Goal: Task Accomplishment & Management: Use online tool/utility

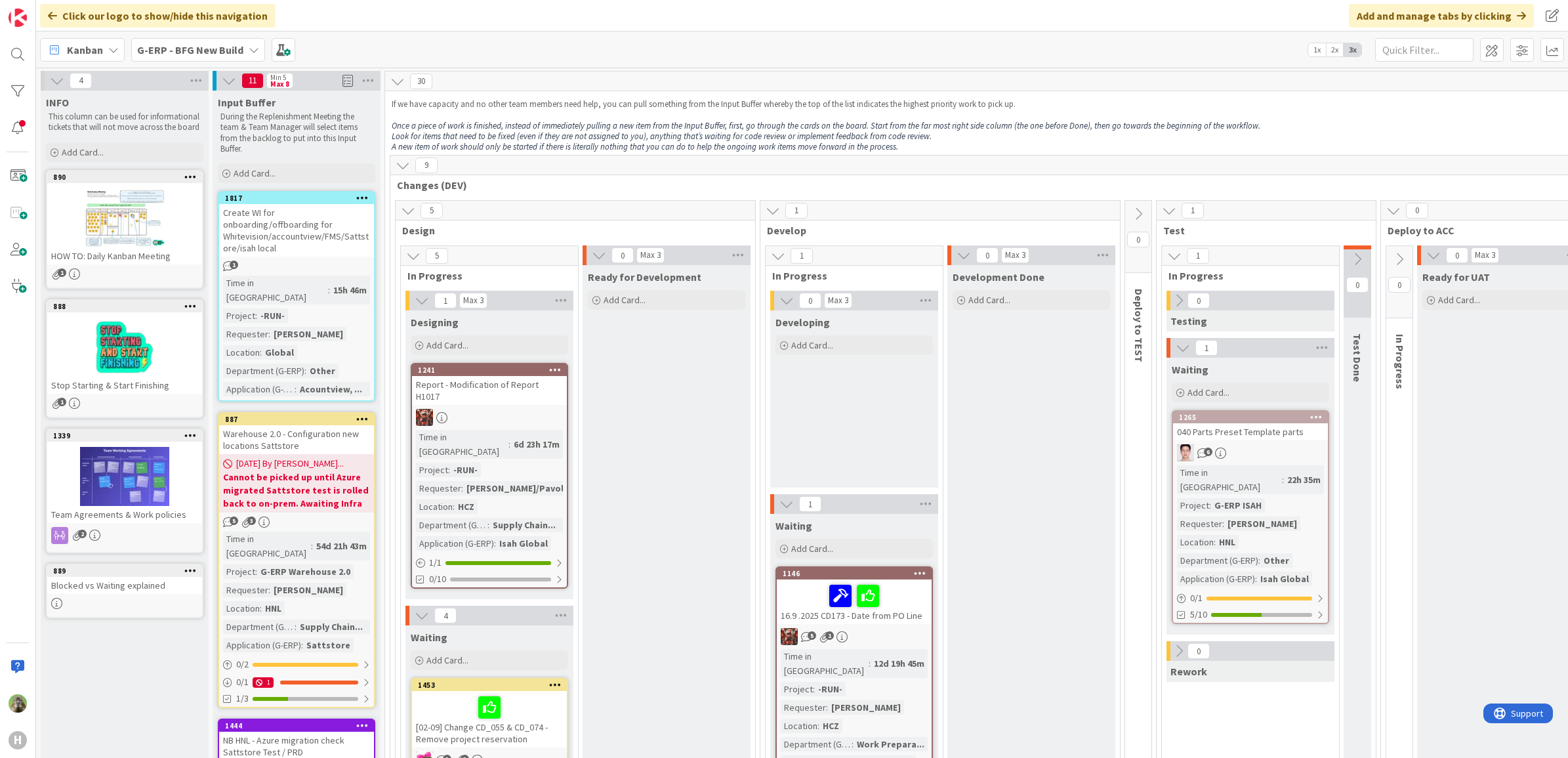
click at [240, 54] on b "G-ERP - BFG New Build" at bounding box center [190, 50] width 106 height 13
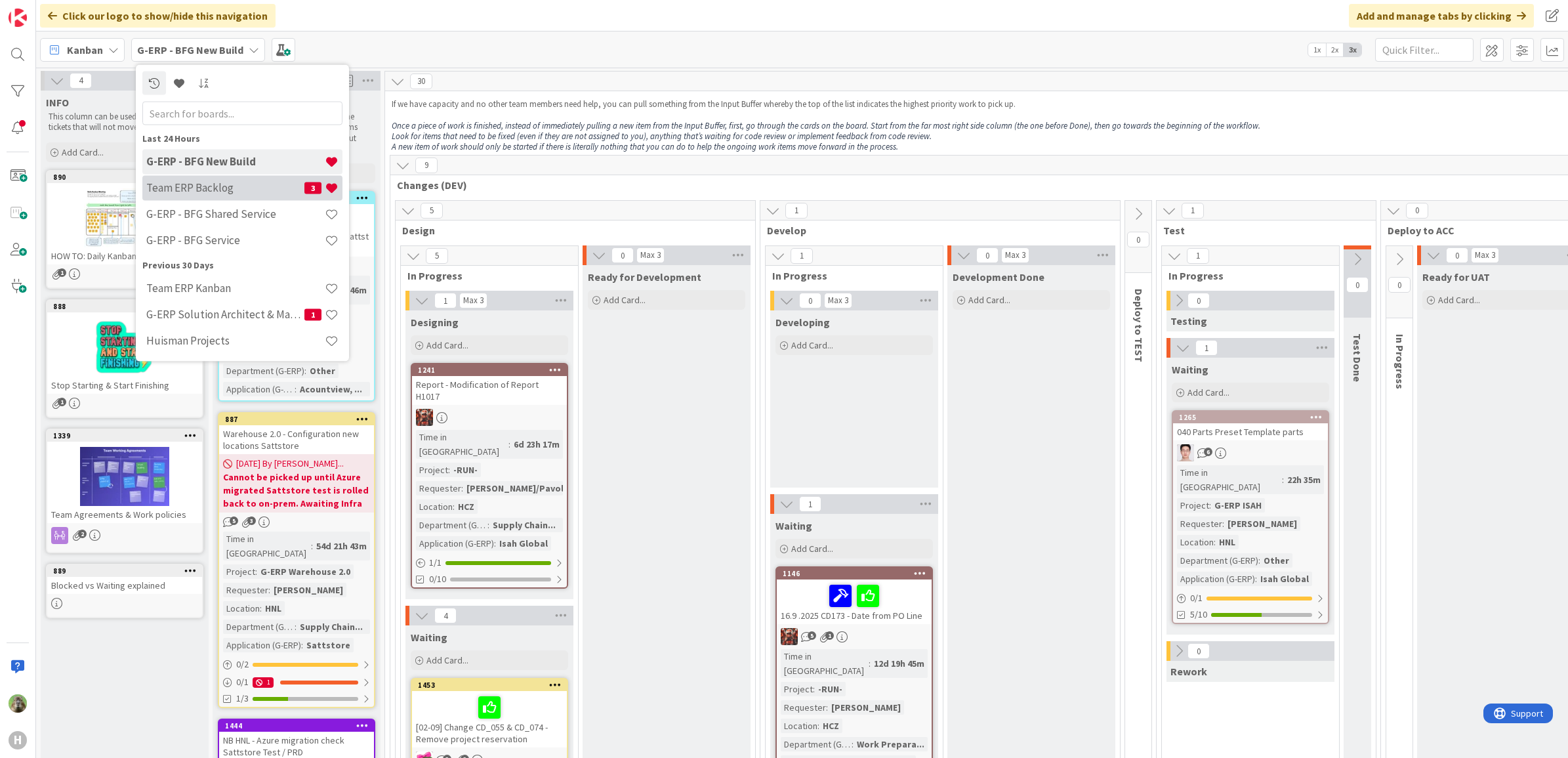
click at [214, 179] on div "Team ERP Backlog 3" at bounding box center [243, 187] width 200 height 25
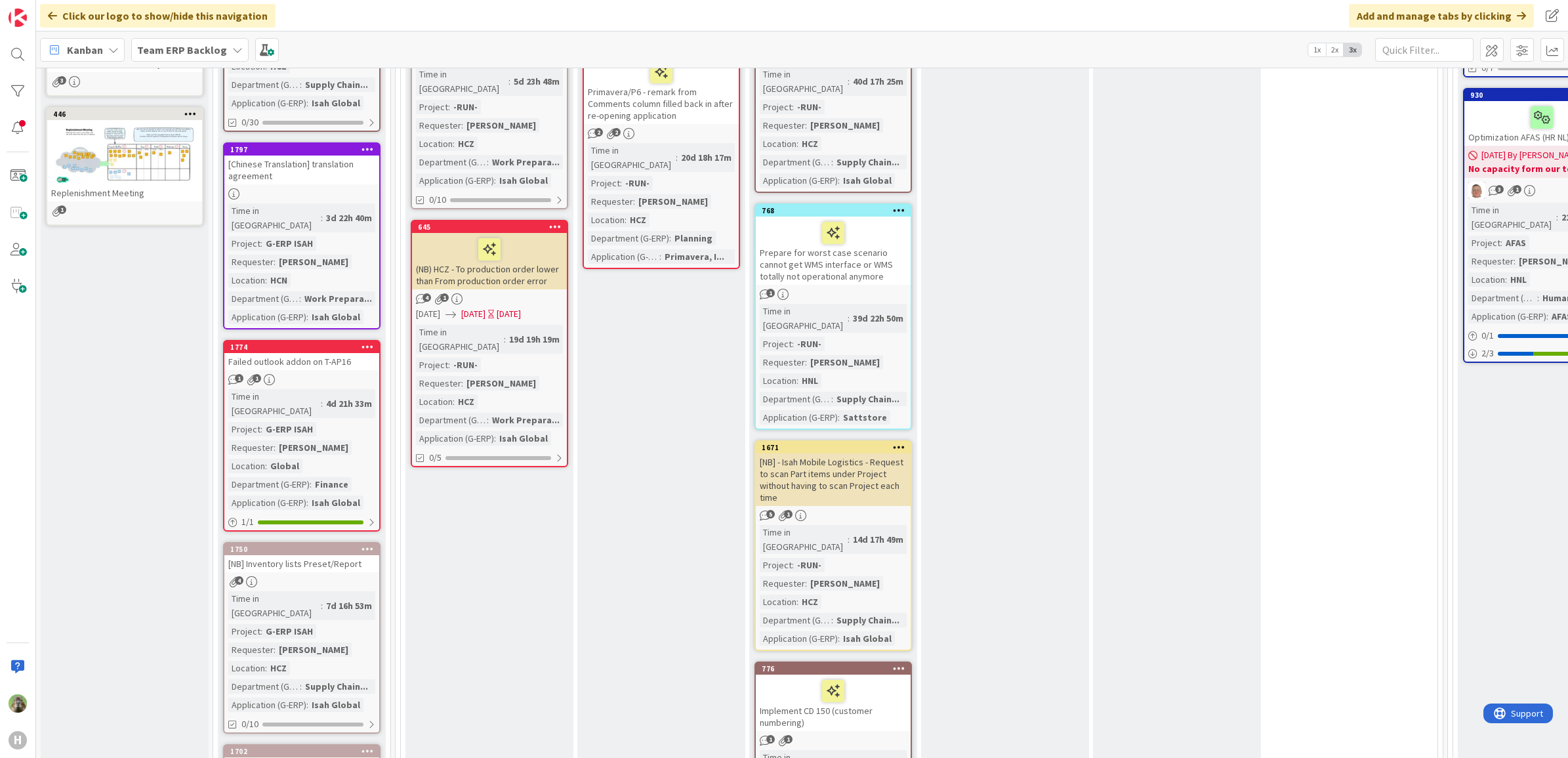
scroll to position [492, 0]
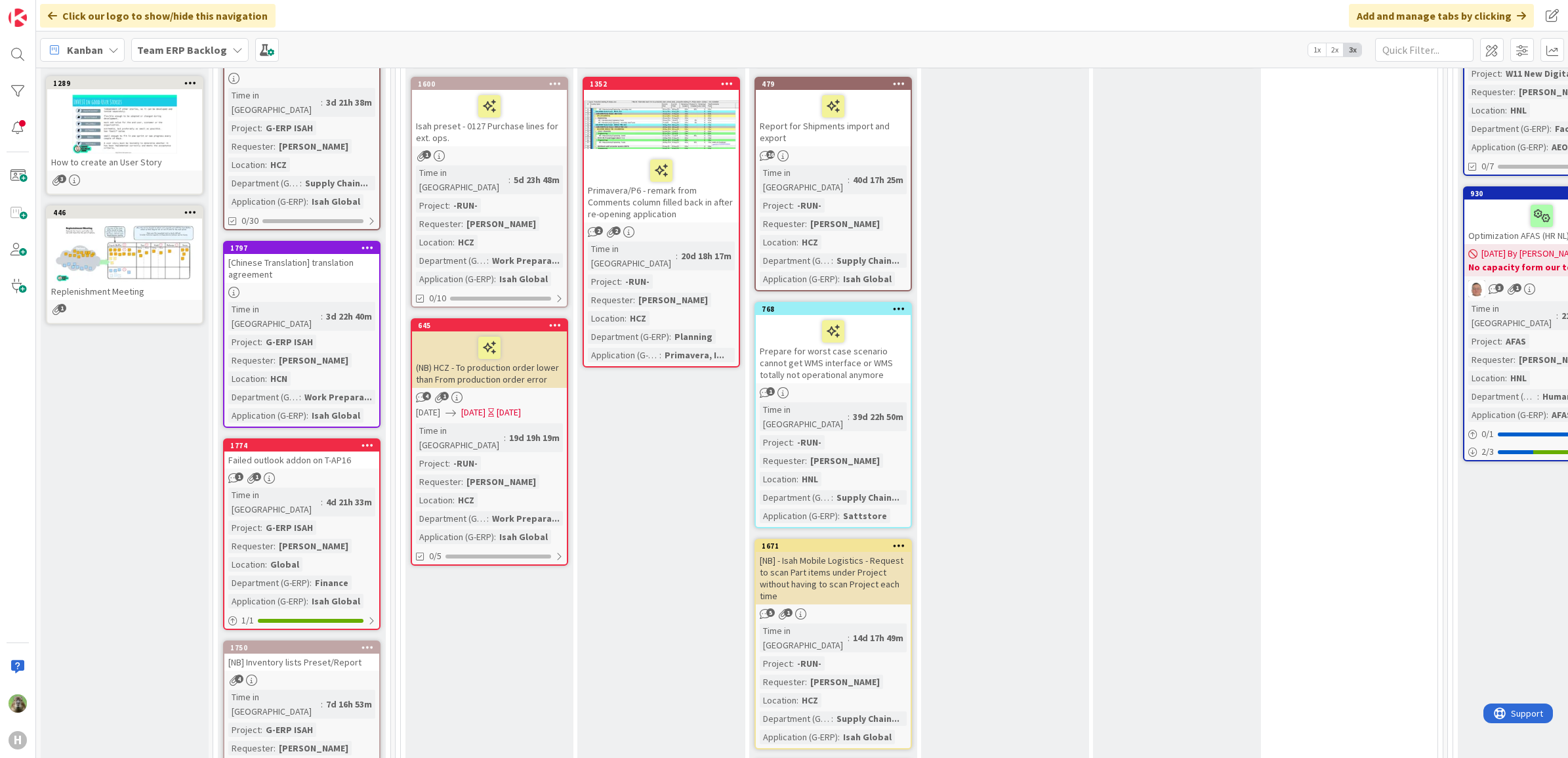
click at [895, 335] on div "Prepare for worst case scenario cannot get WMS interface or WMS totally not ope…" at bounding box center [833, 348] width 155 height 68
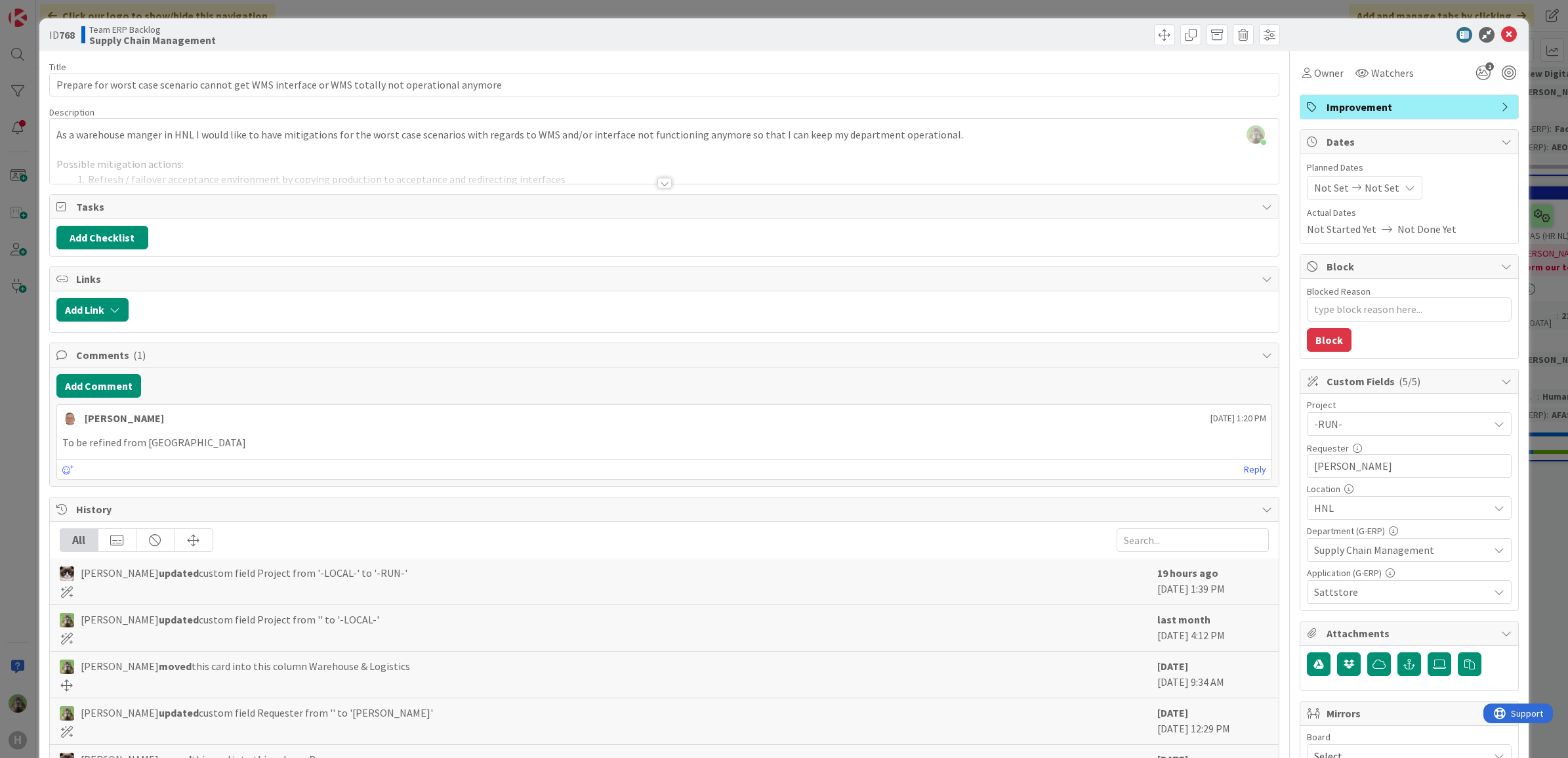
click at [774, 164] on div at bounding box center [664, 166] width 1229 height 34
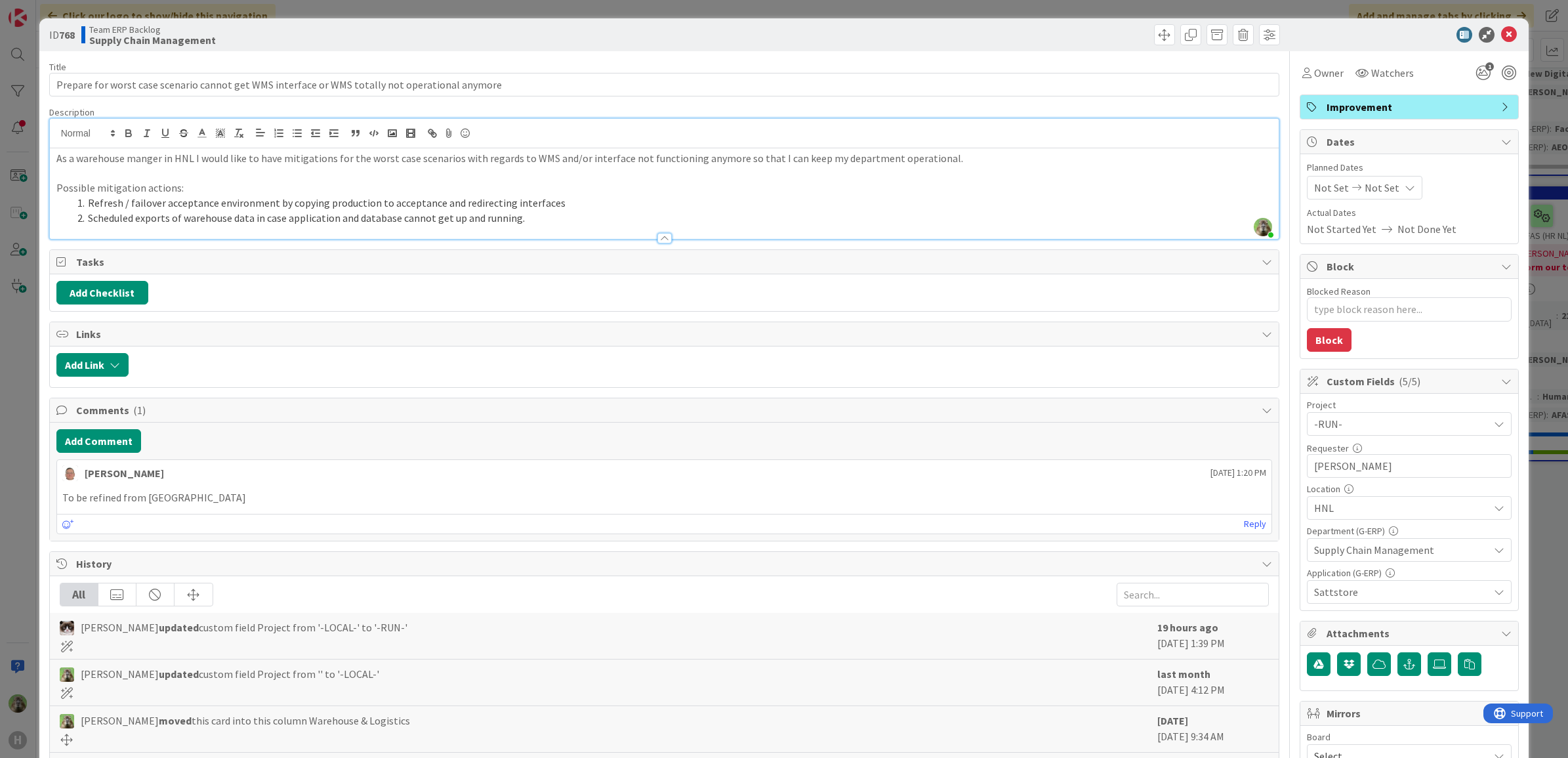
click at [34, 484] on div "ID 768 Team ERP Backlog Supply Chain Management Title 95 / 128 Prepare for wors…" at bounding box center [784, 379] width 1568 height 758
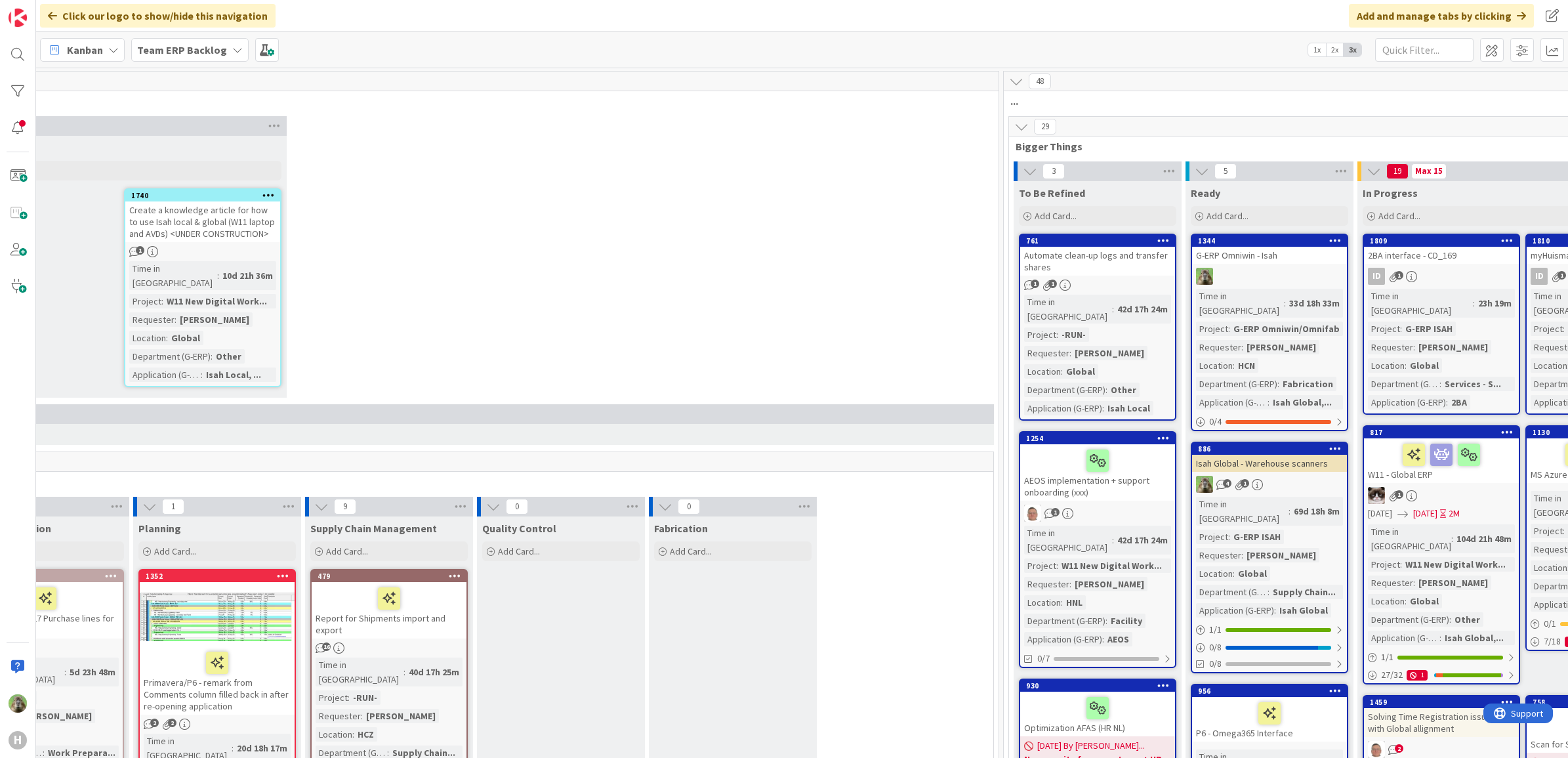
scroll to position [0, 452]
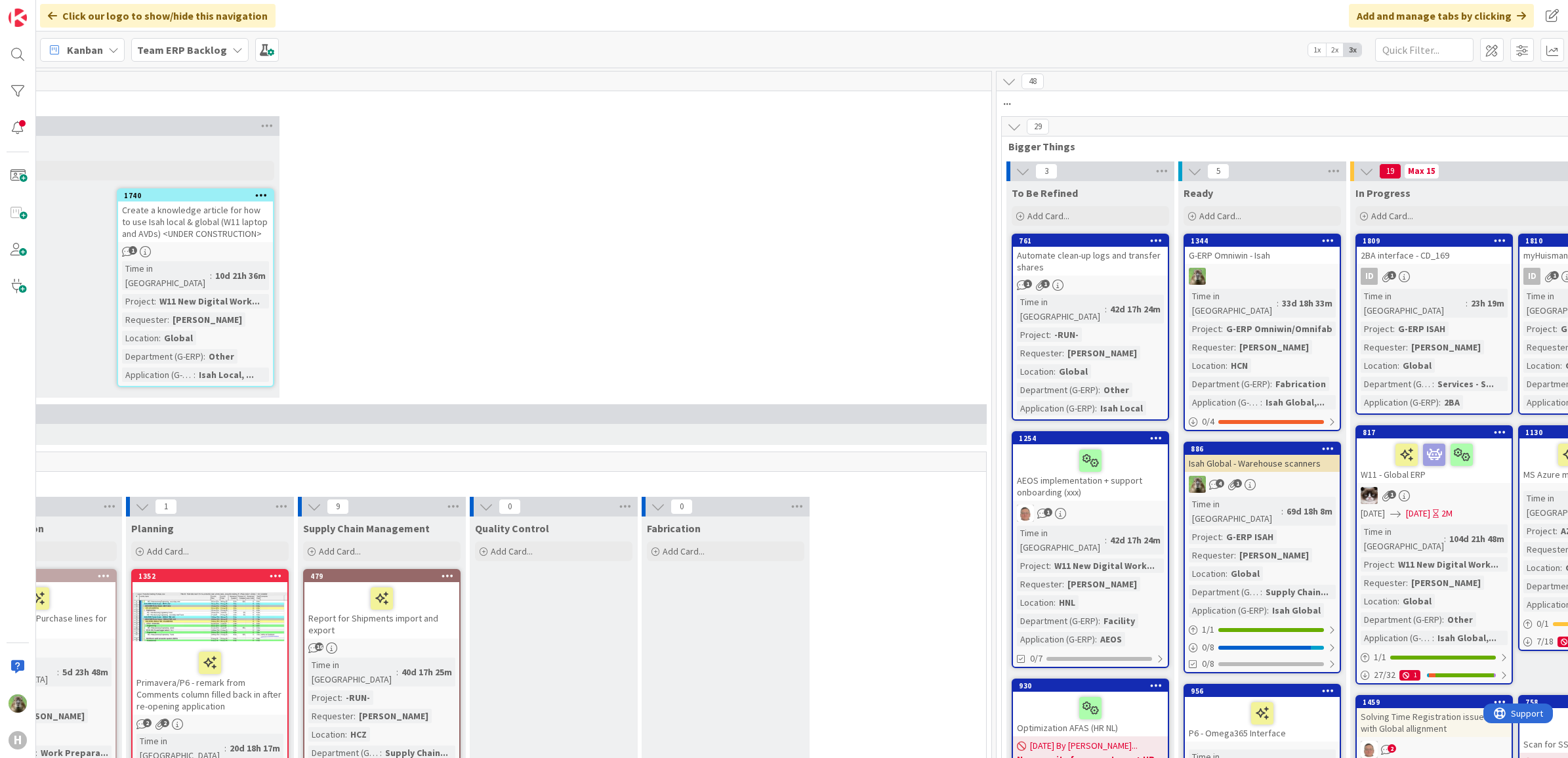
click at [1020, 122] on icon at bounding box center [1014, 126] width 15 height 15
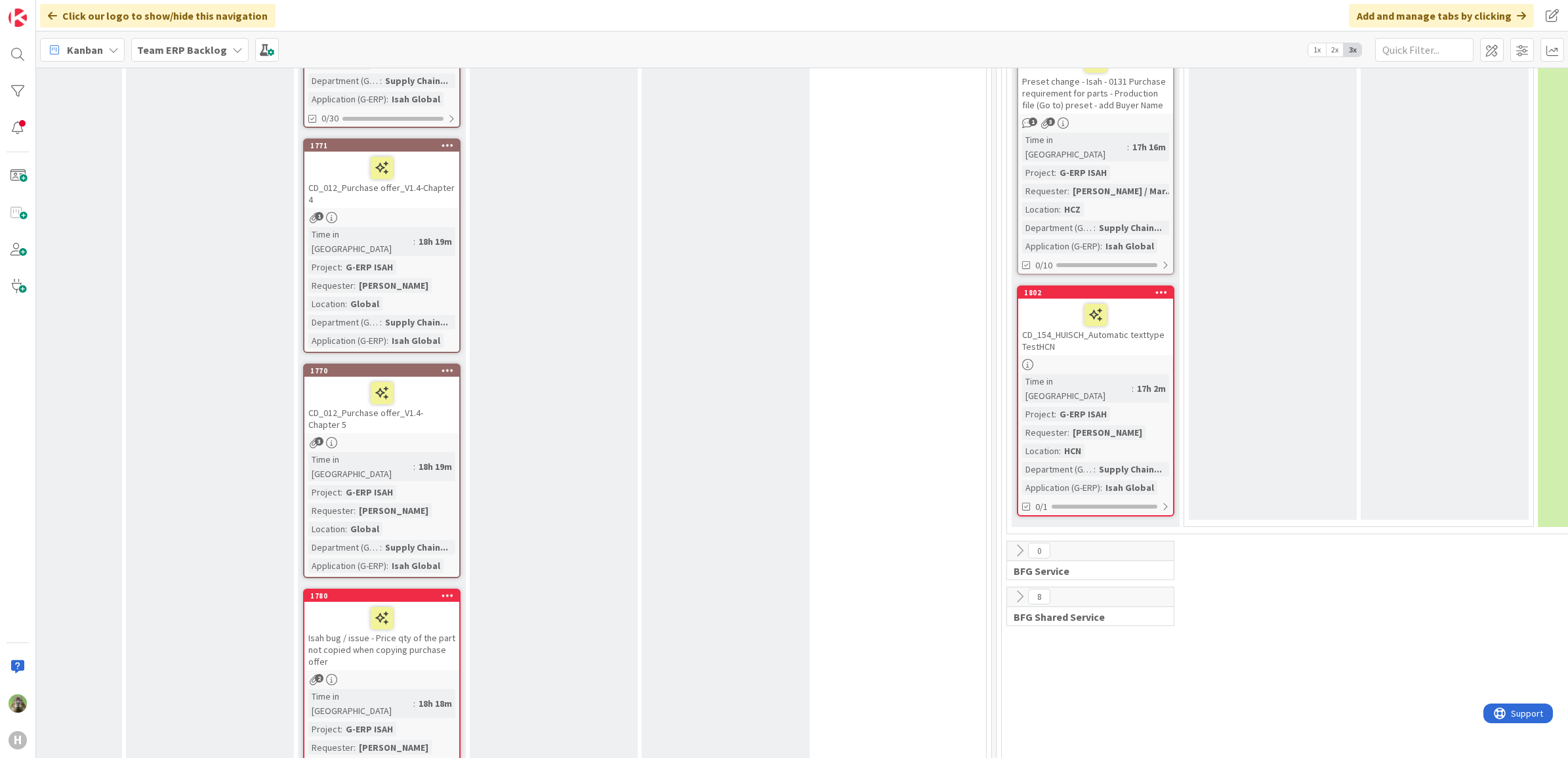
scroll to position [1721, 452]
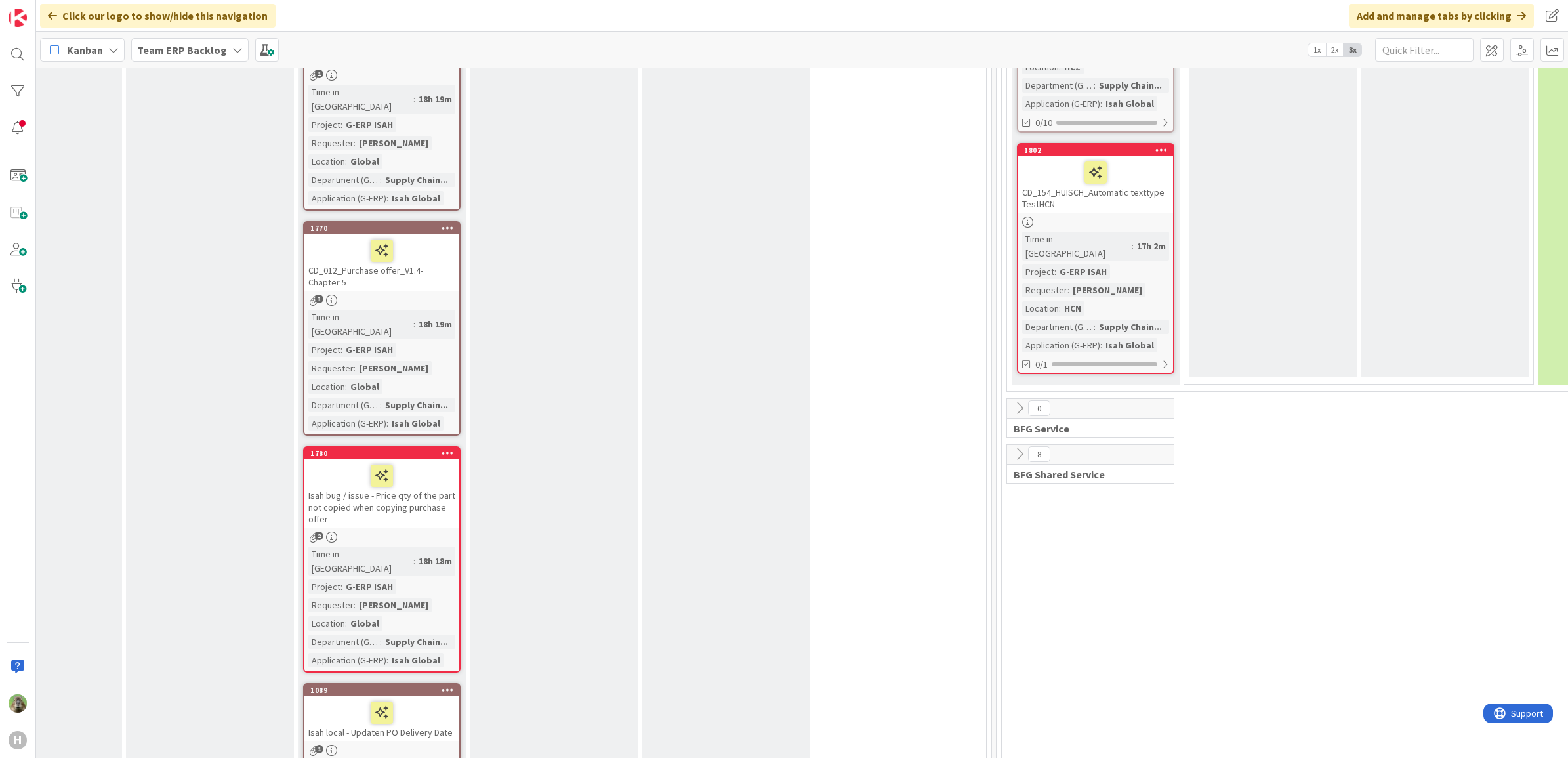
click at [1071, 156] on div "CD_154_HUISCH_Automatic texttype TestHCN" at bounding box center [1095, 185] width 155 height 56
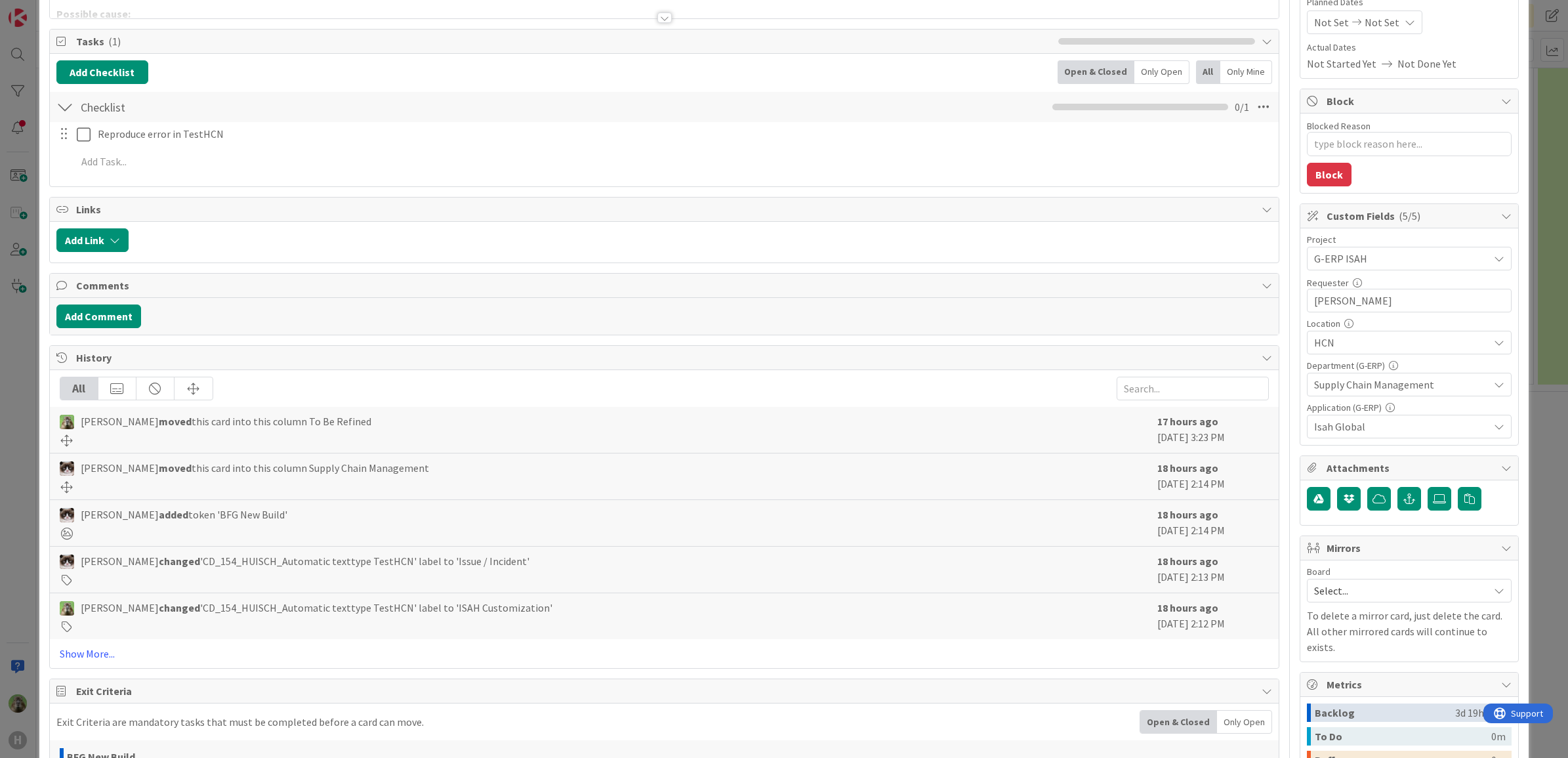
scroll to position [344, 0]
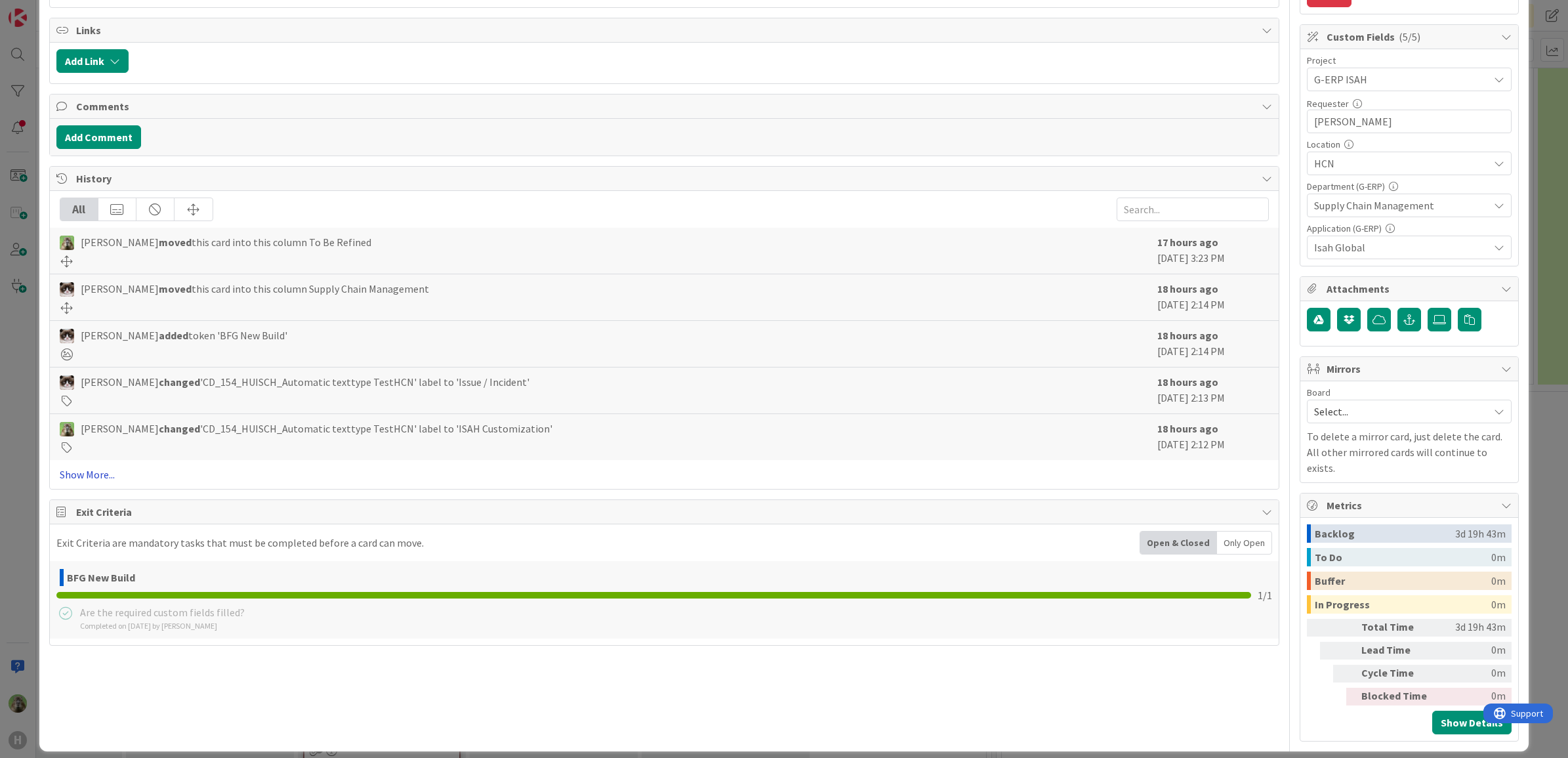
click at [113, 482] on link "Show More..." at bounding box center [664, 474] width 1210 height 15
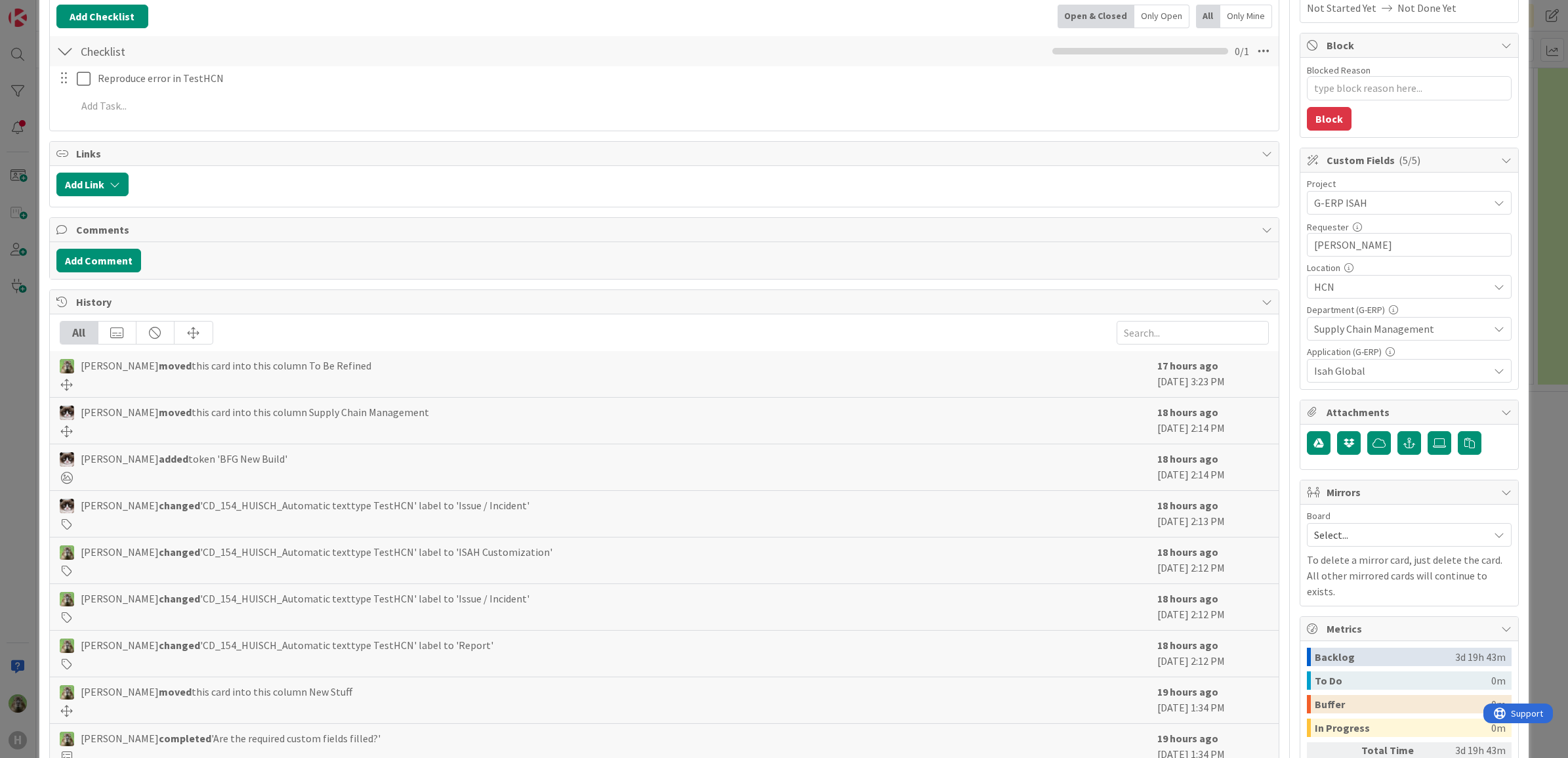
scroll to position [0, 0]
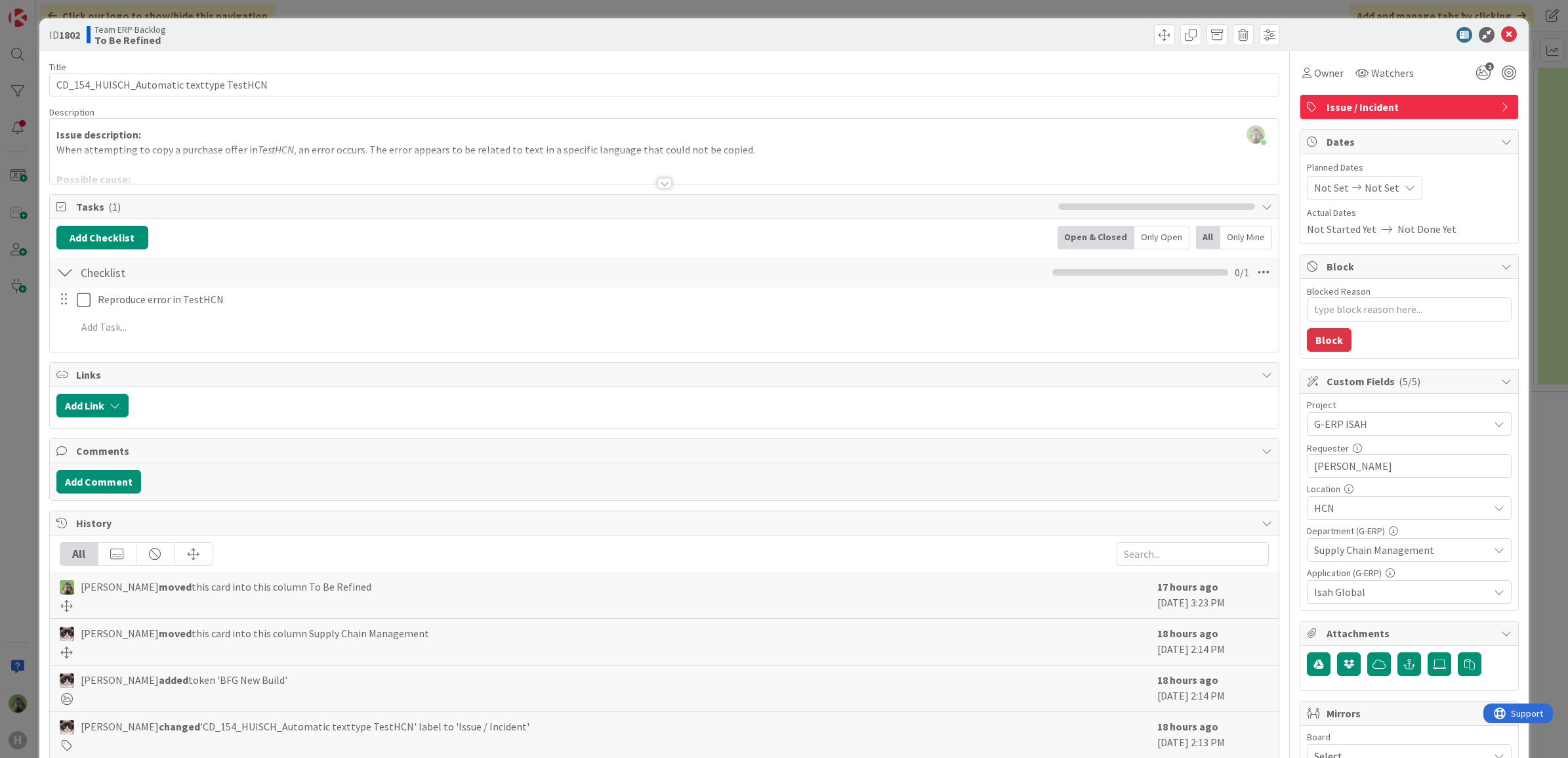
click at [30, 534] on div "ID 1802 Team ERP Backlog To Be Refined Title 40 / 128 CD_154_HUISCH_Automatic t…" at bounding box center [784, 379] width 1568 height 758
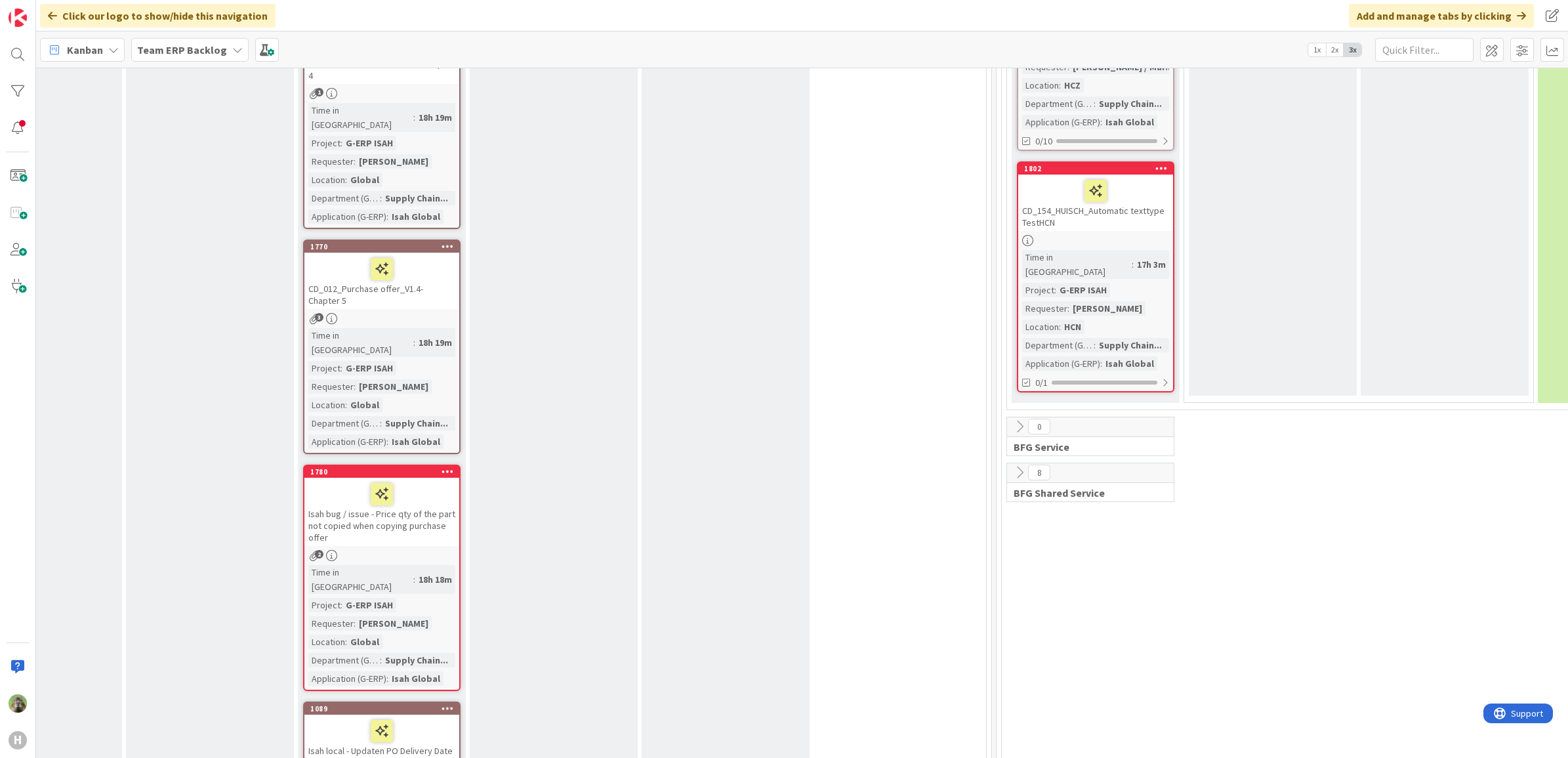
click at [388, 477] on div "Isah bug / issue - Price qty of the part not copied when copying purchase offer" at bounding box center [382, 511] width 155 height 68
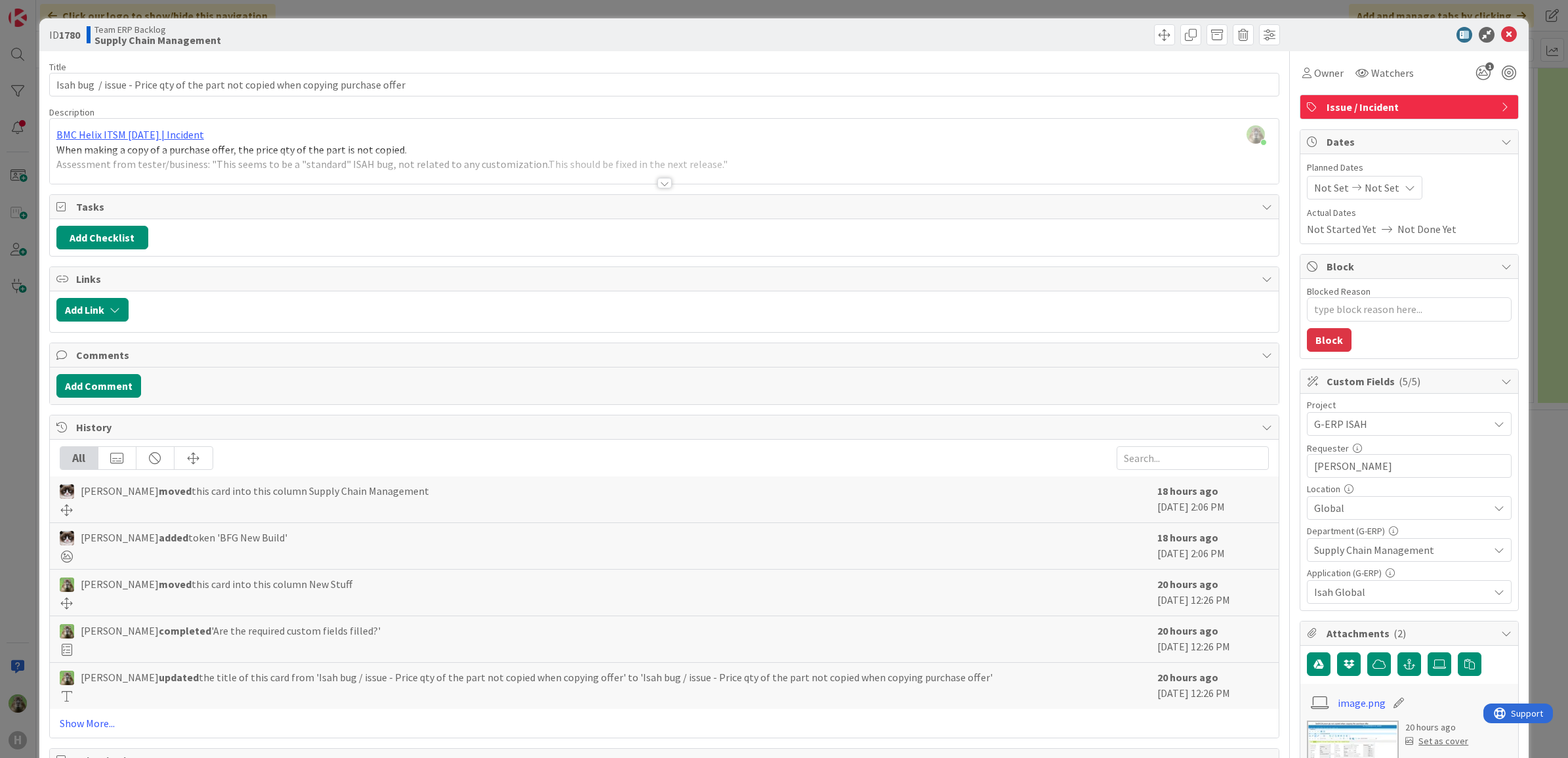
click at [520, 168] on div at bounding box center [664, 166] width 1229 height 34
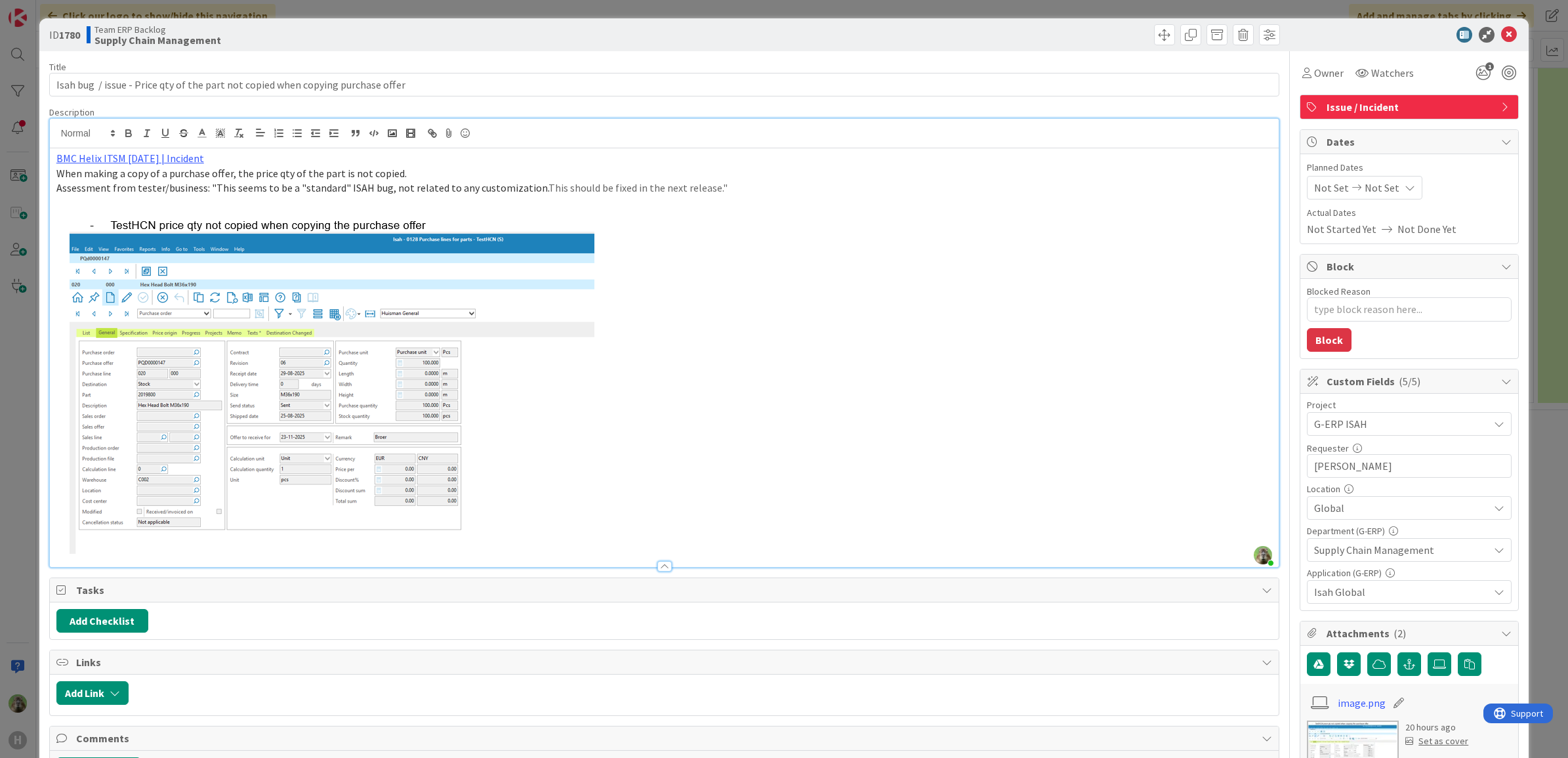
click at [147, 168] on span "When making a copy of a purchase offer, the price qty of the part is not copied." at bounding box center [231, 173] width 350 height 13
click at [148, 158] on link "BMC Helix ITSM [DATE] | Incident" at bounding box center [130, 158] width 147 height 13
click at [122, 184] on link "https://huisman-smartit.onbmc.com/smartit/app/#/incident/AGGF4KX6HRENQATBPIHOTB…" at bounding box center [117, 184] width 131 height 17
click at [22, 464] on div "ID 1780 Team ERP Backlog Supply Chain Management Title 80 / 128 Isah bug / issu…" at bounding box center [784, 379] width 1568 height 758
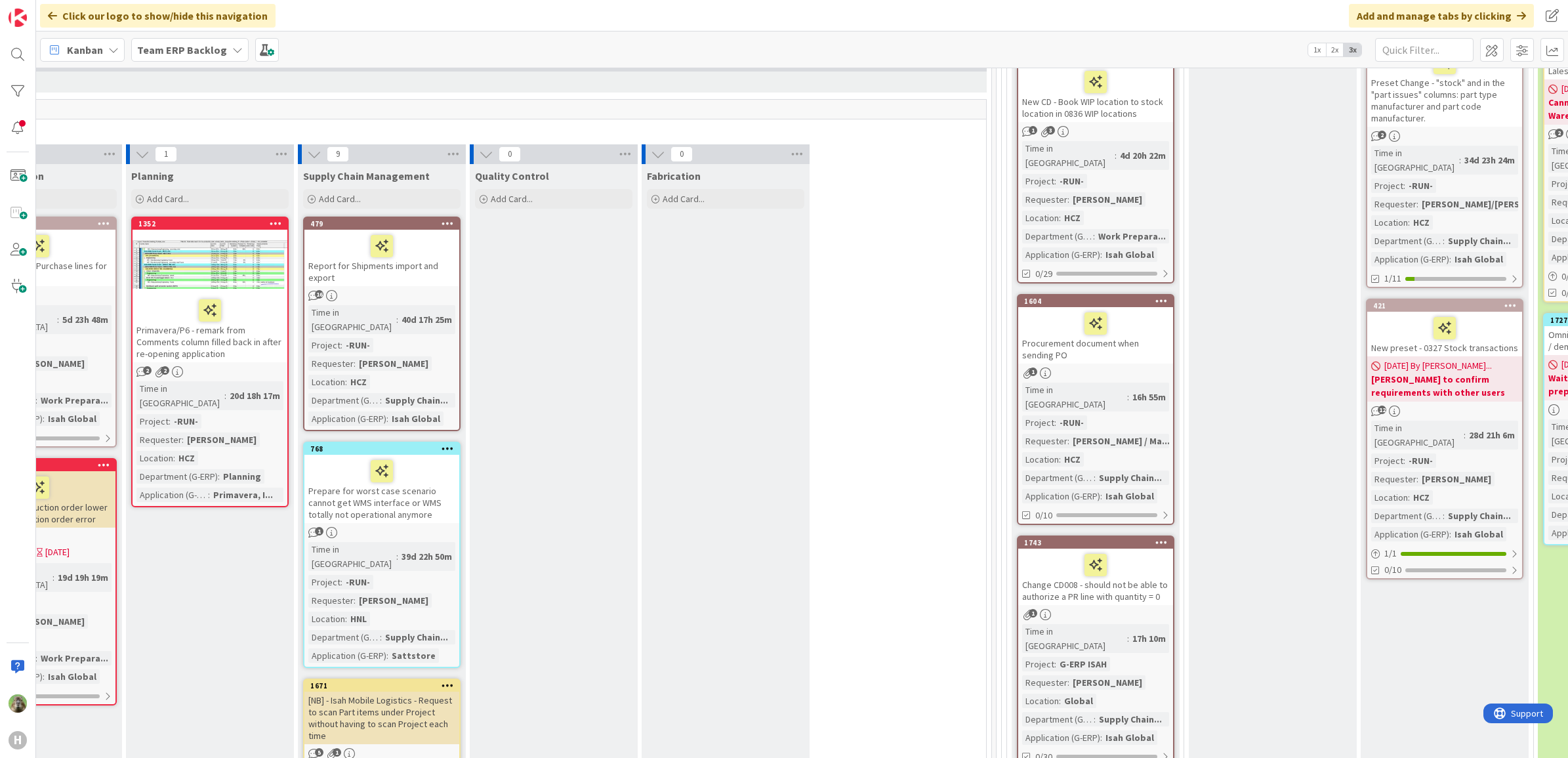
scroll to position [227, 452]
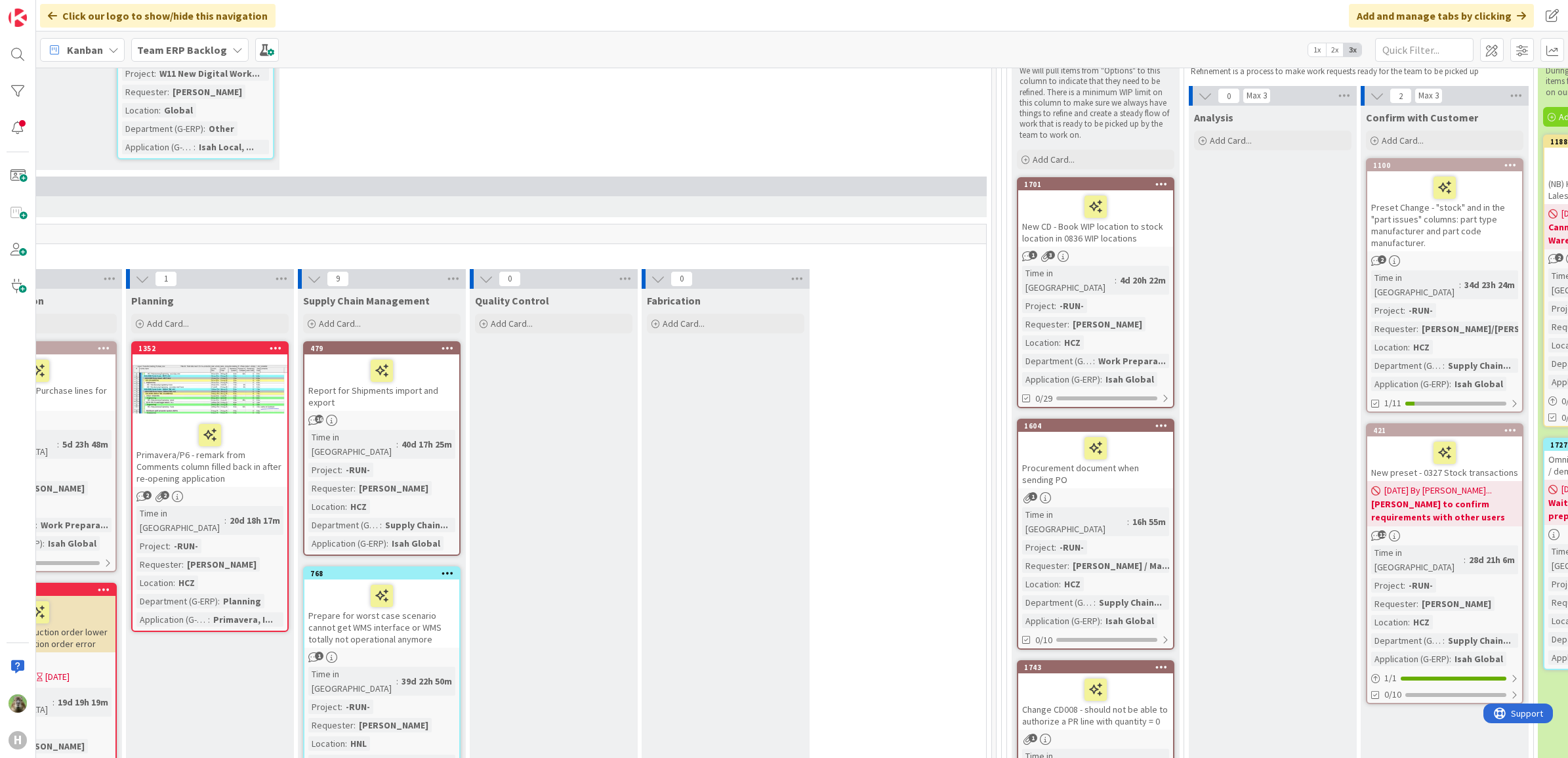
click at [1421, 244] on div "Preset Change - "stock" and in the "part issues" columns: part type manufacture…" at bounding box center [1444, 211] width 155 height 80
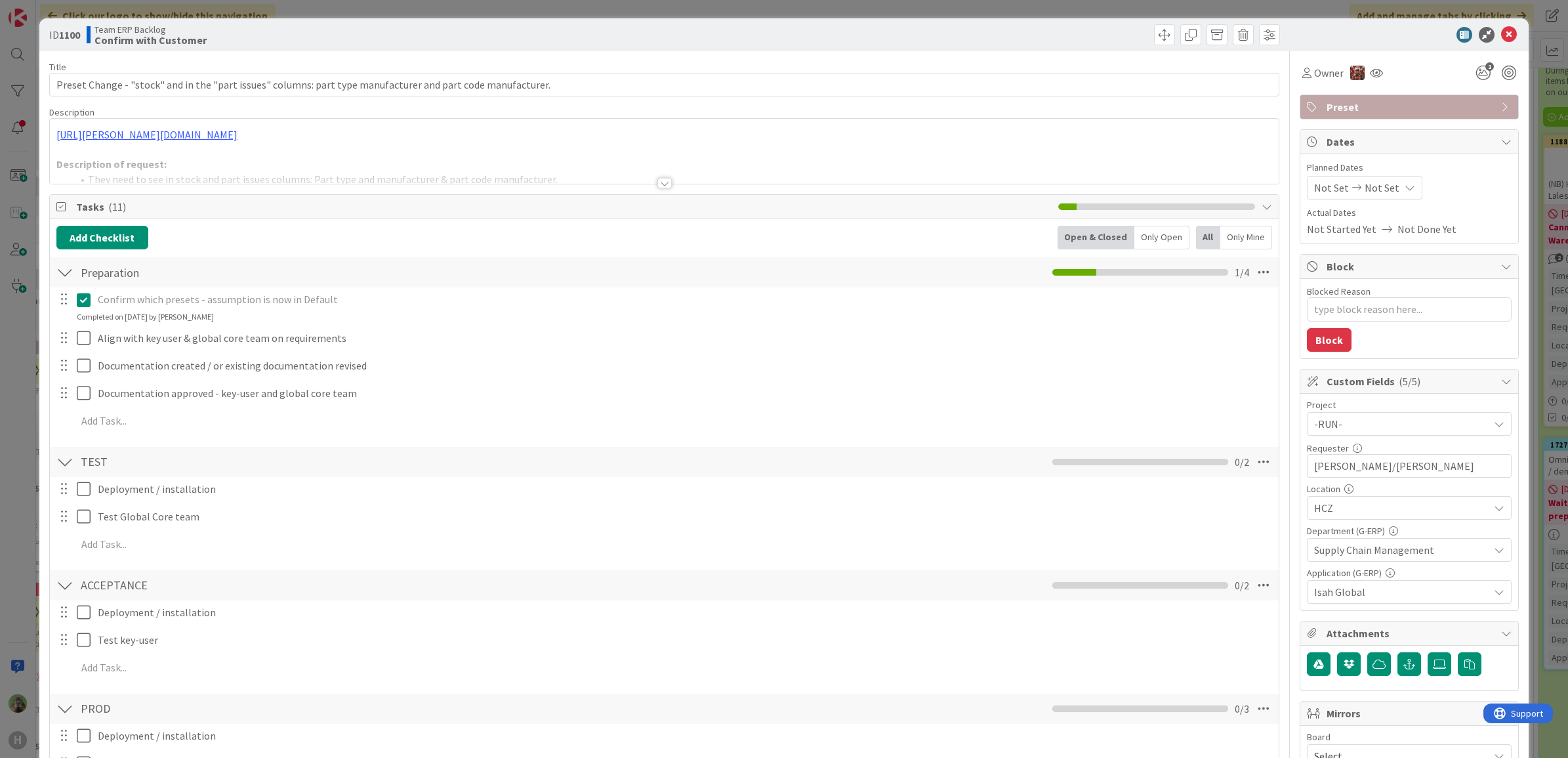
click at [11, 371] on div "ID 1100 Team ERP Backlog Confirm with Customer Title 108 / 128 Preset Change - …" at bounding box center [784, 379] width 1568 height 758
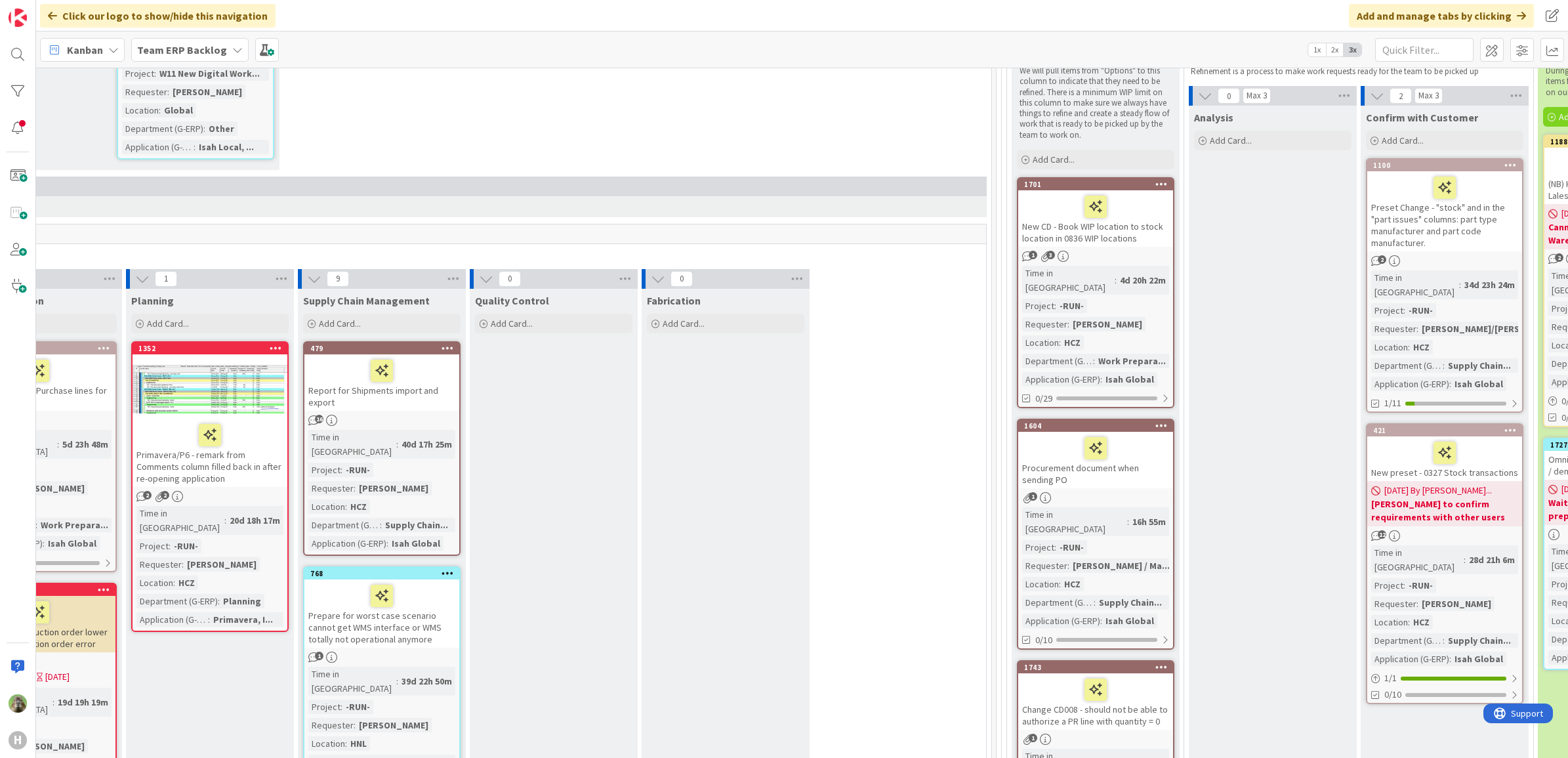
click at [1064, 227] on div "New CD - Book WIP location to stock location in 0836 WIP locations" at bounding box center [1095, 218] width 155 height 56
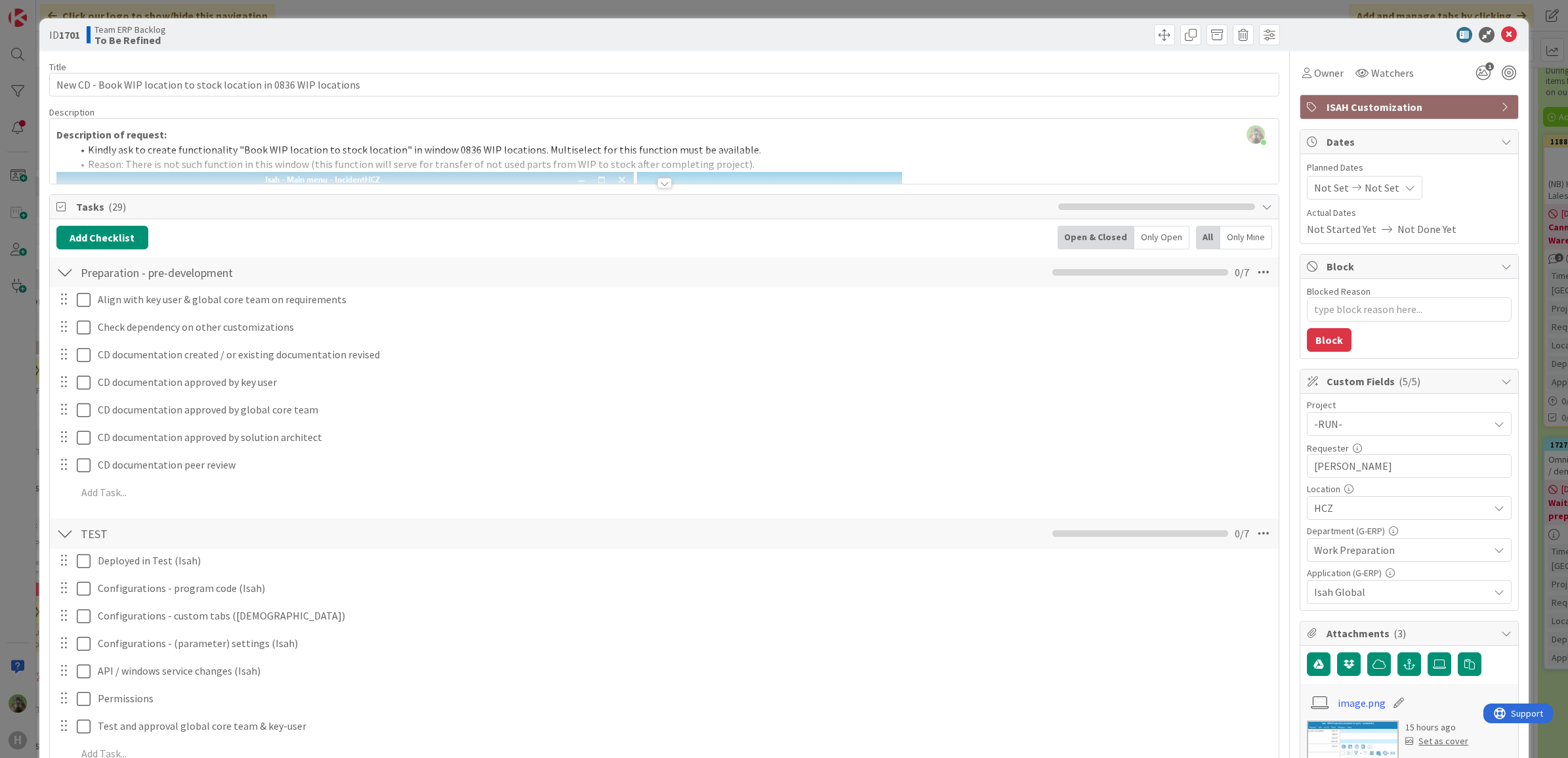
click at [404, 147] on div "Timothy Tjia just joined Description of request: Kindly ask to create functiona…" at bounding box center [664, 151] width 1229 height 65
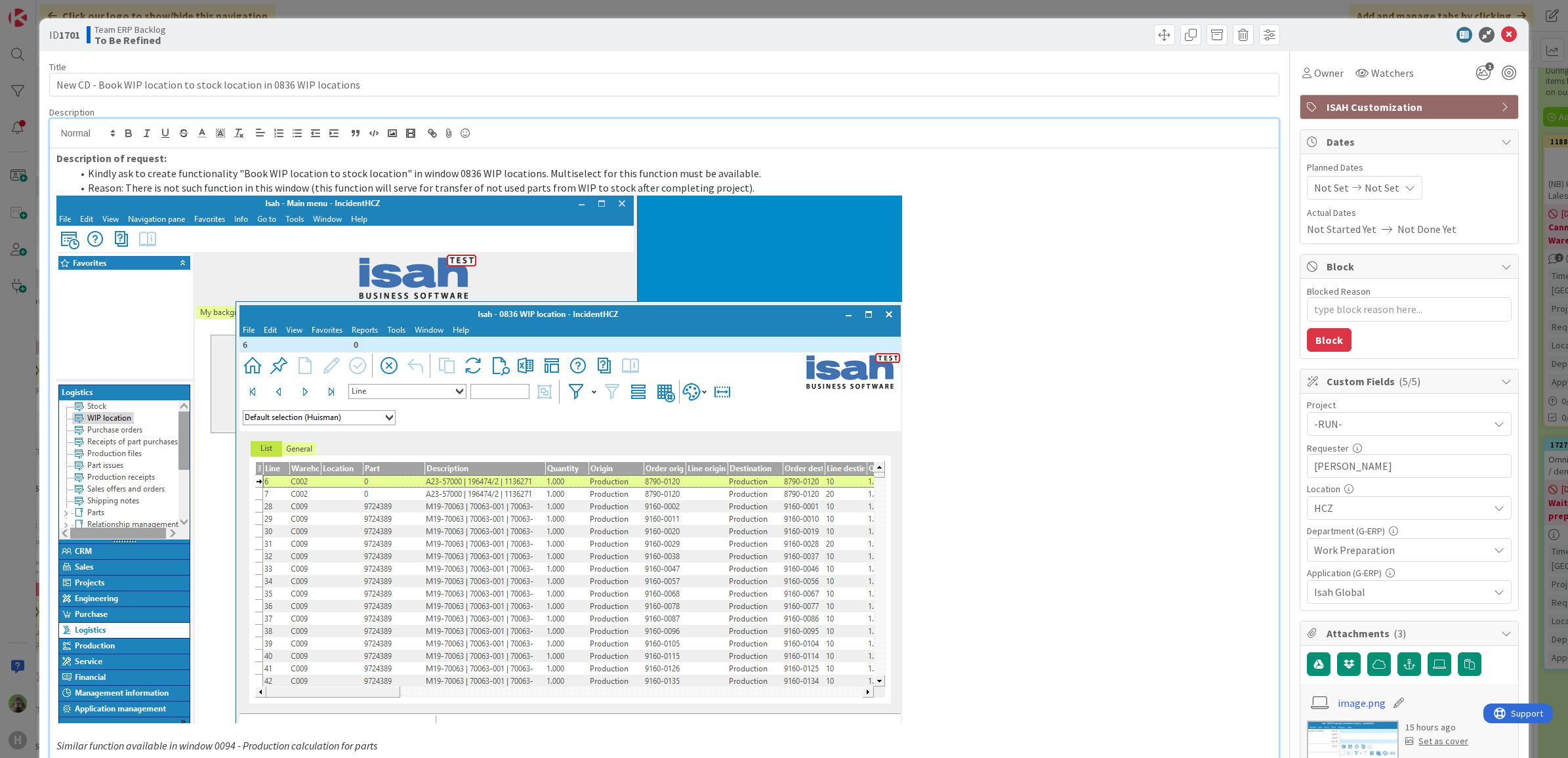
scroll to position [246, 0]
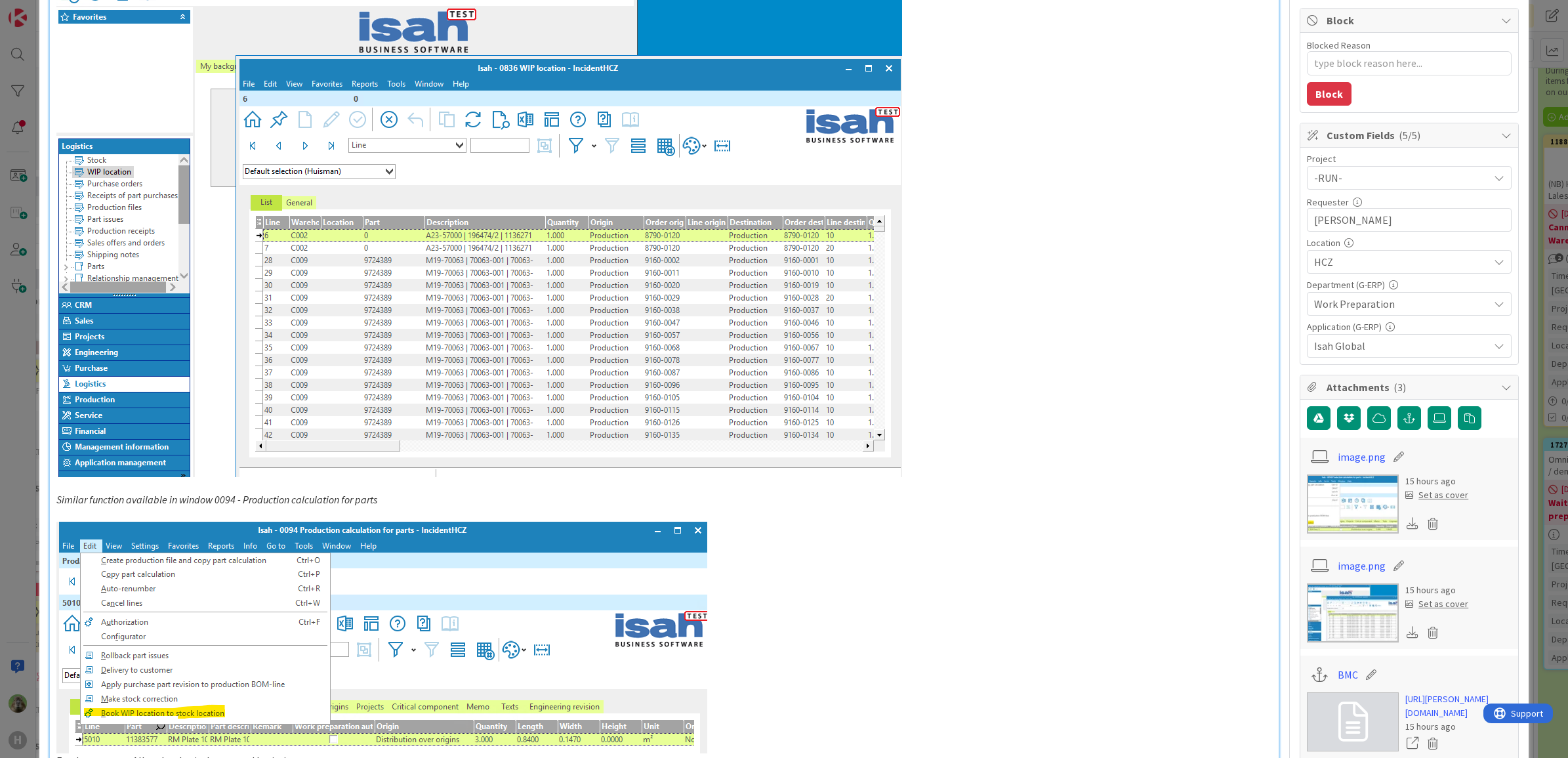
click at [25, 398] on div "ID 1701 Team ERP Backlog To Be Refined Title 66 / 128 New CD - Book WIP locatio…" at bounding box center [784, 379] width 1568 height 758
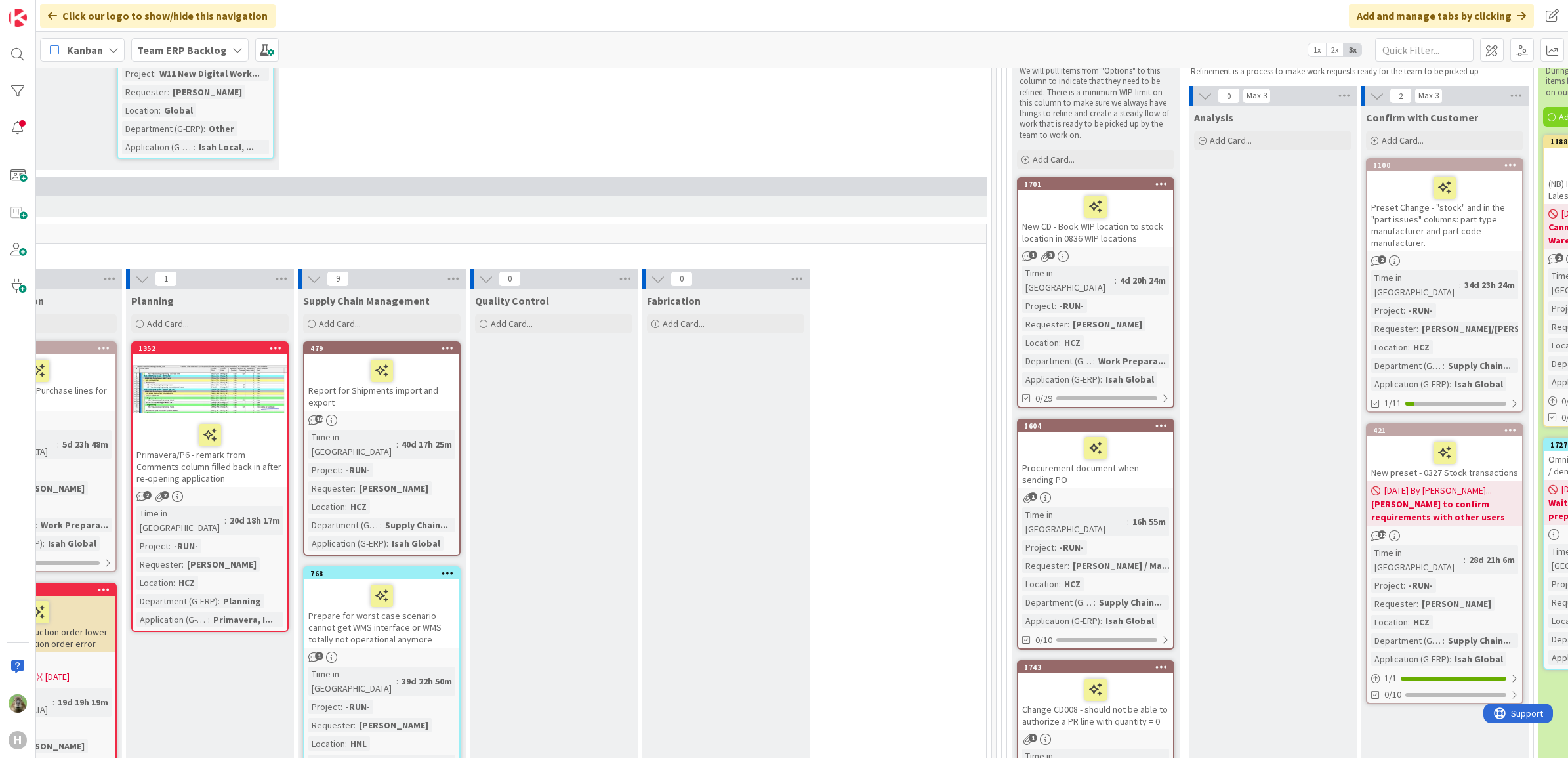
click at [1106, 456] on div "Procurement document when sending PO" at bounding box center [1095, 460] width 155 height 56
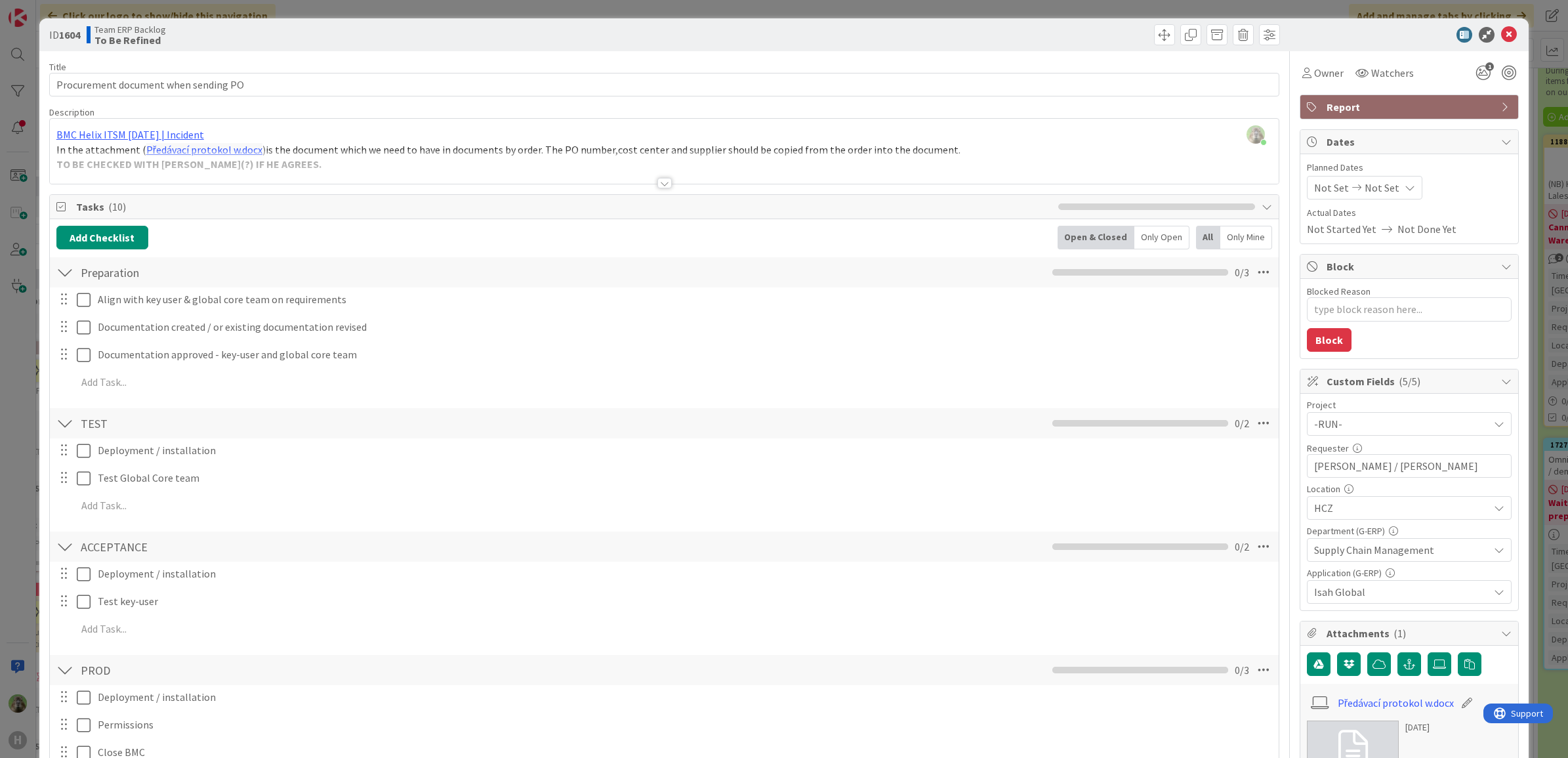
click at [17, 356] on div "ID 1604 Team ERP Backlog To Be Refined Title 36 / 128 Procurement document when…" at bounding box center [784, 379] width 1568 height 758
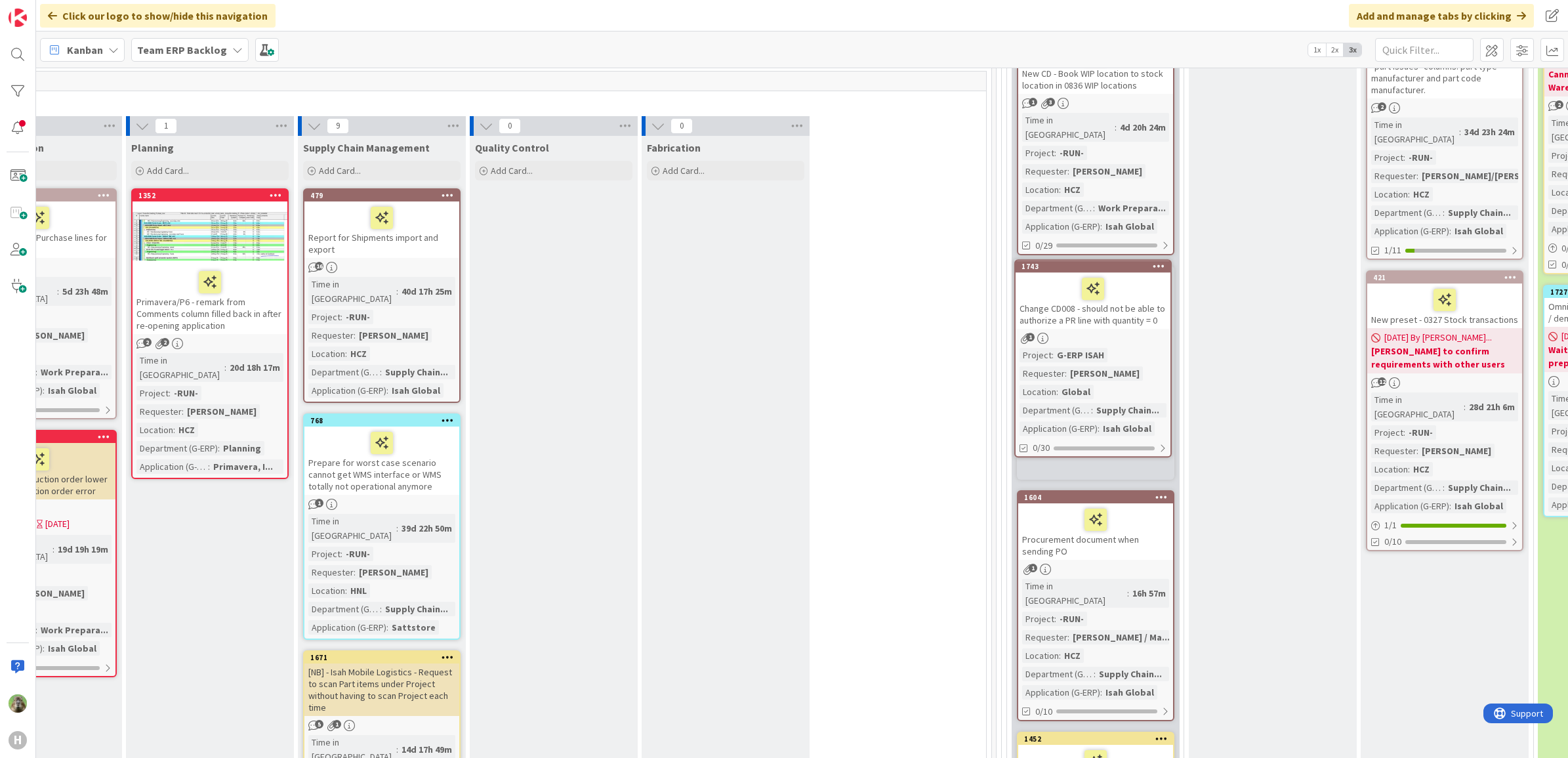
scroll to position [371, 452]
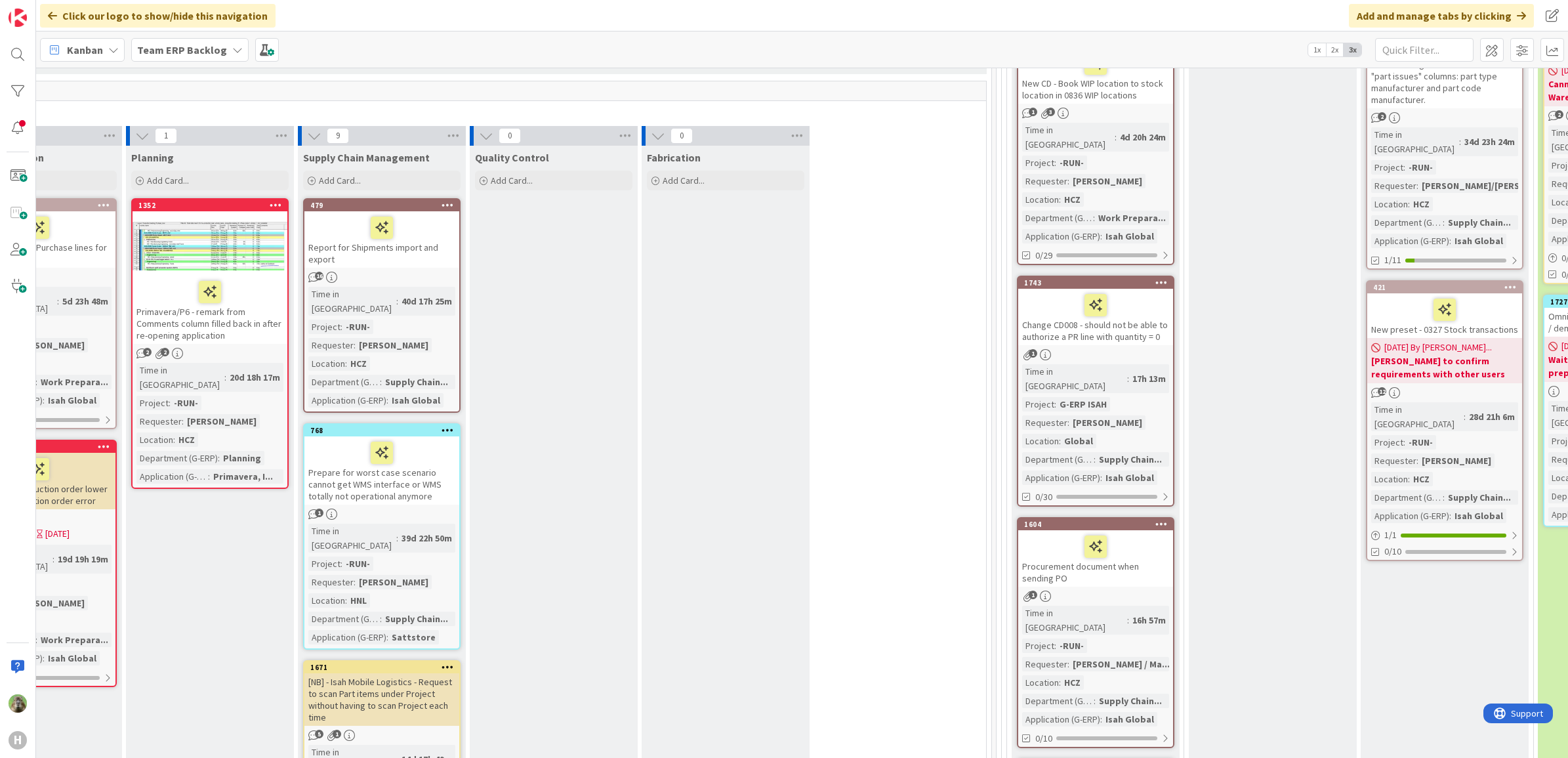
click at [1120, 328] on div "Change CD008 - should not be able to authorize a PR line with quantity = 0" at bounding box center [1095, 317] width 155 height 56
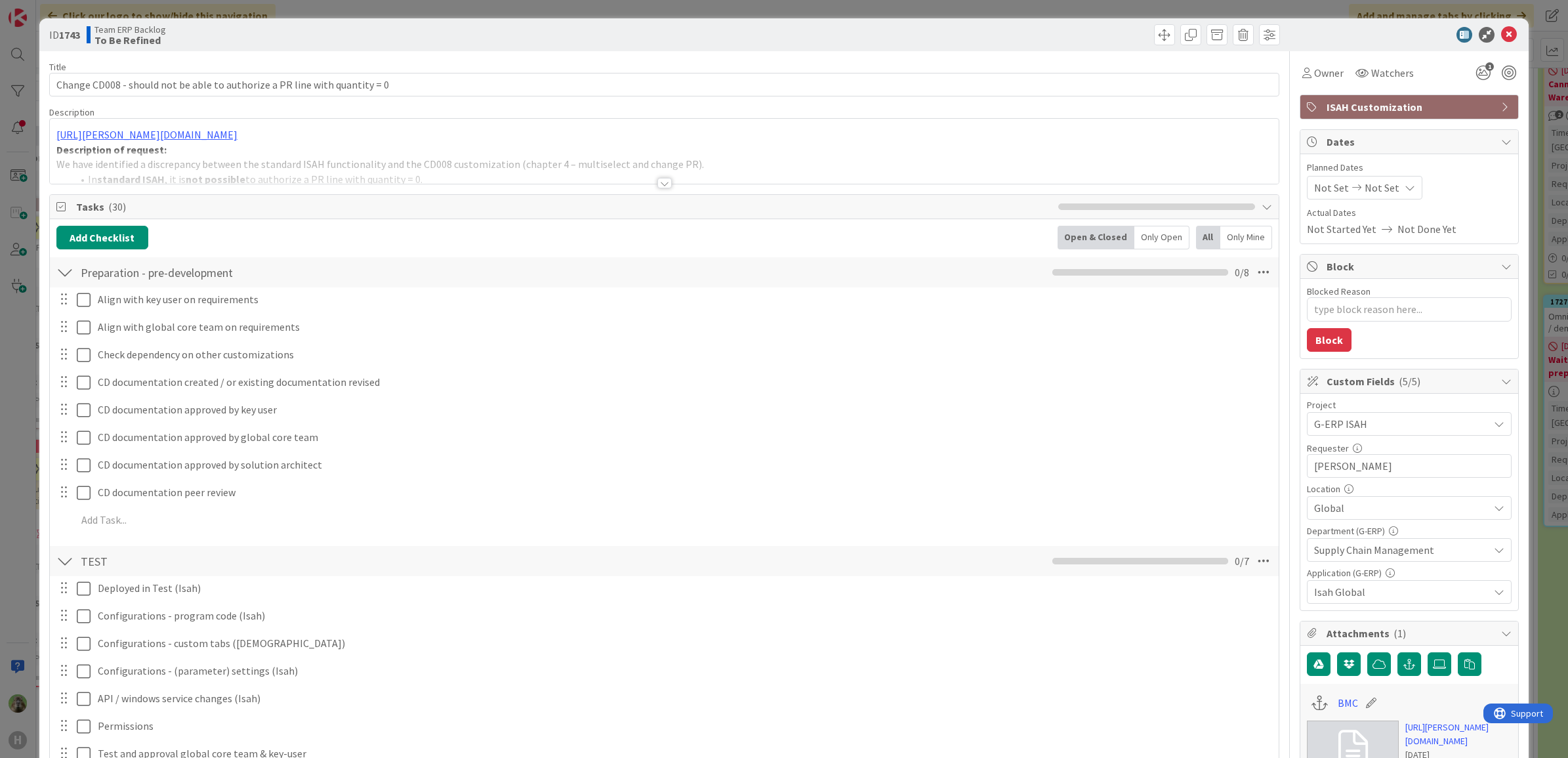
click at [371, 159] on div at bounding box center [664, 166] width 1229 height 34
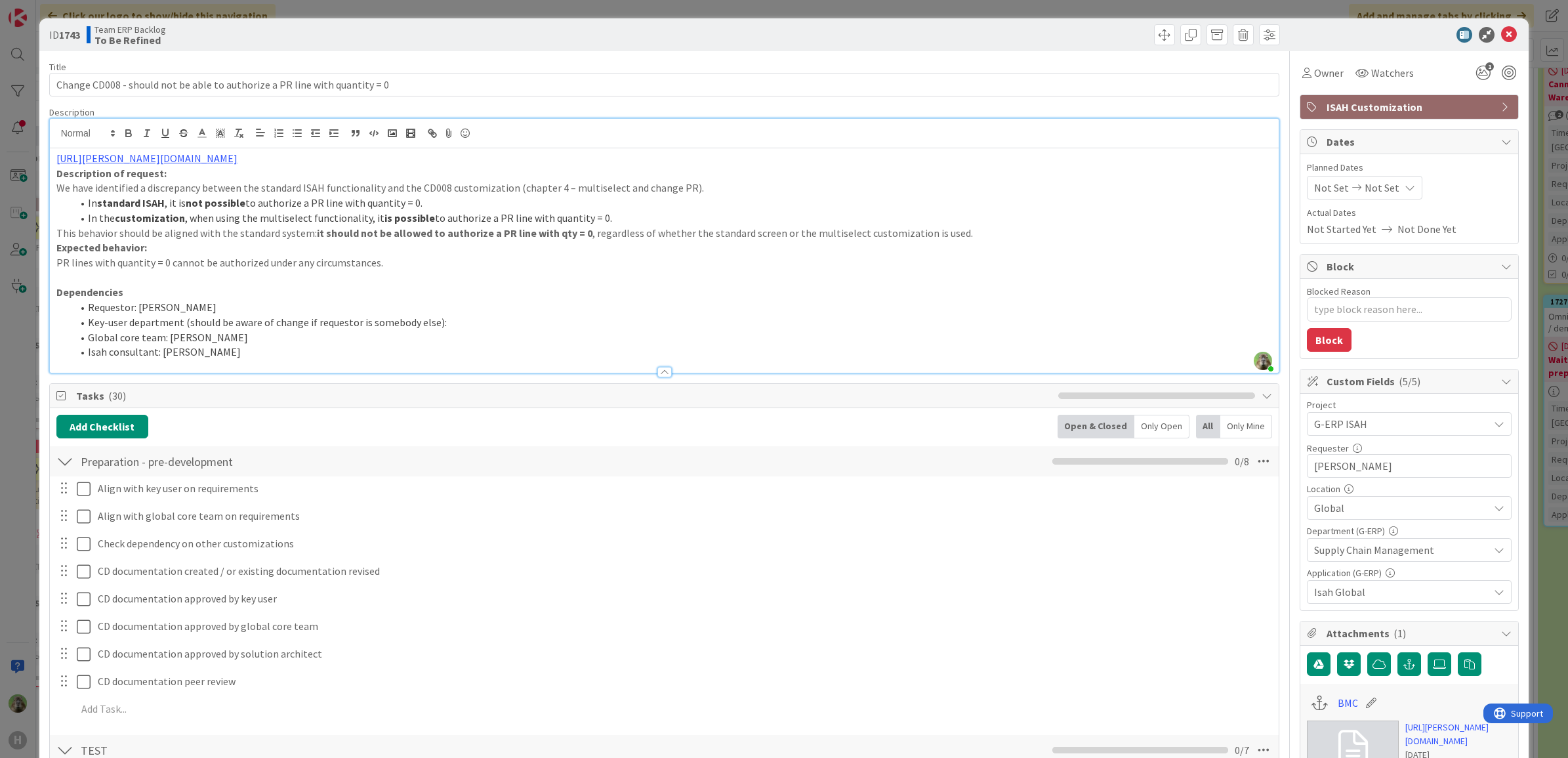
scroll to position [410, 0]
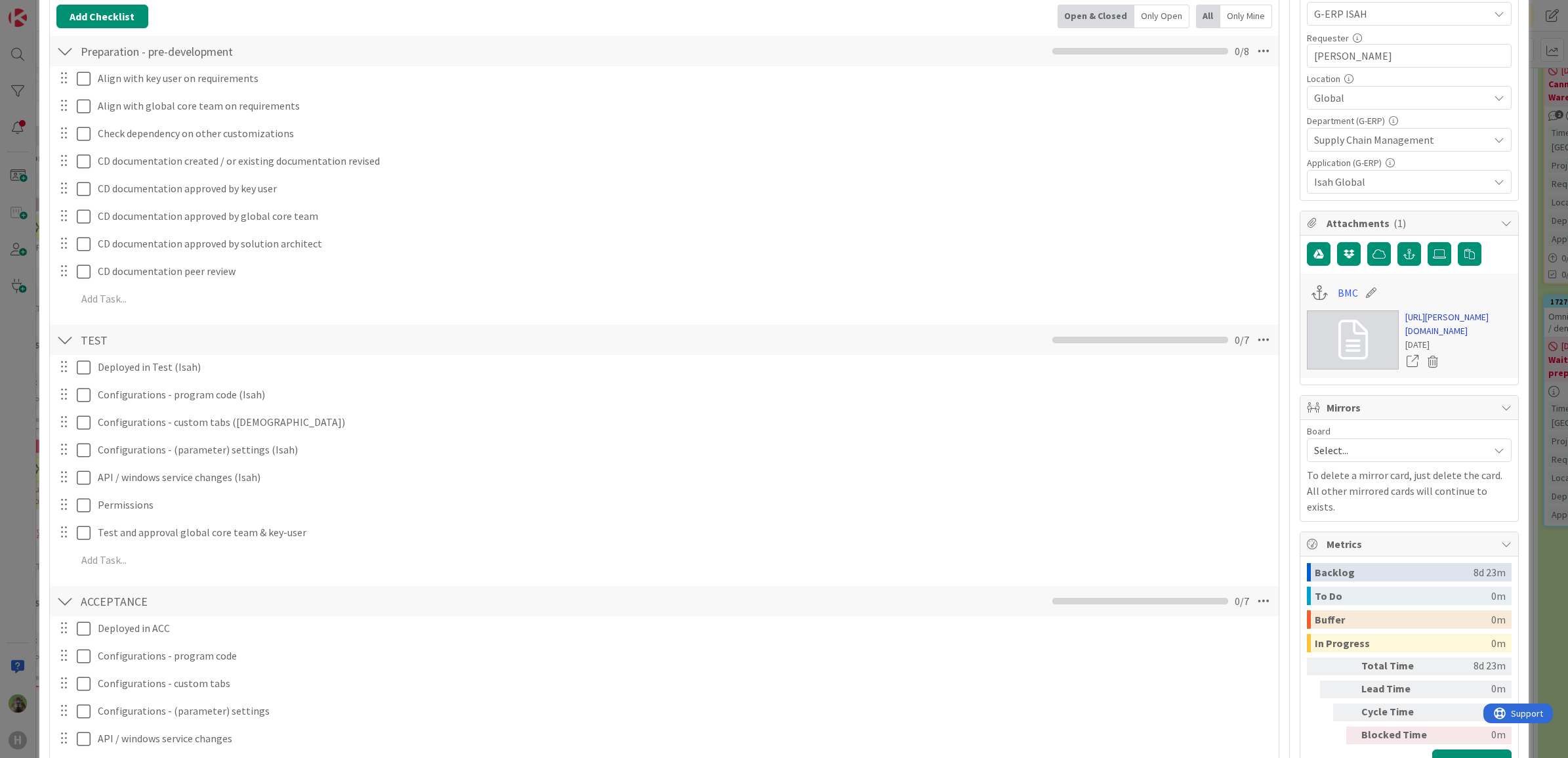
click at [1415, 338] on link "https://huisman-smartit.onbmc.com/smartit/app/#/incident/AGGF4KX6HRENQATB4012TB…" at bounding box center [1458, 324] width 106 height 27
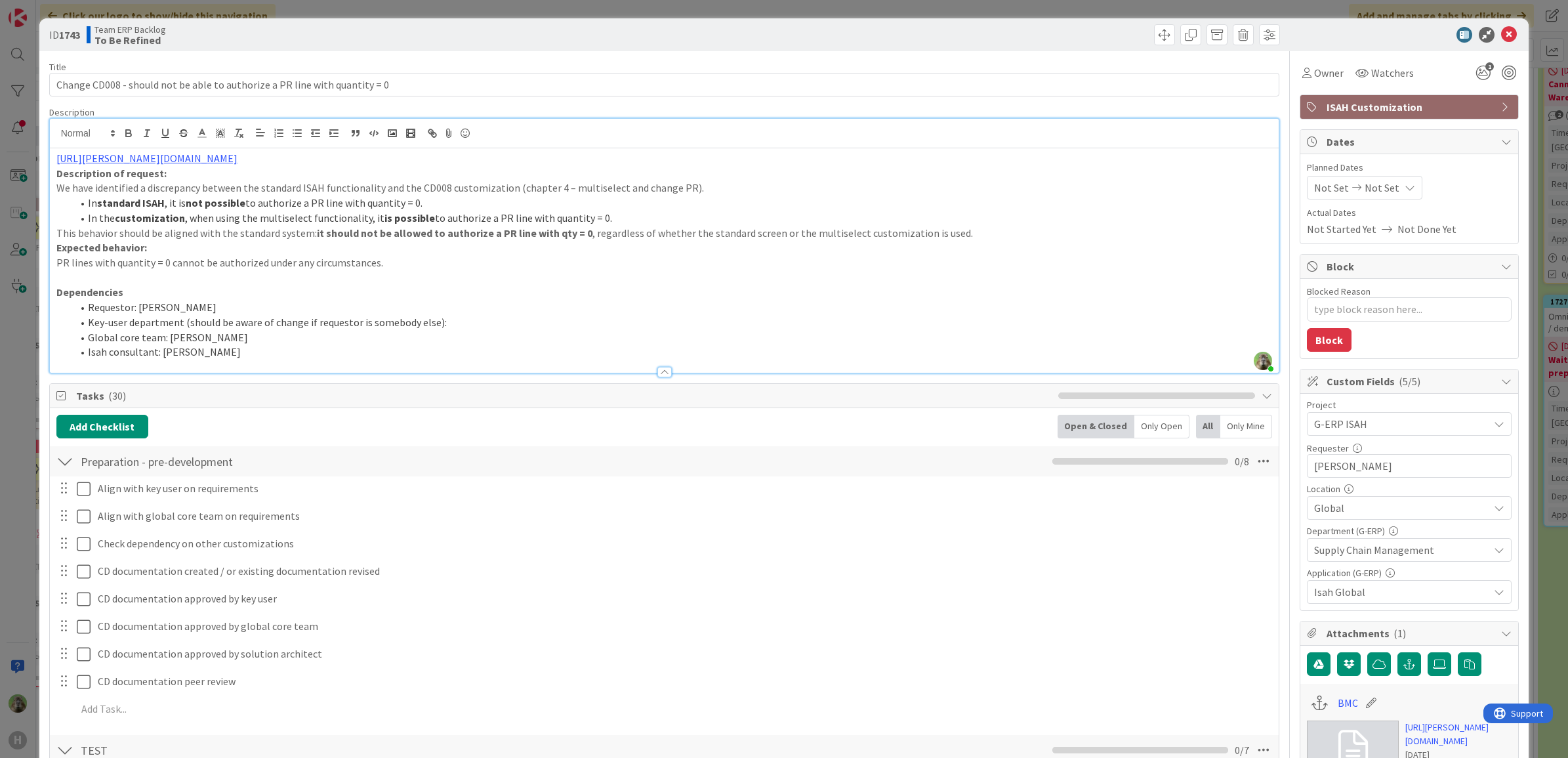
type textarea "x"
click at [414, 264] on p "PR lines with quantity = 0 cannot be authorized under any circumstances." at bounding box center [664, 263] width 1216 height 15
click at [408, 272] on p at bounding box center [664, 277] width 1216 height 15
click at [656, 218] on li "In the customization , when using the multiselect functionality, it is possible…" at bounding box center [672, 218] width 1201 height 15
click at [739, 201] on li "In standard ISAH , it is not possible to authorize a PR line with quantity = 0." at bounding box center [672, 203] width 1201 height 15
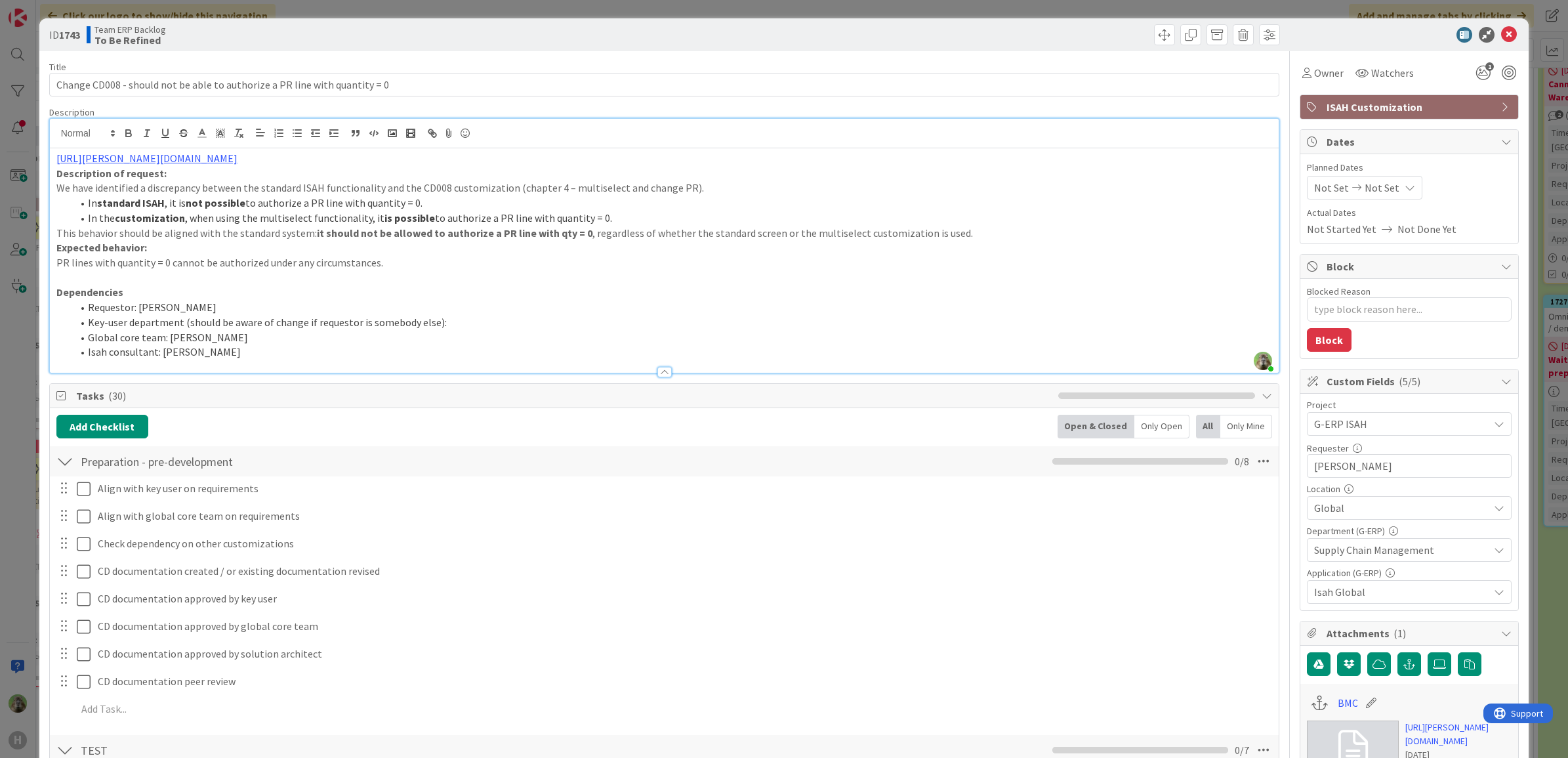
click at [745, 194] on p "We have identified a discrepancy between the standard ISAH functionality and th…" at bounding box center [664, 187] width 1216 height 15
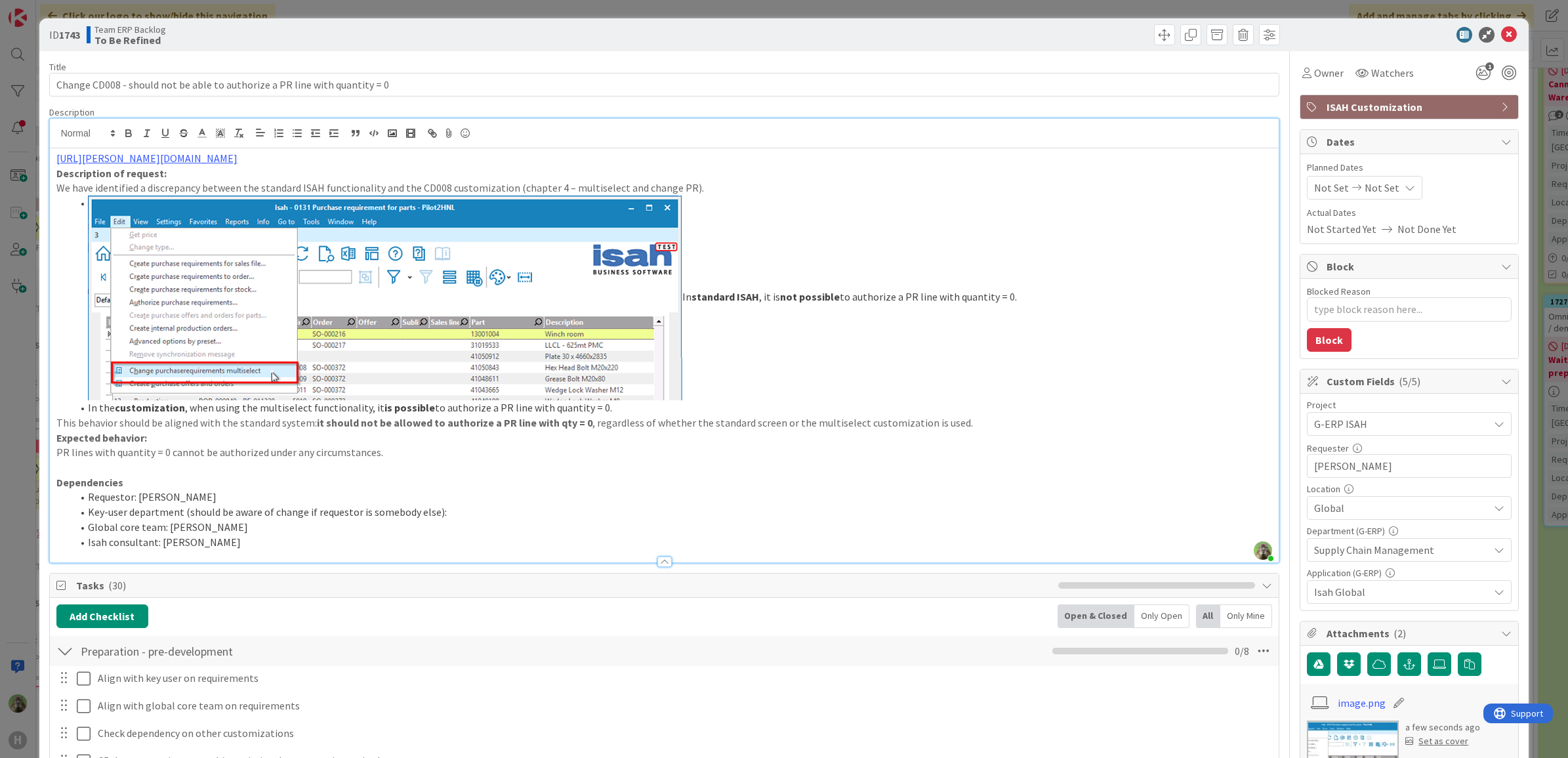
click at [434, 187] on p "We have identified a discrepancy between the standard ISAH functionality and th…" at bounding box center [664, 187] width 1216 height 15
click at [762, 281] on li "In standard ISAH , it is not possible to authorize a PR line with quantity = 0." at bounding box center [672, 297] width 1201 height 204
click at [686, 298] on li "In standard ISAH , it is not possible to authorize a PR line with quantity = 0." at bounding box center [672, 297] width 1201 height 204
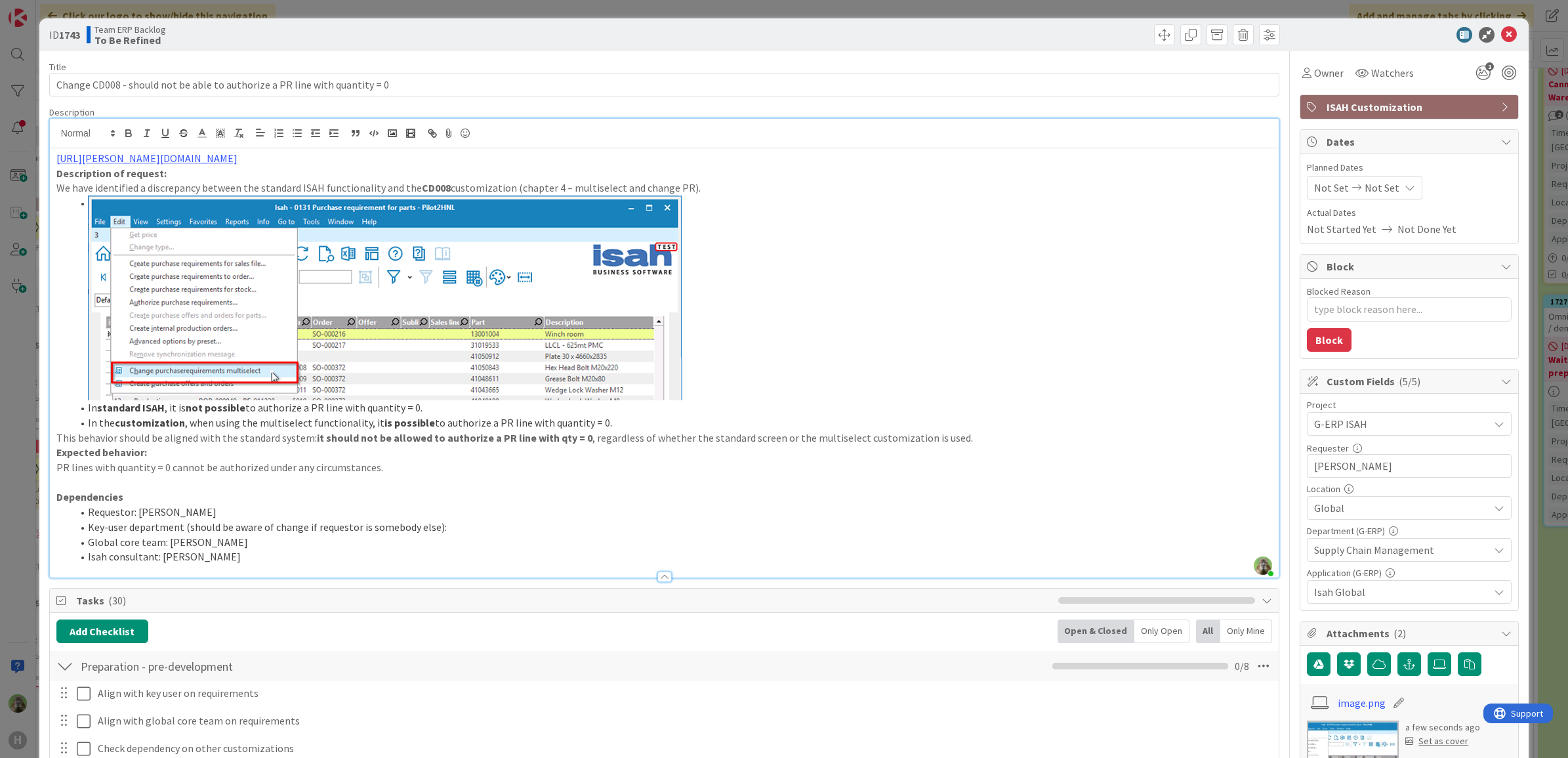
click at [676, 421] on li "In the customization , when using the multiselect functionality, it is possible…" at bounding box center [672, 423] width 1201 height 15
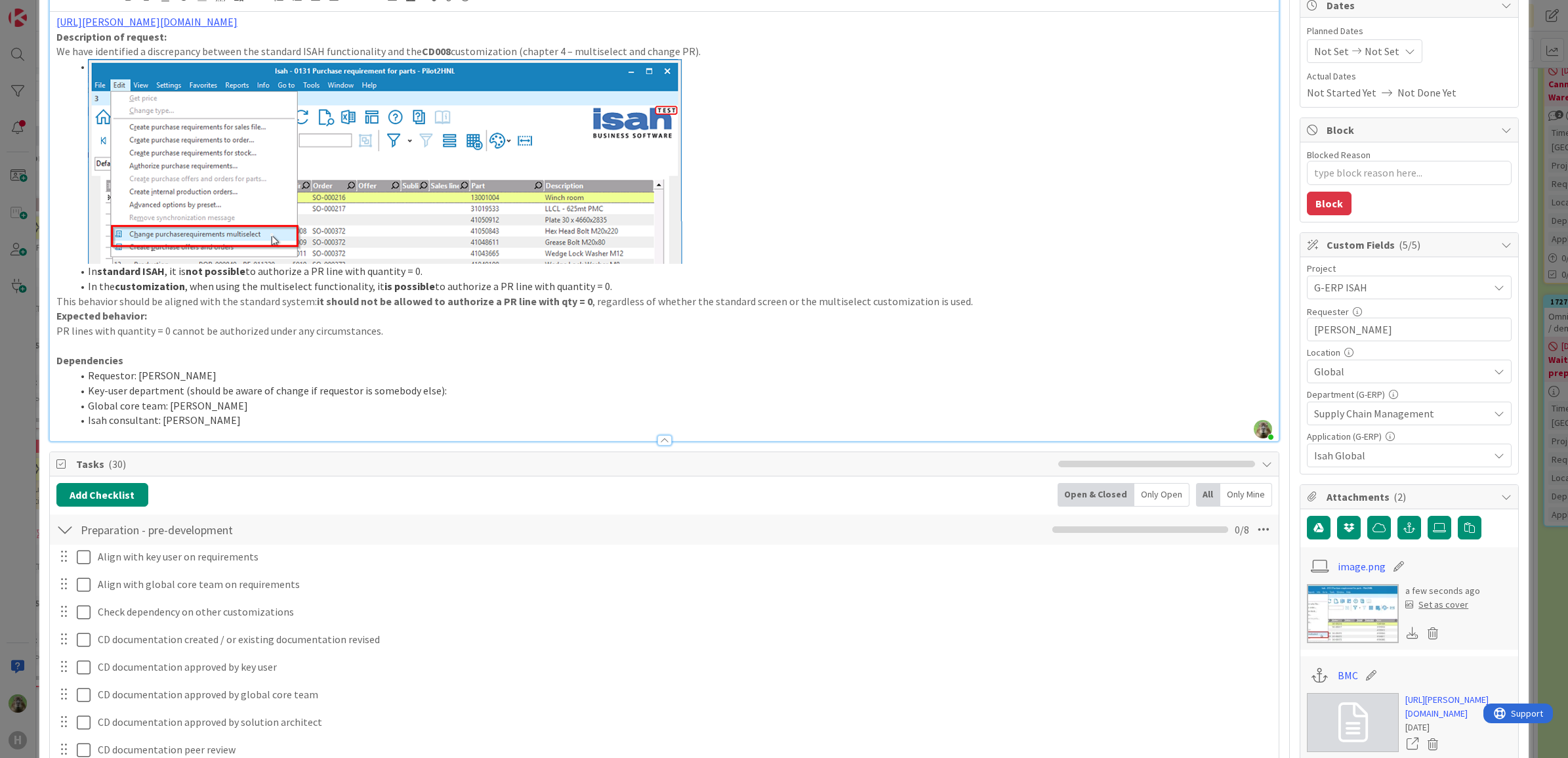
scroll to position [22, 0]
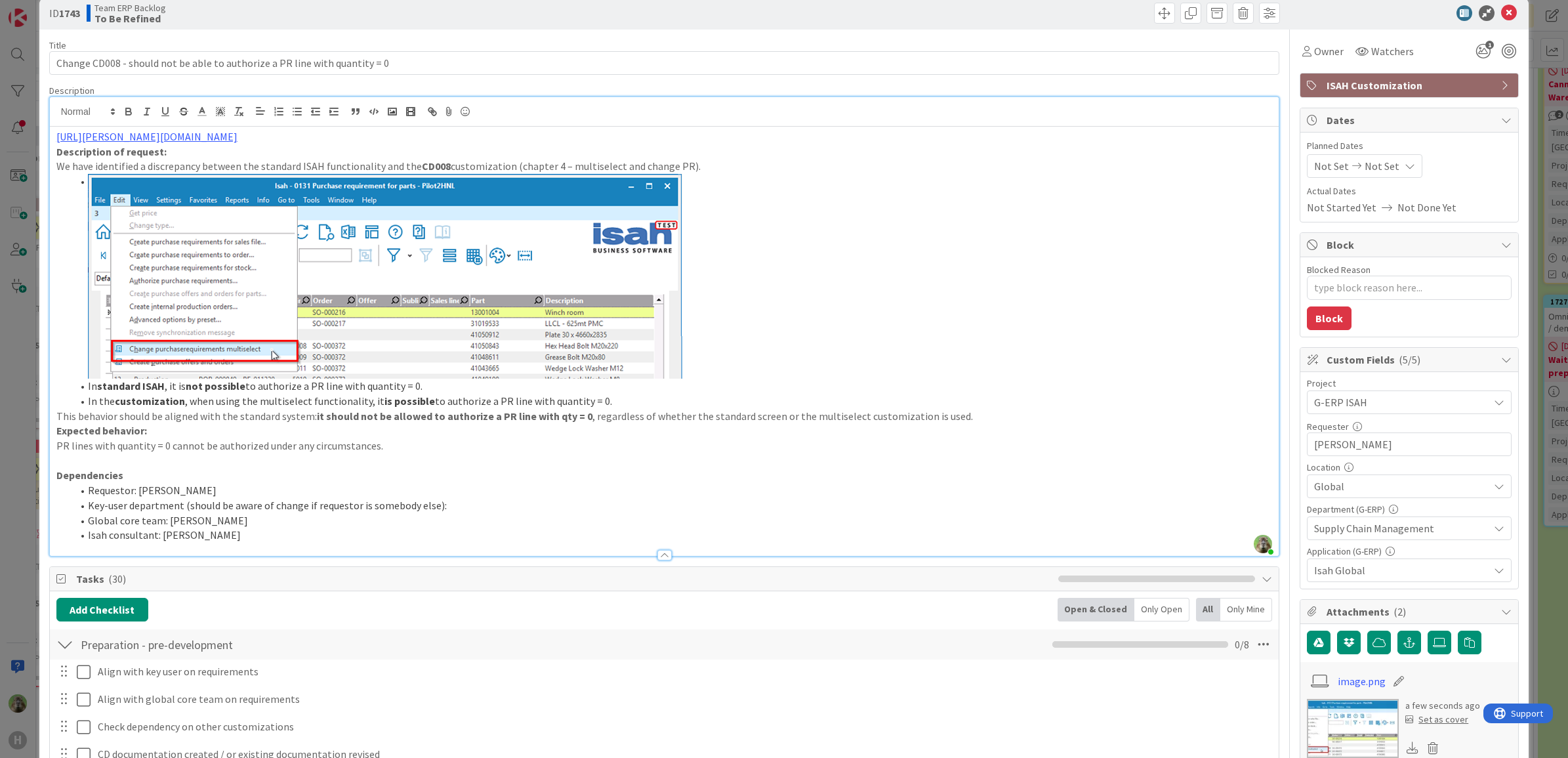
click at [31, 502] on div "ID 1743 Team ERP Backlog To Be Refined Title 74 / 128 Change CD008 - should not…" at bounding box center [784, 379] width 1568 height 758
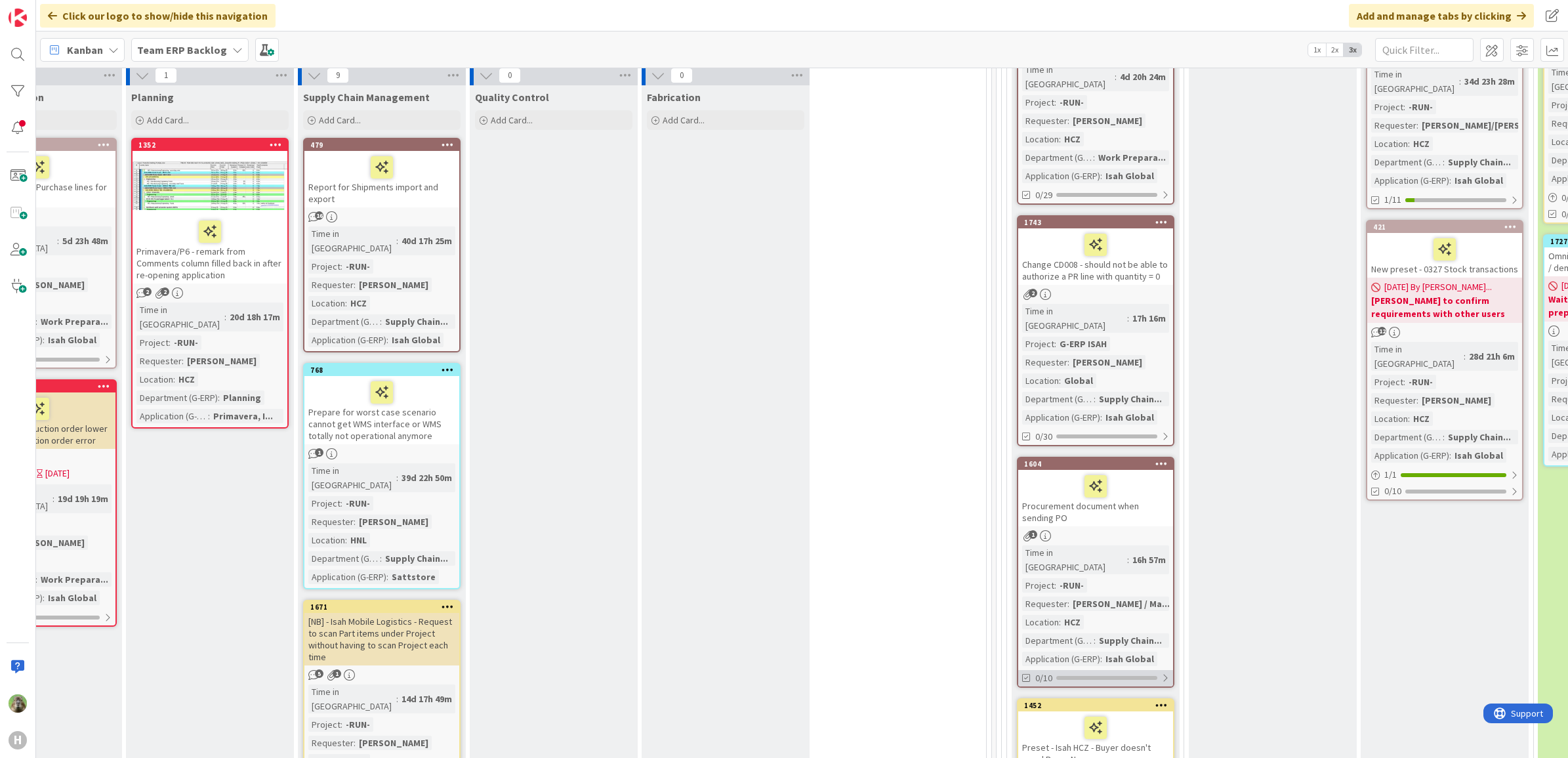
scroll to position [534, 452]
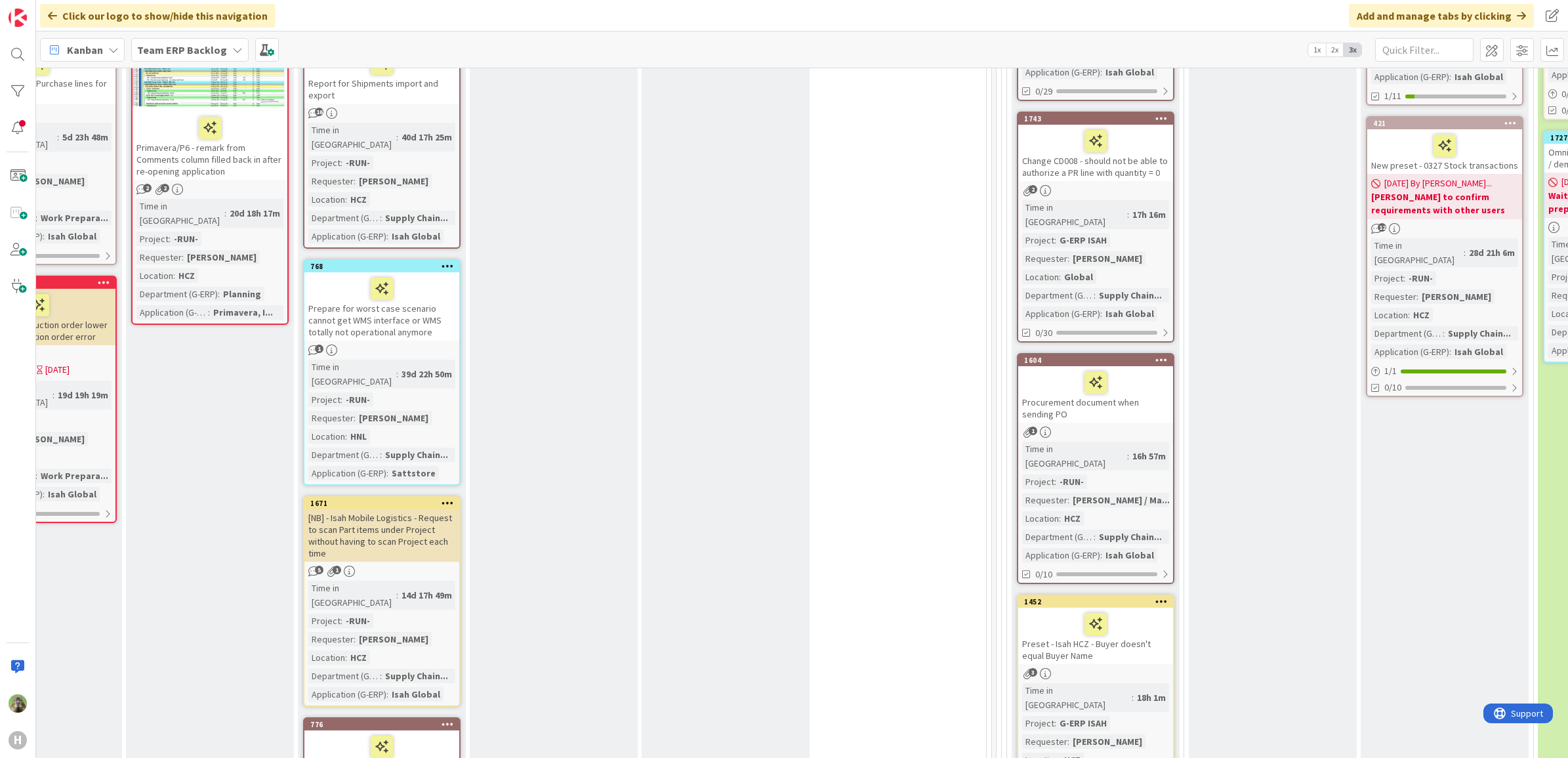
drag, startPoint x: 1109, startPoint y: 604, endPoint x: 1125, endPoint y: 588, distance: 22.6
click at [1109, 607] on div "Preset - Isah HCZ - Buyer doesn't equal Buyer Name" at bounding box center [1095, 635] width 155 height 56
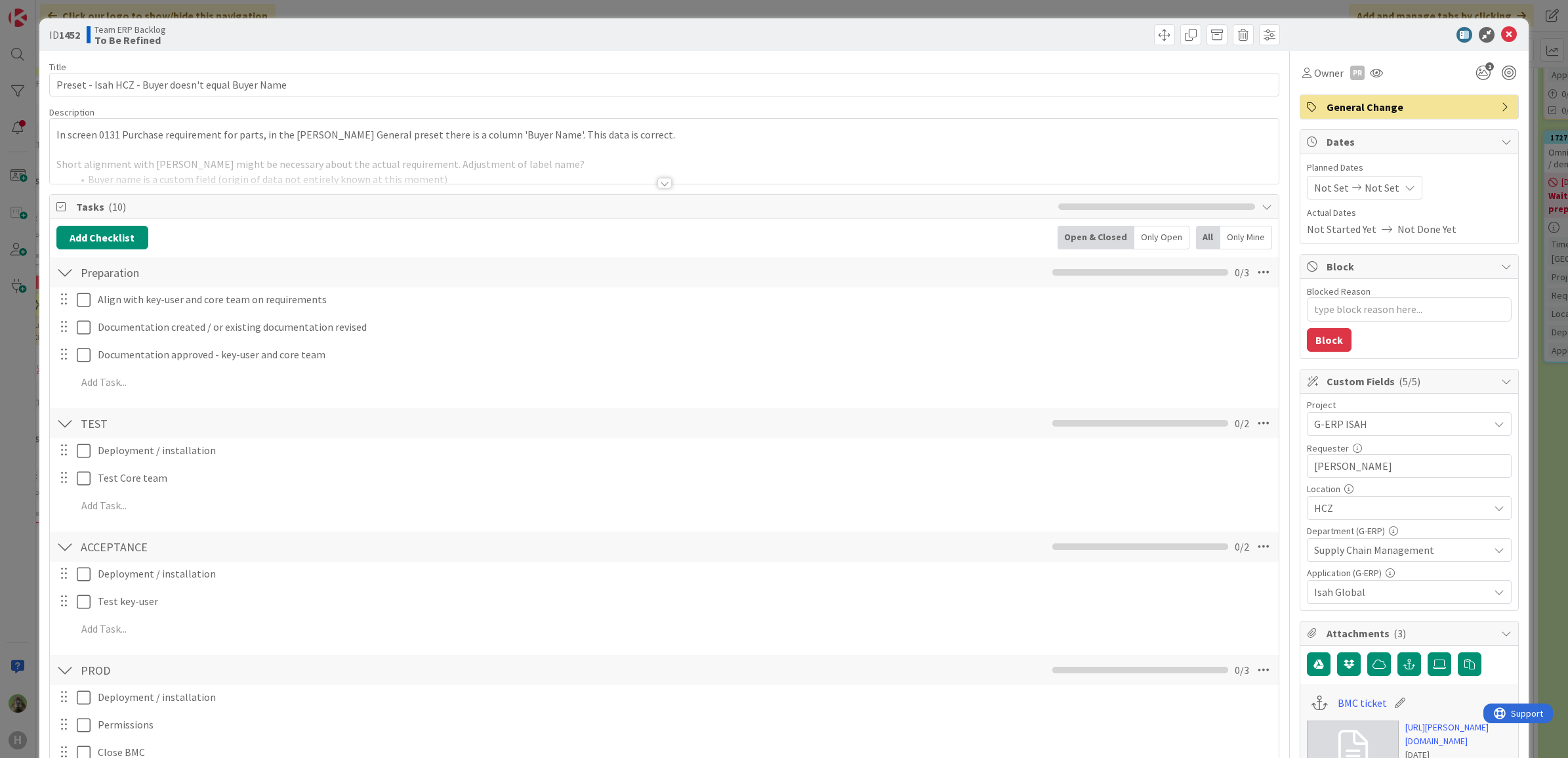
type textarea "x"
click at [532, 151] on div at bounding box center [664, 166] width 1229 height 34
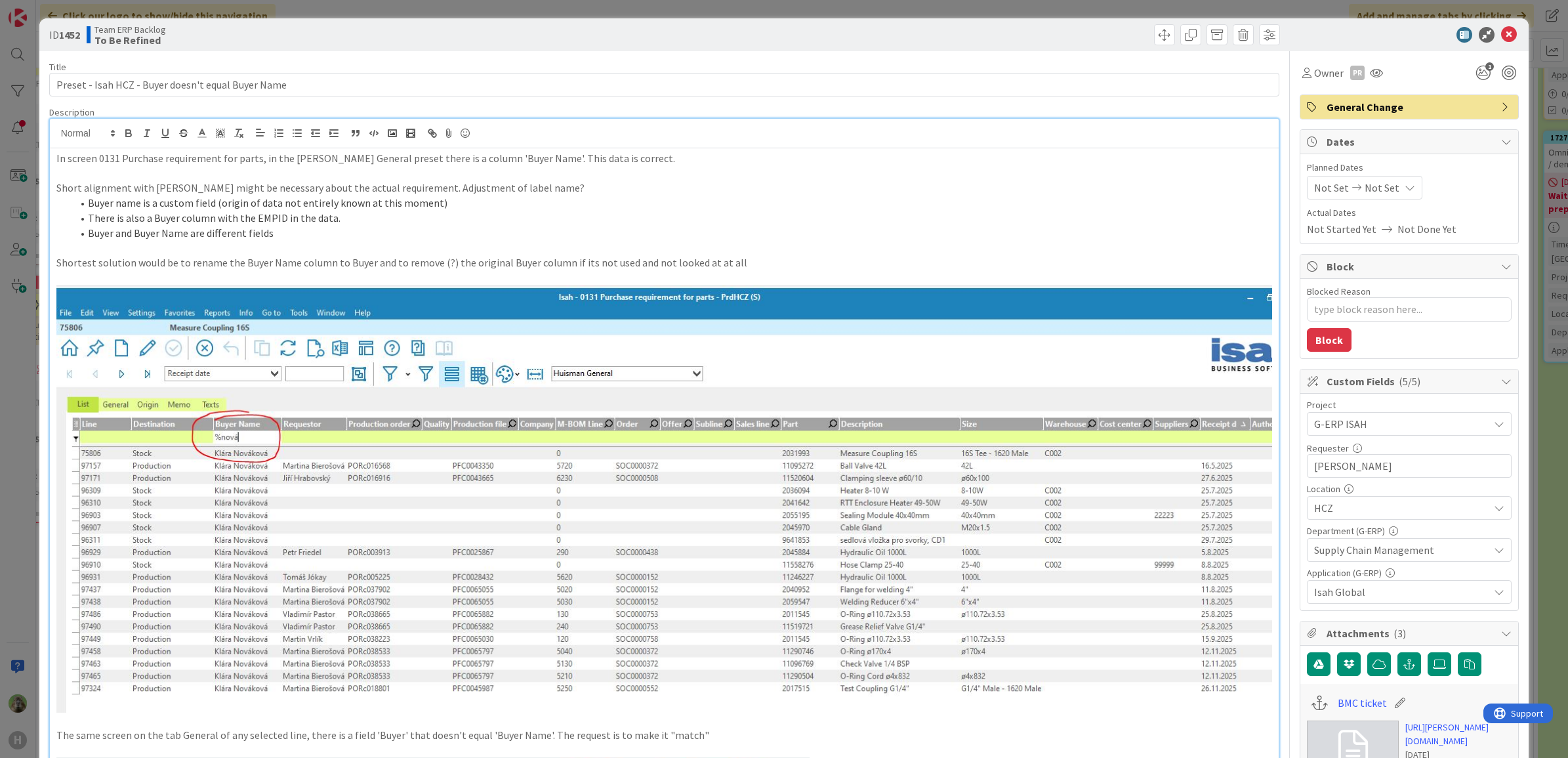
click at [151, 192] on p "Short alignment with Martin might be necessary about the actual requirement. Ad…" at bounding box center [664, 187] width 1216 height 15
click at [430, 265] on p "Shortest solution would be to rename the Buyer Name column to Buyer and to remo…" at bounding box center [664, 263] width 1216 height 15
click at [436, 261] on p "Shortest solution would be to rename the Buyer Name column to Buyer and to remo…" at bounding box center [664, 263] width 1216 height 15
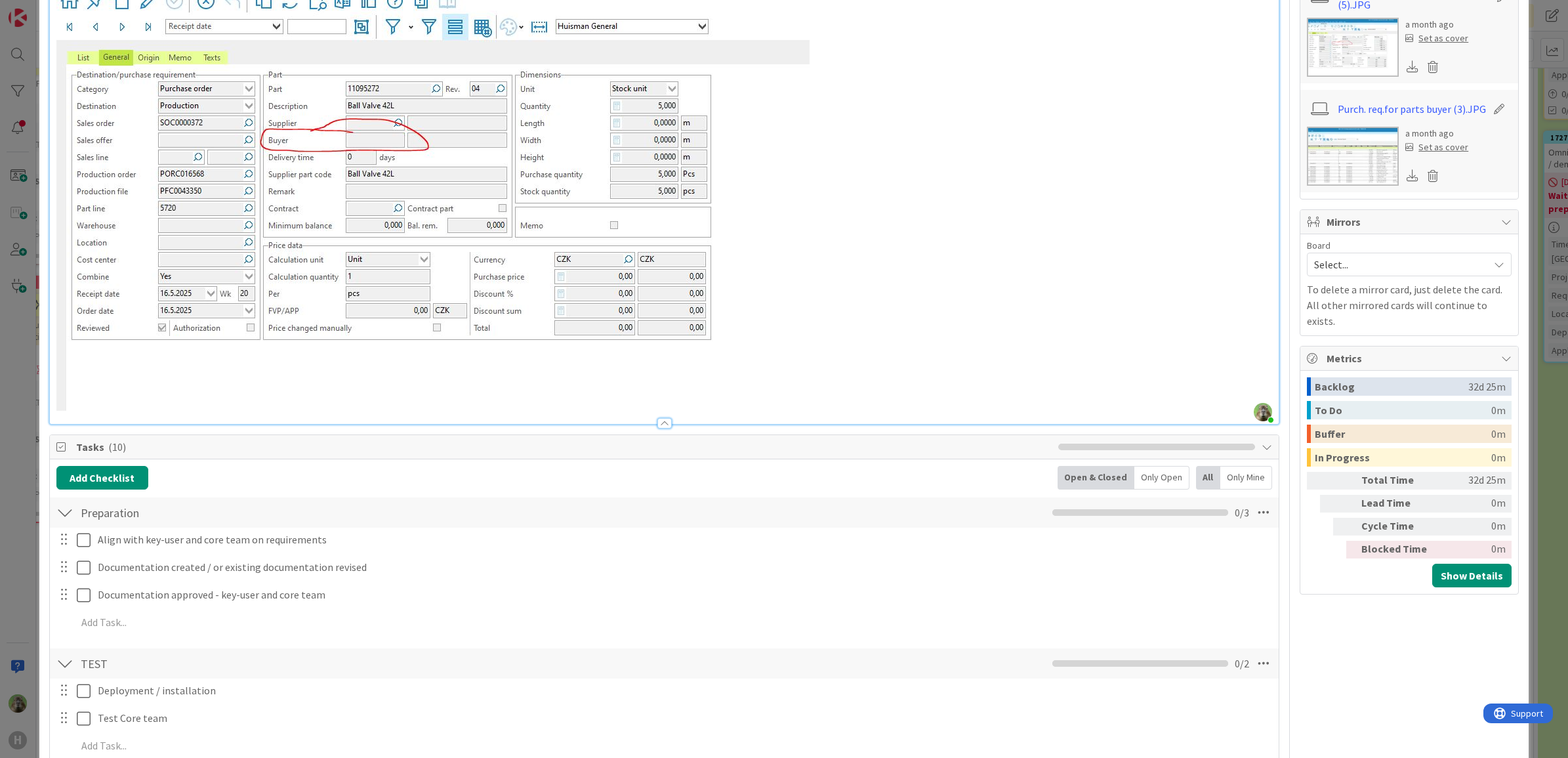
scroll to position [902, 0]
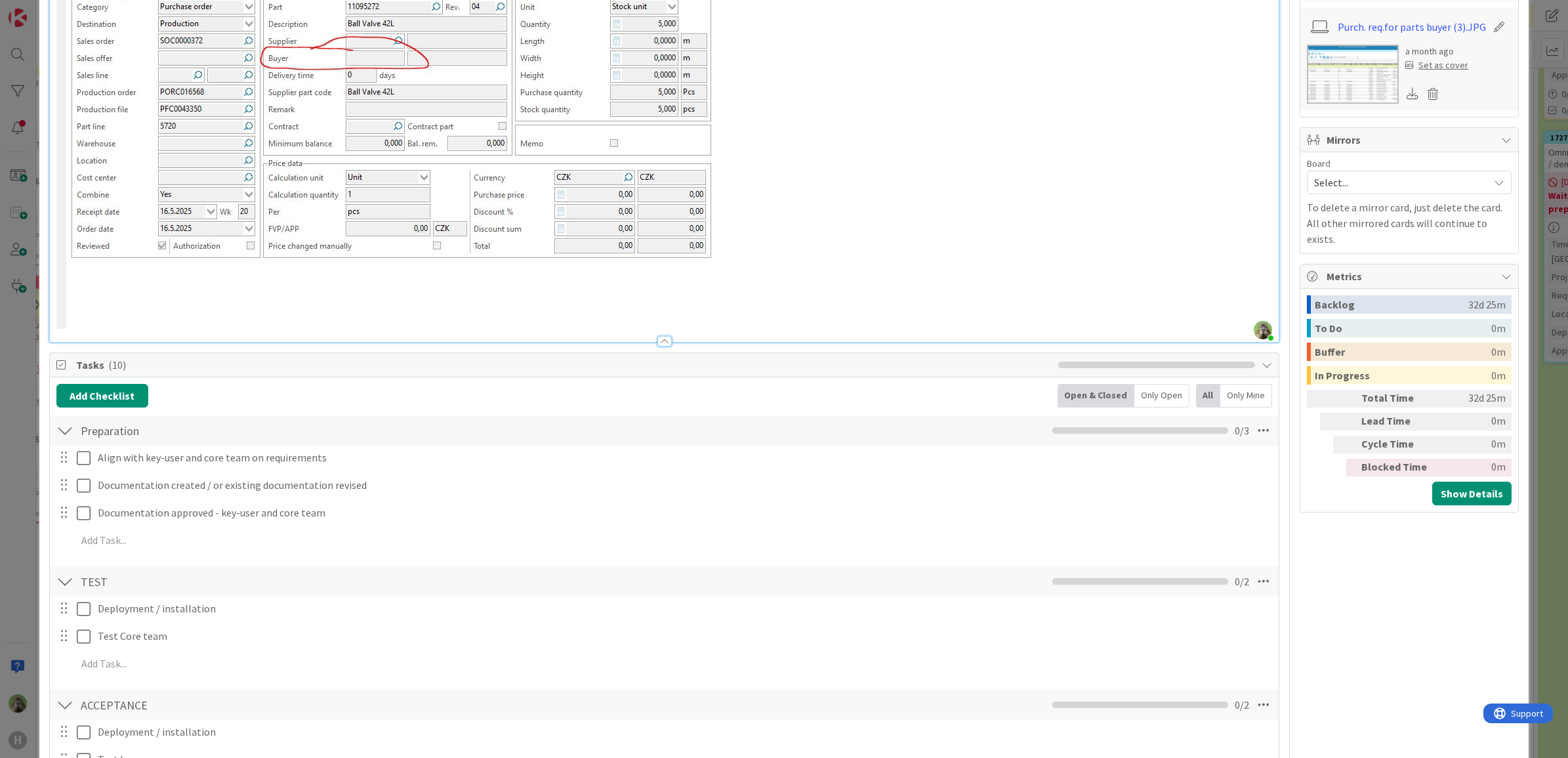
click at [26, 397] on div "ID 1452 Team ERP Backlog To Be Refined Title 50 / 128 Preset - Isah HCZ - Buyer…" at bounding box center [784, 379] width 1568 height 758
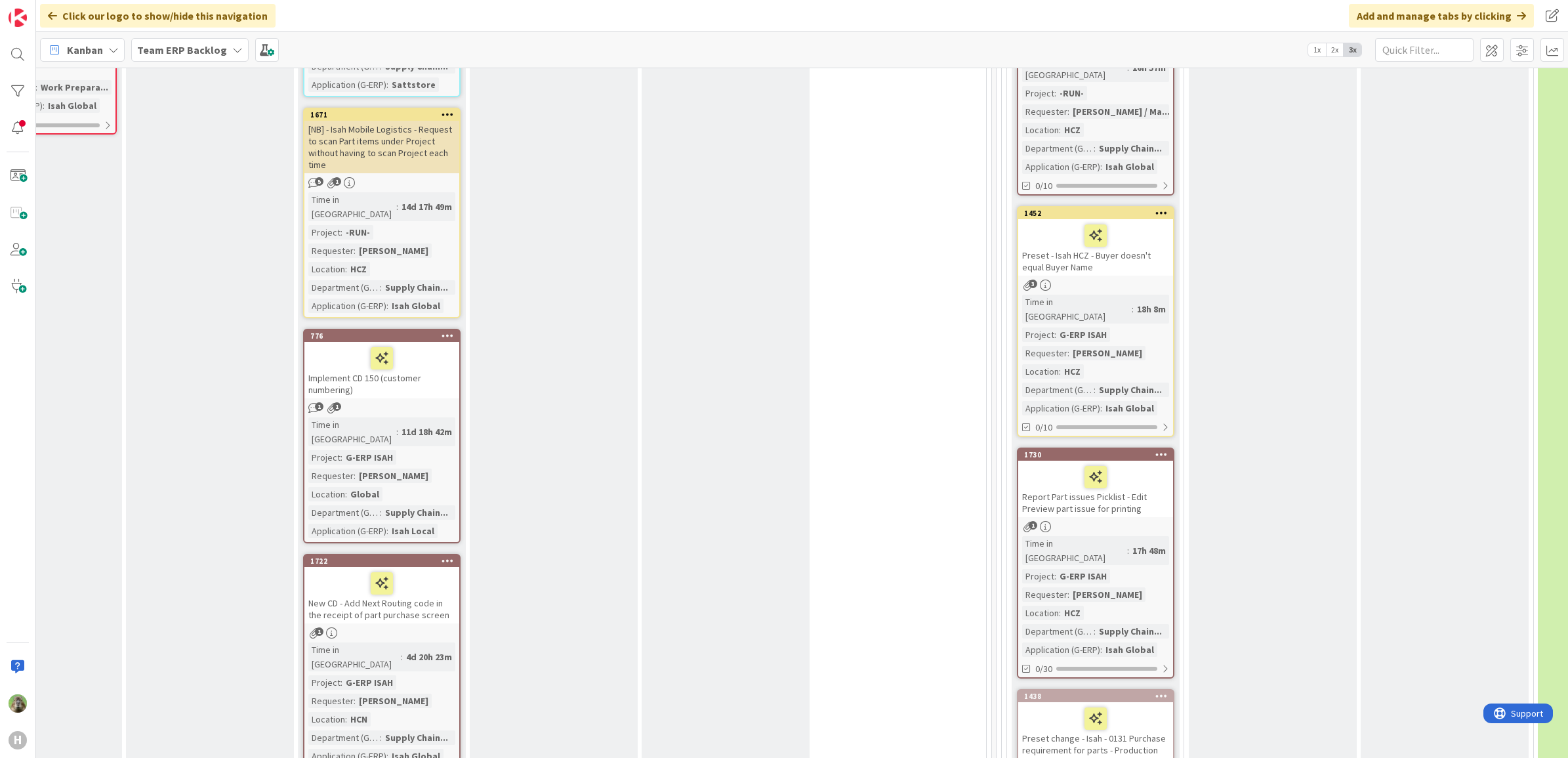
scroll to position [1045, 452]
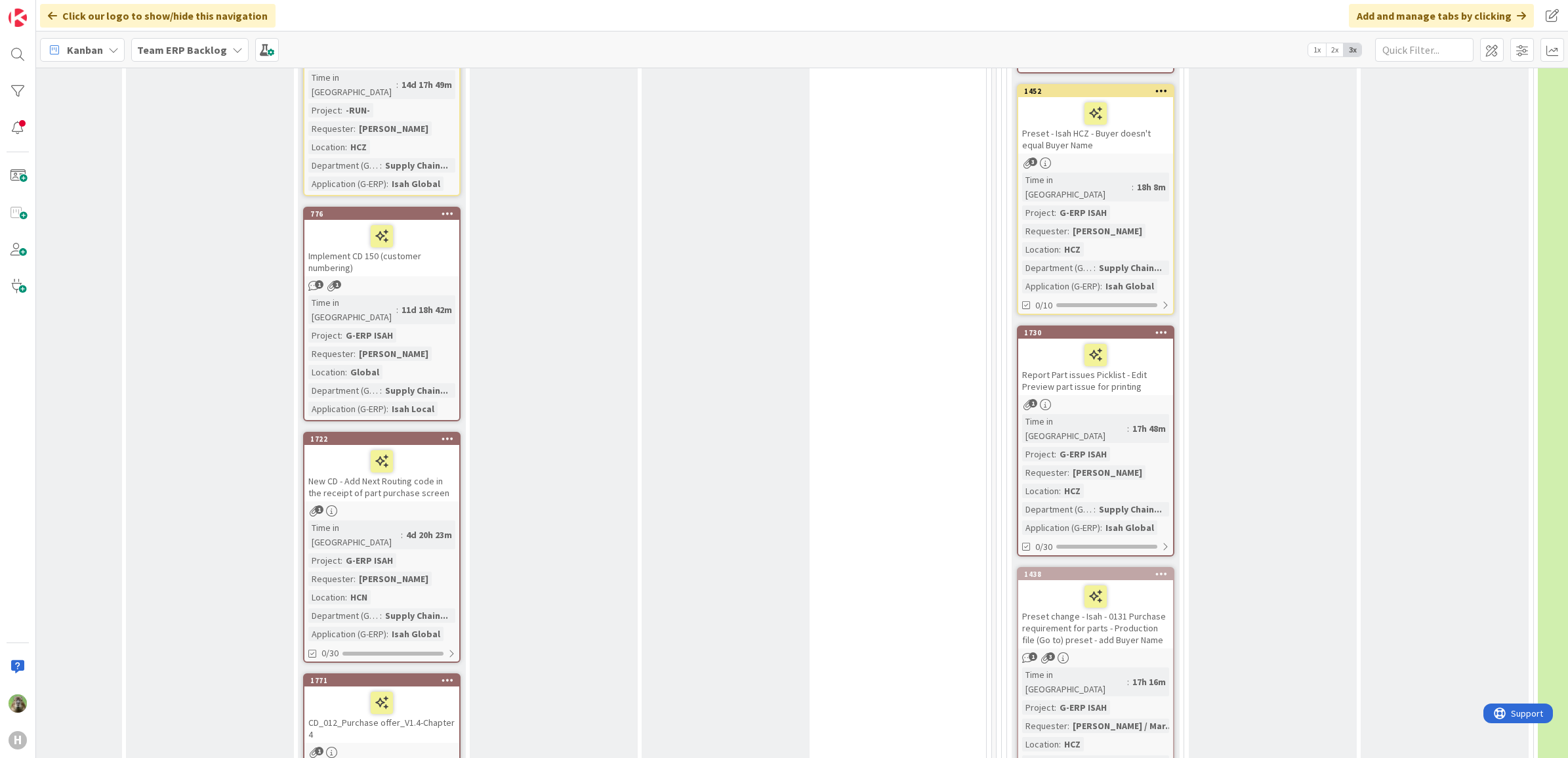
click at [1160, 338] on div "Report Part issues Picklist - Edit Preview part issue for printing" at bounding box center [1095, 366] width 155 height 56
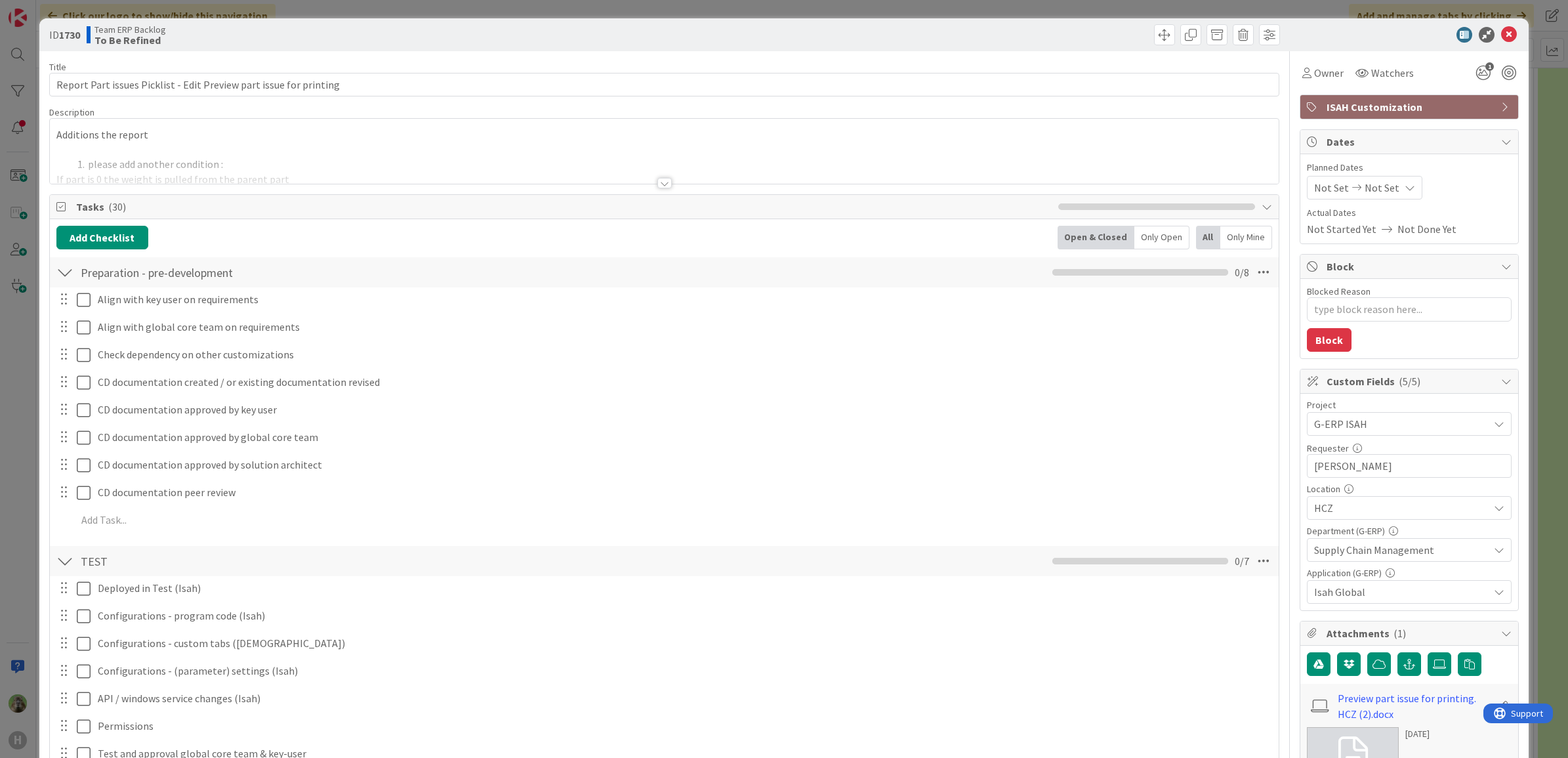
type textarea "x"
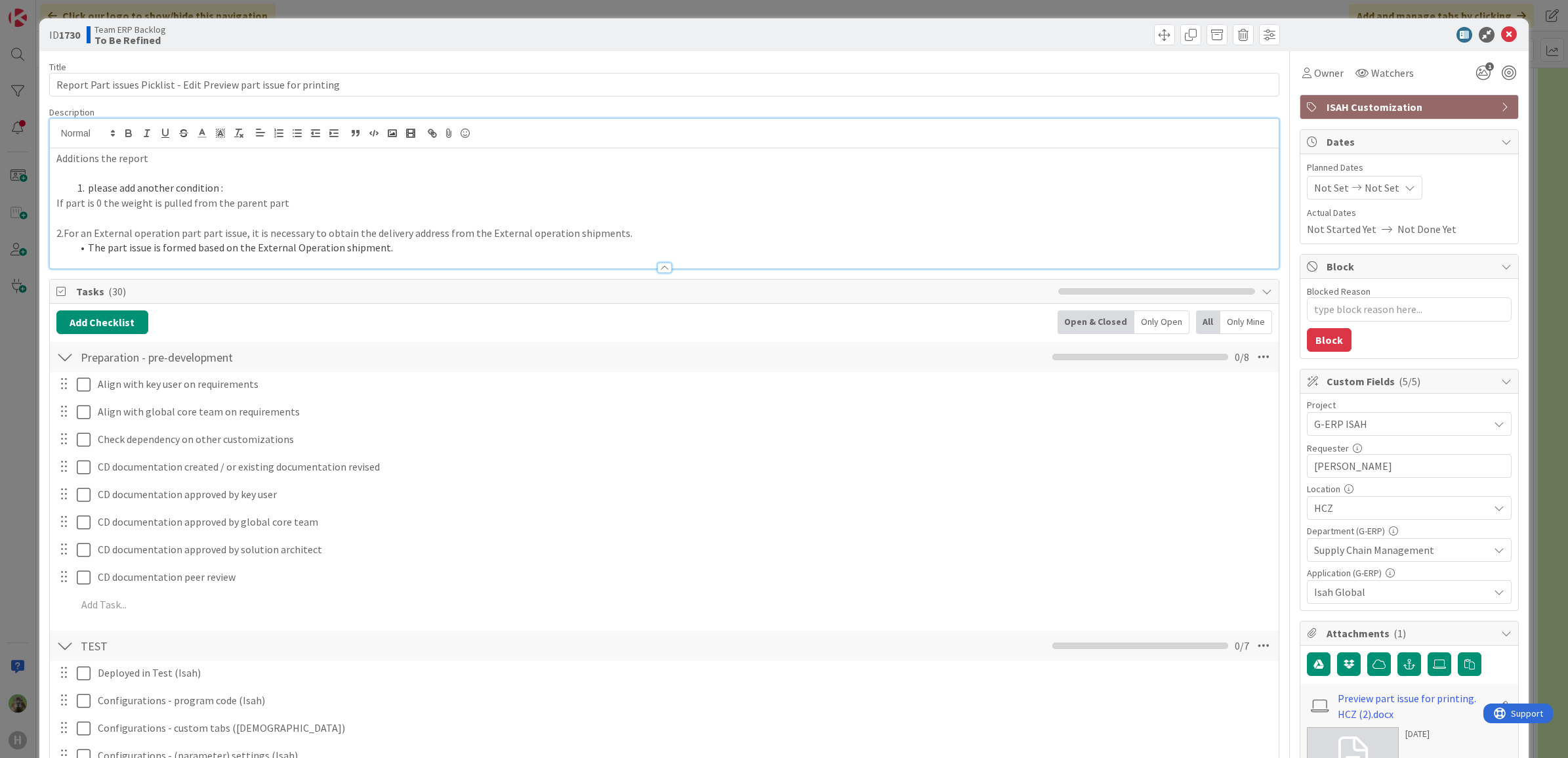
click at [493, 142] on div "Additions the report please add another condition : If part is 0 the weight is …" at bounding box center [664, 194] width 1229 height 150
click at [152, 148] on div "Additions the report please add another condition : If part is 0 the weight is …" at bounding box center [664, 208] width 1229 height 120
click at [8, 513] on div "ID 1730 Team ERP Backlog To Be Refined Title 66 / 128 Report Part issues Pickli…" at bounding box center [784, 379] width 1568 height 758
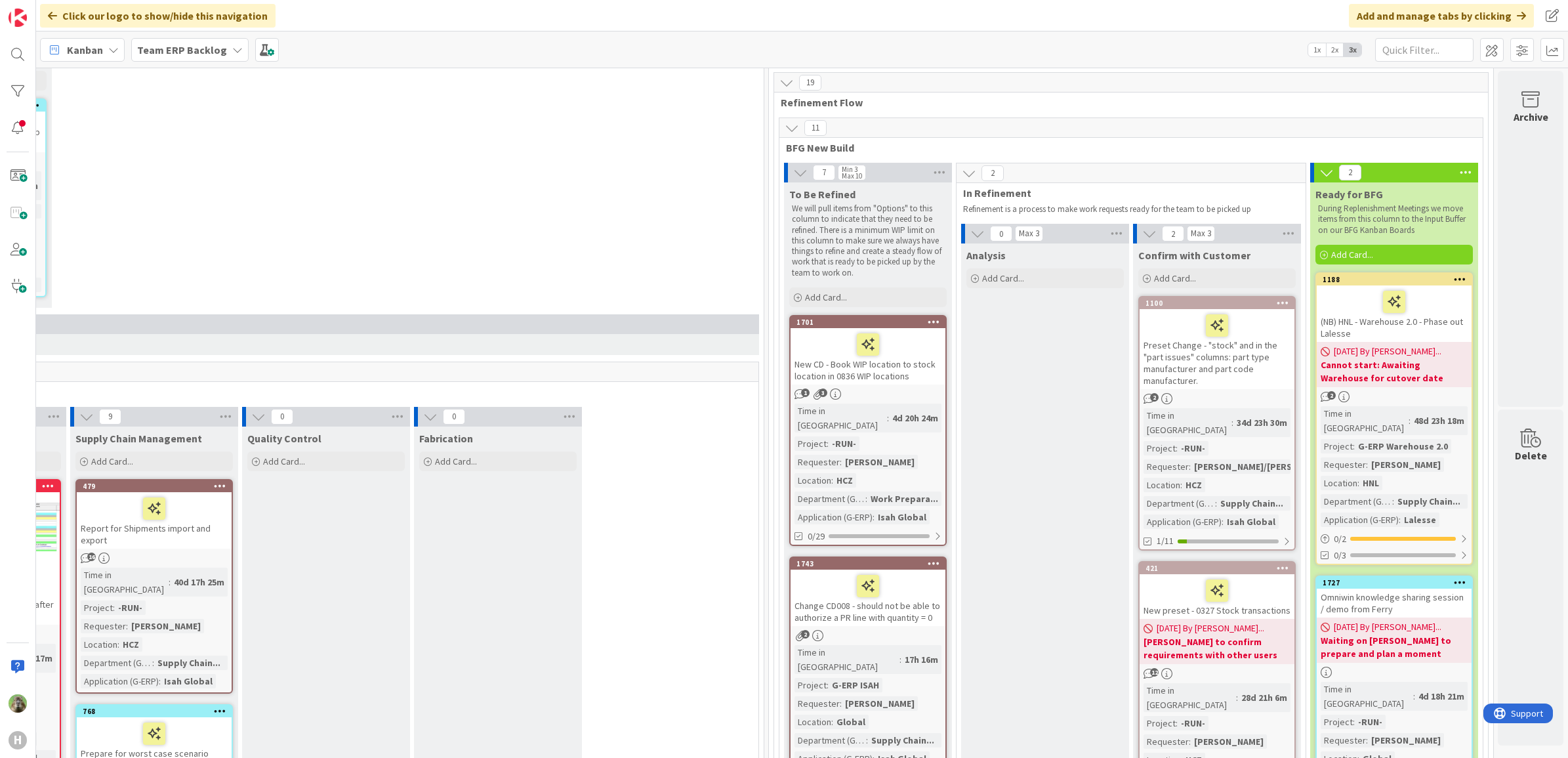
scroll to position [246, 693]
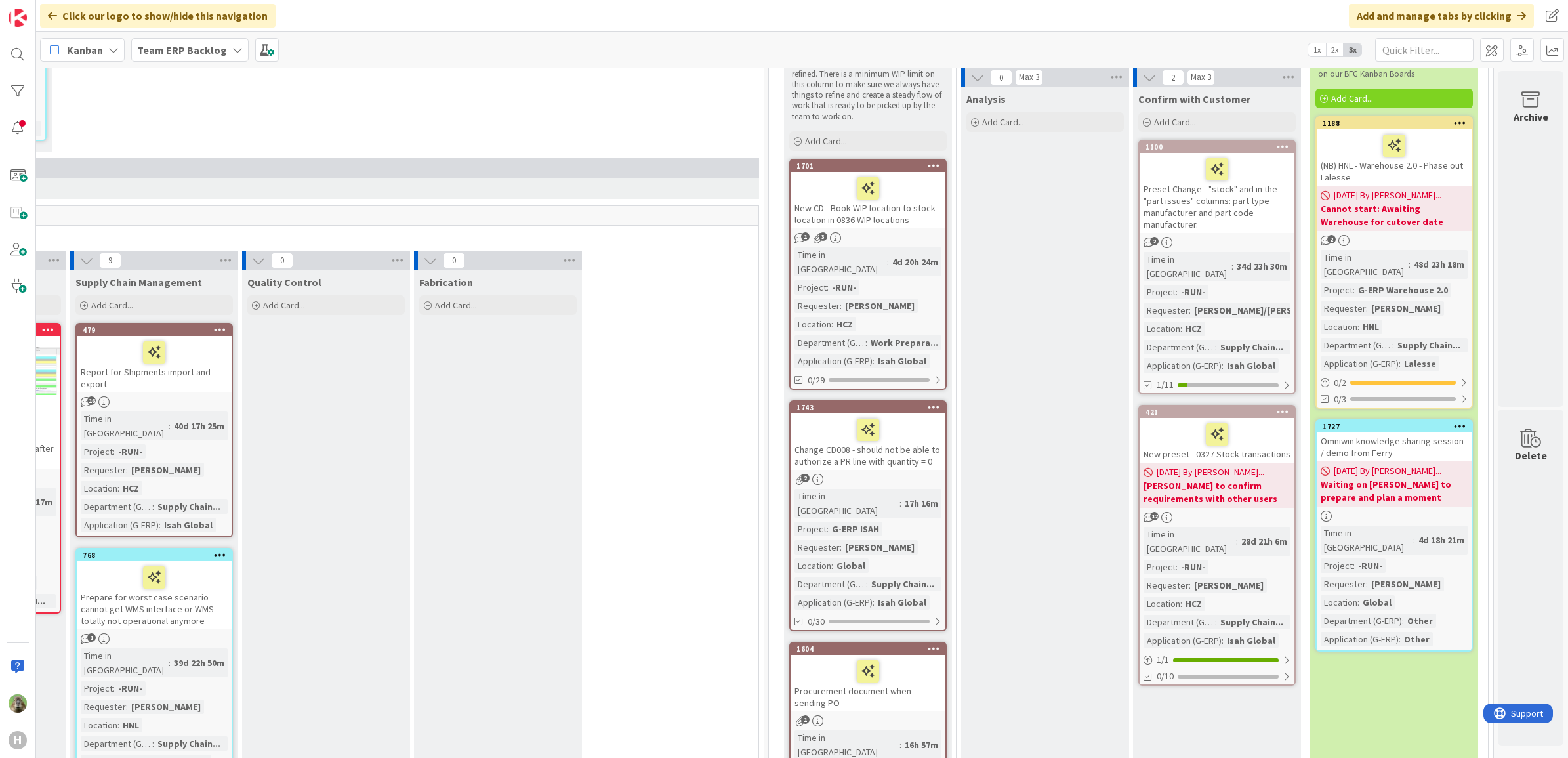
click at [158, 44] on b "Team ERP Backlog" at bounding box center [182, 50] width 90 height 13
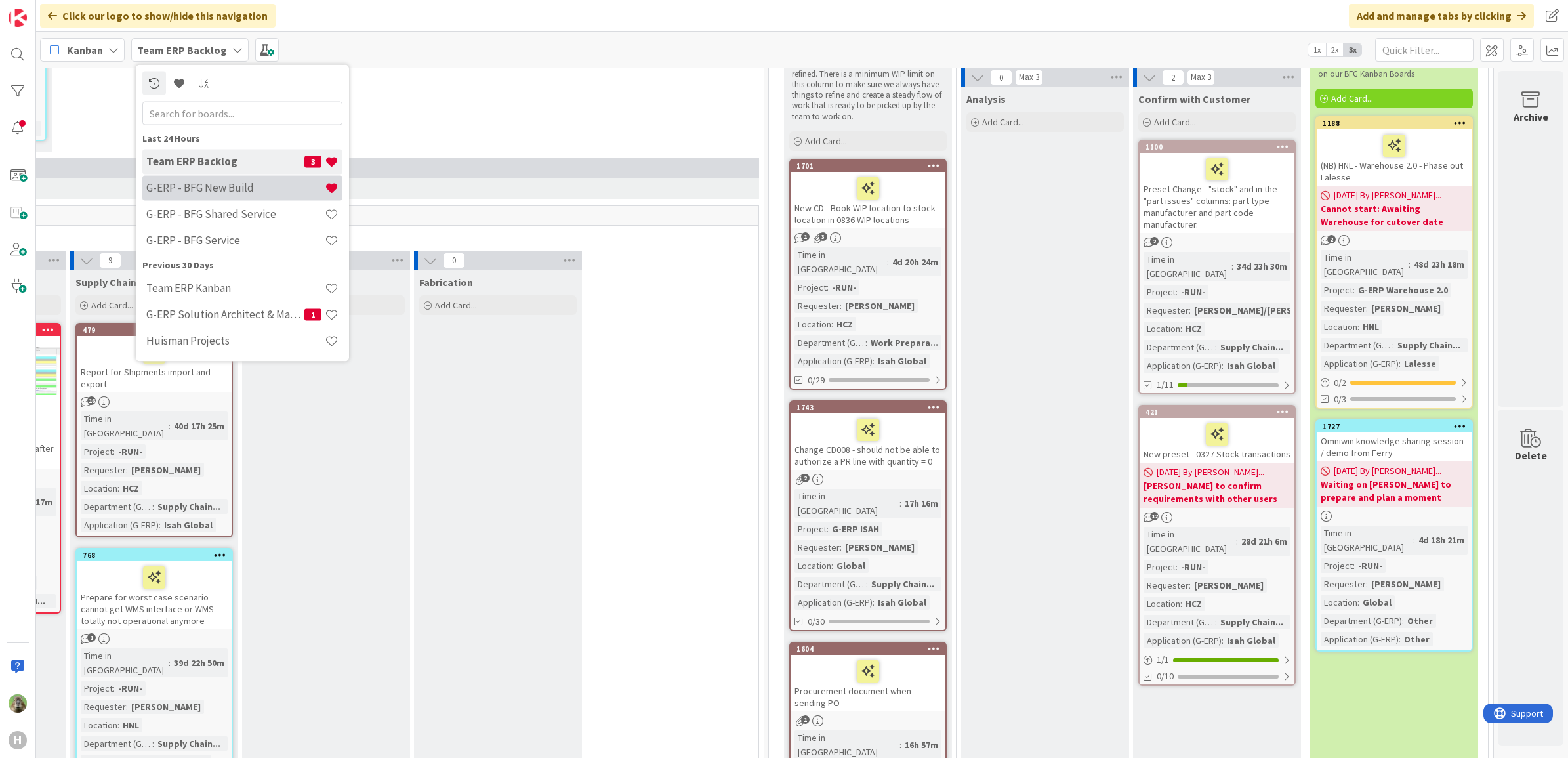
click at [190, 187] on h4 "G-ERP - BFG New Build" at bounding box center [235, 187] width 178 height 13
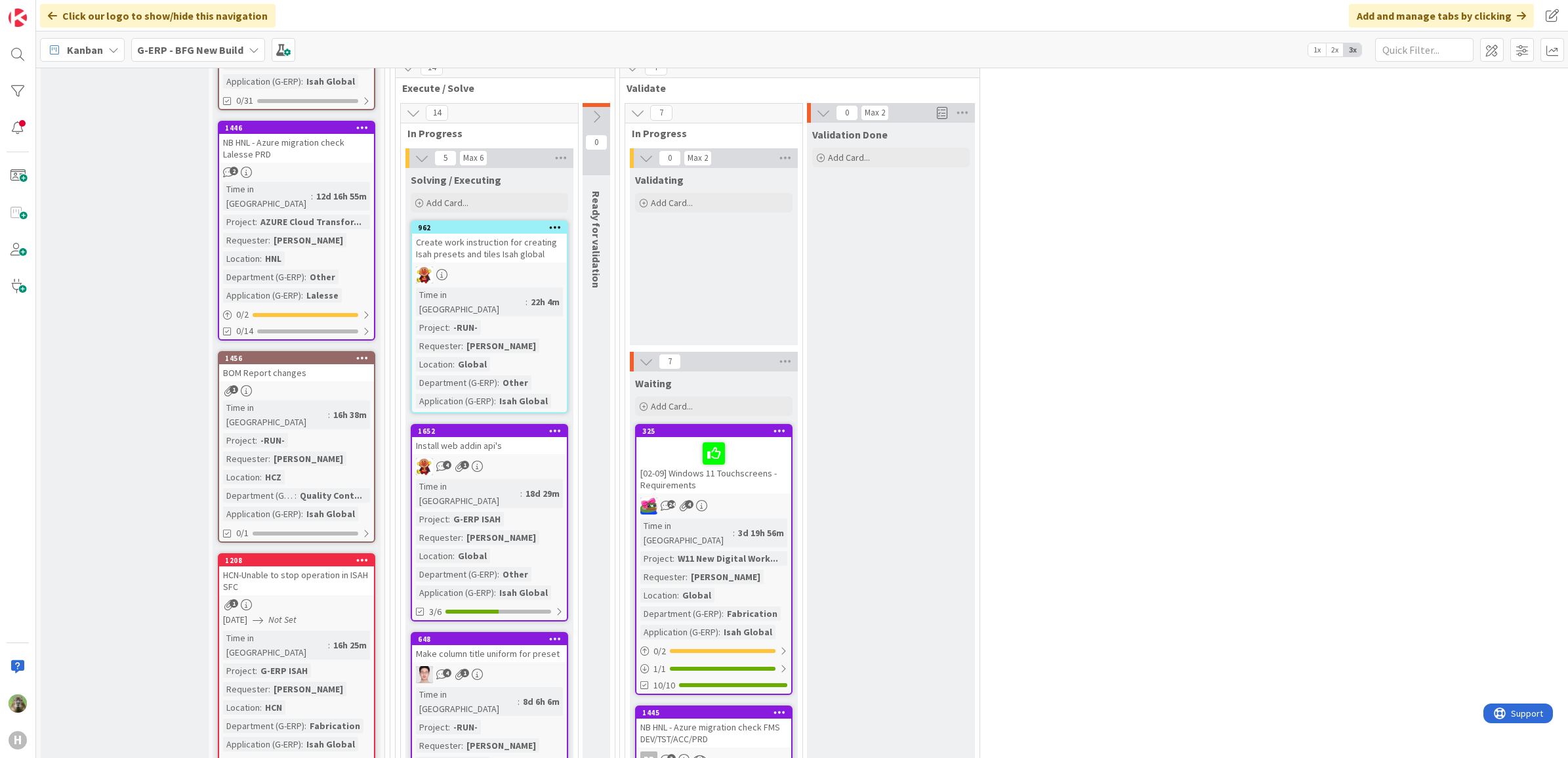
scroll to position [1804, 0]
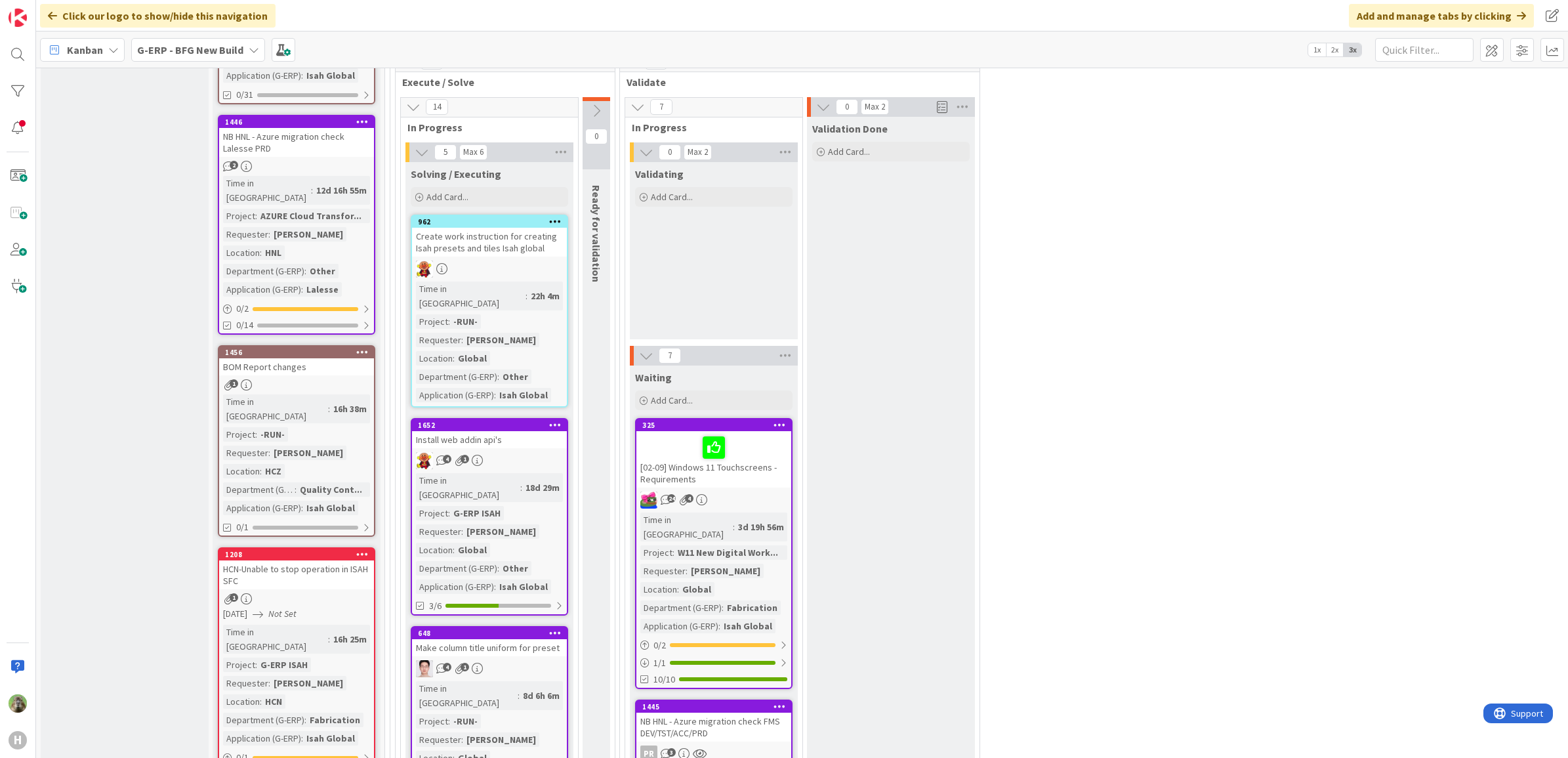
click at [355, 358] on div "BOM Report changes" at bounding box center [296, 366] width 155 height 17
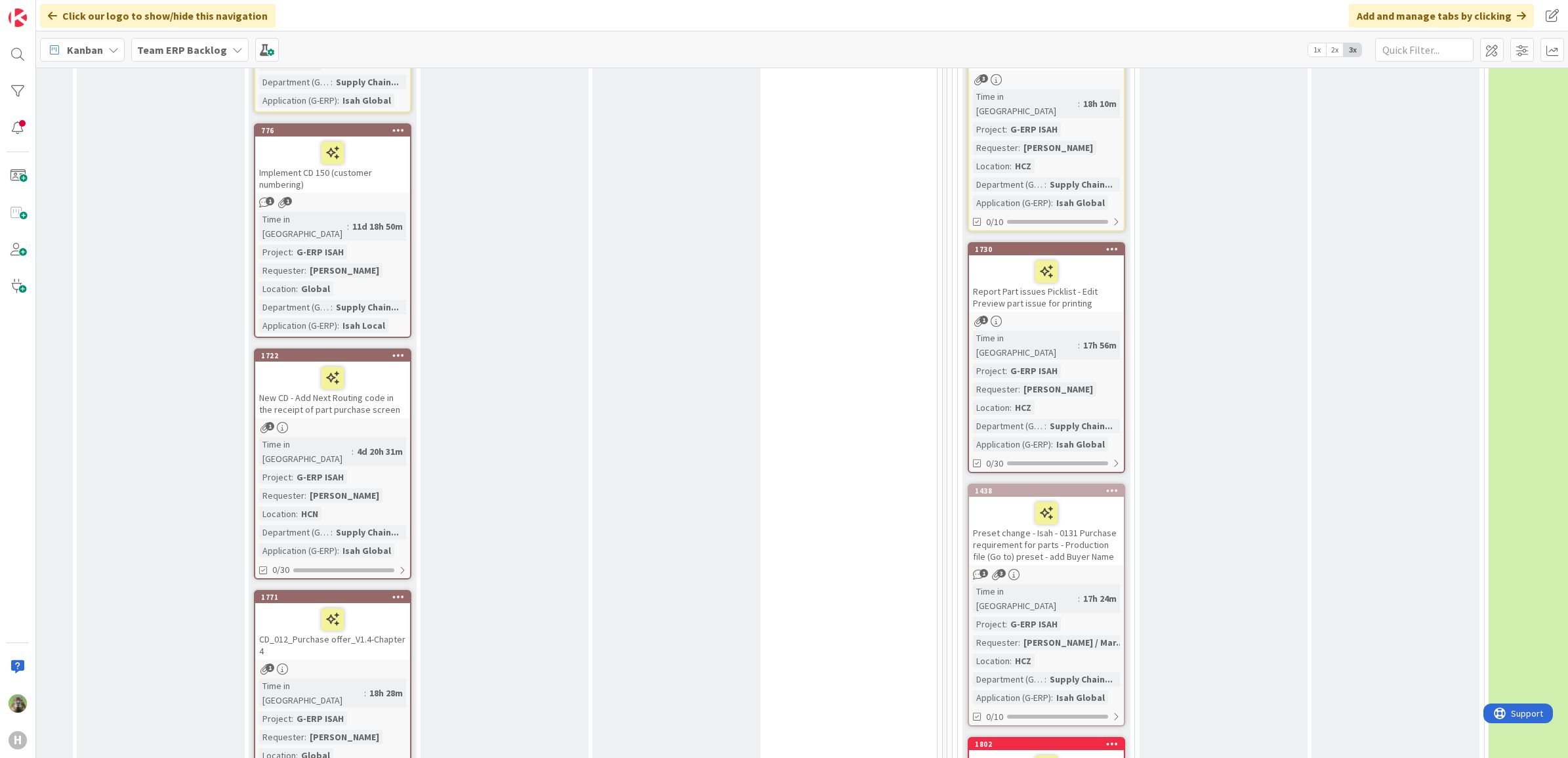
scroll to position [1148, 501]
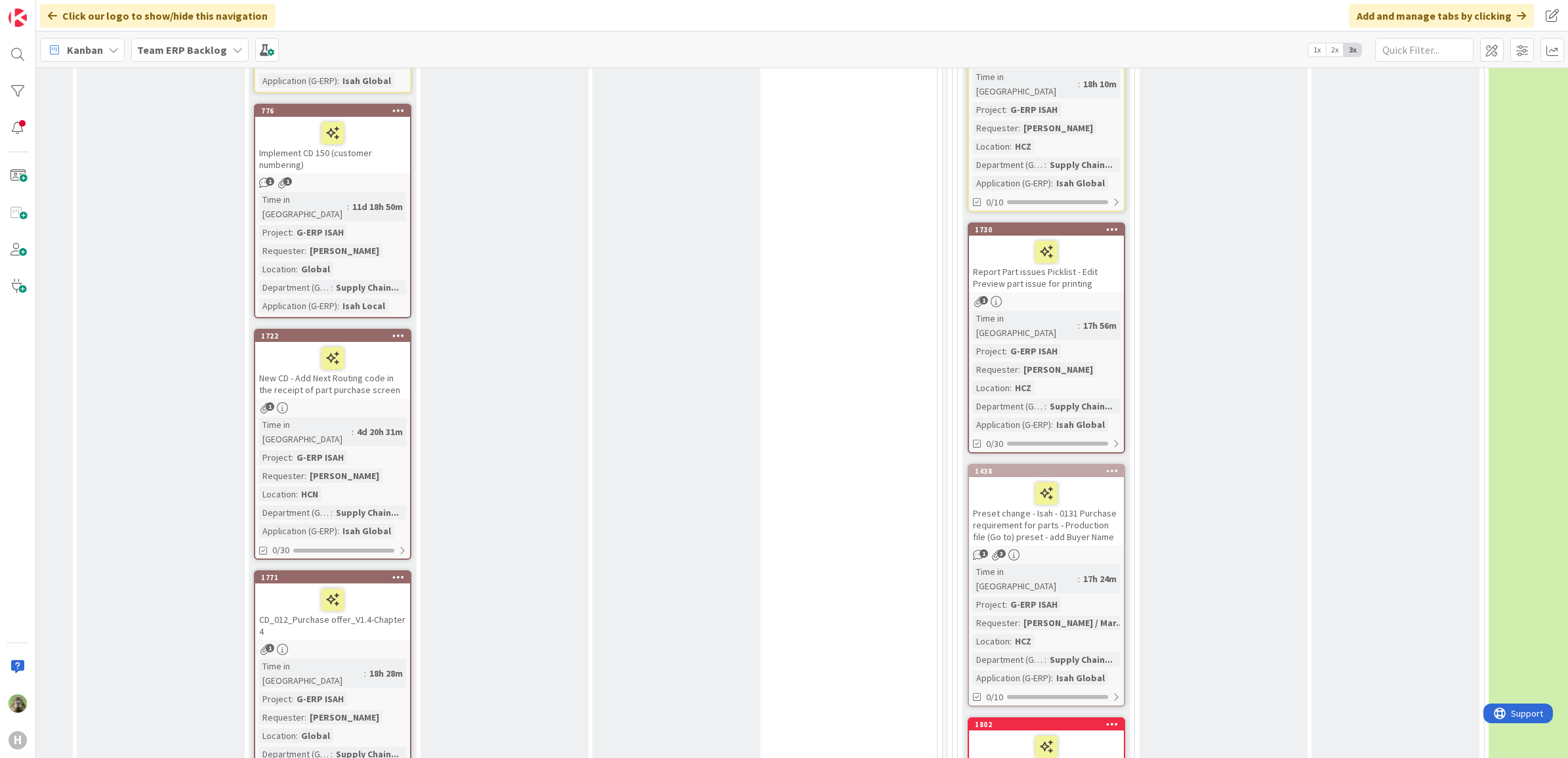
click at [1104, 477] on div "Preset change - Isah - 0131 Purchase requirement for parts - Production file (G…" at bounding box center [1046, 511] width 155 height 68
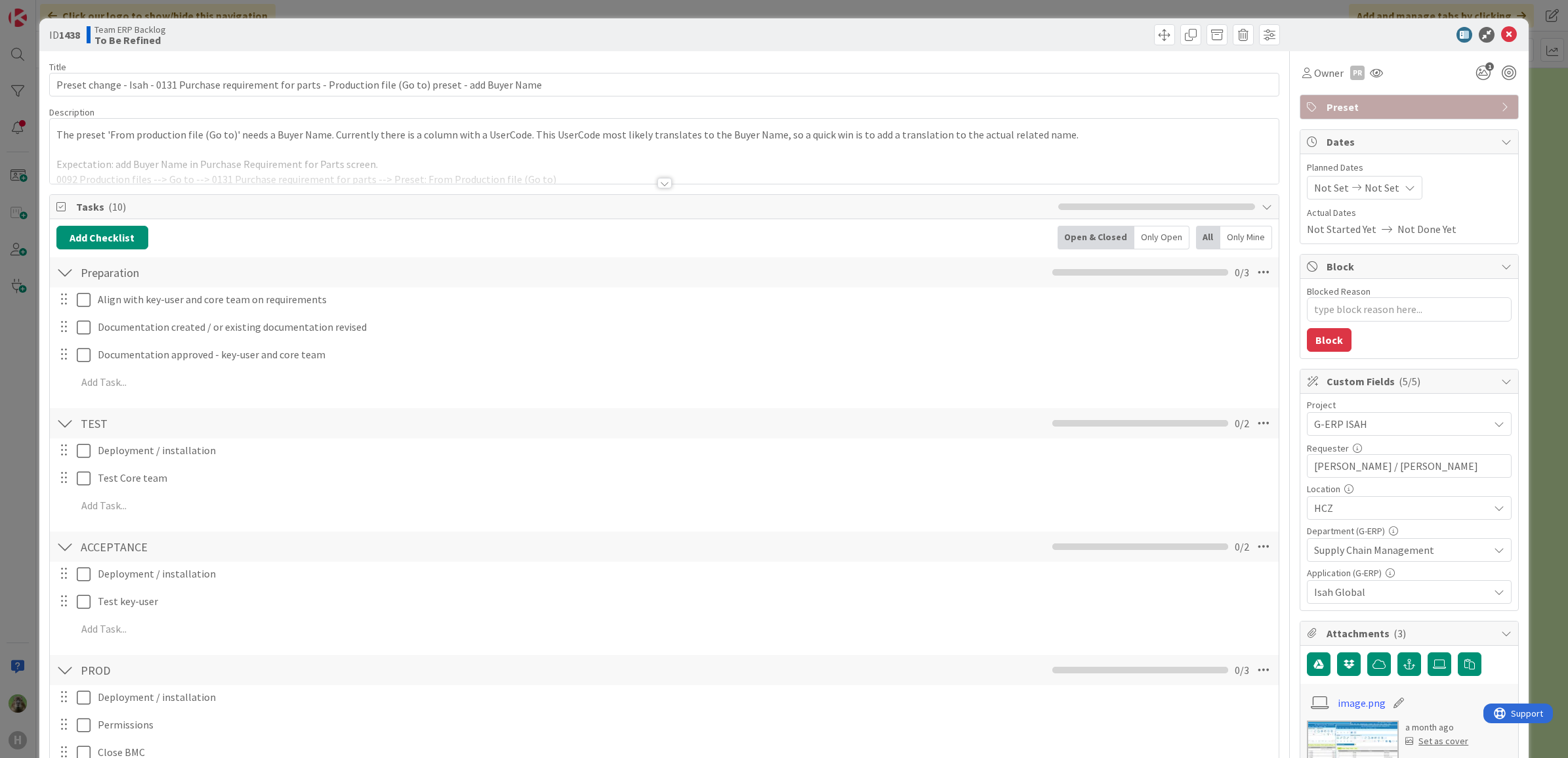
click at [270, 161] on div at bounding box center [664, 166] width 1229 height 34
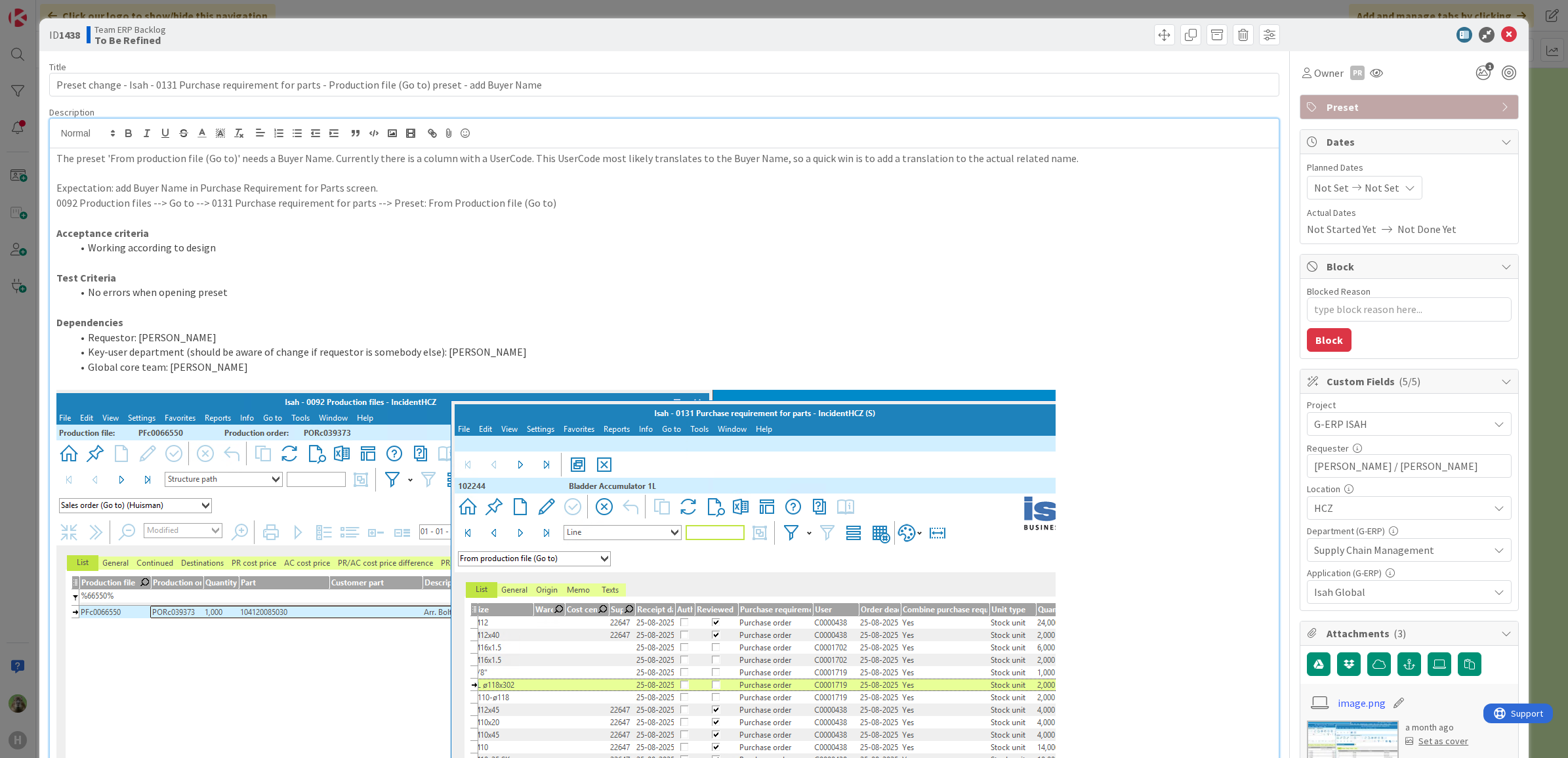
type textarea "x"
click at [1149, 147] on div at bounding box center [664, 134] width 1229 height 29
click at [1137, 155] on p "The preset 'From production file (Go to)' needs a Buyer Name. Currently there i…" at bounding box center [664, 158] width 1216 height 15
click at [129, 188] on p "Expectation: add Buyer Name in Purchase Requirement for Parts screen." at bounding box center [664, 187] width 1216 height 15
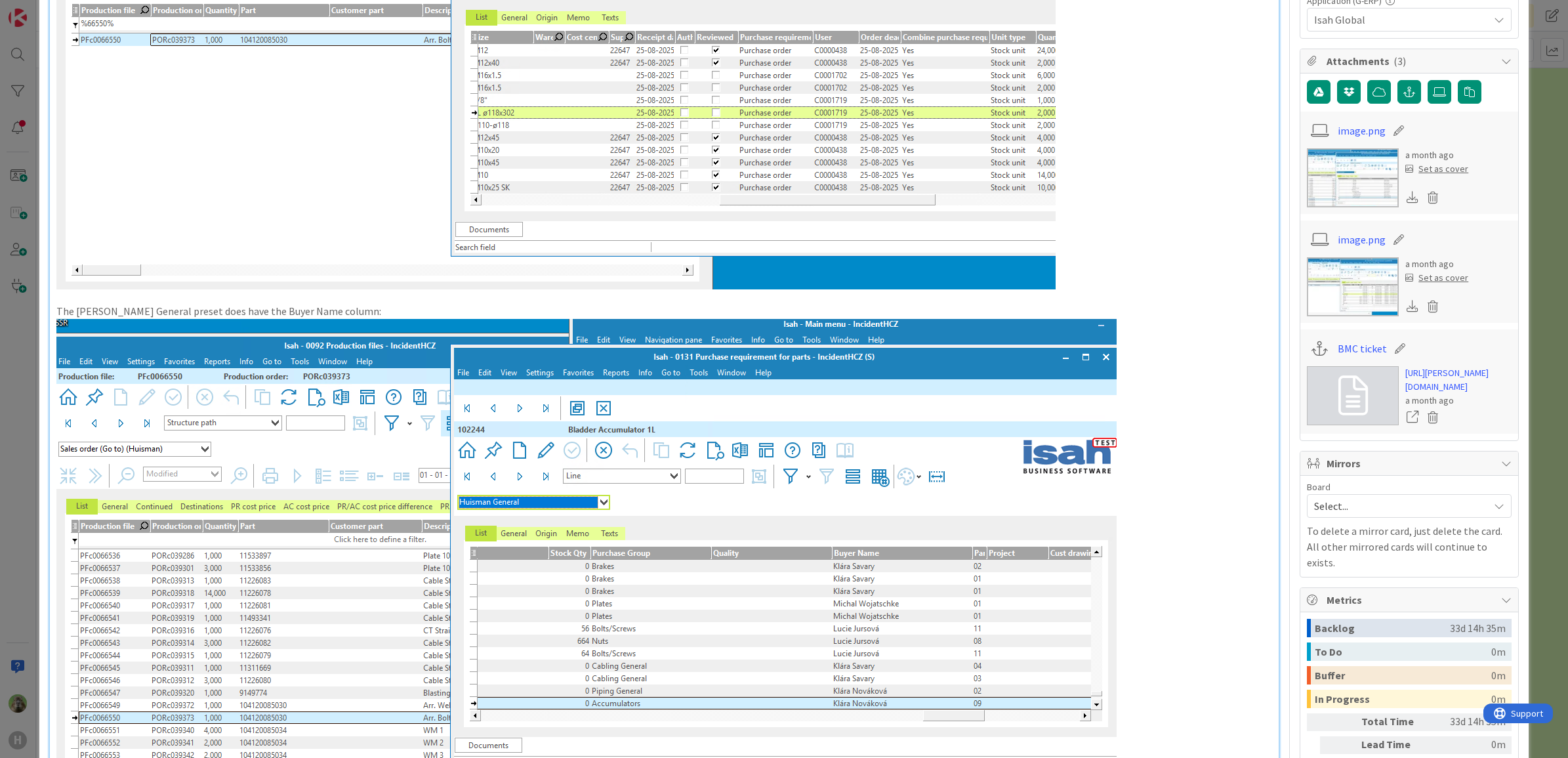
scroll to position [573, 0]
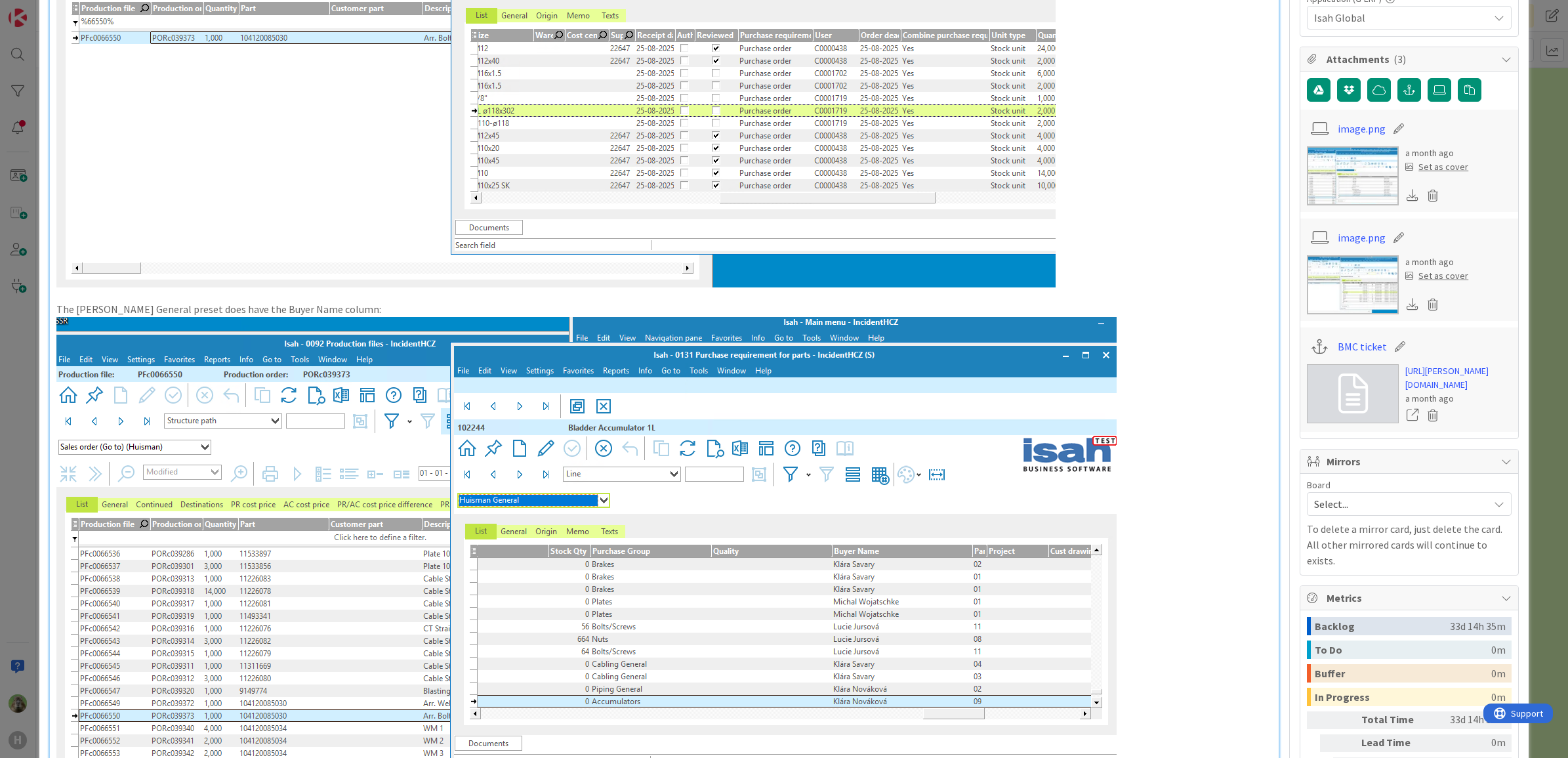
click at [25, 398] on div "ID 1438 Team ERP Backlog To Be Refined Title 108 / 128 Preset change - Isah - 0…" at bounding box center [784, 379] width 1568 height 758
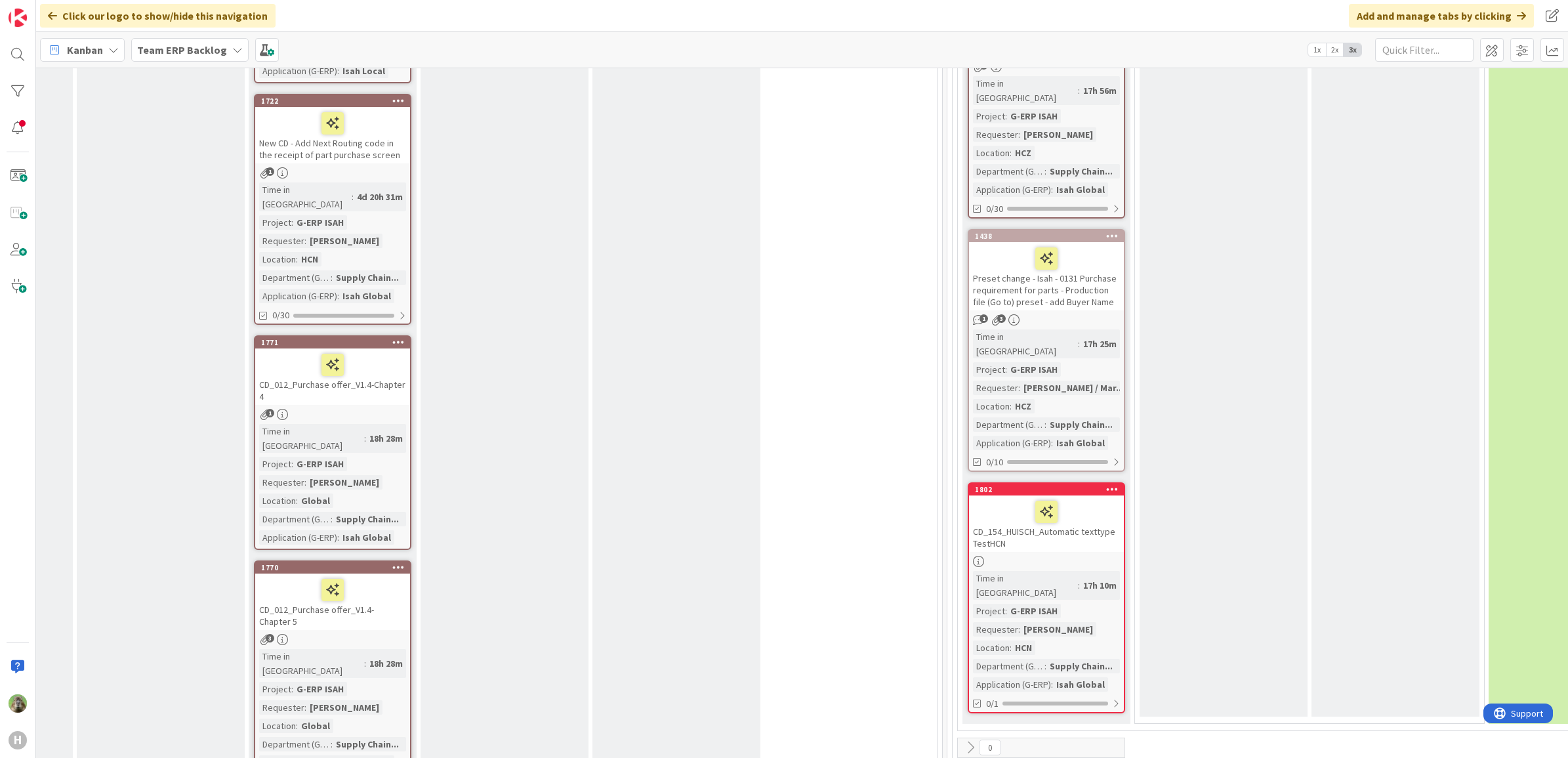
scroll to position [1476, 501]
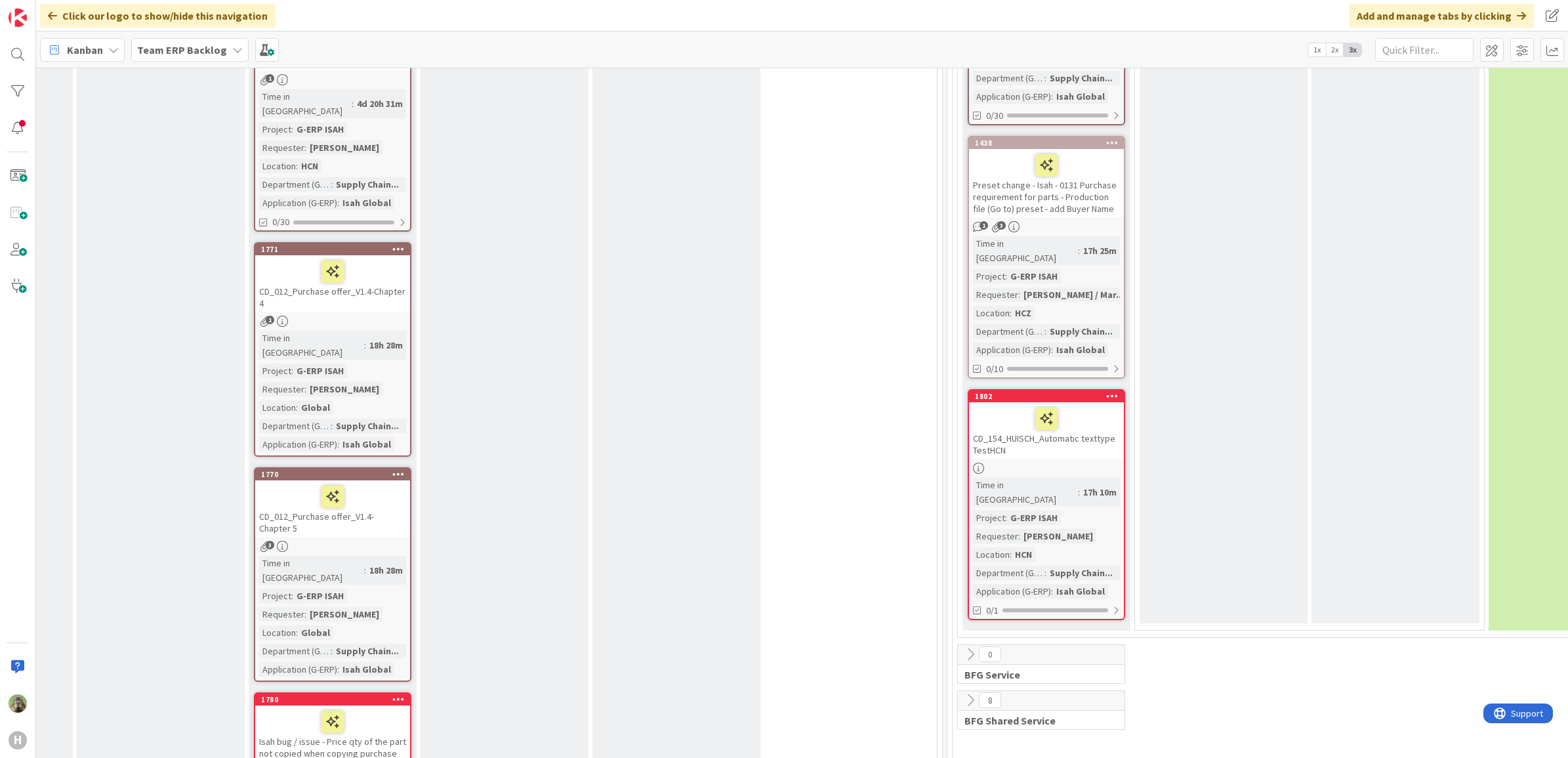
click at [1106, 402] on div "CD_154_HUISCH_Automatic texttype TestHCN" at bounding box center [1046, 430] width 155 height 56
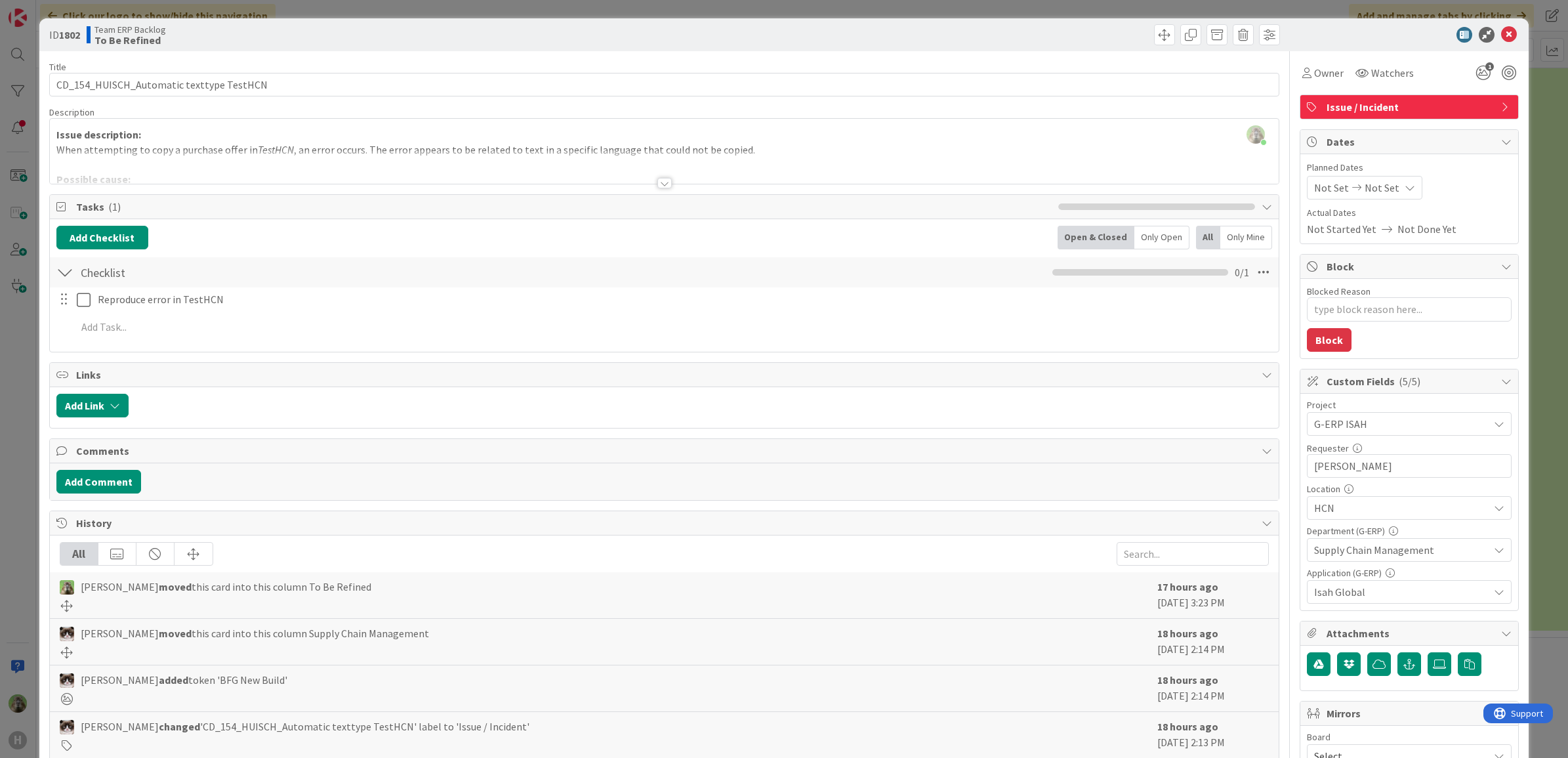
click at [567, 148] on div "Issue description: When attempting to copy a purchase offer in TestHCN , an err…" at bounding box center [664, 154] width 1229 height 59
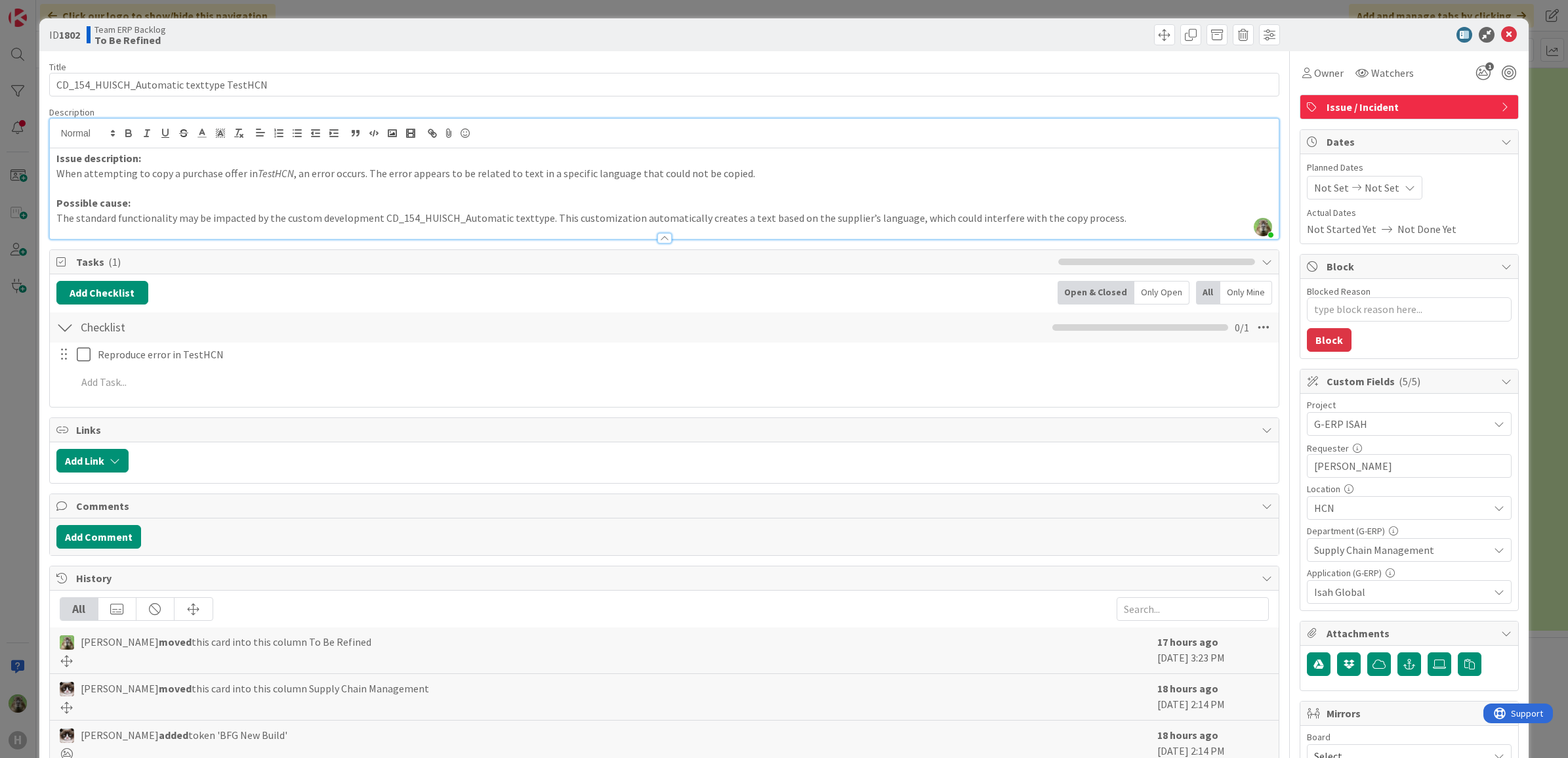
click at [24, 401] on div "ID 1802 Team ERP Backlog To Be Refined Title 40 / 128 CD_154_HUISCH_Automatic t…" at bounding box center [784, 379] width 1568 height 758
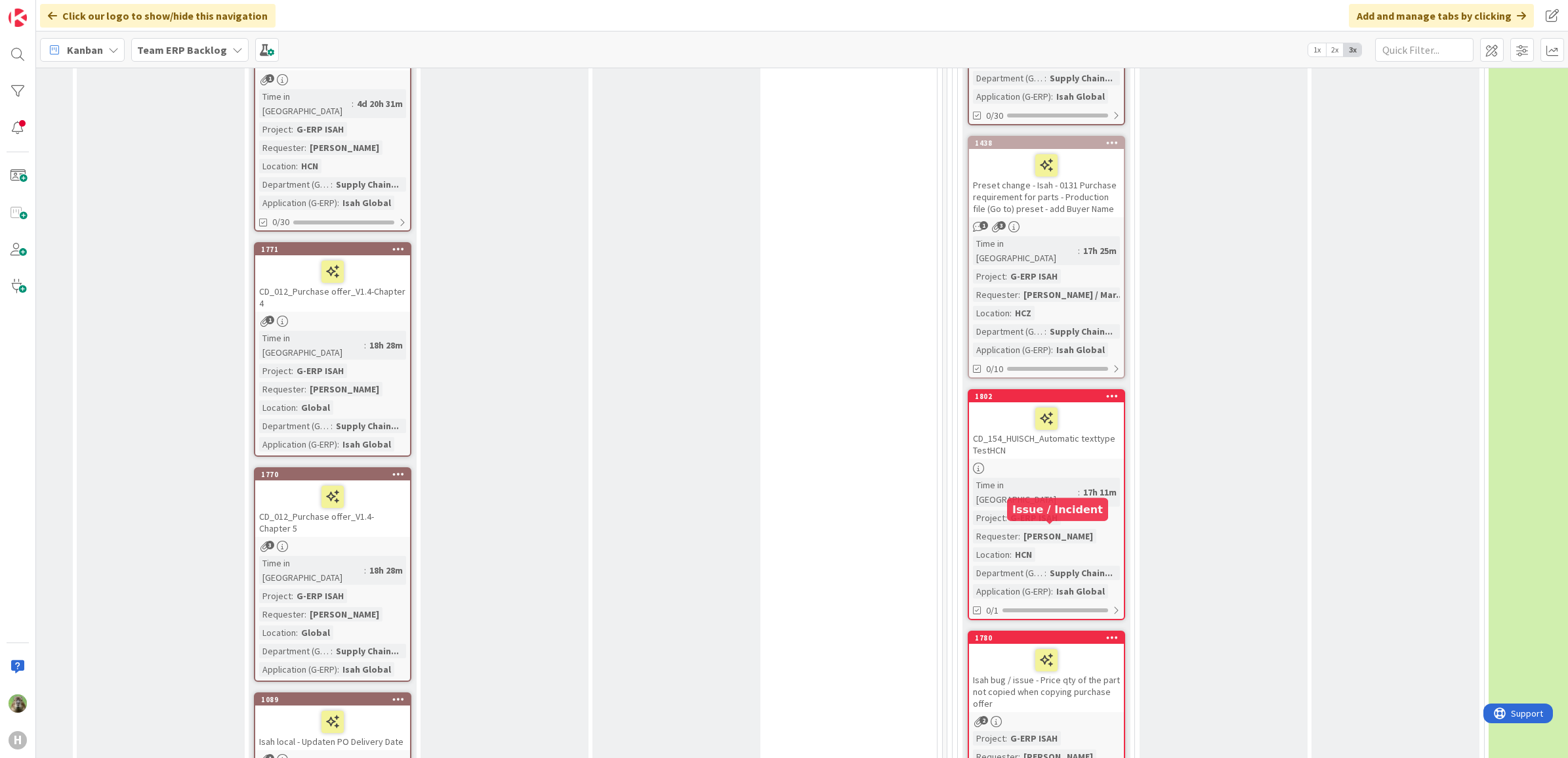
click at [1089, 633] on div "1780" at bounding box center [1049, 637] width 149 height 9
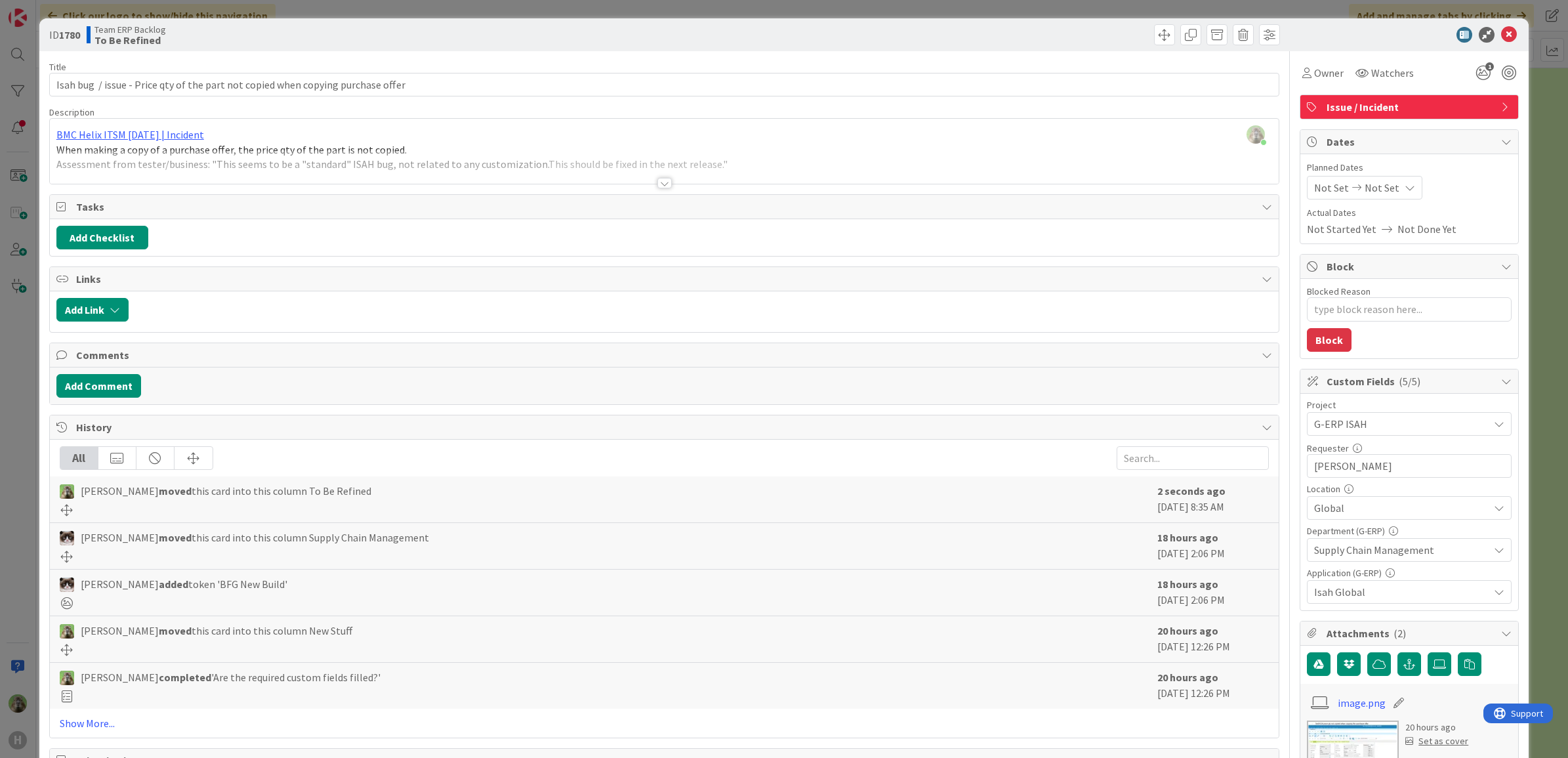
drag, startPoint x: 11, startPoint y: 402, endPoint x: 18, endPoint y: 398, distance: 8.1
click at [12, 402] on div "ID 1780 Team ERP Backlog To Be Refined Title 80 / 128 Isah bug / issue - Price …" at bounding box center [784, 379] width 1568 height 758
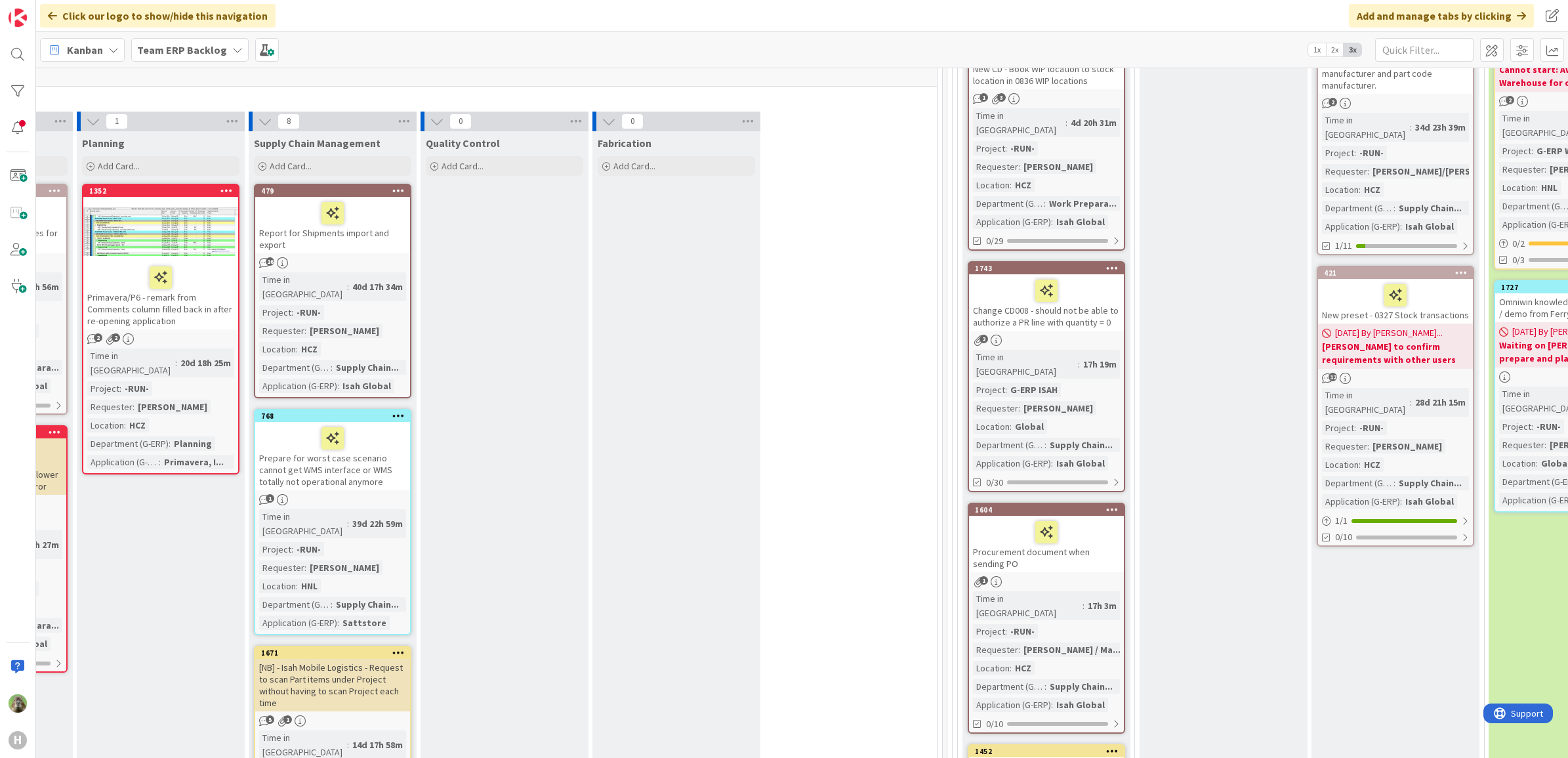
scroll to position [164, 501]
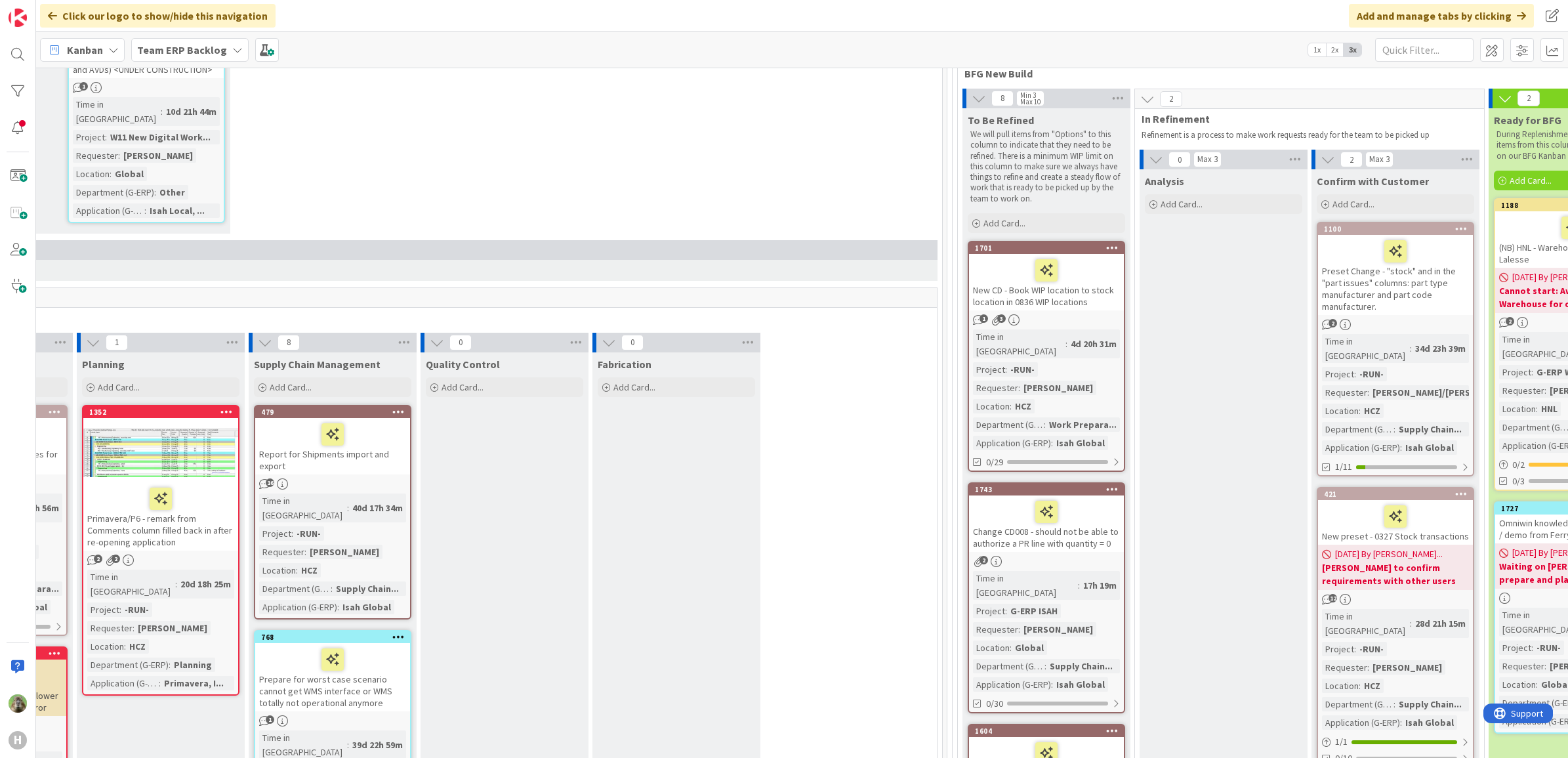
click at [1431, 303] on div "Preset Change - "stock" and in the "part issues" columns: part type manufacture…" at bounding box center [1395, 274] width 155 height 80
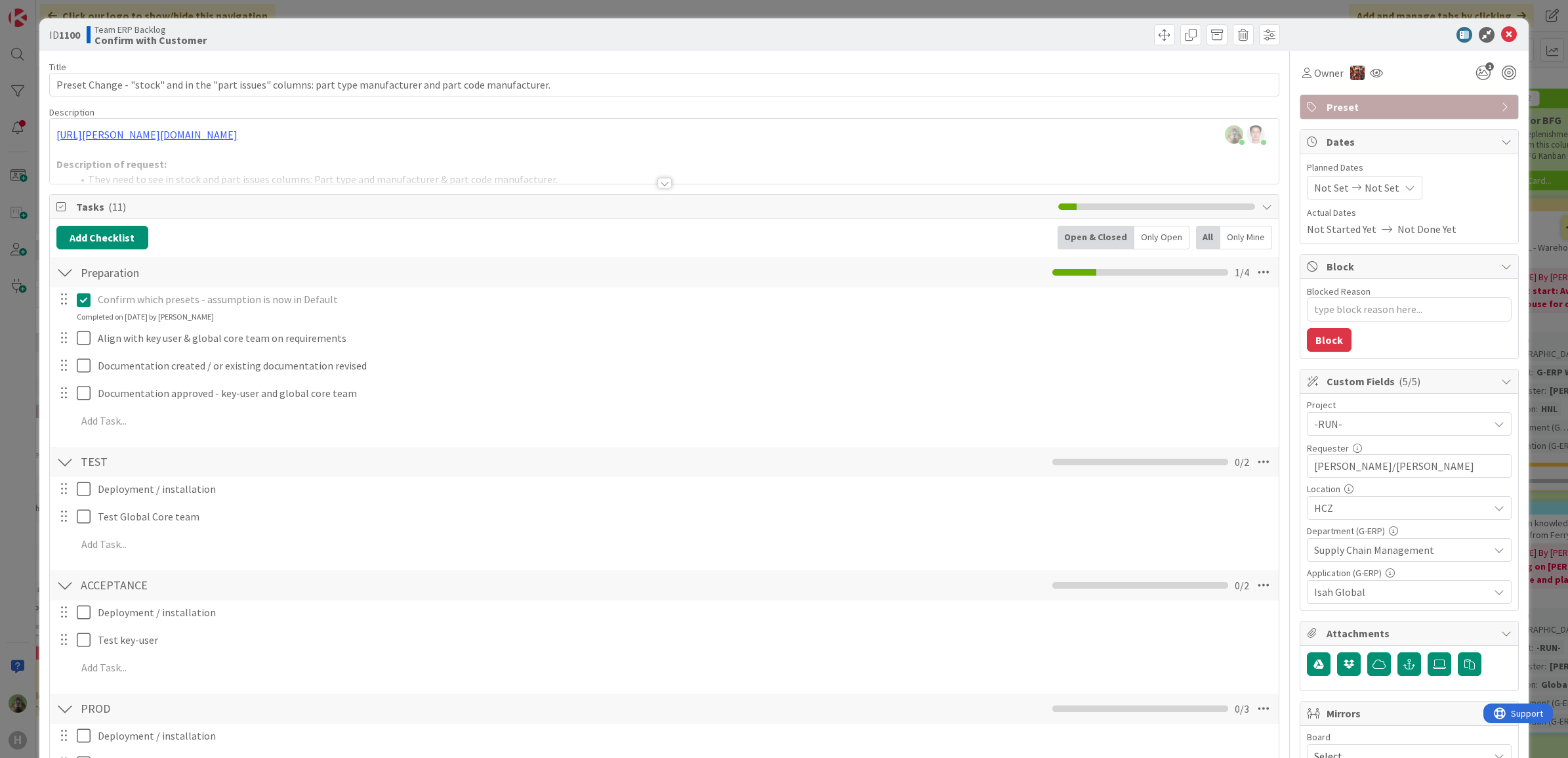
click at [0, 427] on html "H Click our logo to show/hide this navigation Add and manage tabs by clicking K…" at bounding box center [784, 379] width 1568 height 758
click at [7, 418] on div "ID 1100 Team ERP Backlog Confirm with Customer Title 108 / 128 Preset Change - …" at bounding box center [784, 379] width 1568 height 758
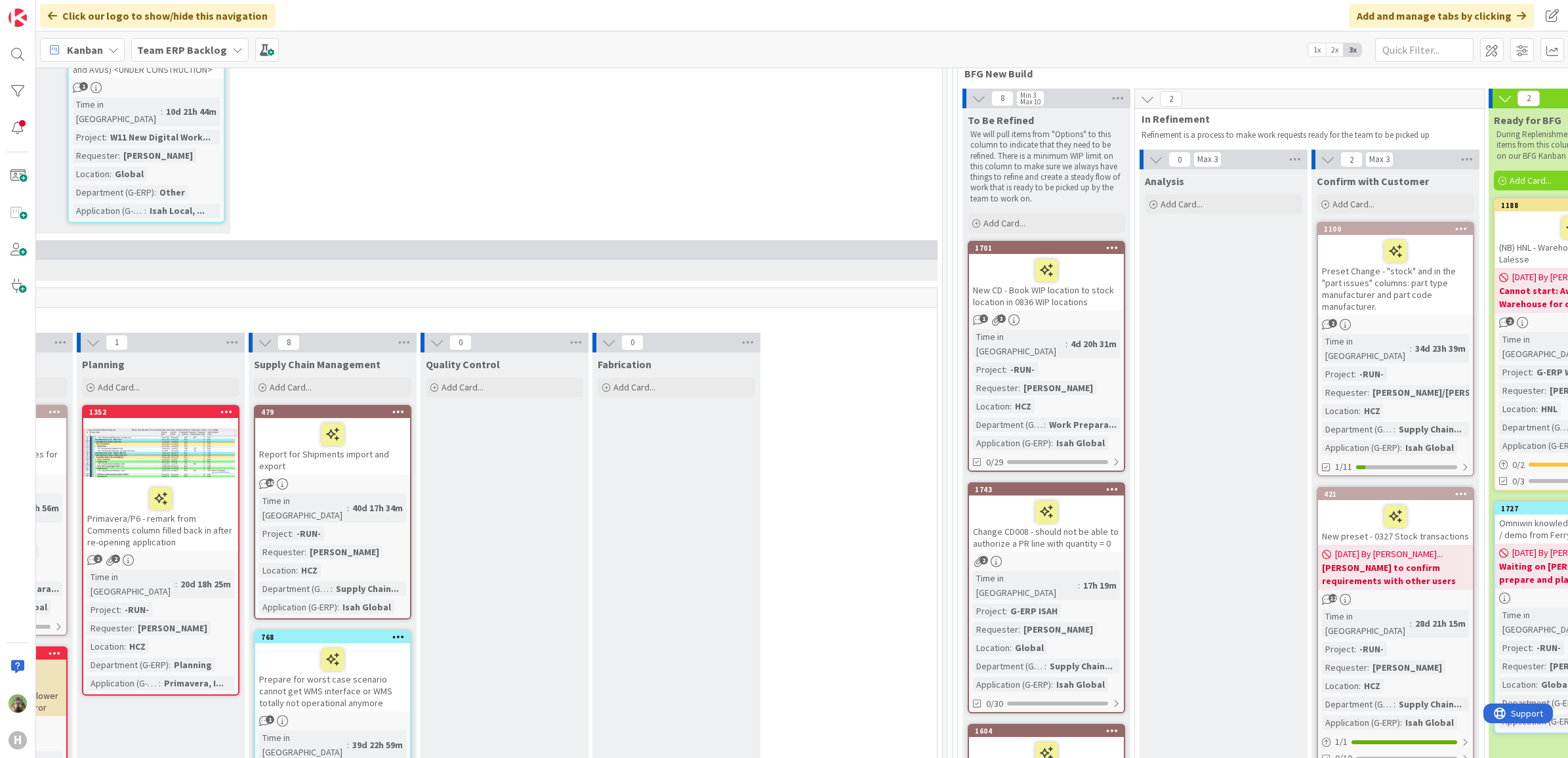
click at [1076, 305] on div "New CD - Book WIP location to stock location in 0836 WIP locations" at bounding box center [1046, 282] width 155 height 56
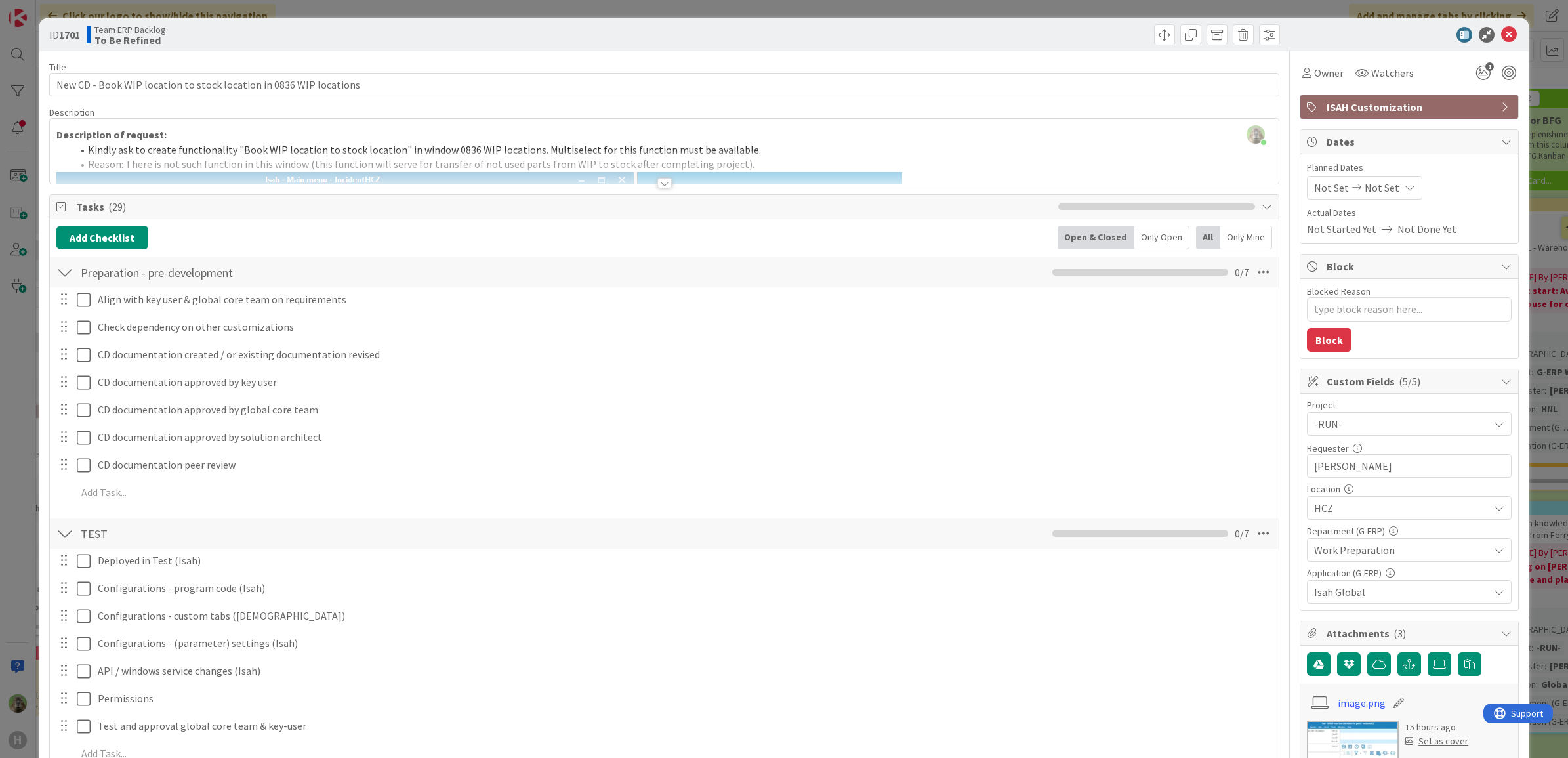
click at [17, 362] on div "ID 1701 Team ERP Backlog To Be Refined Title 66 / 128 New CD - Book WIP locatio…" at bounding box center [784, 379] width 1568 height 758
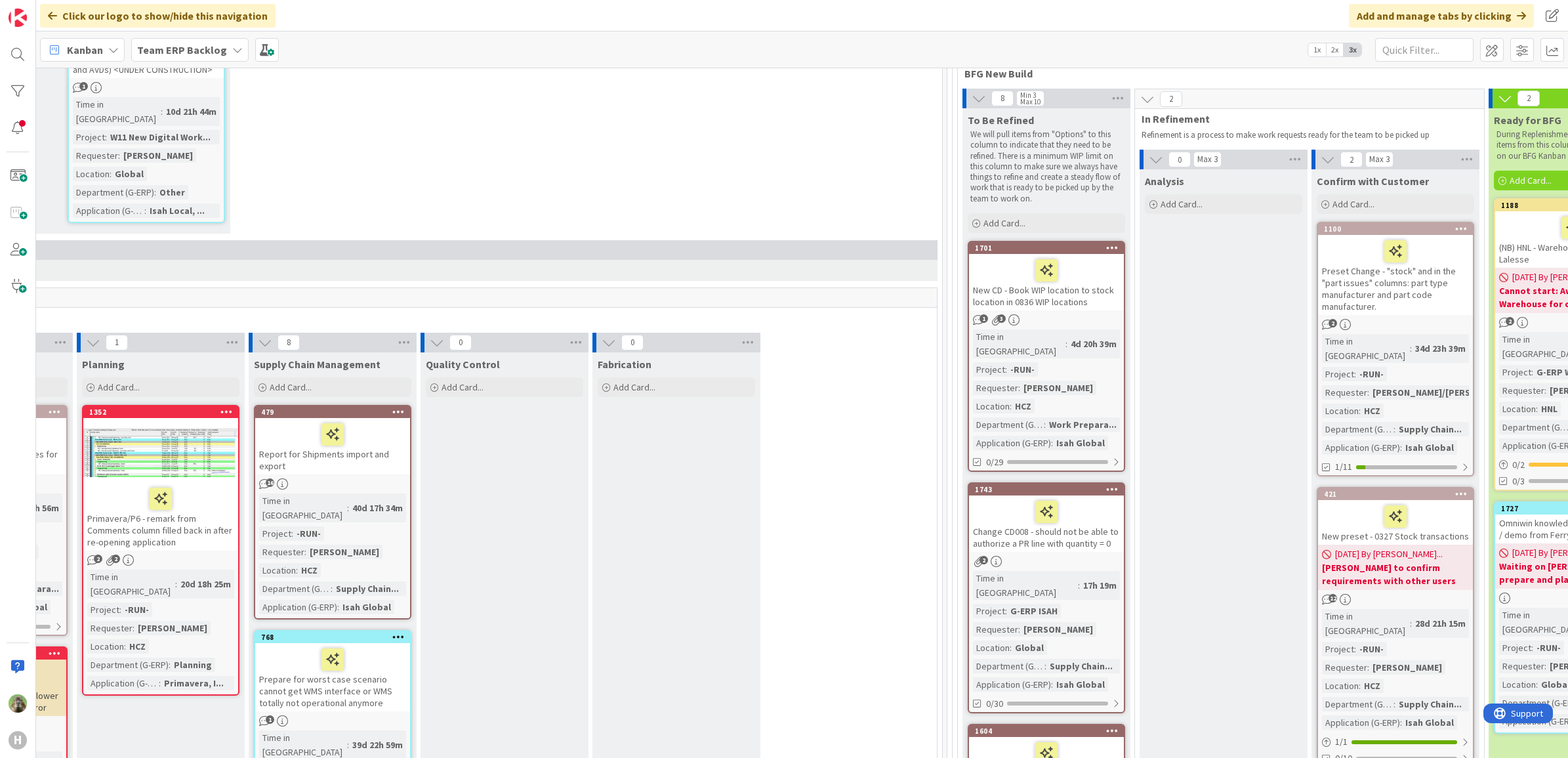
click at [1021, 298] on div "New CD - Book WIP location to stock location in 0836 WIP locations" at bounding box center [1046, 282] width 155 height 56
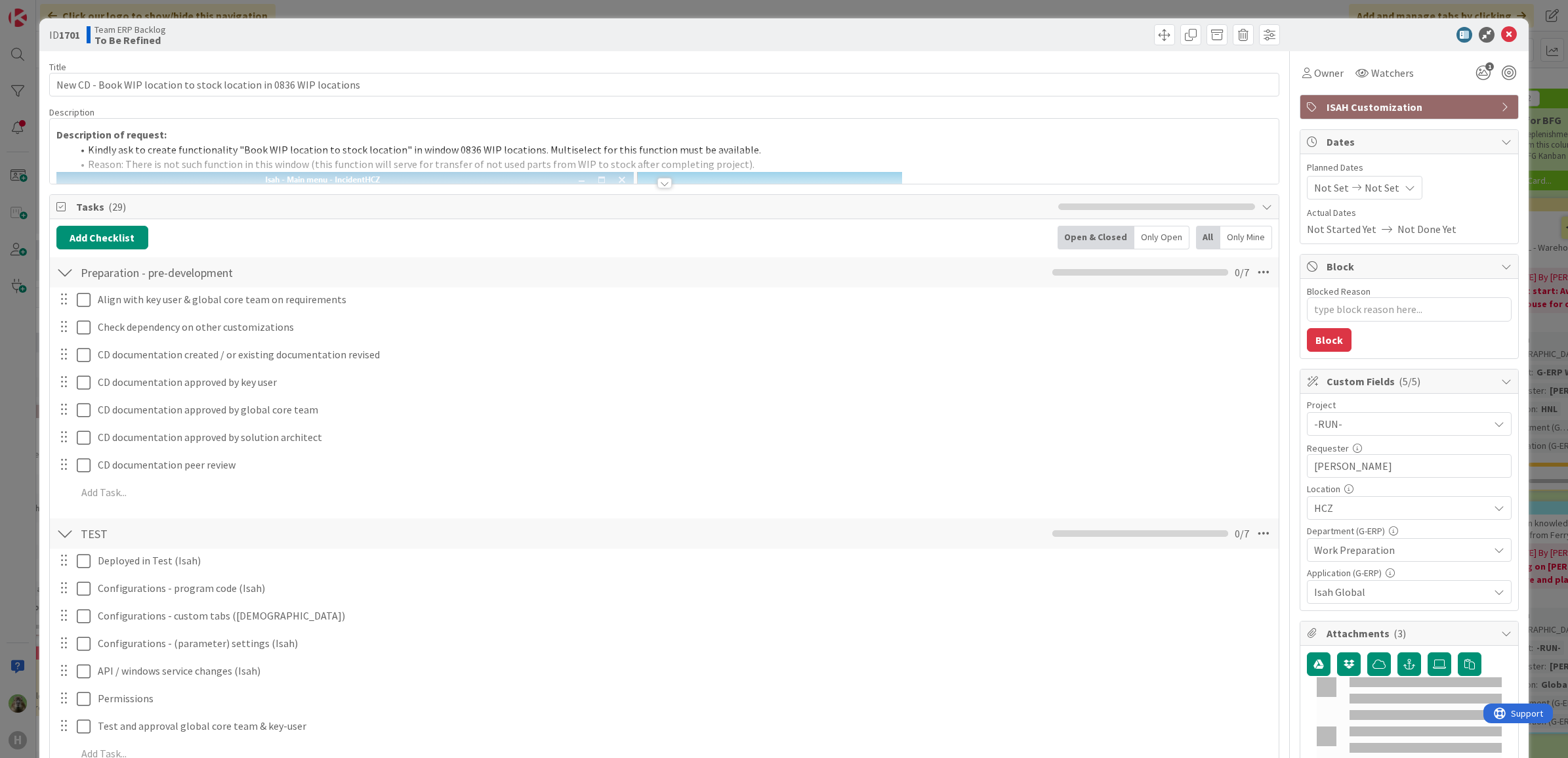
click at [709, 158] on div at bounding box center [664, 166] width 1229 height 34
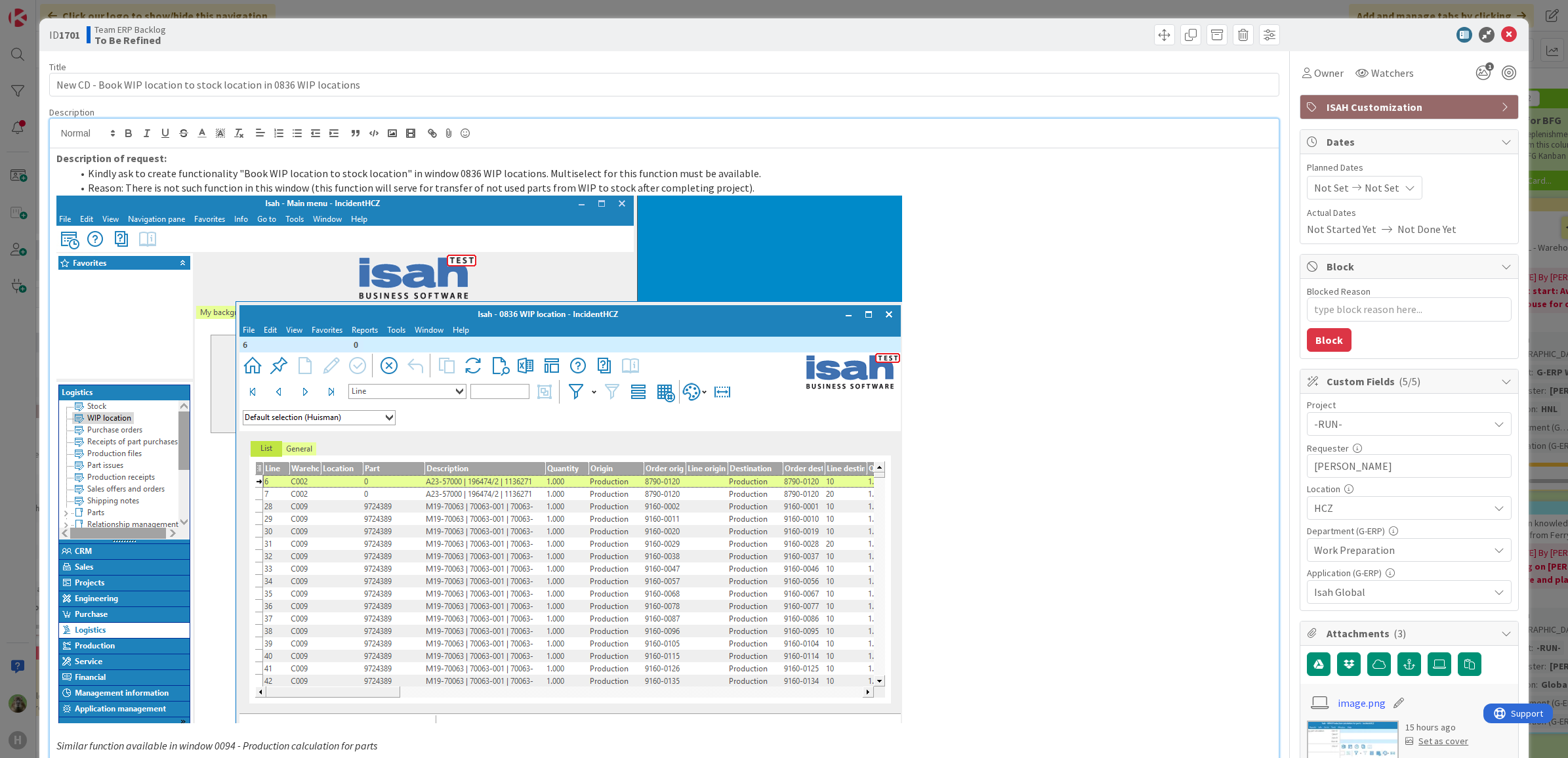
type textarea "x"
click at [1169, 5] on div "ID 1701 Team ERP Backlog To Be Refined Title 66 / 128 New CD - Book WIP locatio…" at bounding box center [784, 379] width 1568 height 758
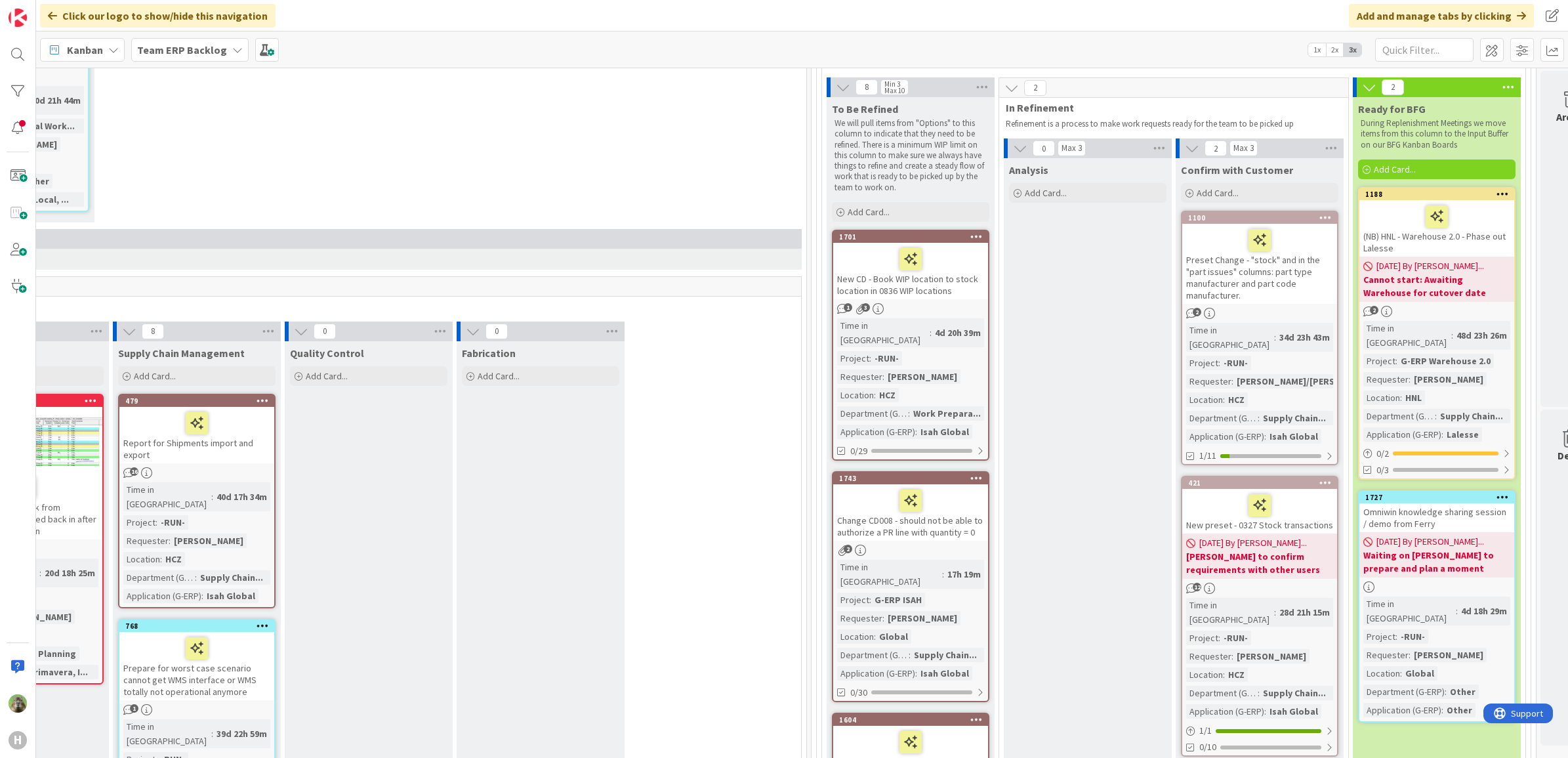
scroll to position [164, 636]
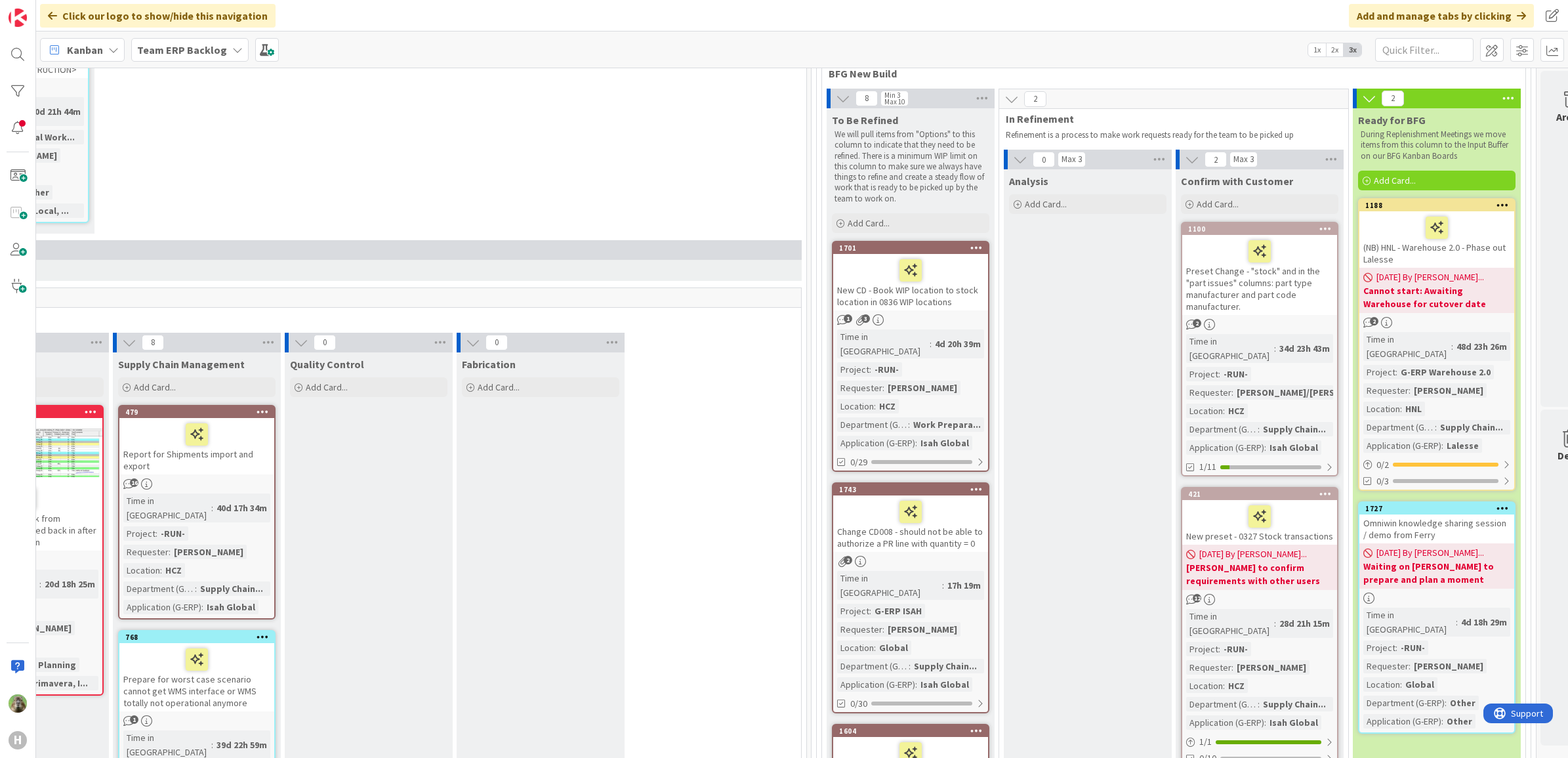
click at [964, 295] on div "New CD - Book WIP location to stock location in 0836 WIP locations" at bounding box center [911, 282] width 155 height 56
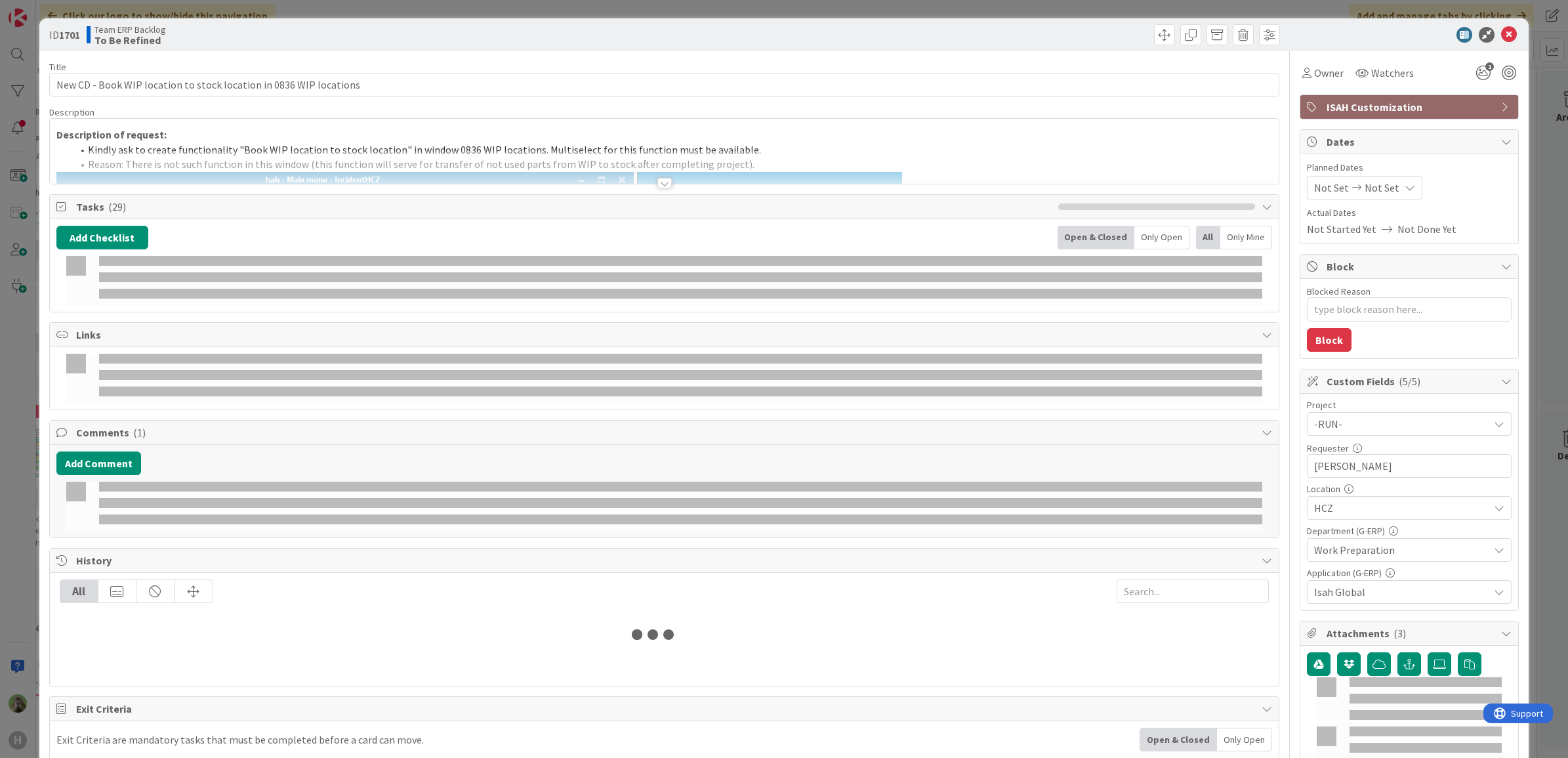
click at [729, 148] on span "Kindly ask to create functionality "Book WIP location to stock location" in win…" at bounding box center [424, 149] width 673 height 13
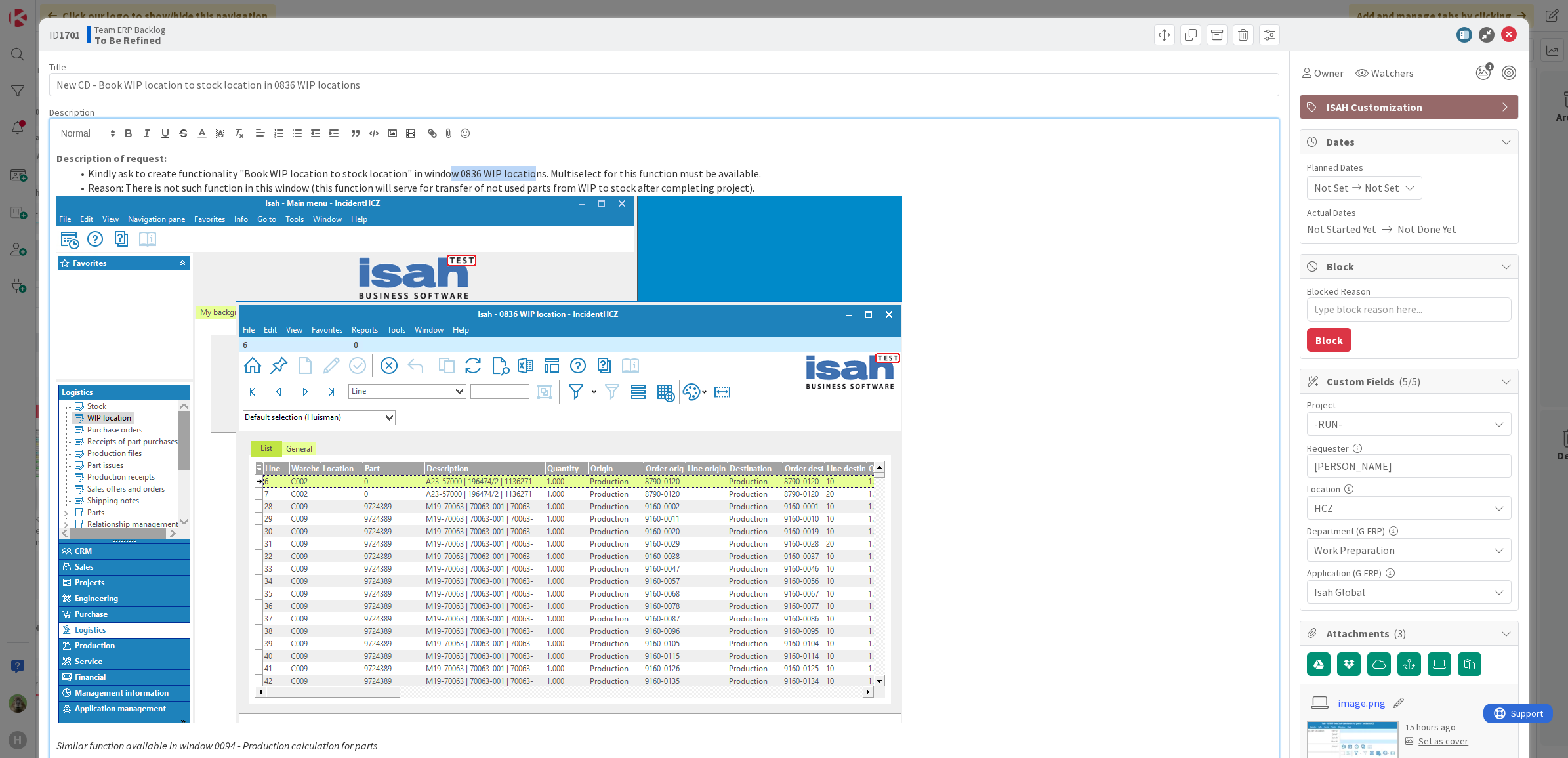
drag, startPoint x: 437, startPoint y: 174, endPoint x: 520, endPoint y: 175, distance: 83.0
click at [520, 175] on span "Kindly ask to create functionality "Book WIP location to stock location" in win…" at bounding box center [424, 173] width 673 height 13
click at [753, 182] on li "Reason: There is not such function in this window (this function will serve for…" at bounding box center [672, 187] width 1201 height 15
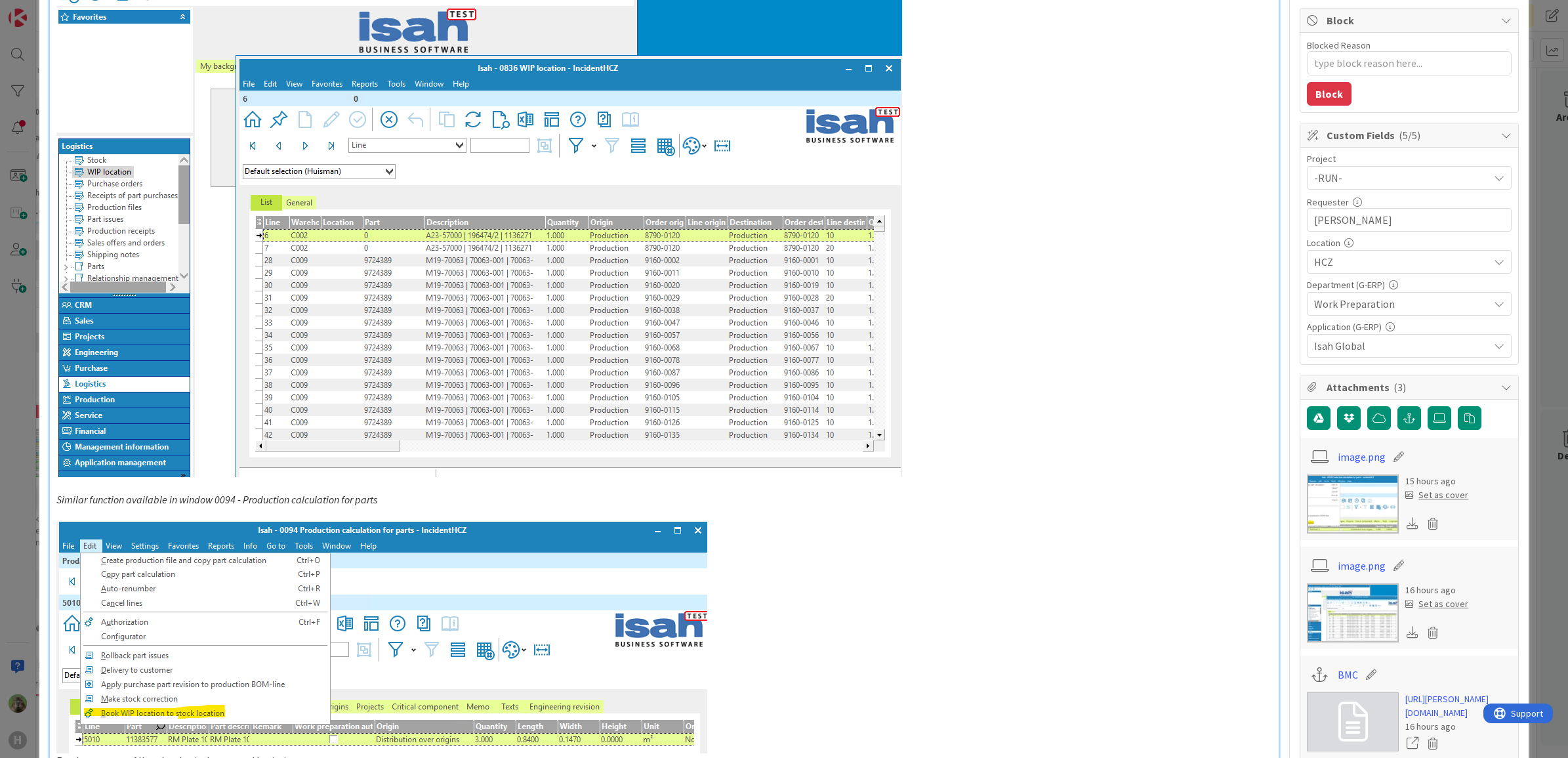
scroll to position [82, 0]
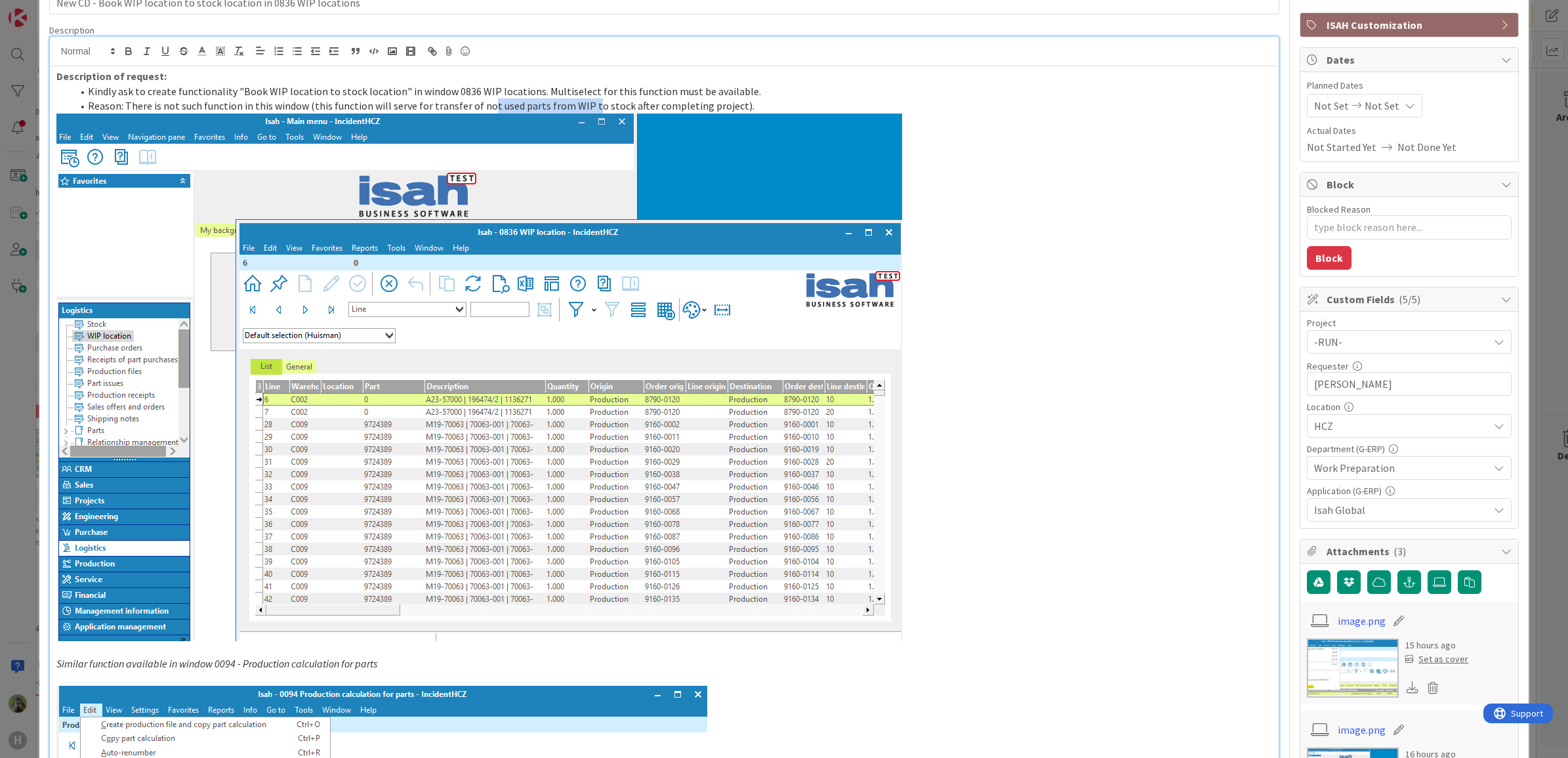
drag, startPoint x: 533, startPoint y: 105, endPoint x: 601, endPoint y: 105, distance: 68.0
click at [595, 105] on span "Reason: There is not such function in this window (this function will serve for…" at bounding box center [421, 105] width 666 height 13
click at [1066, 187] on p at bounding box center [664, 377] width 1216 height 527
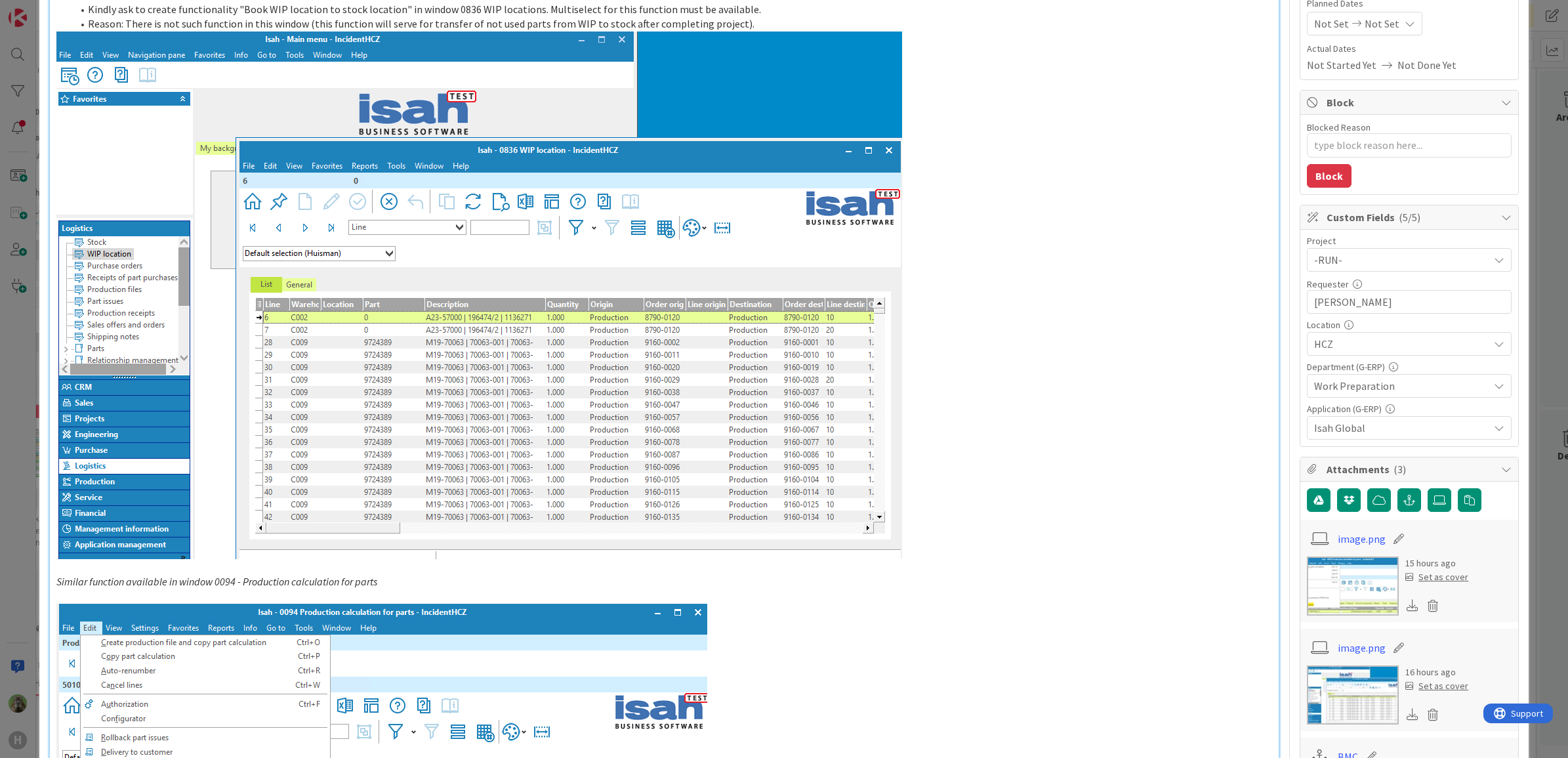
scroll to position [0, 0]
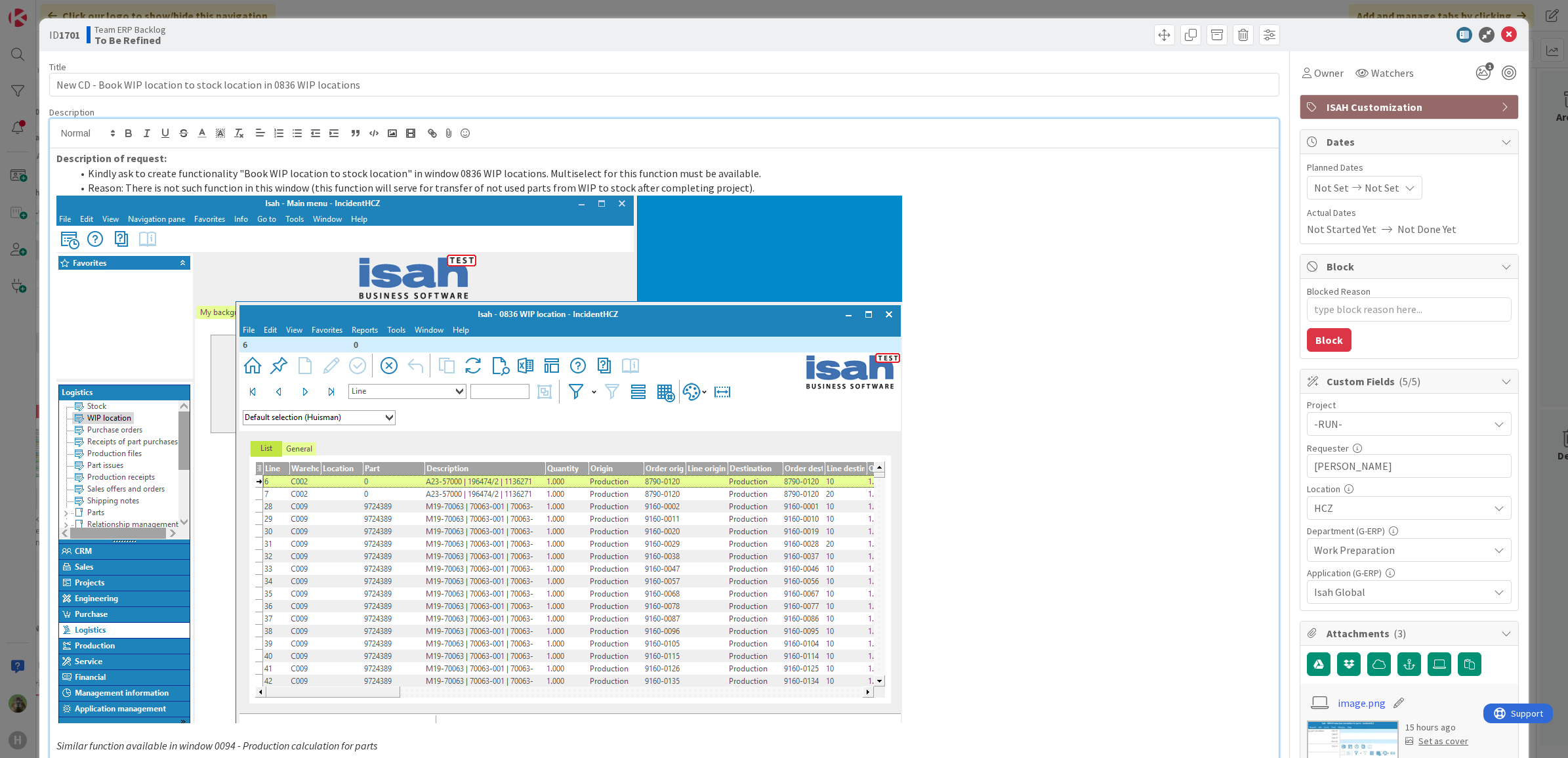
click at [21, 397] on div "ID 1701 Team ERP Backlog To Be Refined Title 66 / 128 New CD - Book WIP locatio…" at bounding box center [784, 379] width 1568 height 758
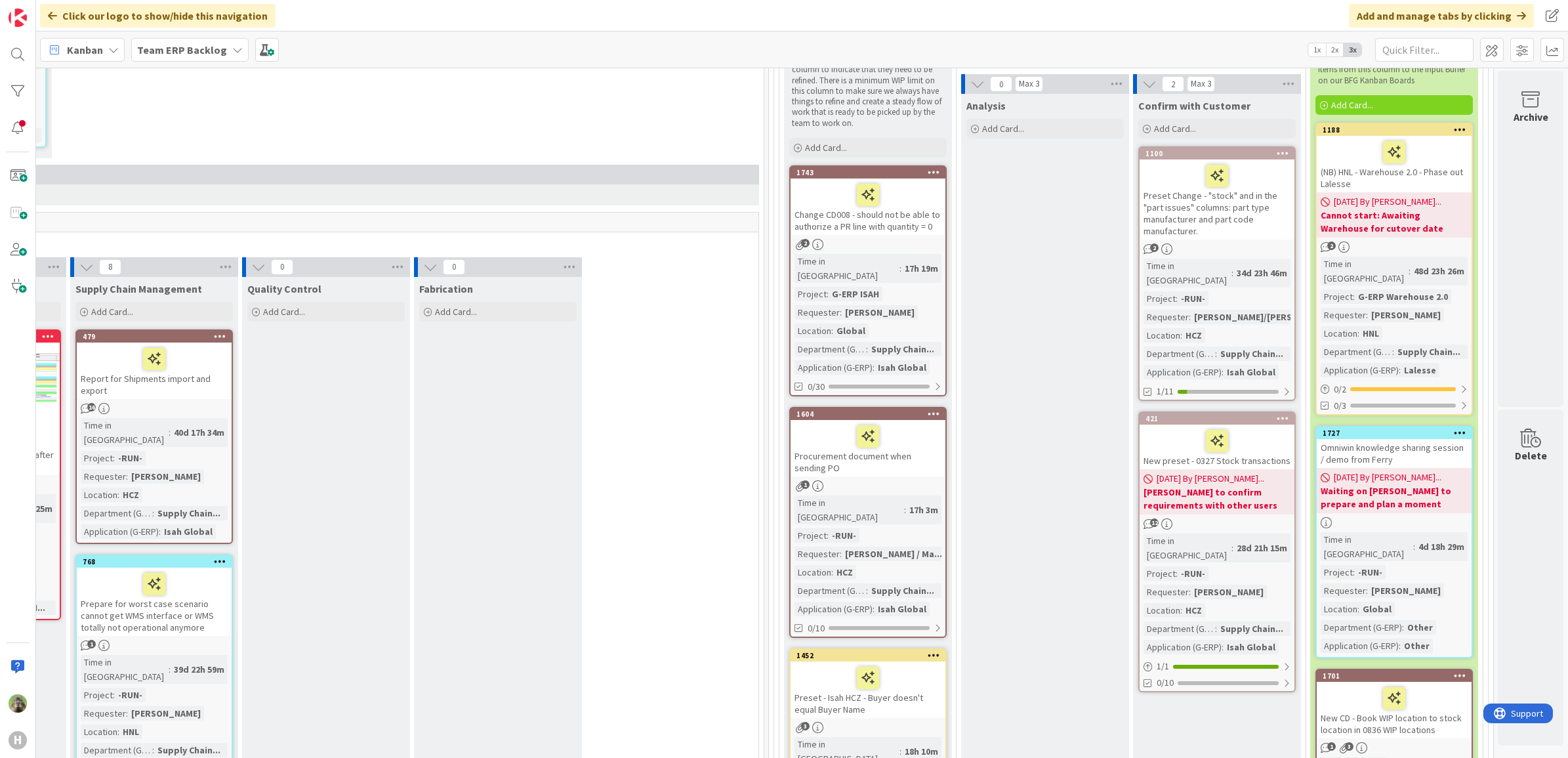
scroll to position [234, 693]
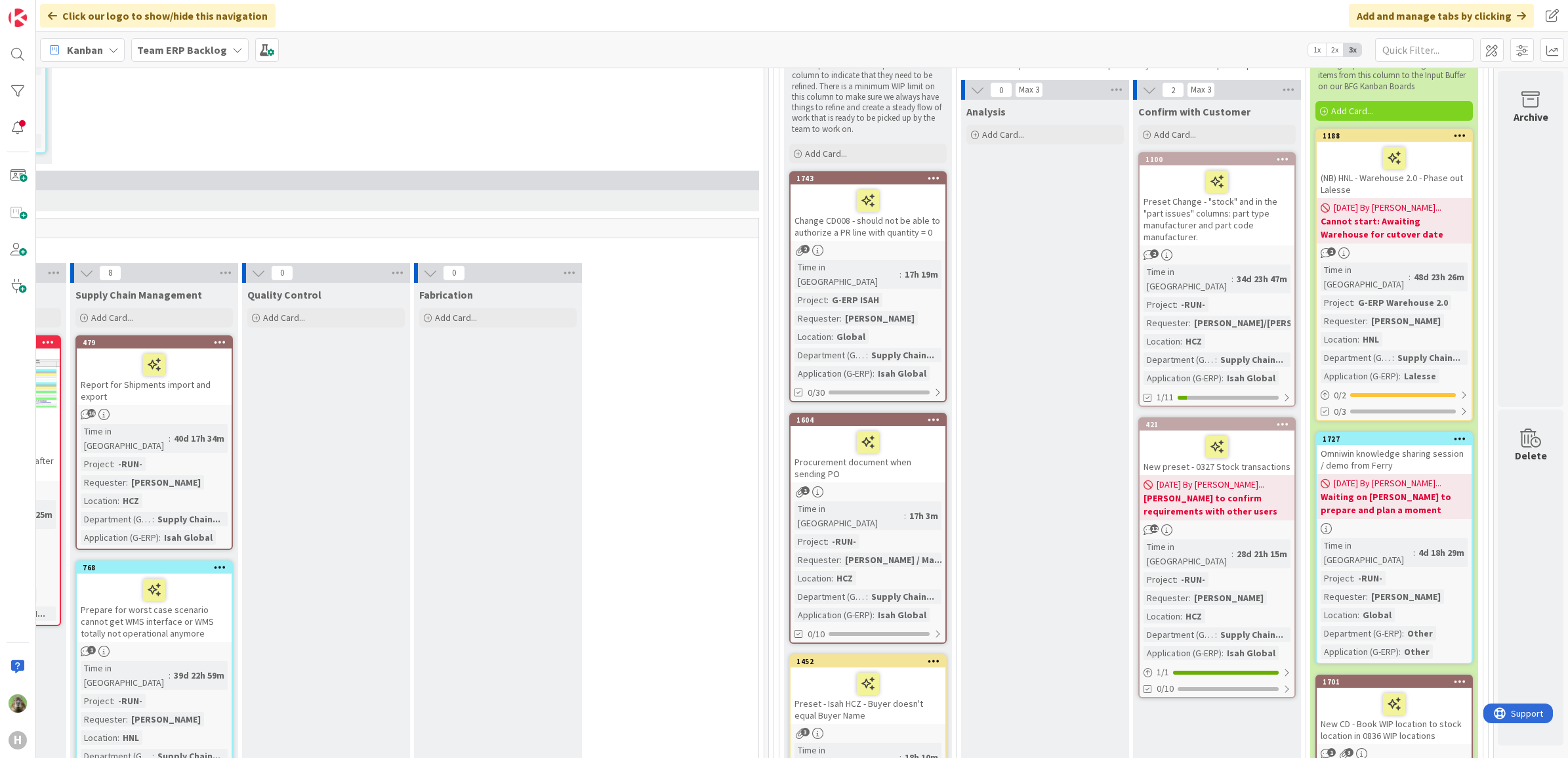
click at [904, 200] on div at bounding box center [868, 201] width 147 height 27
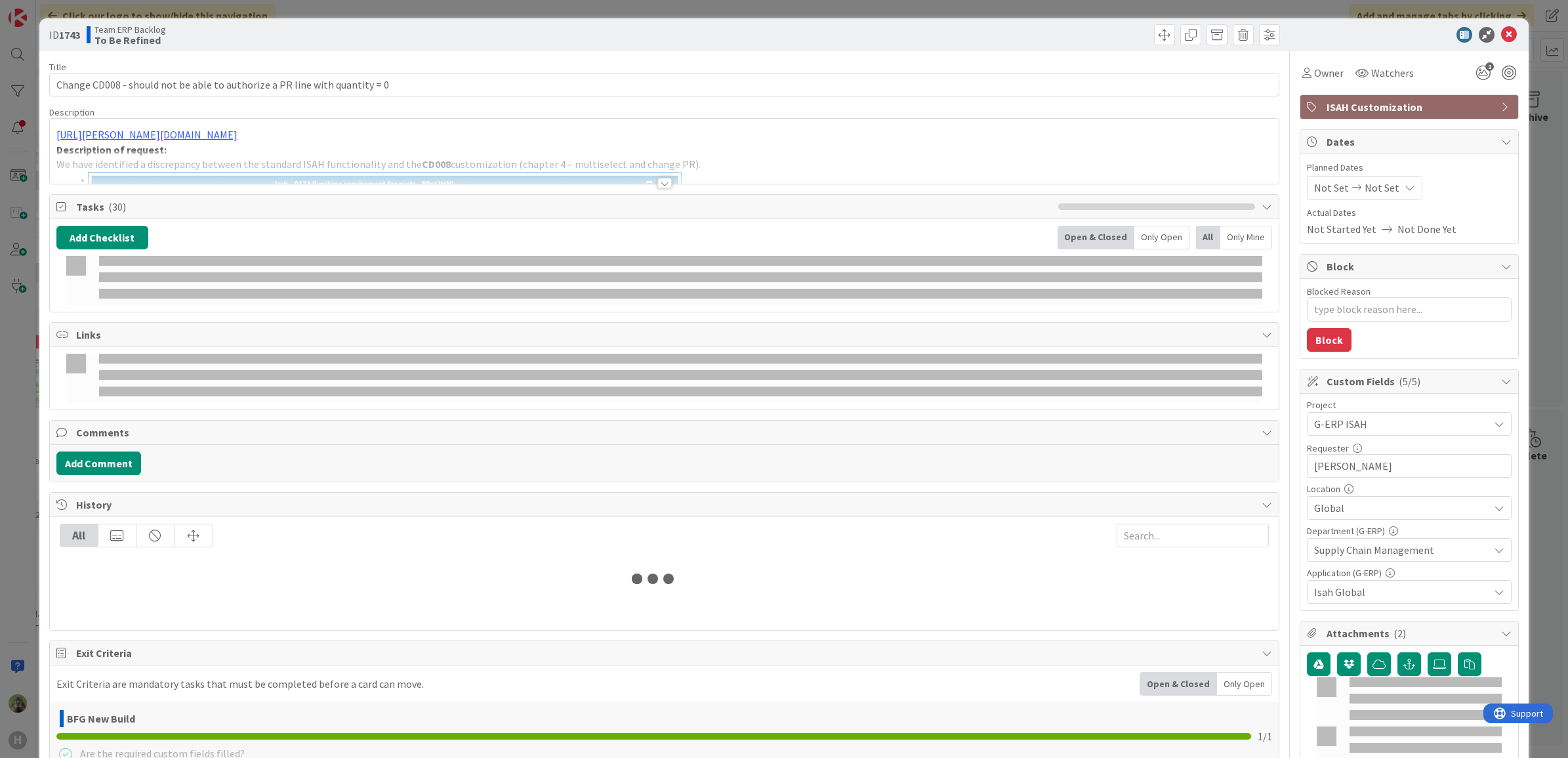
click at [701, 155] on div at bounding box center [664, 166] width 1229 height 34
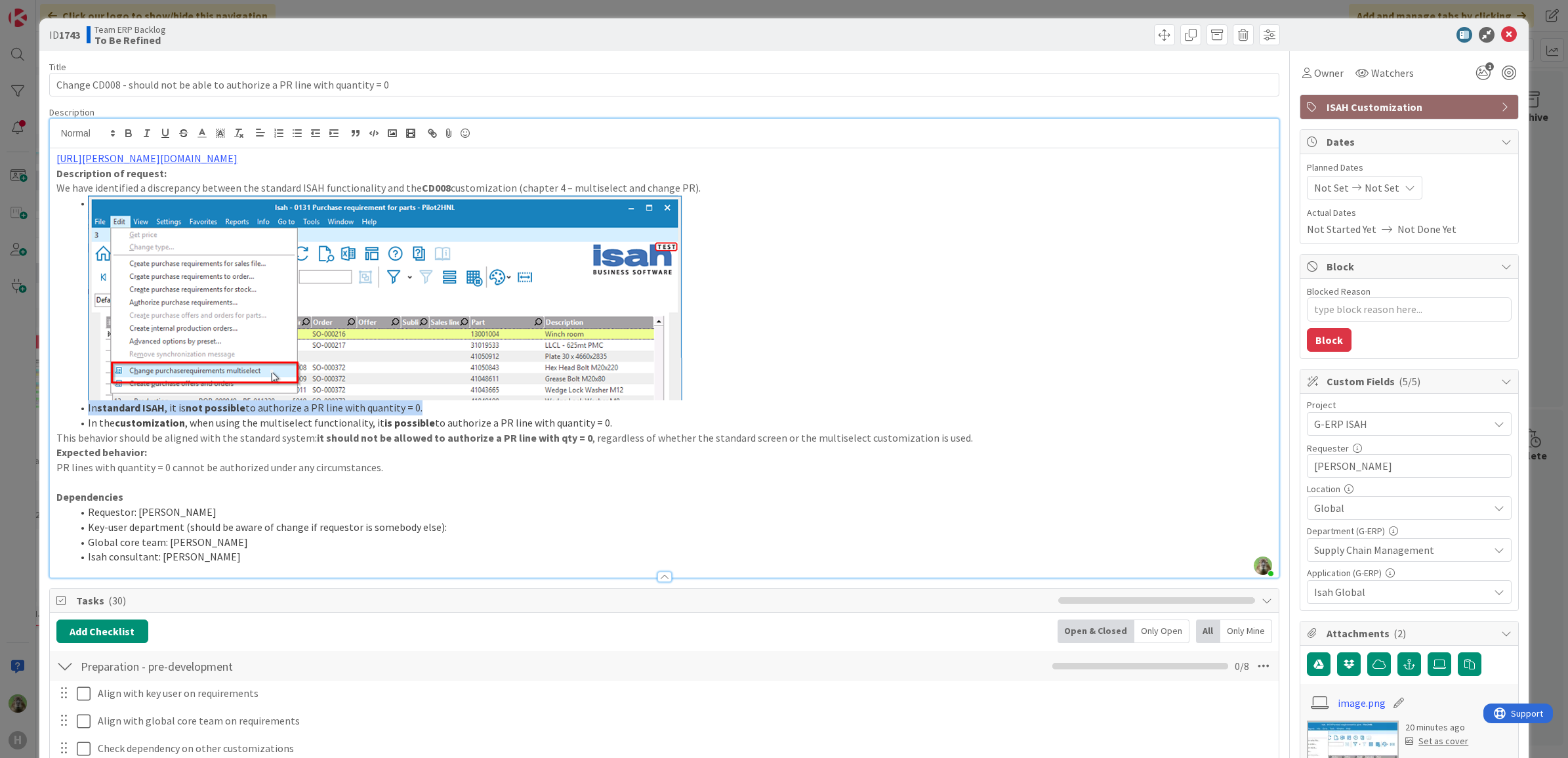
drag, startPoint x: 410, startPoint y: 411, endPoint x: 75, endPoint y: 408, distance: 335.0
click at [75, 408] on li "In standard ISAH , it is not possible to authorize a PR line with quantity = 0." at bounding box center [672, 407] width 1201 height 15
click at [863, 322] on li at bounding box center [672, 297] width 1201 height 204
click at [831, 353] on li at bounding box center [672, 297] width 1201 height 204
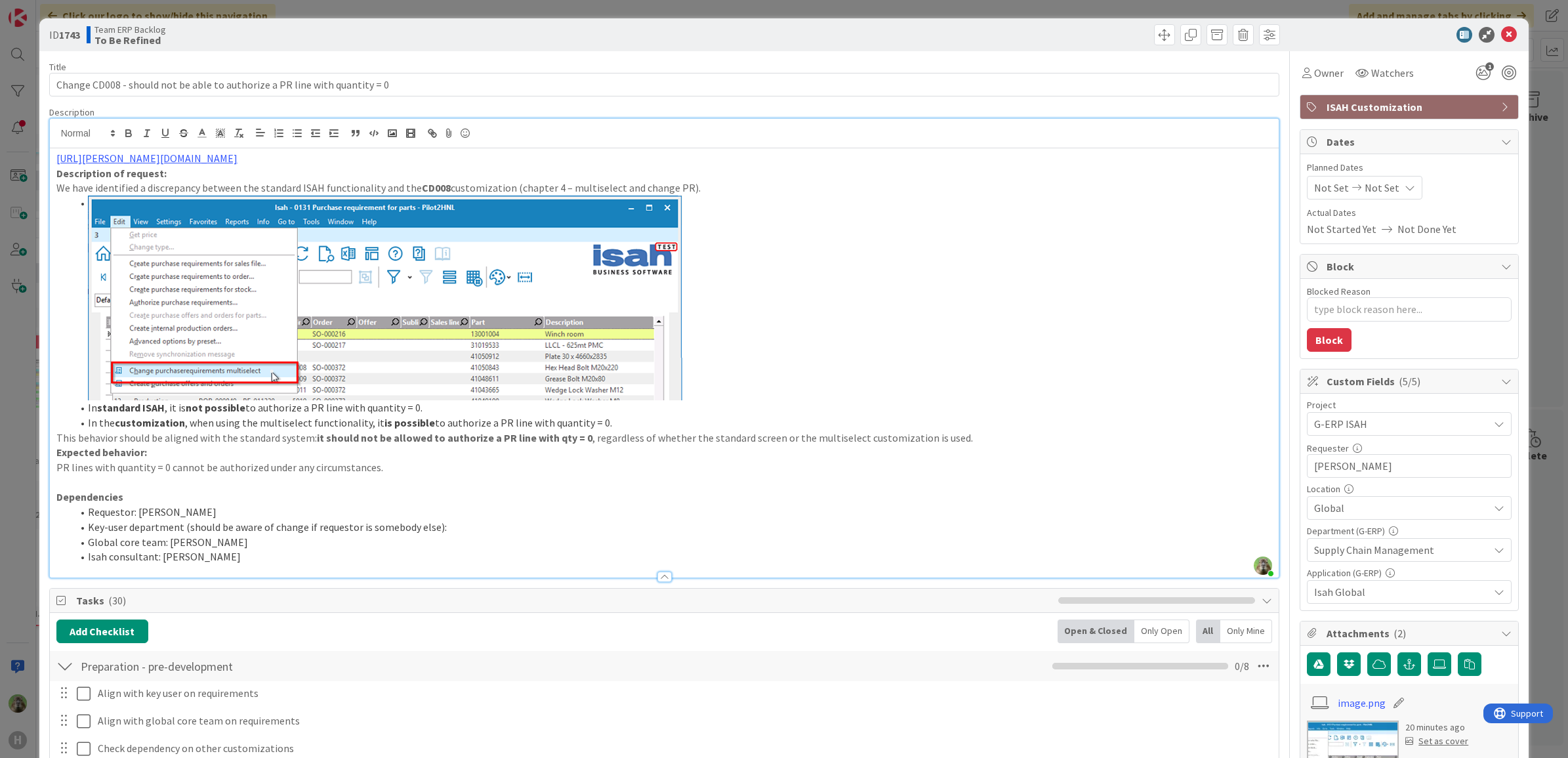
click at [749, 330] on li at bounding box center [672, 297] width 1201 height 204
click at [25, 399] on div "ID 1743 Team ERP Backlog To Be Refined Title 74 / 128 Change CD008 - should not…" at bounding box center [784, 379] width 1568 height 758
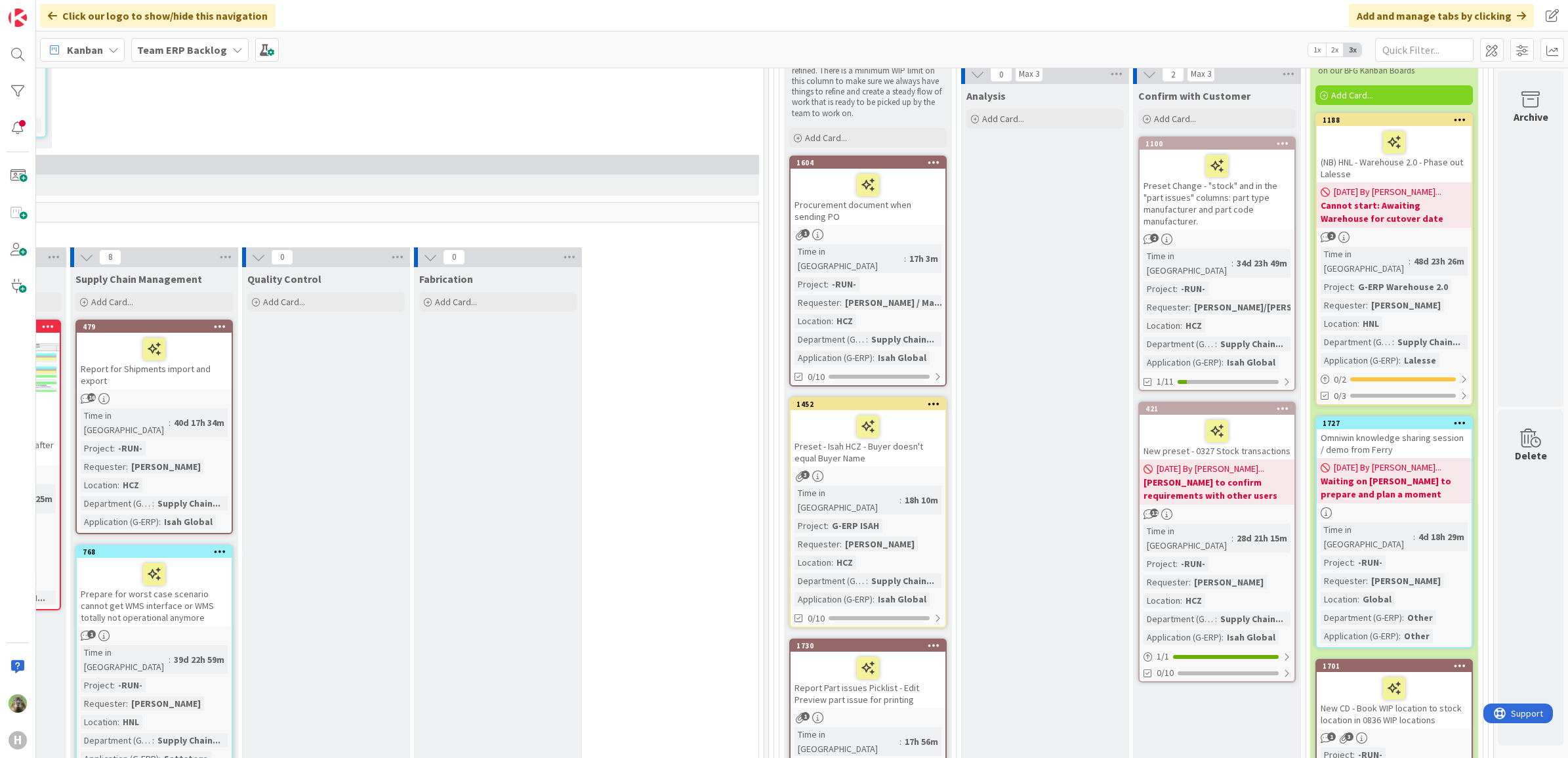
scroll to position [116, 693]
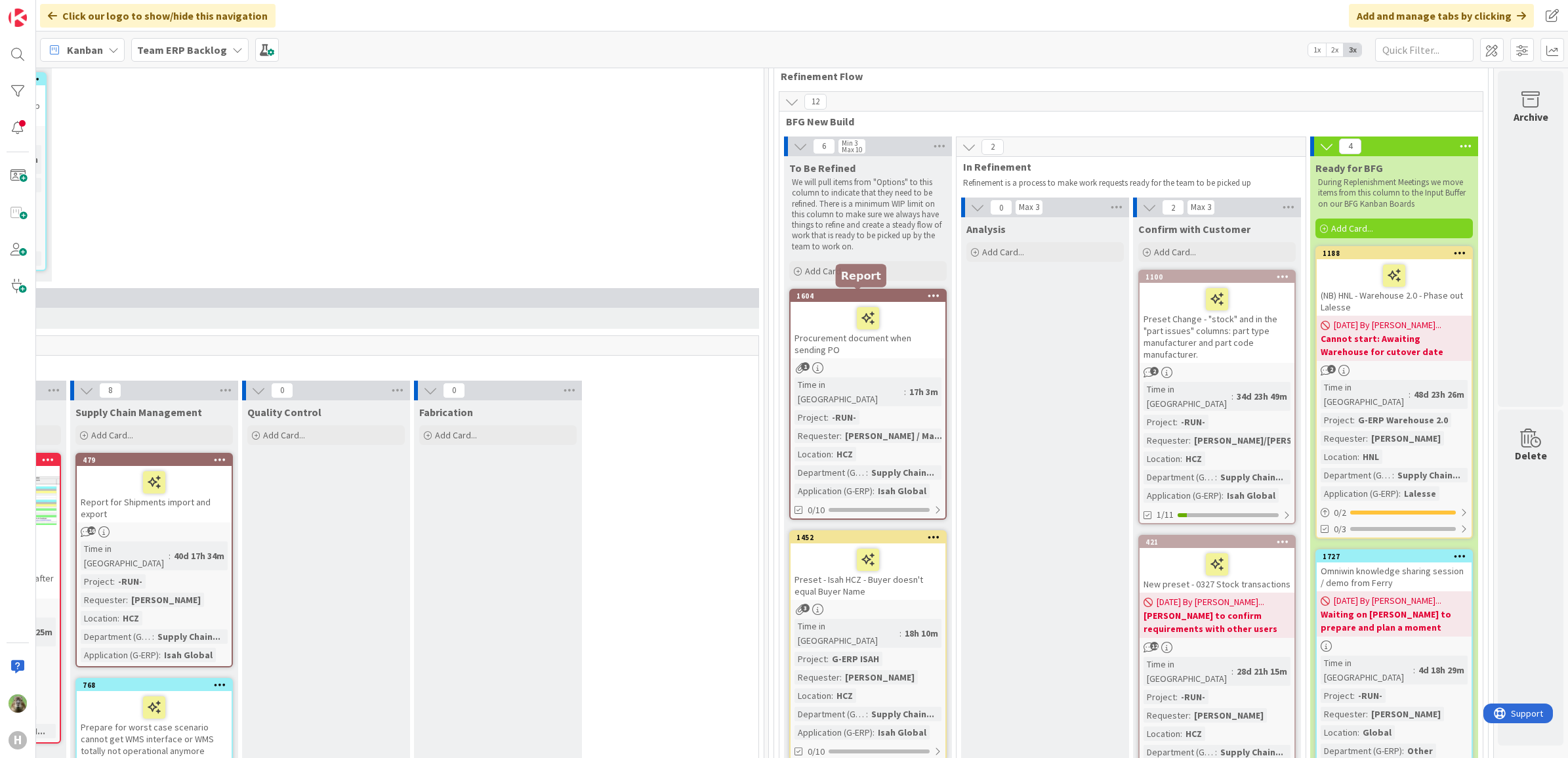
click at [896, 295] on div "1604" at bounding box center [871, 295] width 149 height 9
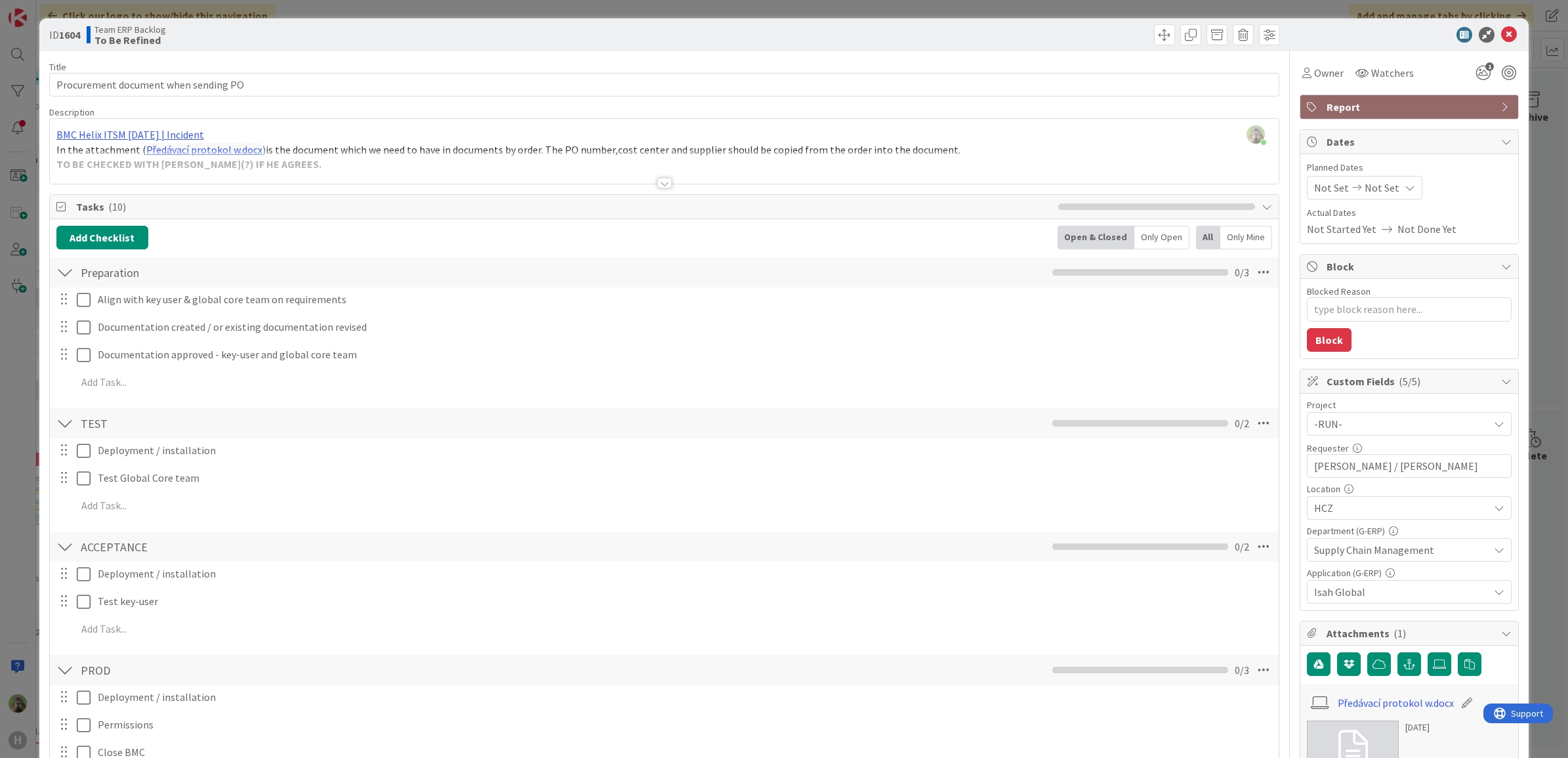
click at [467, 162] on div at bounding box center [664, 166] width 1229 height 34
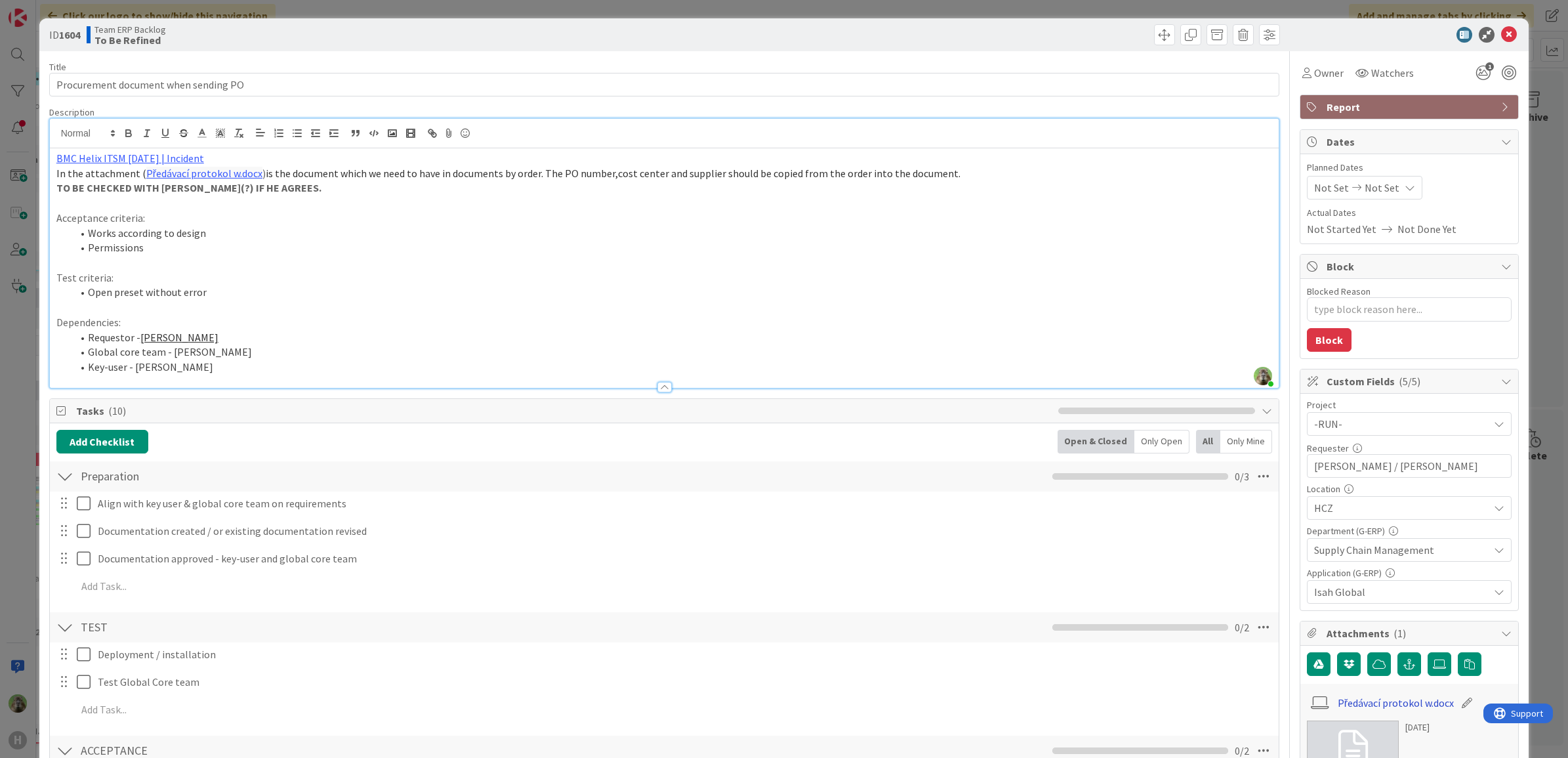
scroll to position [82, 0]
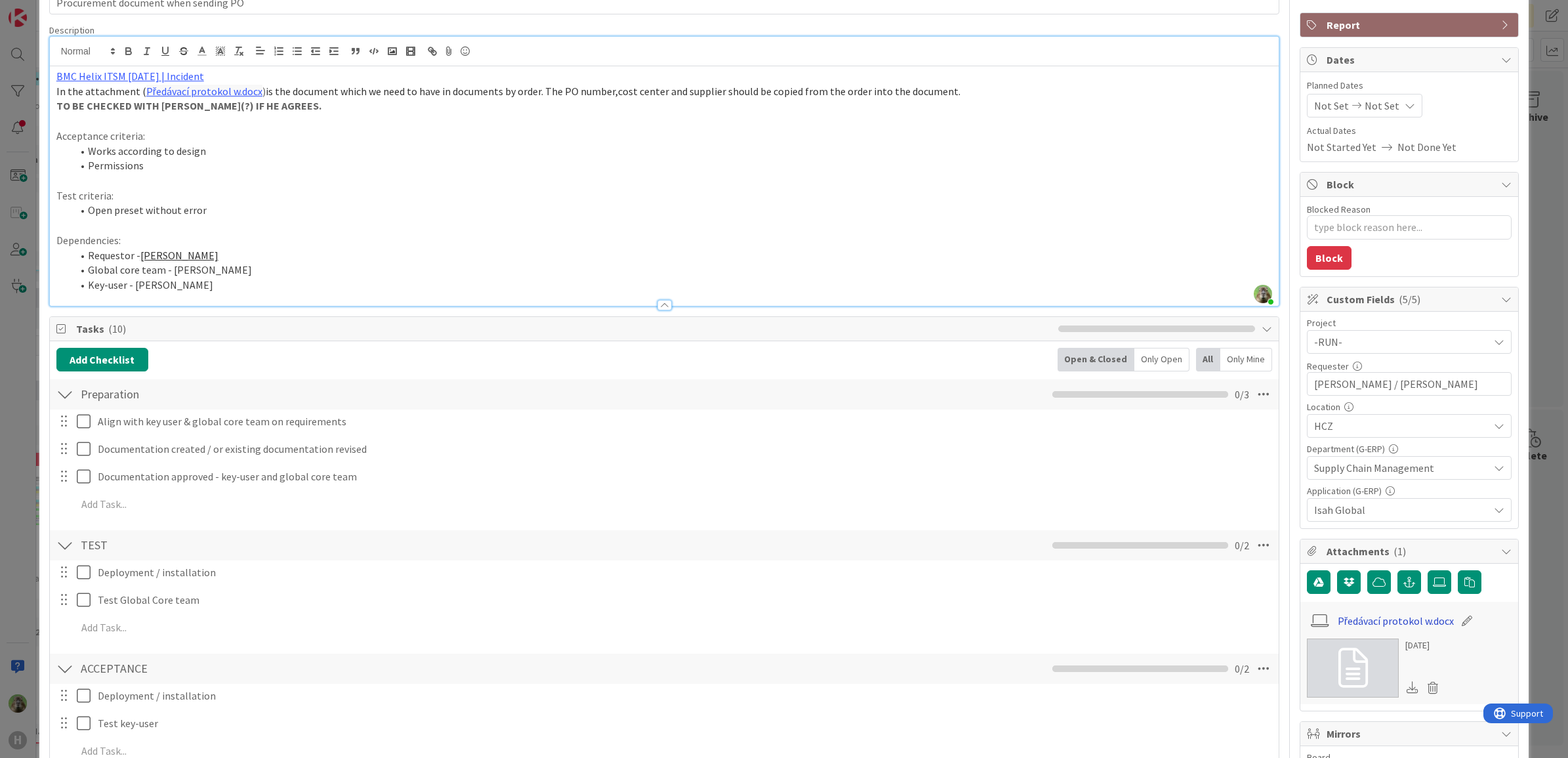
click at [1386, 621] on link "Předávací protokol w.docx" at bounding box center [1395, 620] width 116 height 15
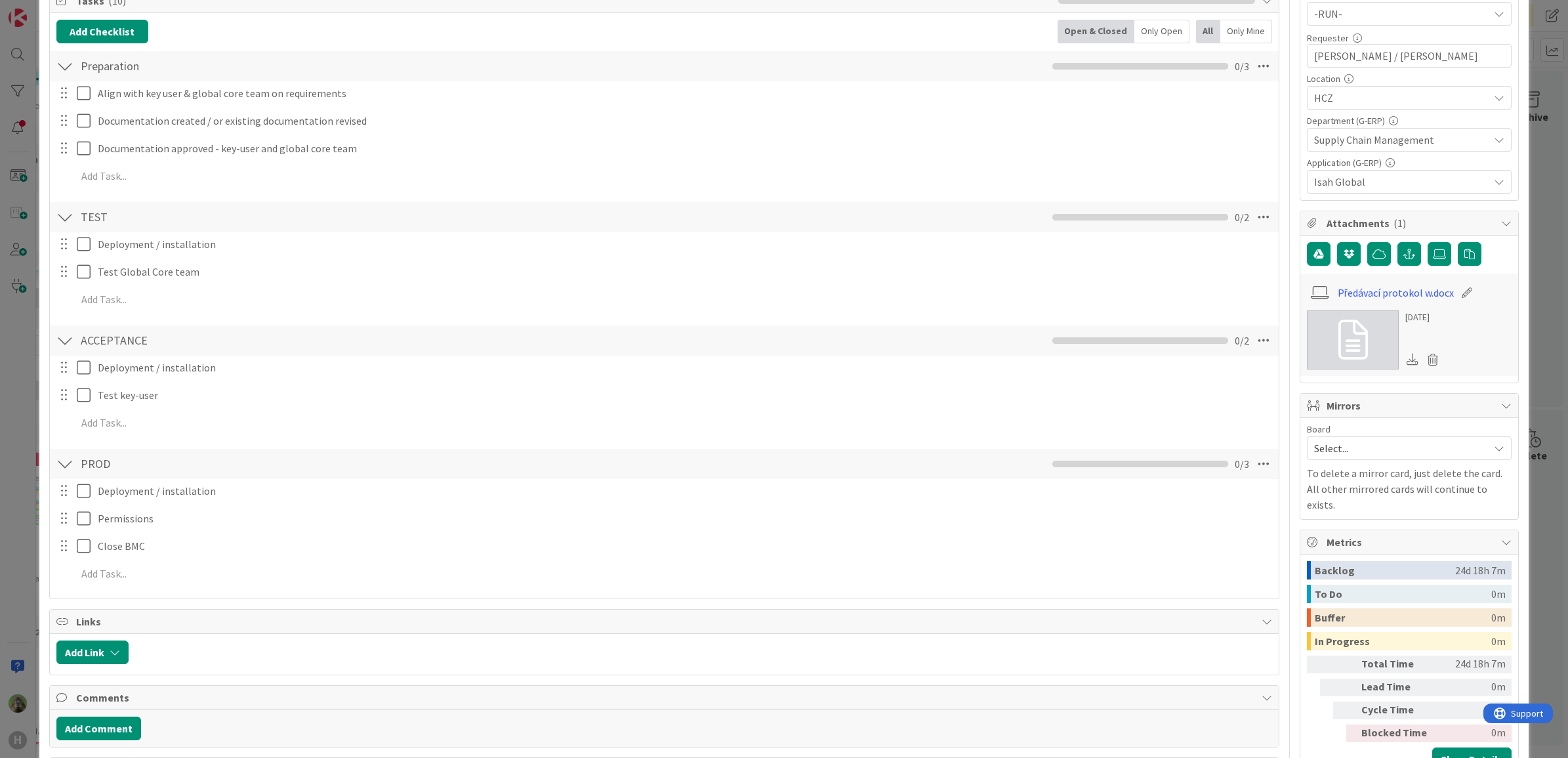
scroll to position [0, 0]
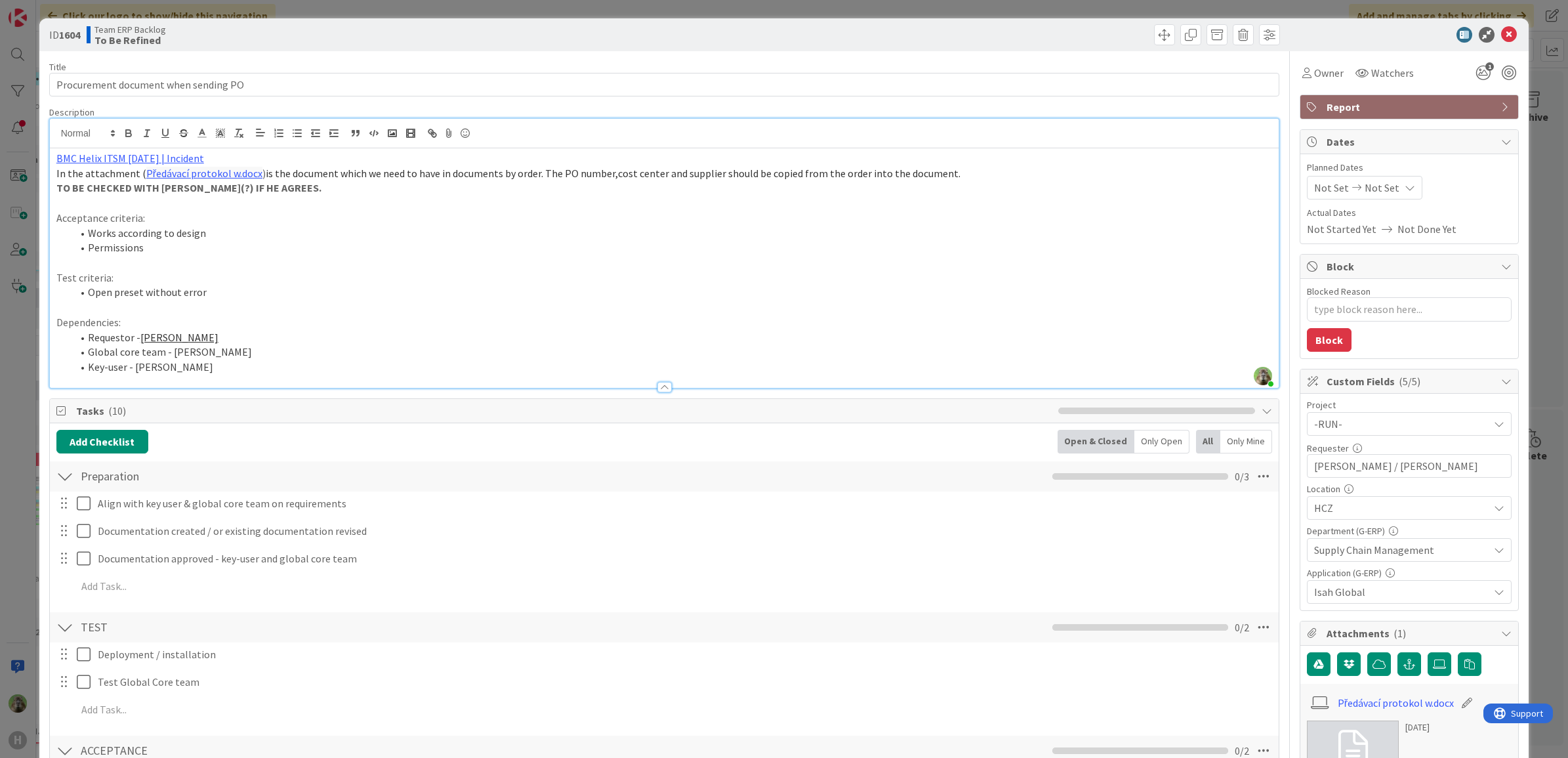
click at [4, 444] on div "ID 1604 Team ERP Backlog To Be Refined Title 36 / 128 Procurement document when…" at bounding box center [784, 379] width 1568 height 758
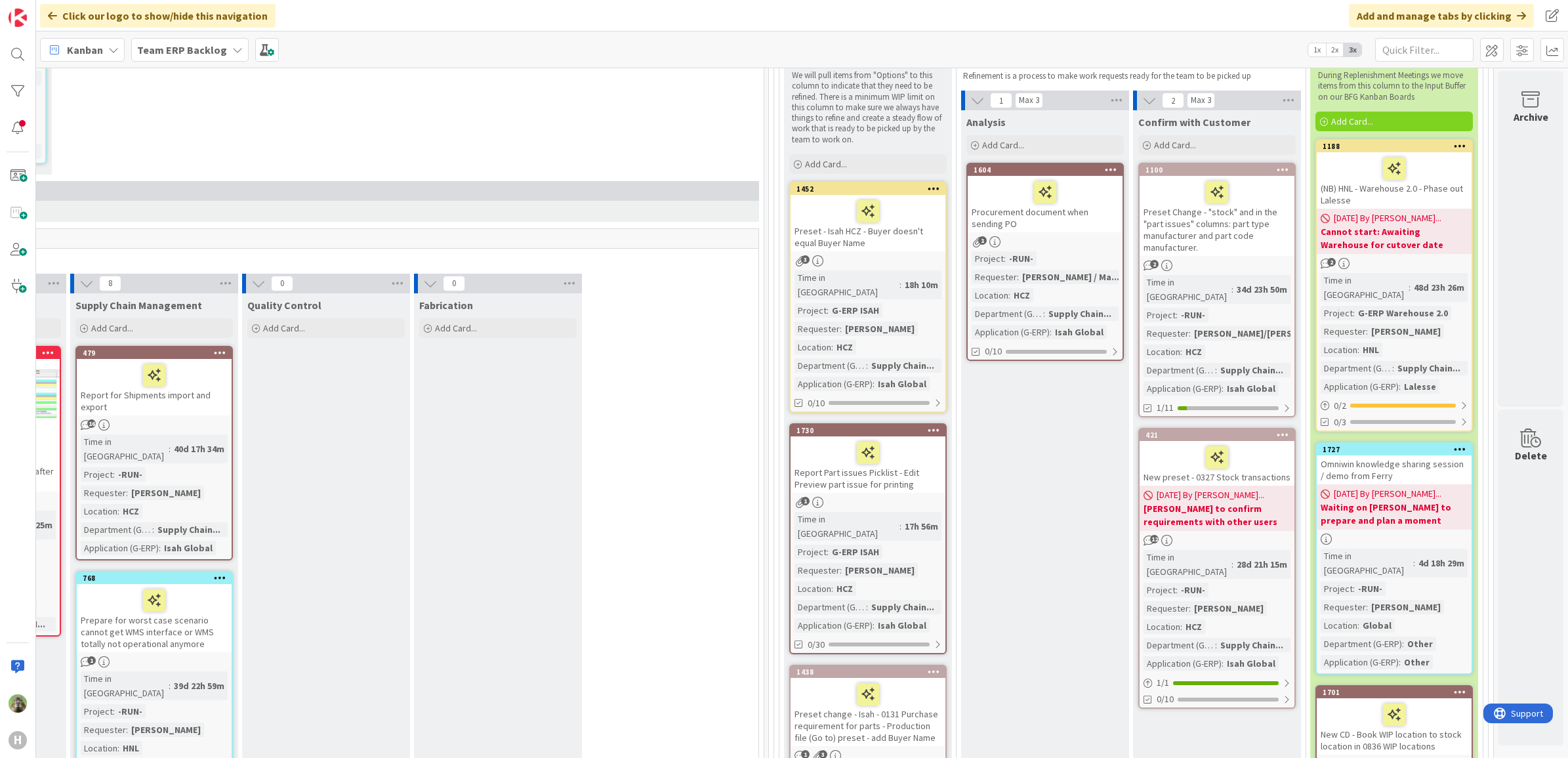
scroll to position [145, 693]
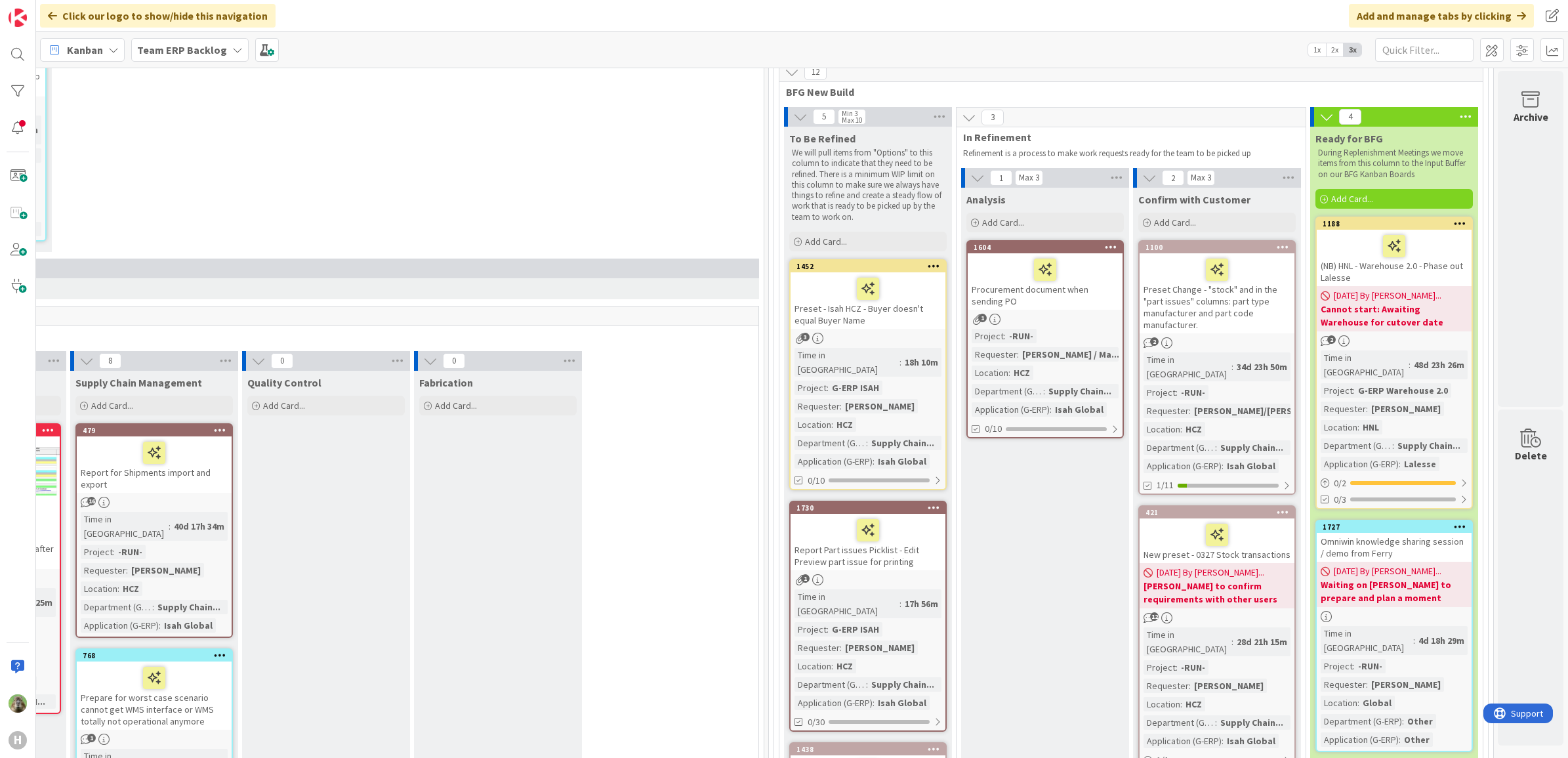
click at [889, 315] on div "Preset - Isah HCZ - Buyer doesn't equal Buyer Name" at bounding box center [868, 300] width 155 height 56
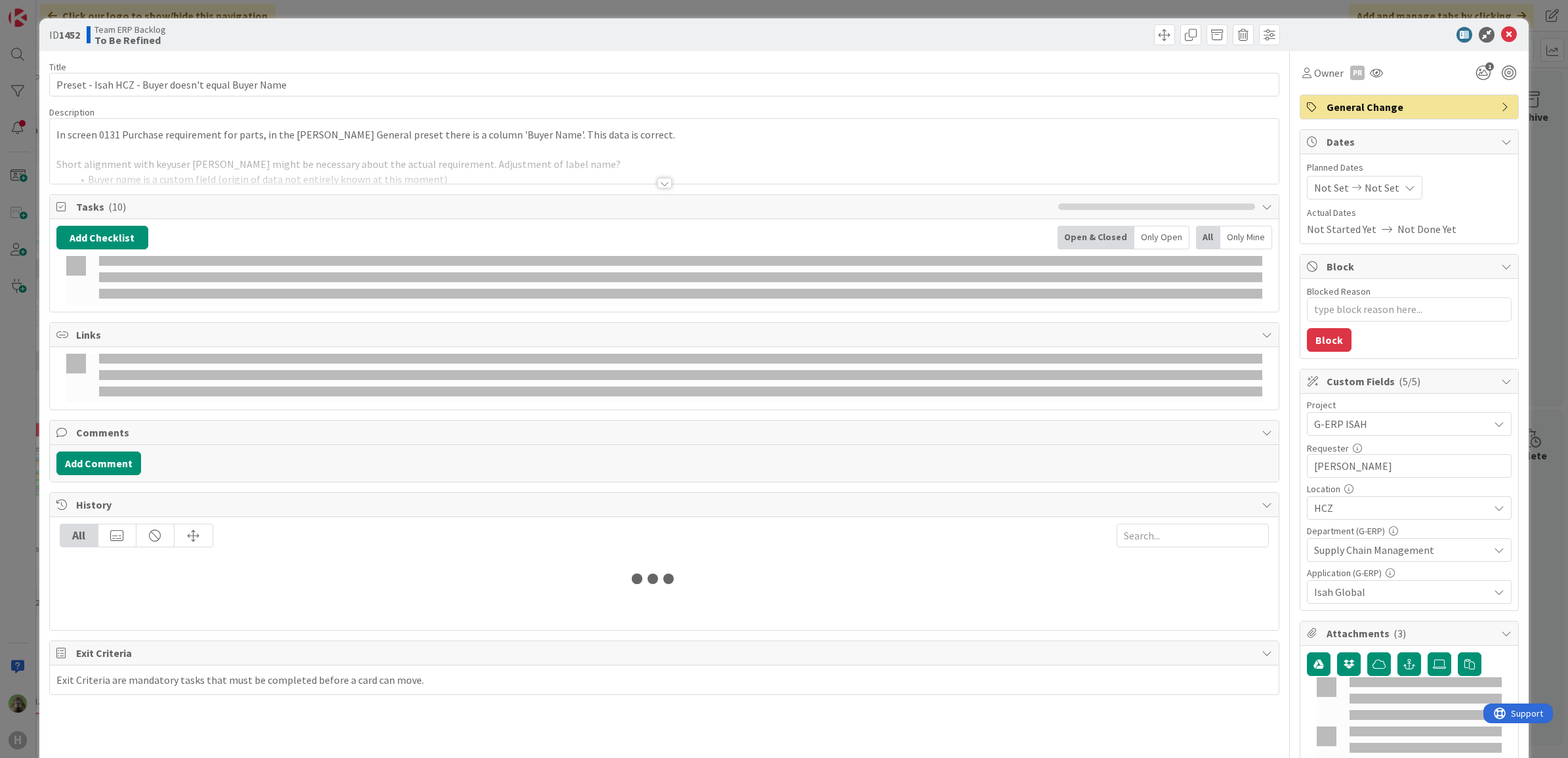
click at [656, 152] on div at bounding box center [664, 166] width 1229 height 34
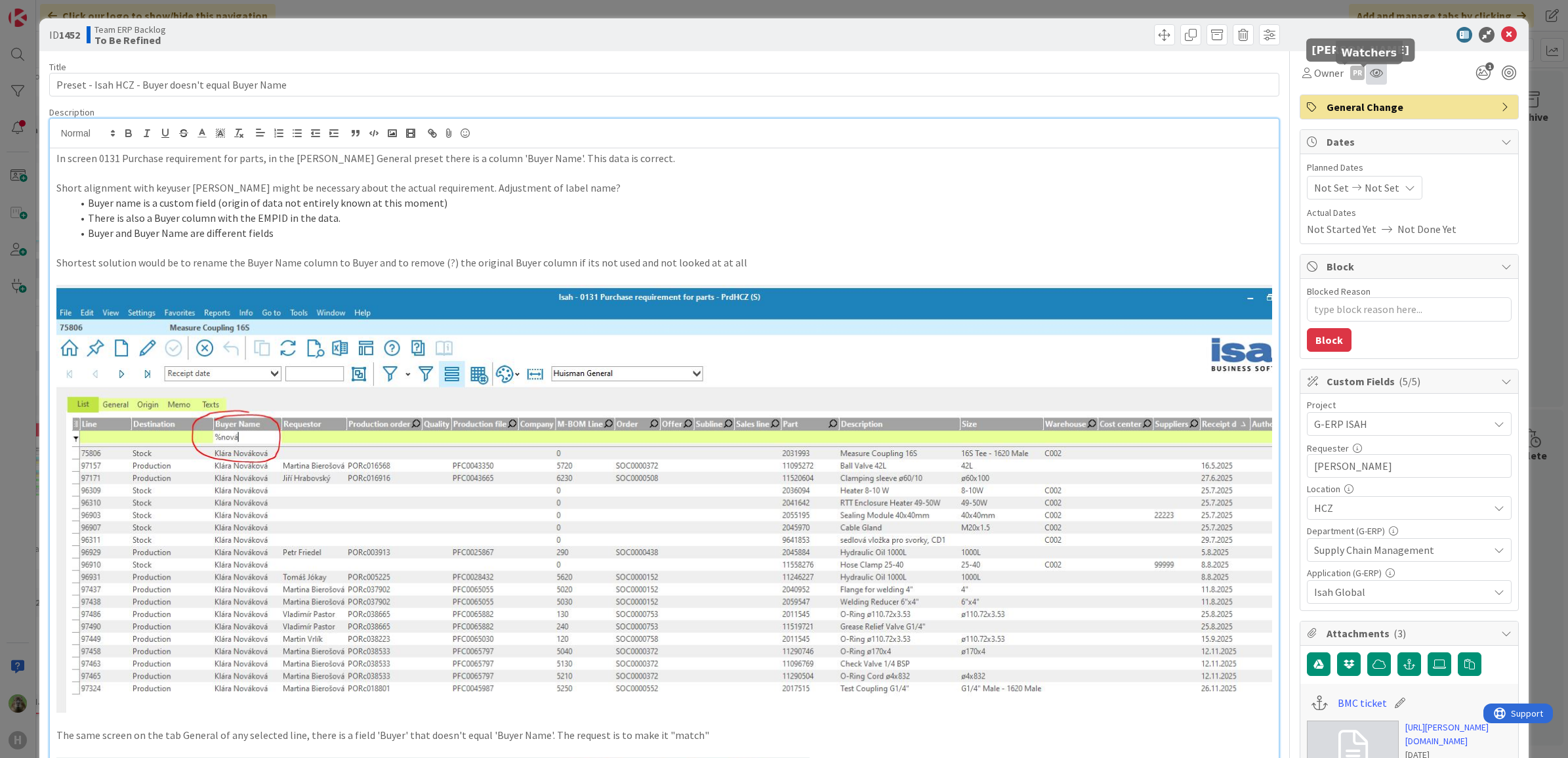
click at [1370, 74] on icon at bounding box center [1376, 73] width 13 height 11
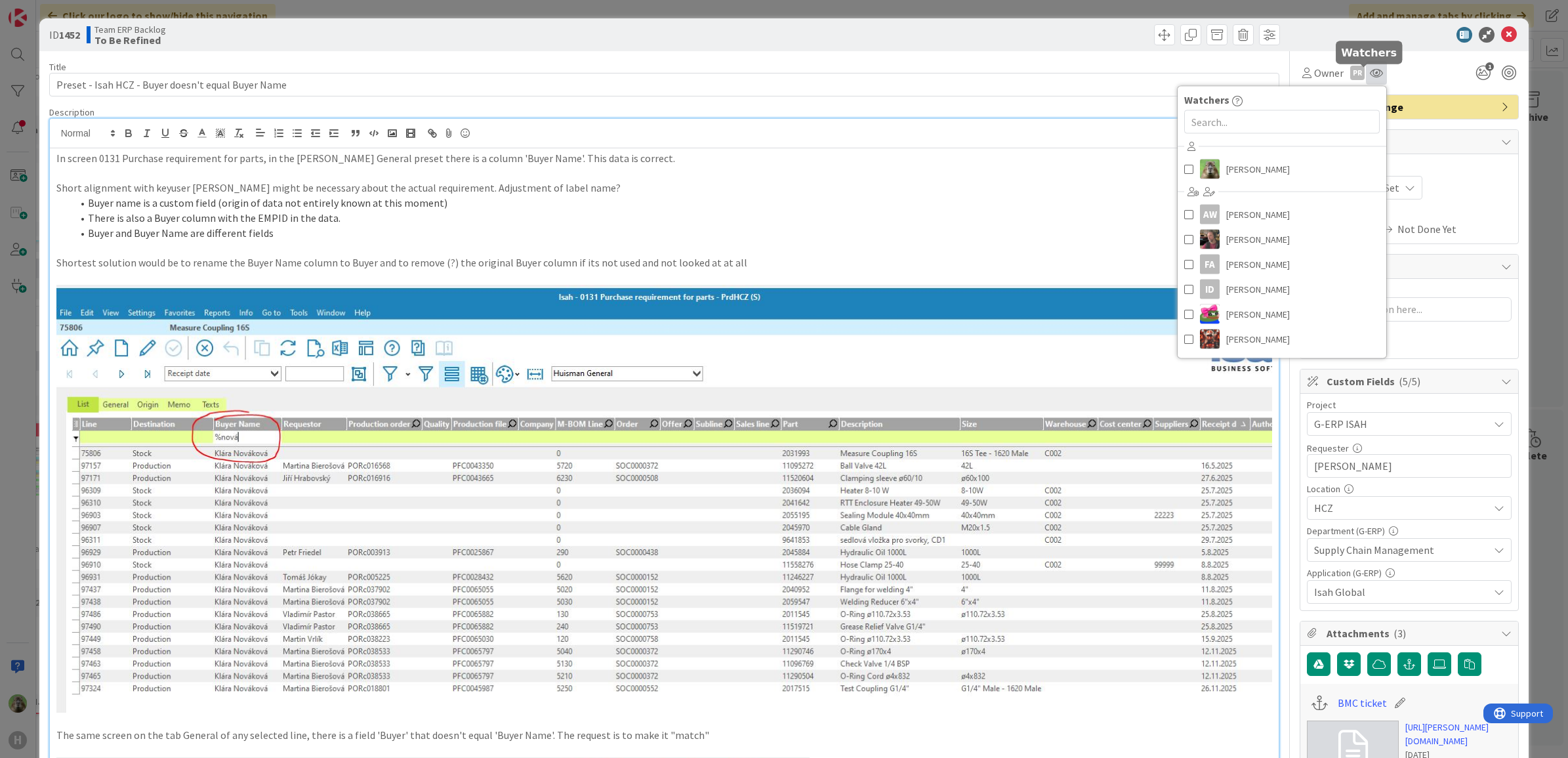
type textarea "x"
click at [1278, 107] on div at bounding box center [1281, 122] width 208 height 29
click at [1270, 119] on input "text" at bounding box center [1282, 122] width 195 height 24
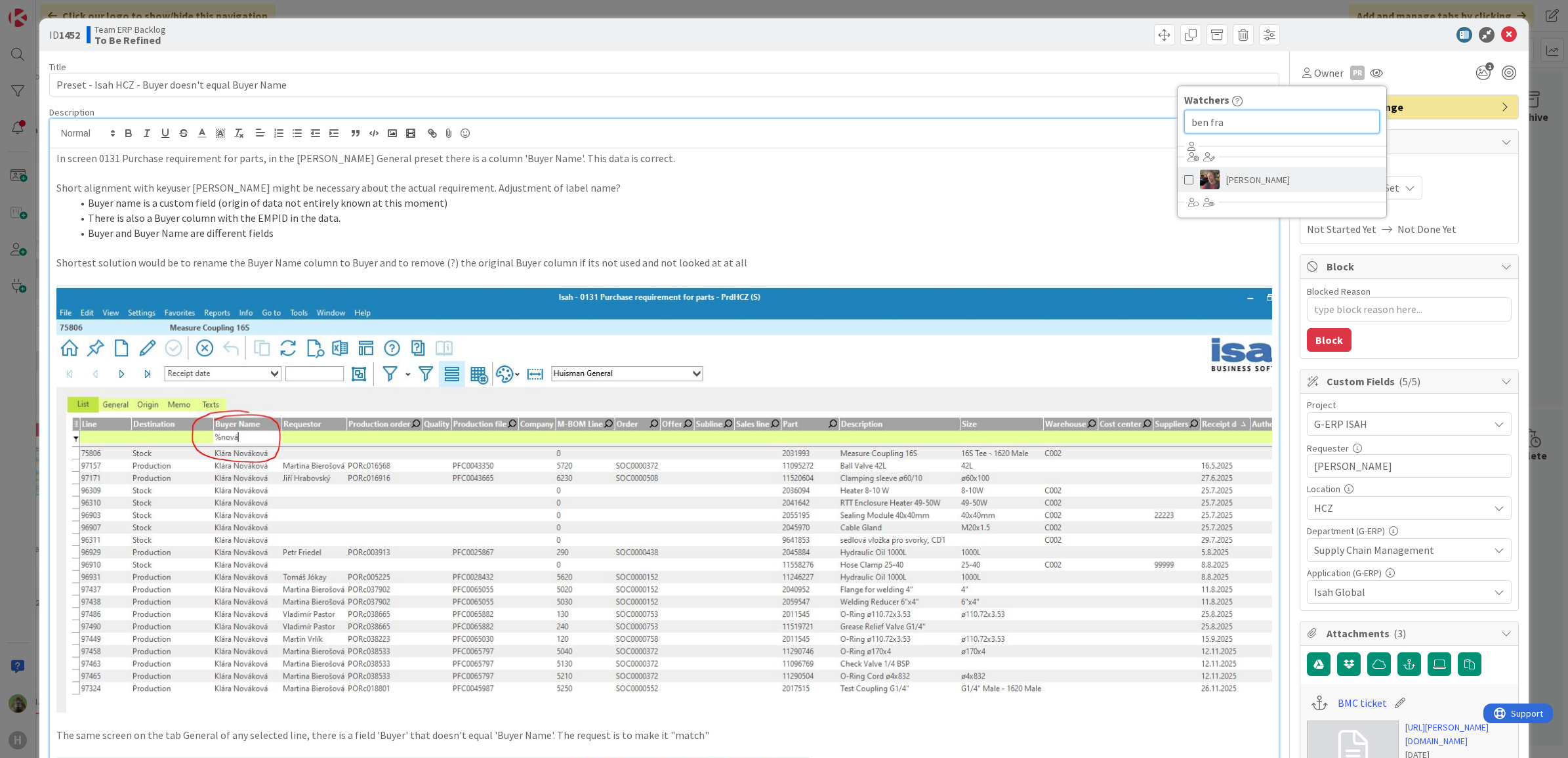
type input "ben fra"
click at [1269, 180] on link "[PERSON_NAME]" at bounding box center [1281, 179] width 208 height 25
click at [1042, 181] on p "Short alignment with keyuser [PERSON_NAME] might be necessary about the actual …" at bounding box center [664, 187] width 1216 height 15
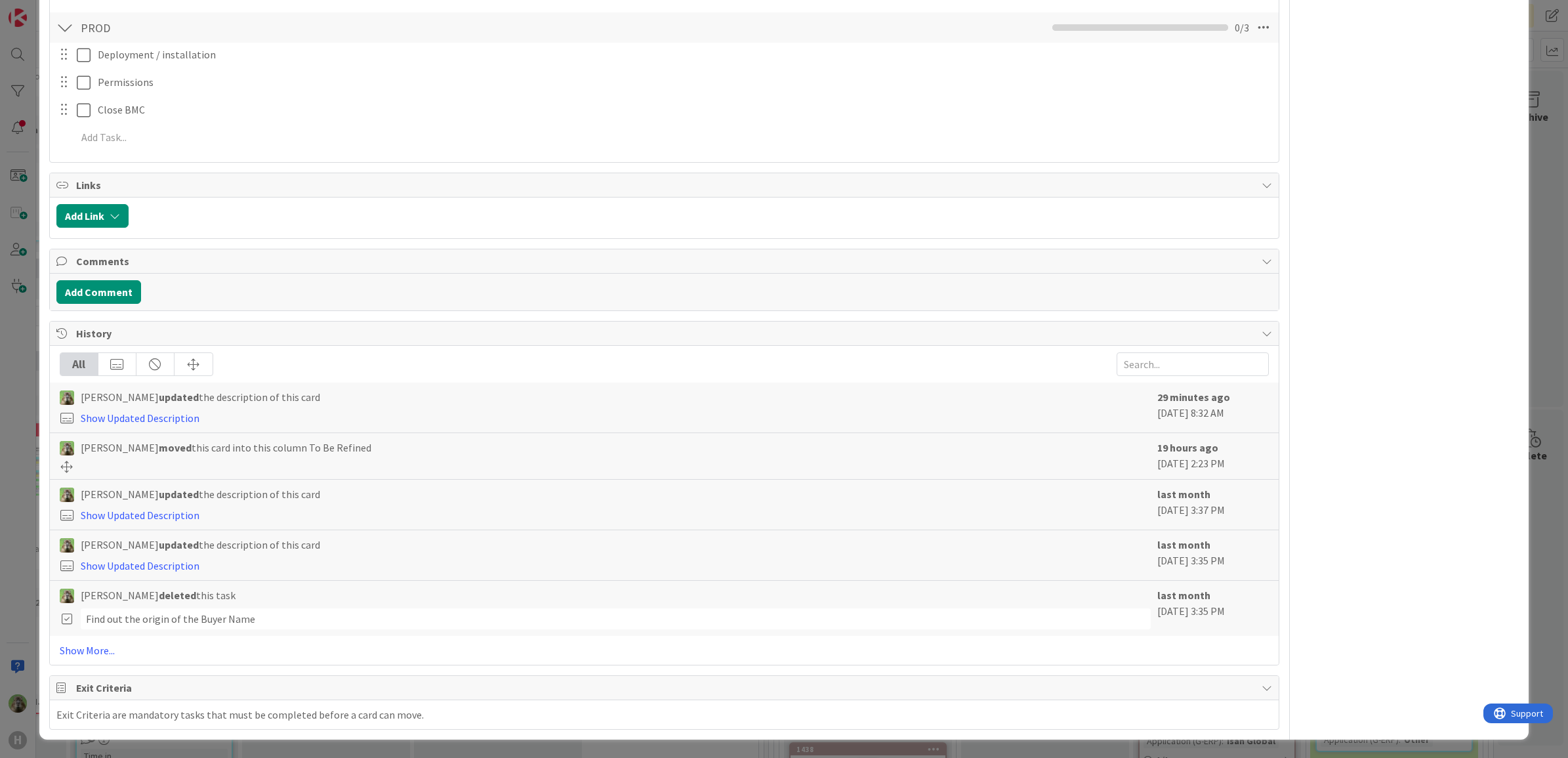
scroll to position [1539, 0]
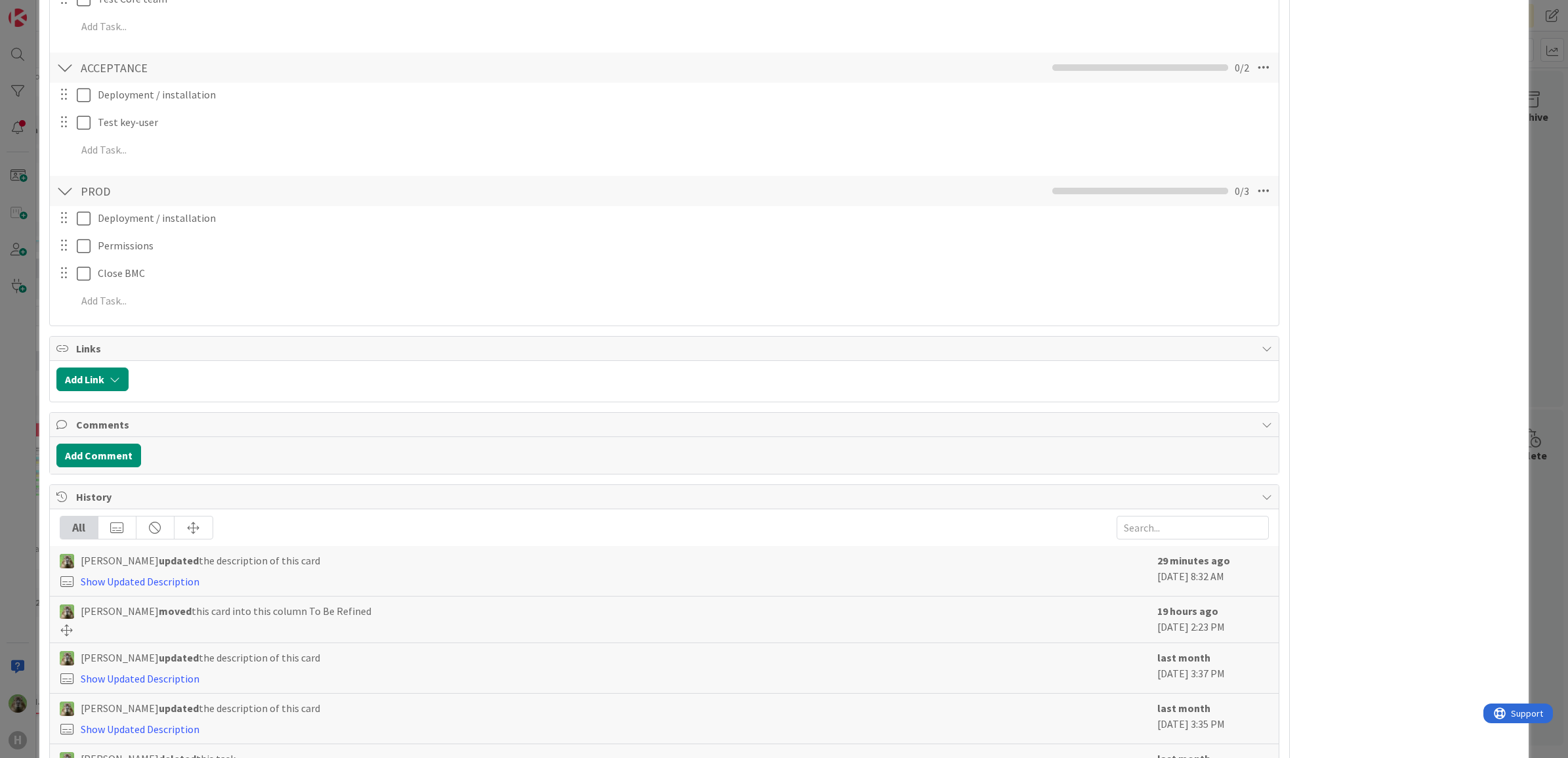
click at [87, 432] on div "Comments" at bounding box center [664, 424] width 1229 height 25
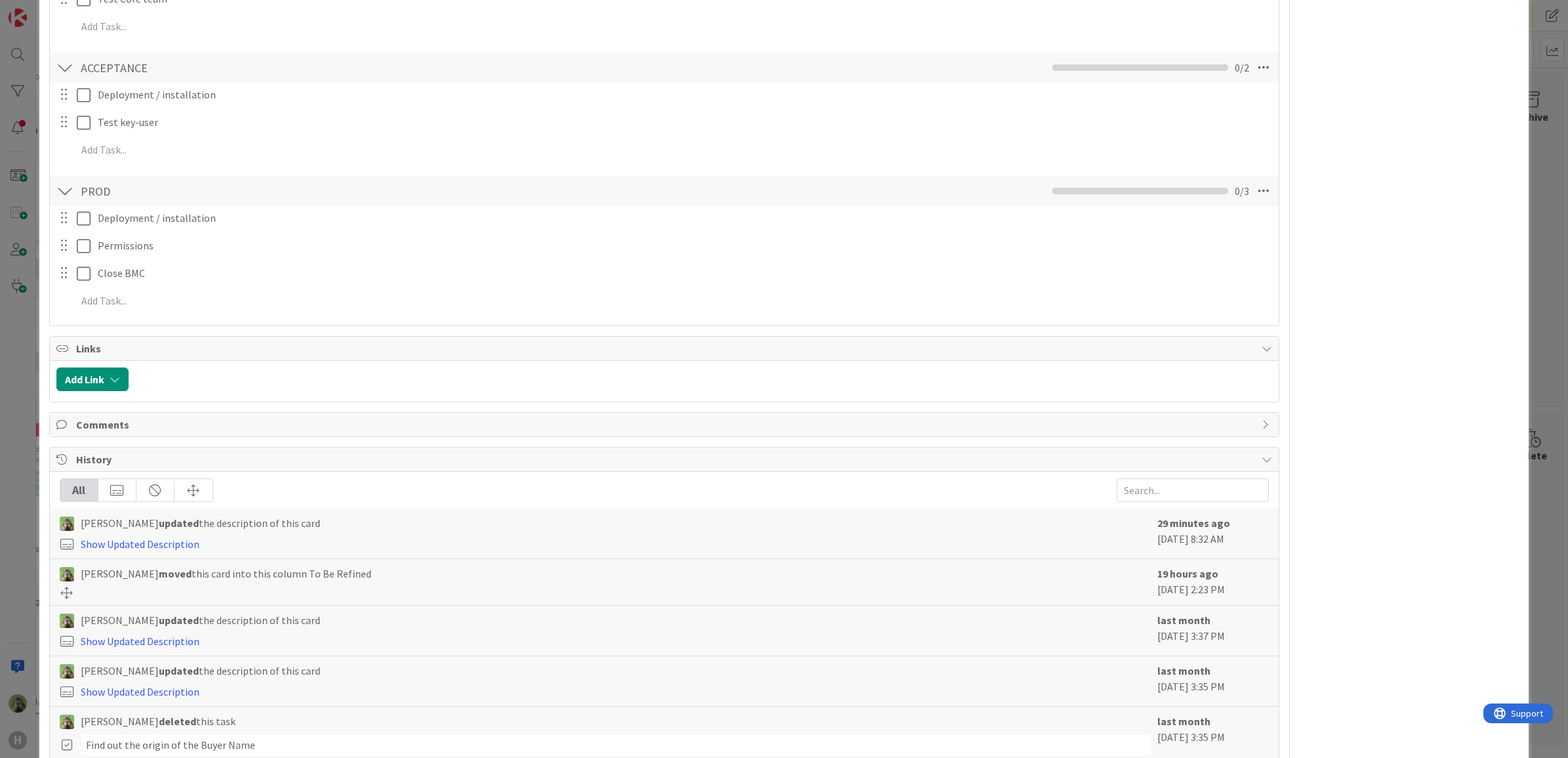
click at [112, 430] on span "Comments" at bounding box center [666, 424] width 1180 height 15
type textarea "x"
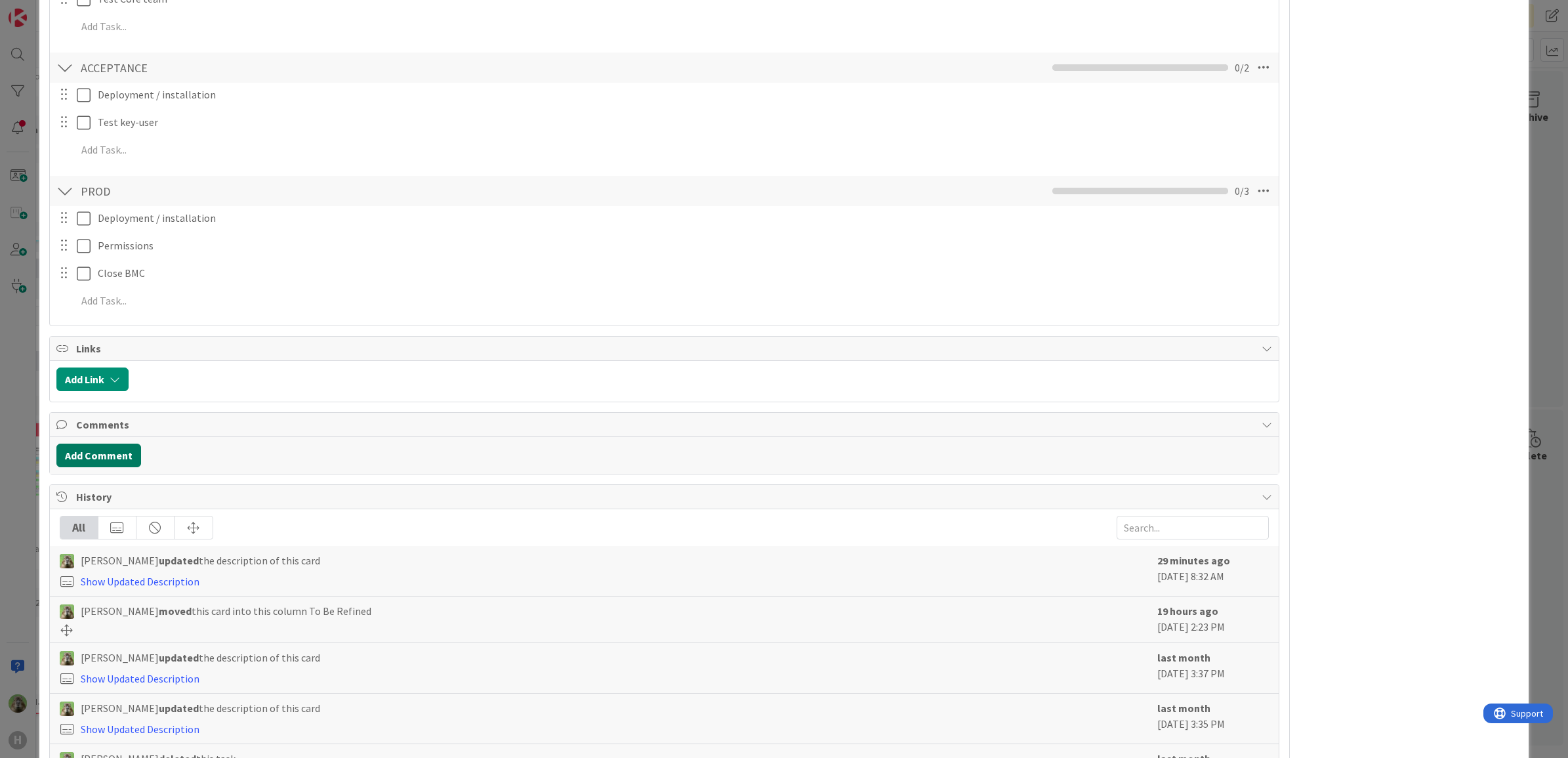
click at [98, 461] on button "Add Comment" at bounding box center [98, 455] width 85 height 24
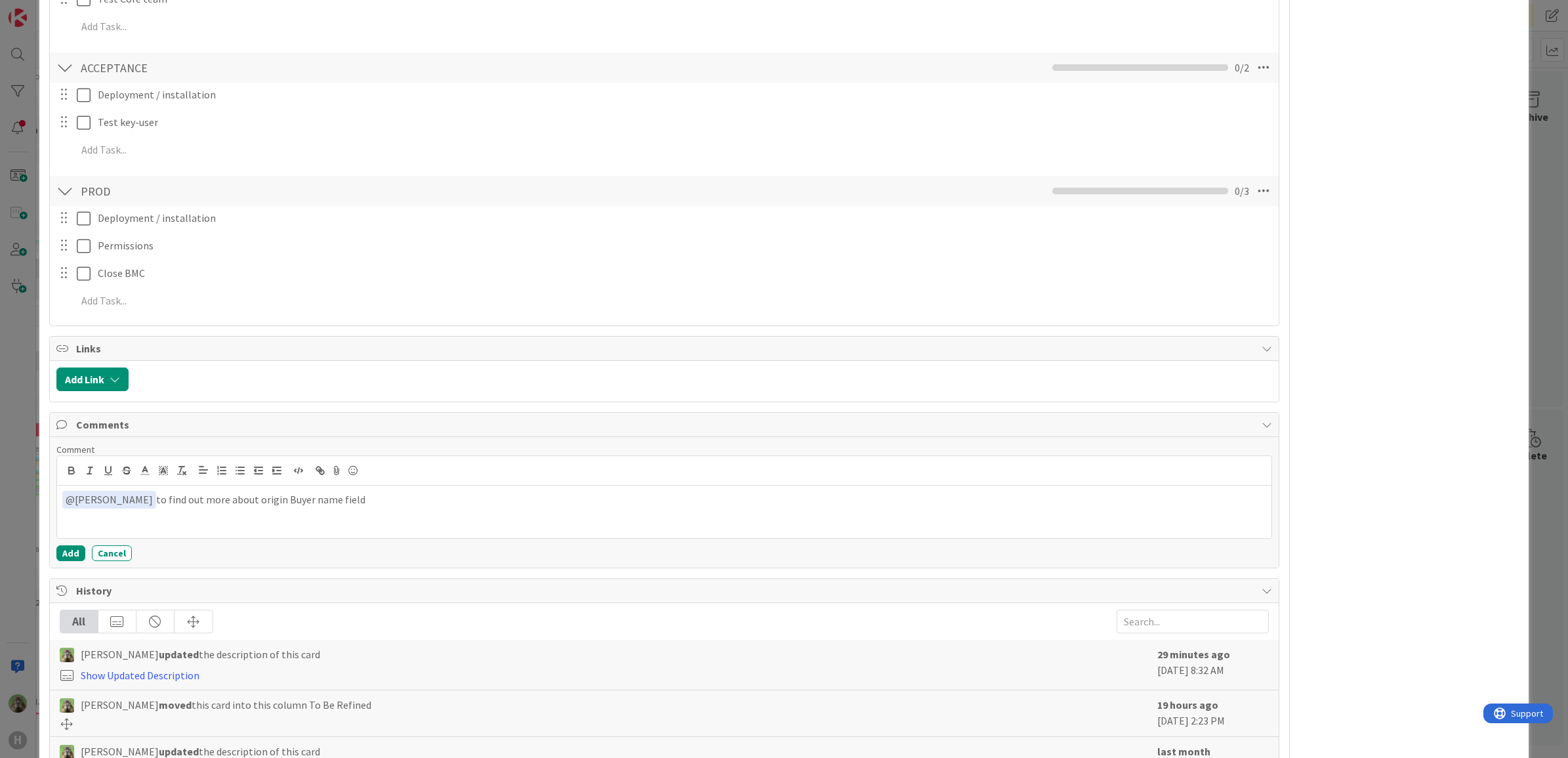
click at [233, 503] on p "﻿ @ Ben Francis ﻿ to find out more about origin Buyer name field" at bounding box center [664, 499] width 1204 height 17
click at [56, 552] on button "Add" at bounding box center [71, 553] width 29 height 15
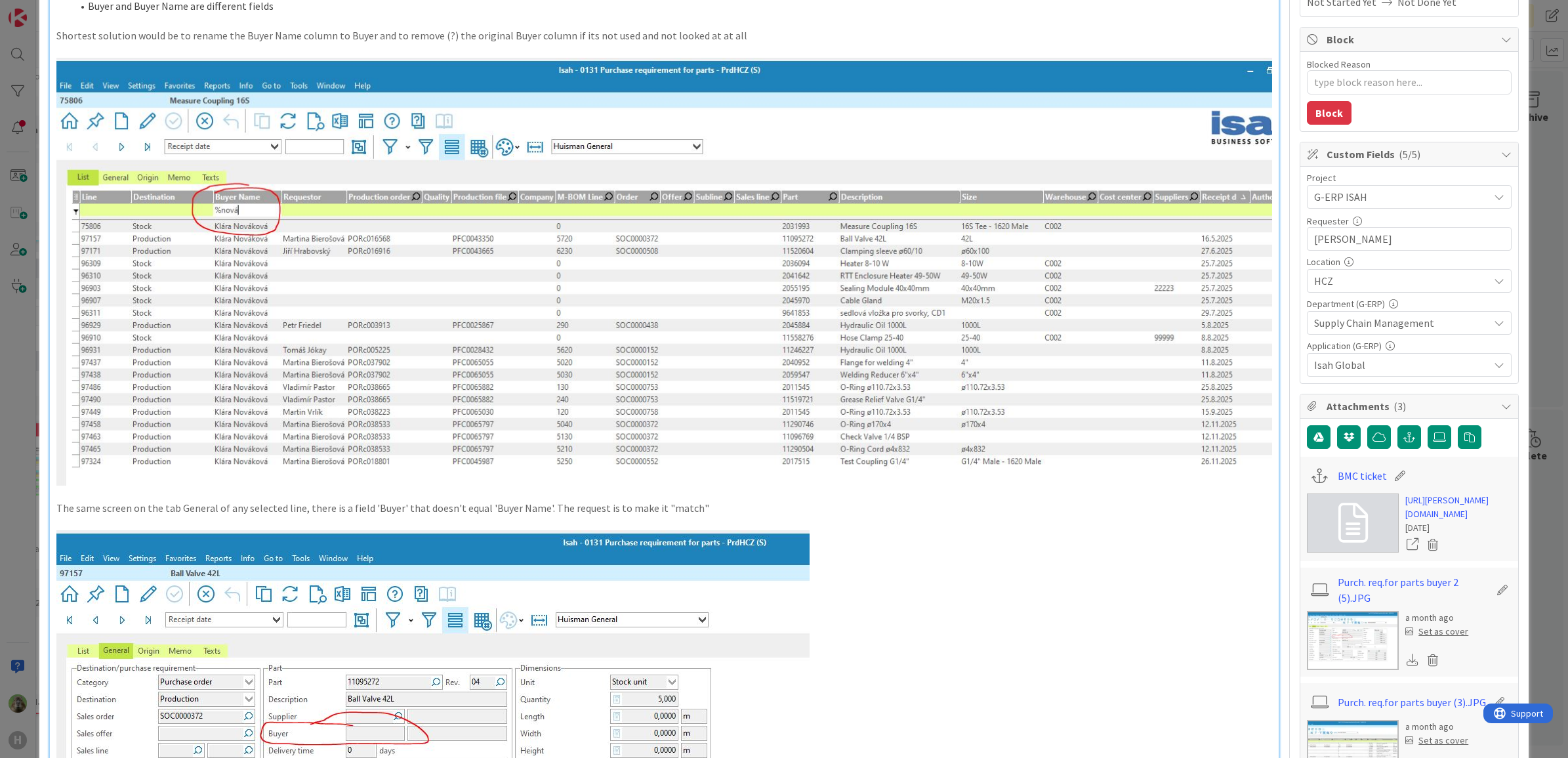
scroll to position [0, 0]
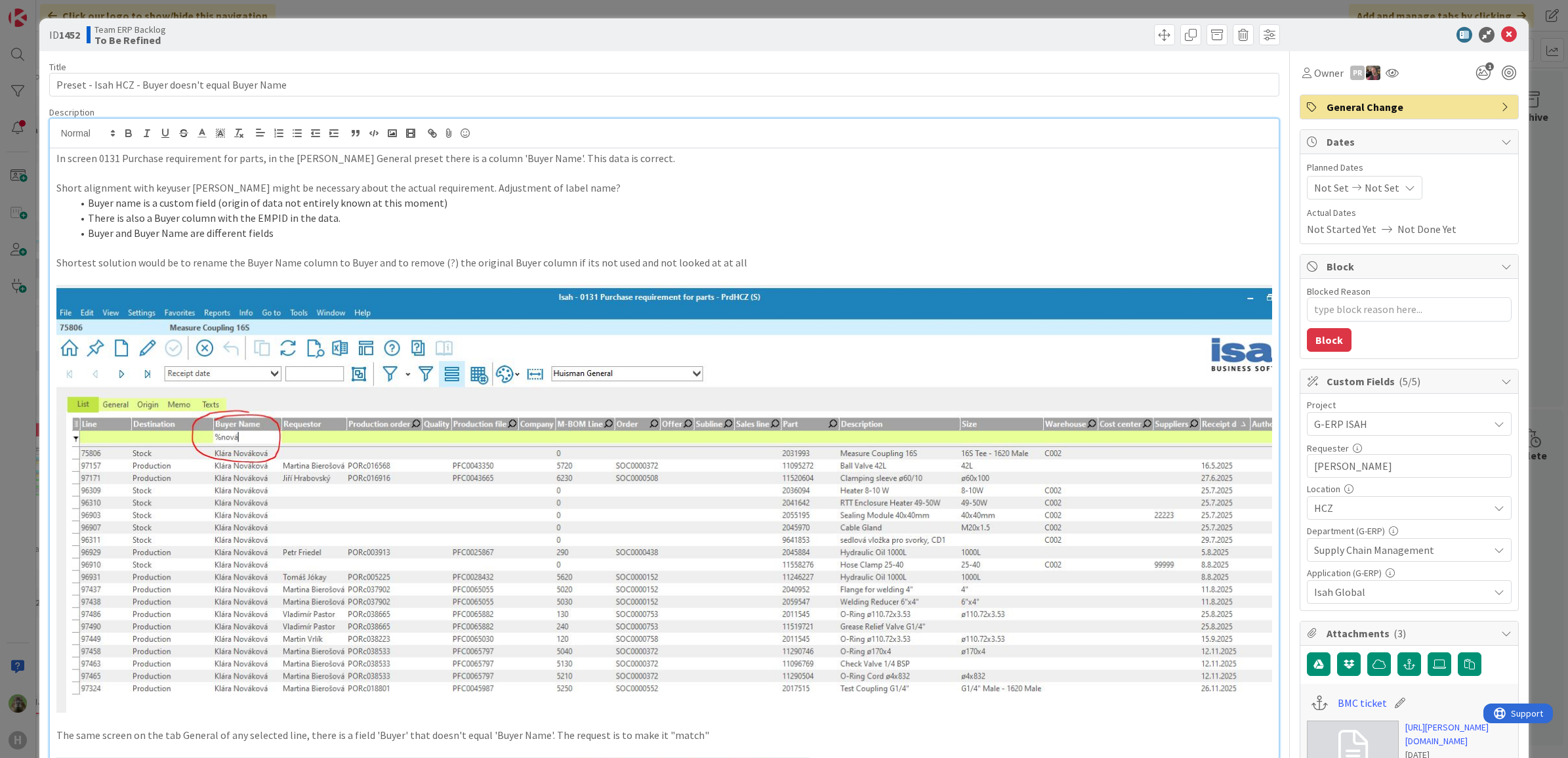
click at [25, 492] on div "ID 1452 Team ERP Backlog To Be Refined Title 50 / 128 Preset - Isah HCZ - Buyer…" at bounding box center [784, 379] width 1568 height 758
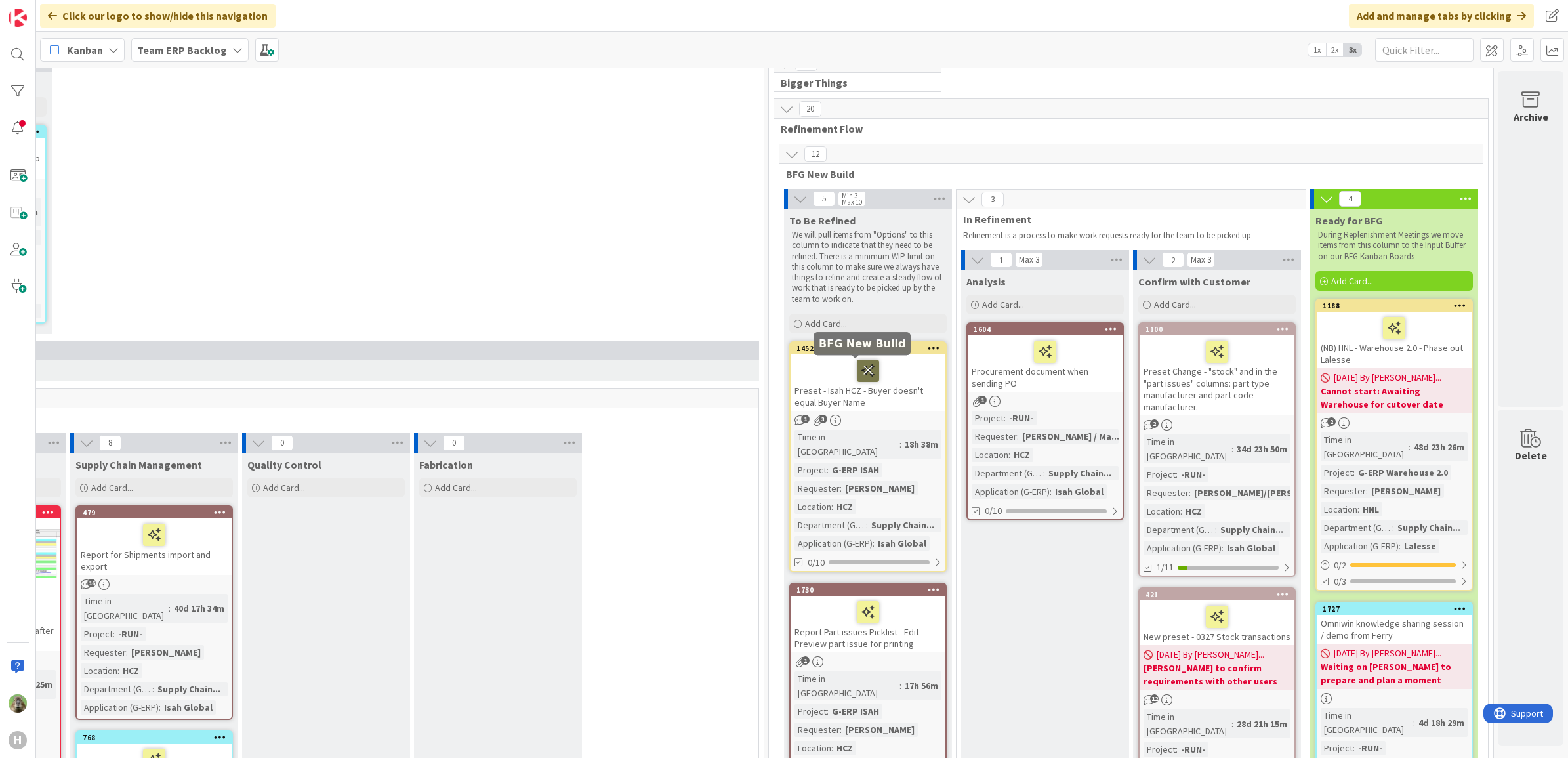
click at [856, 375] on icon at bounding box center [867, 369] width 23 height 21
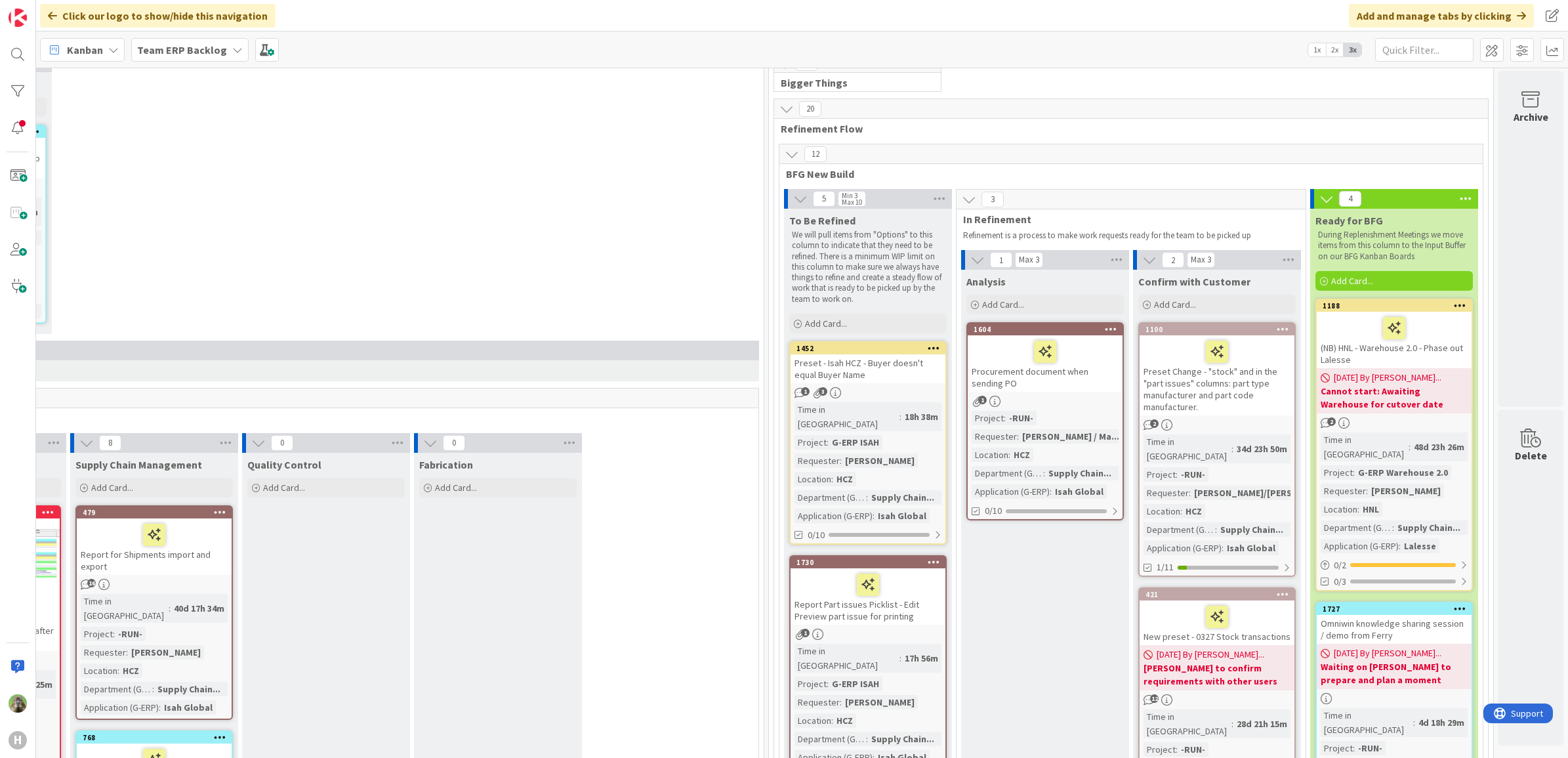
click at [927, 346] on icon at bounding box center [934, 347] width 13 height 9
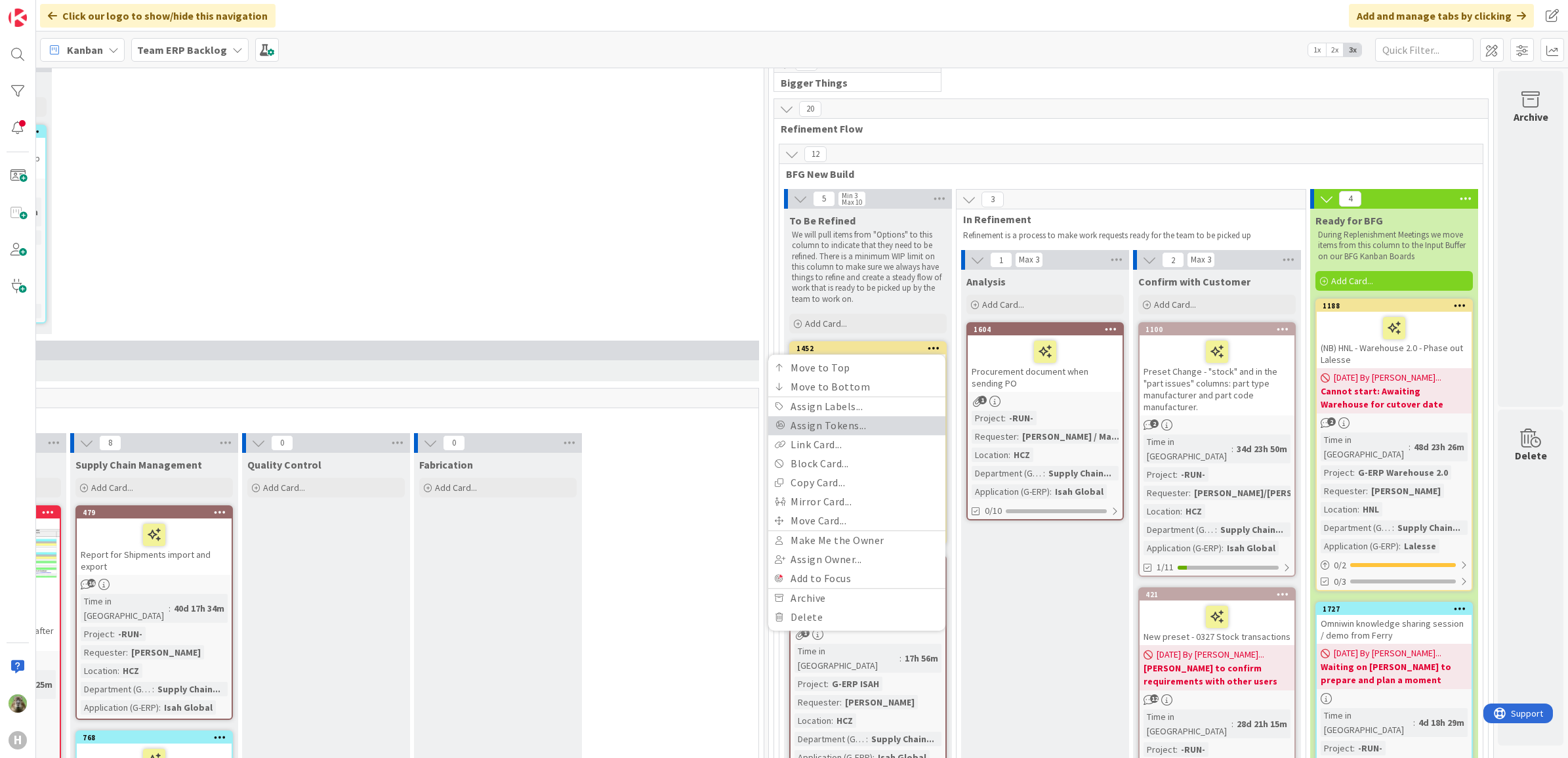
click at [866, 422] on link "Assign Tokens..." at bounding box center [856, 425] width 177 height 19
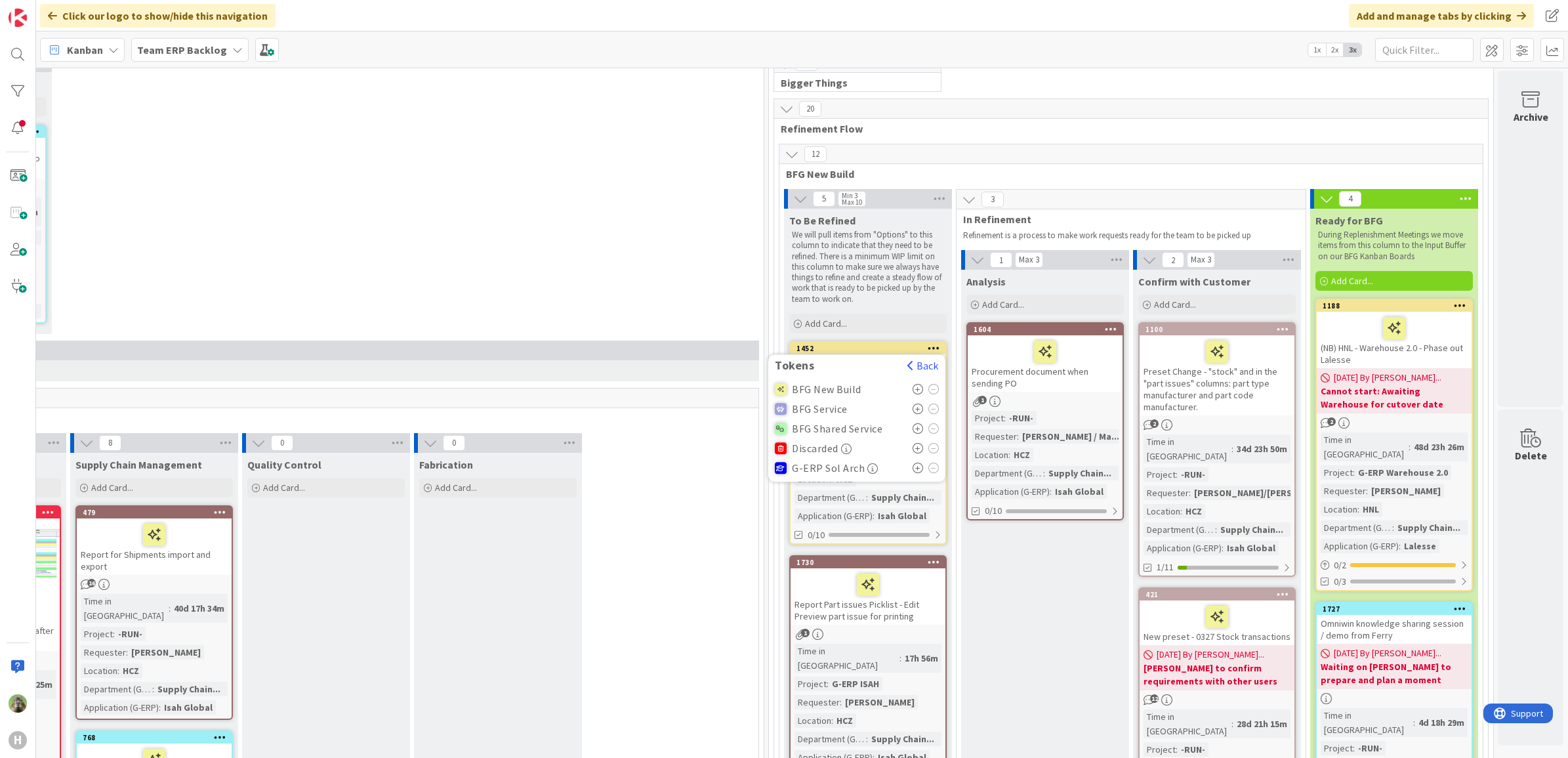
click at [901, 381] on div "BFG New Build" at bounding box center [856, 389] width 164 height 20
click at [913, 388] on icon at bounding box center [918, 389] width 11 height 11
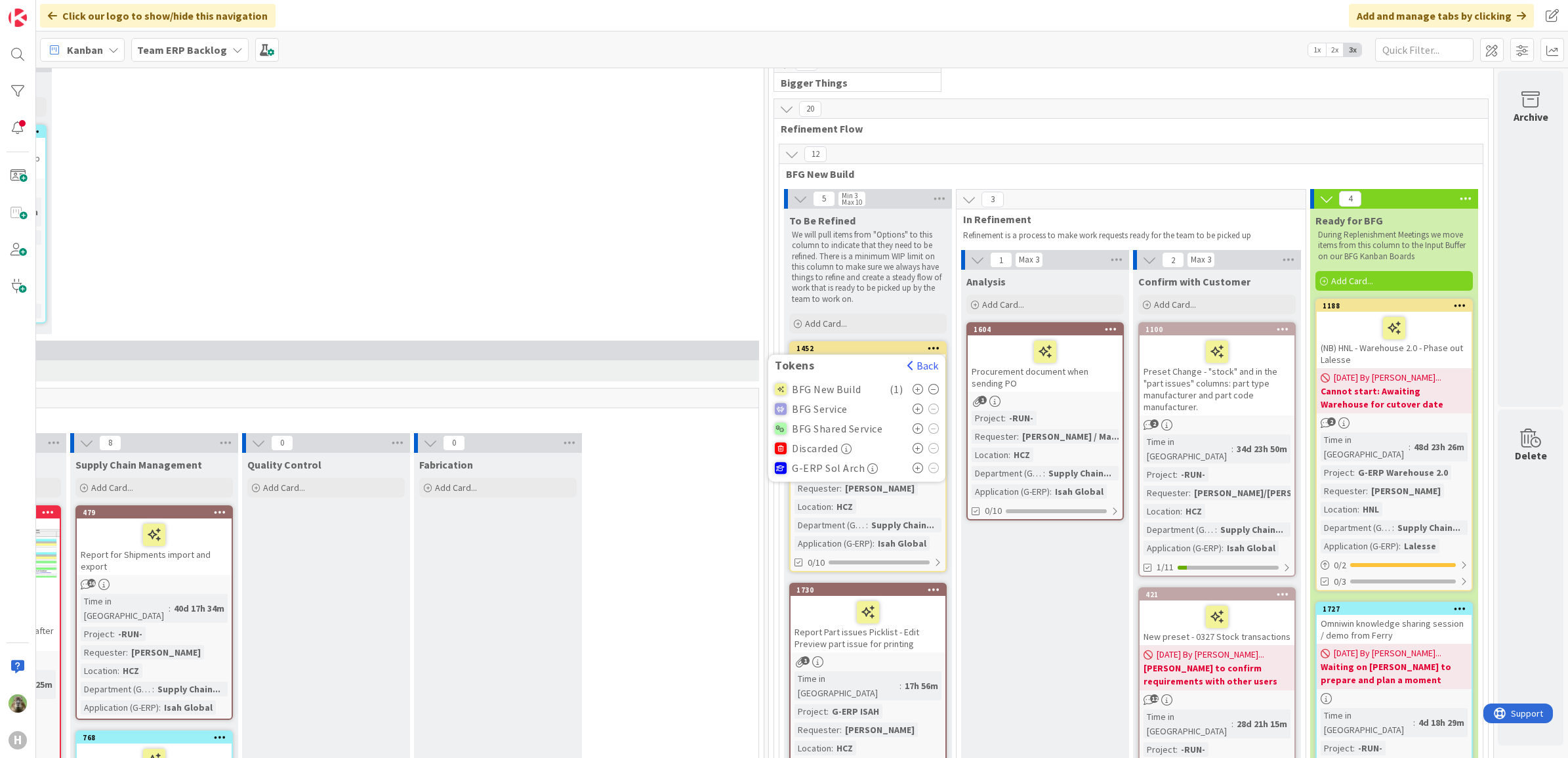
click at [884, 390] on div "Preset - Isah HCZ - Buyer doesn't equal Buyer Name" at bounding box center [868, 383] width 155 height 56
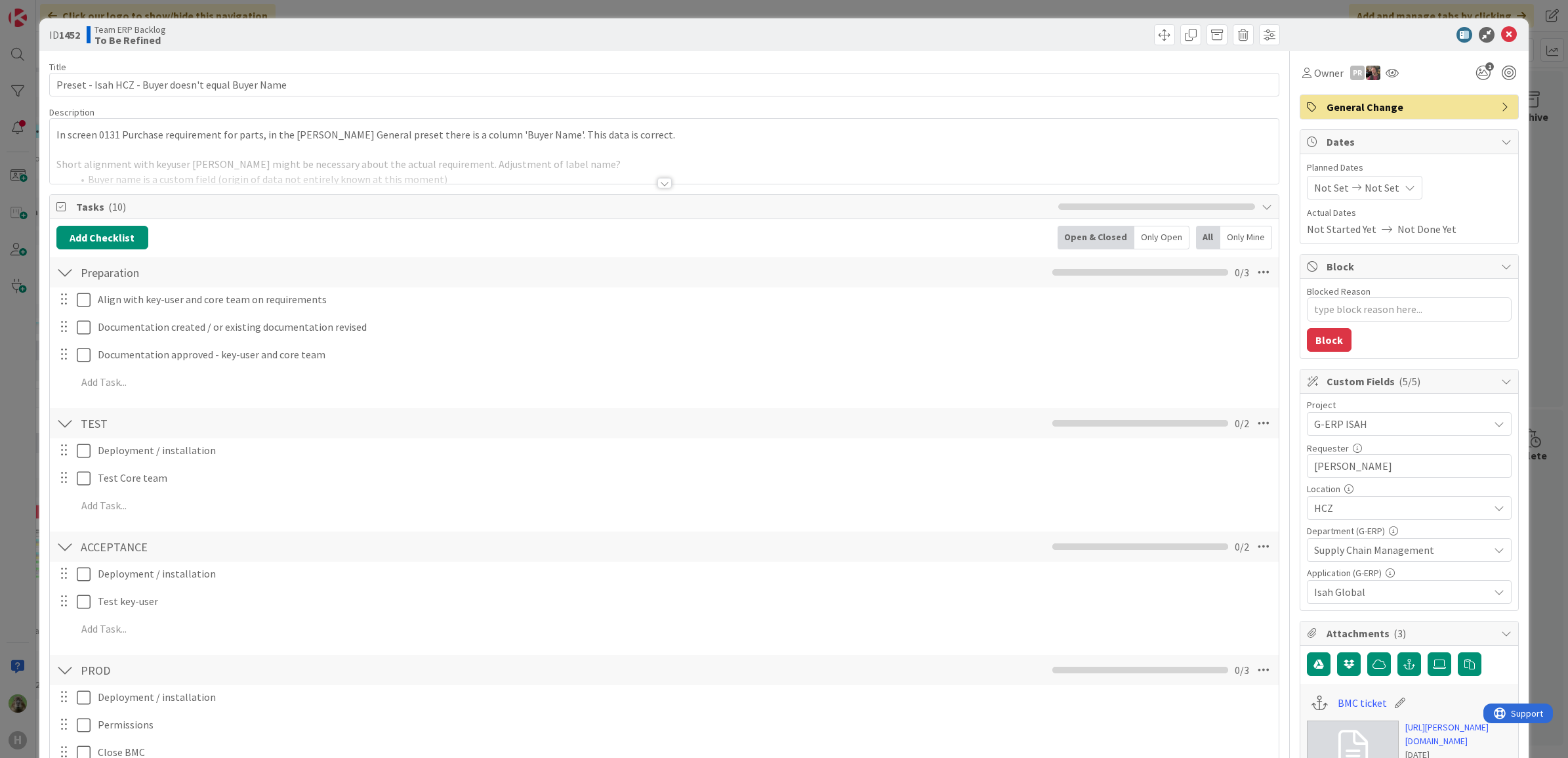
click at [848, 175] on div at bounding box center [664, 166] width 1229 height 34
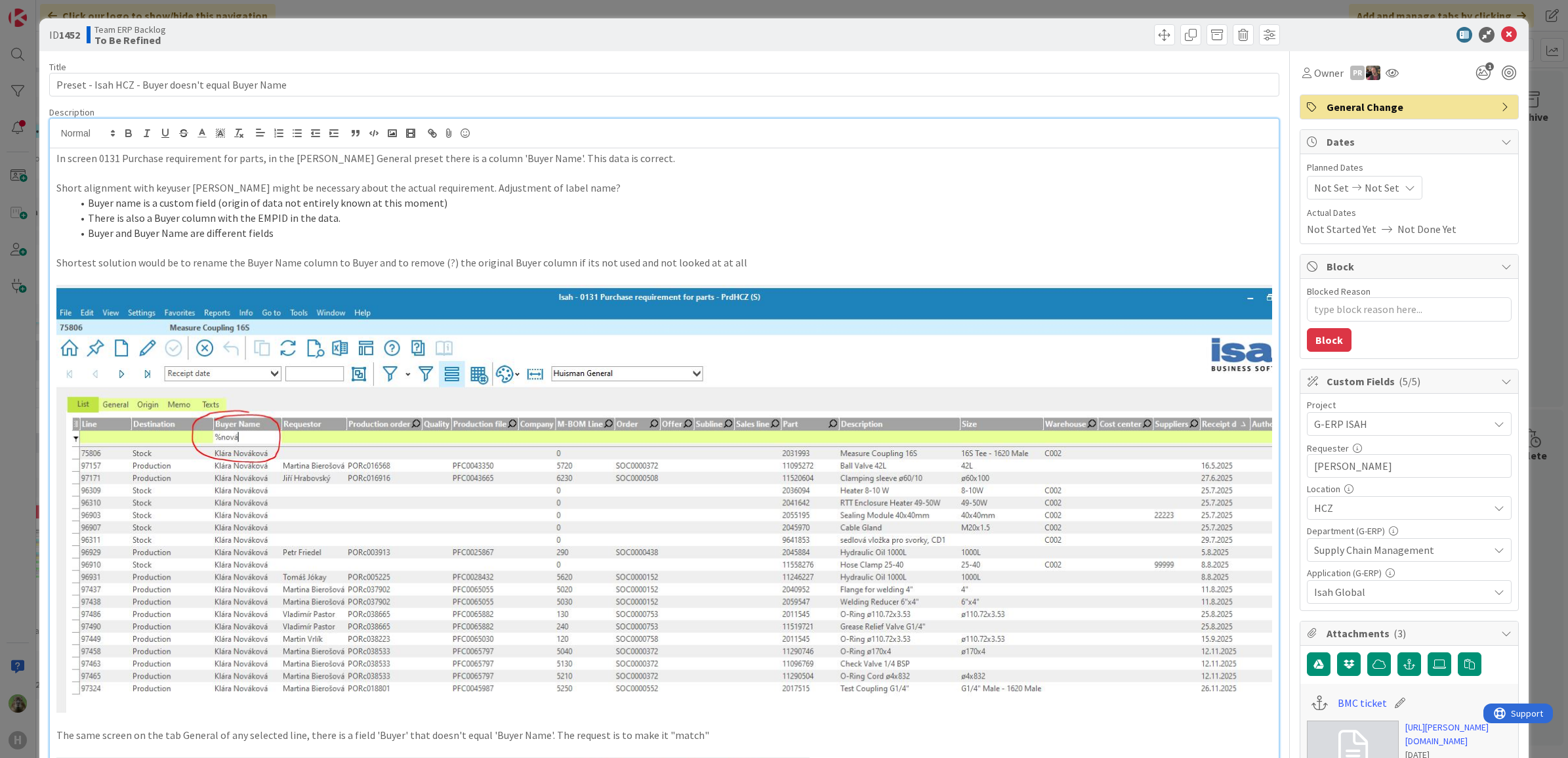
click at [1, 601] on div "ID 1452 Team ERP Backlog To Be Refined Title 50 / 128 Preset - Isah HCZ - Buyer…" at bounding box center [784, 379] width 1568 height 758
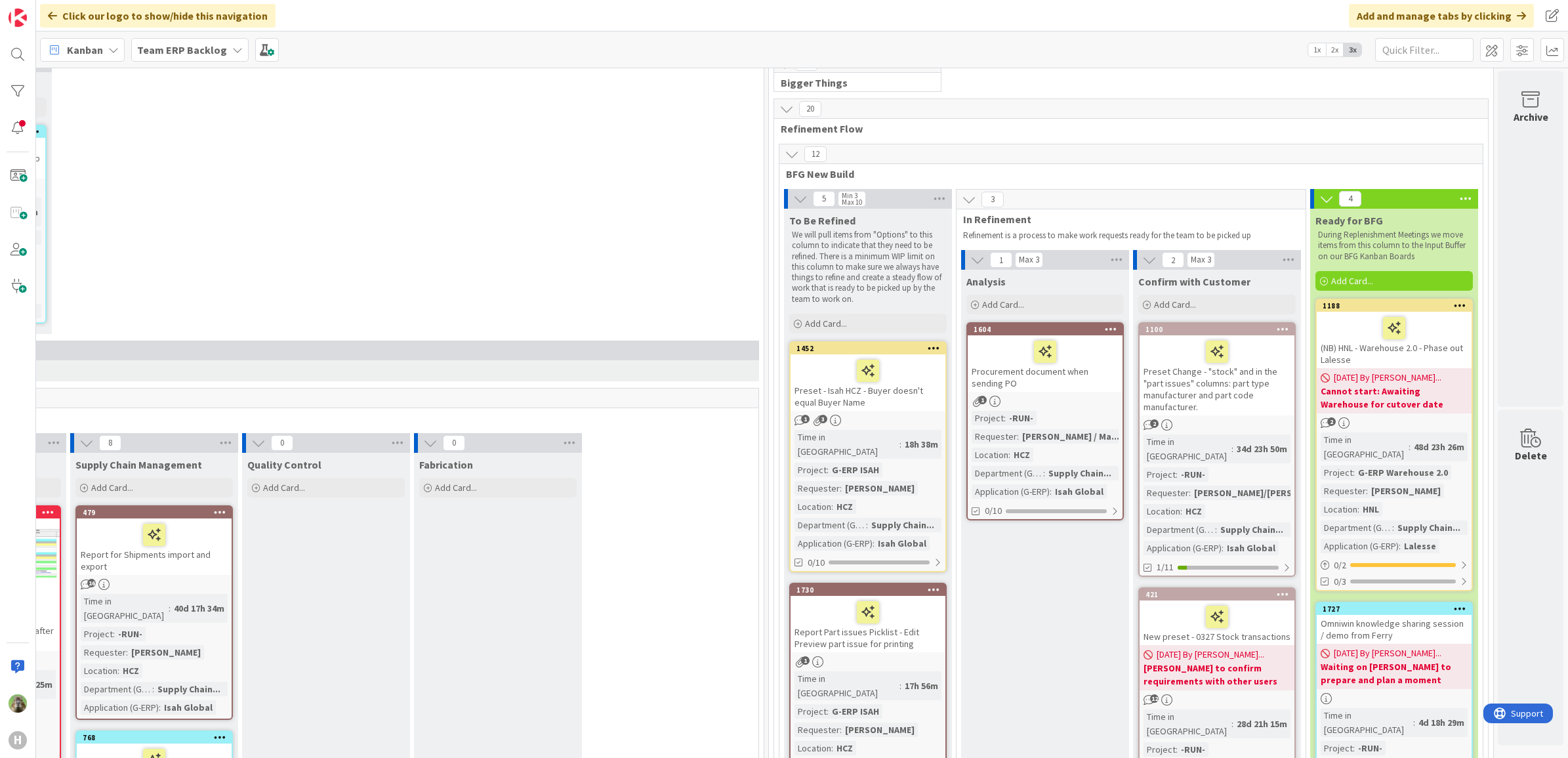
click at [904, 394] on div "Preset - Isah HCZ - Buyer doesn't equal Buyer Name" at bounding box center [868, 383] width 155 height 56
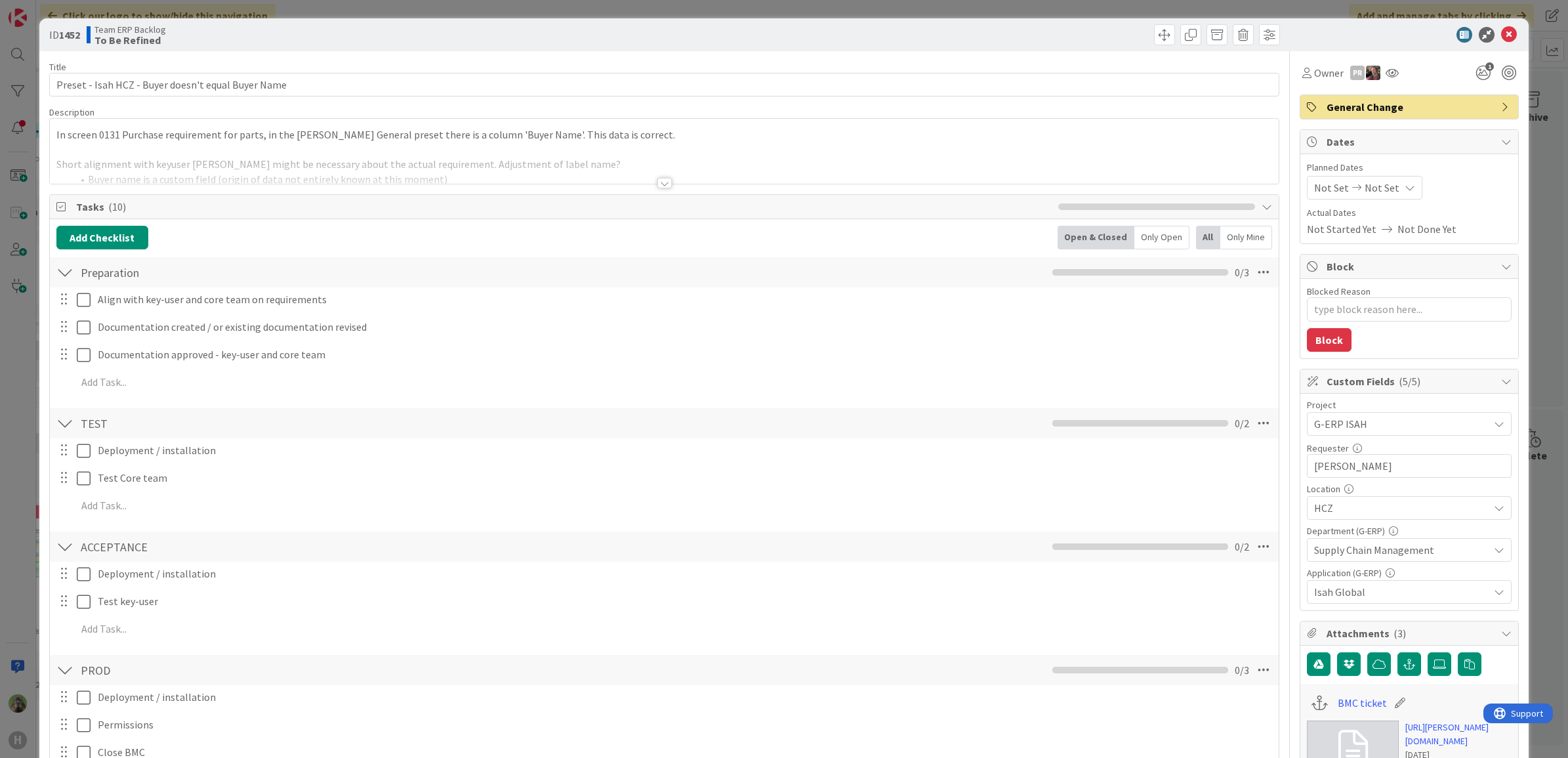
click at [607, 167] on div at bounding box center [664, 166] width 1229 height 34
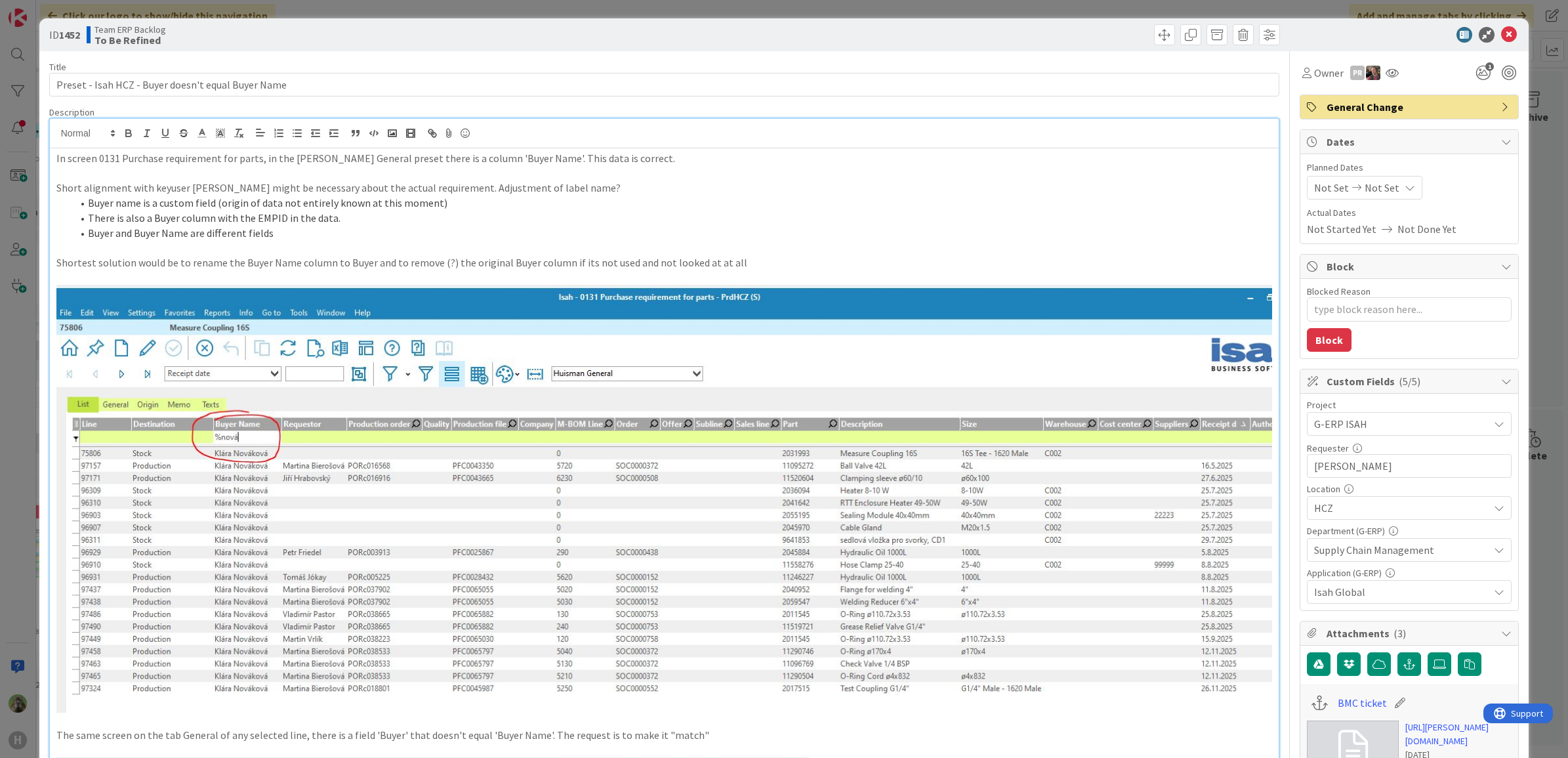
click at [25, 430] on div "ID 1452 Team ERP Backlog To Be Refined Title 50 / 128 Preset - Isah HCZ - Buyer…" at bounding box center [784, 379] width 1568 height 758
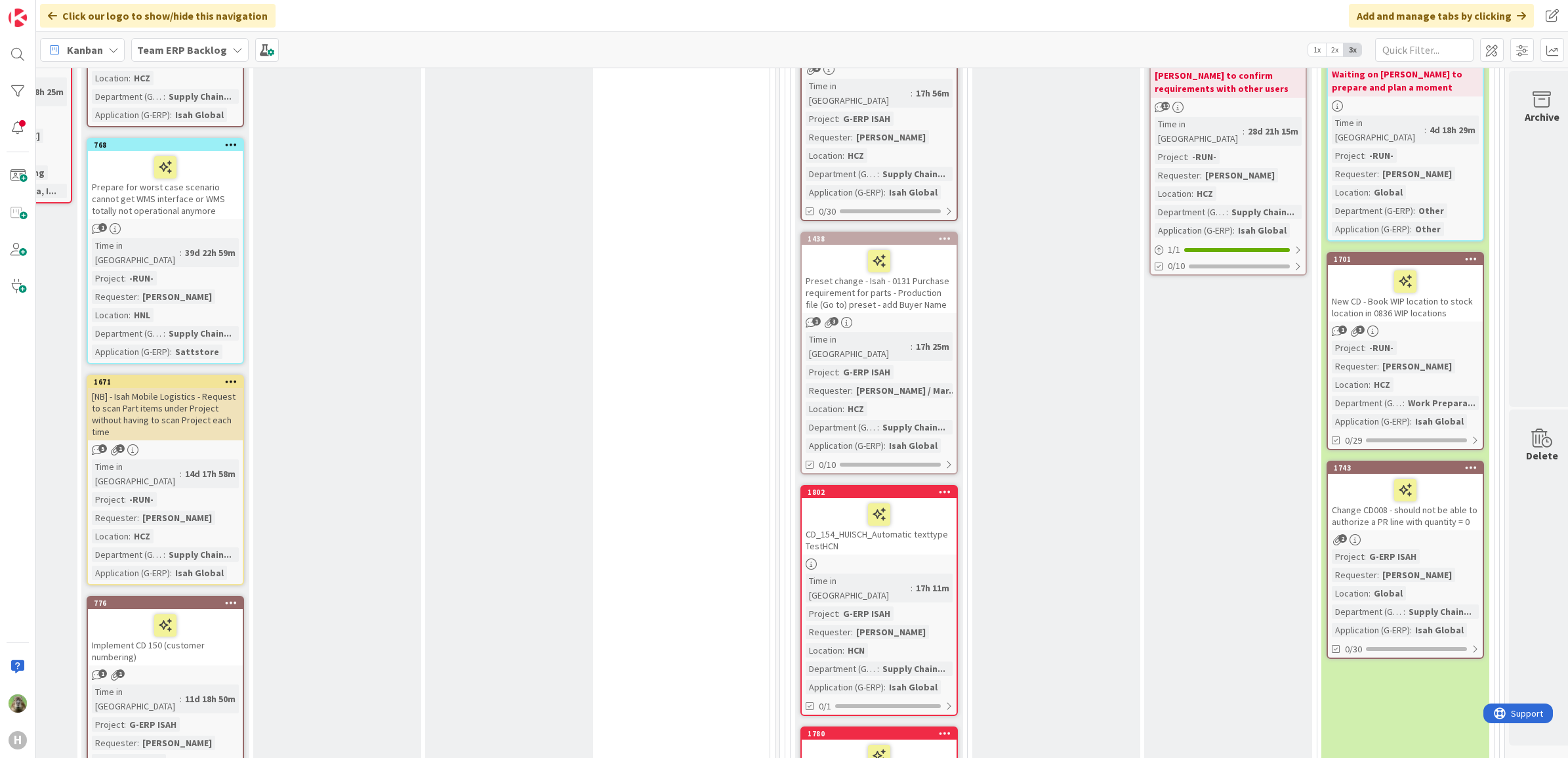
scroll to position [164, 668]
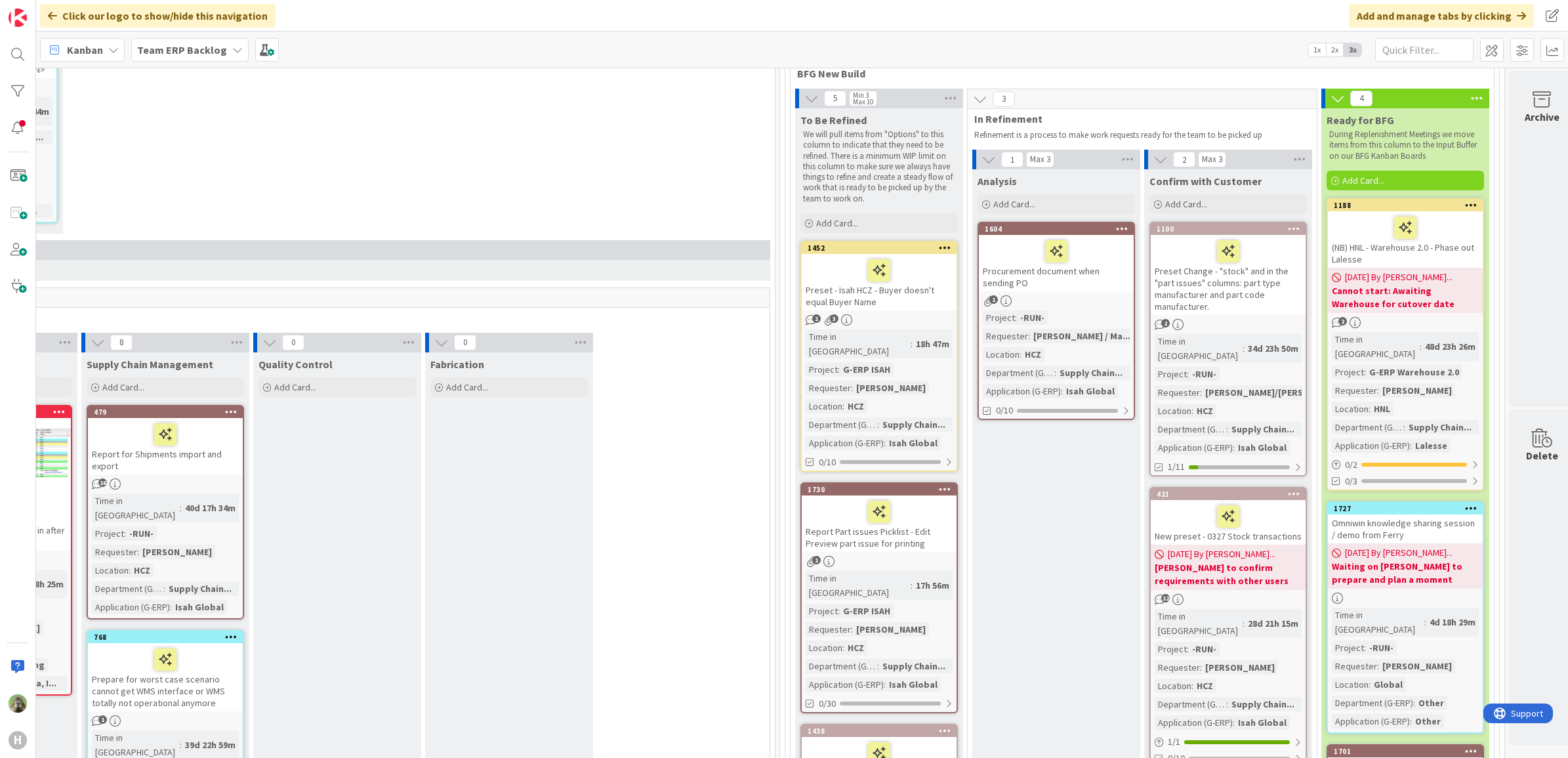
click at [930, 283] on div at bounding box center [879, 270] width 147 height 27
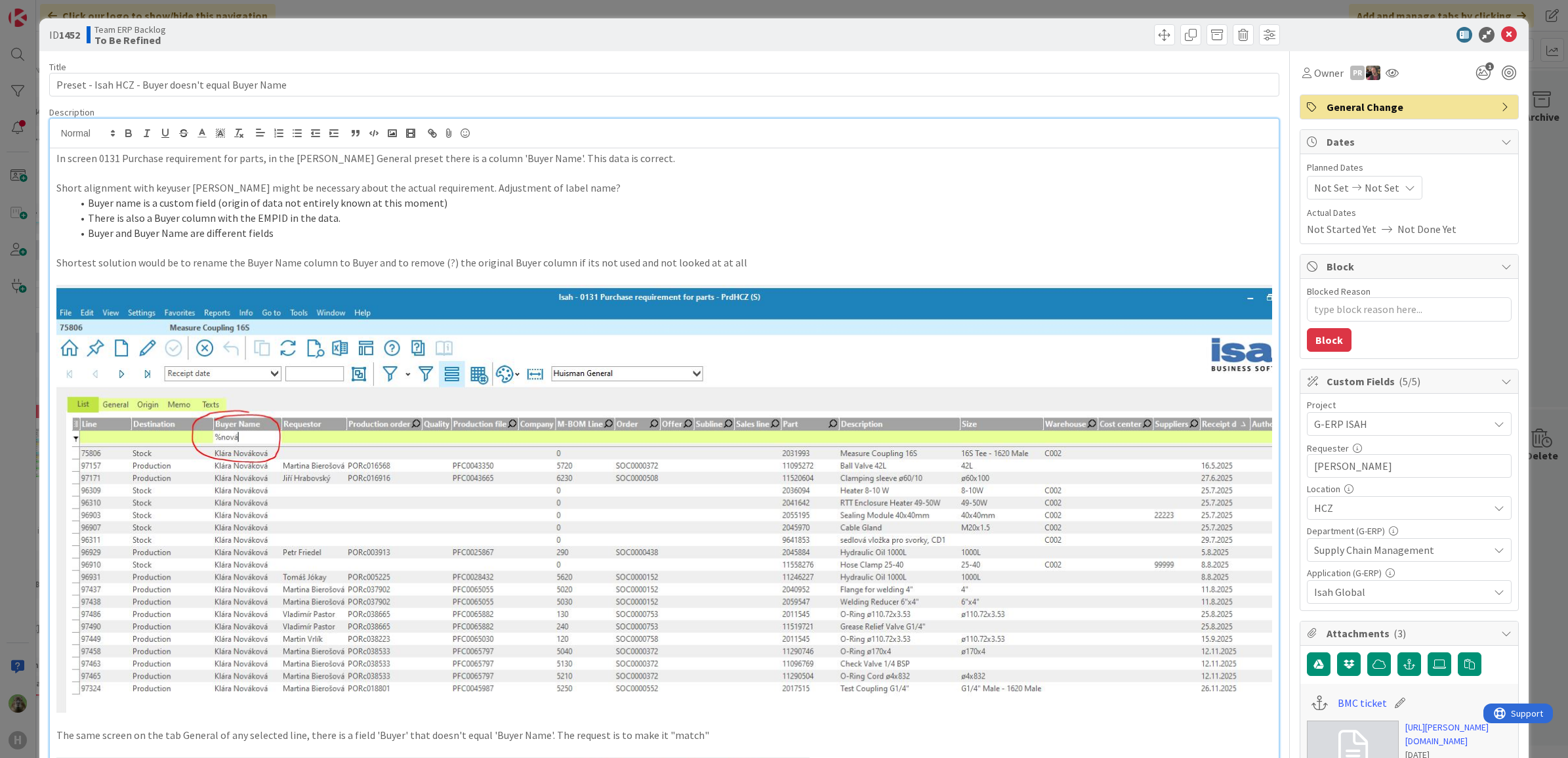
click at [624, 148] on div "In screen 0131 Purchase requirement for parts, in the [PERSON_NAME] General pre…" at bounding box center [664, 695] width 1229 height 1095
click at [27, 383] on div "ID 1452 Team ERP Backlog To Be Refined Title 50 / 128 Preset - Isah HCZ - Buyer…" at bounding box center [784, 379] width 1568 height 758
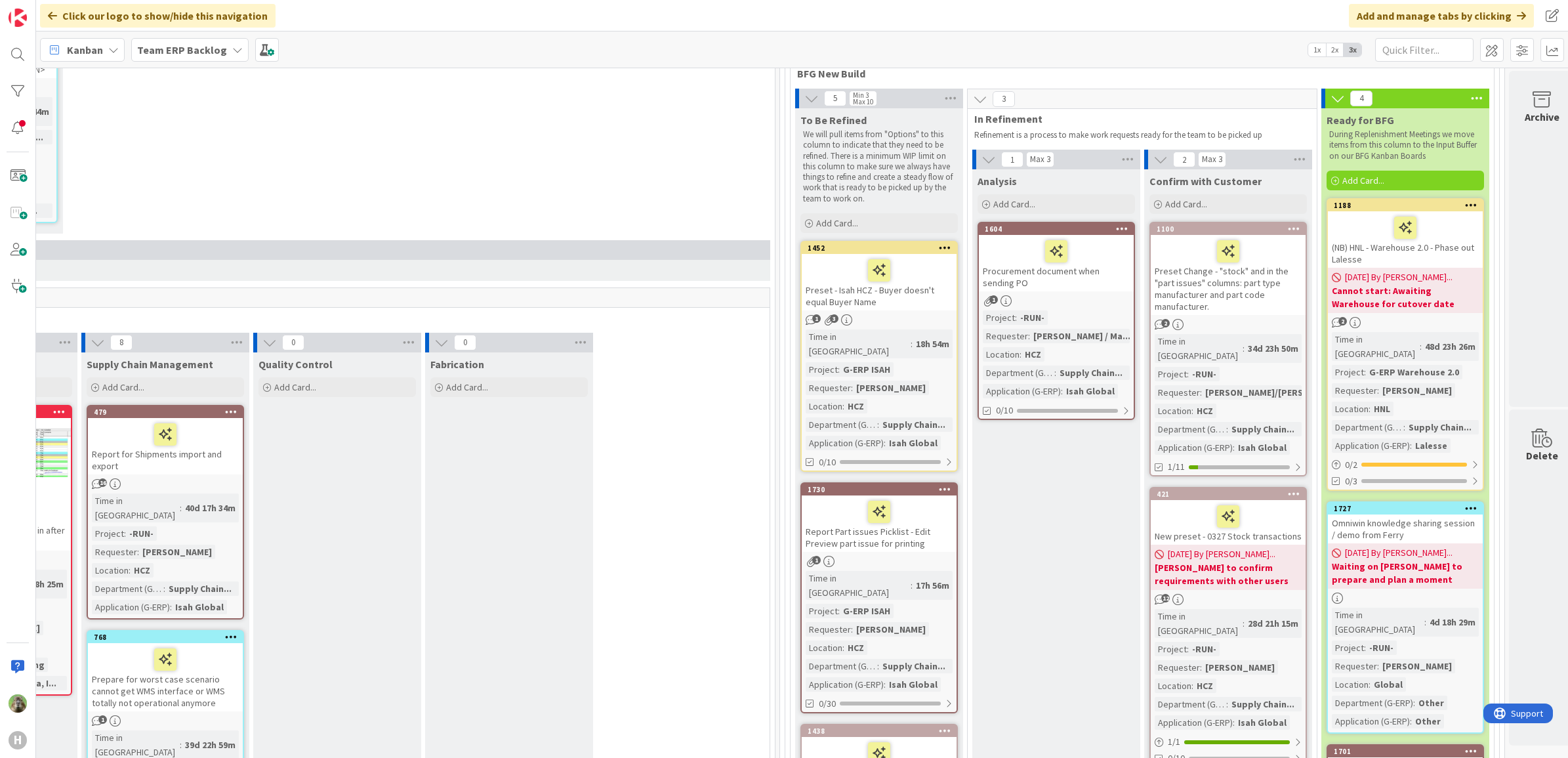
click at [916, 289] on div "Preset - Isah HCZ - Buyer doesn't equal Buyer Name" at bounding box center [879, 282] width 155 height 56
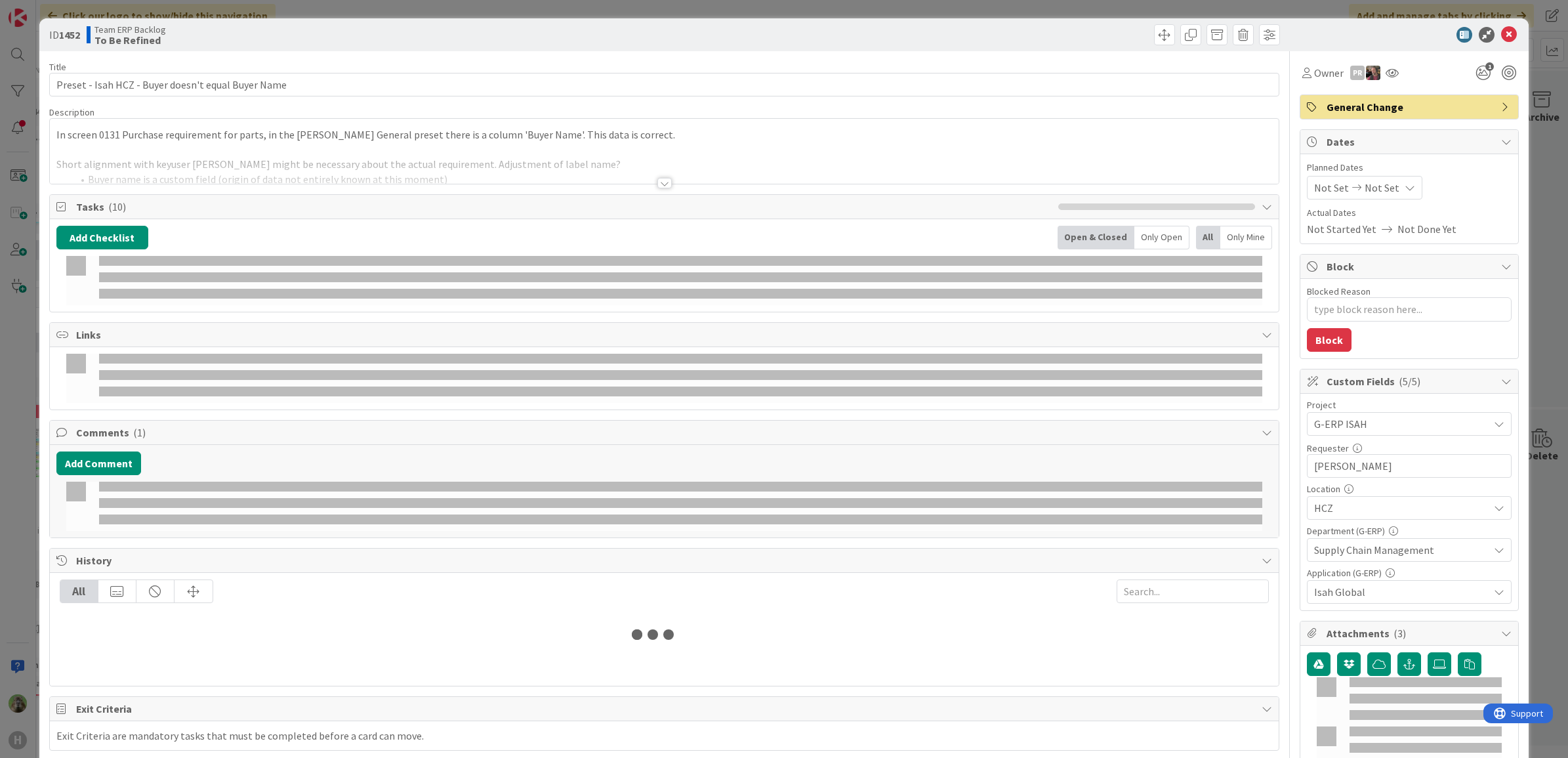
click at [657, 140] on p "In screen 0131 Purchase requirement for parts, in the [PERSON_NAME] General pre…" at bounding box center [664, 135] width 1216 height 15
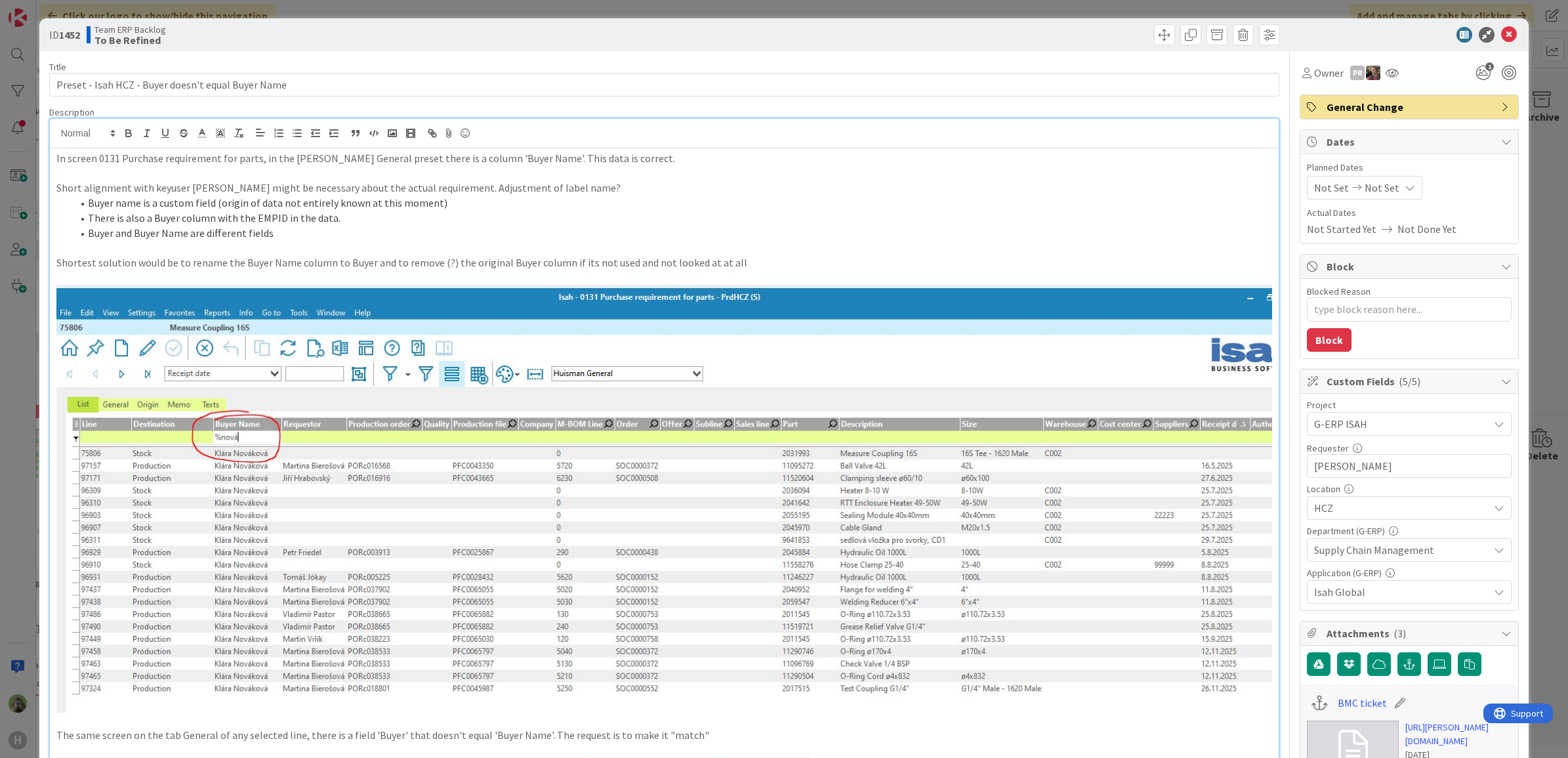
click at [5, 444] on div "ID 1452 Team ERP Backlog To Be Refined Title 50 / 128 Preset - Isah HCZ - Buyer…" at bounding box center [784, 379] width 1568 height 758
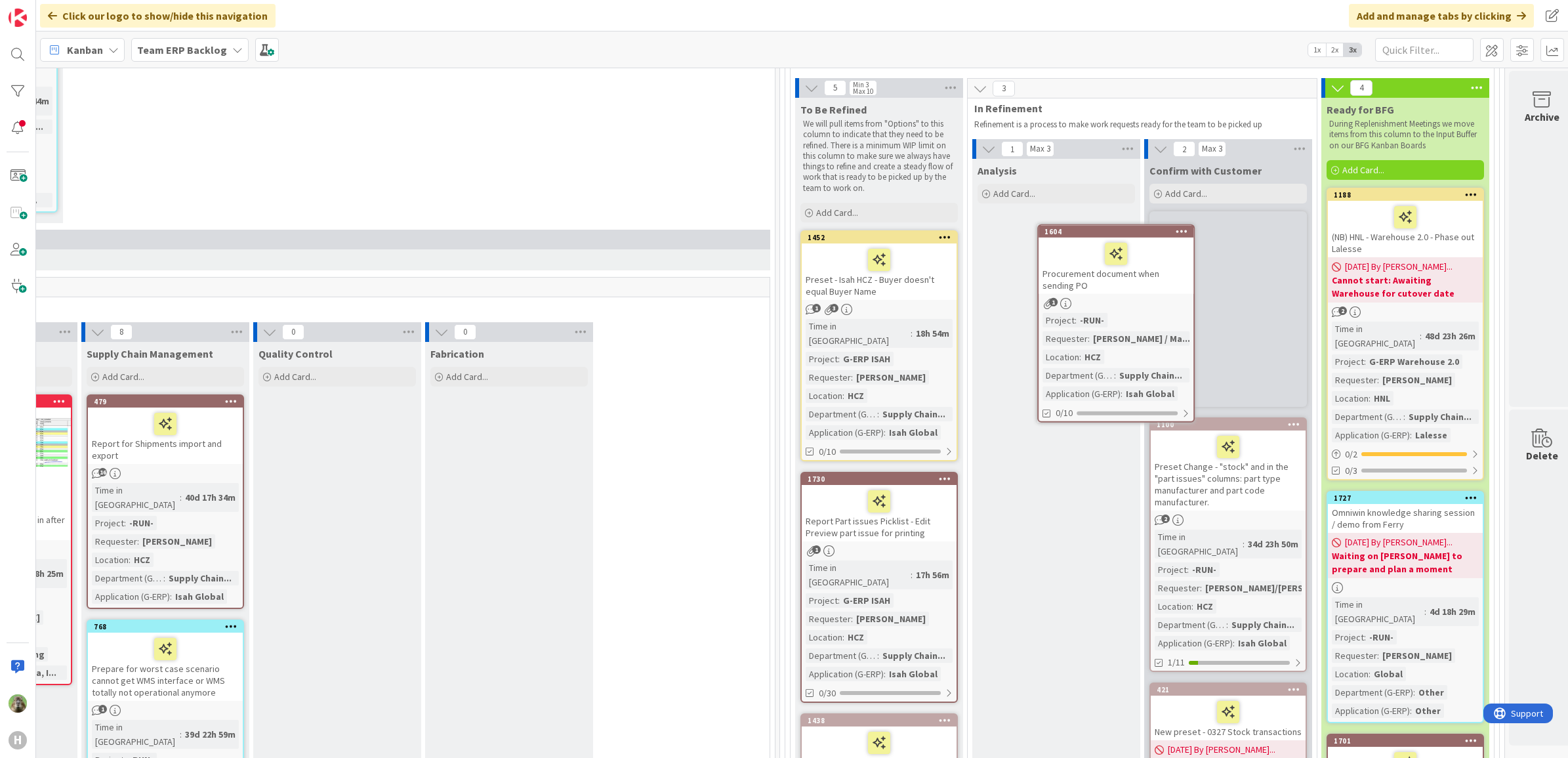
scroll to position [165, 668]
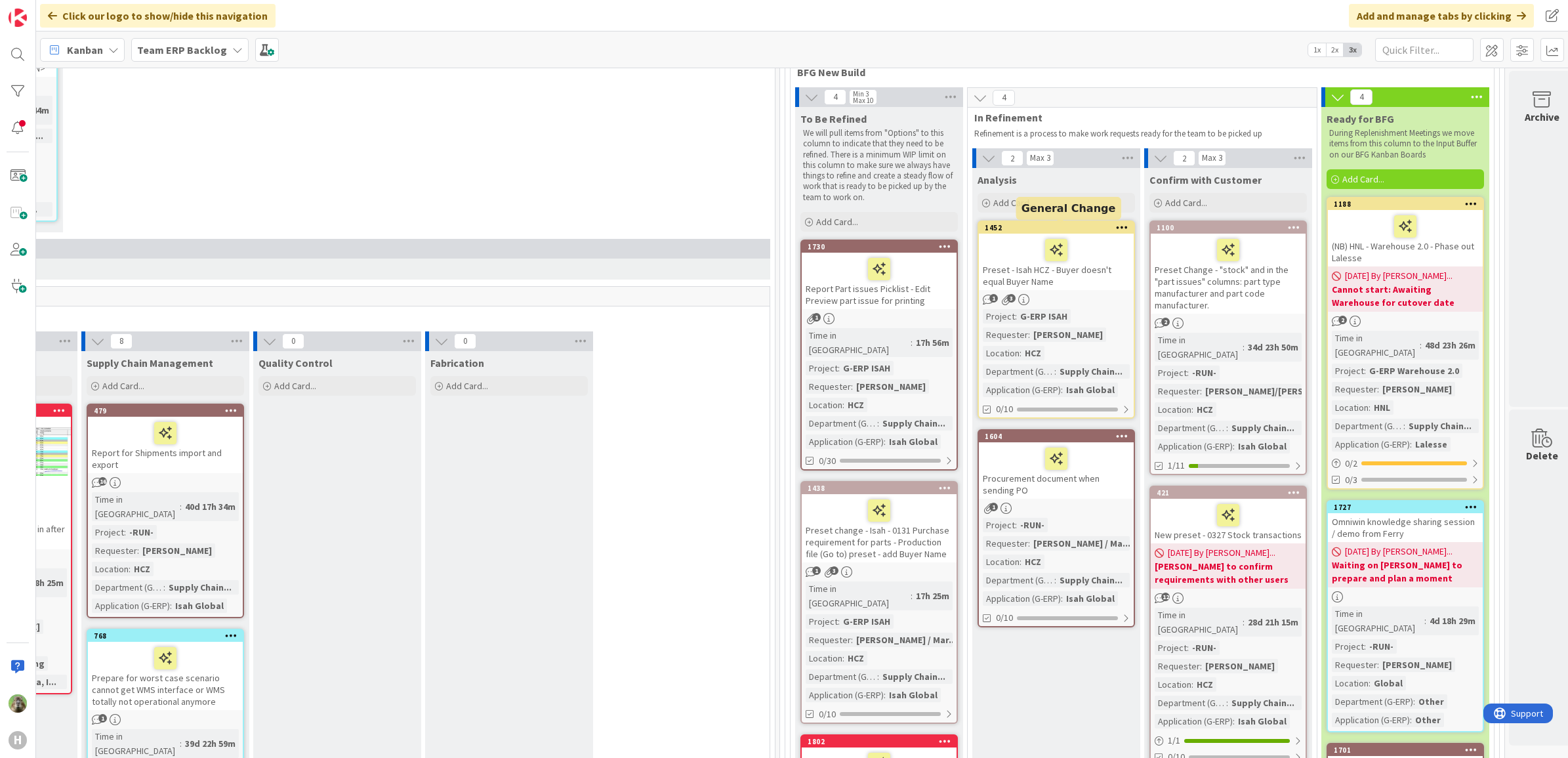
click at [1100, 224] on div "1452" at bounding box center [1059, 227] width 149 height 9
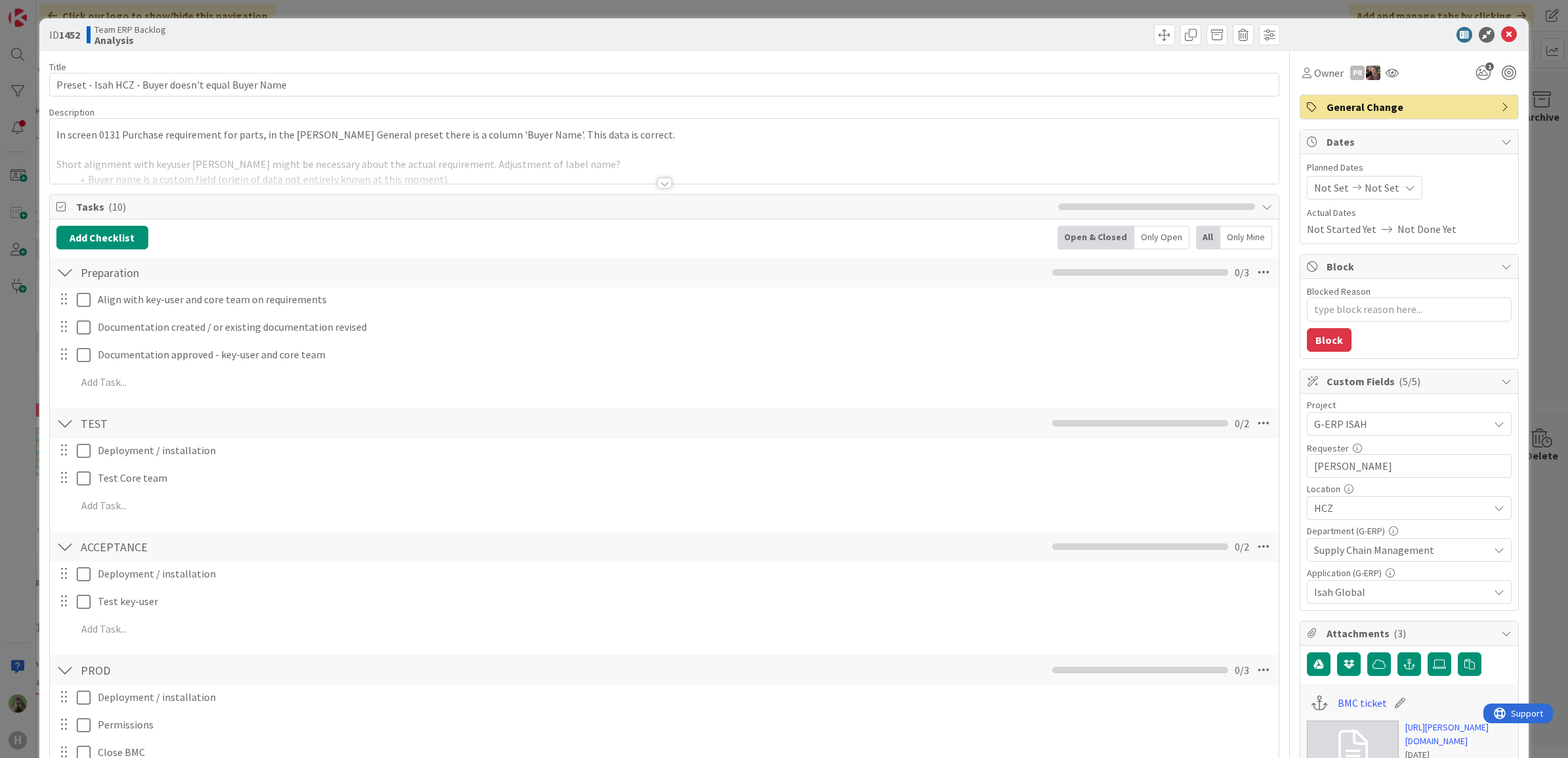
type textarea "x"
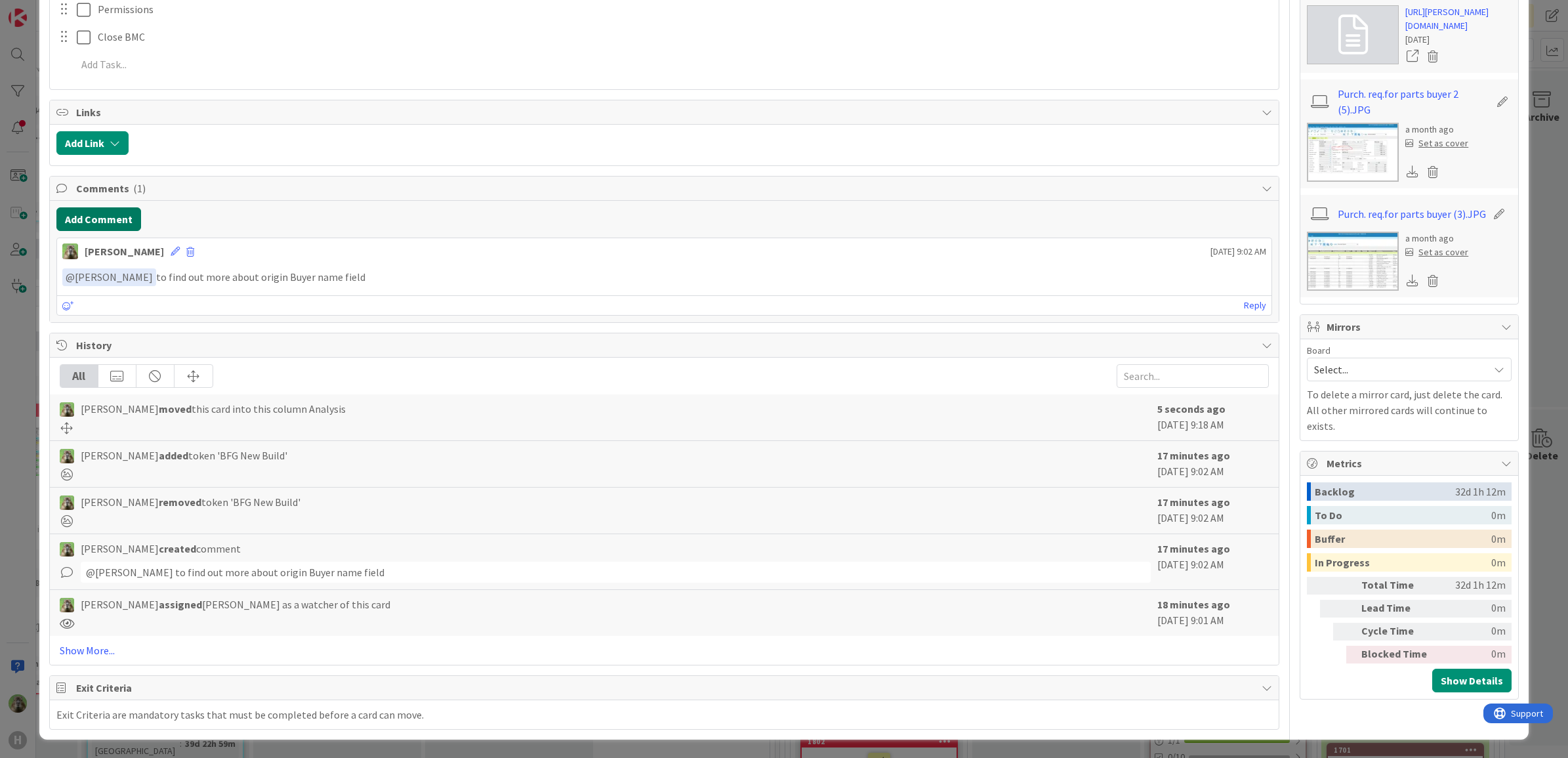
click at [109, 214] on button "Add Comment" at bounding box center [98, 219] width 85 height 24
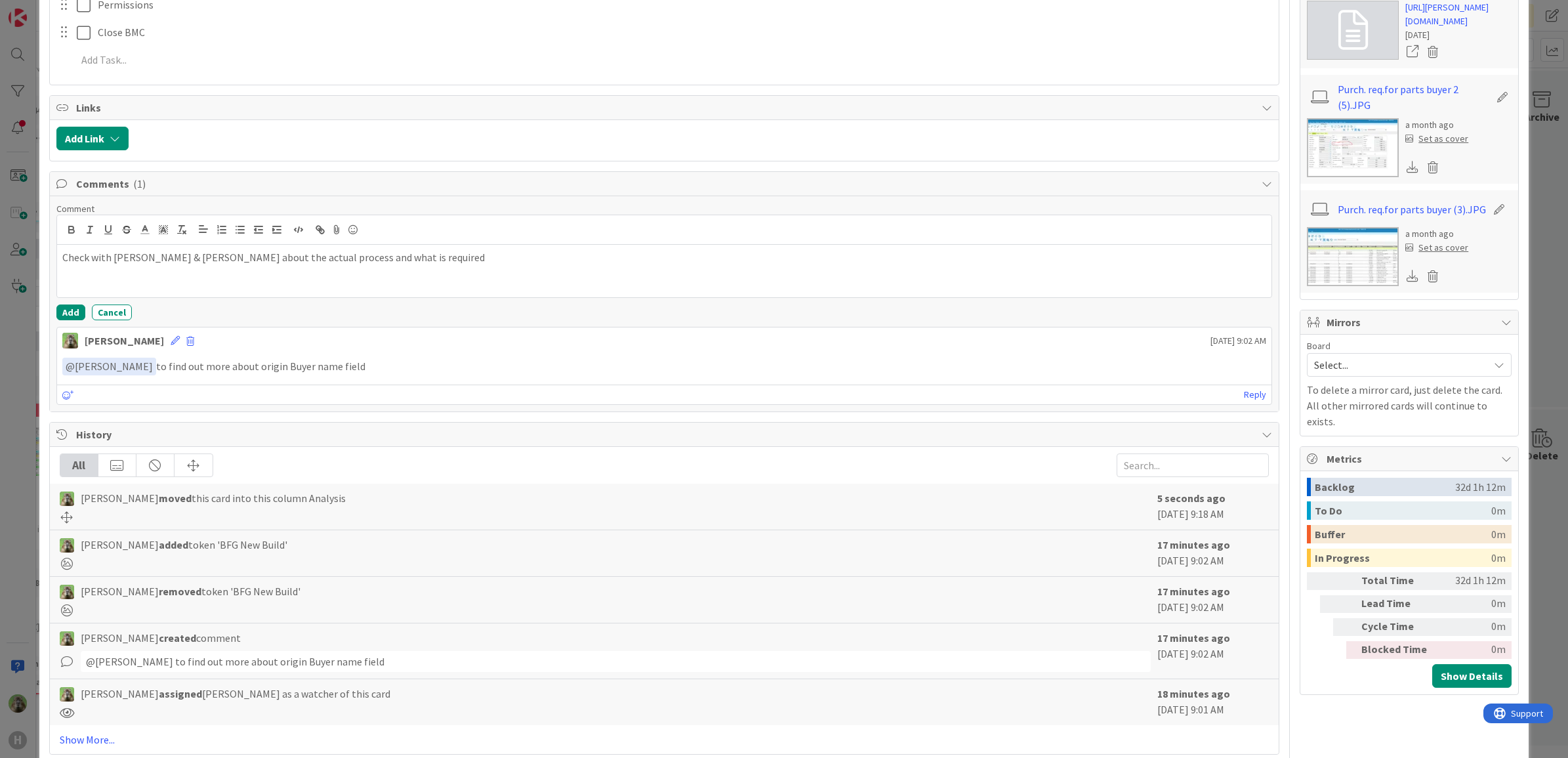
click at [64, 255] on p "Check with Martin & Karel about the actual process and what is required" at bounding box center [664, 257] width 1204 height 15
click at [66, 310] on button "Add" at bounding box center [71, 312] width 29 height 15
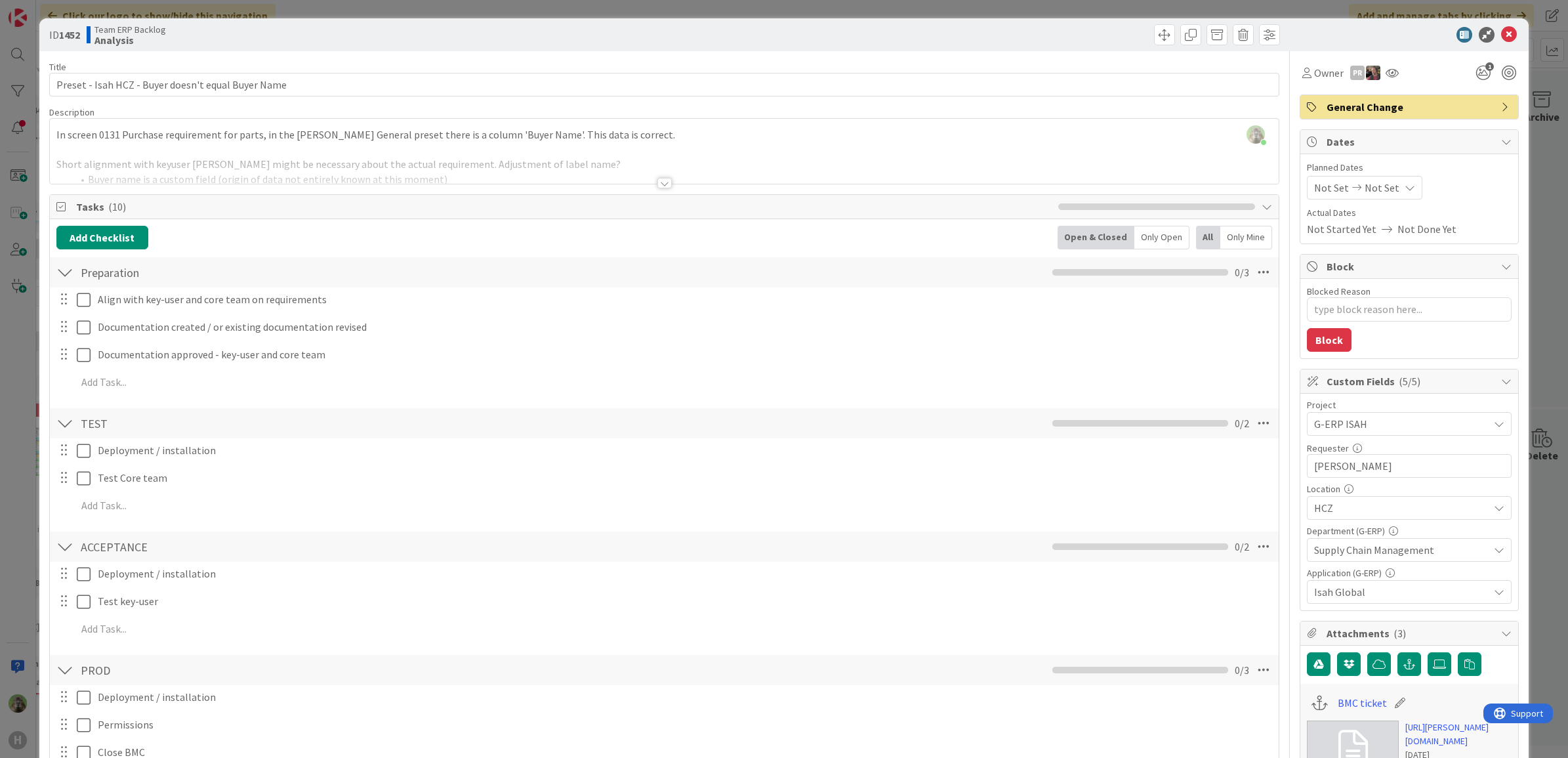
click at [25, 351] on div "ID 1452 Team ERP Backlog Analysis Title 50 / 128 Preset - Isah HCZ - Buyer does…" at bounding box center [784, 379] width 1568 height 758
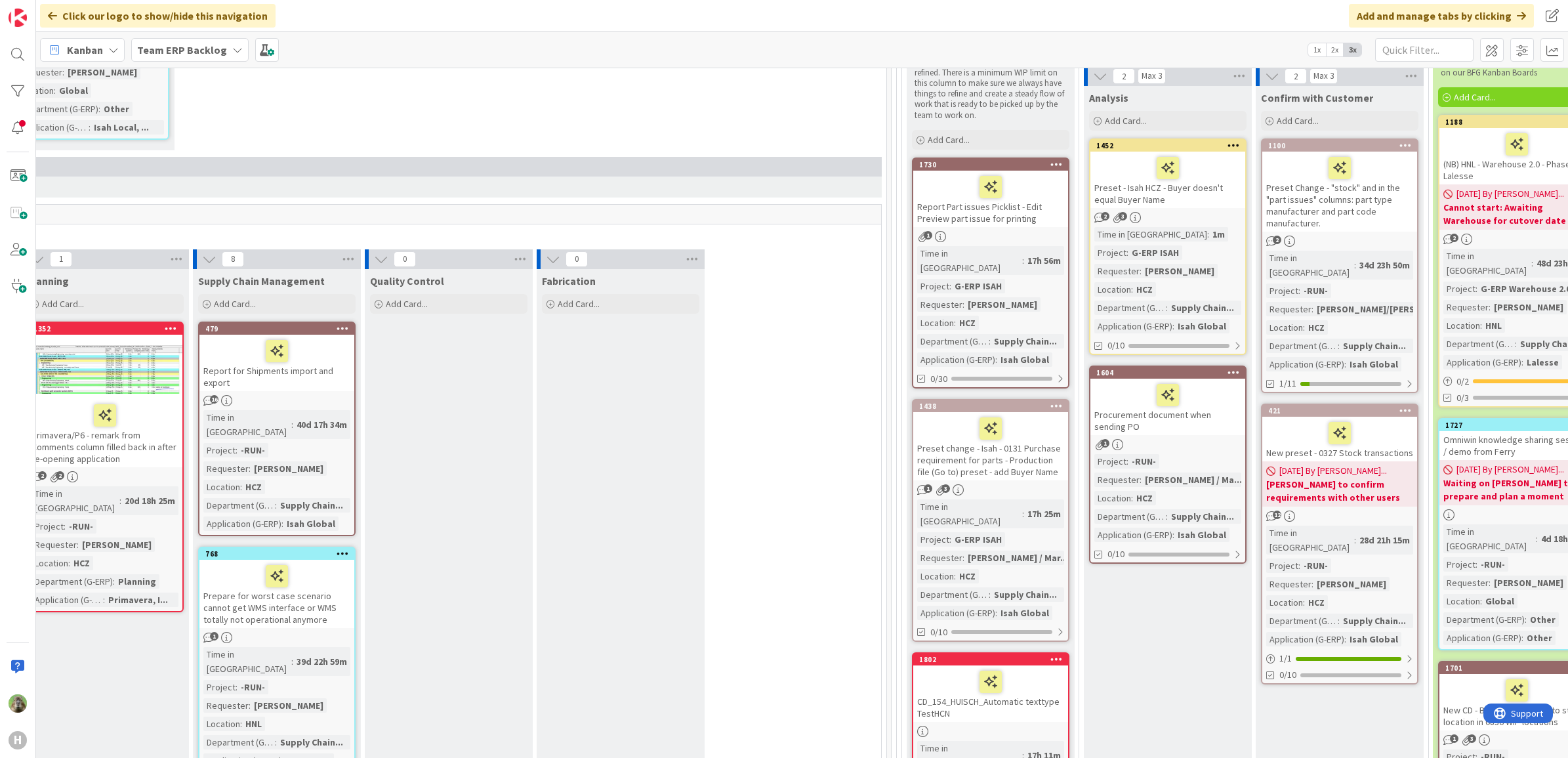
scroll to position [247, 693]
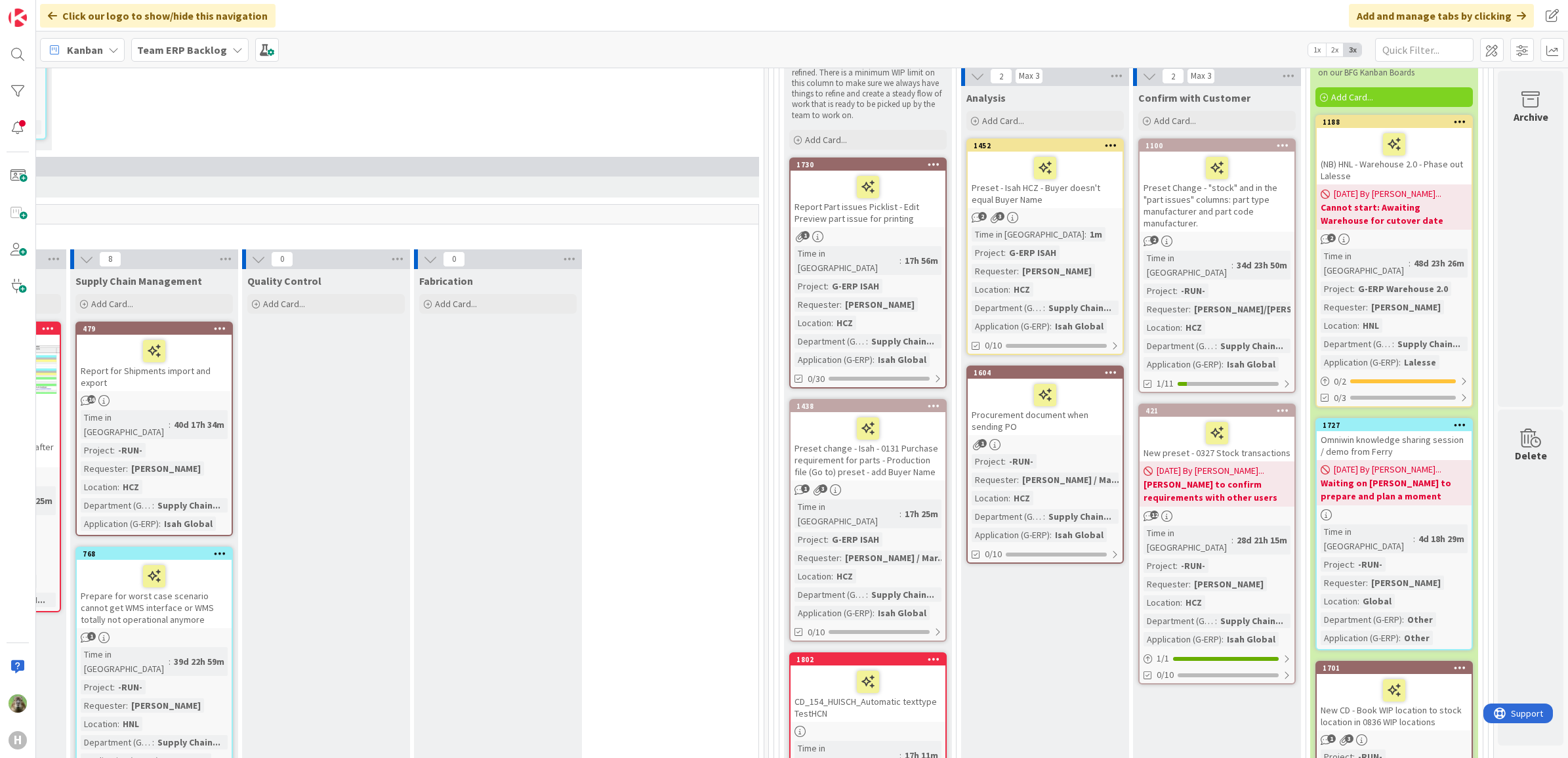
click at [904, 444] on div "Preset change - Isah - 0131 Purchase requirement for parts - Production file (G…" at bounding box center [868, 445] width 155 height 68
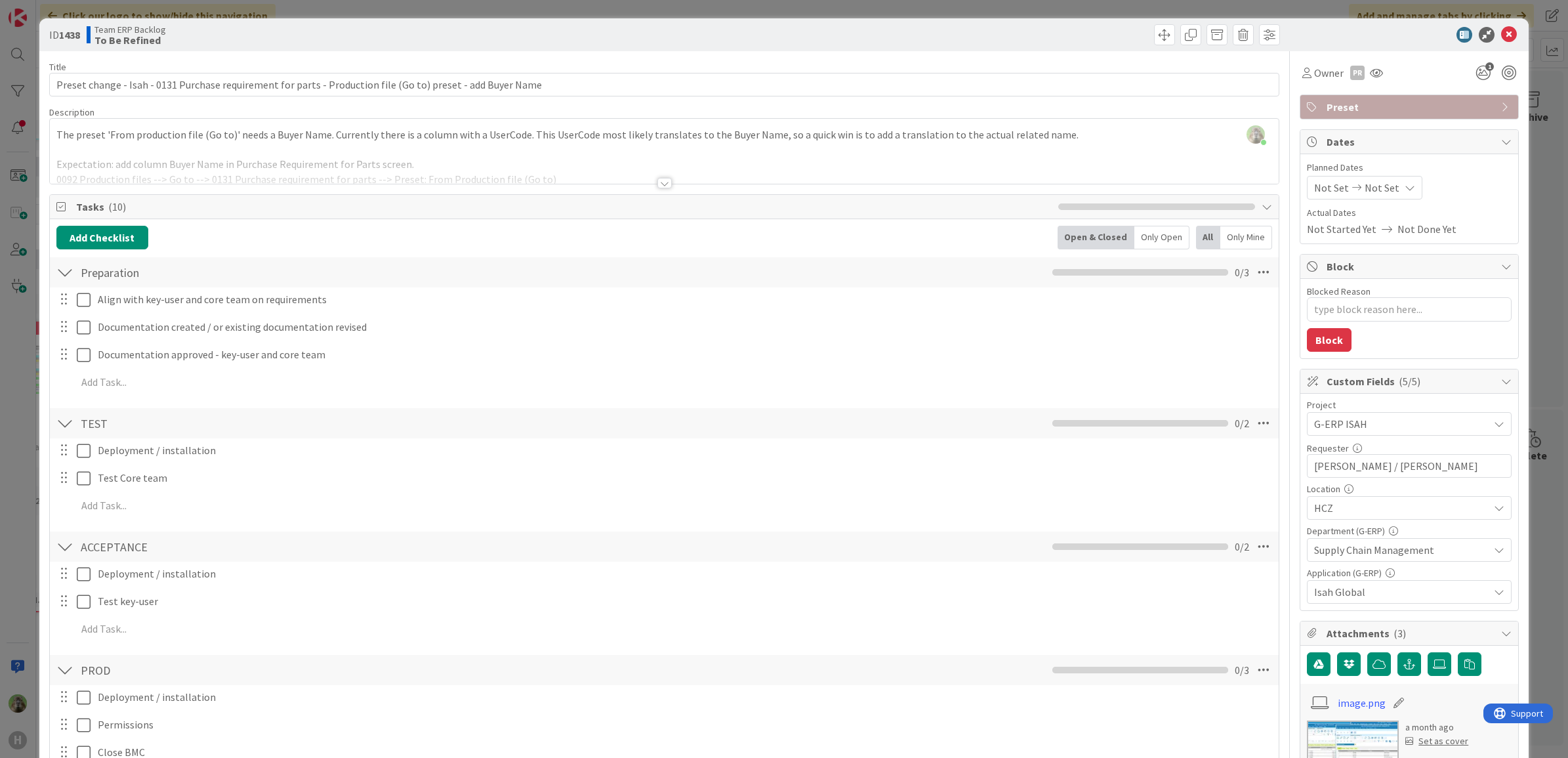
click at [663, 145] on div "Timothy Tjia just joined The preset 'From production file (Go to)' needs a Buye…" at bounding box center [664, 151] width 1229 height 65
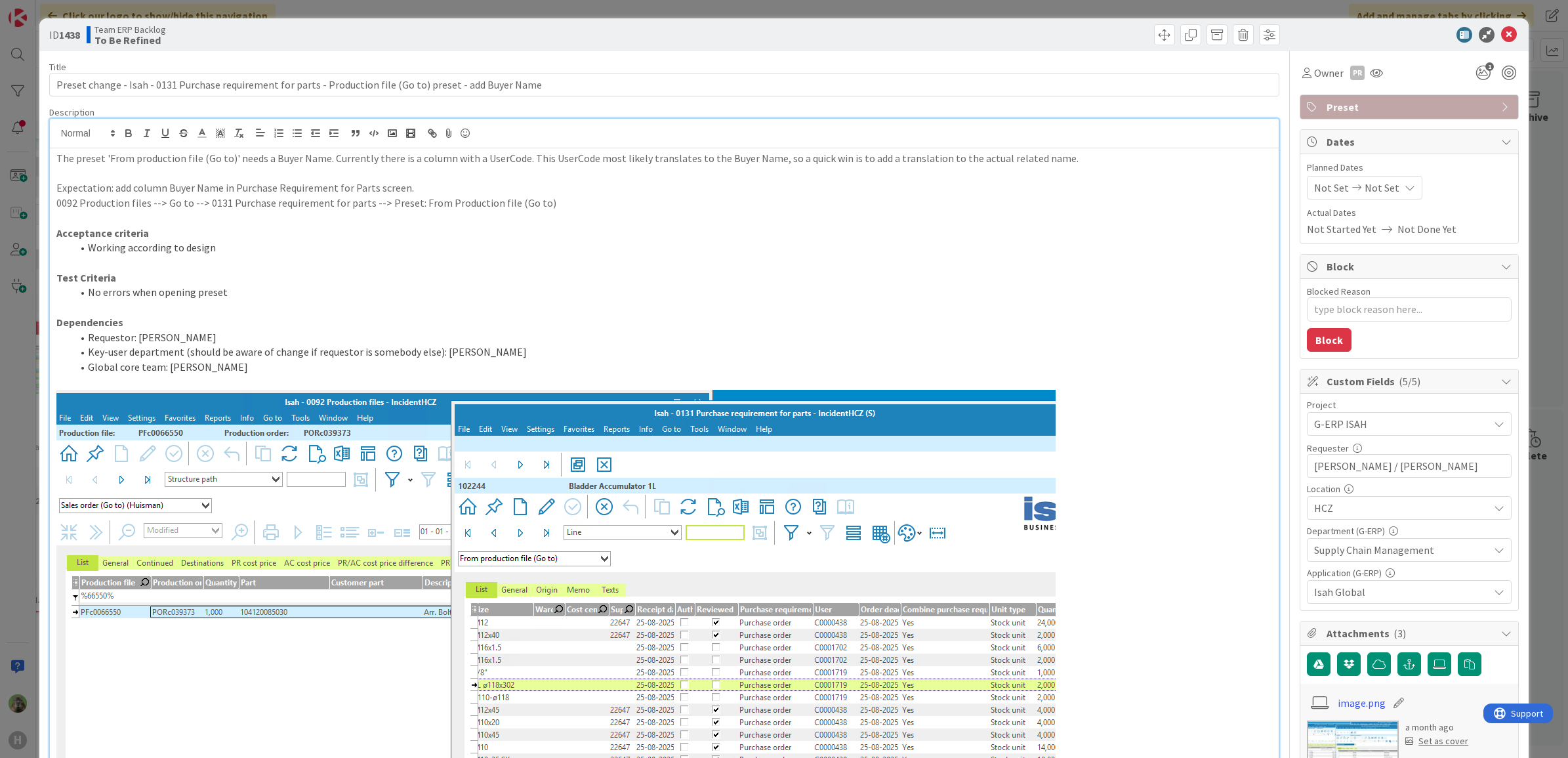
click at [5, 404] on div "ID 1438 Team ERP Backlog To Be Refined Title 108 / 128 Preset change - Isah - 0…" at bounding box center [784, 379] width 1568 height 758
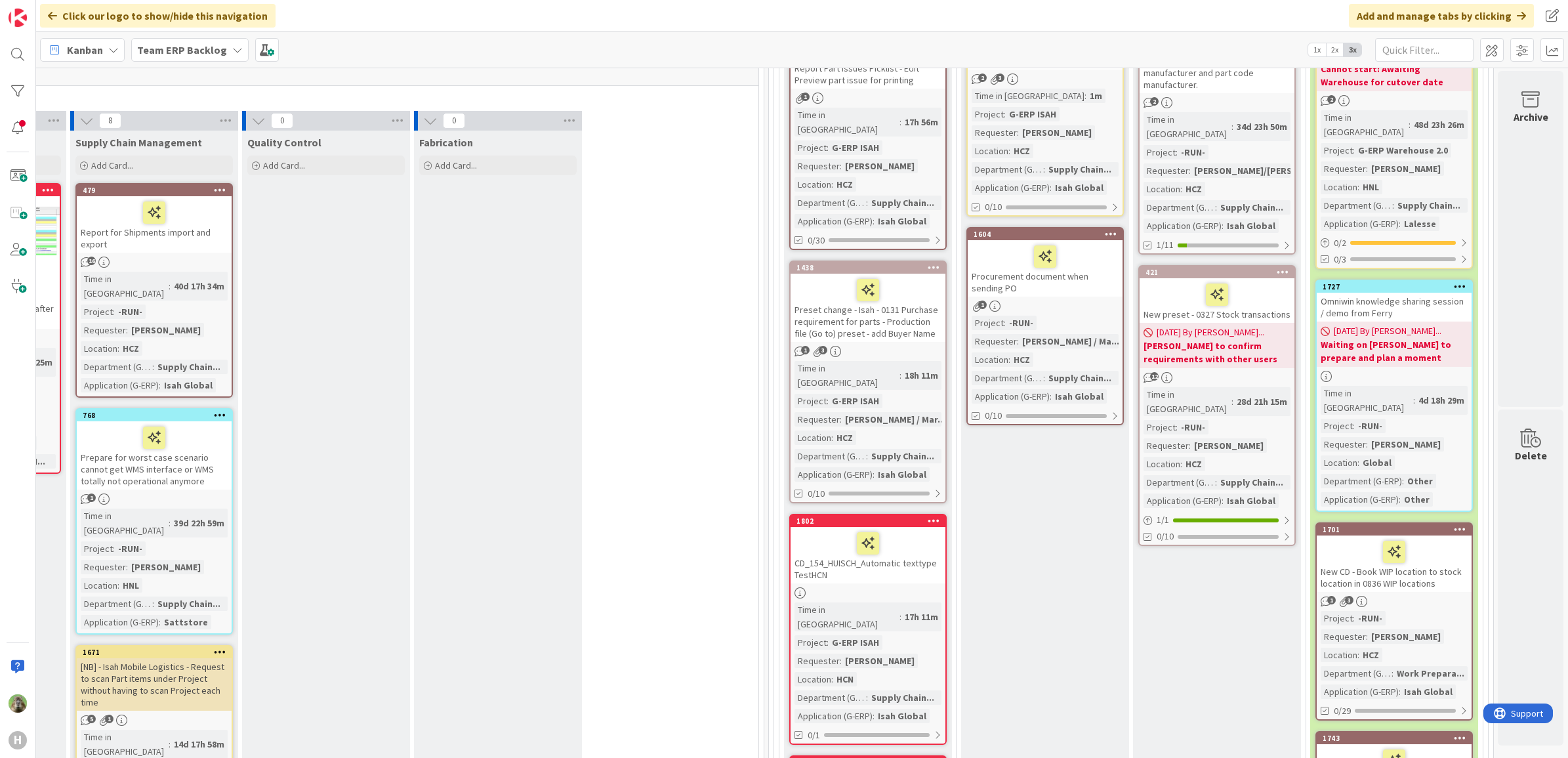
scroll to position [165, 693]
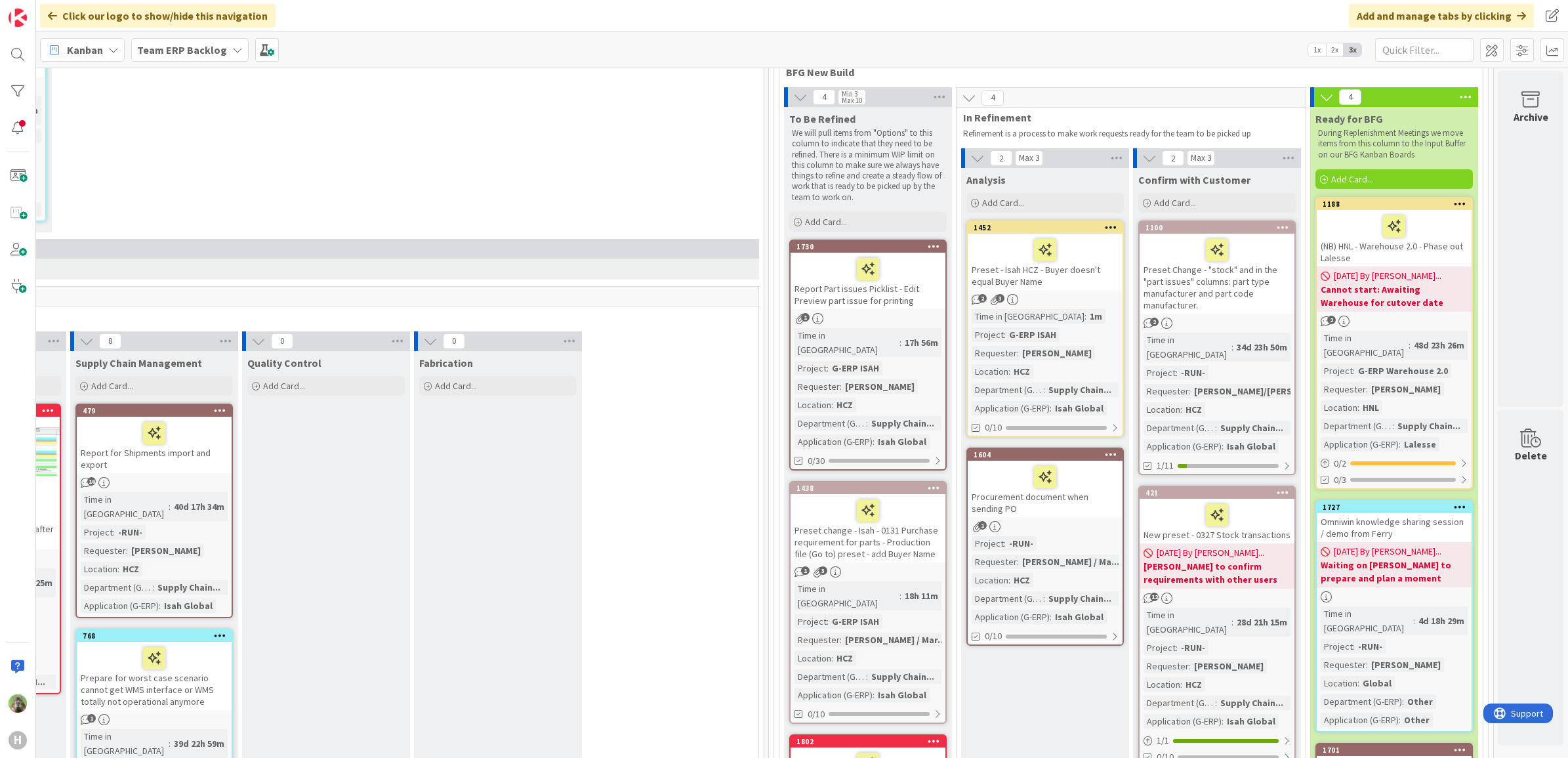
click at [893, 303] on div "Report Part issues Picklist - Edit Preview part issue for printing" at bounding box center [868, 281] width 155 height 56
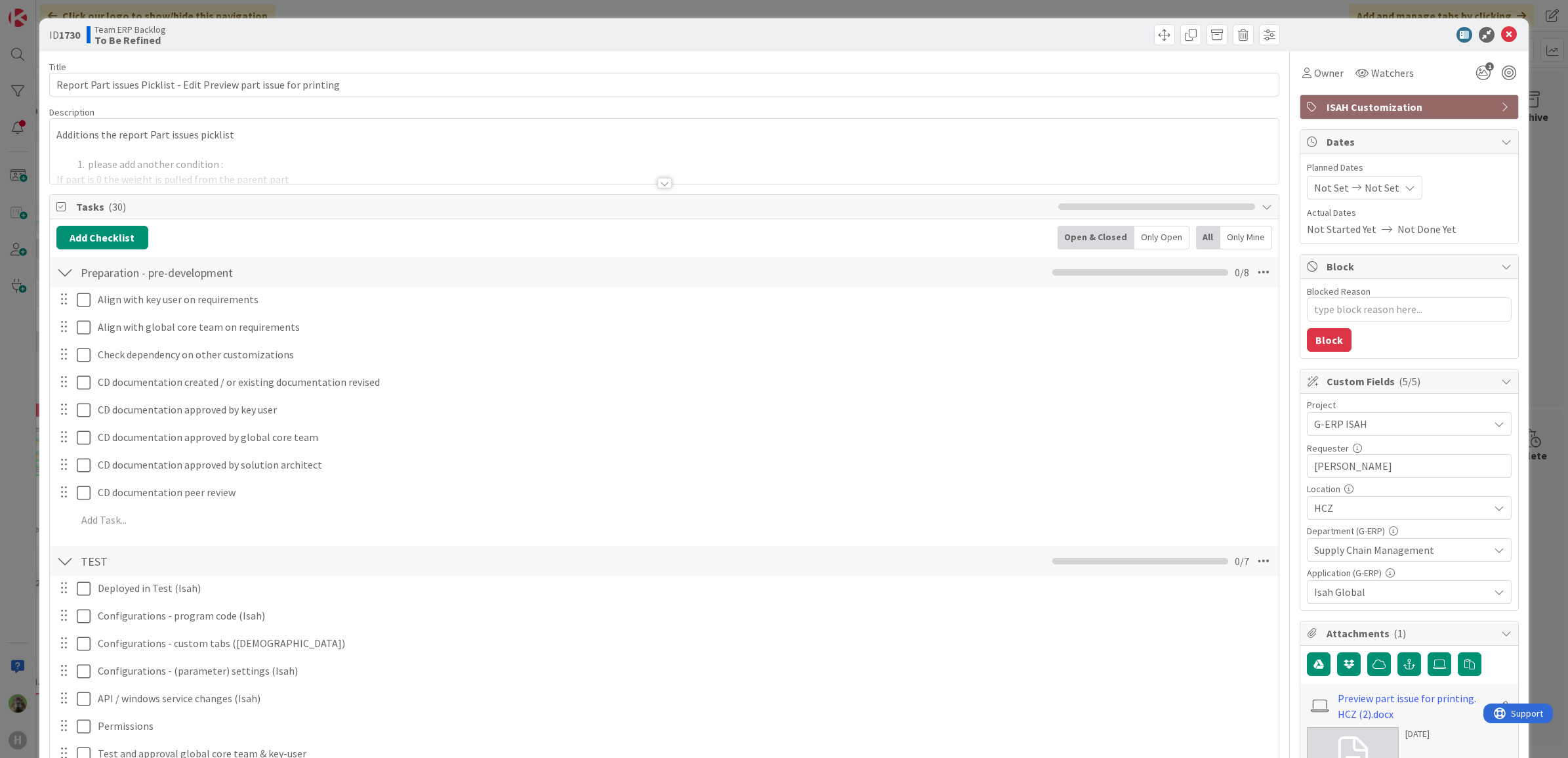
type textarea "x"
click at [893, 155] on div at bounding box center [664, 166] width 1229 height 34
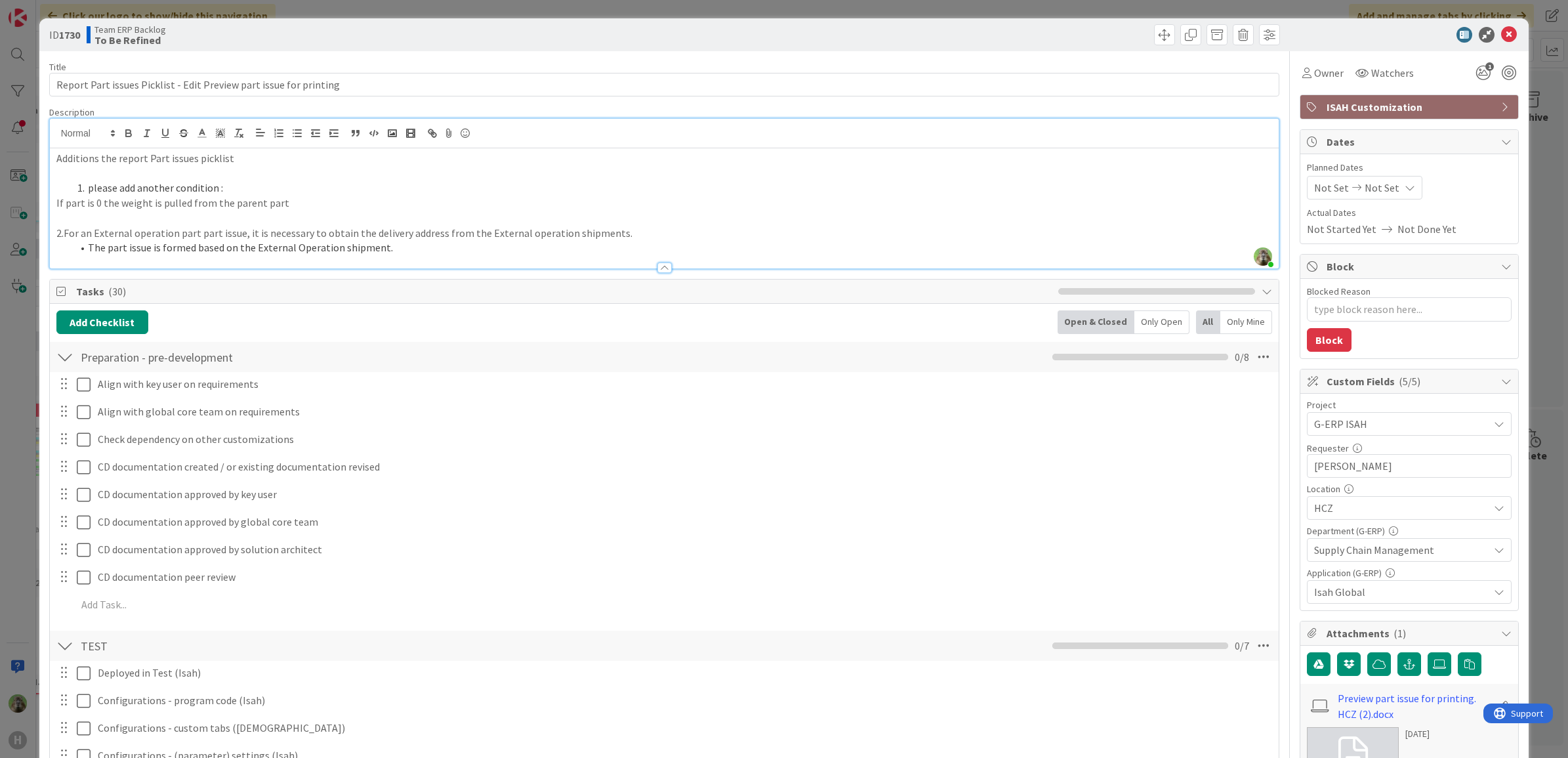
scroll to position [164, 0]
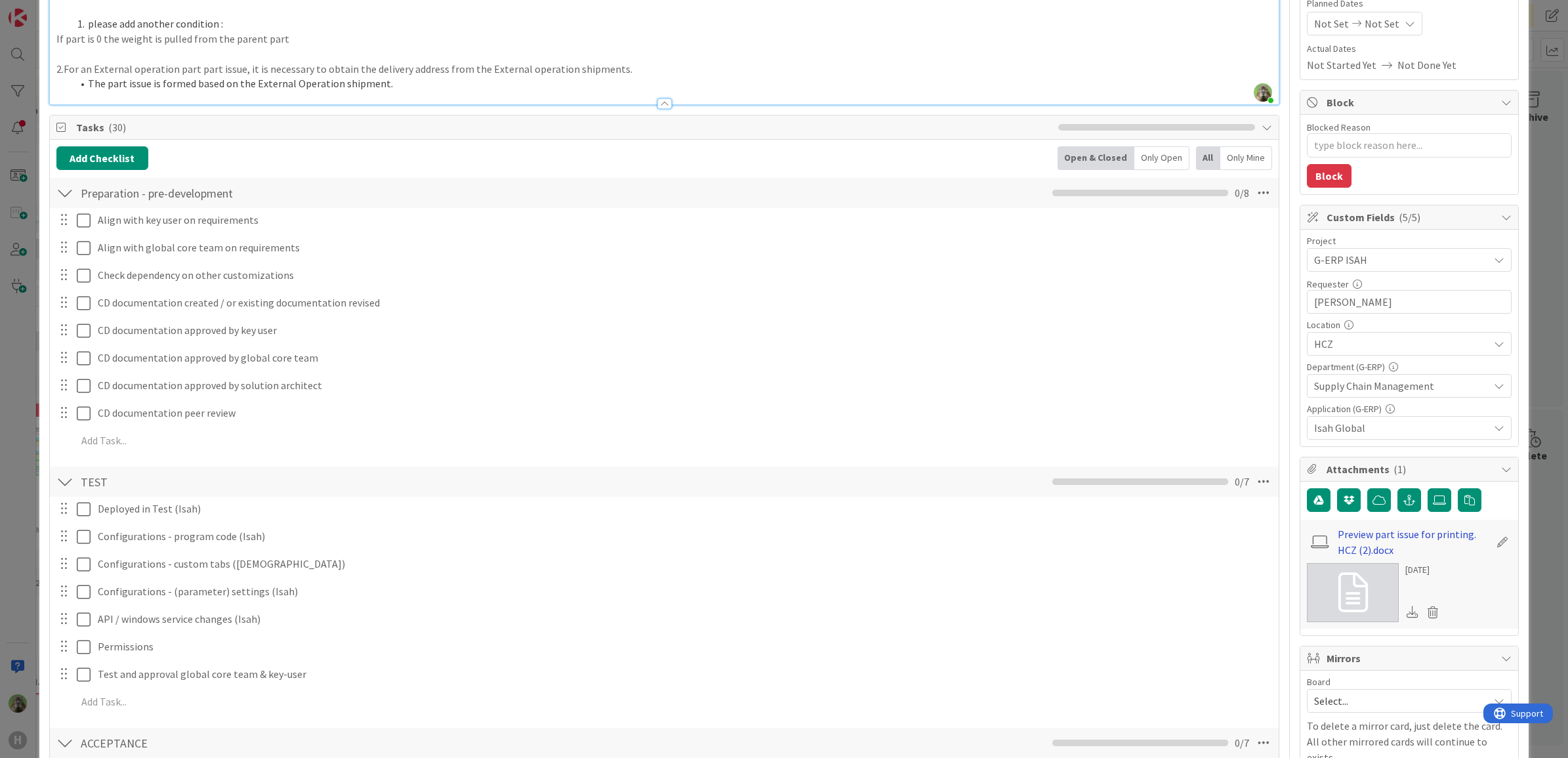
click at [1347, 538] on link "Preview part issue for printing. HCZ (2).docx" at bounding box center [1413, 542] width 152 height 32
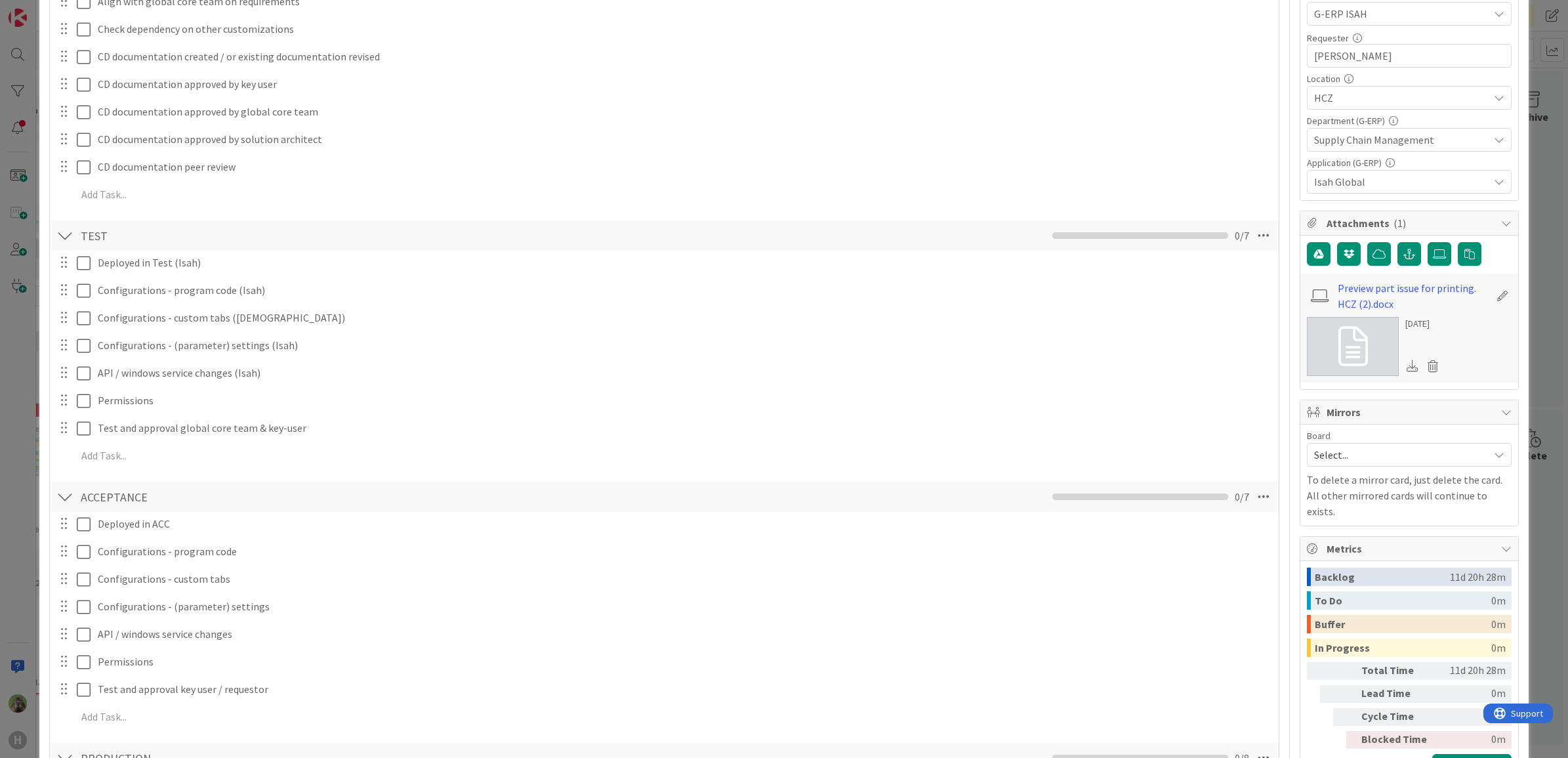
scroll to position [0, 0]
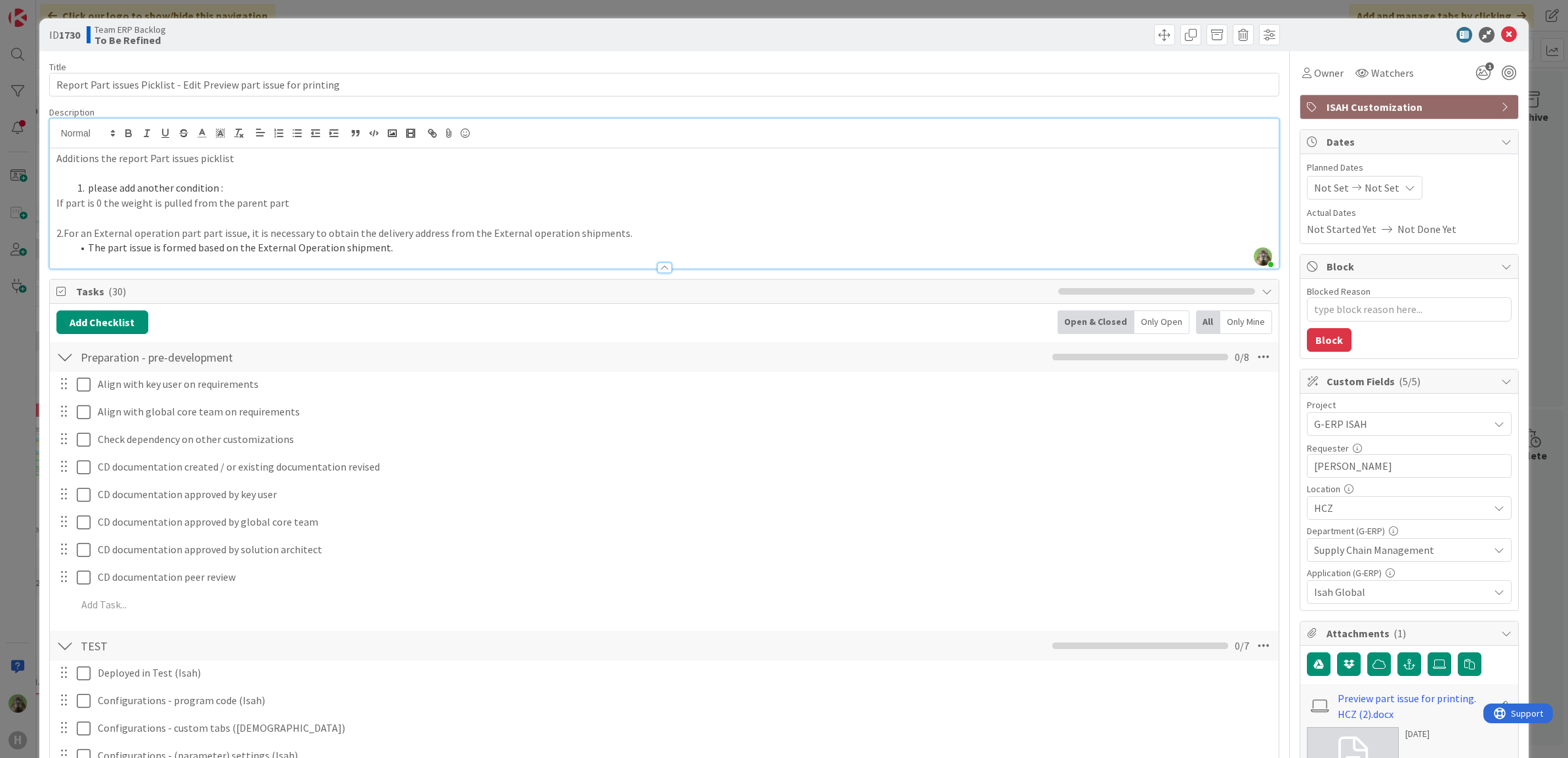
click at [103, 204] on p "If part is 0 the weight is pulled from the parent part" at bounding box center [664, 203] width 1216 height 15
click at [17, 409] on div "ID 1730 Team ERP Backlog To Be Refined Title 66 / 128 Report Part issues Pickli…" at bounding box center [784, 379] width 1568 height 758
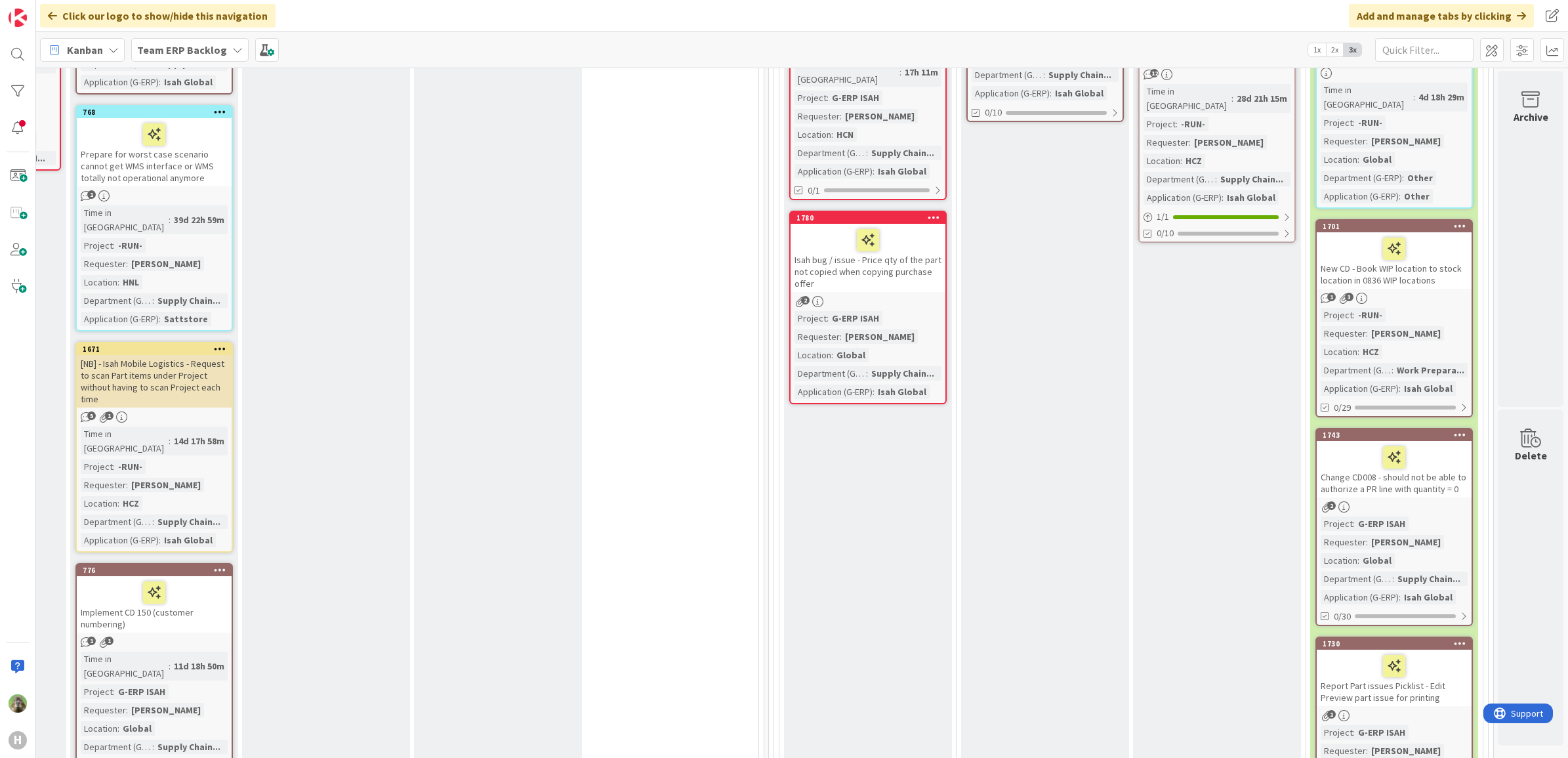
scroll to position [748, 693]
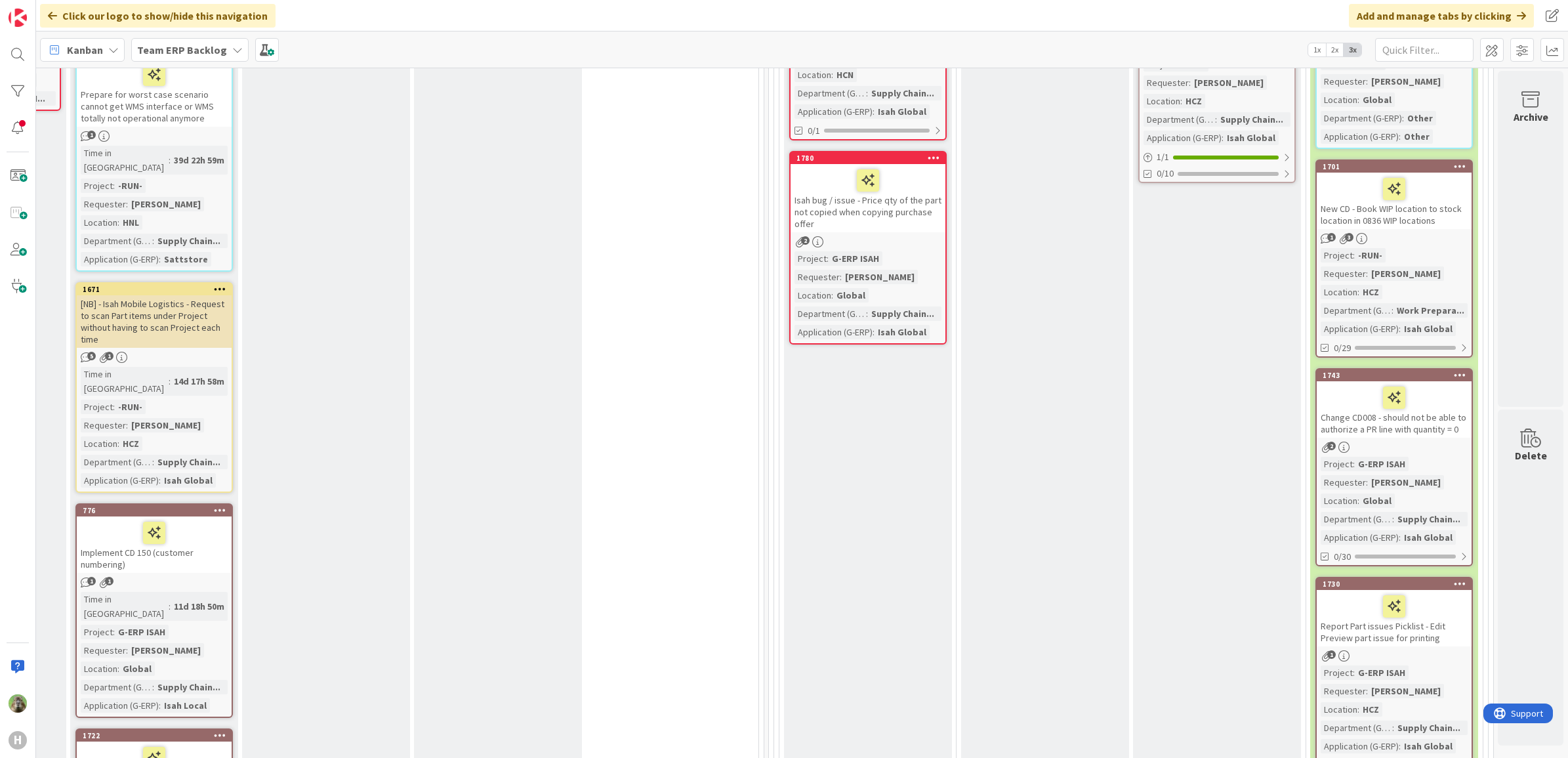
click at [1453, 579] on icon at bounding box center [1460, 583] width 13 height 9
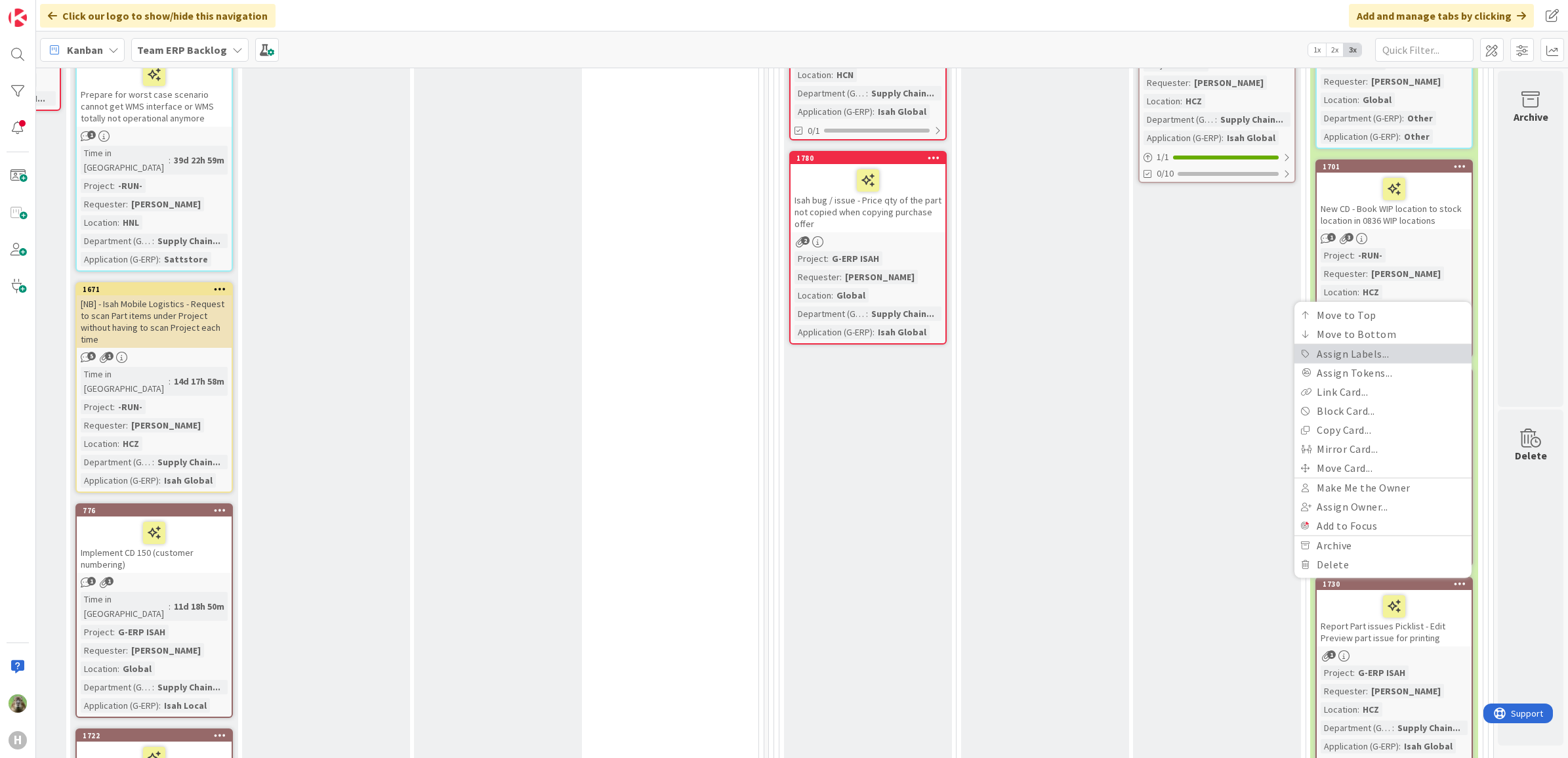
click at [1383, 344] on link "Assign Labels..." at bounding box center [1383, 354] width 177 height 19
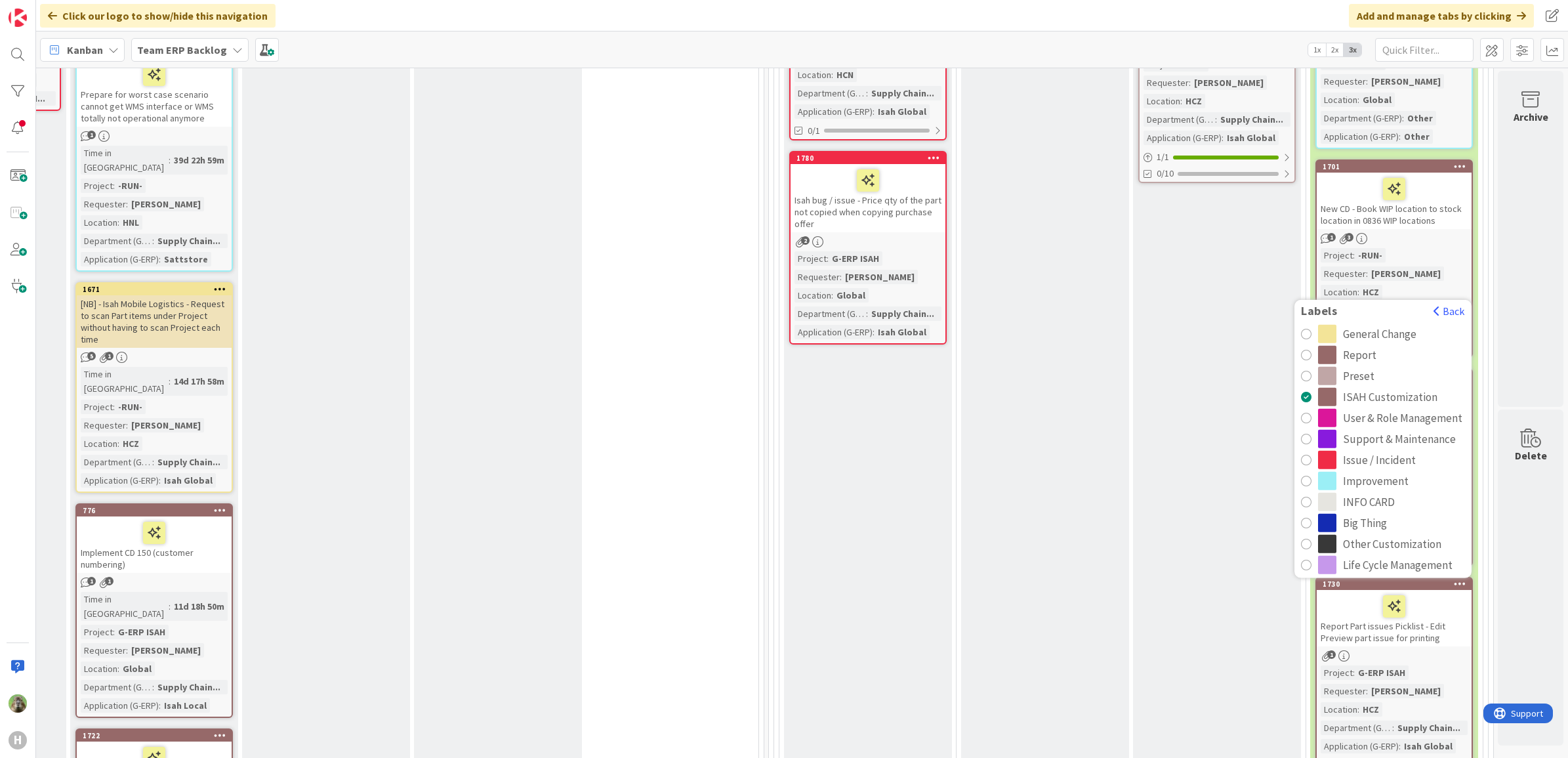
click at [1301, 350] on div "radio" at bounding box center [1306, 355] width 11 height 11
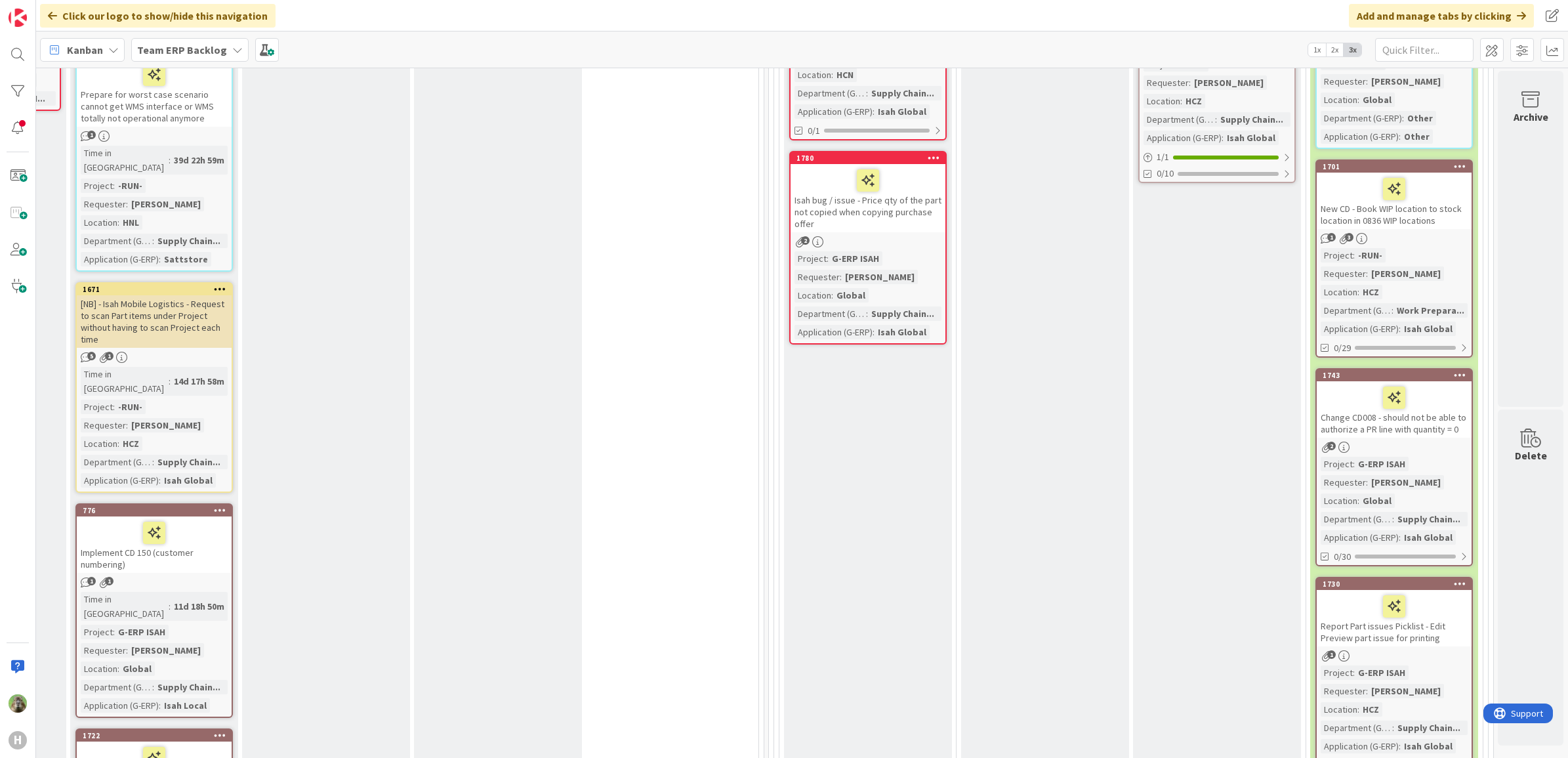
click at [1453, 579] on icon at bounding box center [1460, 583] width 13 height 9
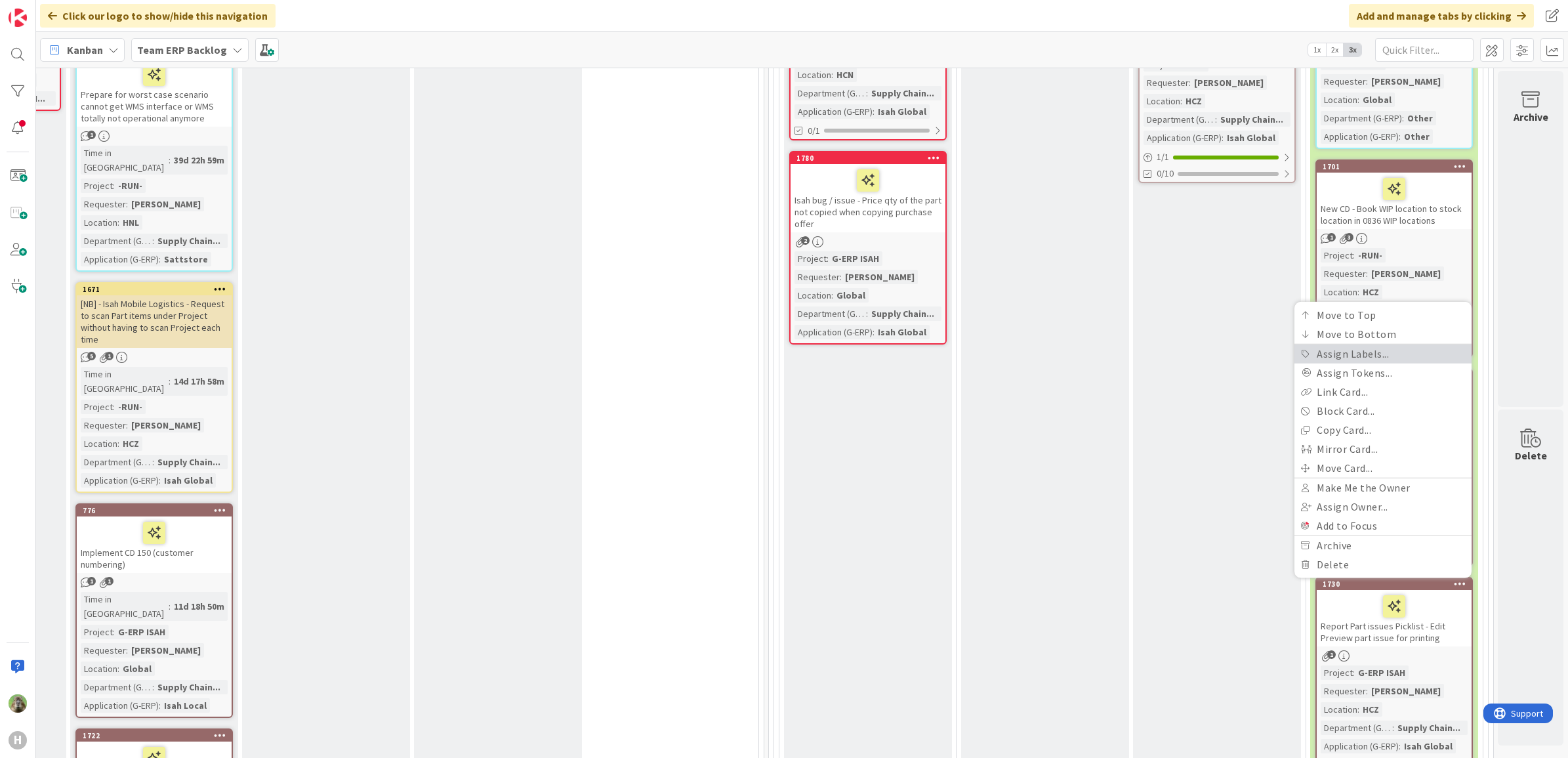
click at [1401, 344] on link "Assign Labels..." at bounding box center [1383, 354] width 177 height 19
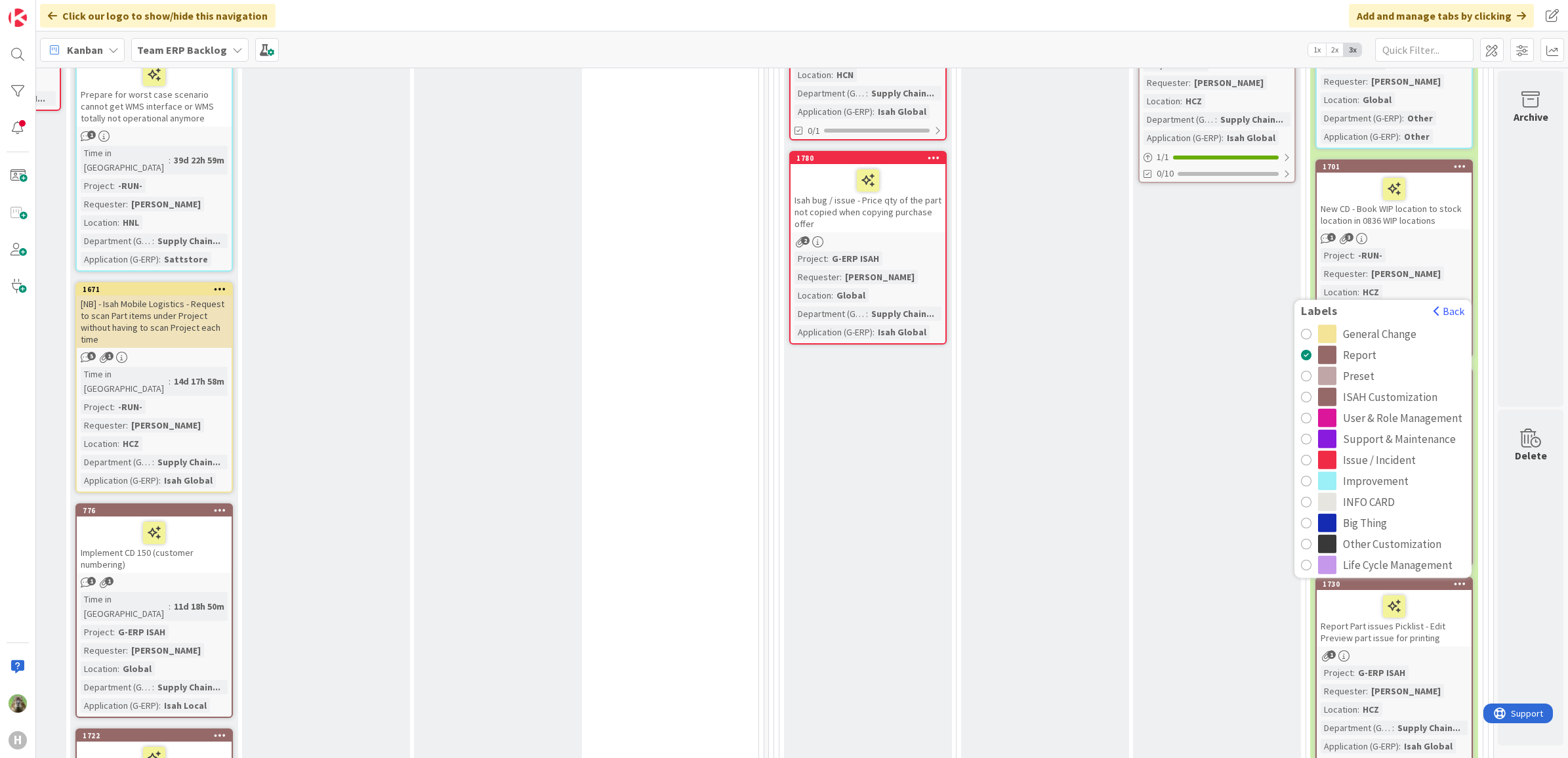
click at [1090, 433] on div "Analysis Add Card... 1452 Preset - Isah HCZ - Buyer doesn't equal Buyer Name 2 …" at bounding box center [1044, 181] width 168 height 1193
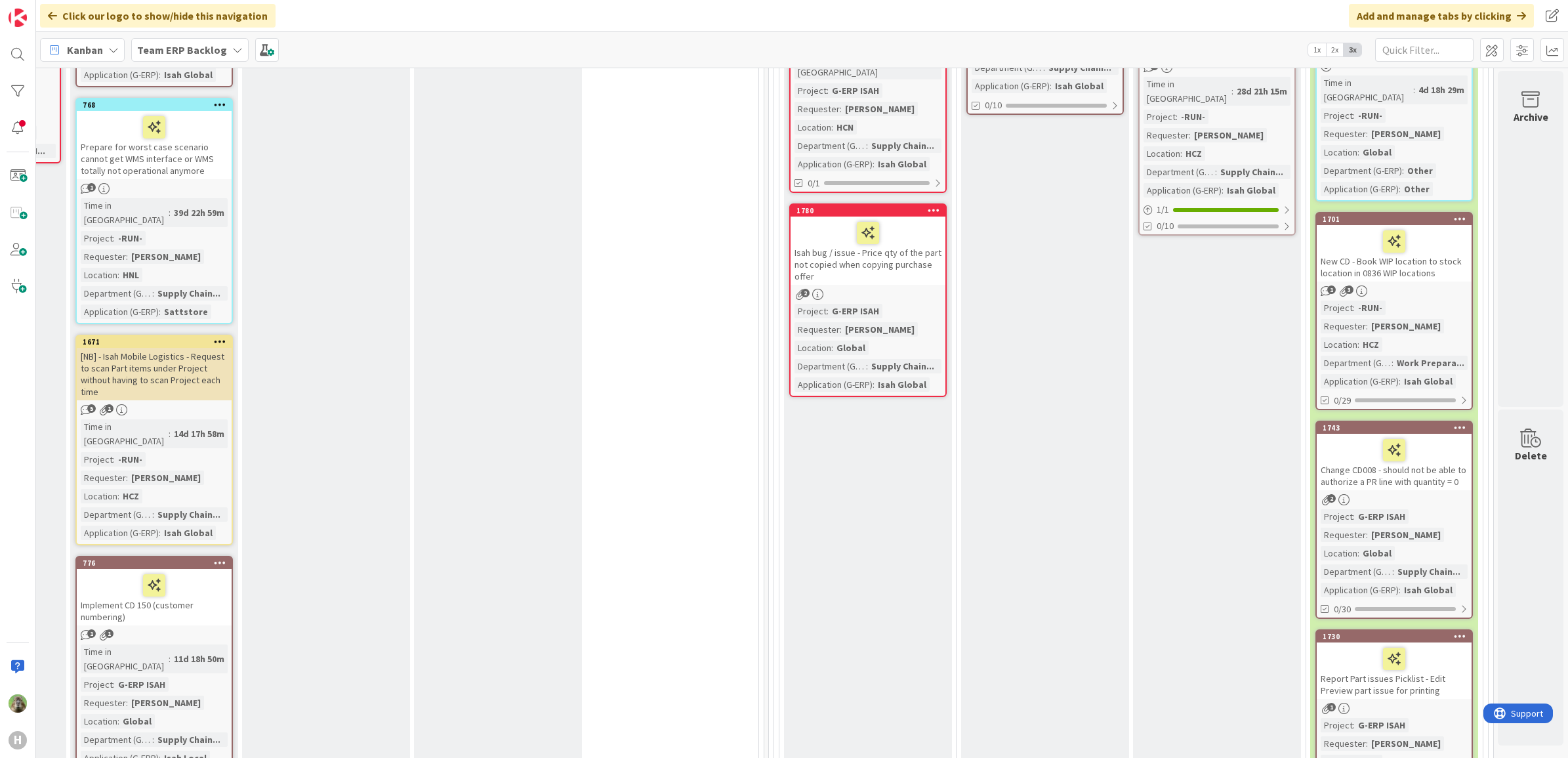
scroll to position [831, 693]
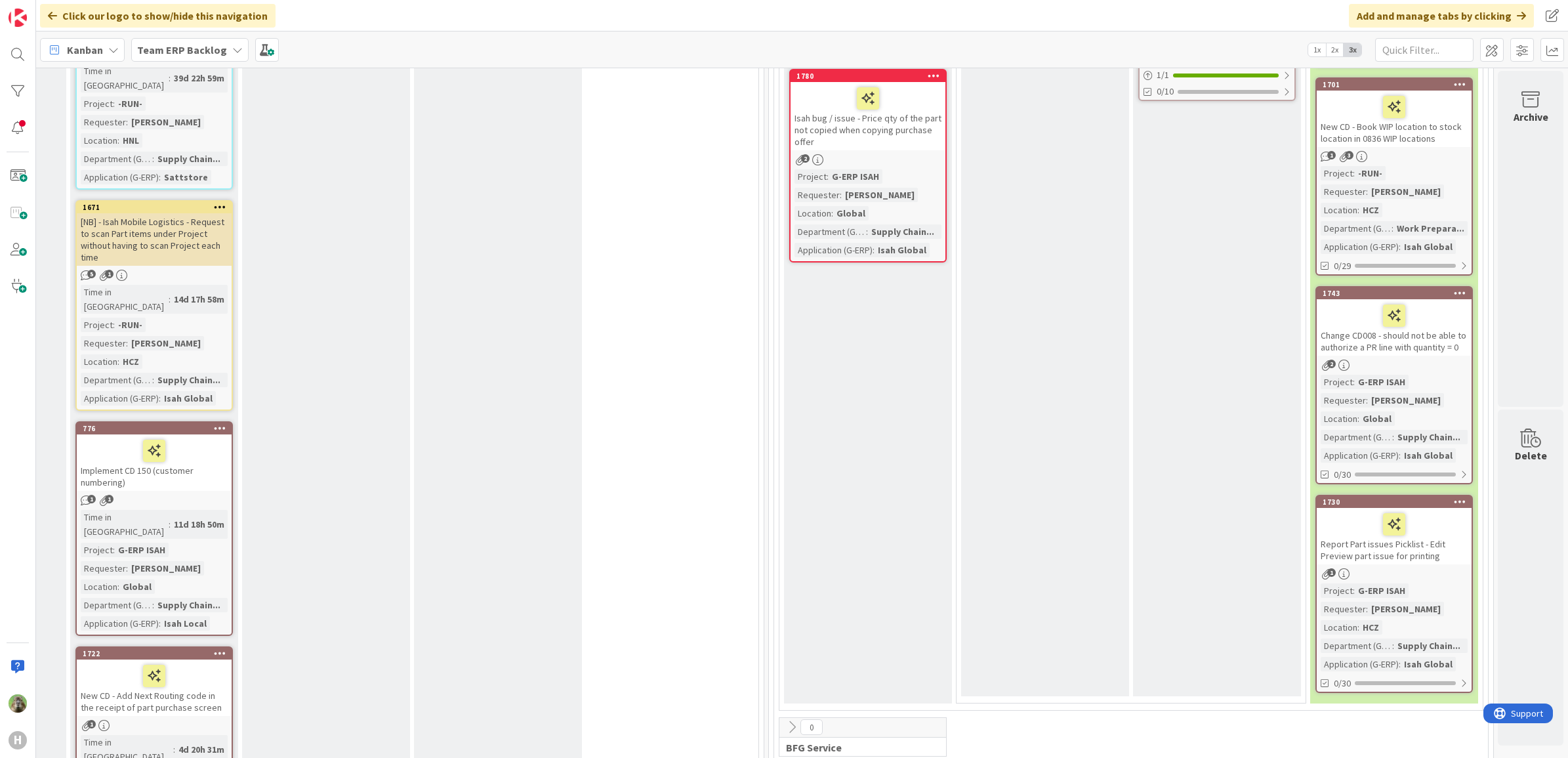
click at [1453, 496] on icon at bounding box center [1460, 501] width 13 height 9
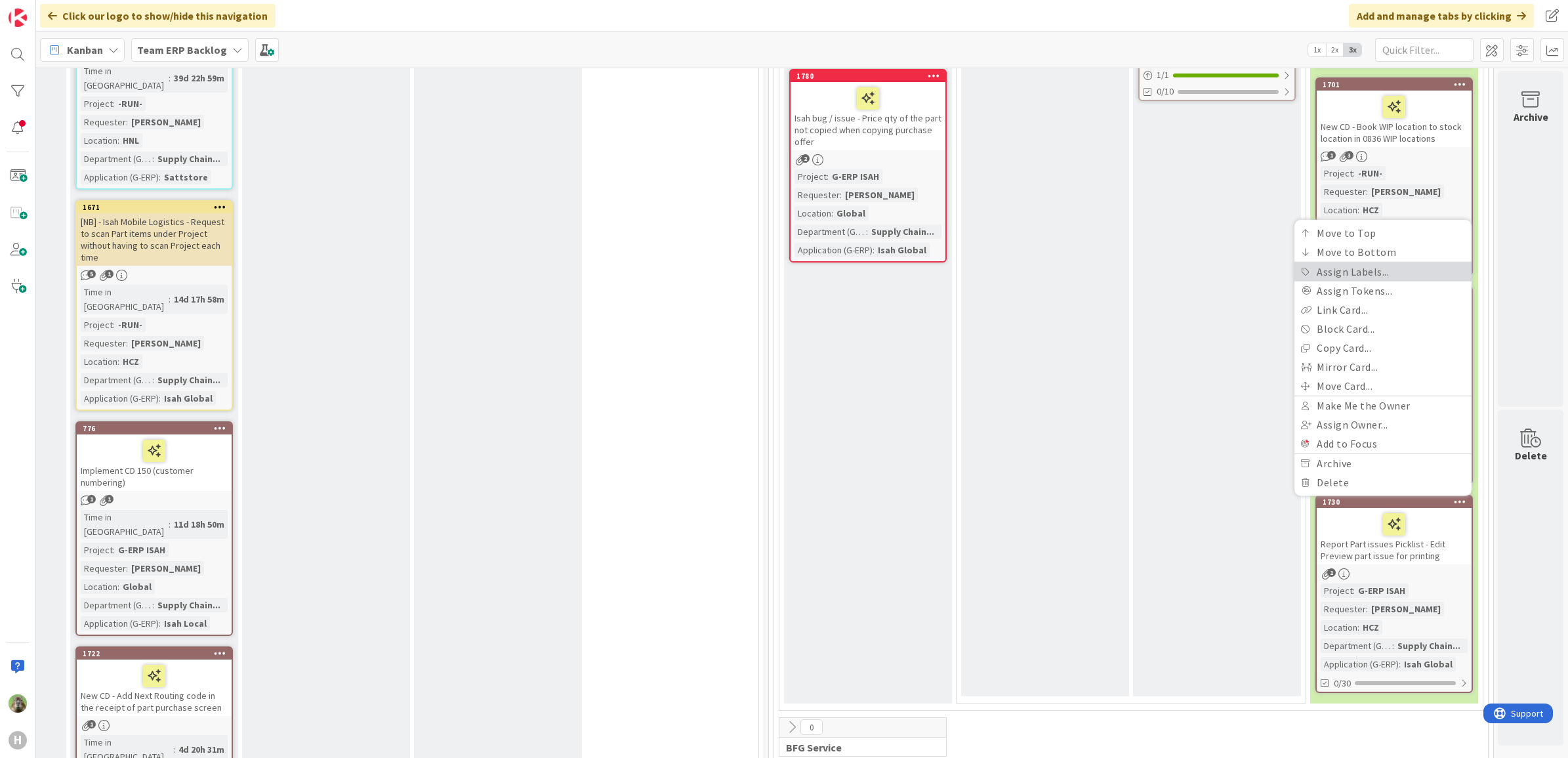
click at [1380, 263] on link "Assign Labels..." at bounding box center [1383, 272] width 177 height 19
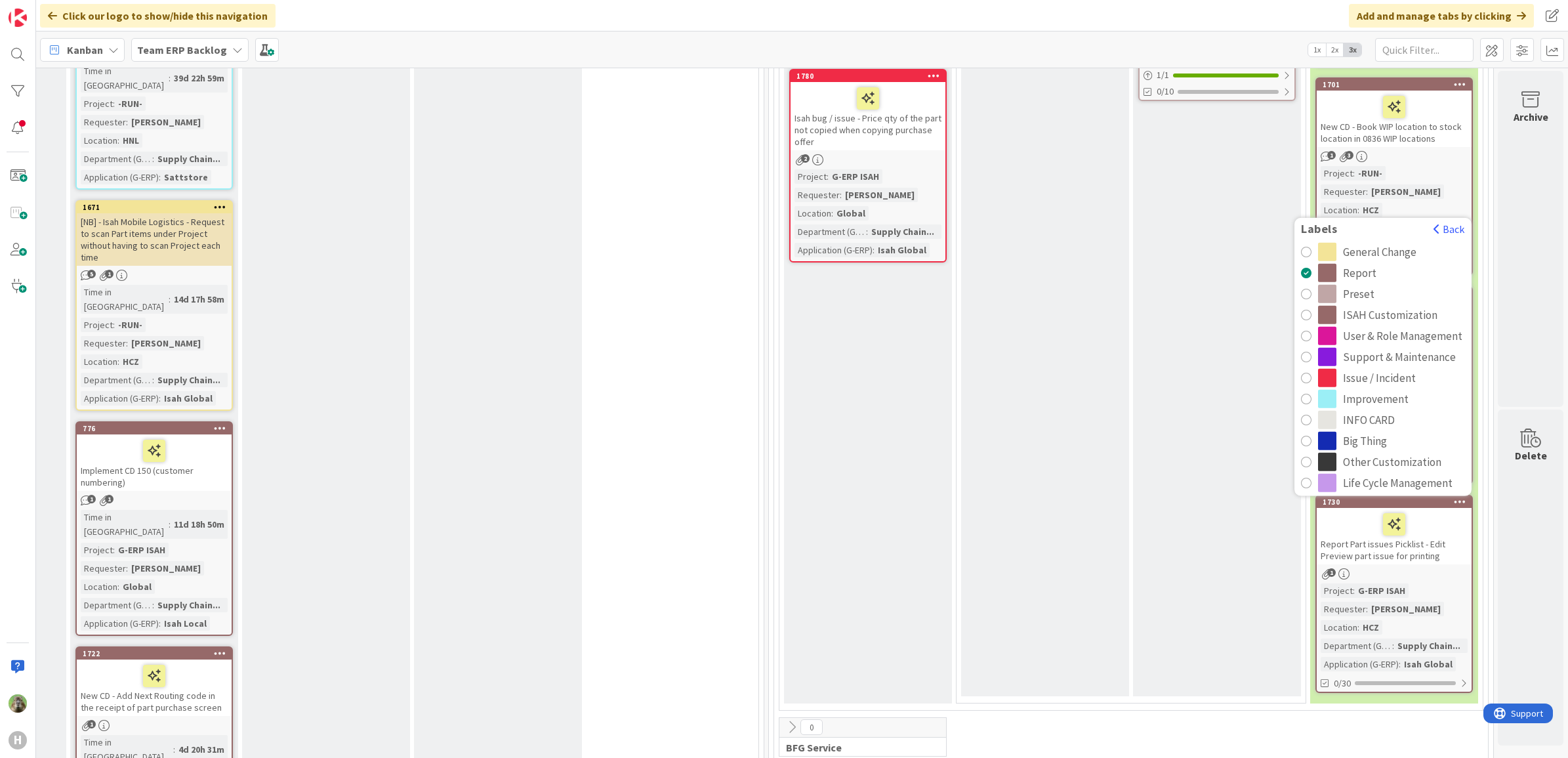
drag, startPoint x: 1148, startPoint y: 394, endPoint x: 1116, endPoint y: 381, distance: 34.5
click at [1146, 393] on div "Confirm with Customer Add Card... 1100 Preset Change - "stock" and in the "part…" at bounding box center [1216, 99] width 168 height 1193
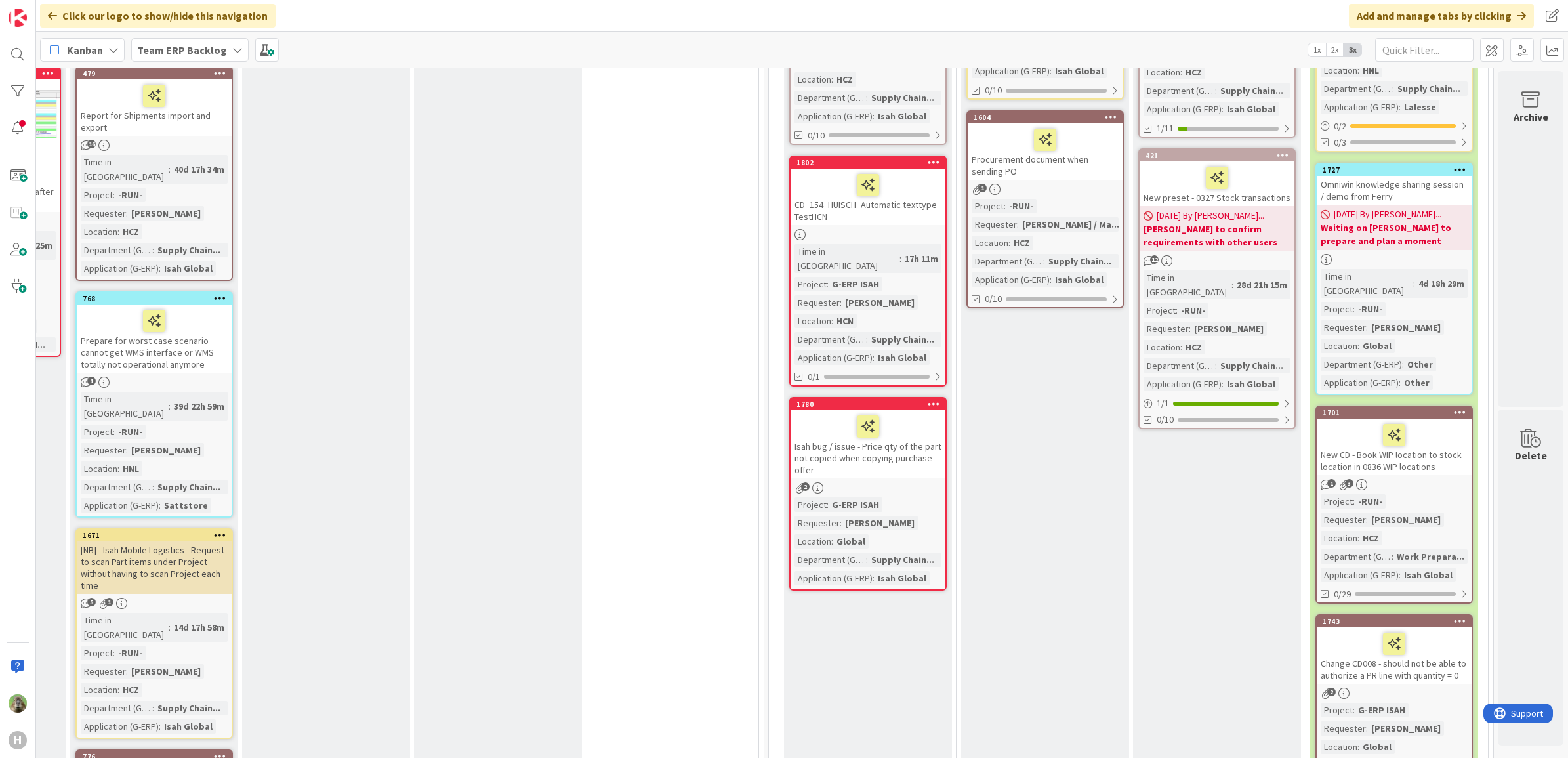
scroll to position [256, 693]
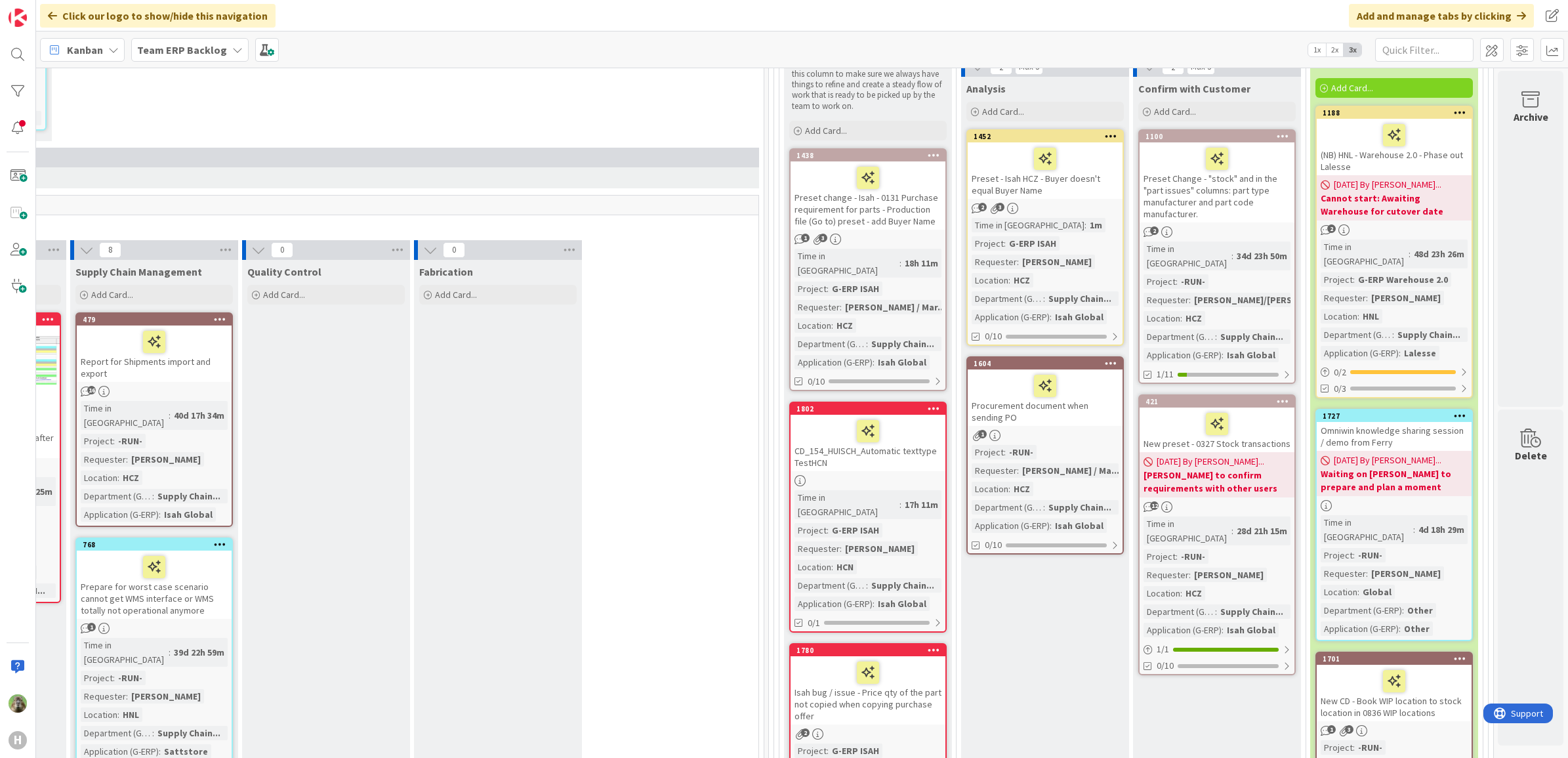
click at [904, 207] on div "Preset change - Isah - 0131 Purchase requirement for parts - Production file (G…" at bounding box center [868, 195] width 155 height 68
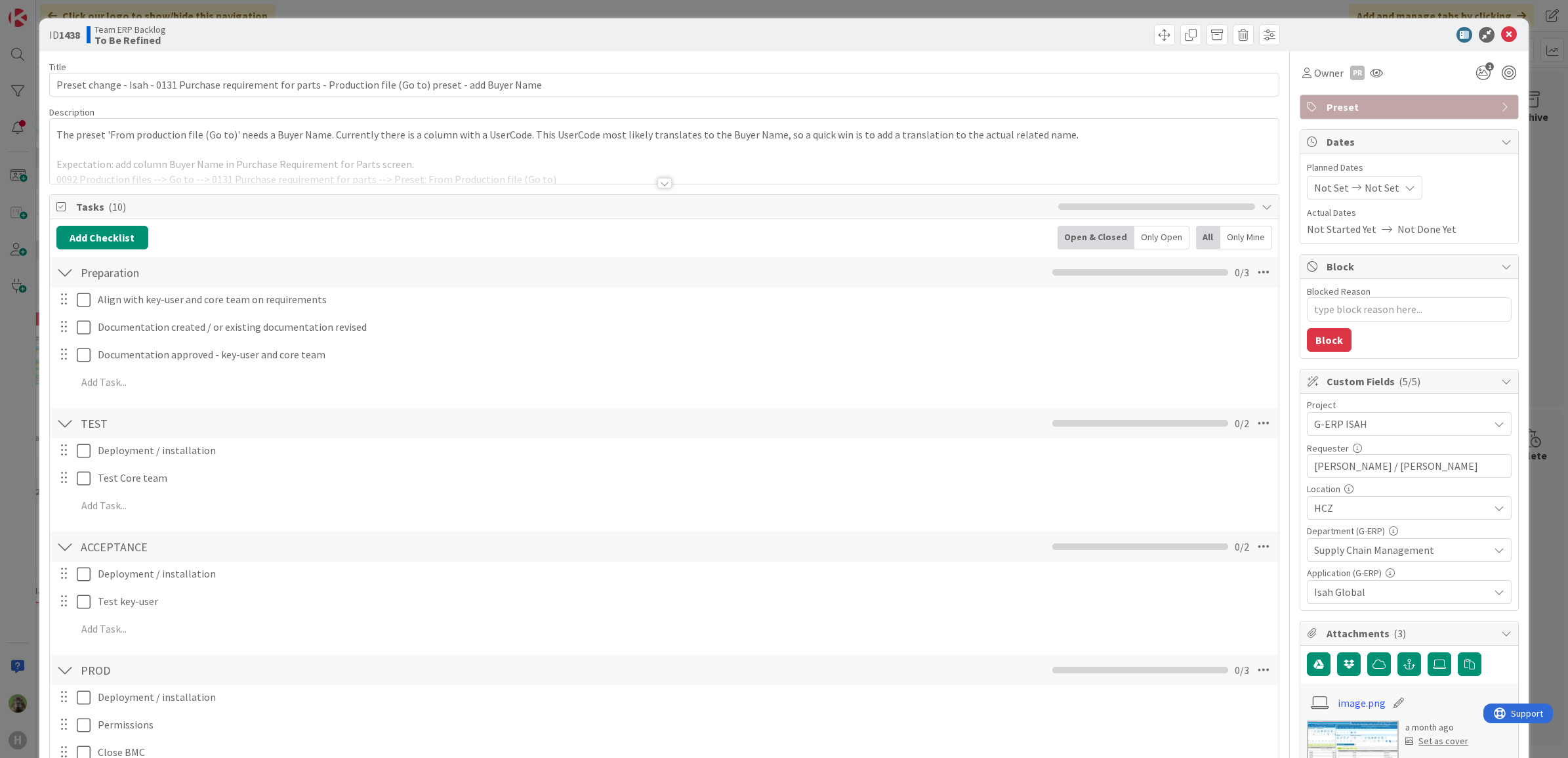
click at [558, 145] on div "The preset 'From production file (Go to)' needs a Buyer Name. Currently there i…" at bounding box center [664, 151] width 1229 height 65
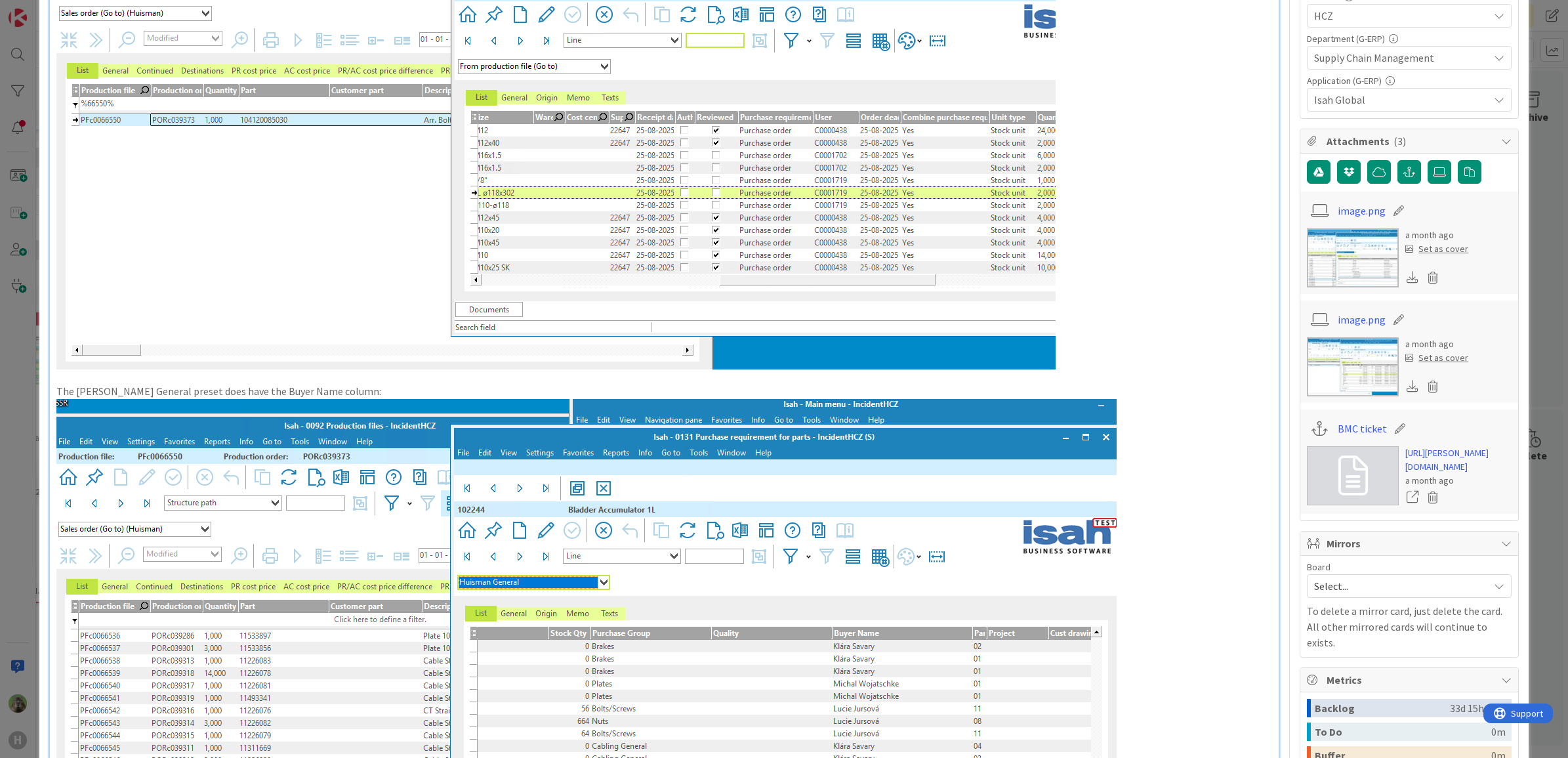
scroll to position [164, 0]
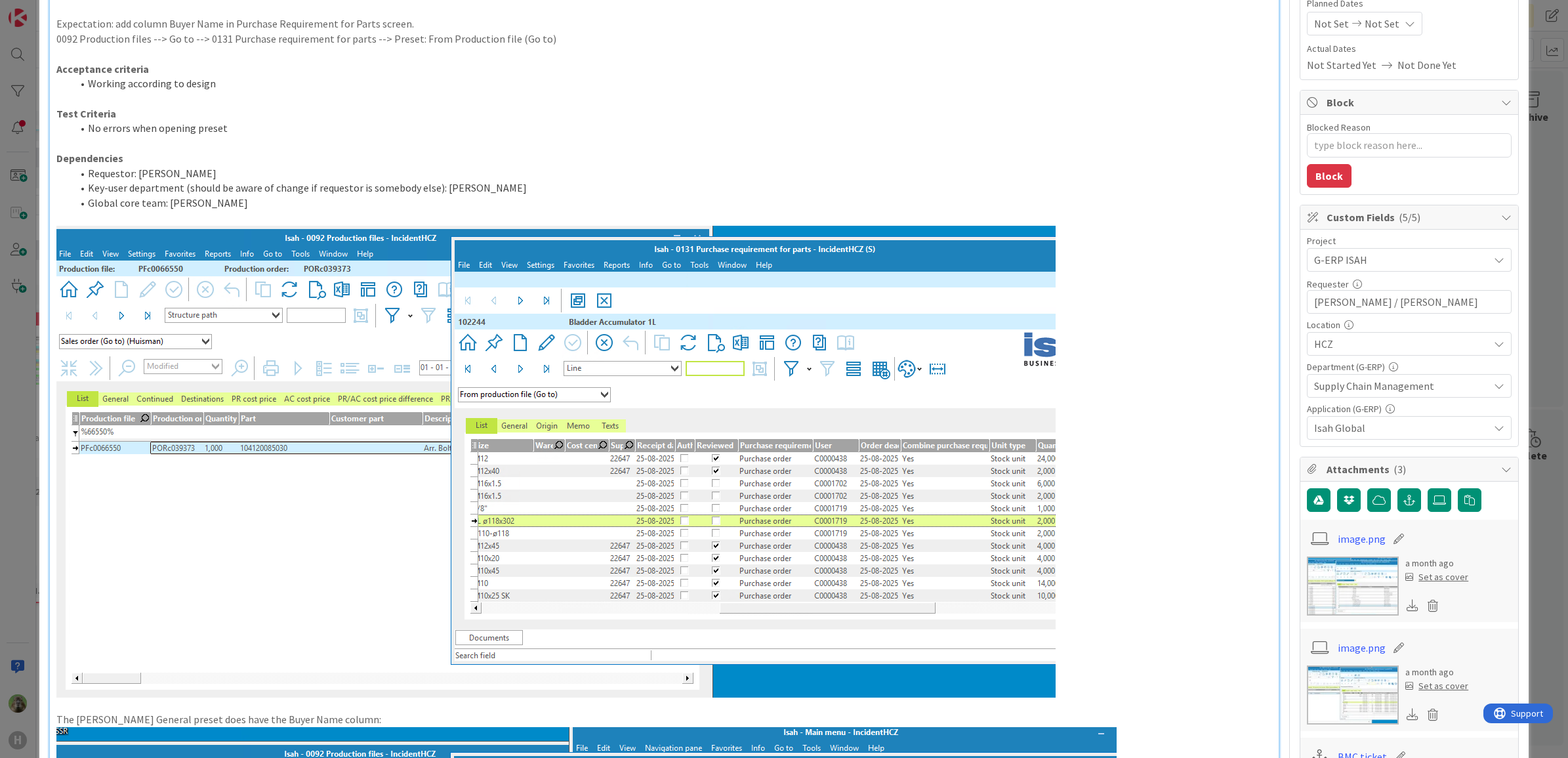
click at [751, 487] on img at bounding box center [555, 461] width 999 height 472
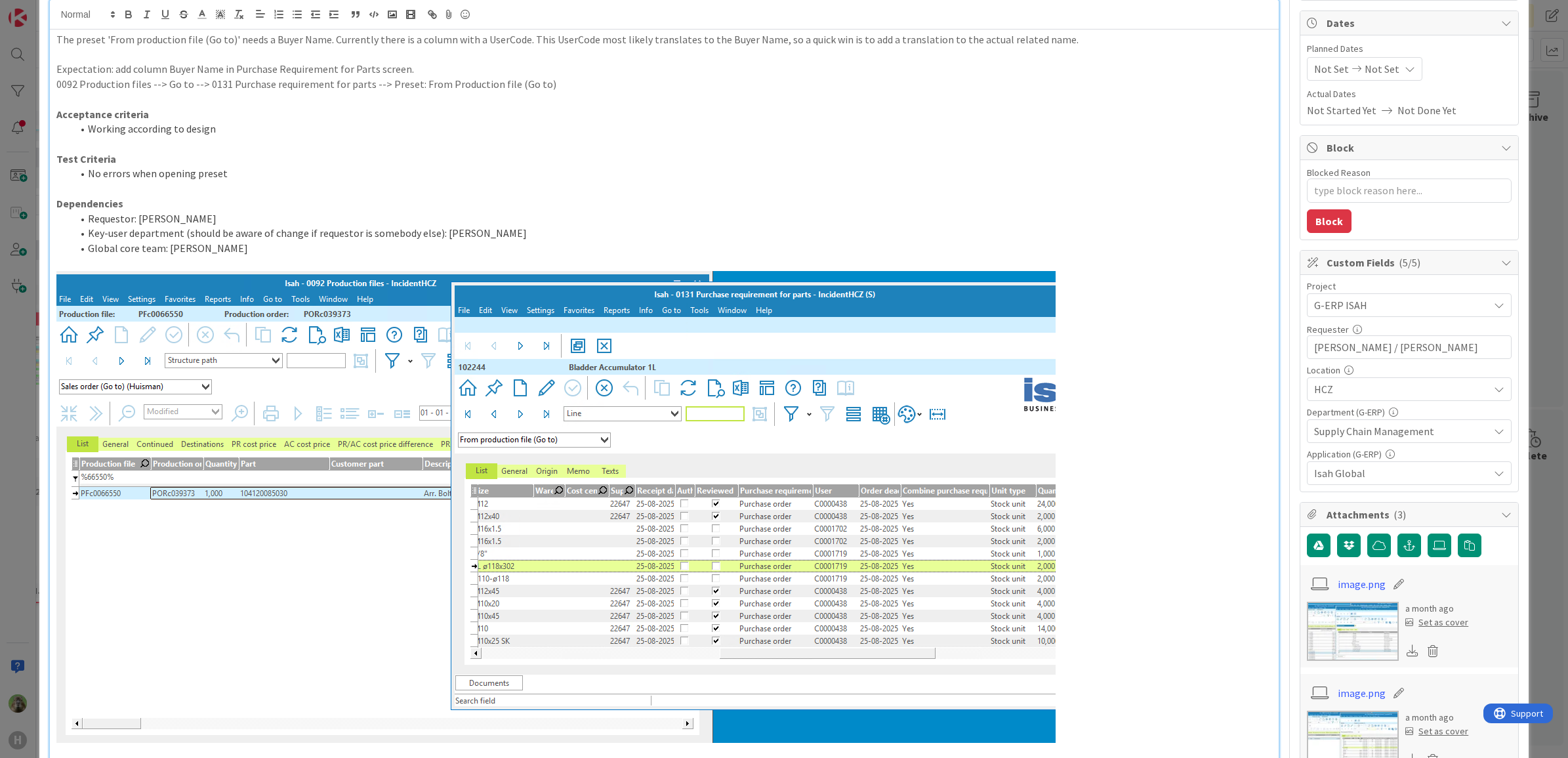
scroll to position [246, 0]
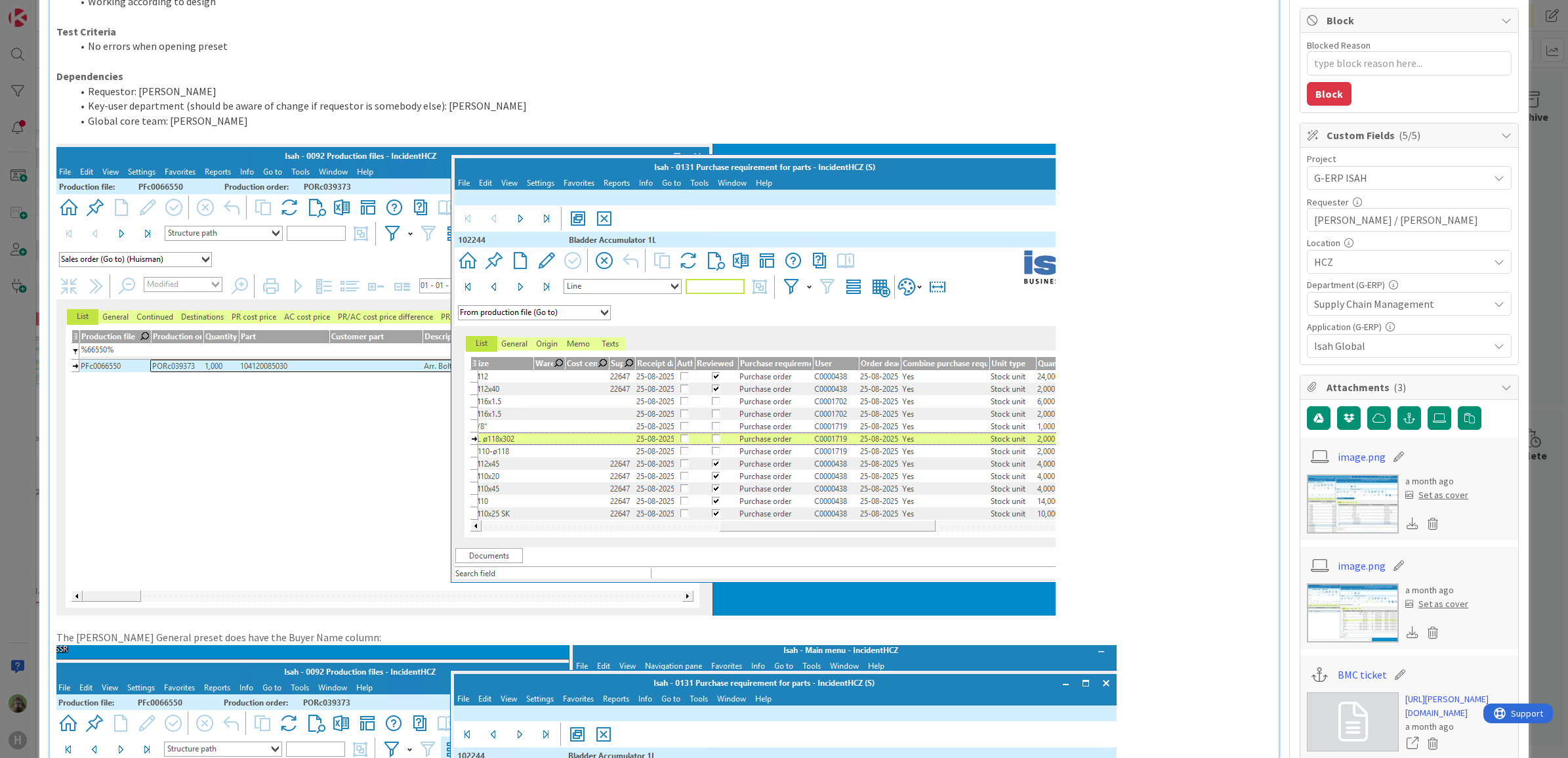
click at [18, 459] on div "ID 1438 Team ERP Backlog To Be Refined Title 108 / 128 Preset change - Isah - 0…" at bounding box center [784, 379] width 1568 height 758
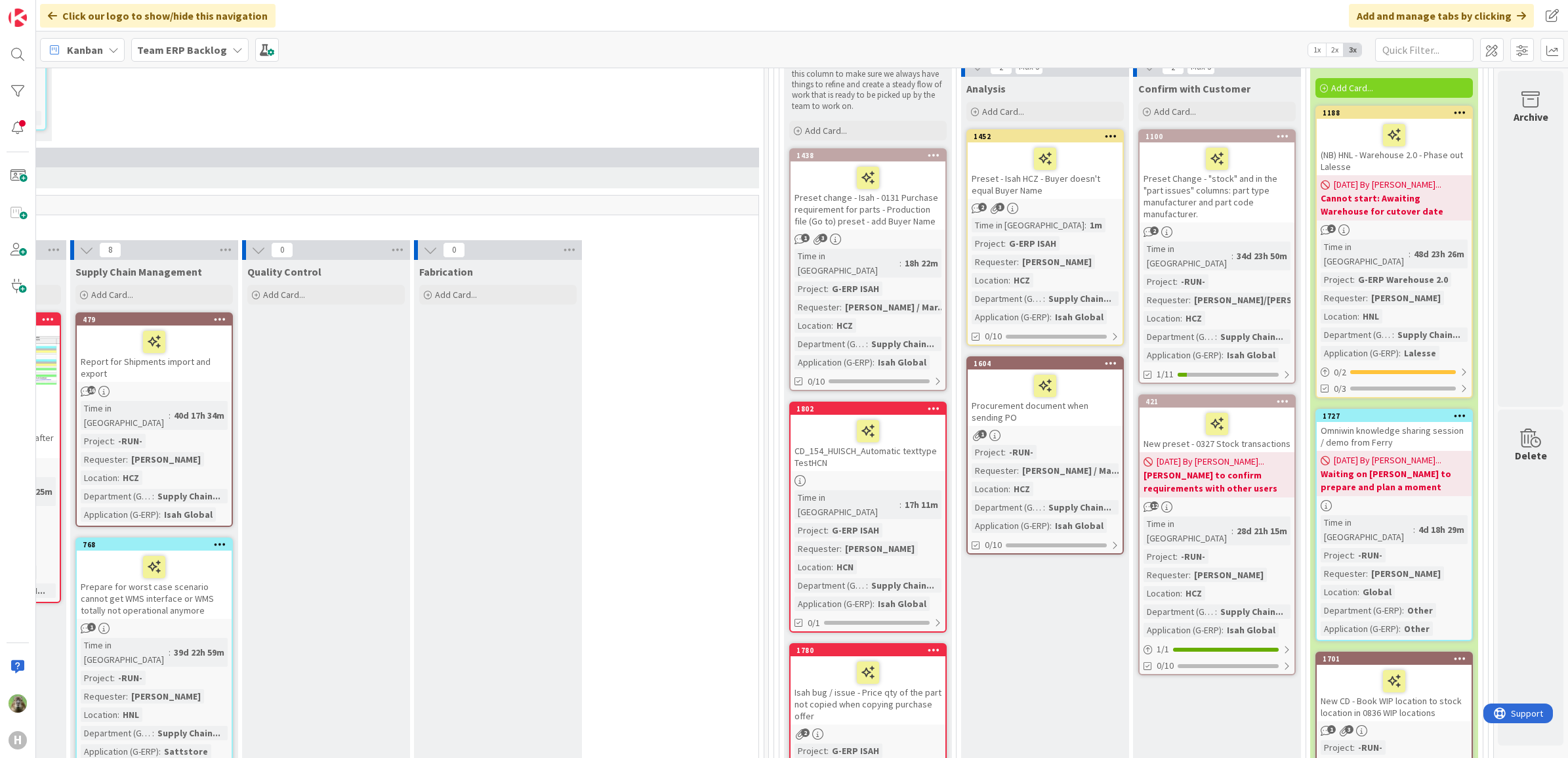
click at [1073, 175] on div "Preset - Isah HCZ - Buyer doesn't equal Buyer Name" at bounding box center [1044, 171] width 155 height 56
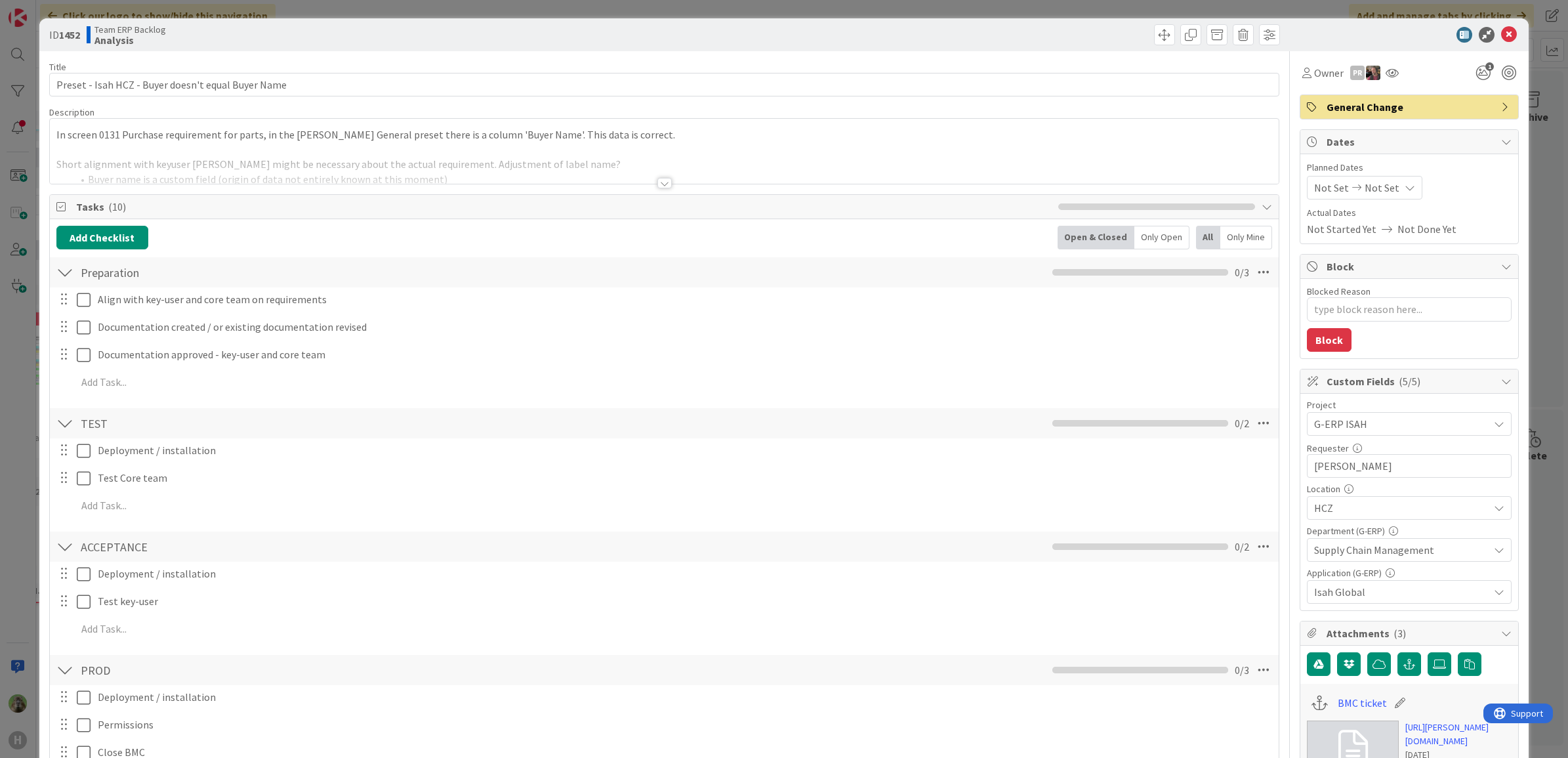
click at [797, 152] on div at bounding box center [664, 166] width 1229 height 34
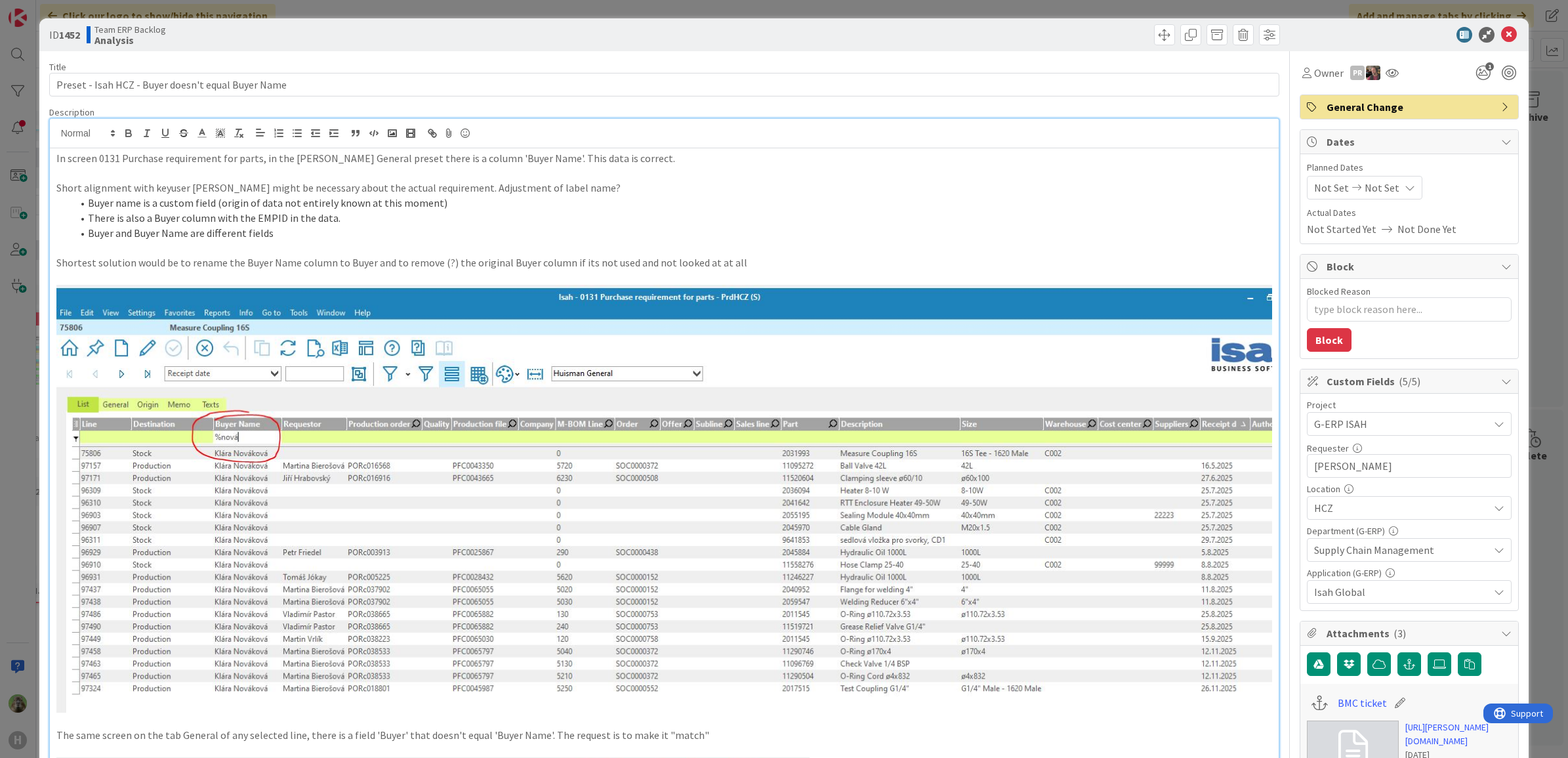
click at [1, 371] on div "ID 1452 Team ERP Backlog Analysis Title 50 / 128 Preset - Isah HCZ - Buyer does…" at bounding box center [784, 379] width 1568 height 758
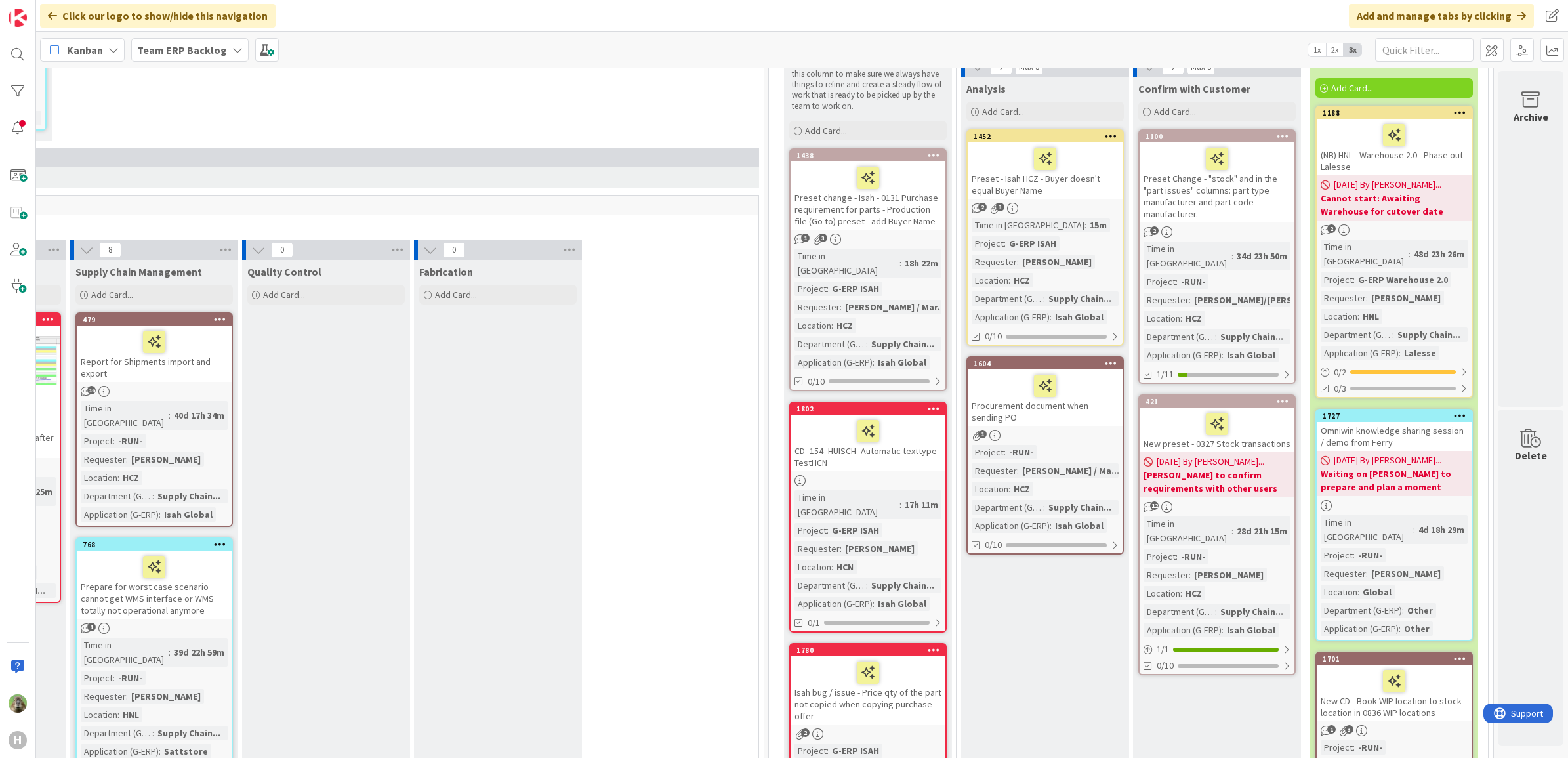
click at [885, 211] on div "Preset change - Isah - 0131 Purchase requirement for parts - Production file (G…" at bounding box center [868, 195] width 155 height 68
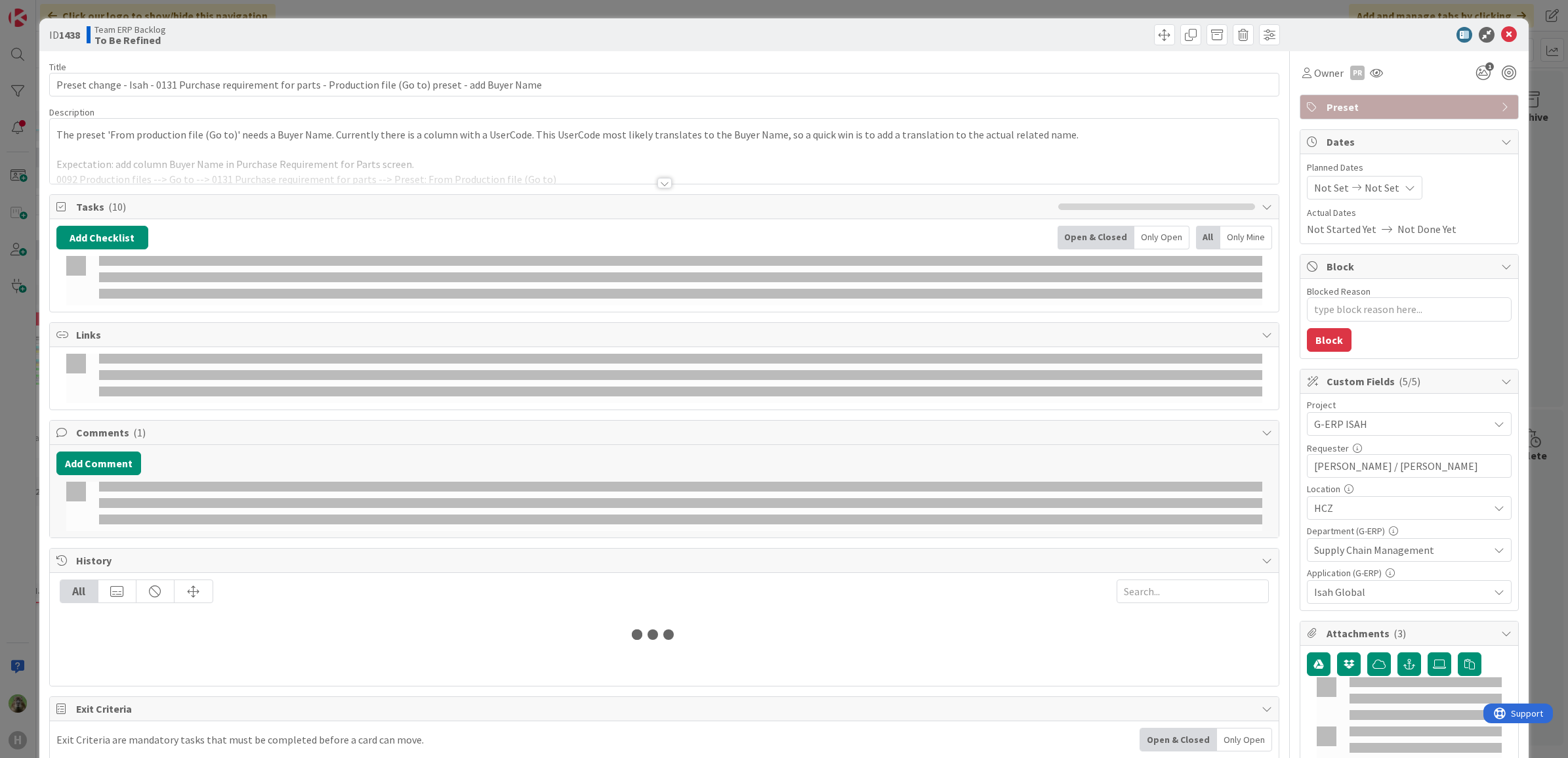
click at [684, 133] on p "The preset 'From production file (Go to)' needs a Buyer Name. Currently there i…" at bounding box center [664, 135] width 1216 height 15
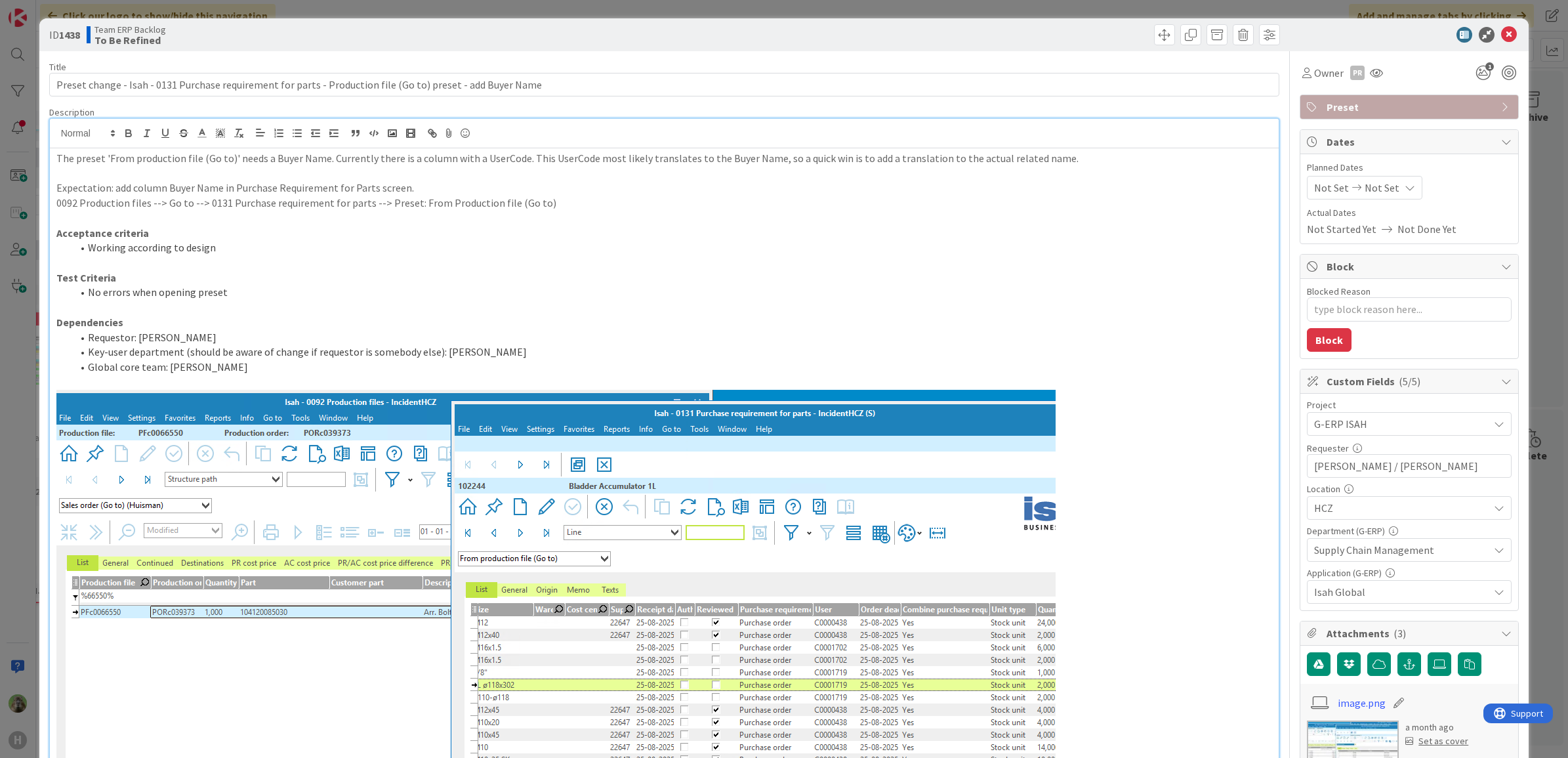
click at [26, 450] on div "ID 1438 Team ERP Backlog To Be Refined Title 108 / 128 Preset change - Isah - 0…" at bounding box center [784, 379] width 1568 height 758
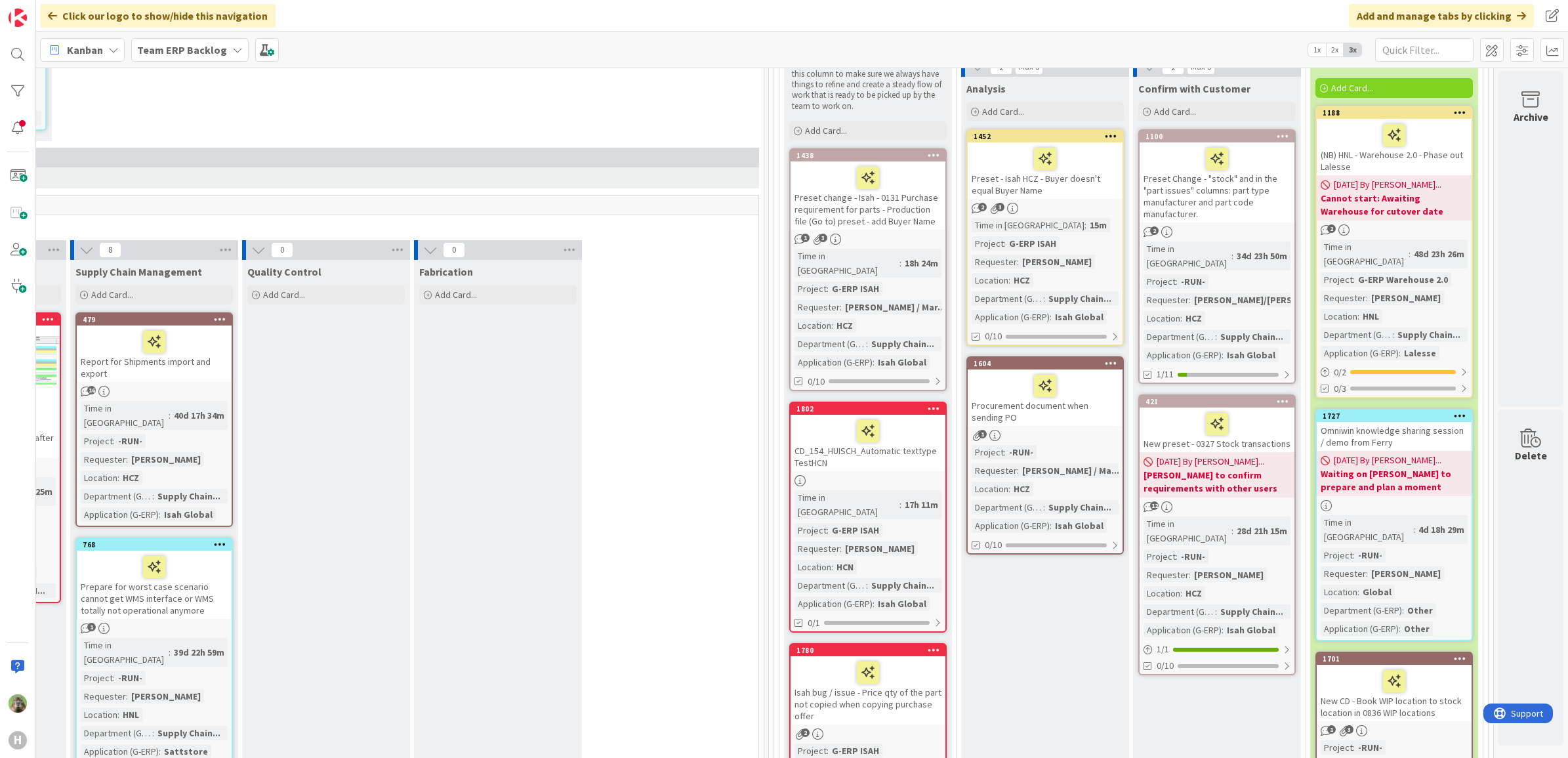
click at [1070, 185] on div "Preset - Isah HCZ - Buyer doesn't equal Buyer Name" at bounding box center [1044, 171] width 155 height 56
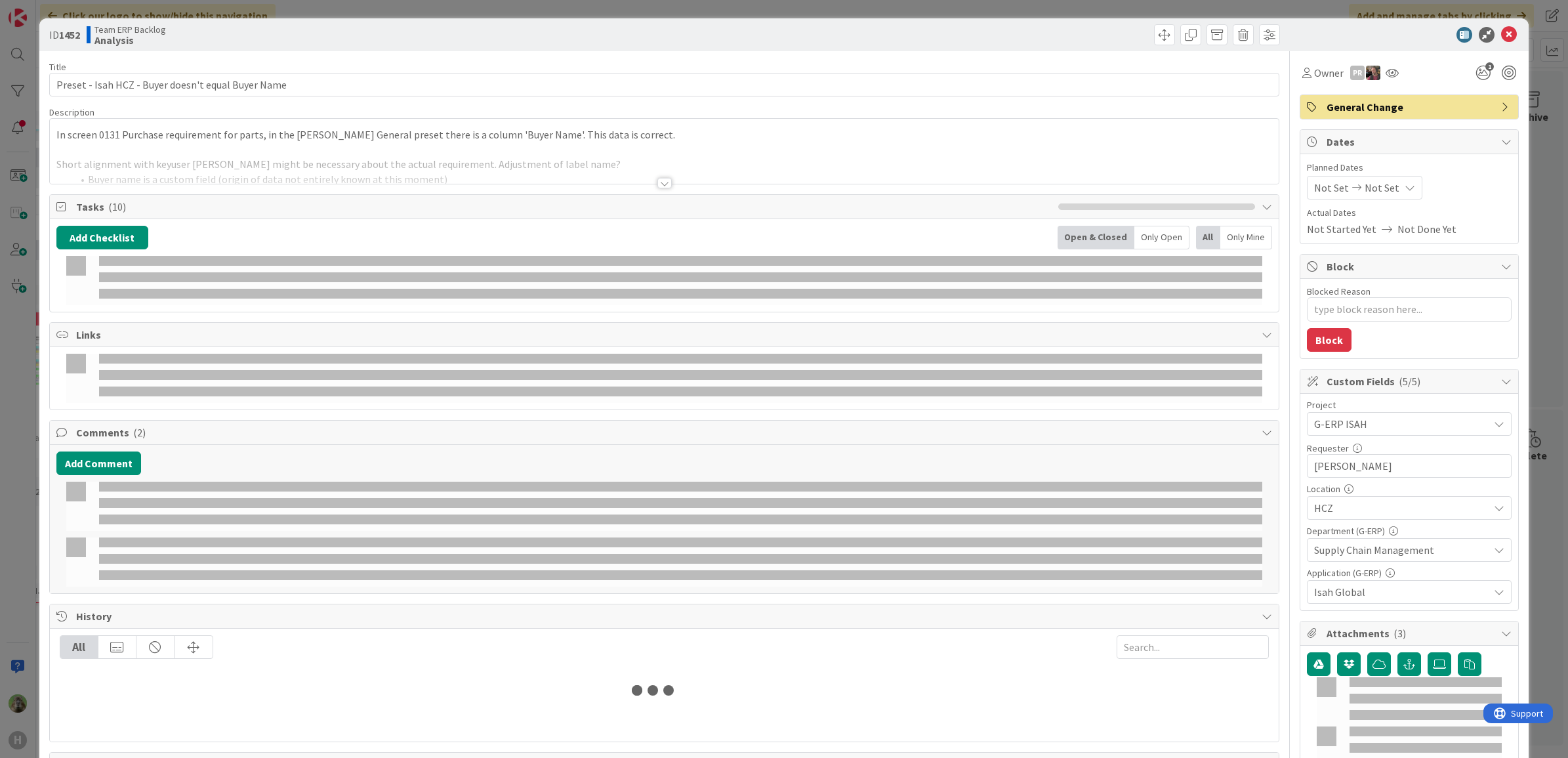
click at [687, 165] on div at bounding box center [664, 166] width 1229 height 34
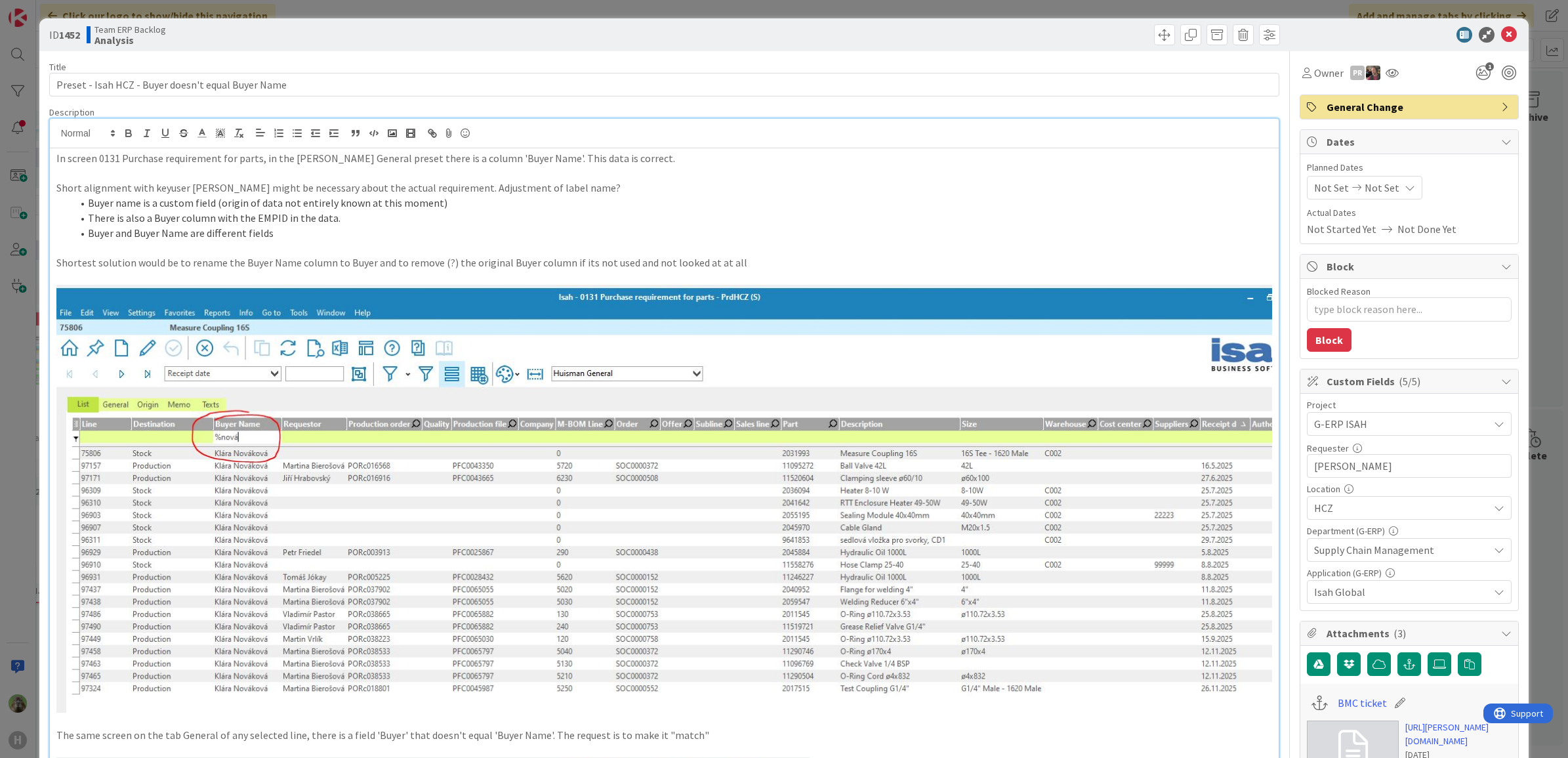
click at [15, 387] on div "ID 1452 Team ERP Backlog Analysis Title 50 / 128 Preset - Isah HCZ - Buyer does…" at bounding box center [784, 379] width 1568 height 758
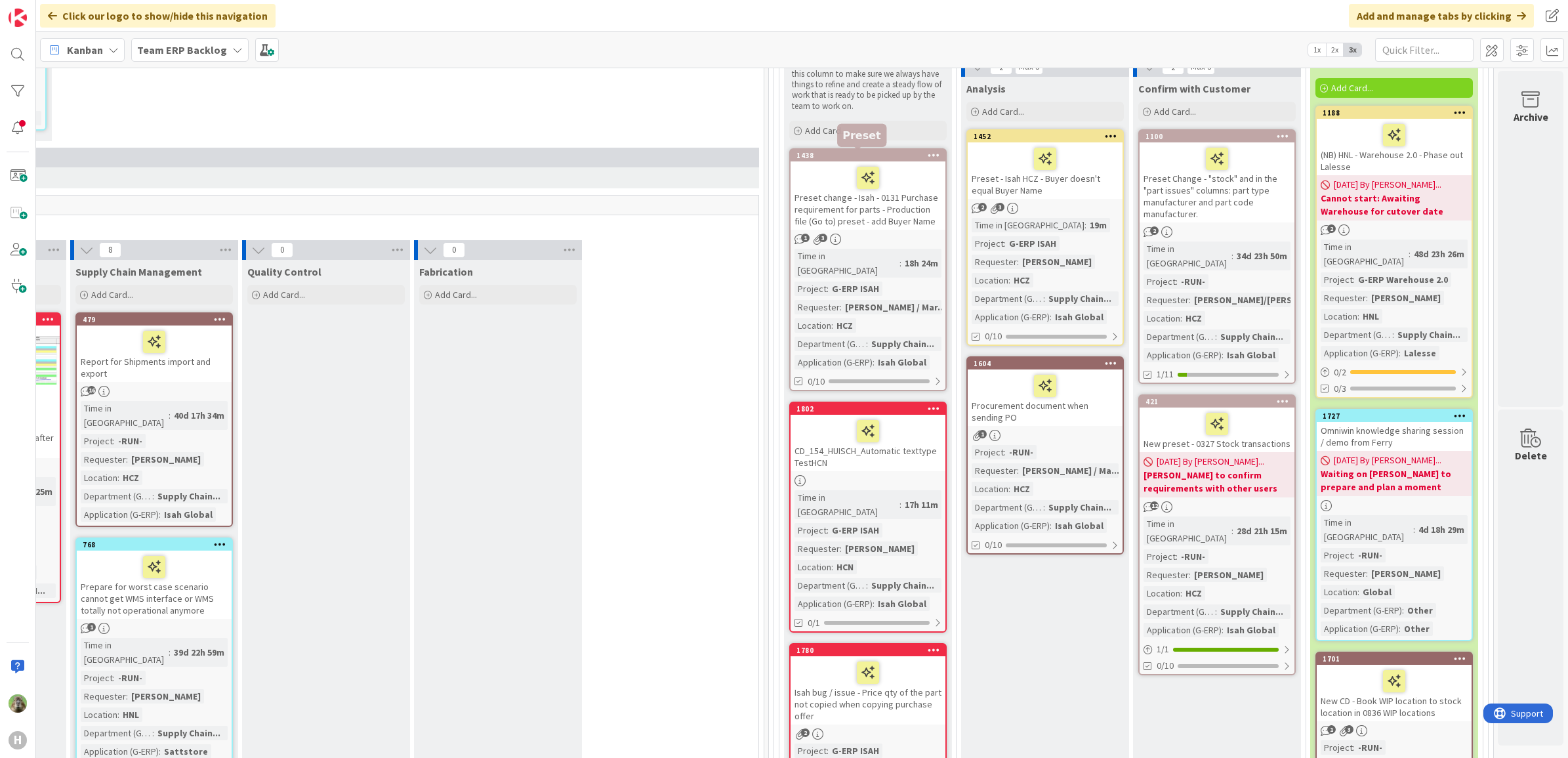
click at [826, 201] on div "Preset change - Isah - 0131 Purchase requirement for parts - Production file (G…" at bounding box center [868, 195] width 155 height 68
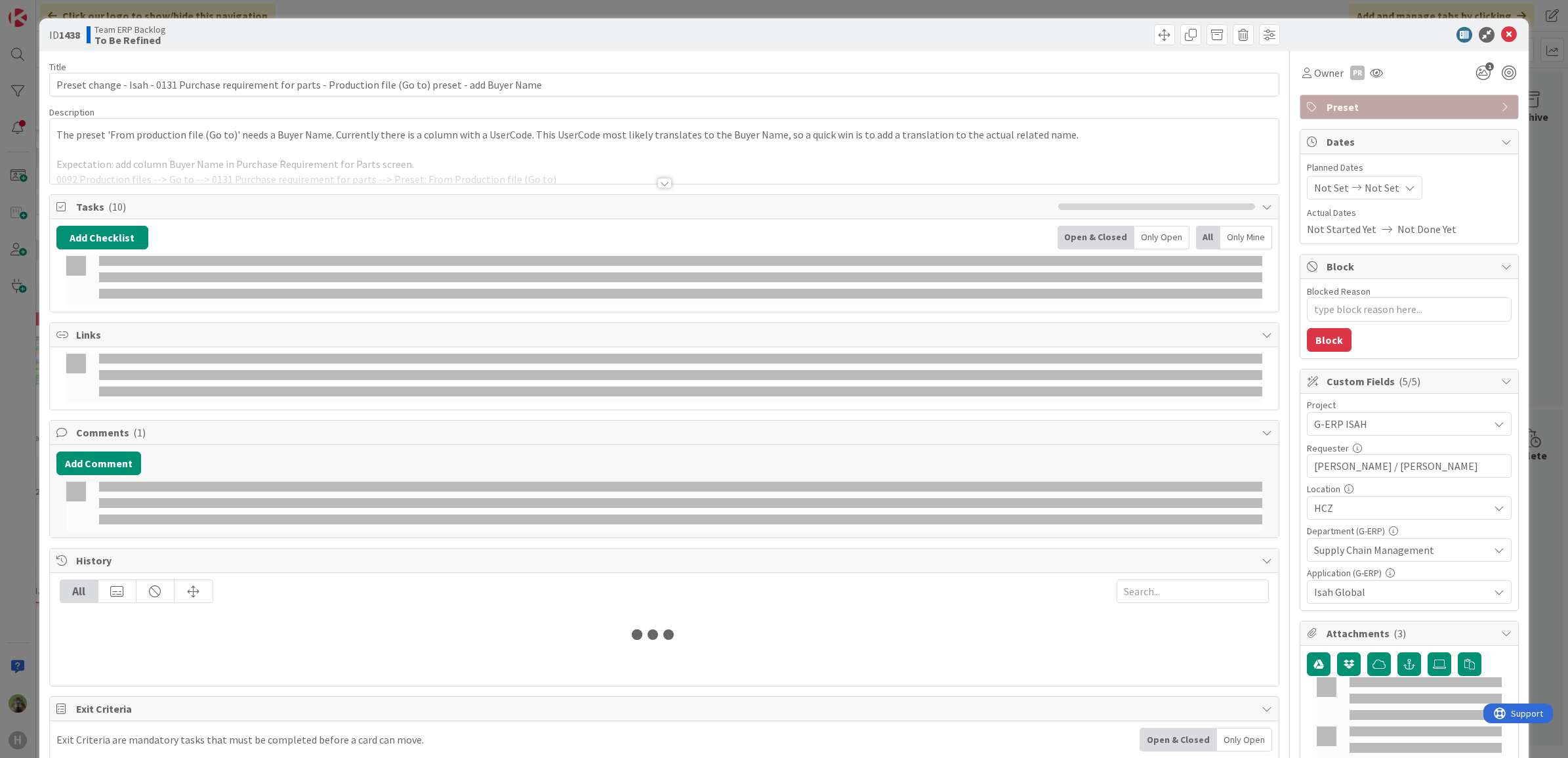
click at [11, 473] on div "ID 1438 Team ERP Backlog To Be Refined Title 108 / 128 Preset change - Isah - 0…" at bounding box center [784, 379] width 1568 height 758
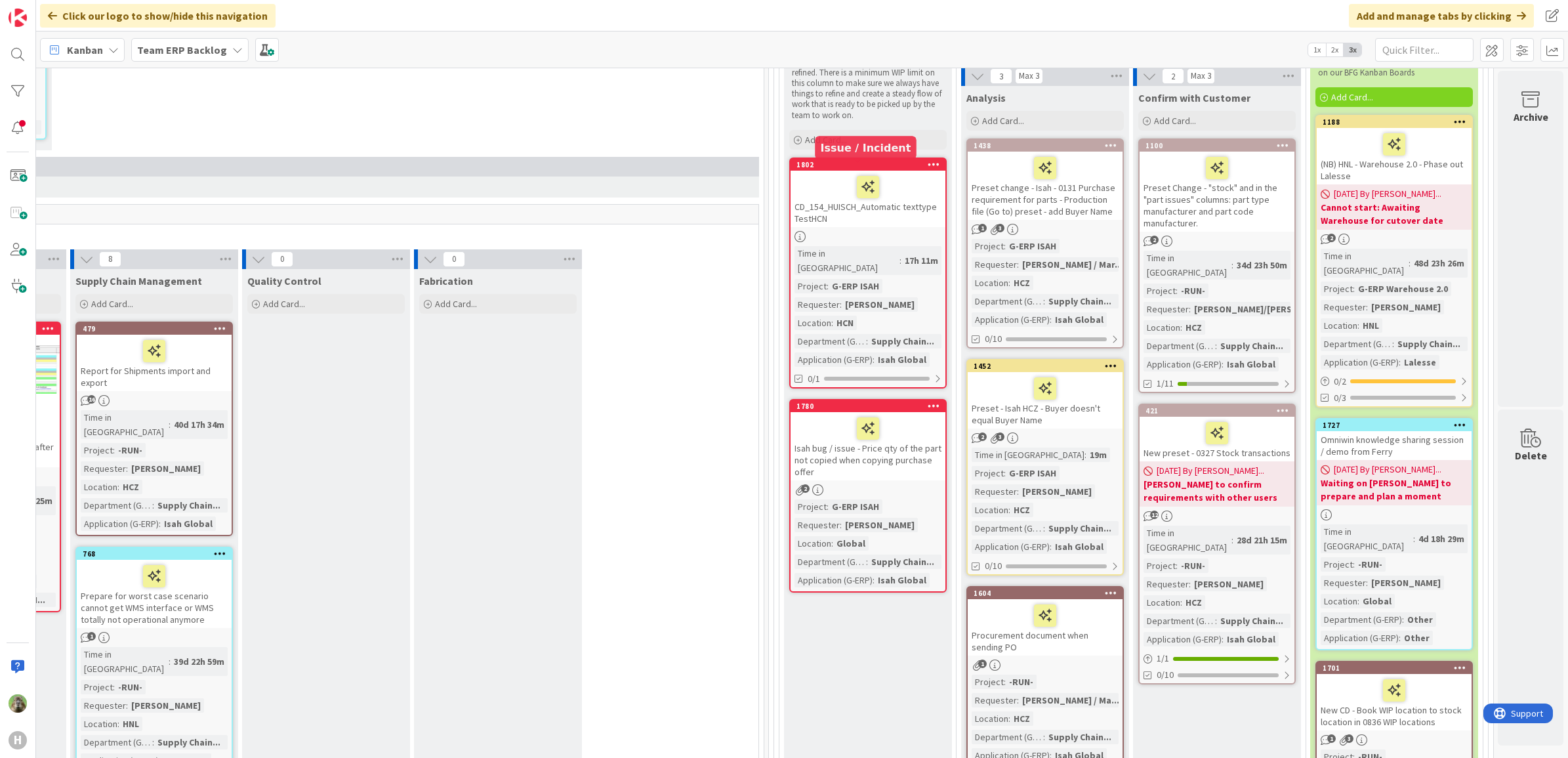
scroll to position [244, 693]
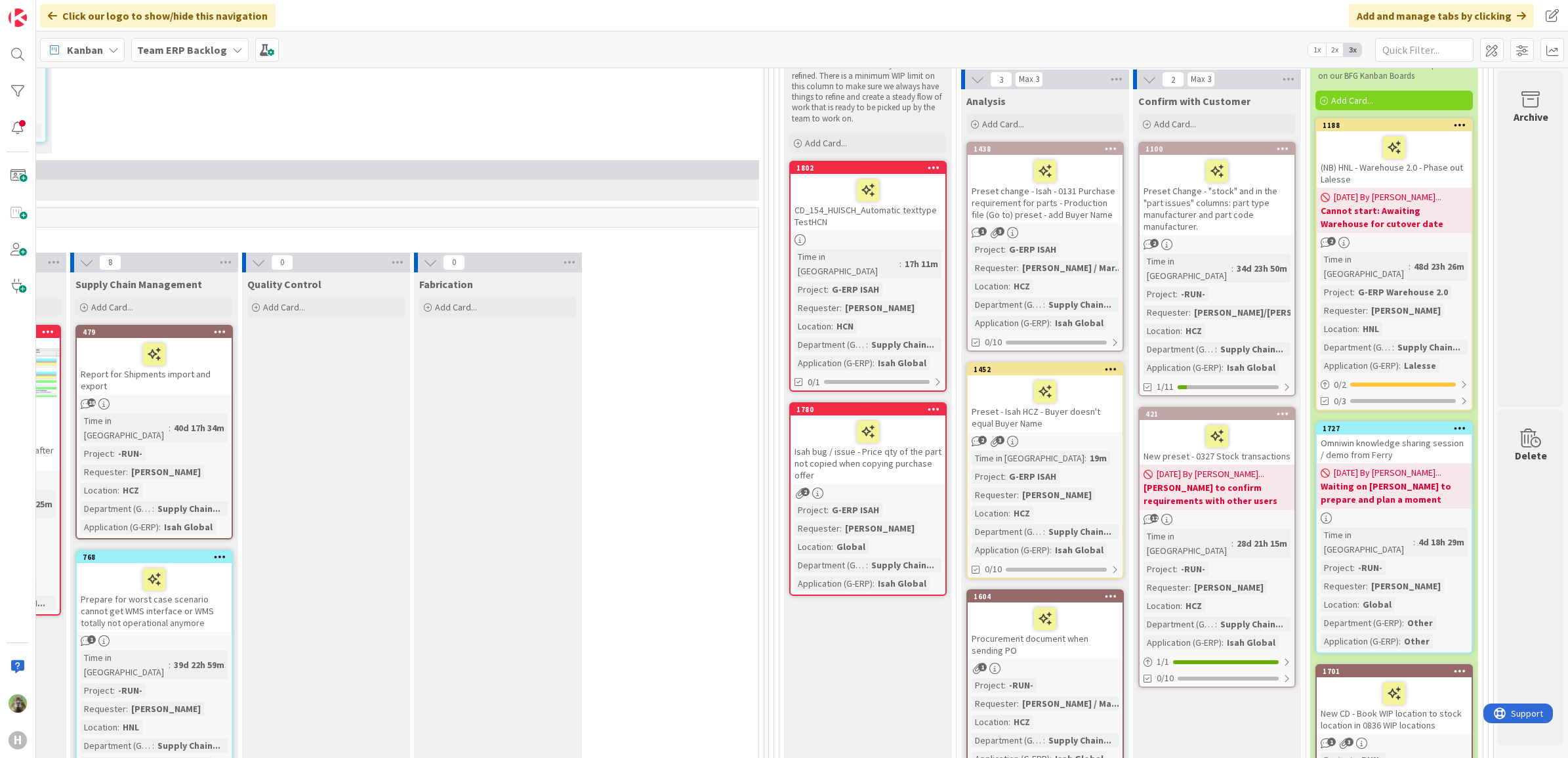
click at [1078, 155] on div "1438" at bounding box center [1044, 148] width 155 height 12
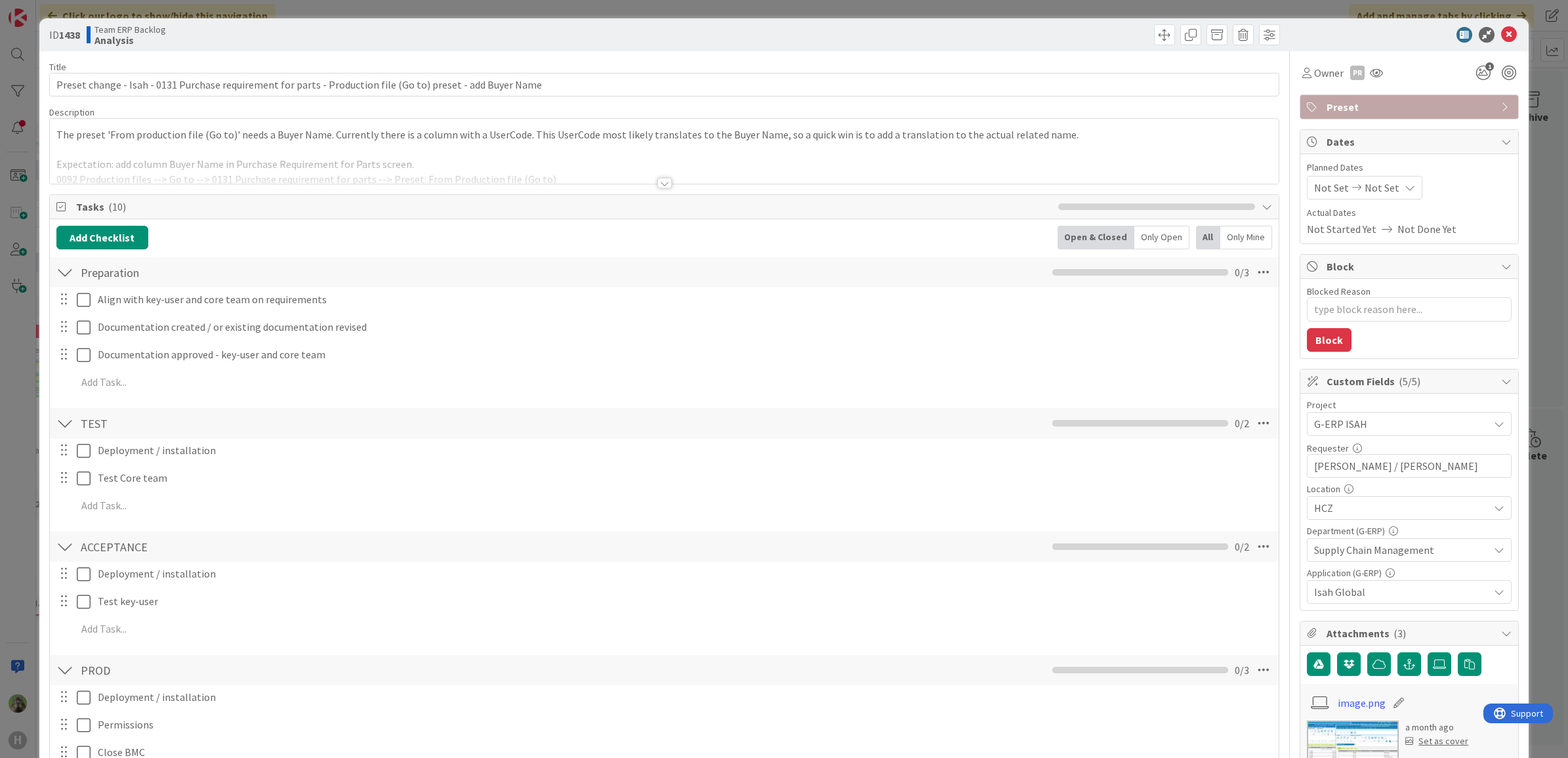
type textarea "x"
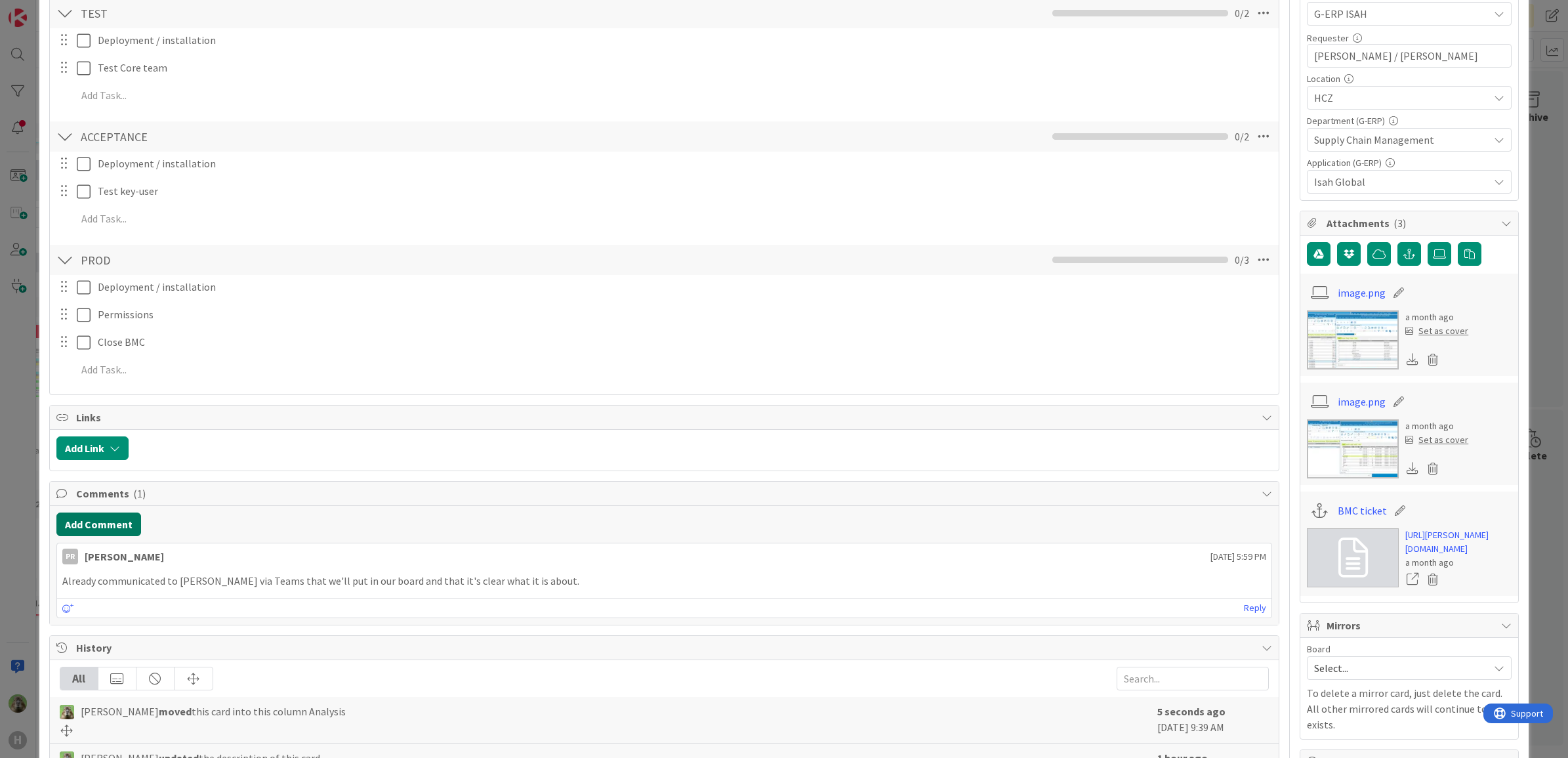
click at [122, 529] on button "Add Comment" at bounding box center [98, 524] width 85 height 24
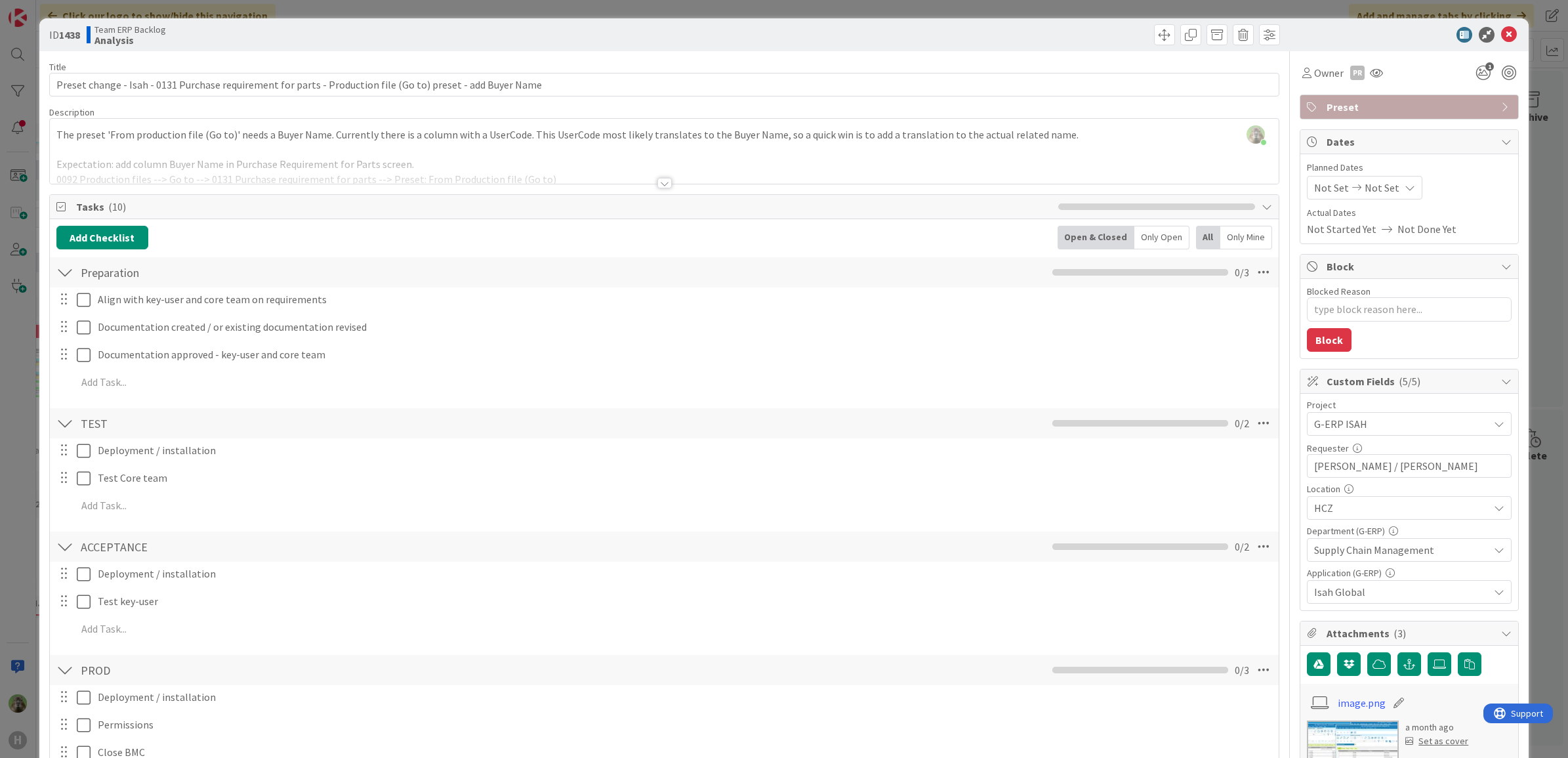
scroll to position [492, 0]
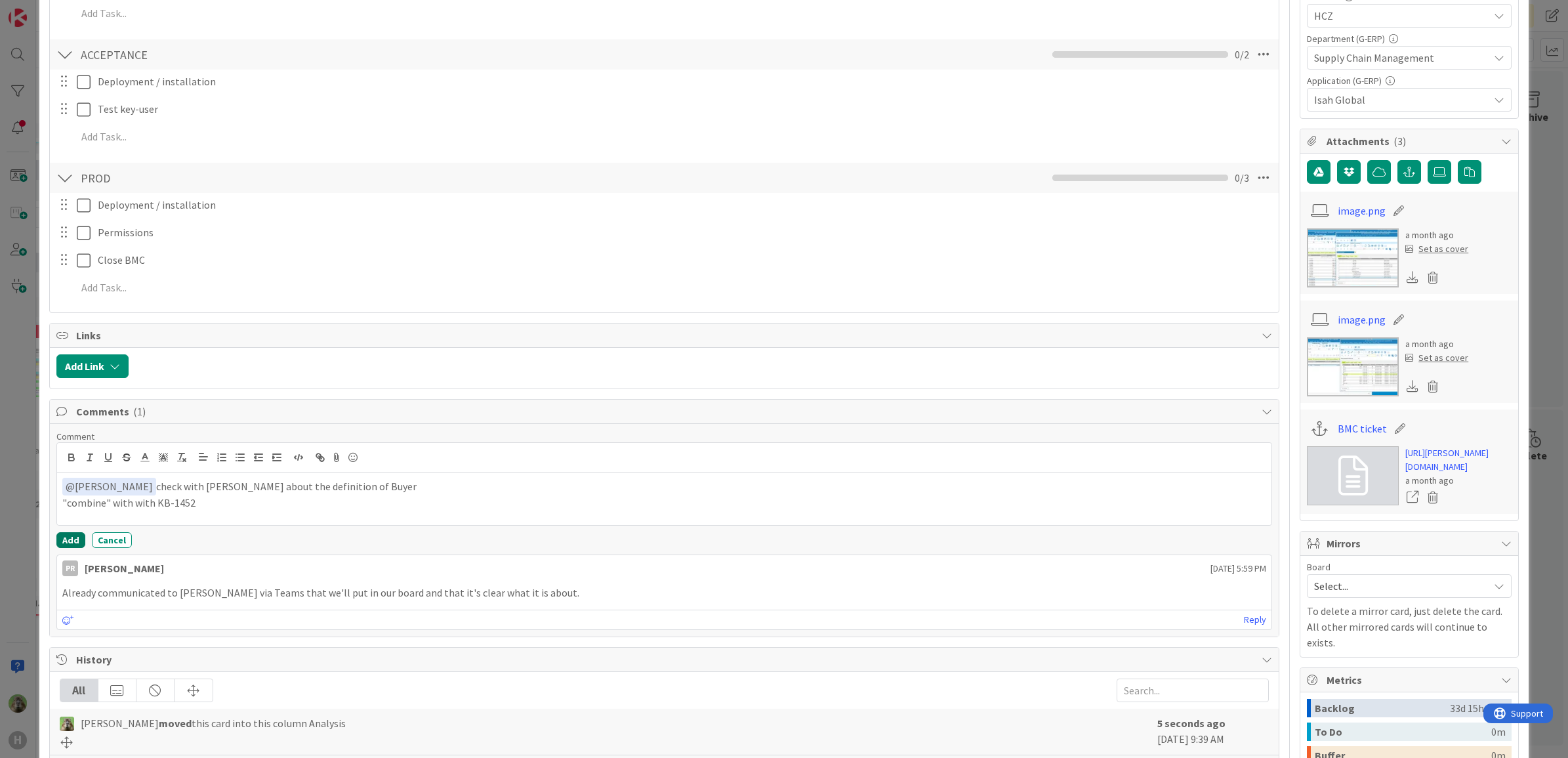
click at [59, 545] on button "Add" at bounding box center [71, 539] width 29 height 15
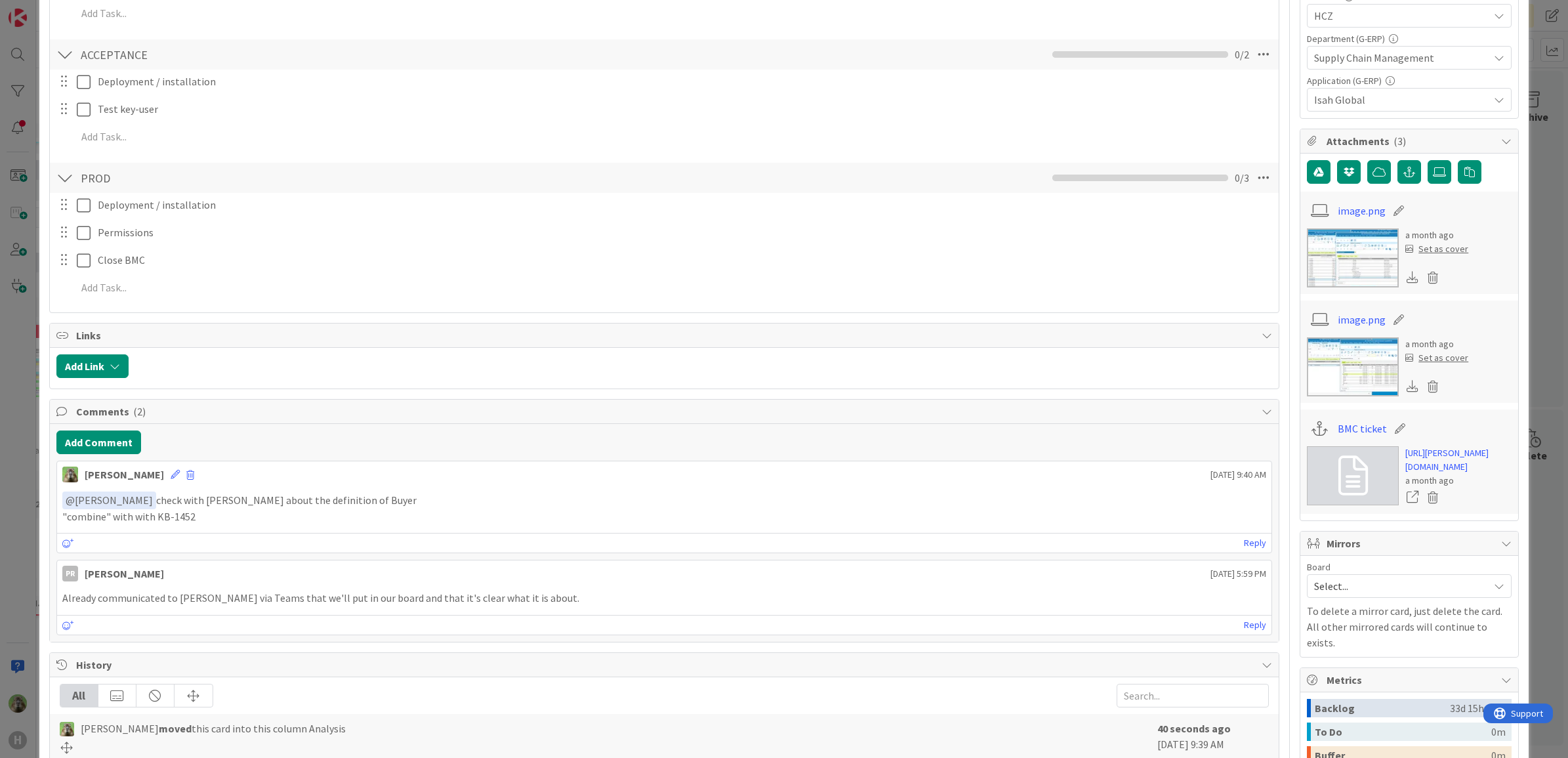
scroll to position [0, 0]
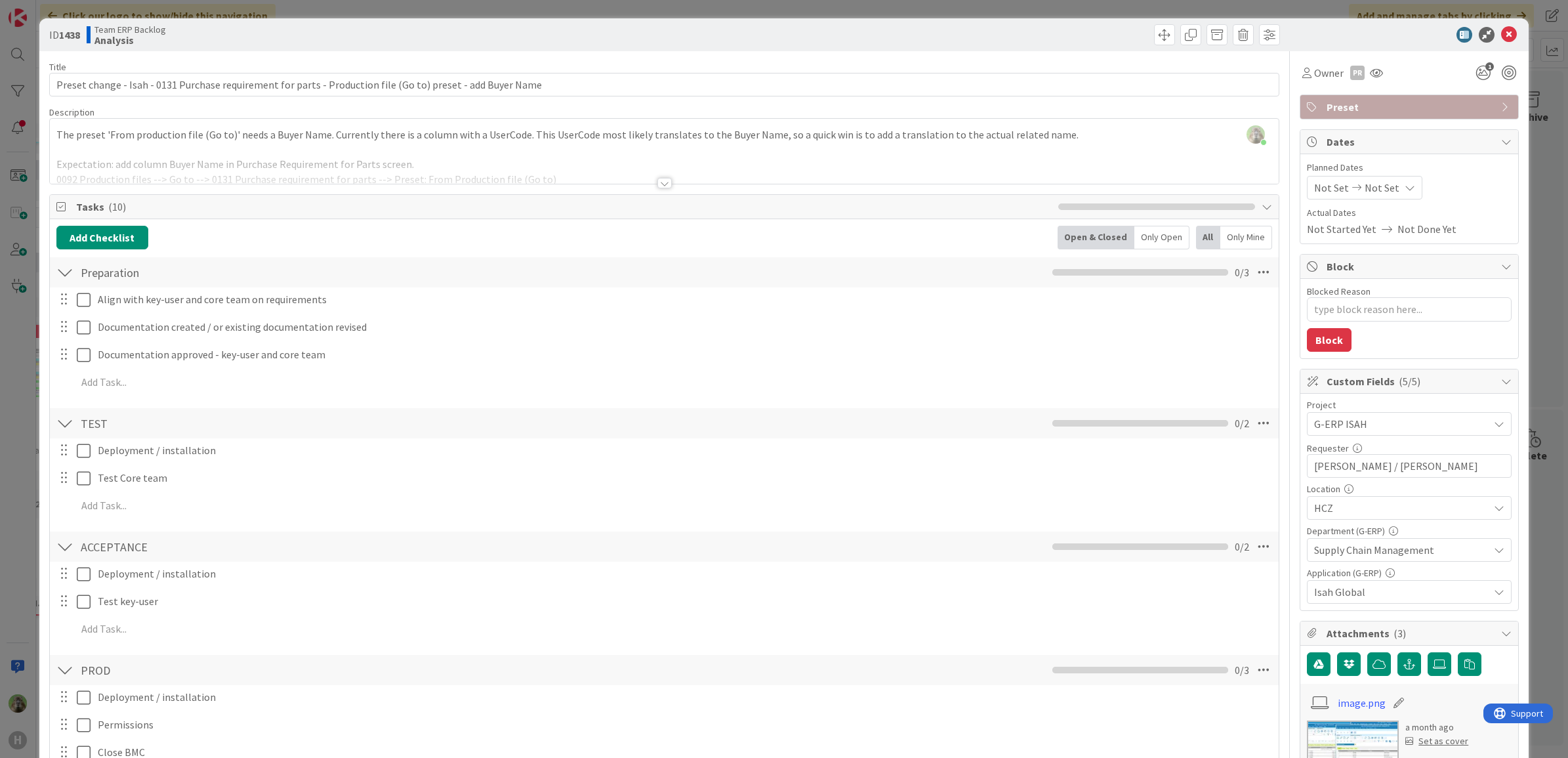
click at [25, 484] on div "ID 1438 Team ERP Backlog Analysis Title 108 / 128 Preset change - Isah - 0131 P…" at bounding box center [784, 379] width 1568 height 758
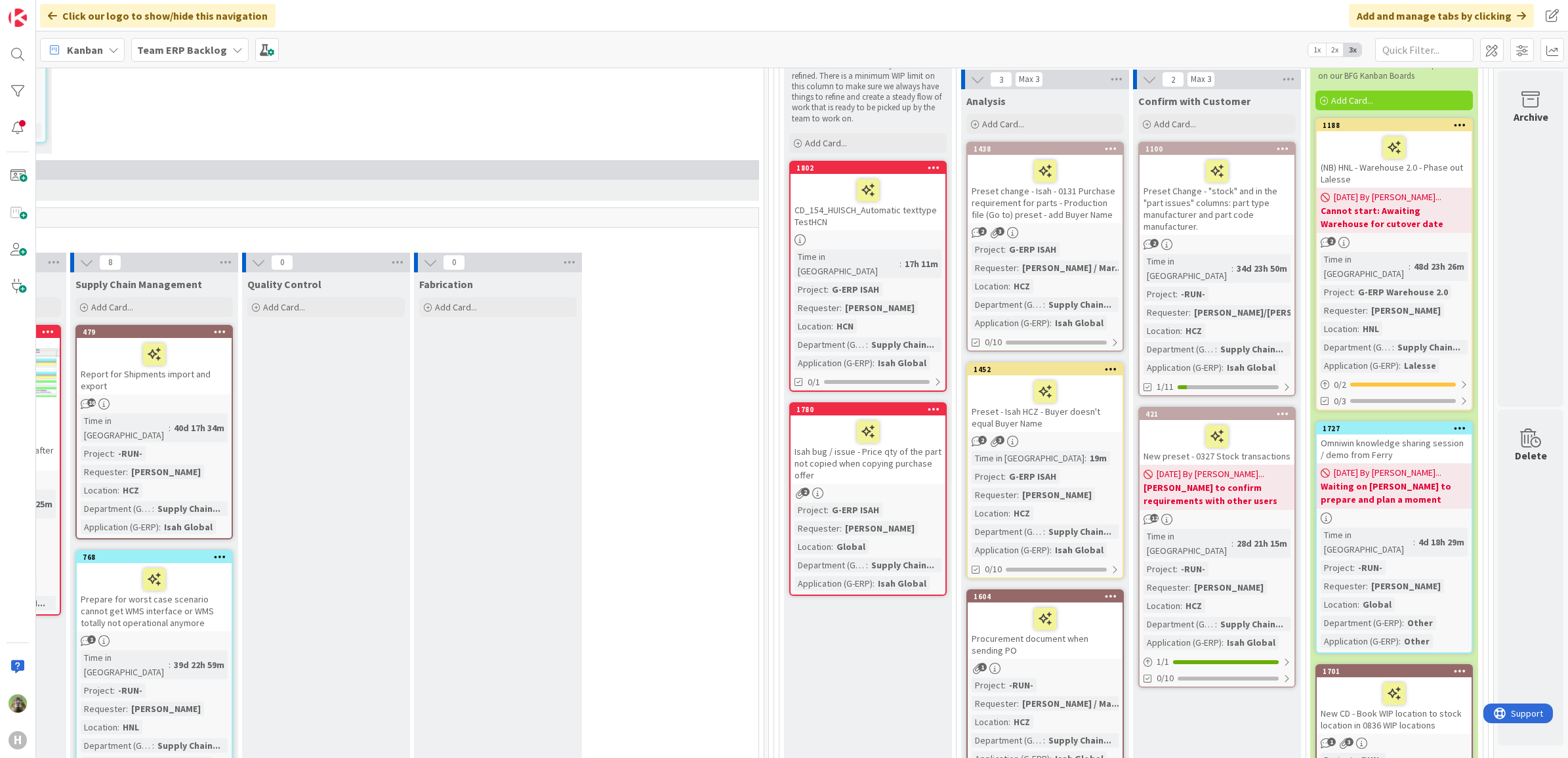
click at [902, 216] on div "CD_154_HUISCH_Automatic texttype TestHCN" at bounding box center [868, 202] width 155 height 56
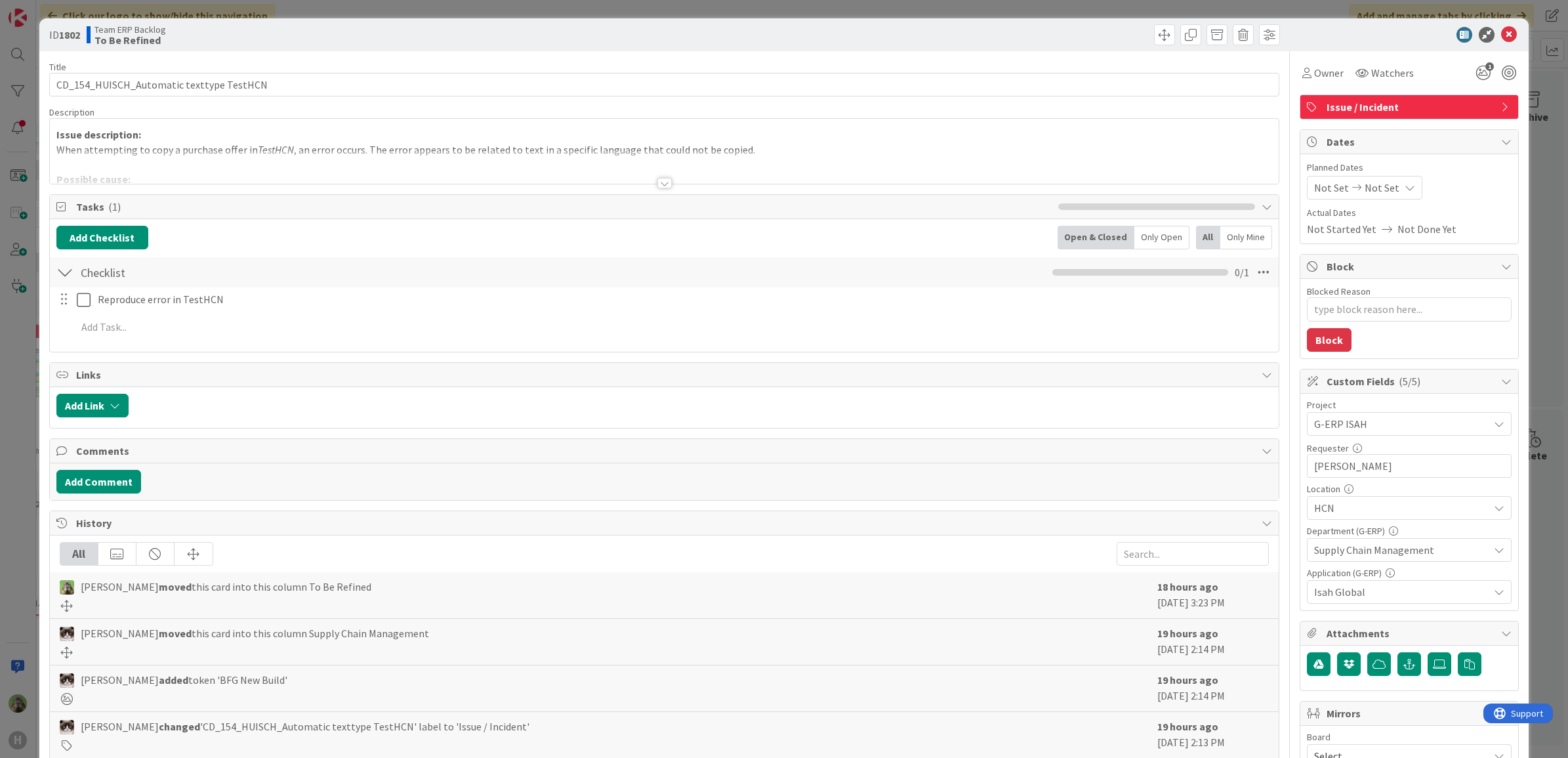
click at [545, 155] on div at bounding box center [664, 166] width 1229 height 34
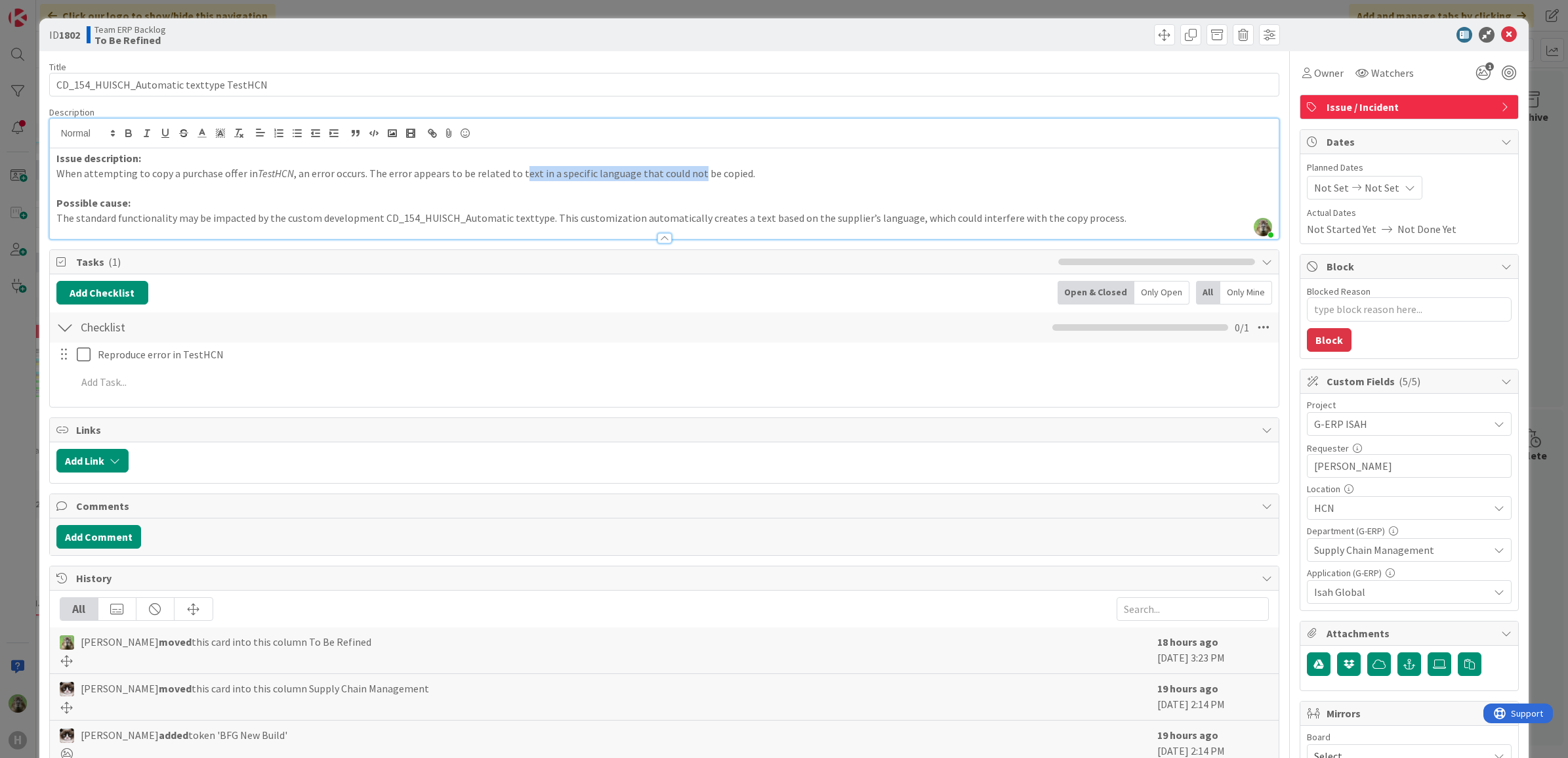
drag, startPoint x: 546, startPoint y: 166, endPoint x: 710, endPoint y: 180, distance: 164.6
click at [697, 180] on p "When attempting to copy a purchase offer in TestHCN , an error occurs. The erro…" at bounding box center [664, 174] width 1216 height 15
click at [548, 230] on div at bounding box center [664, 232] width 1229 height 14
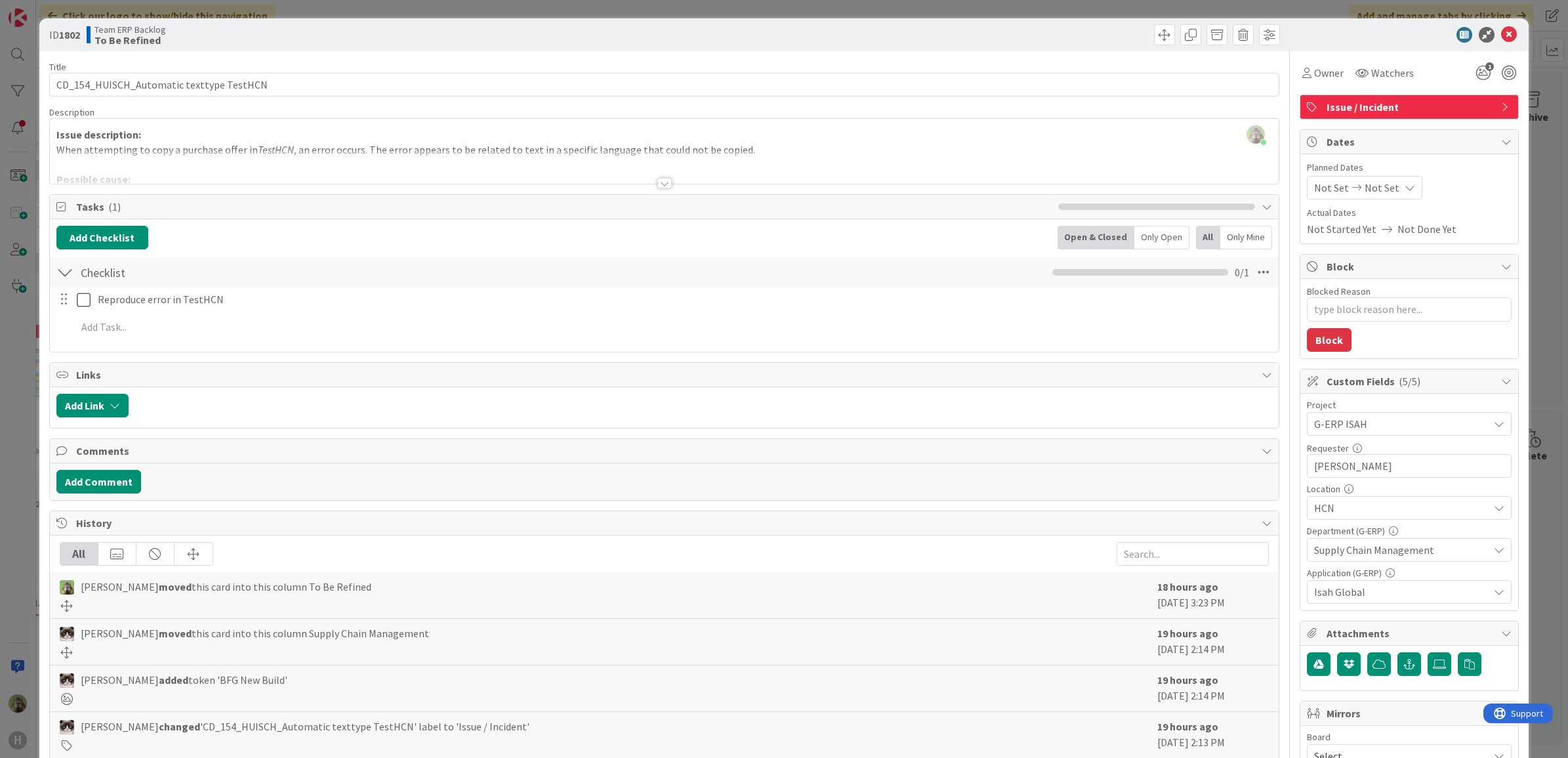
click at [637, 155] on div at bounding box center [664, 166] width 1229 height 34
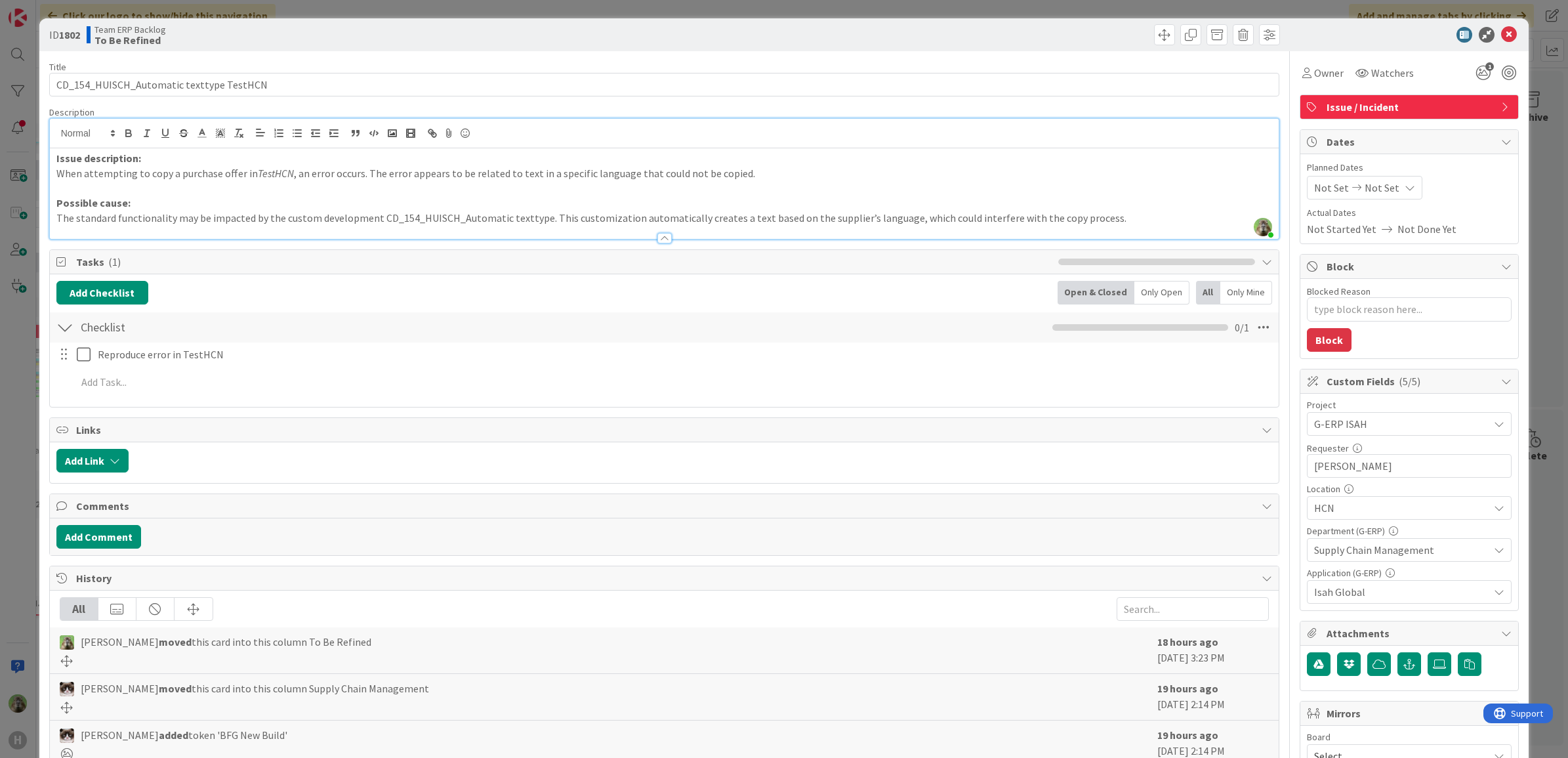
click at [553, 215] on p "The standard functionality may be impacted by the custom development CD_154_HUI…" at bounding box center [664, 218] width 1216 height 15
drag, startPoint x: 378, startPoint y: 221, endPoint x: 442, endPoint y: 211, distance: 64.8
click at [442, 211] on p "The standard functionality may be impacted by the custom development CD_154_HUI…" at bounding box center [664, 218] width 1216 height 15
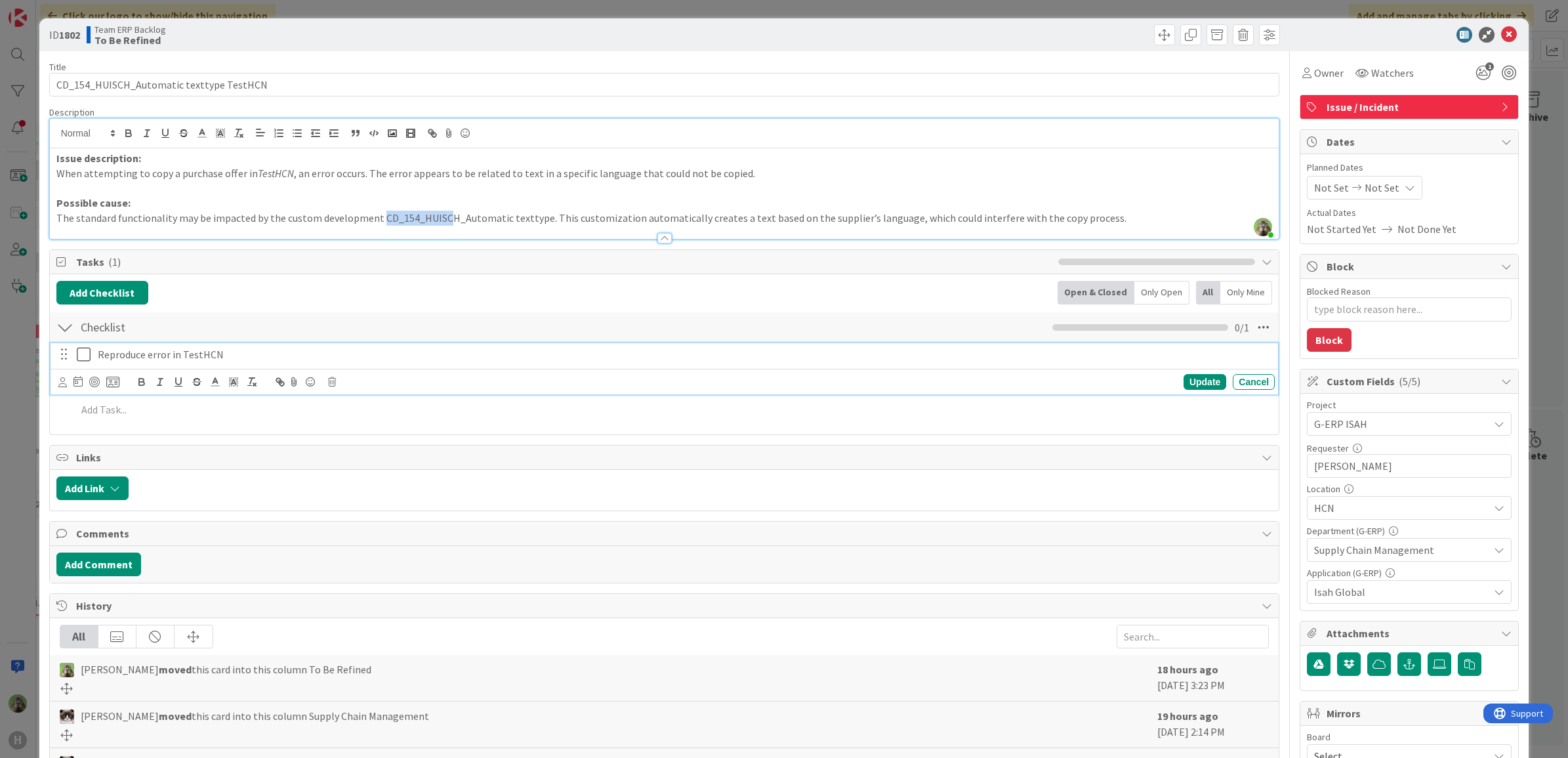
click at [261, 357] on p "Reproduce error in TestHCN" at bounding box center [684, 354] width 1172 height 15
type textarea "x"
click at [293, 346] on div "Reproduce error in TestHCN" at bounding box center [684, 354] width 1182 height 23
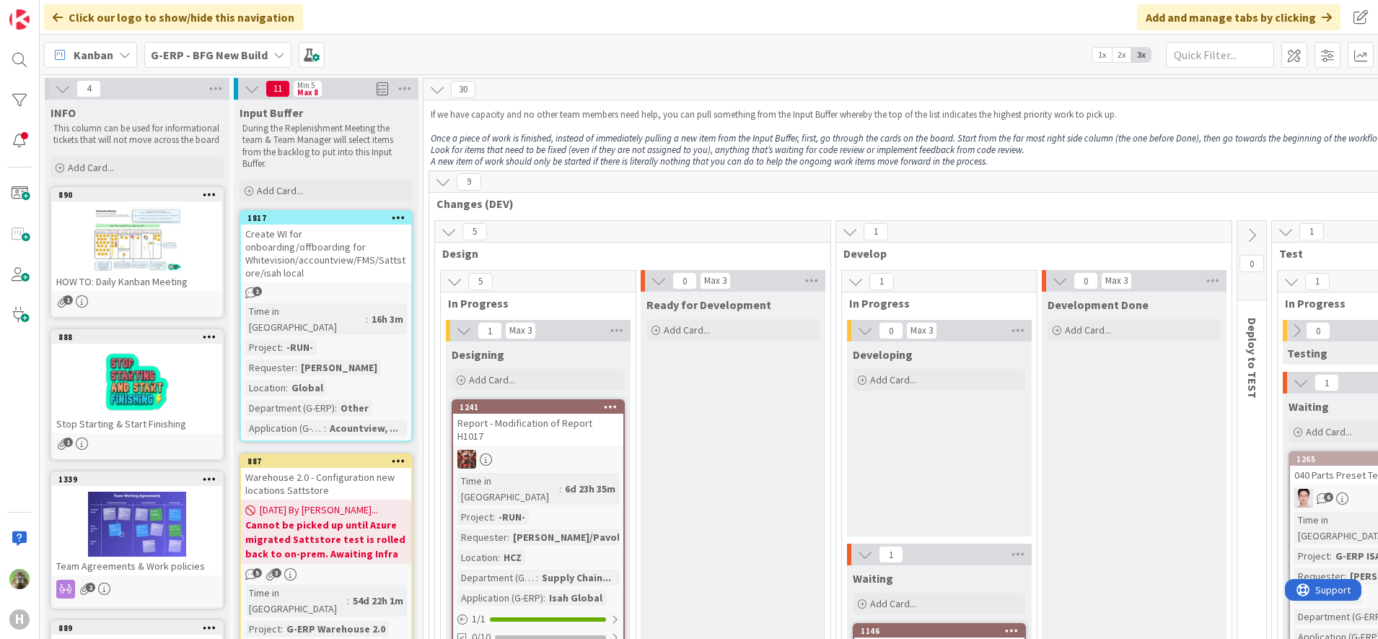
click at [182, 57] on b "G-ERP - BFG New Build" at bounding box center [209, 55] width 117 height 14
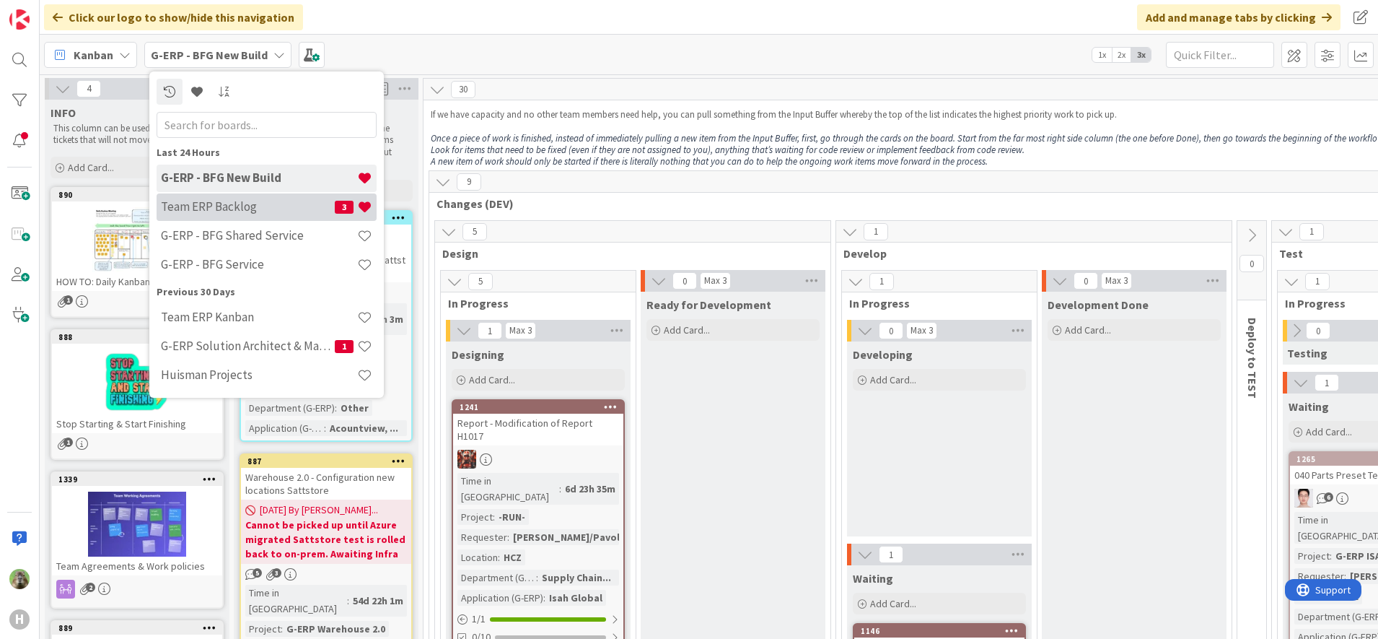
click at [216, 216] on div "Team ERP Backlog 3" at bounding box center [267, 206] width 220 height 27
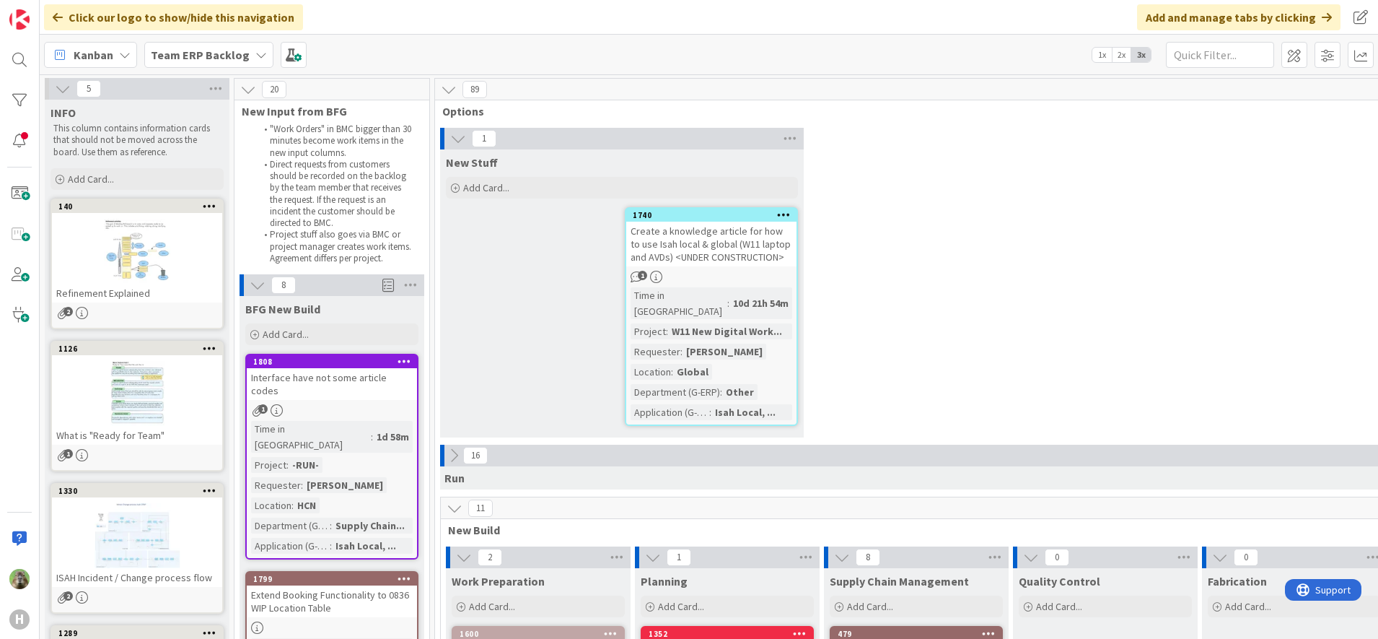
click at [162, 243] on div at bounding box center [137, 251] width 170 height 65
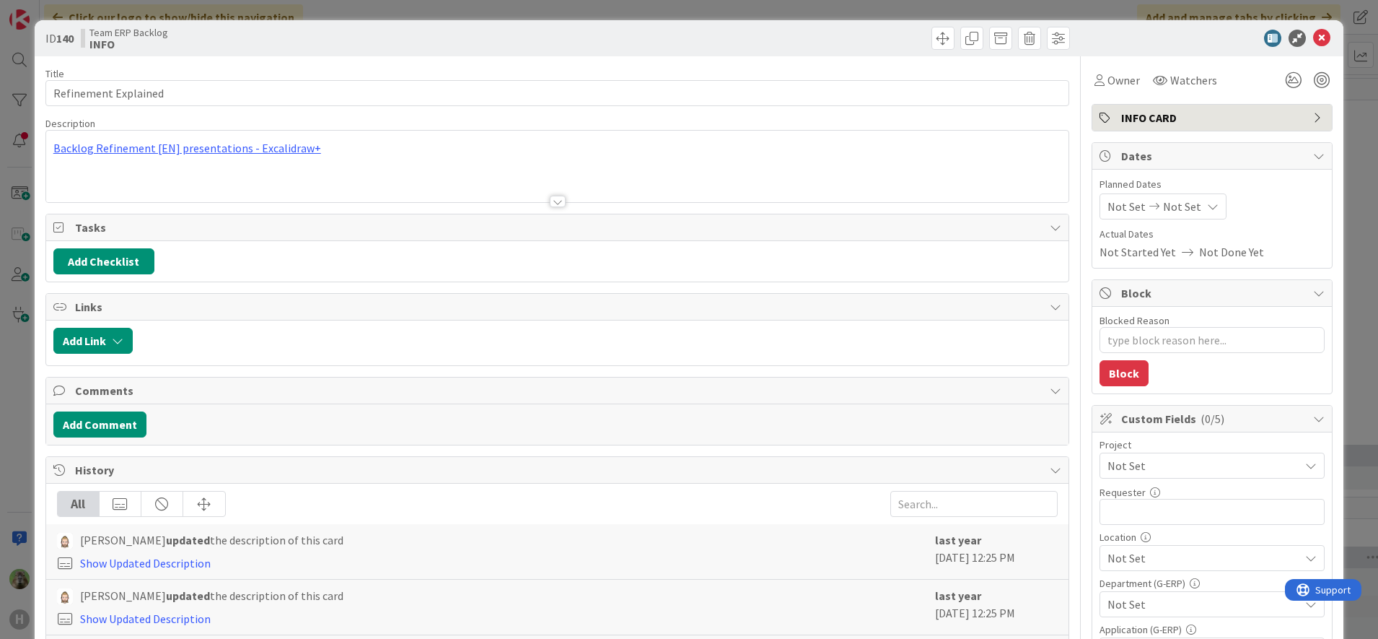
click at [742, 185] on div at bounding box center [557, 183] width 1023 height 37
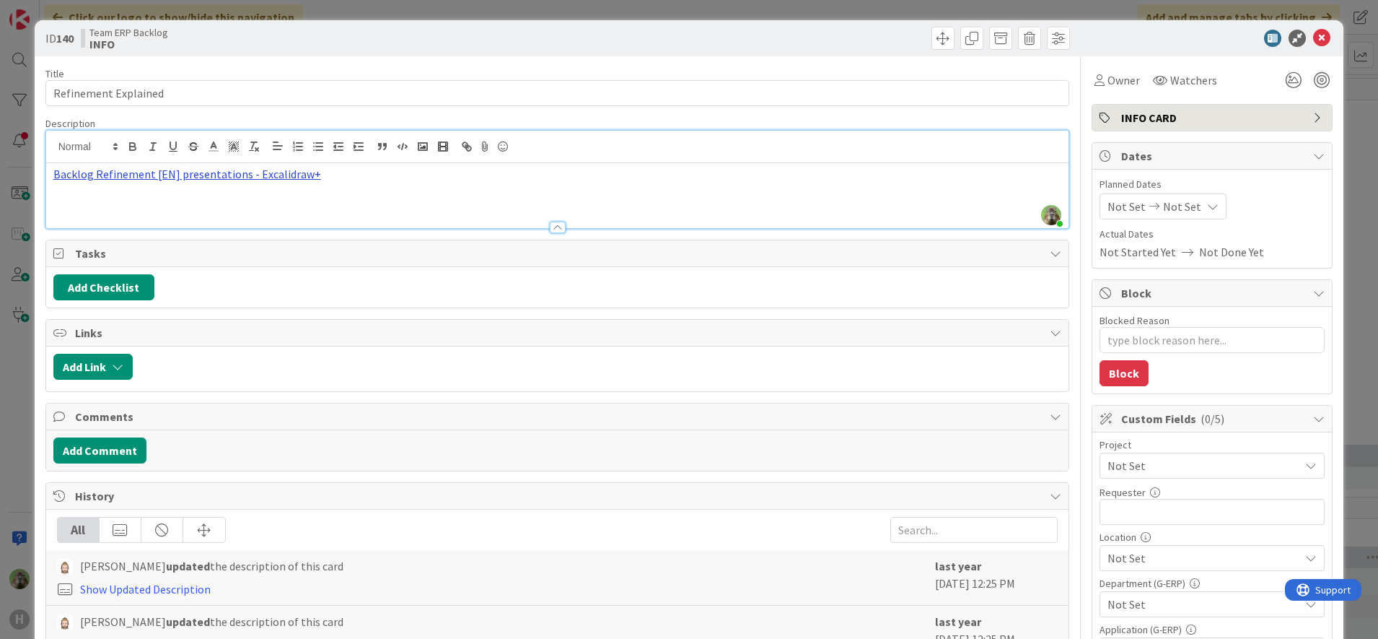
click at [270, 180] on link "Backlog Refinement [EN] presentations - Excalidraw+" at bounding box center [187, 174] width 268 height 14
click at [188, 198] on link "https://link.excalidraw.com/p/readonly/P6gMyhzKfULgRKy25laY" at bounding box center [144, 202] width 99 height 19
type textarea "x"
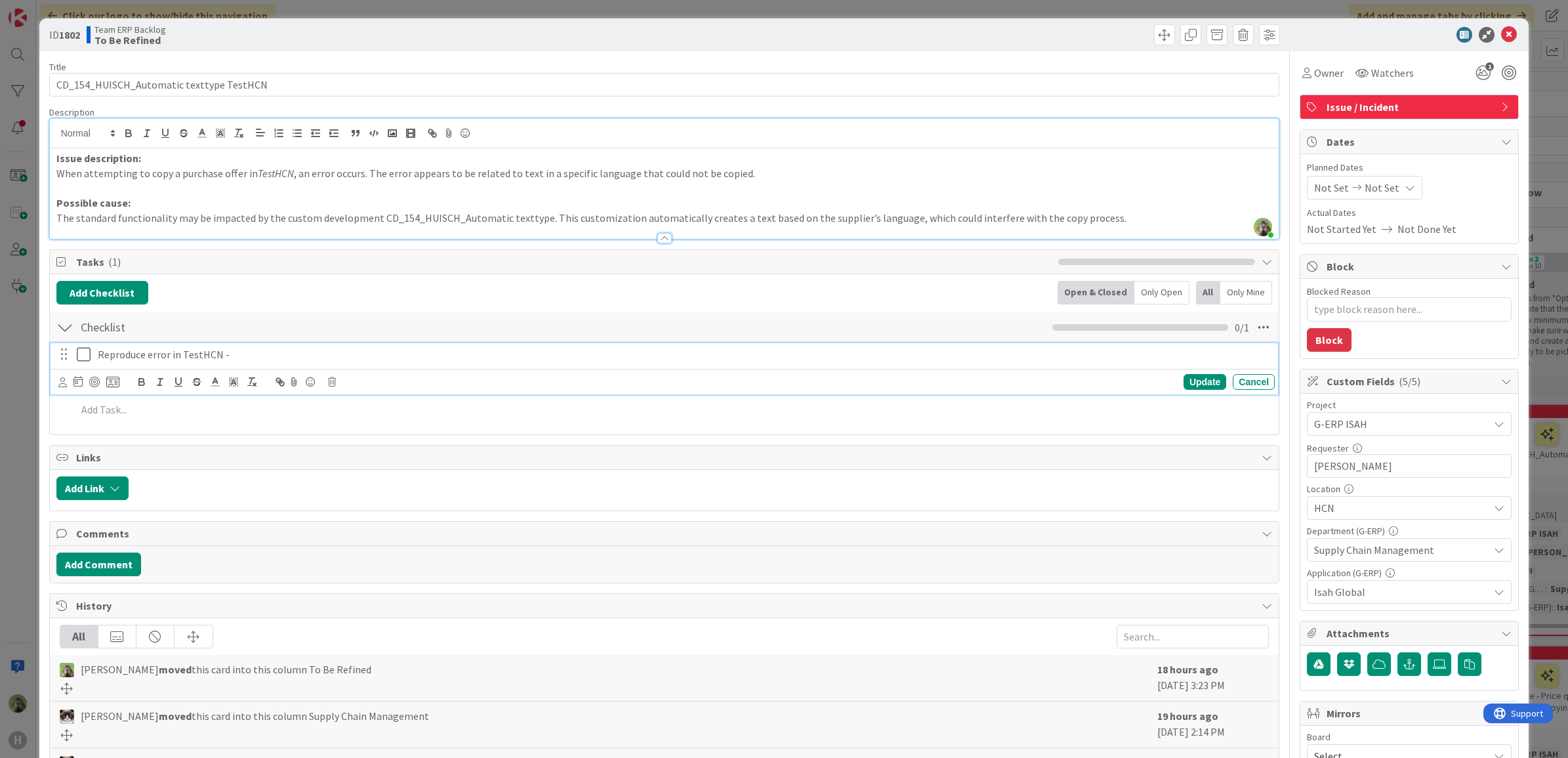
scroll to position [244, 693]
click at [604, 138] on div at bounding box center [664, 134] width 1229 height 29
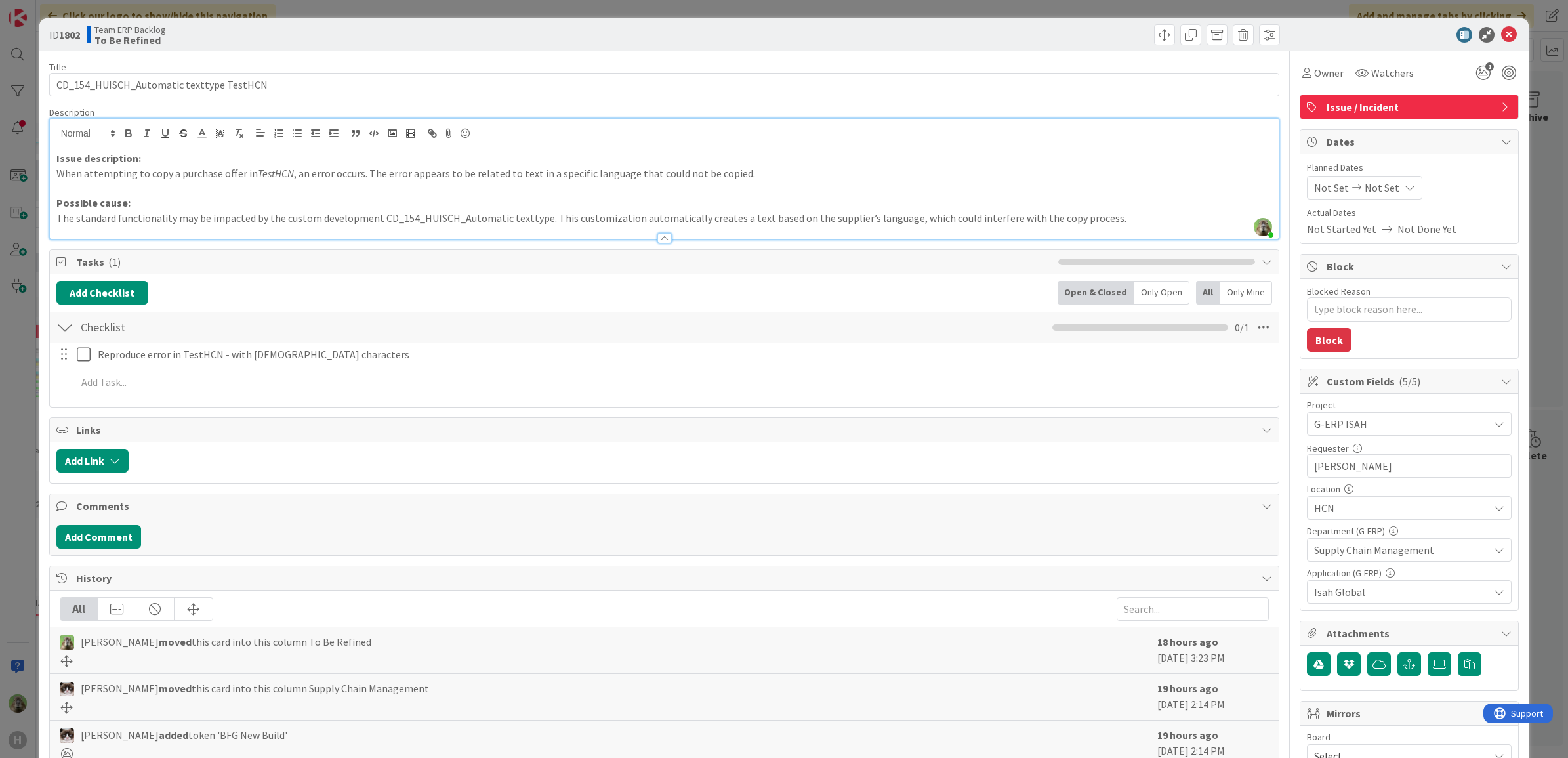
click at [617, 188] on p at bounding box center [664, 187] width 1216 height 15
type textarea "x"
click at [1099, 212] on p "The standard functionality may be impacted by the custom development CD_154_HUI…" at bounding box center [664, 218] width 1216 height 15
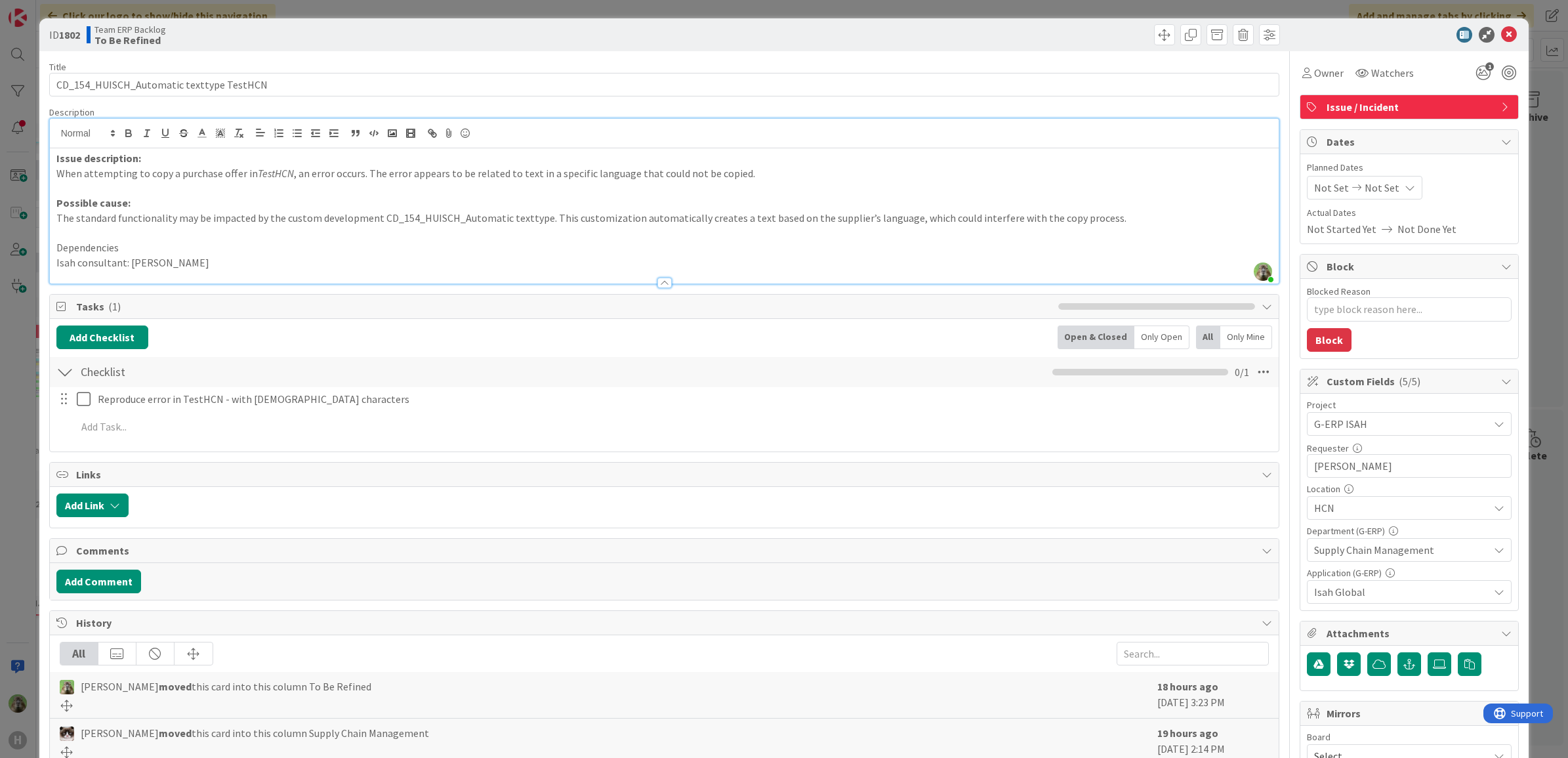
click at [13, 409] on div "ID 1802 Team ERP Backlog To Be Refined Title 40 / 128 CD_154_HUISCH_Automatic t…" at bounding box center [784, 379] width 1568 height 758
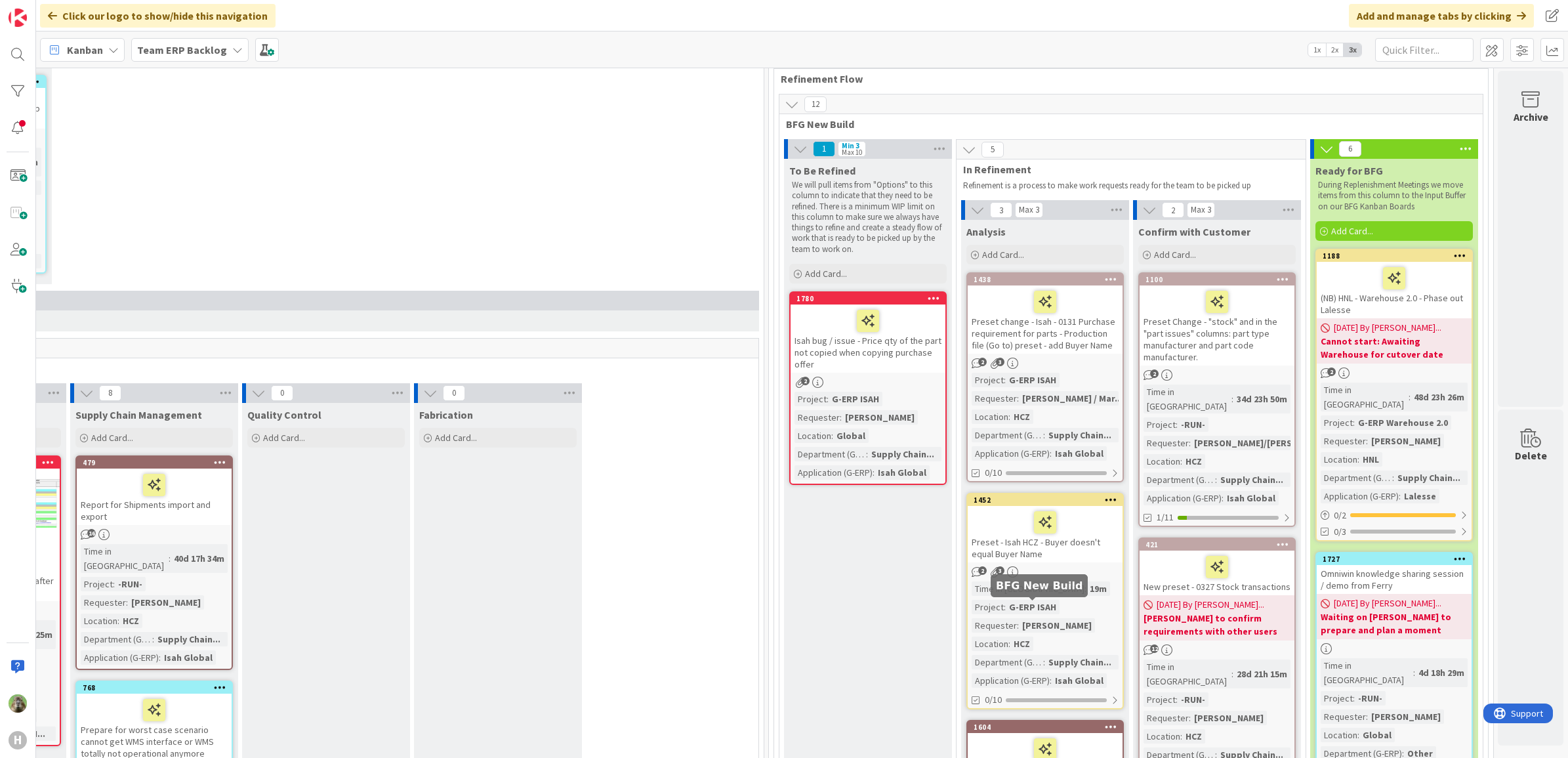
scroll to position [0, 693]
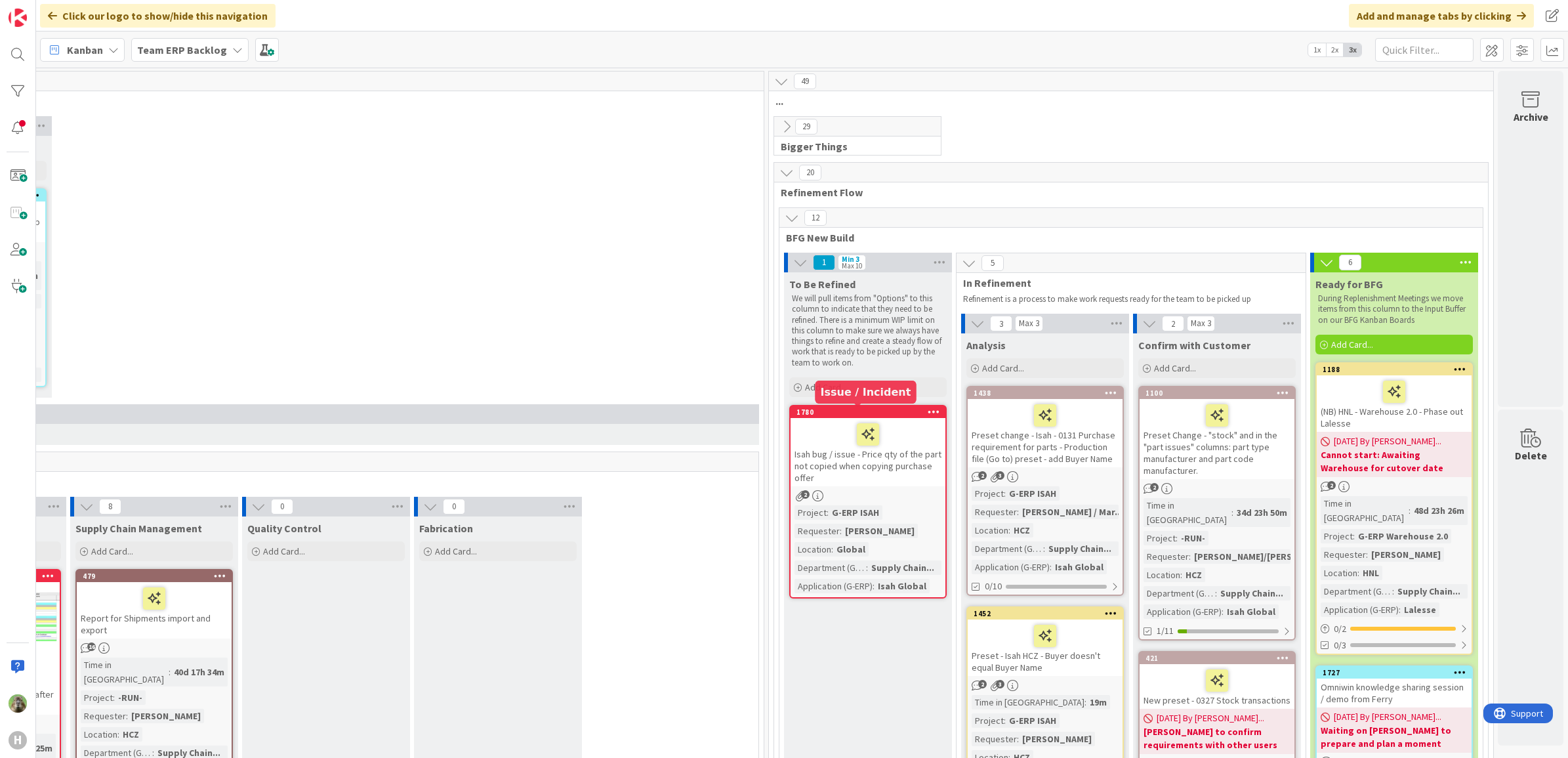
click at [884, 414] on div "1780" at bounding box center [871, 412] width 149 height 9
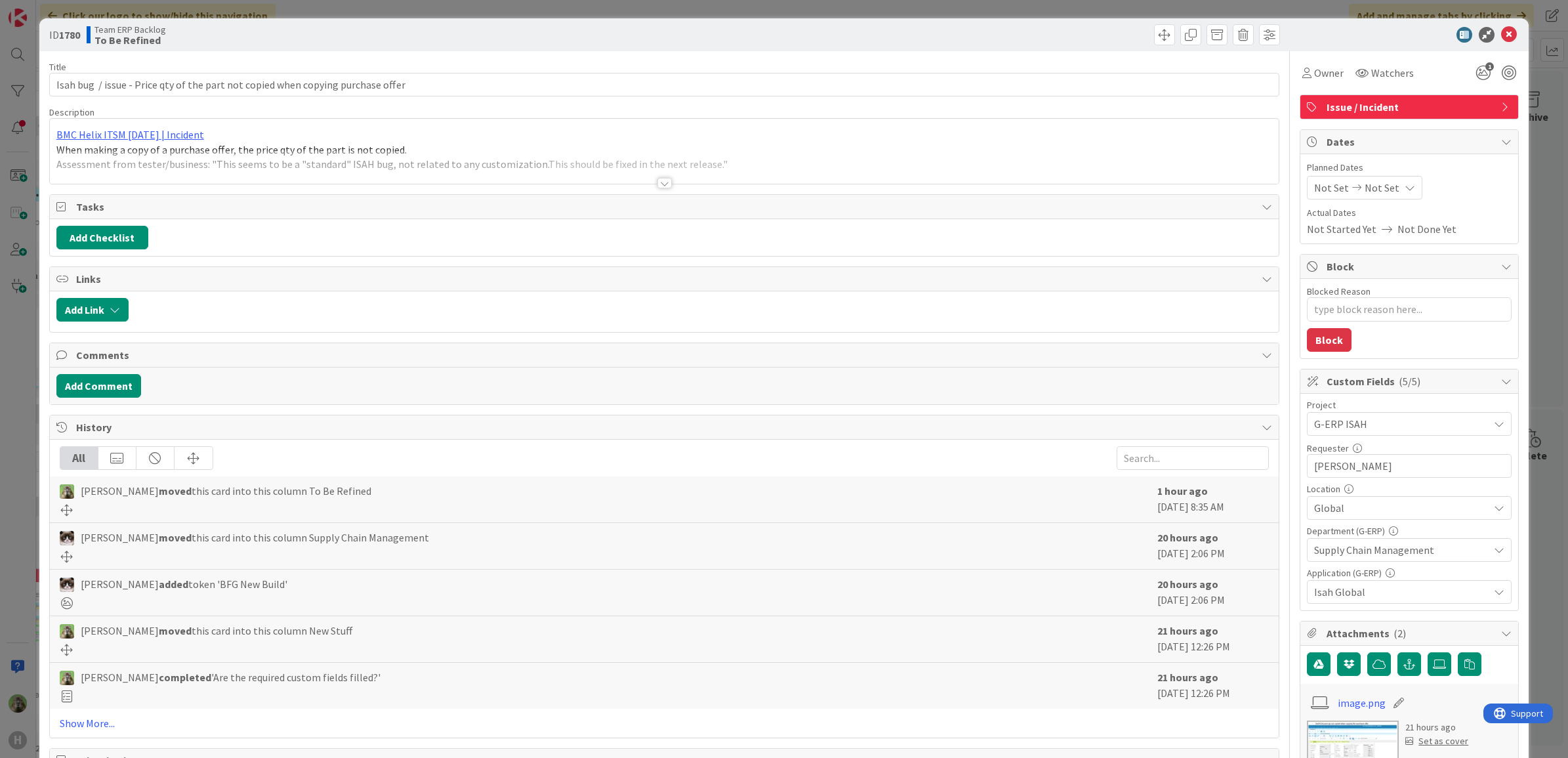
type textarea "x"
click at [573, 163] on div at bounding box center [664, 166] width 1229 height 34
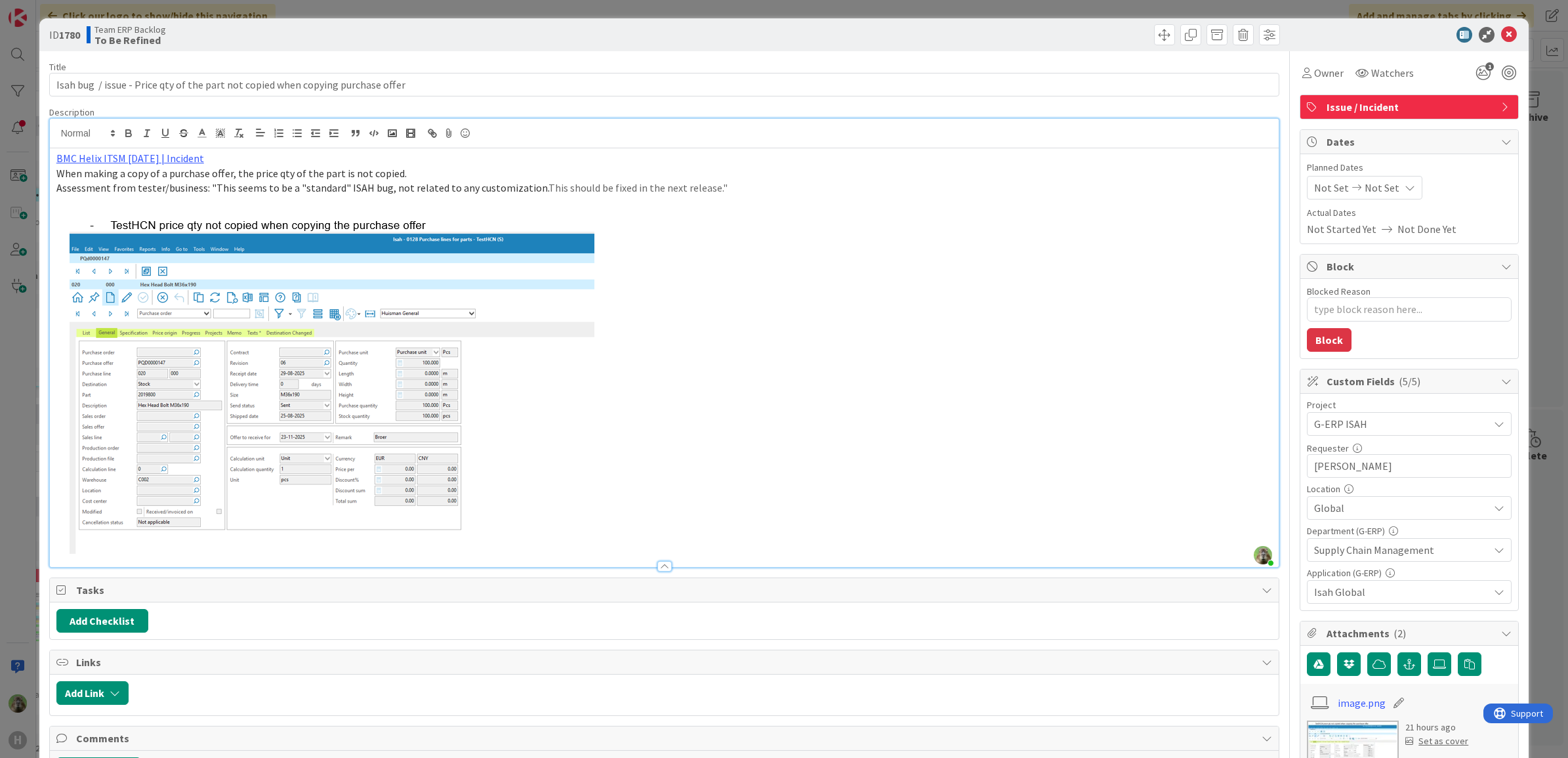
drag, startPoint x: 376, startPoint y: 153, endPoint x: 84, endPoint y: 146, distance: 292.1
click at [84, 146] on div "Timothy Tjia just joined BMC Helix ITSM 23.3.02 | Incident When making a copy o…" at bounding box center [664, 343] width 1229 height 448
click at [774, 437] on p at bounding box center [664, 382] width 1216 height 343
click at [119, 618] on button "Add Checklist" at bounding box center [102, 621] width 92 height 24
type input "c"
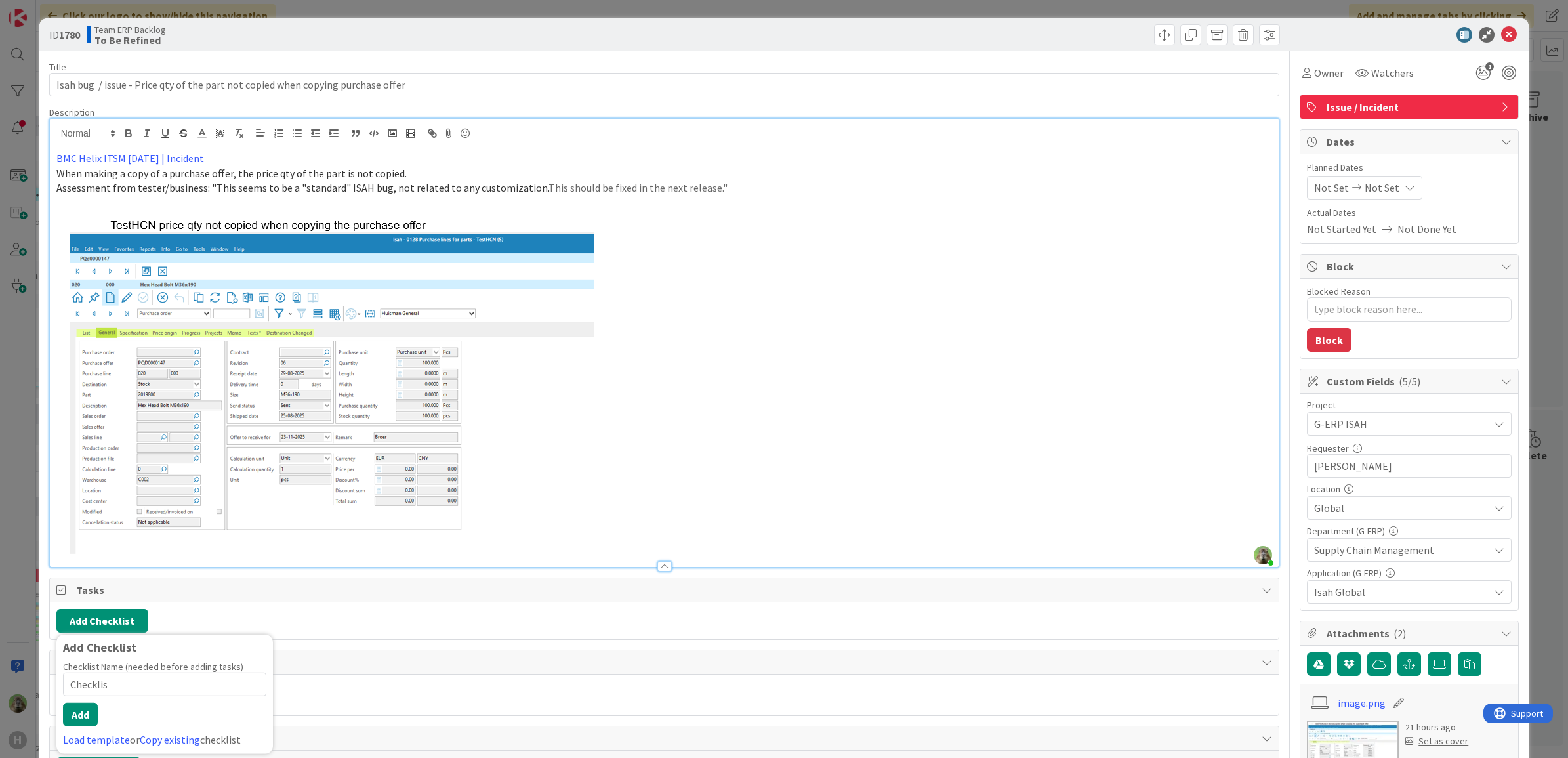
type input "Checklist"
type textarea "x"
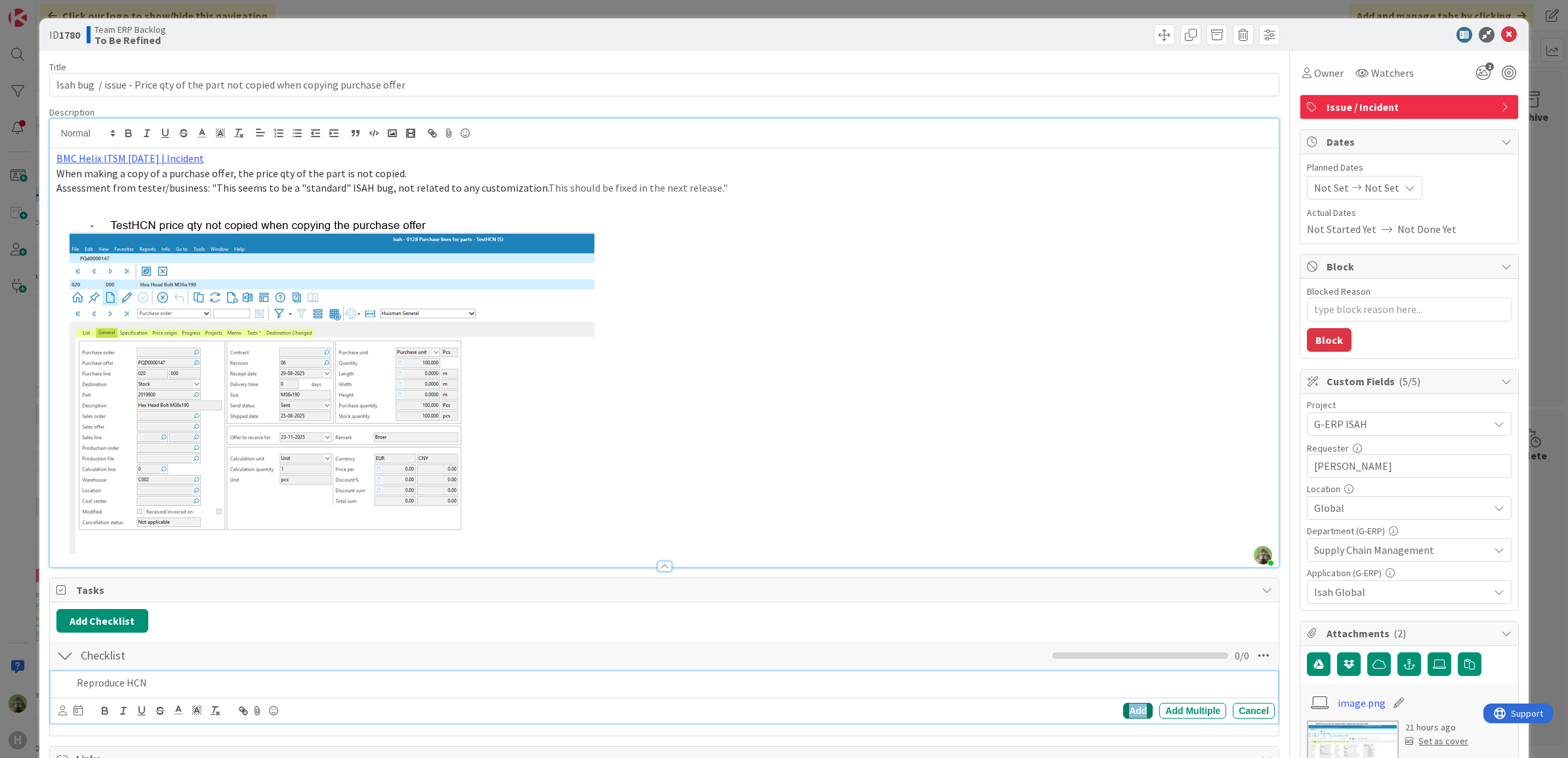
click at [1123, 715] on div "Add" at bounding box center [1137, 710] width 29 height 15
type textarea "x"
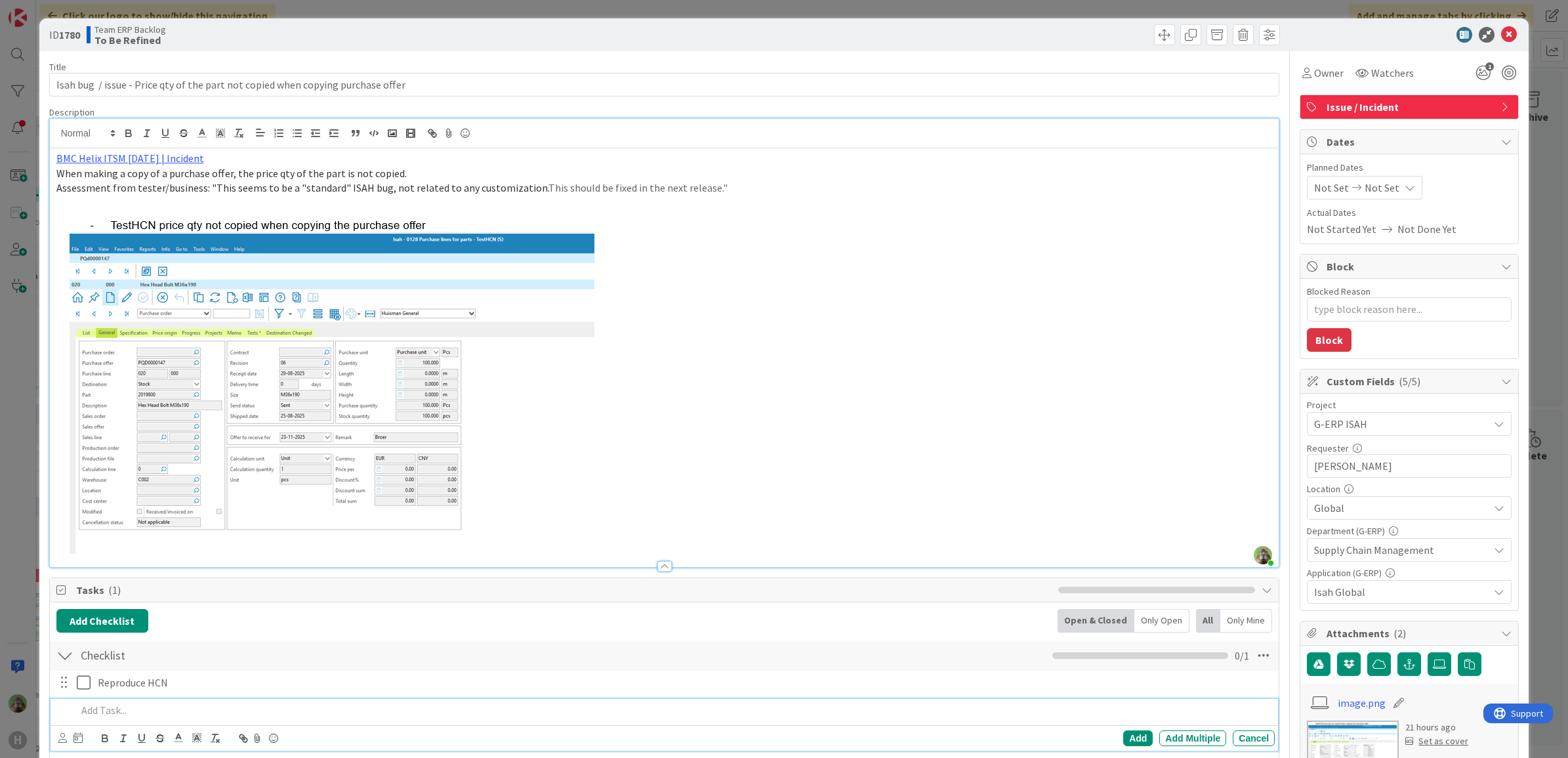
click at [110, 718] on p at bounding box center [673, 710] width 1193 height 15
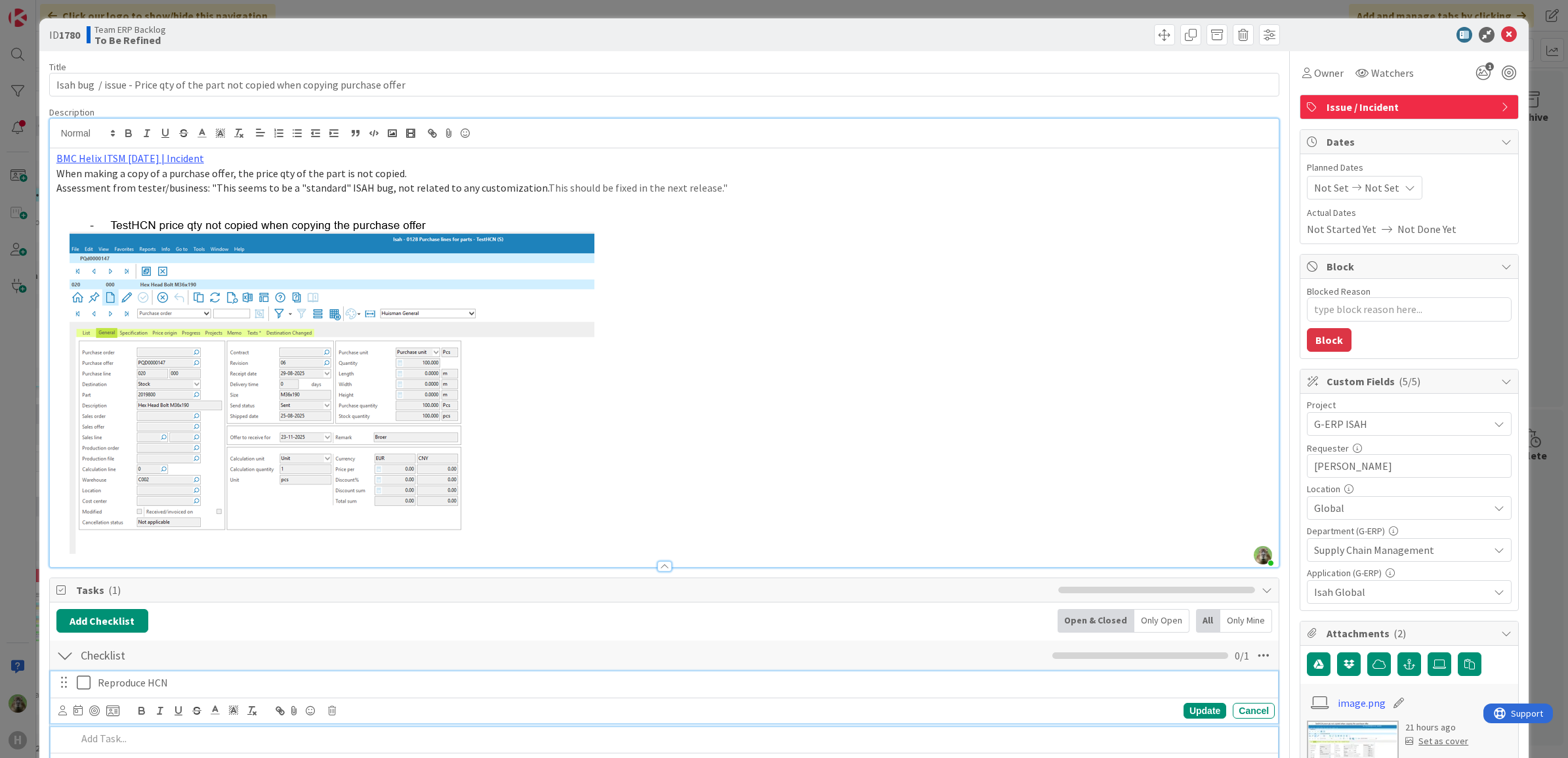
click at [149, 689] on p "Reproduce HCN" at bounding box center [684, 683] width 1172 height 15
click at [172, 742] on p at bounding box center [673, 738] width 1193 height 15
click at [1123, 742] on div "Add" at bounding box center [1137, 737] width 29 height 15
type textarea "x"
click at [533, 470] on img at bounding box center [333, 382] width 554 height 343
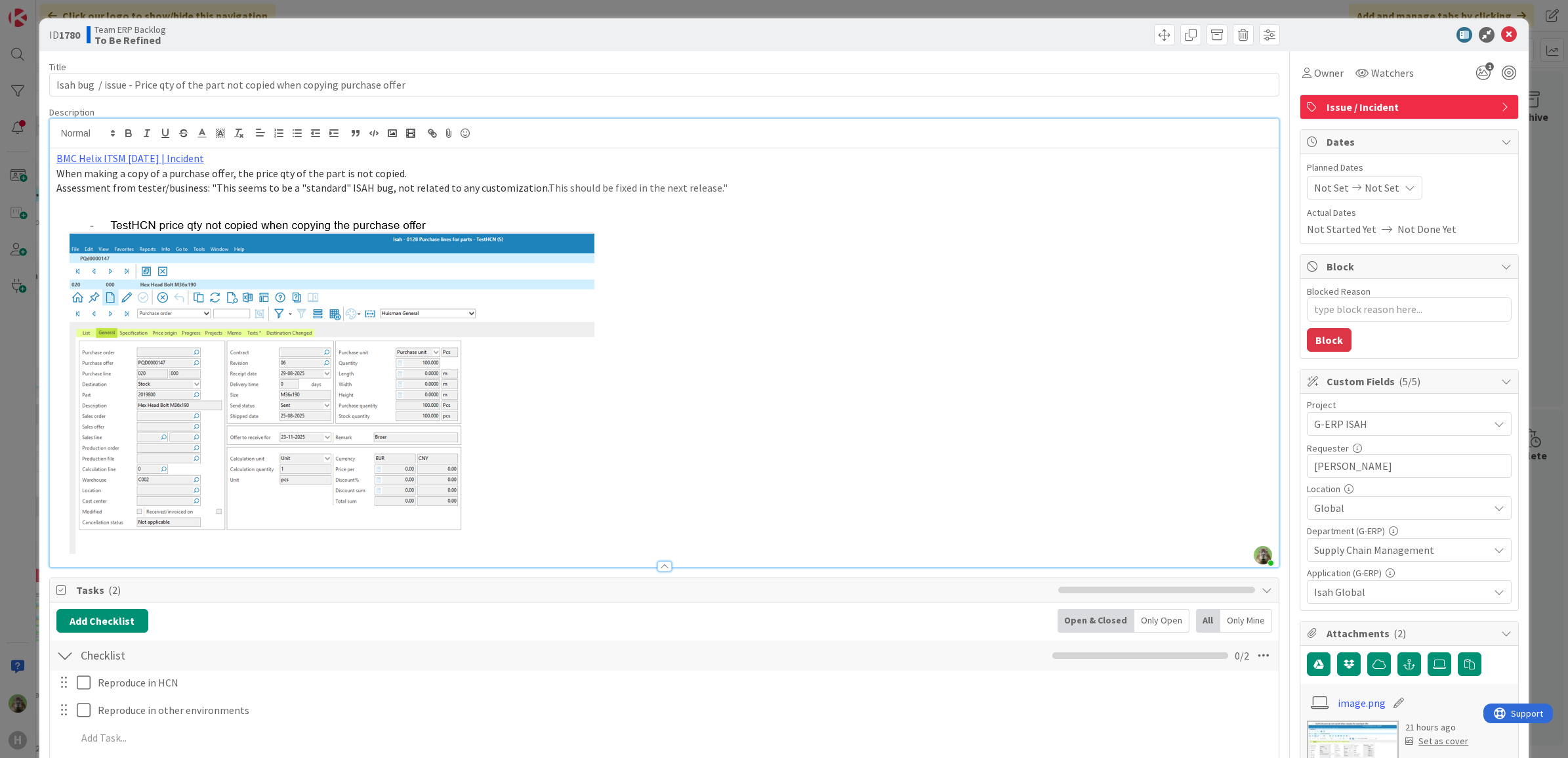
drag, startPoint x: 265, startPoint y: 559, endPoint x: 266, endPoint y: 526, distance: 33.0
click at [265, 558] on div at bounding box center [664, 559] width 1229 height 14
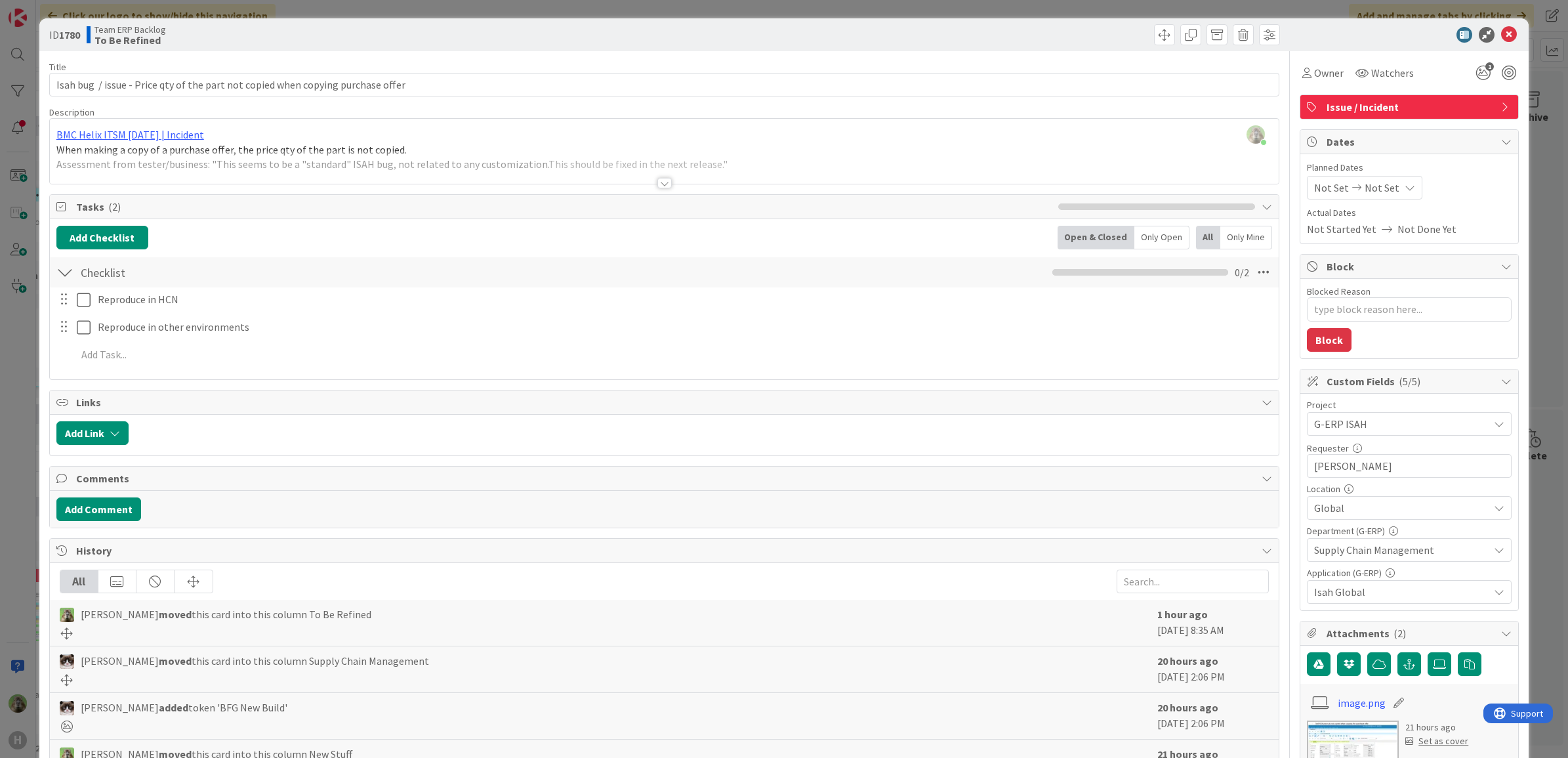
click at [605, 181] on div at bounding box center [664, 166] width 1229 height 34
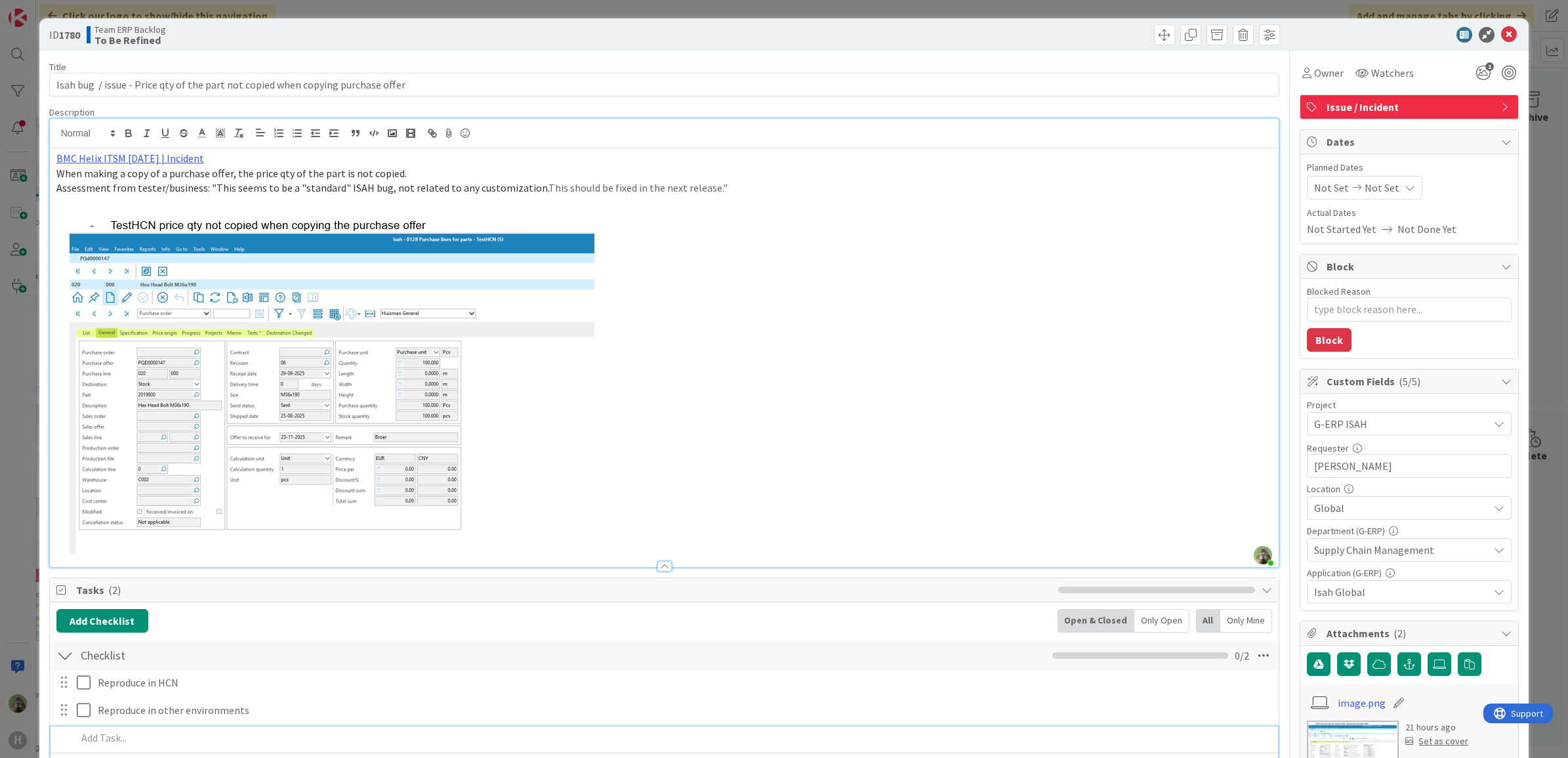
click at [215, 733] on p at bounding box center [673, 737] width 1193 height 15
click at [761, 222] on p at bounding box center [664, 382] width 1216 height 343
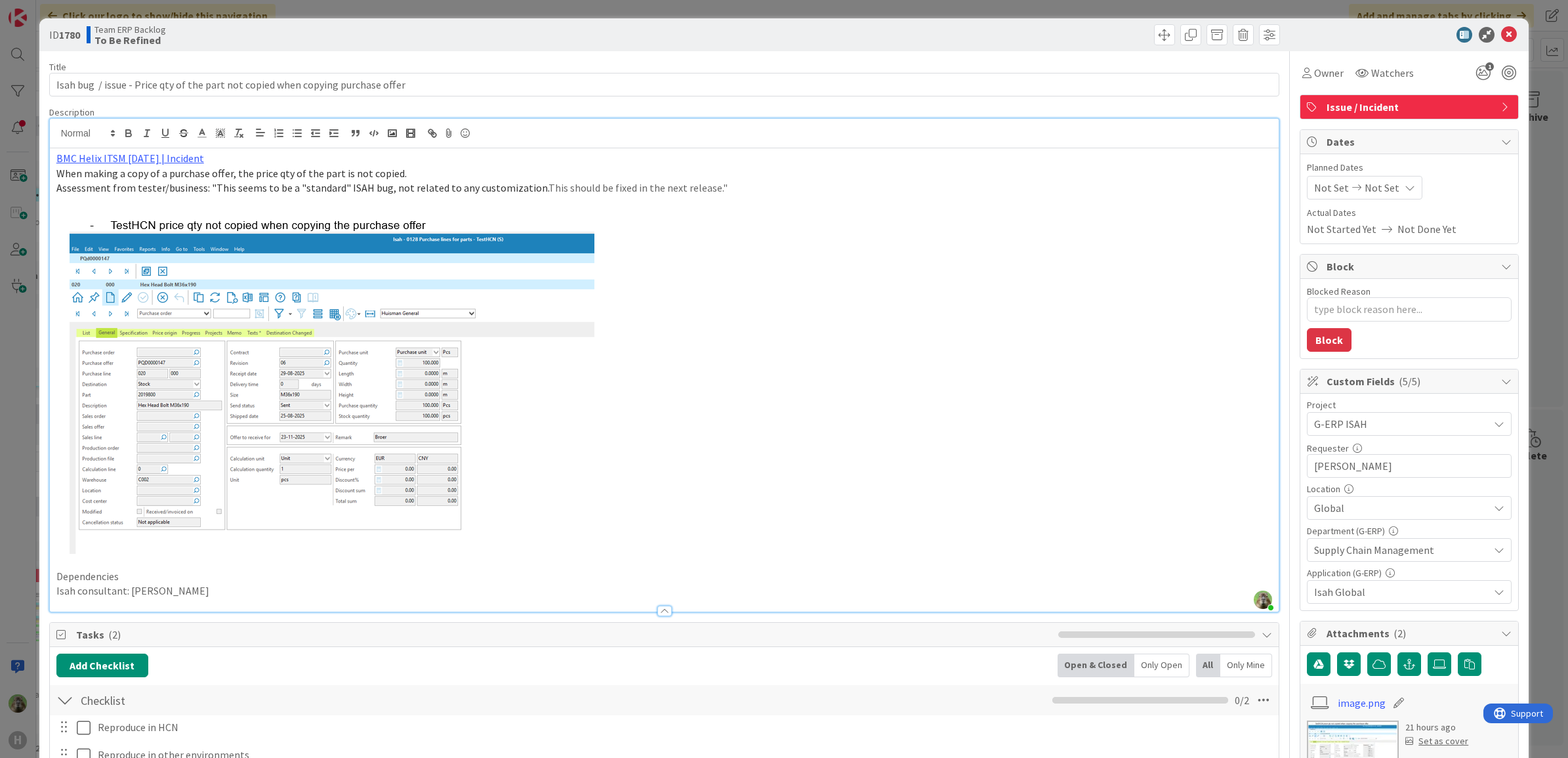
scroll to position [328, 0]
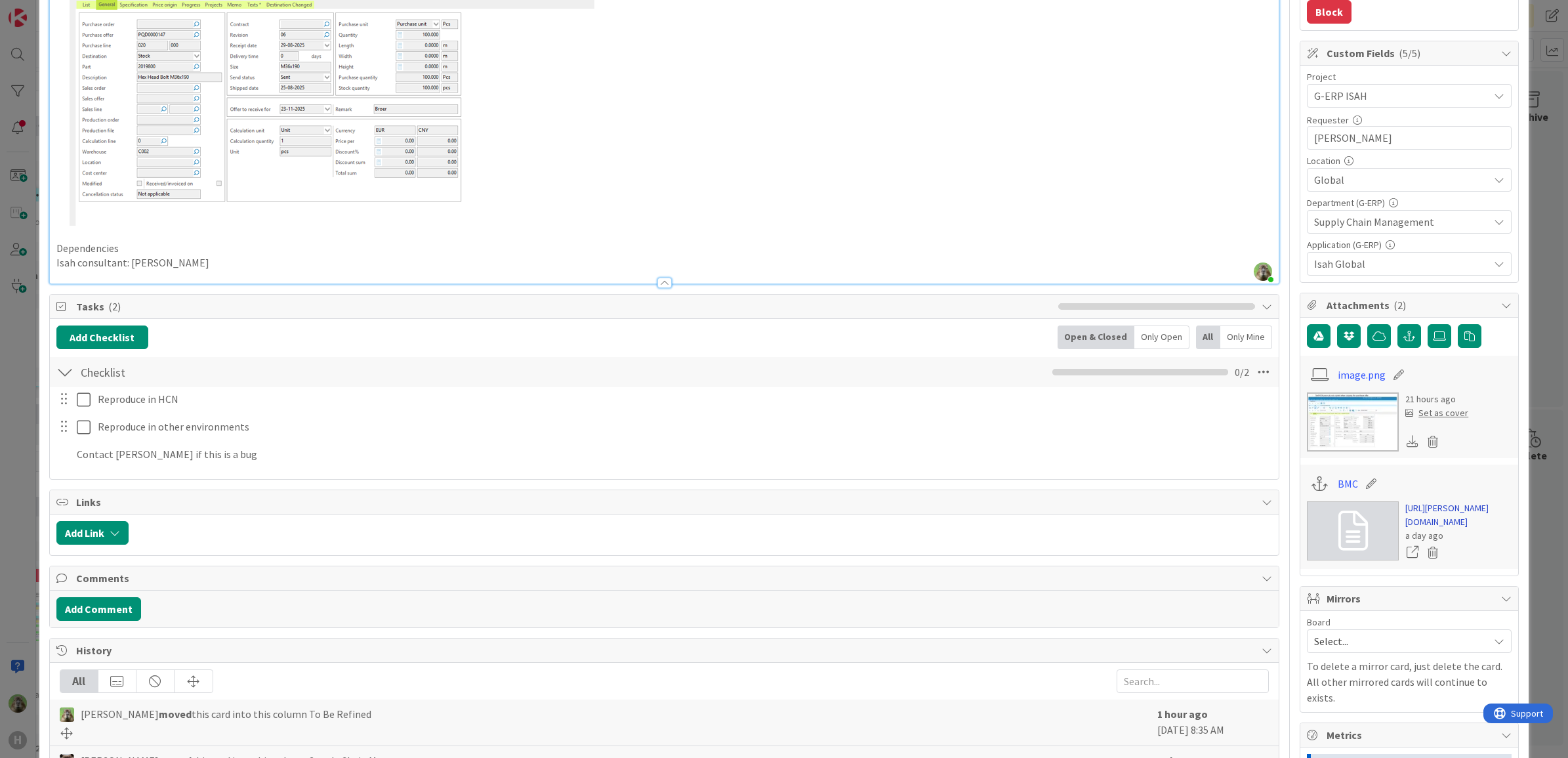
click at [1418, 522] on link "https://huisman-smartit.onbmc.com/smartit/app/#/incident/AGGF4KX6HRENQATBPIHOTB…" at bounding box center [1458, 514] width 106 height 27
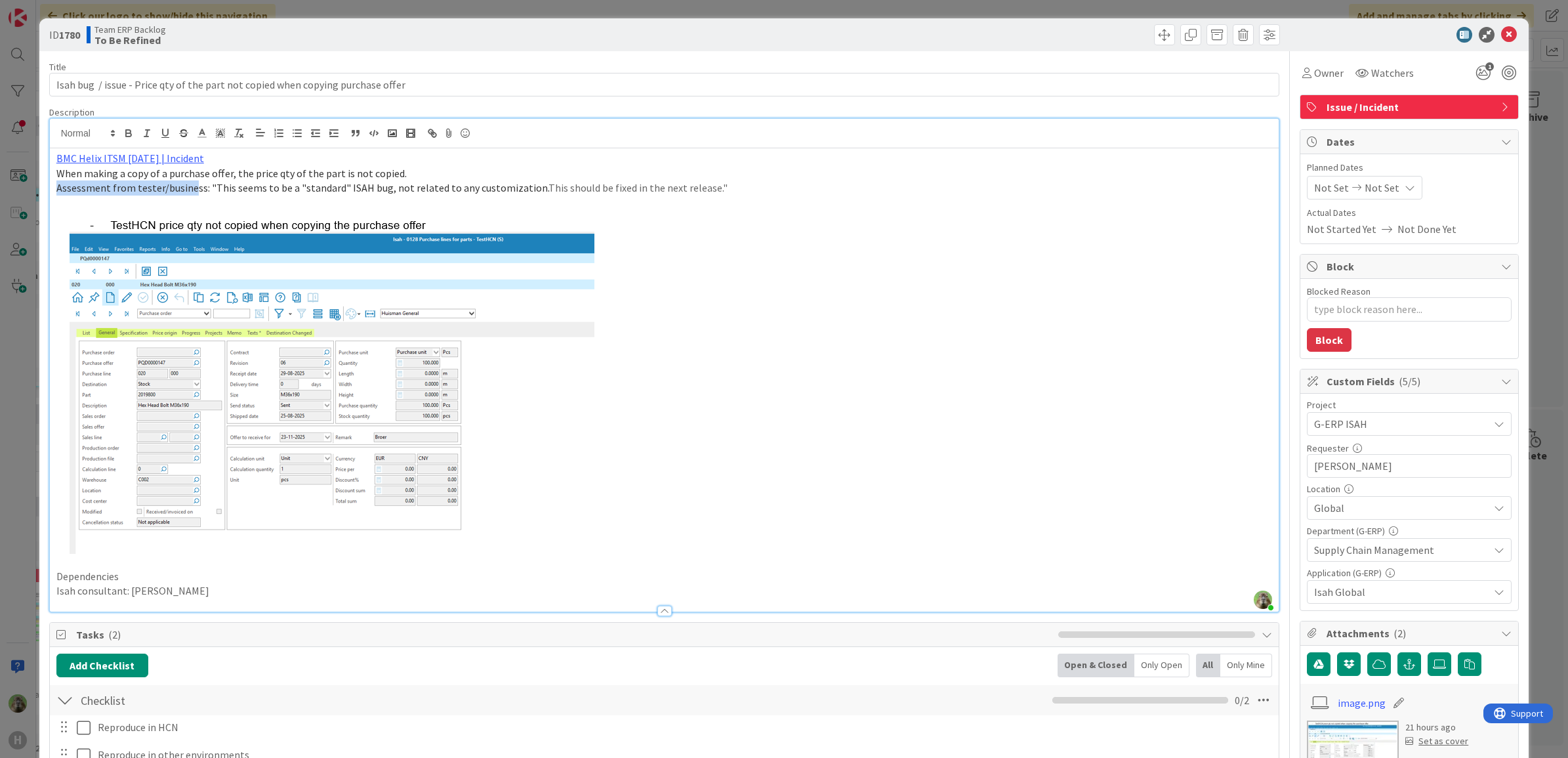
drag, startPoint x: 54, startPoint y: 192, endPoint x: 188, endPoint y: 192, distance: 134.0
click at [188, 192] on div "BMC Helix ITSM 23.3.02 | Incident When making a copy of a purchase offer, the p…" at bounding box center [664, 379] width 1229 height 463
click at [877, 365] on p at bounding box center [664, 382] width 1216 height 343
drag, startPoint x: 758, startPoint y: 192, endPoint x: 815, endPoint y: 182, distance: 57.9
click at [815, 182] on p "Assessment from tester/business: "This seems to be a "standard" ISAH bug, not r…" at bounding box center [664, 187] width 1216 height 15
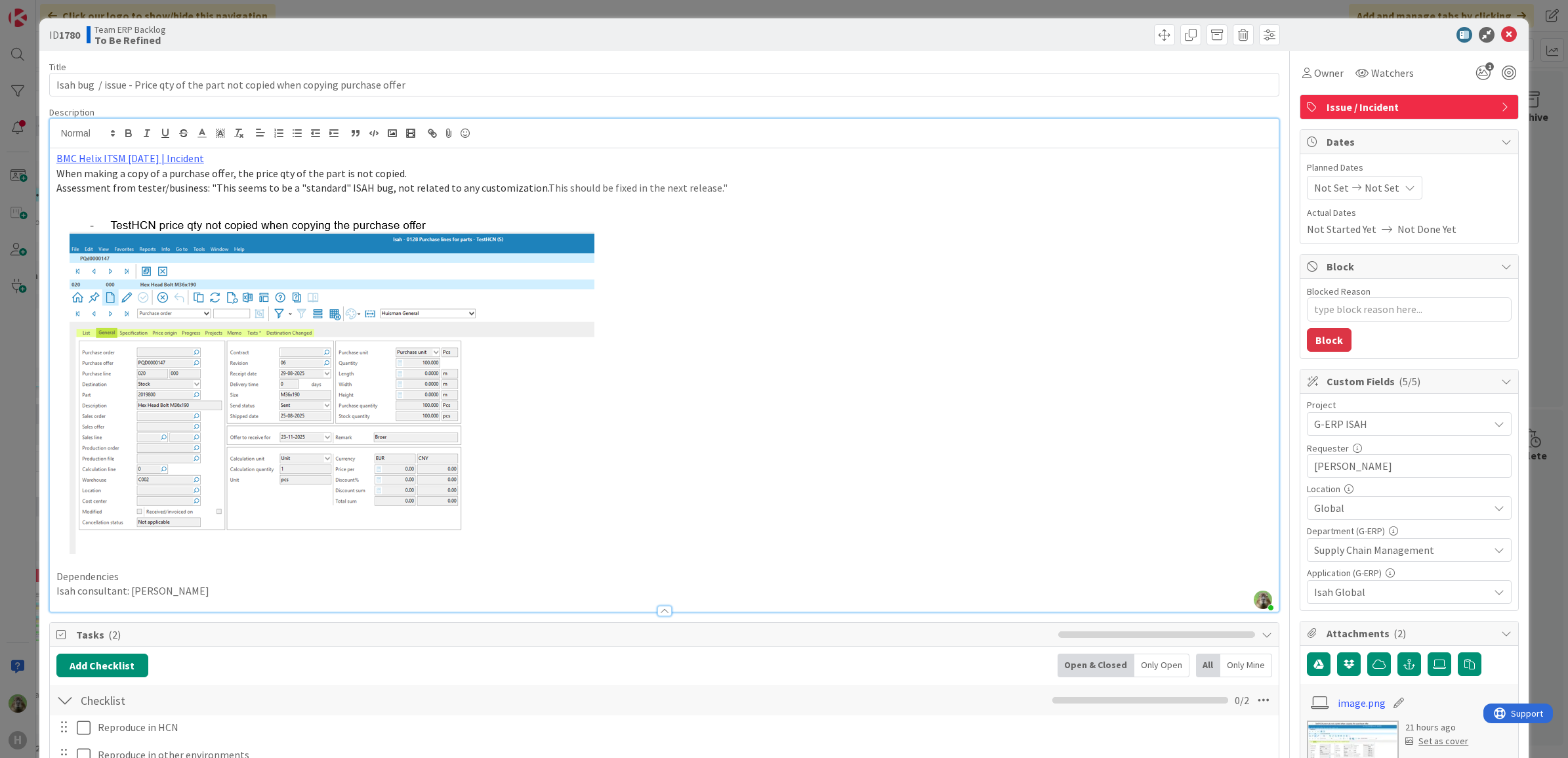
click at [815, 182] on p "Assessment from tester/business: "This seems to be a "standard" ISAH bug, not r…" at bounding box center [664, 187] width 1216 height 15
drag, startPoint x: 210, startPoint y: 194, endPoint x: 72, endPoint y: 194, distance: 138.0
click at [72, 194] on span "Assessment from tester/business: "This seems to be a "standard" ISAH bug, not r…" at bounding box center [302, 187] width 492 height 13
click at [808, 221] on p at bounding box center [664, 382] width 1216 height 343
click at [746, 182] on p "Assessment from tester/business: "This seems to be a "standard" ISAH bug, not r…" at bounding box center [664, 187] width 1216 height 15
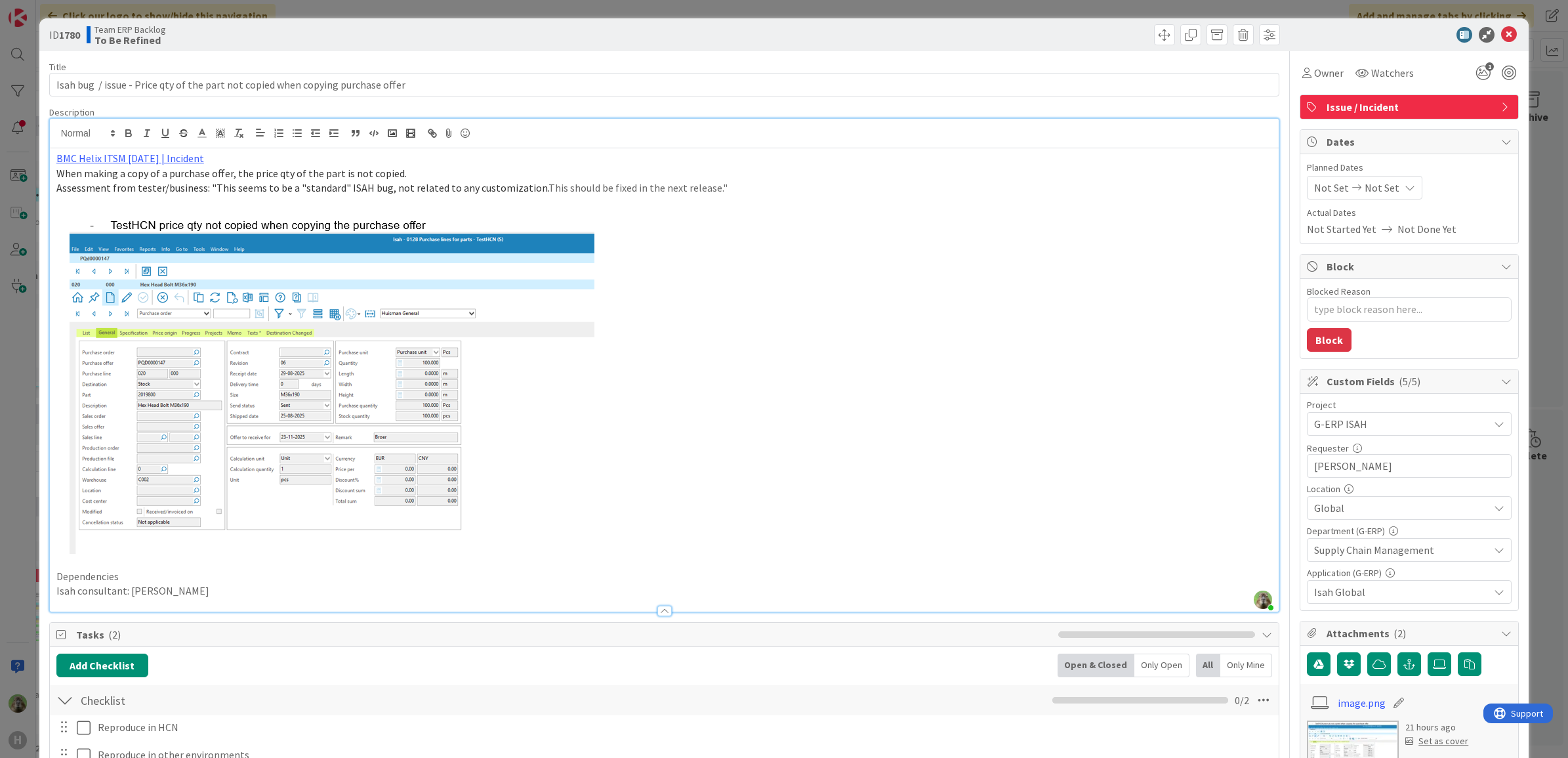
click at [131, 185] on span "Assessment from tester/business: "This seems to be a "standard" ISAH bug, not r…" at bounding box center [302, 187] width 492 height 13
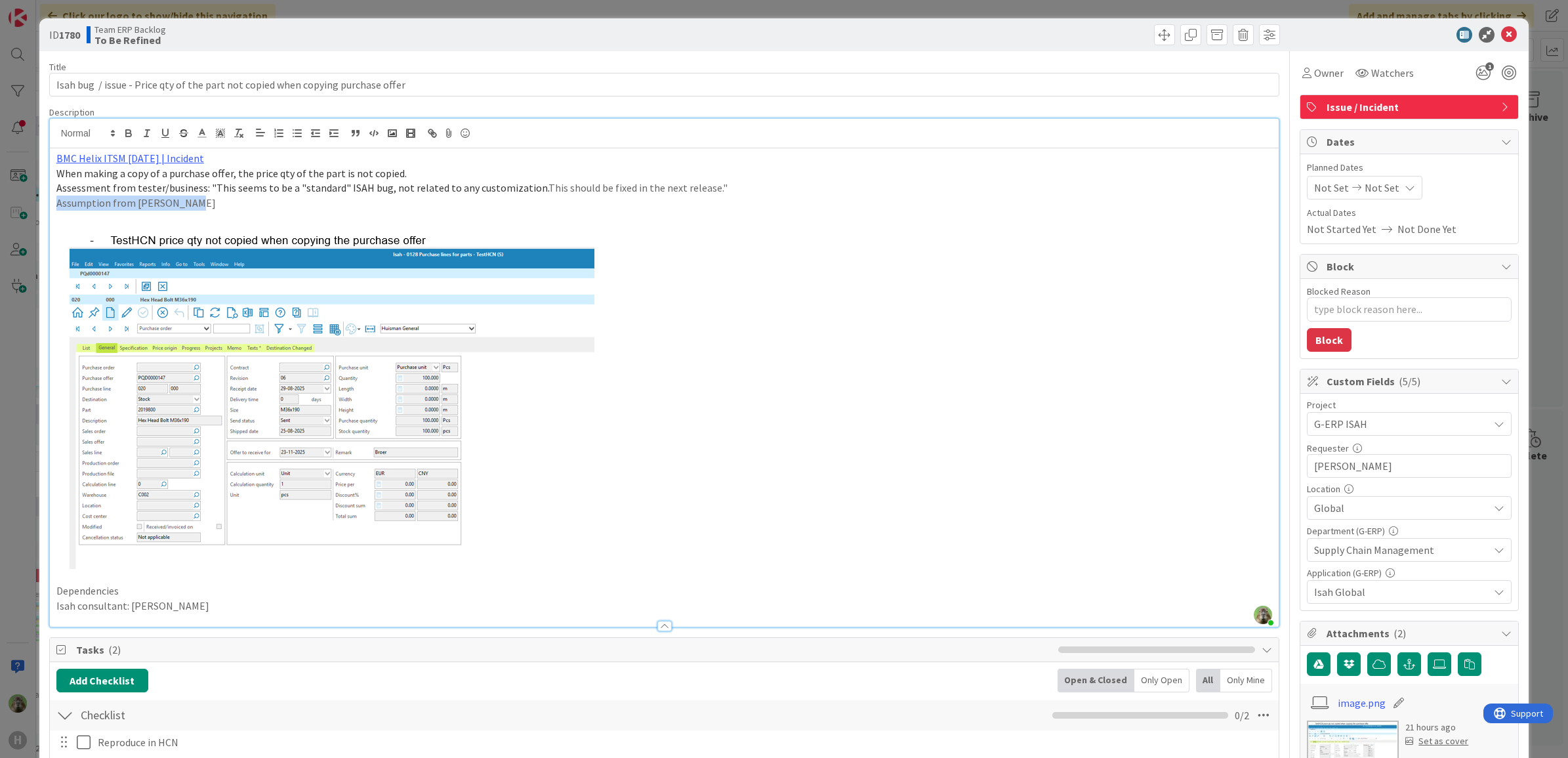
drag, startPoint x: 76, startPoint y: 205, endPoint x: 26, endPoint y: 205, distance: 50.0
click at [26, 205] on div "ID 1780 Team ERP Backlog To Be Refined Title 80 / 128 Isah bug / issue - Price …" at bounding box center [784, 379] width 1568 height 758
click at [201, 187] on span "Assessment from tester/business: "This seems to be a "standard" ISAH bug, not r…" at bounding box center [302, 187] width 492 height 13
click at [6, 359] on div "ID 1780 Team ERP Backlog To Be Refined Title 80 / 128 Isah bug / issue - Price …" at bounding box center [784, 379] width 1568 height 758
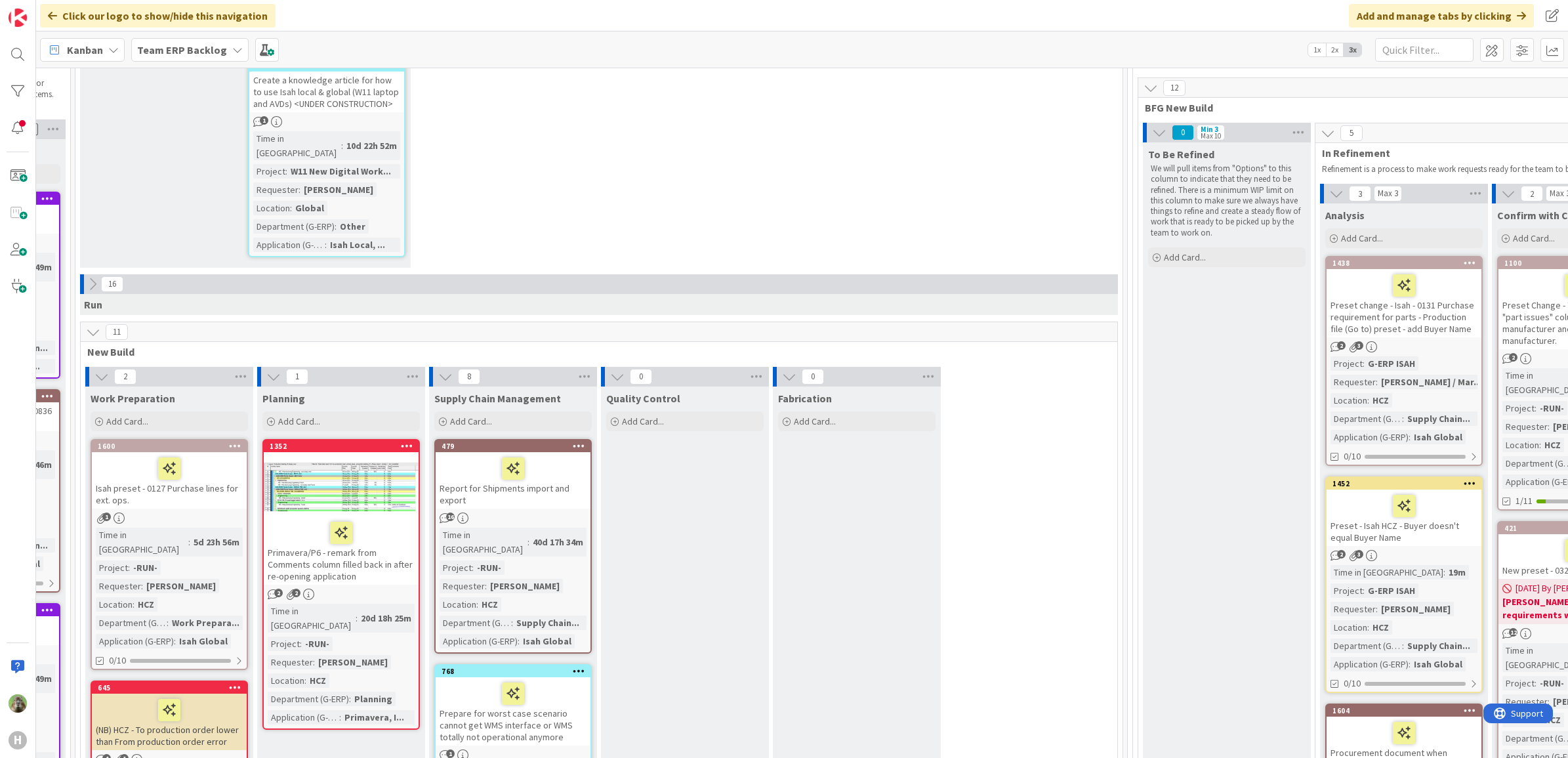
scroll to position [0, 320]
drag, startPoint x: 955, startPoint y: 741, endPoint x: 710, endPoint y: 741, distance: 245.0
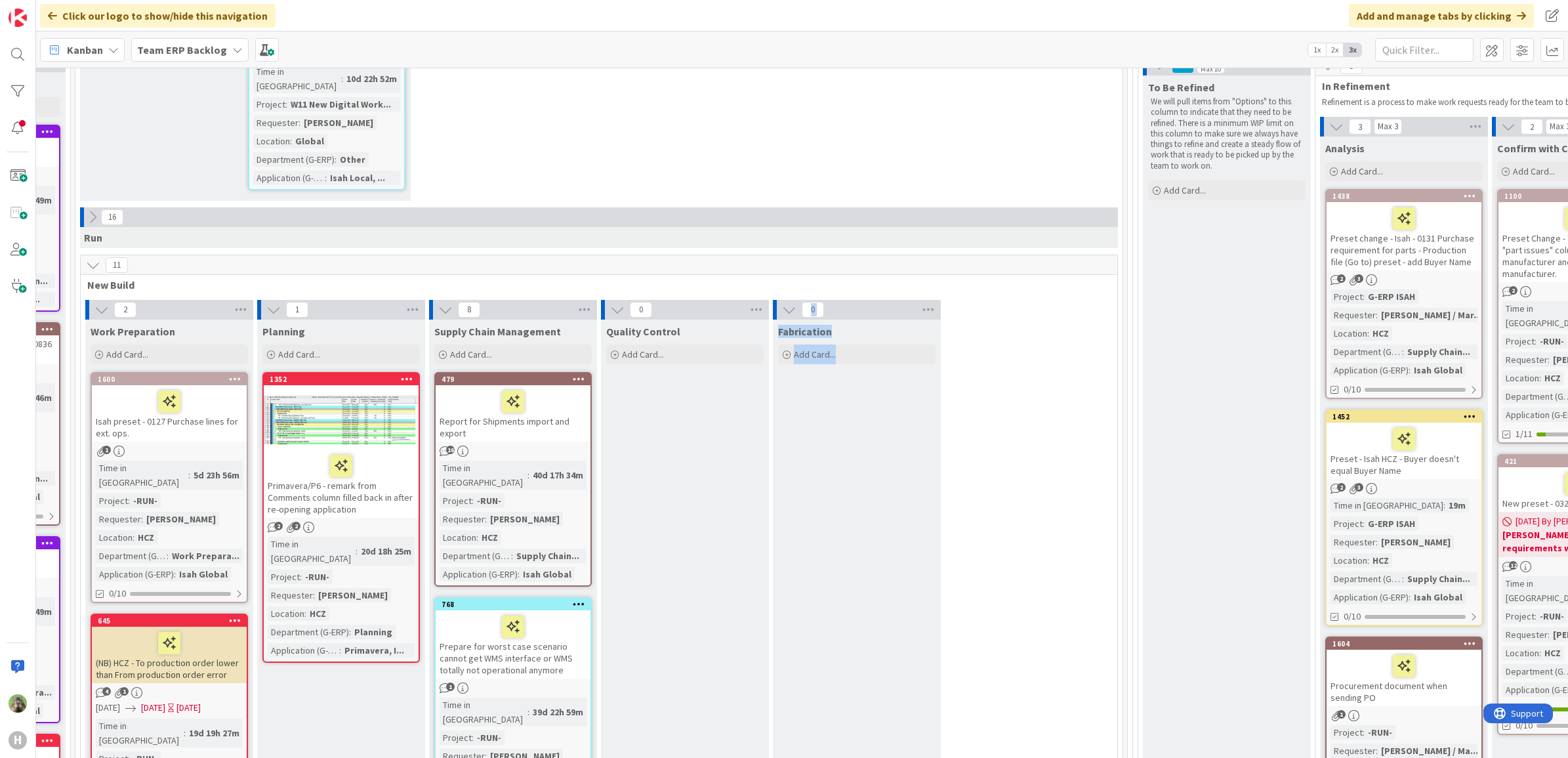
scroll to position [197, 693]
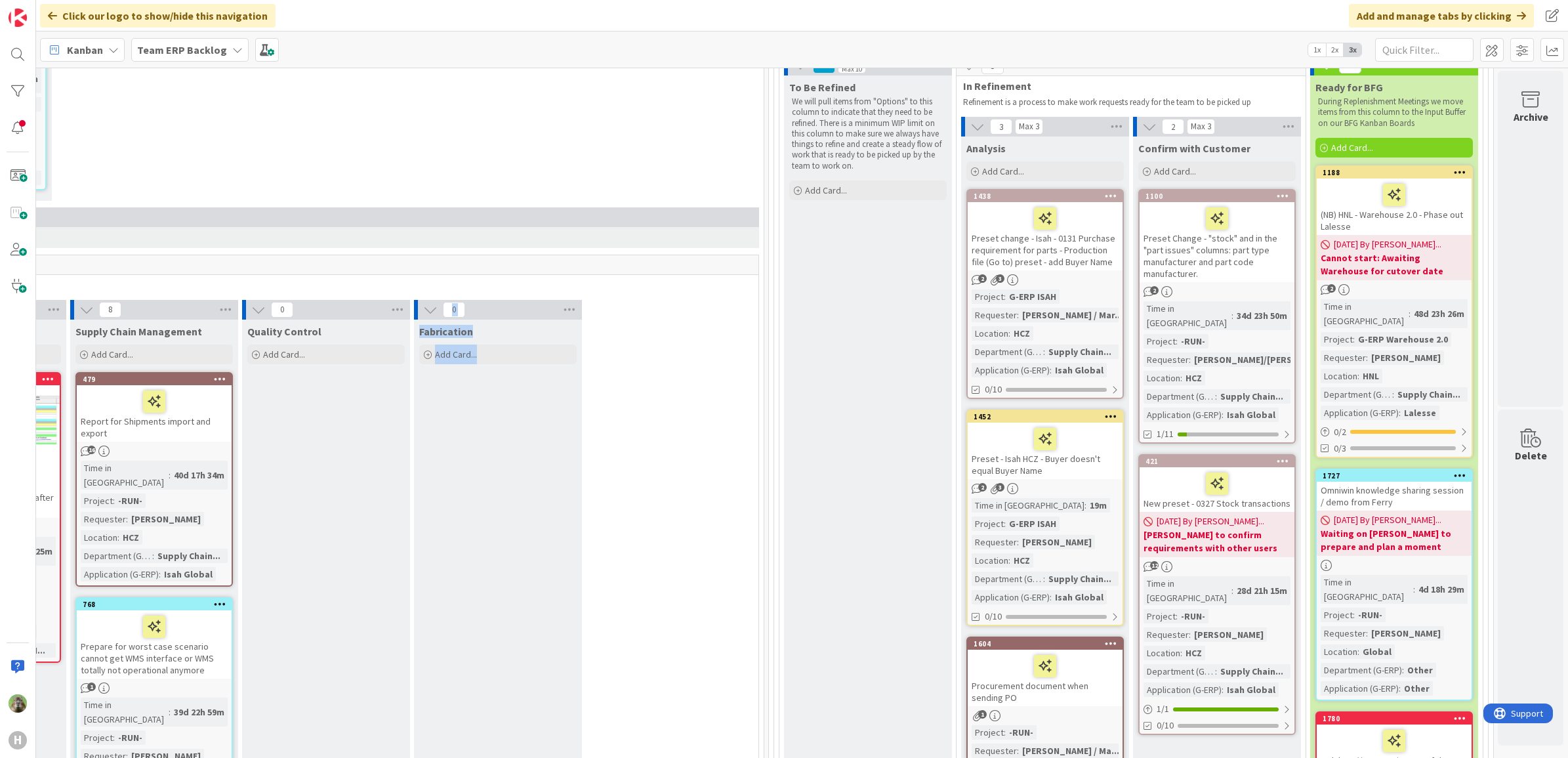
click at [1073, 263] on div "Preset change - Isah - 0131 Purchase requirement for parts - Production file (G…" at bounding box center [1044, 235] width 155 height 68
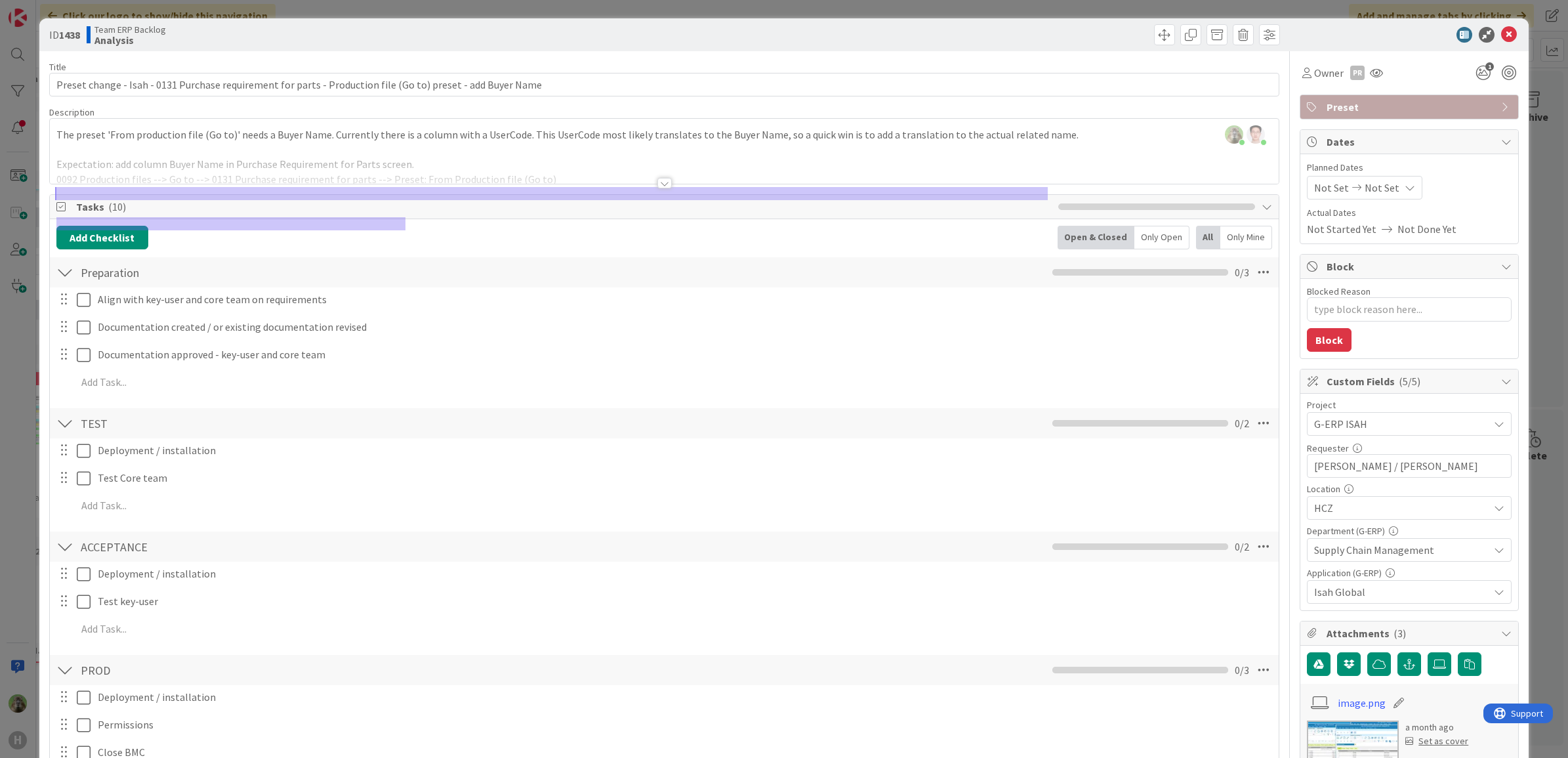
click at [750, 155] on div at bounding box center [664, 166] width 1229 height 34
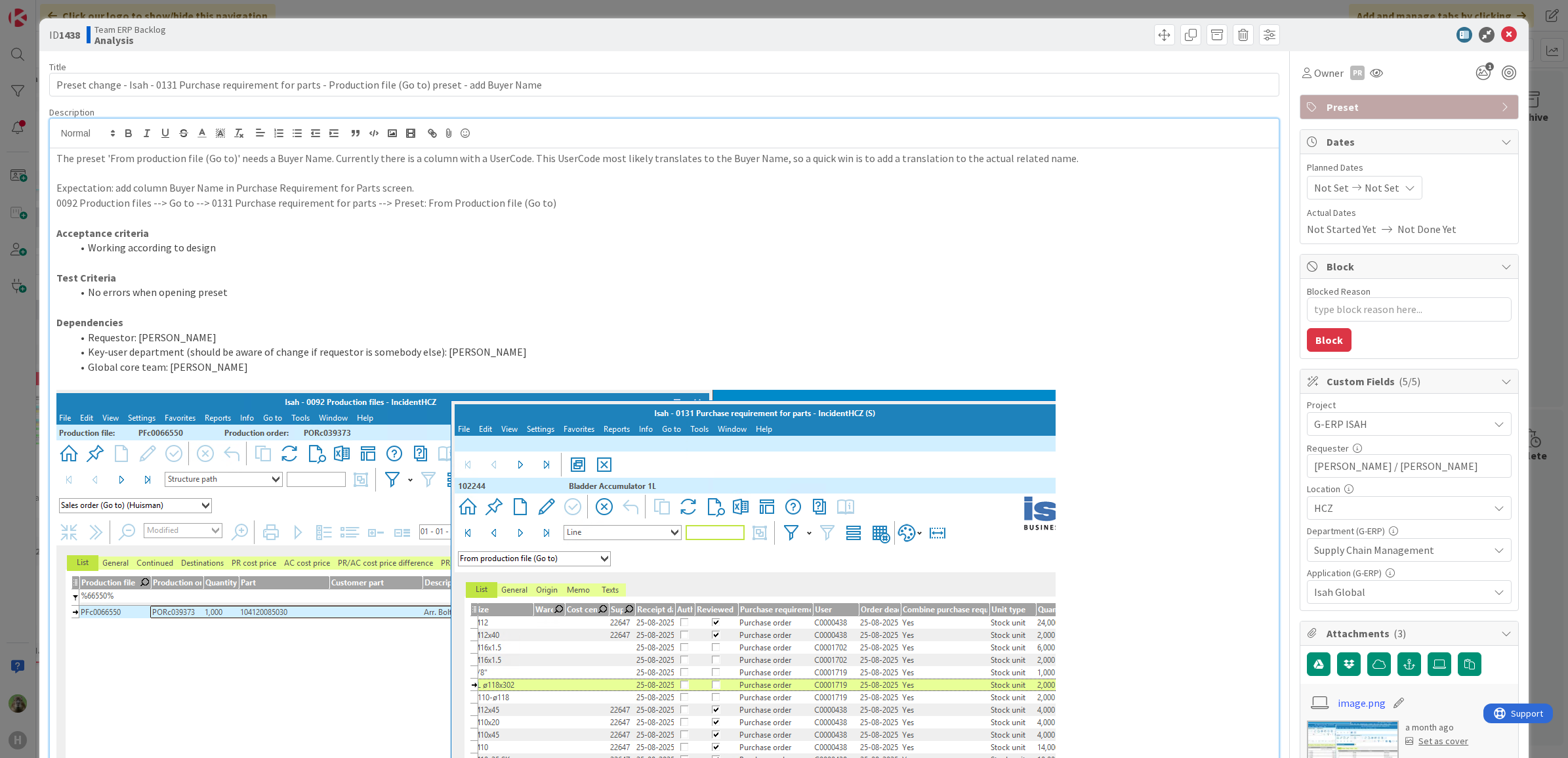
click at [31, 407] on div "ID 1438 Team ERP Backlog Analysis Title 108 / 128 Preset change - Isah - 0131 P…" at bounding box center [784, 379] width 1568 height 758
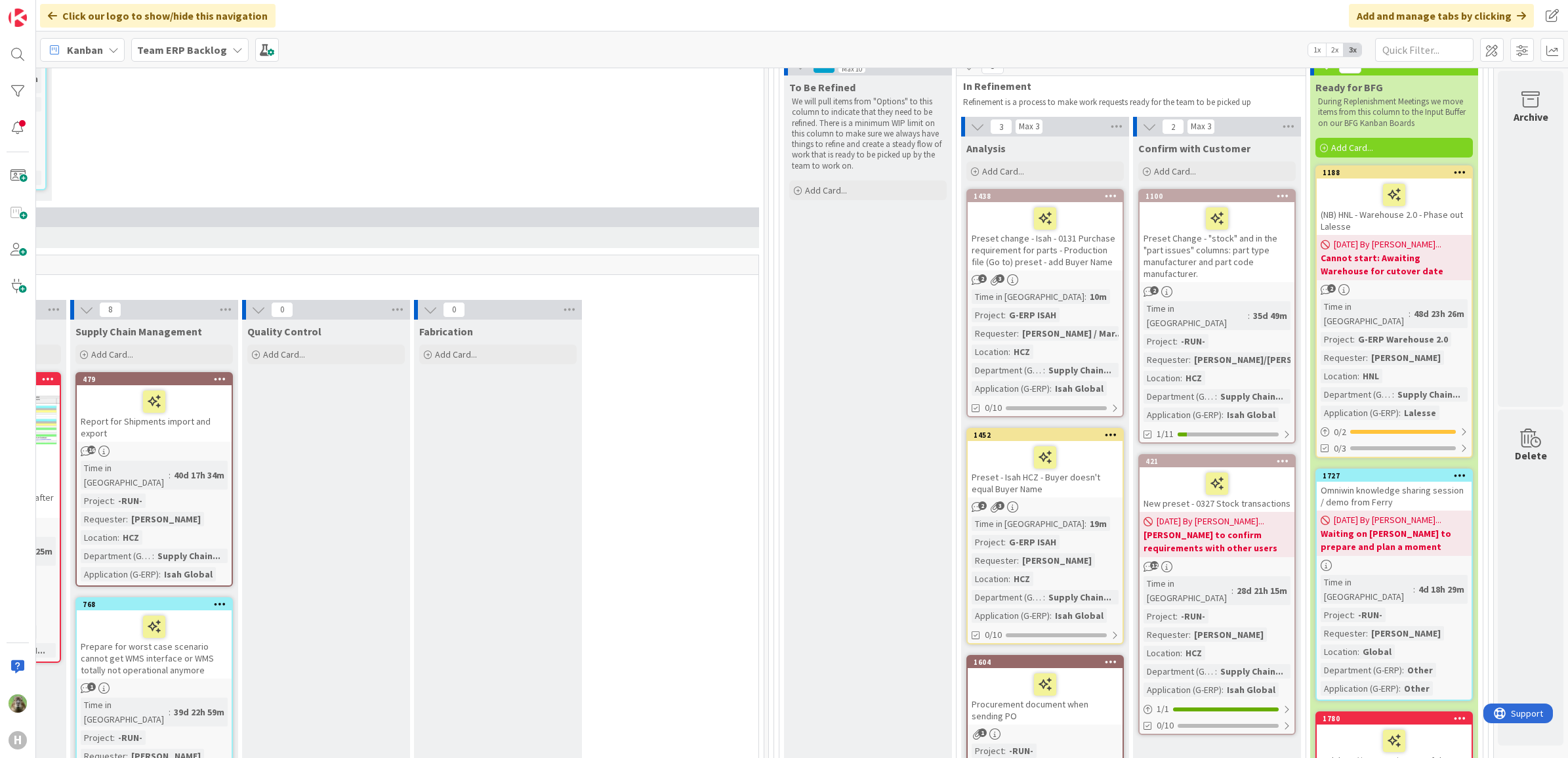
scroll to position [443, 693]
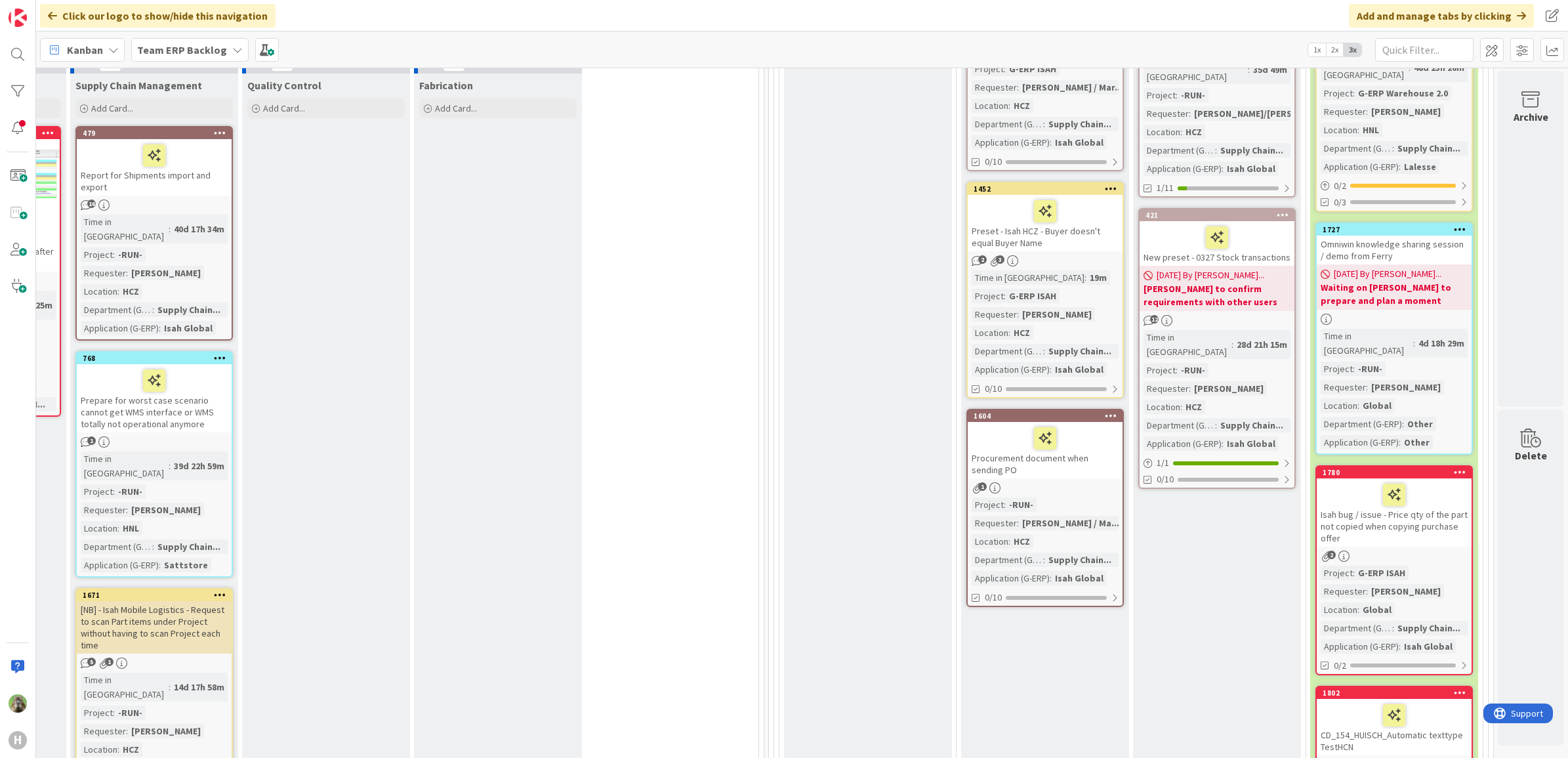
click at [1088, 457] on div "Procurement document when sending PO" at bounding box center [1044, 450] width 155 height 56
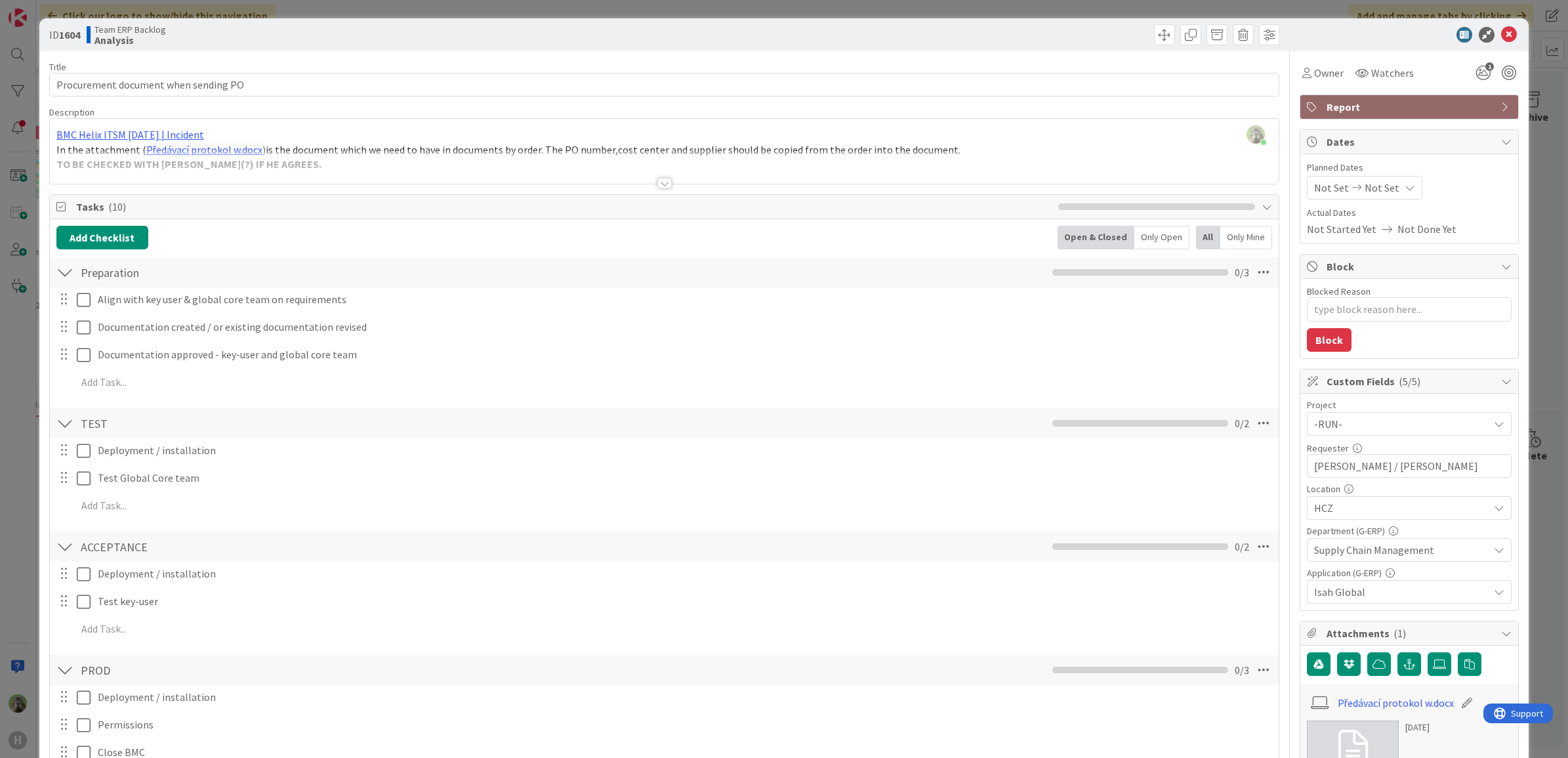
click at [383, 167] on div at bounding box center [664, 166] width 1229 height 34
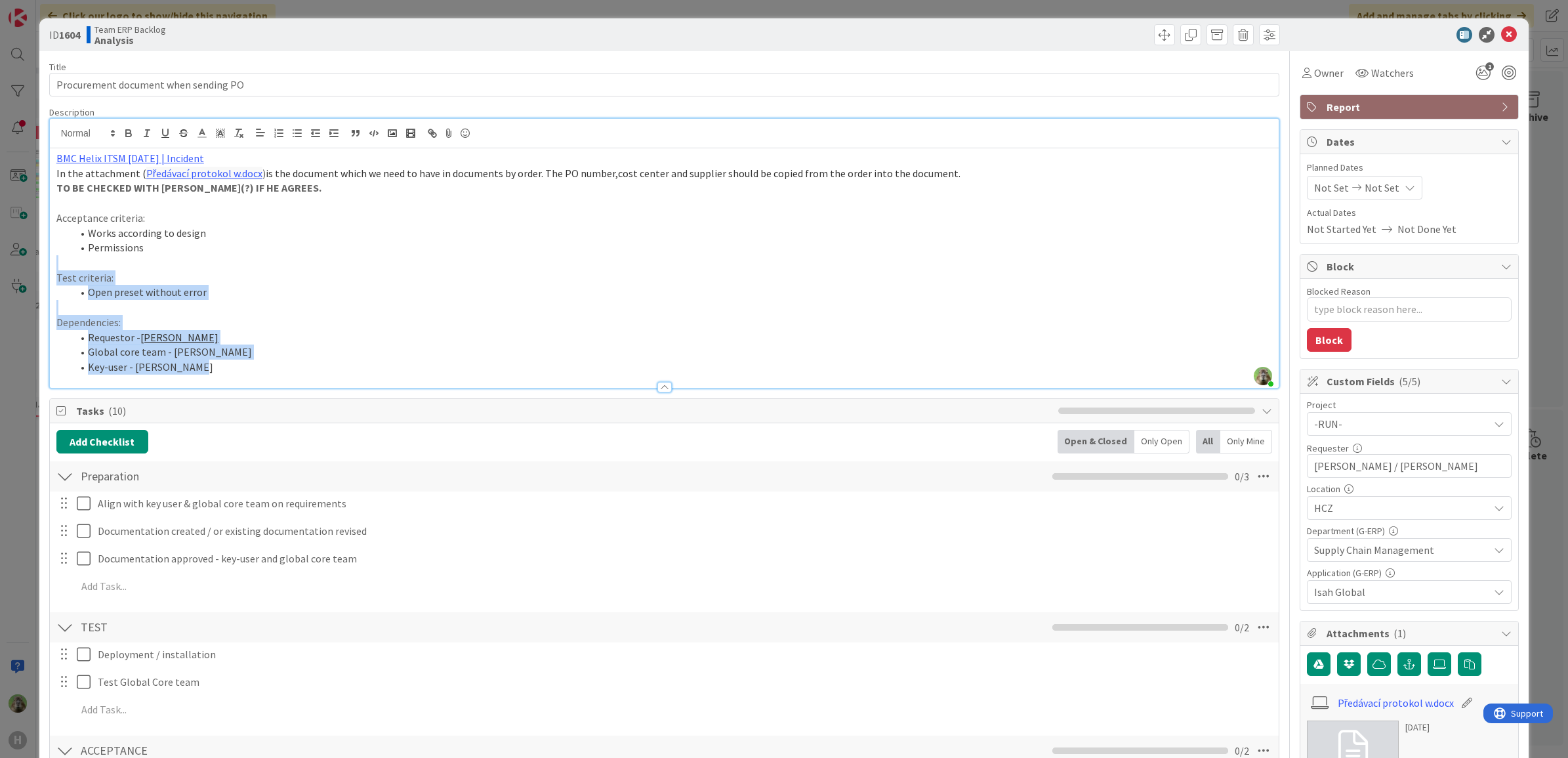
drag, startPoint x: 301, startPoint y: 369, endPoint x: 303, endPoint y: 204, distance: 165.0
click at [191, 251] on div "BMC Helix ITSM [DATE] | Incident In the attachment ( Předávací protokol w.docx …" at bounding box center [664, 267] width 1229 height 239
click at [326, 198] on p at bounding box center [664, 203] width 1216 height 15
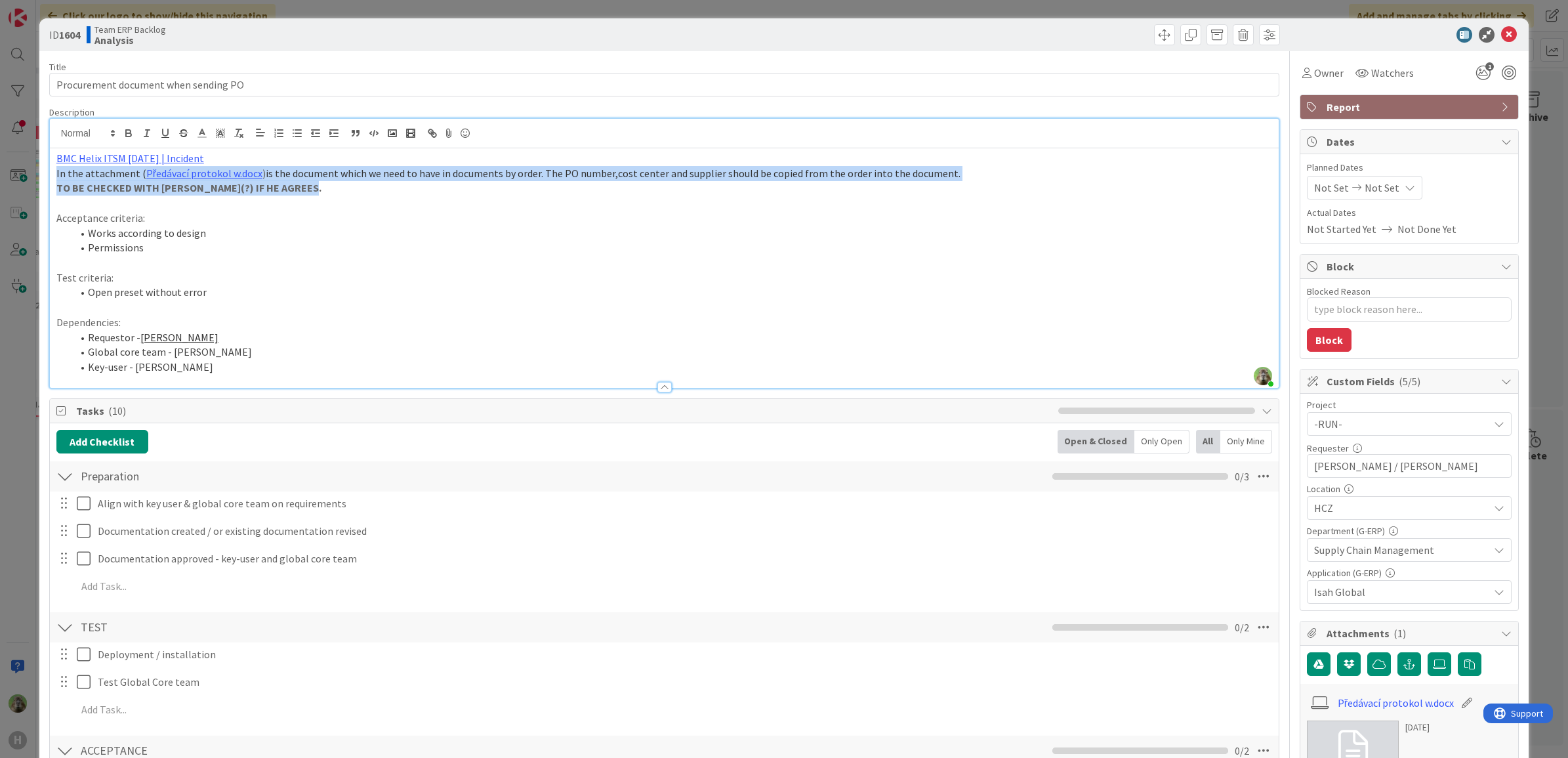
drag, startPoint x: 342, startPoint y: 191, endPoint x: 39, endPoint y: 174, distance: 303.5
copy div "In the attachment ( Předávací protokol w.docx ) is the document which we need t…"
click at [139, 156] on link "BMC Helix ITSM [DATE] | Incident" at bounding box center [130, 158] width 147 height 13
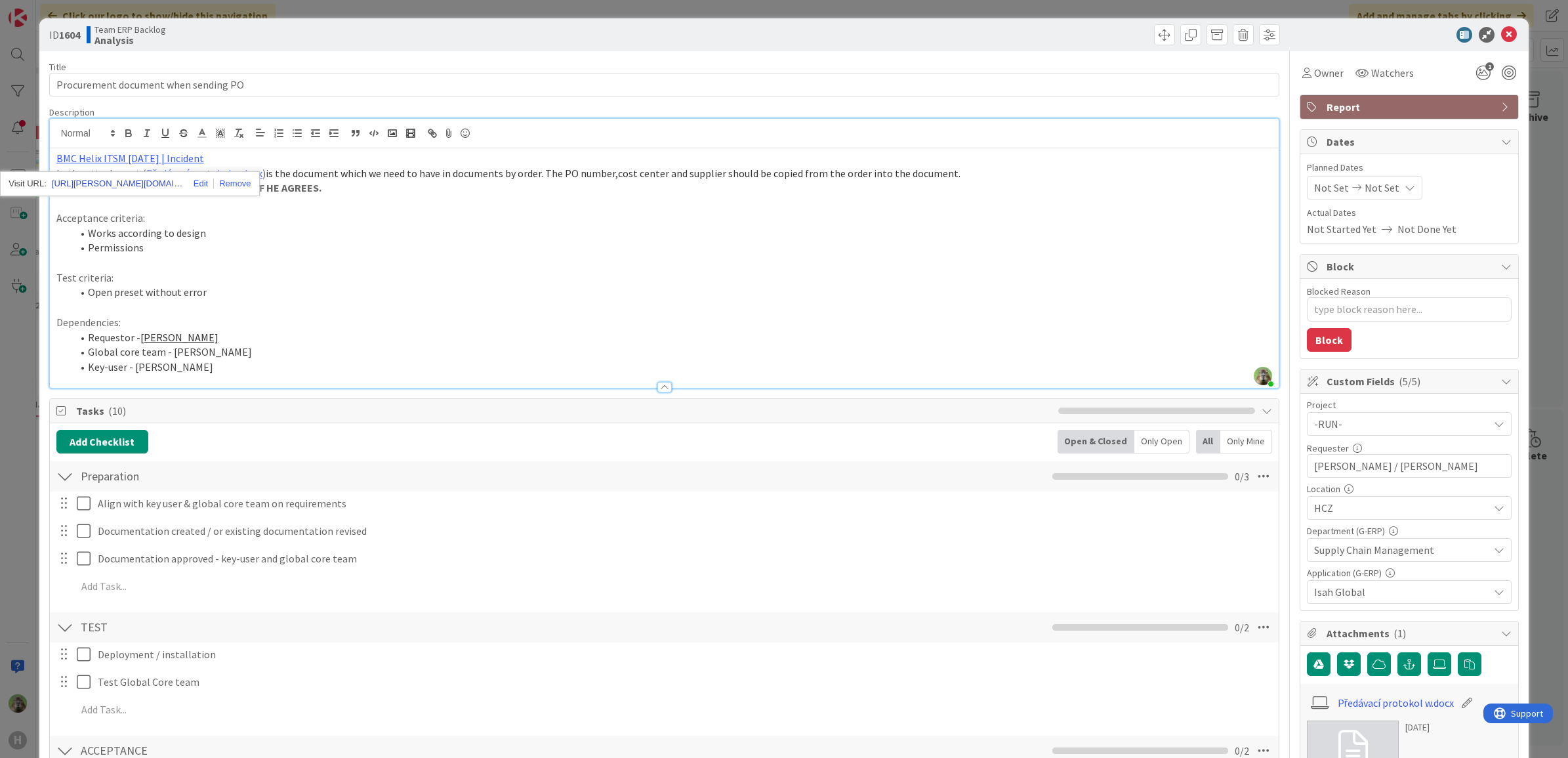
click at [138, 185] on link "https://huisman-smartit.onbmc.com/smartit/app/#/incident/AGGHEXFAF704DATAK76ETA…" at bounding box center [117, 184] width 131 height 17
click at [515, 284] on p "Test criteria:" at bounding box center [664, 277] width 1216 height 15
click at [17, 418] on div "ID 1604 Team ERP Backlog Analysis Title 36 / 128 Procurement document when send…" at bounding box center [784, 379] width 1568 height 758
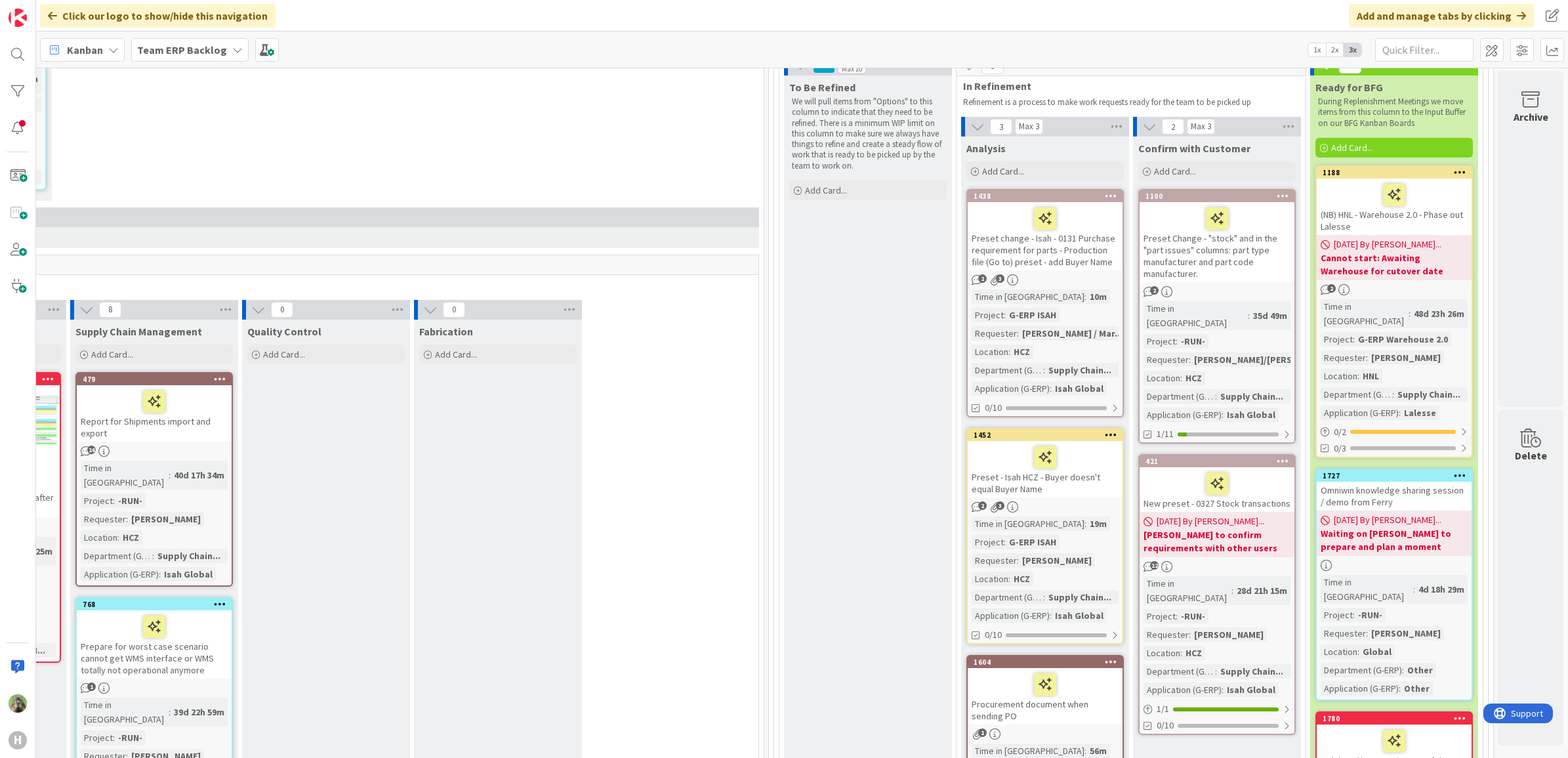
click at [1073, 249] on div "Preset change - Isah - 0131 Purchase requirement for parts - Production file (G…" at bounding box center [1044, 235] width 155 height 68
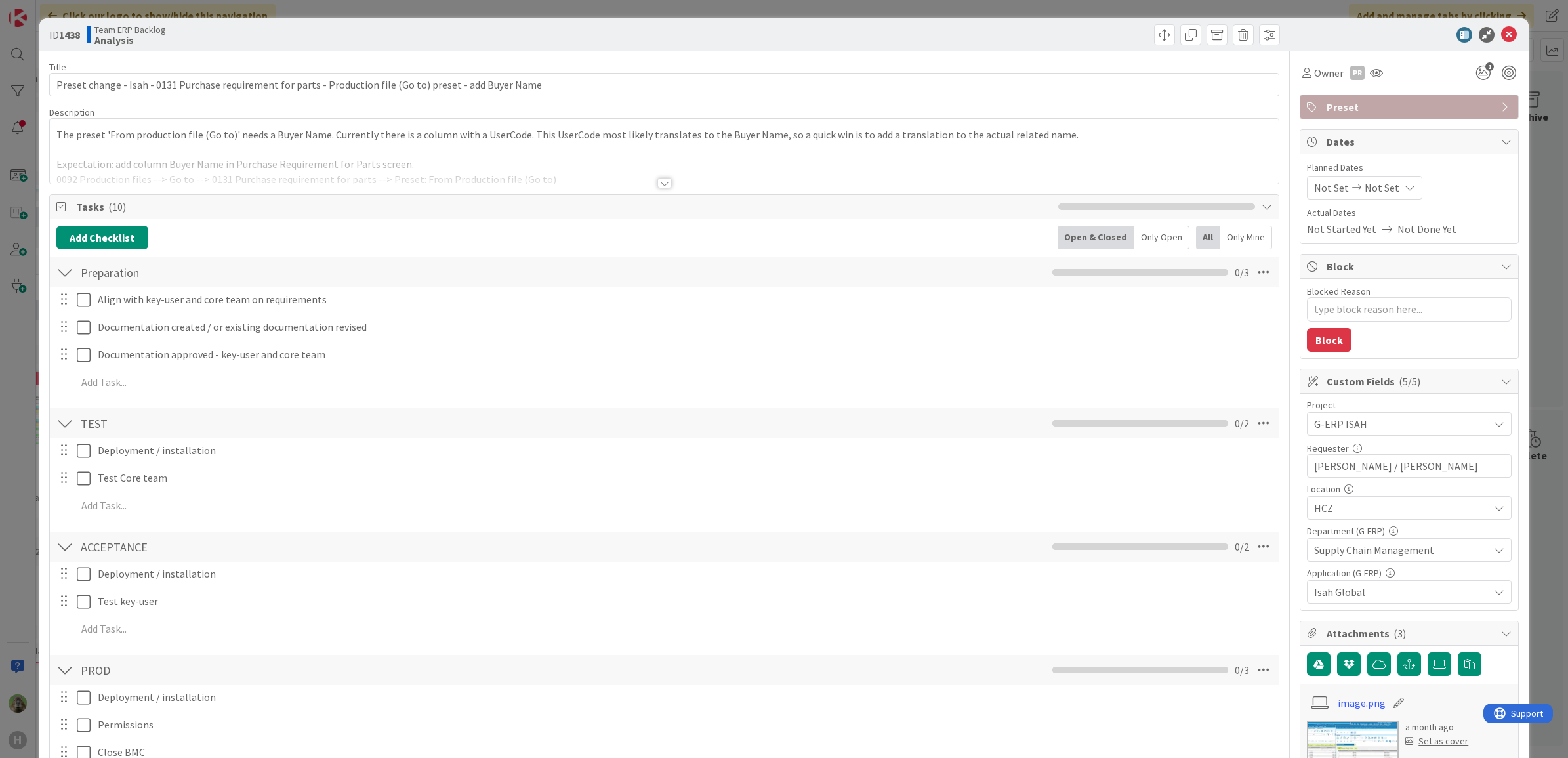
click at [574, 165] on div at bounding box center [664, 166] width 1229 height 34
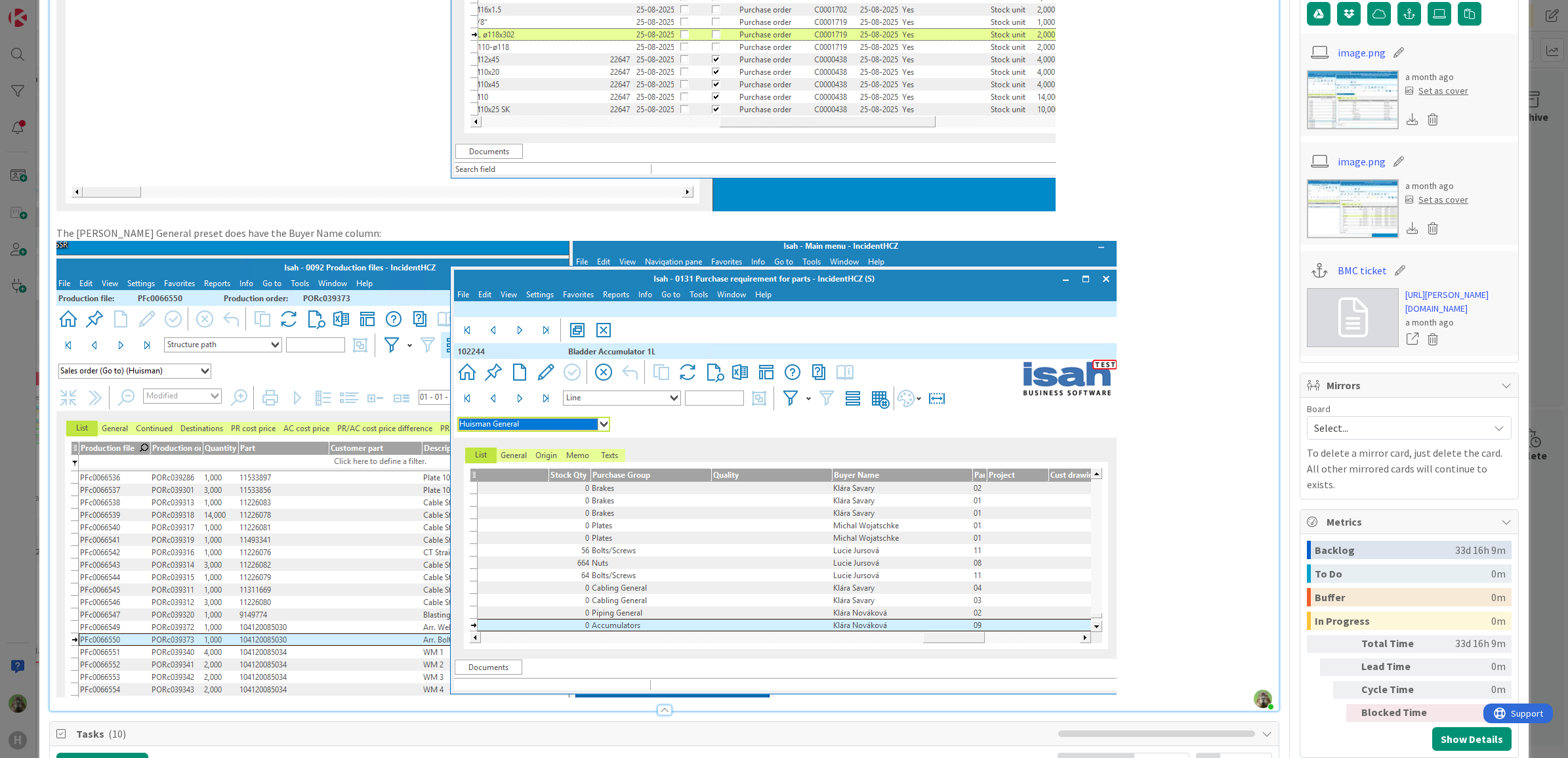
scroll to position [738, 0]
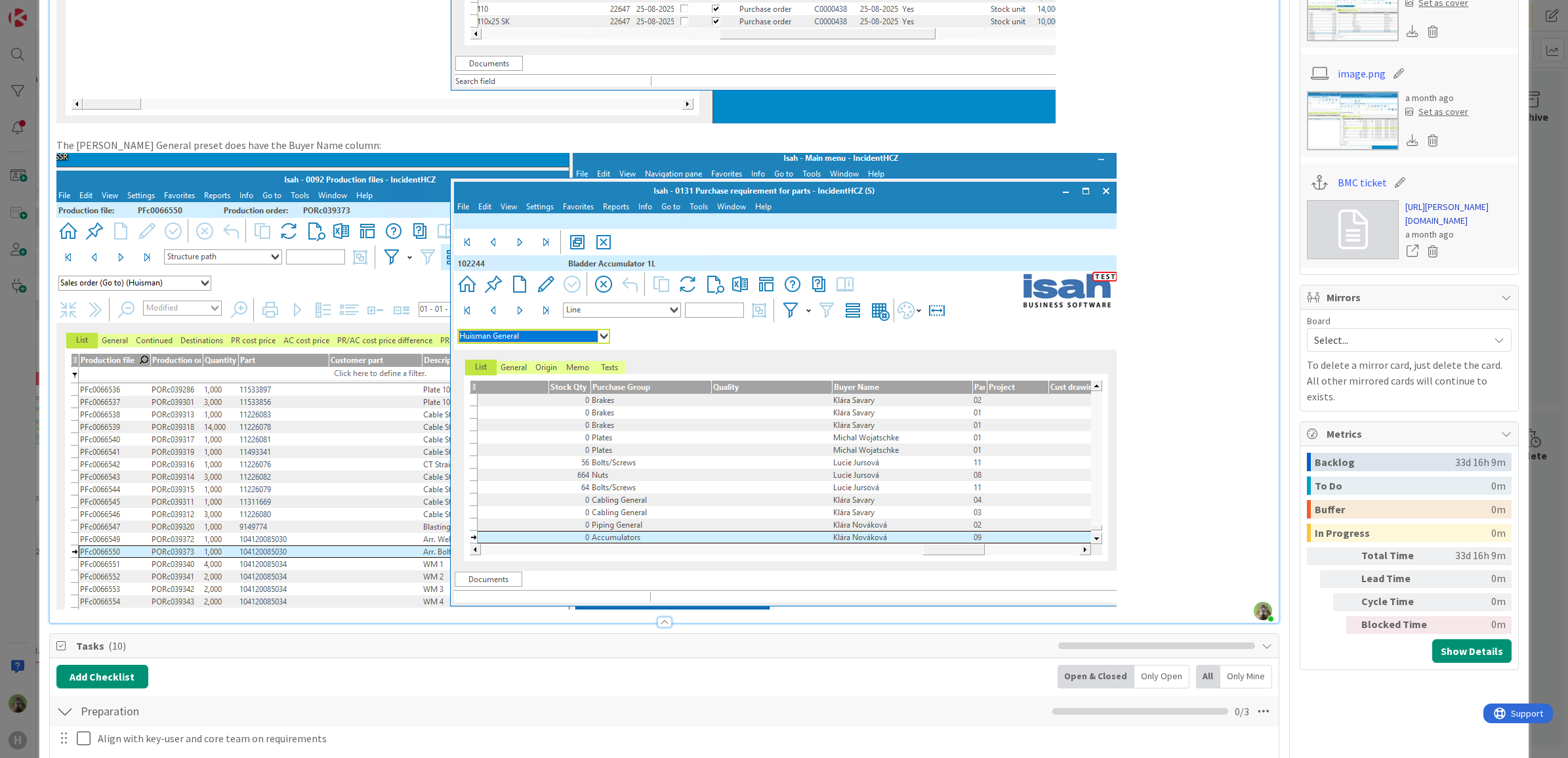
click at [1439, 220] on link "https://huisman-smartit.onbmc.com/smartit/app/#/incident/AGGGSPRFBRQVHASZ9O76SZ…" at bounding box center [1458, 214] width 106 height 27
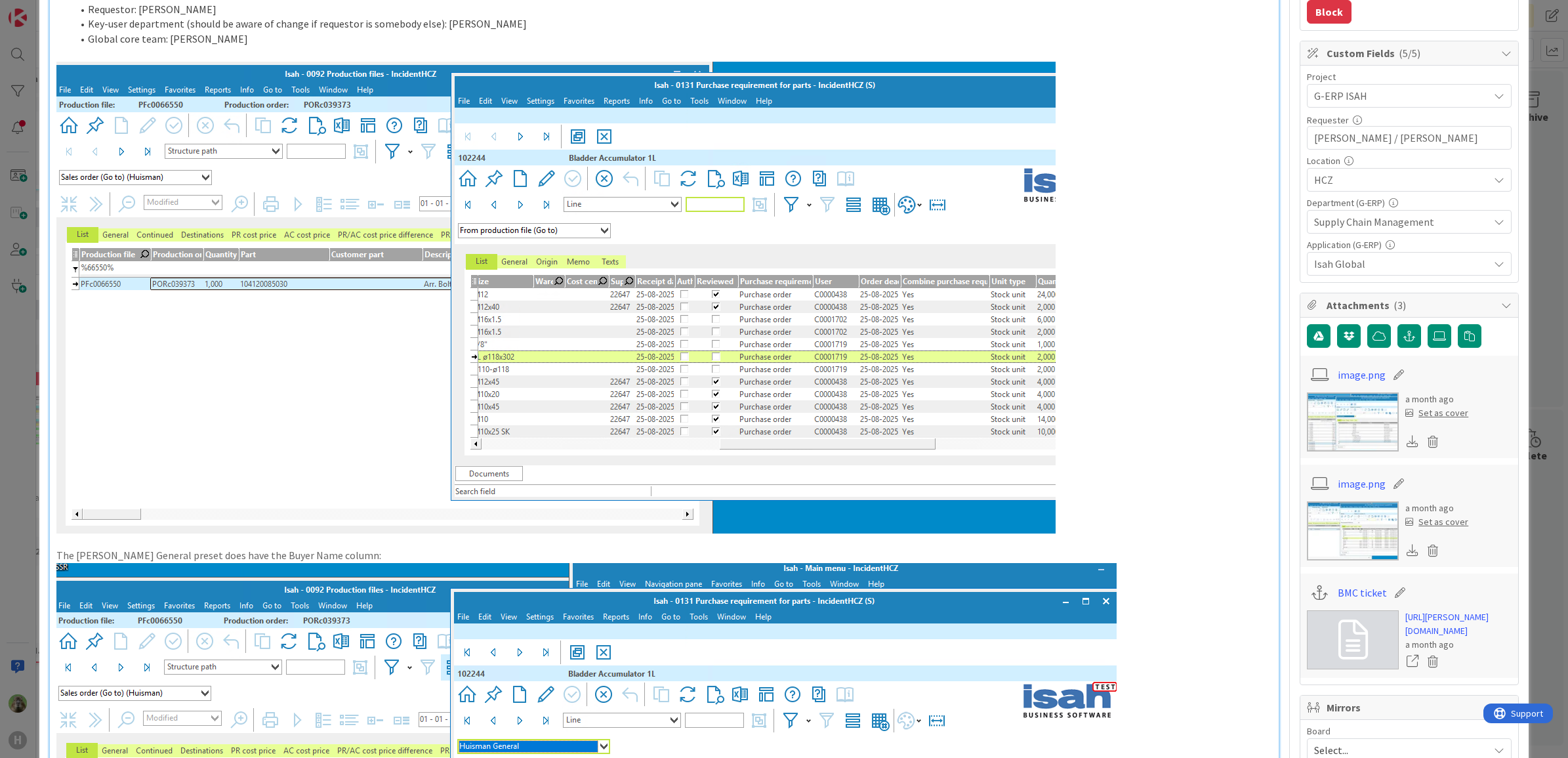
scroll to position [0, 0]
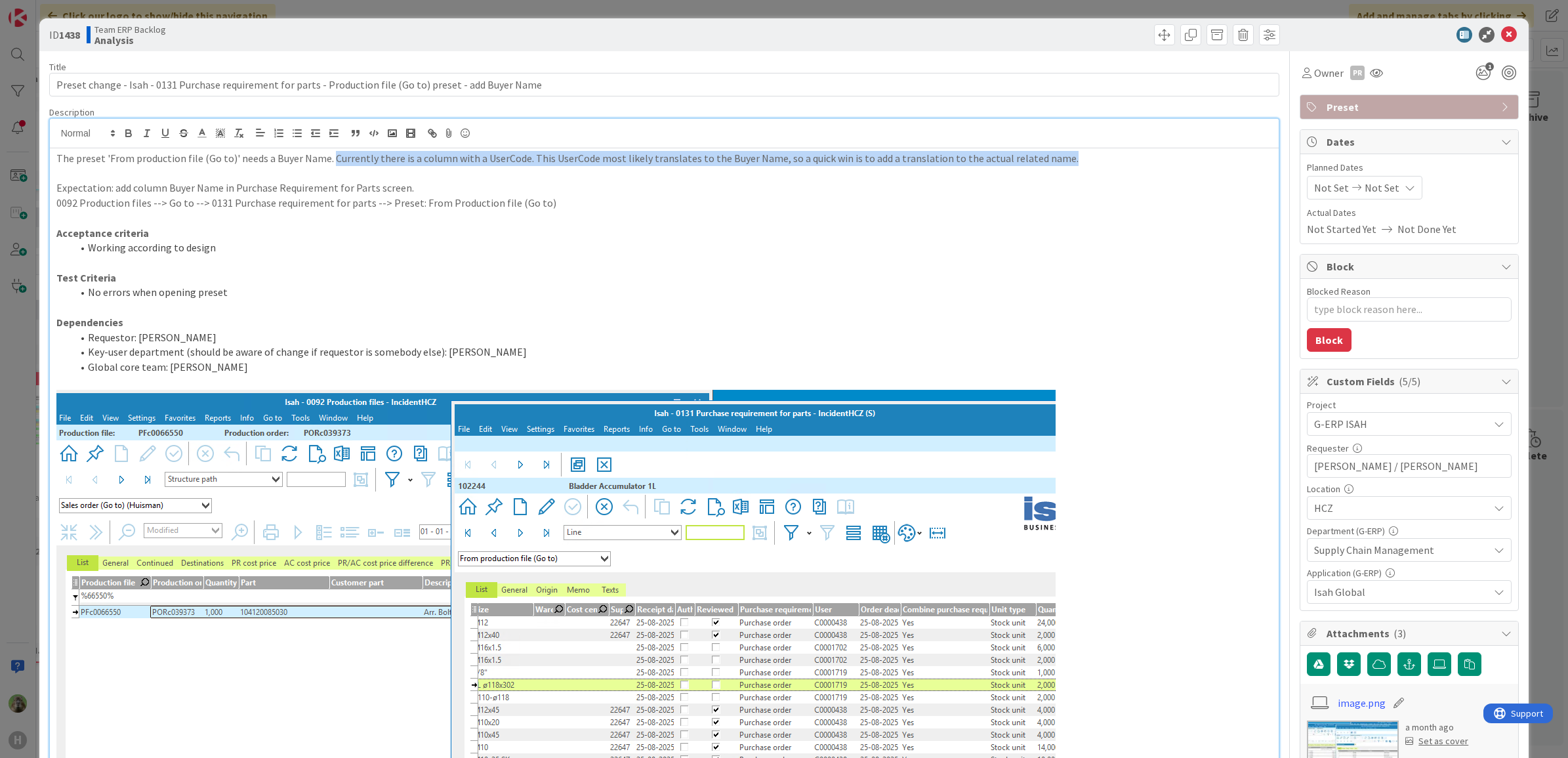
drag, startPoint x: 1079, startPoint y: 165, endPoint x: 328, endPoint y: 164, distance: 751.0
click at [328, 164] on p "The preset 'From production file (Go to)' needs a Buyer Name. Currently there i…" at bounding box center [664, 158] width 1216 height 15
copy p "Currently there is a column with a UserCode. This UserCode most likely translat…"
click at [456, 197] on p "0092 Production files --> Go to --> 0131 Purchase requirement for parts --> Pre…" at bounding box center [664, 203] width 1216 height 15
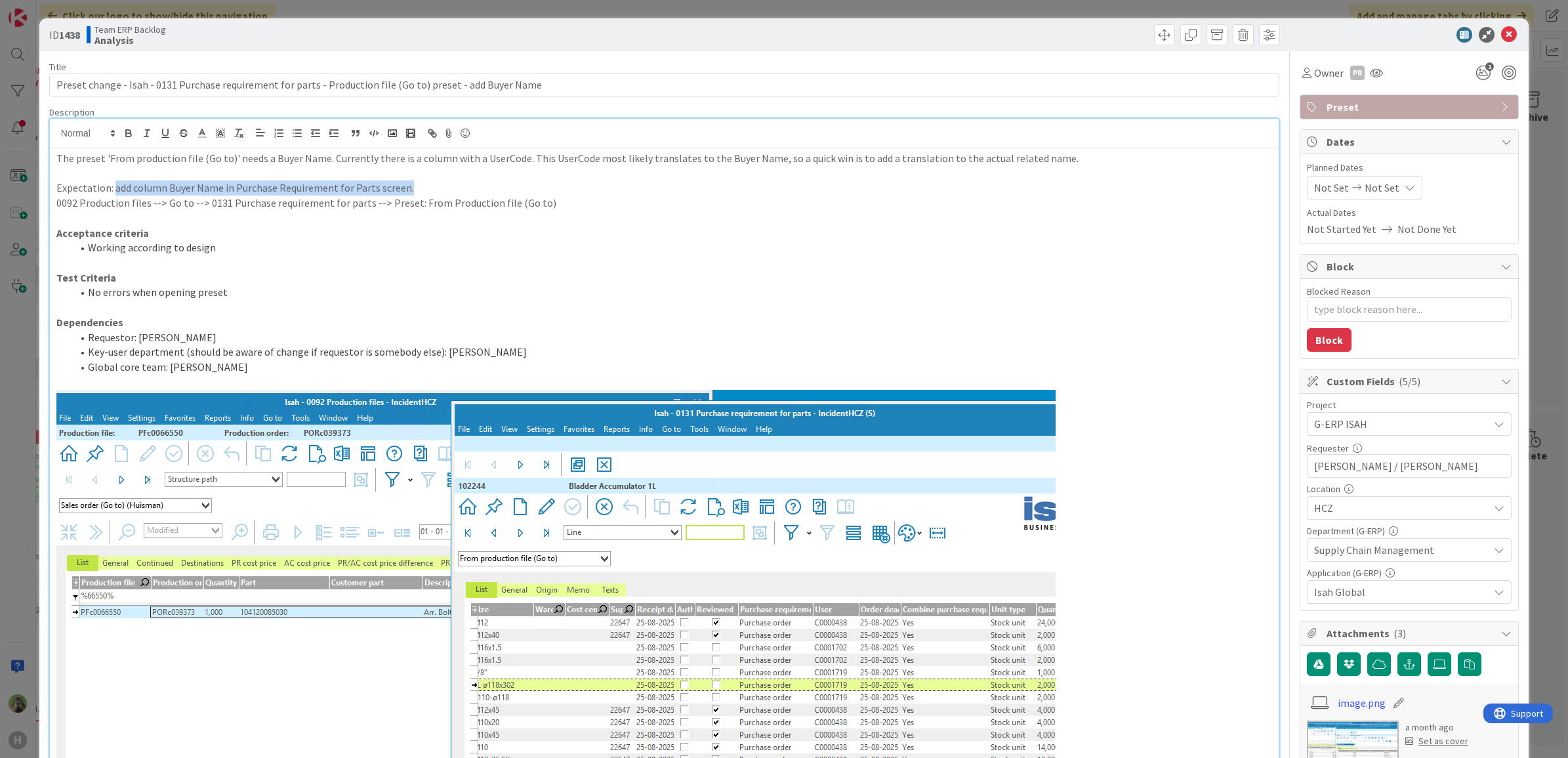
drag, startPoint x: 409, startPoint y: 187, endPoint x: 114, endPoint y: 187, distance: 295.0
click at [114, 187] on p "Expectation: add column Buyer Name in Purchase Requirement for Parts screen." at bounding box center [664, 187] width 1216 height 15
copy p "add column Buyer Name in Purchase Requirement for Parts screen."
click at [703, 185] on p "Expectation: add column Buyer Name in Purchase Requirement for Parts screen." at bounding box center [664, 187] width 1216 height 15
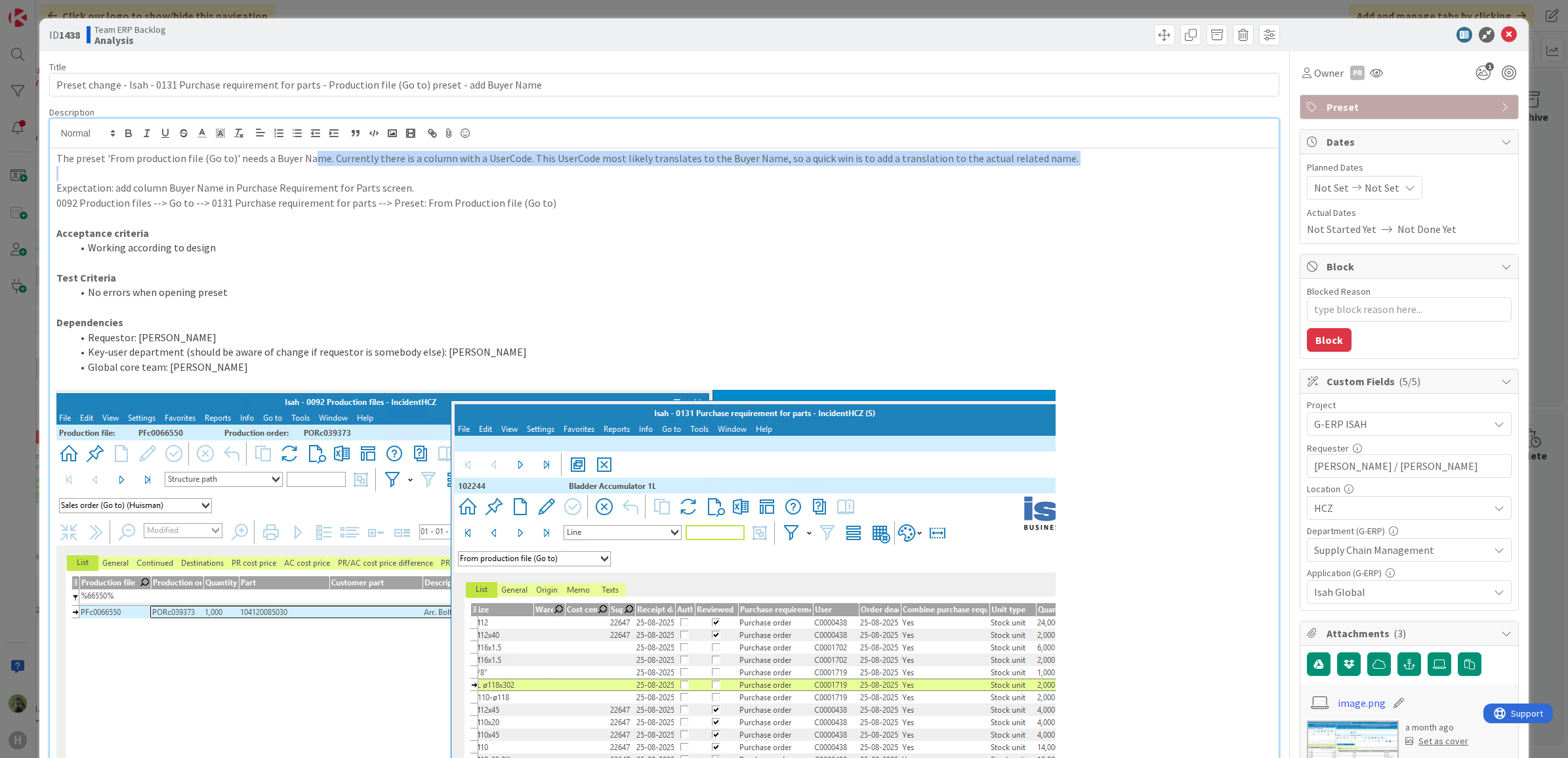
drag, startPoint x: 602, startPoint y: 178, endPoint x: 307, endPoint y: 165, distance: 295.3
click at [307, 165] on div "The preset 'From production file (Go to)' needs a Buyer Name. Currently there i…" at bounding box center [664, 754] width 1229 height 1212
click at [421, 179] on p at bounding box center [664, 174] width 1216 height 15
drag, startPoint x: 418, startPoint y: 187, endPoint x: 29, endPoint y: 147, distance: 391.1
click at [29, 147] on div "ID 1438 Team ERP Backlog Analysis Title 108 / 128 Preset change - Isah - 0131 P…" at bounding box center [784, 379] width 1568 height 758
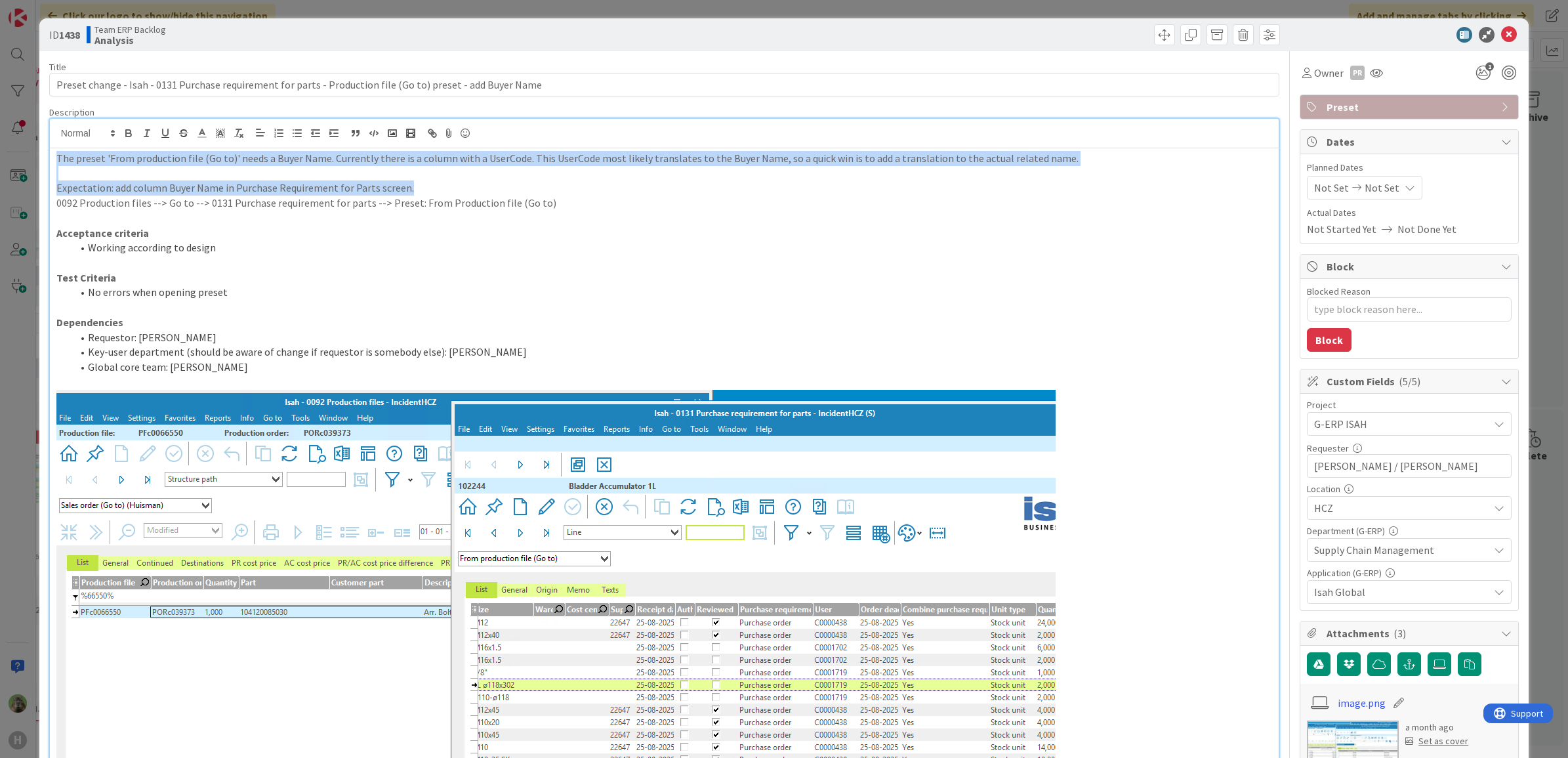
copy div "The preset 'From production file (Go to)' needs a Buyer Name. Currently there i…"
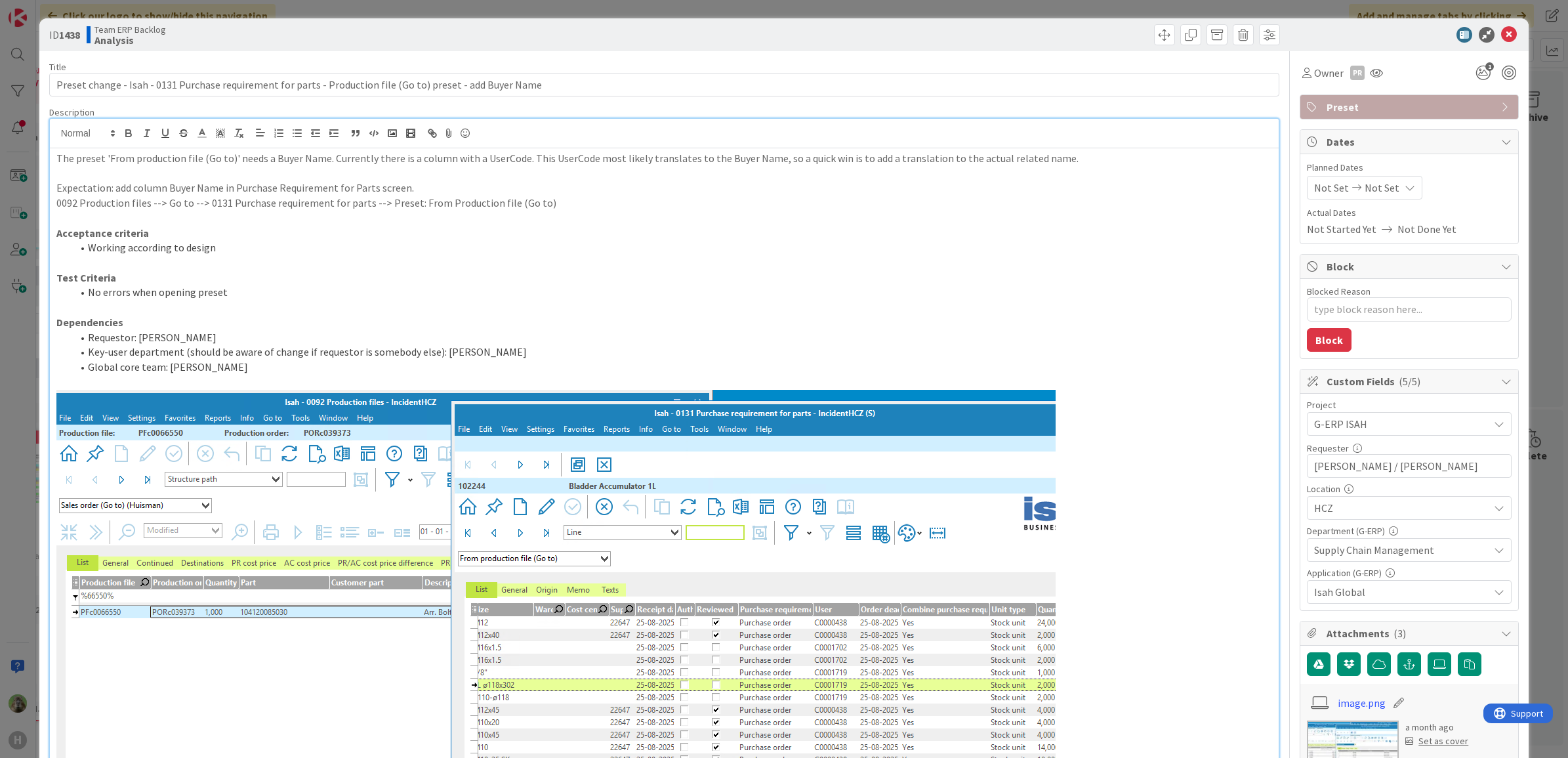
click at [571, 237] on p "Acceptance criteria" at bounding box center [664, 233] width 1216 height 15
click at [0, 401] on div "ID 1438 Team ERP Backlog Analysis Title 108 / 128 Preset change - Isah - 0131 P…" at bounding box center [784, 379] width 1568 height 758
click at [17, 397] on div "ID 1438 Team ERP Backlog Analysis Title 108 / 128 Preset change - Isah - 0131 P…" at bounding box center [784, 379] width 1568 height 758
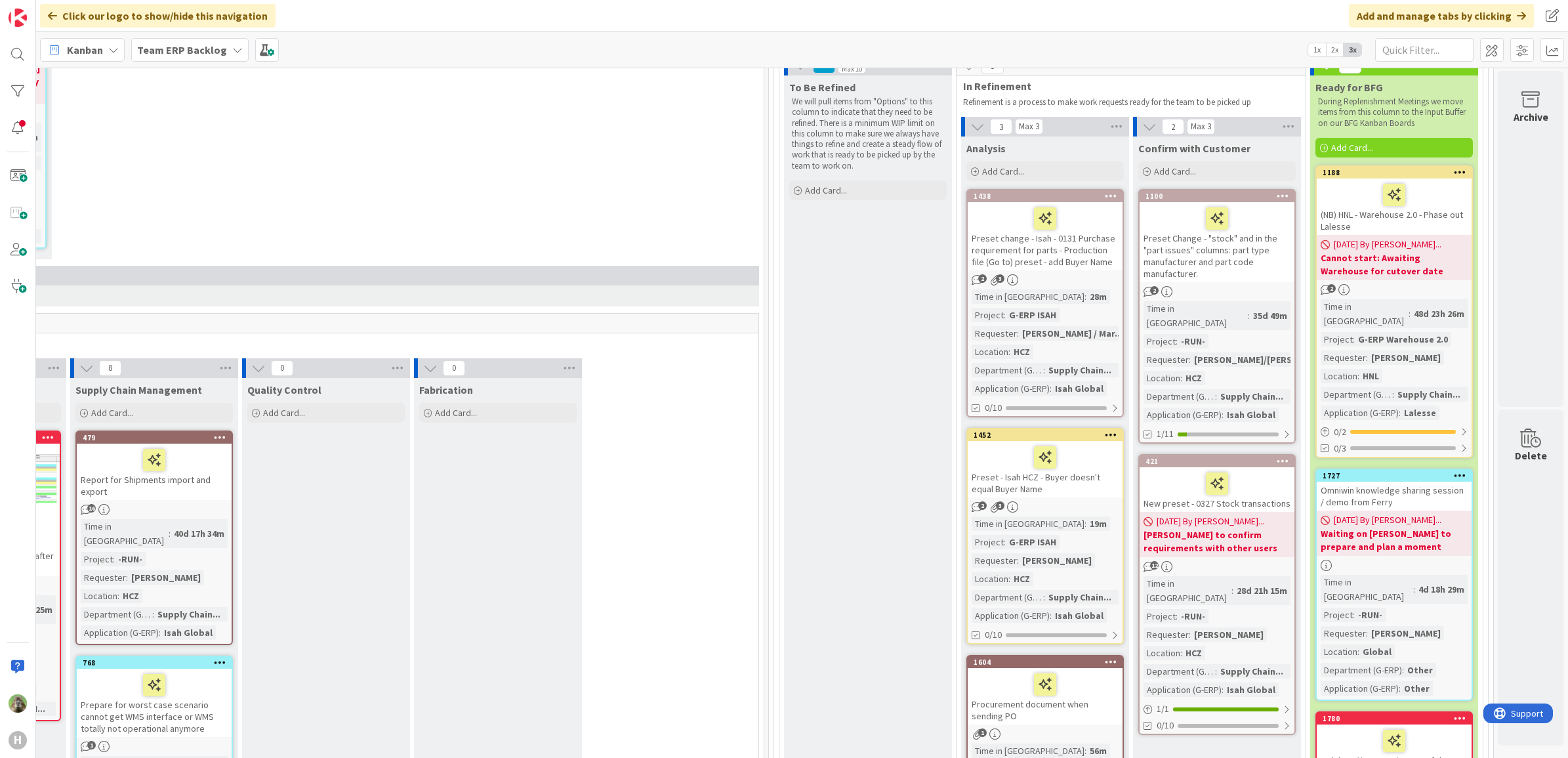
click at [17, 397] on div "H" at bounding box center [18, 379] width 36 height 758
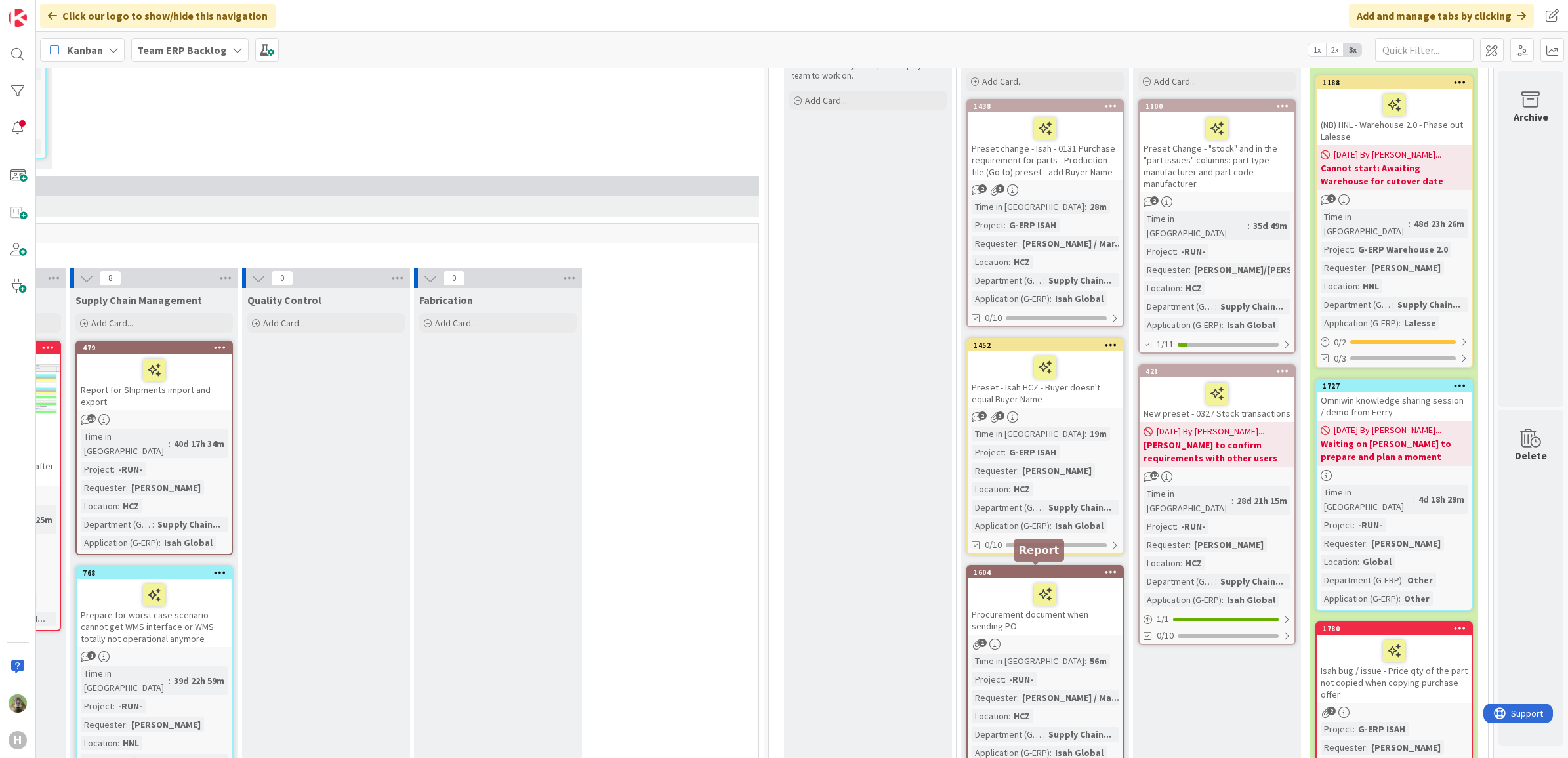
scroll to position [361, 693]
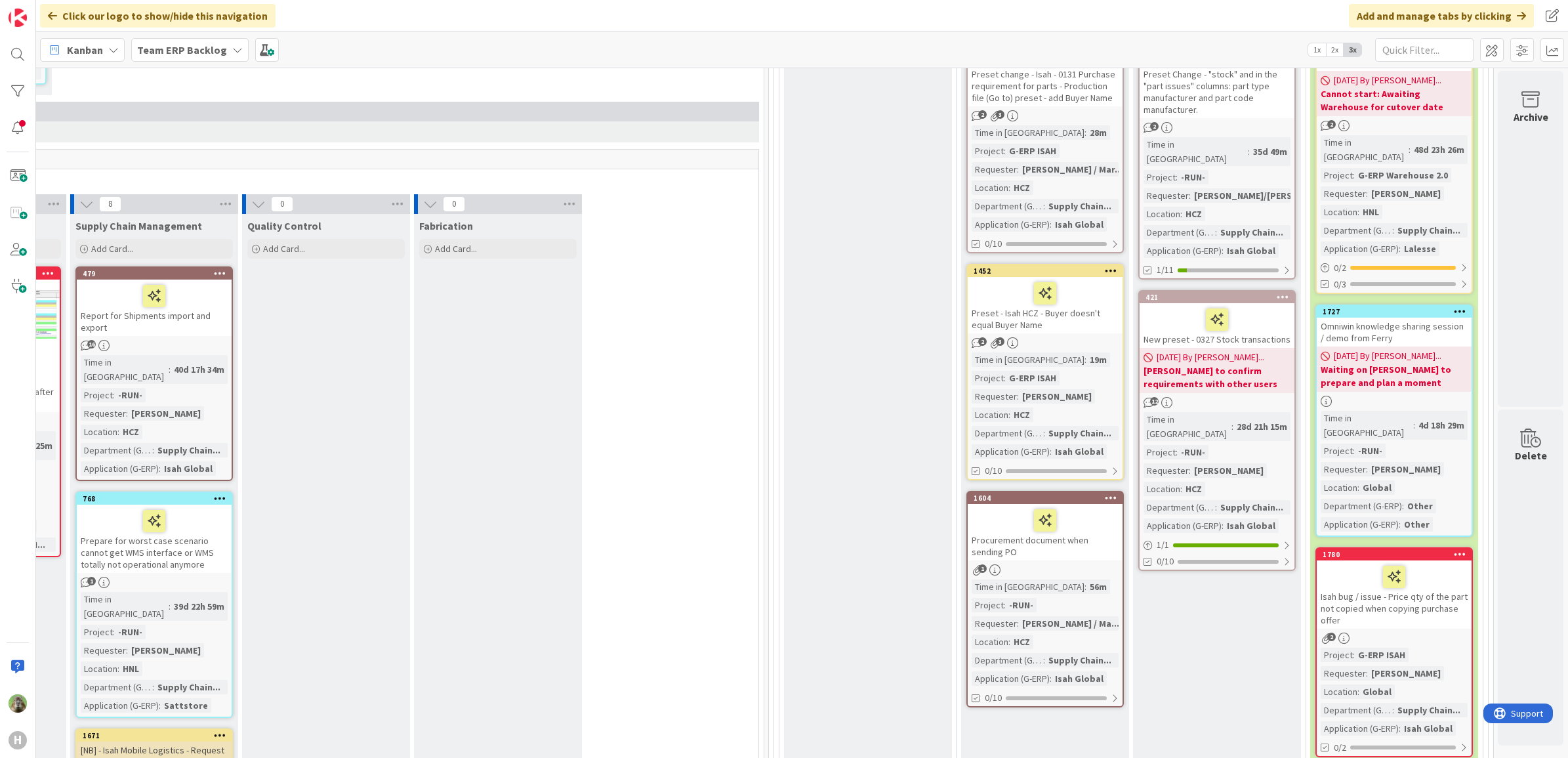
click at [1076, 536] on div "Procurement document when sending PO" at bounding box center [1044, 532] width 155 height 56
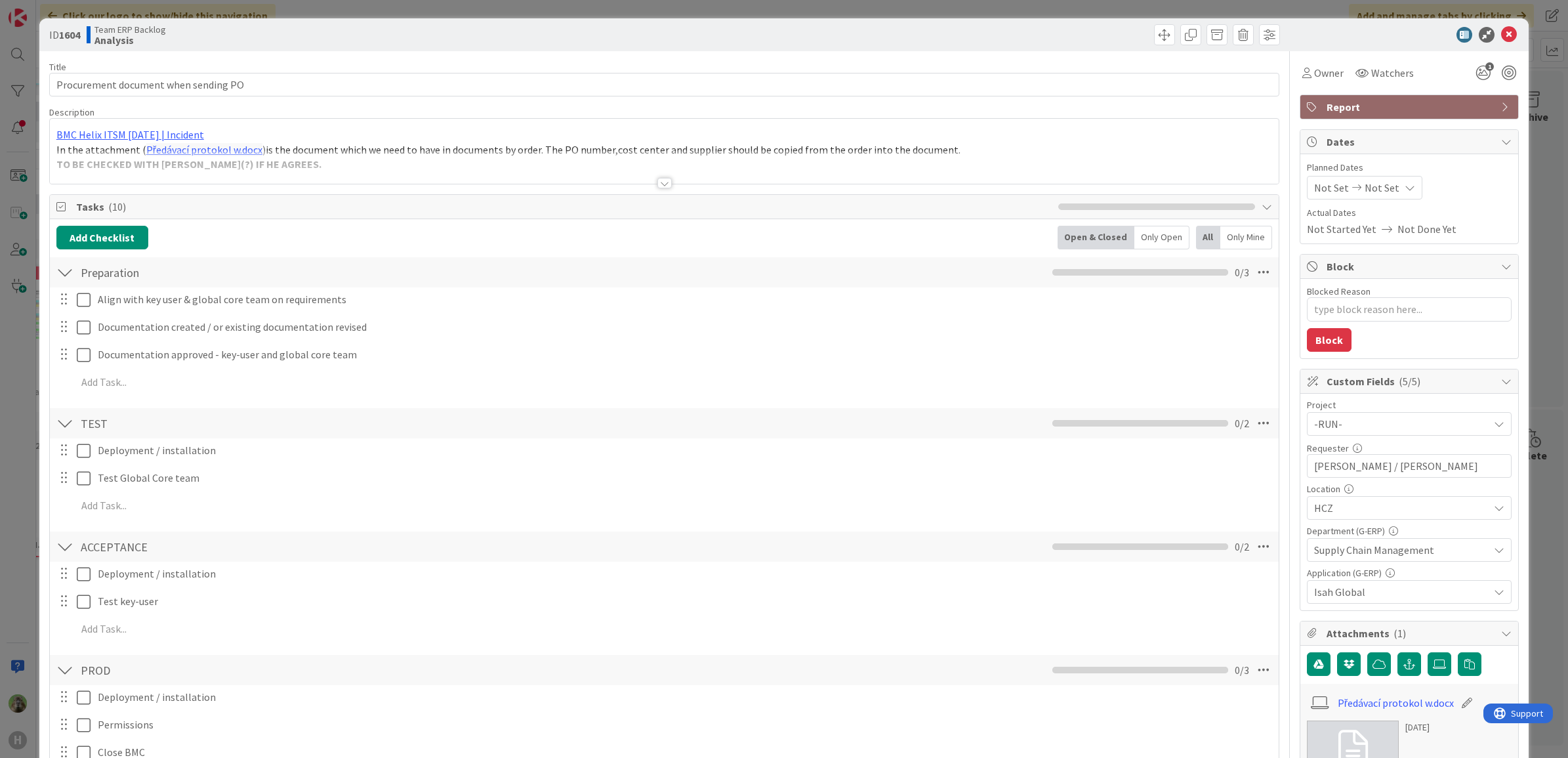
click at [706, 162] on div at bounding box center [664, 166] width 1229 height 34
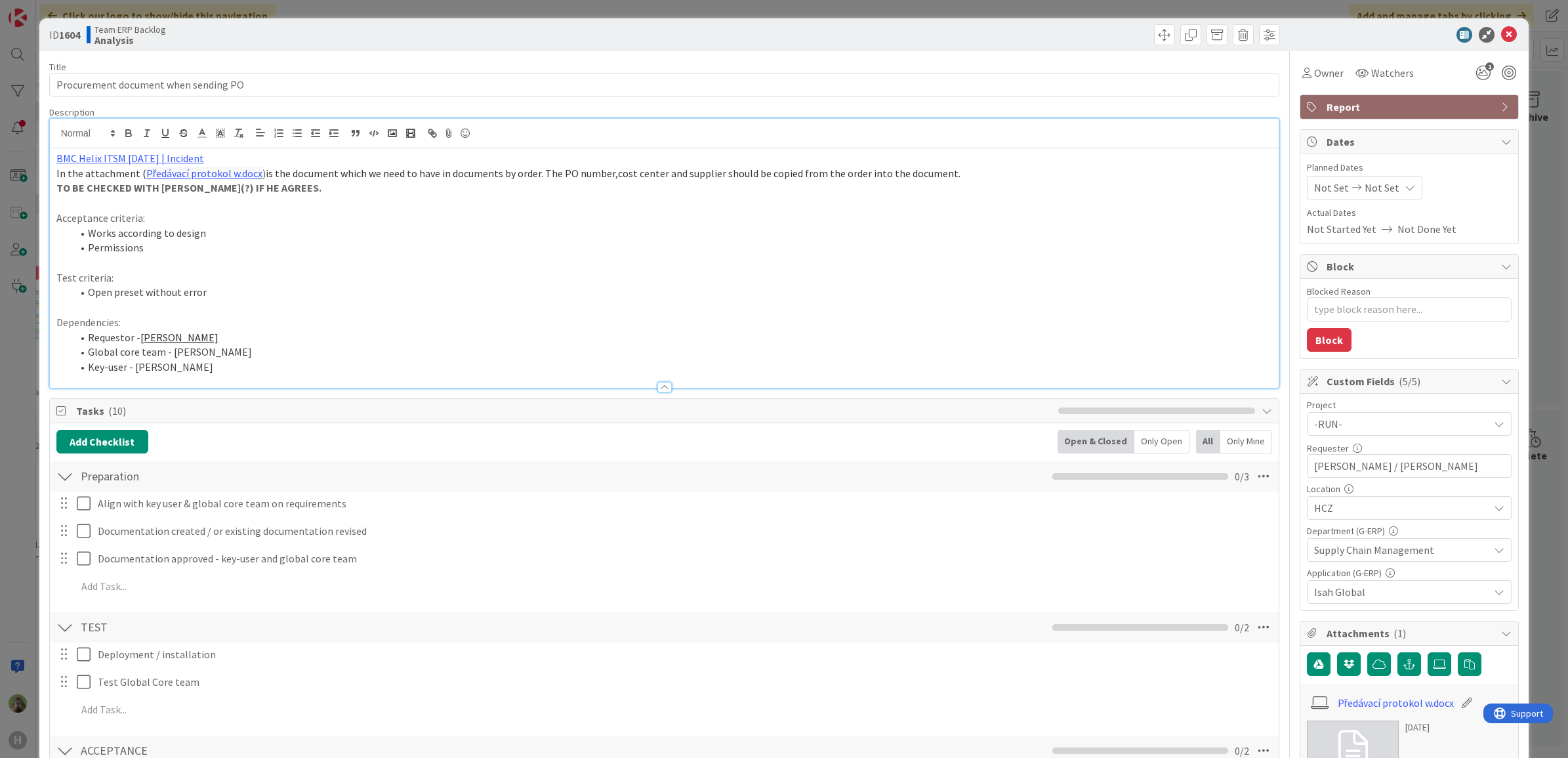
click at [674, 223] on p "Acceptance criteria:" at bounding box center [664, 218] width 1216 height 15
click at [22, 437] on div "ID 1604 Team ERP Backlog Analysis Title 36 / 128 Procurement document when send…" at bounding box center [784, 379] width 1568 height 758
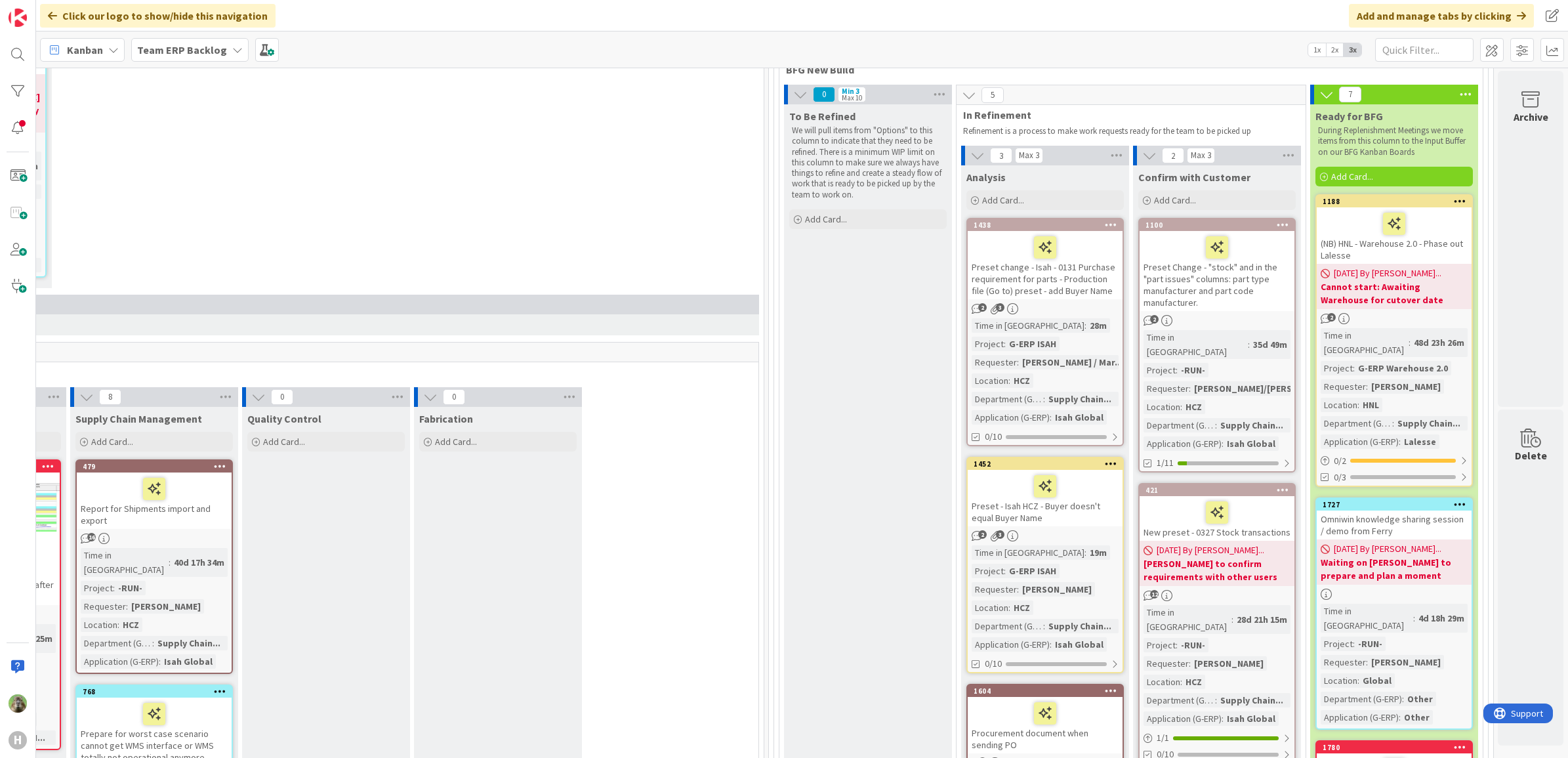
scroll to position [361, 693]
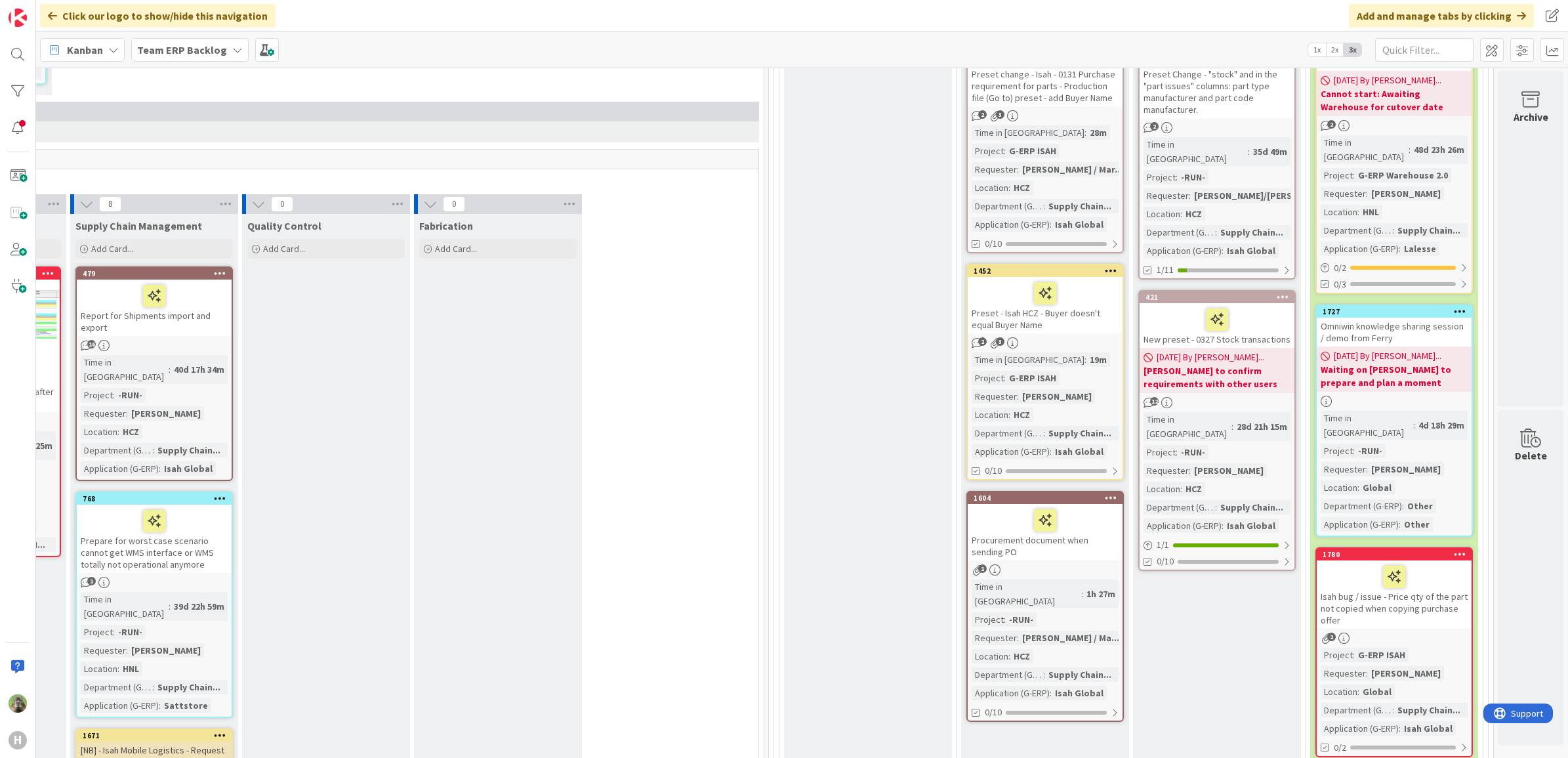
click at [1077, 322] on div "Preset - Isah HCZ - Buyer doesn't equal Buyer Name" at bounding box center [1044, 305] width 155 height 56
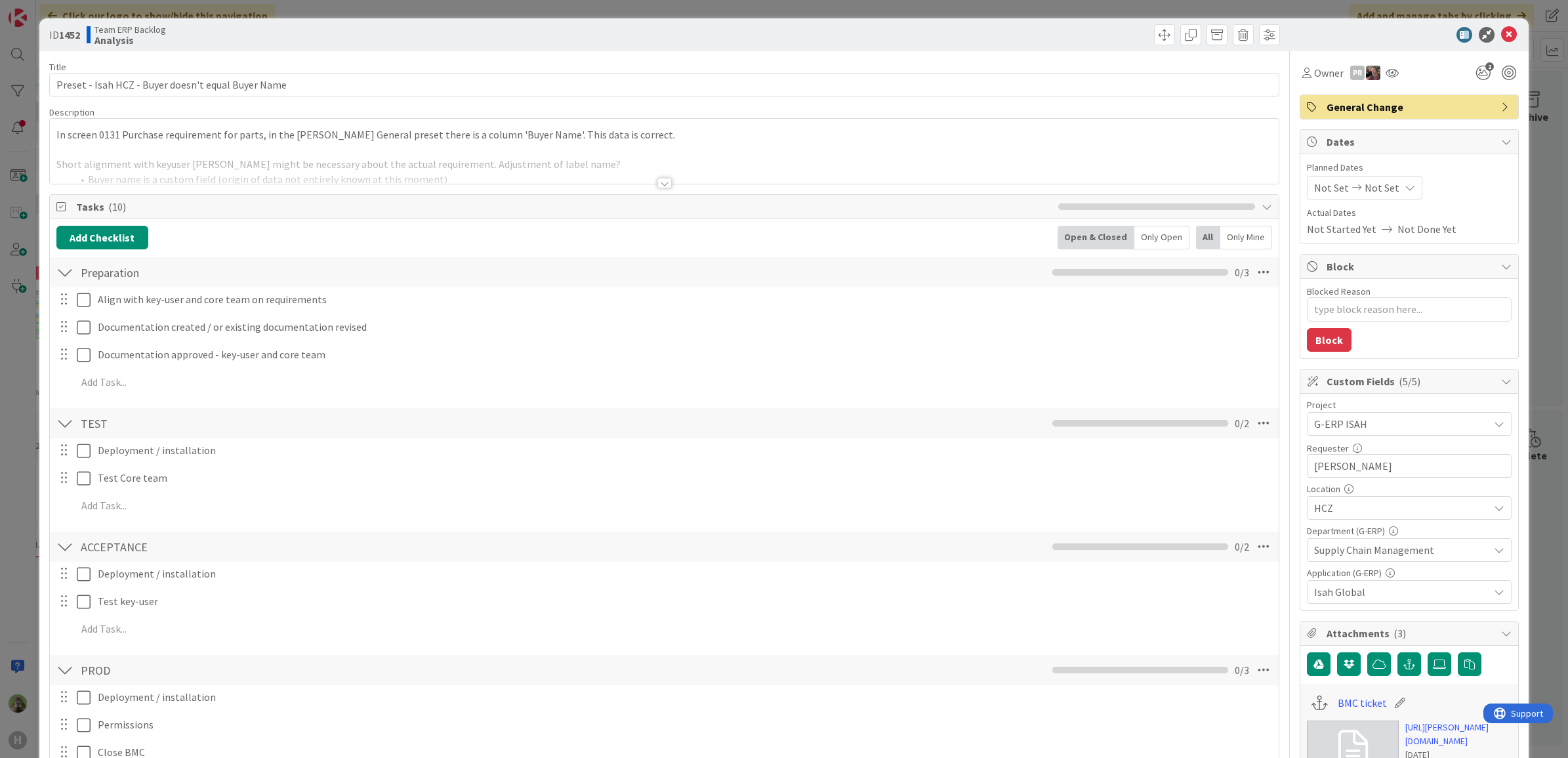
click at [664, 185] on div at bounding box center [664, 184] width 15 height 11
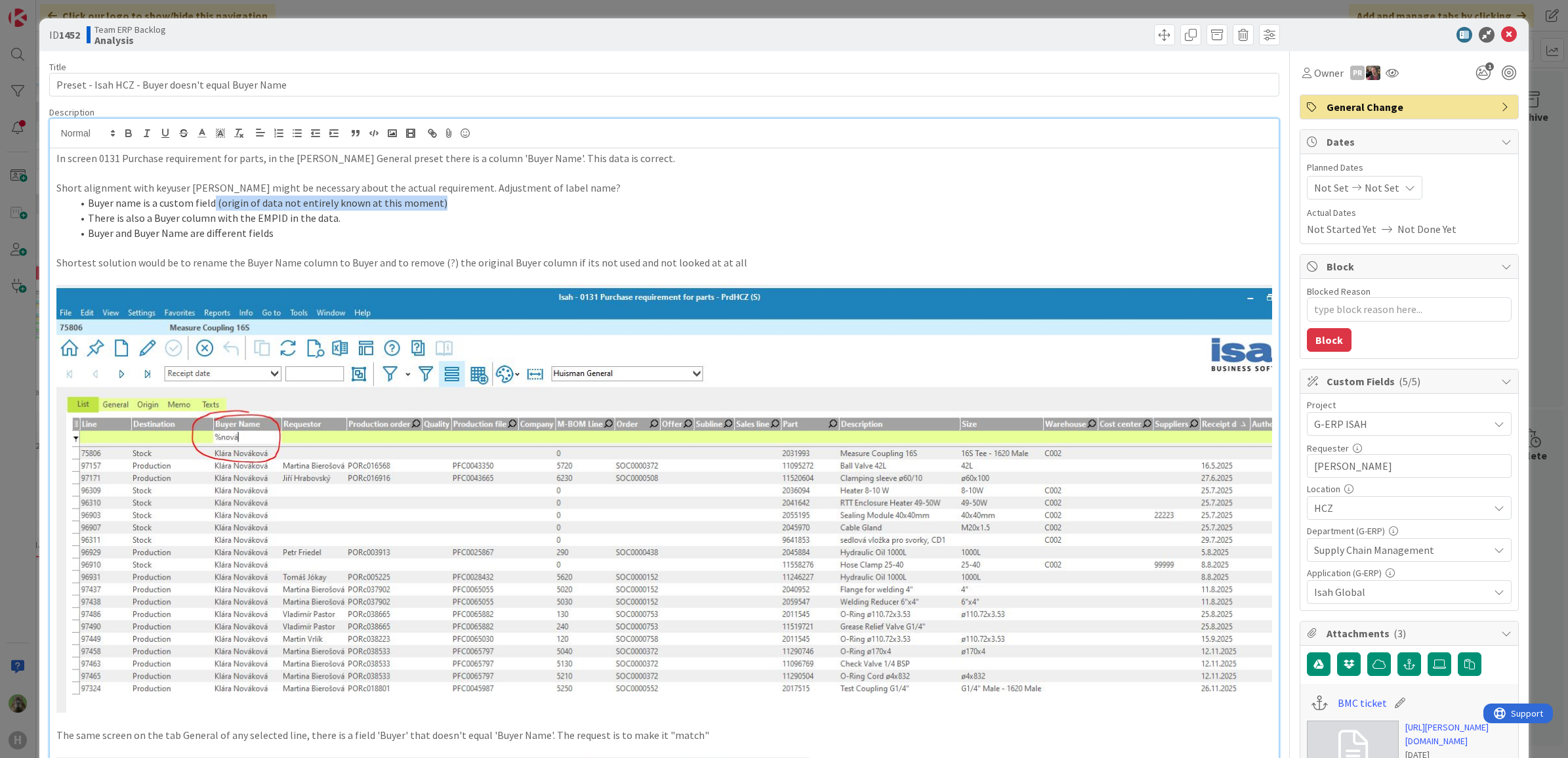
drag, startPoint x: 451, startPoint y: 208, endPoint x: 212, endPoint y: 208, distance: 239.0
click at [212, 208] on li "Buyer name is a custom field (origin of data not entirely known at this moment)" at bounding box center [672, 203] width 1201 height 15
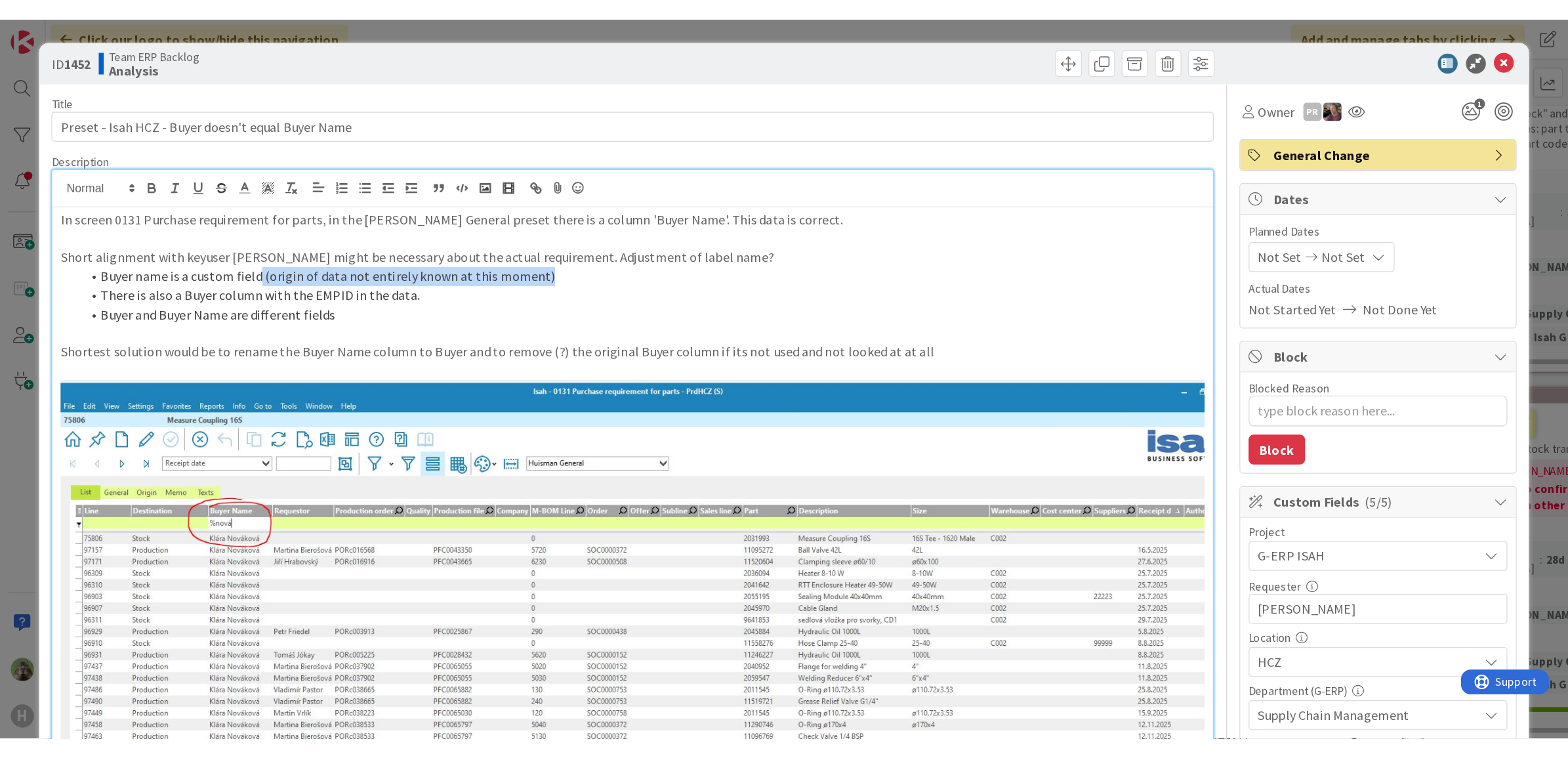
scroll to position [361, 693]
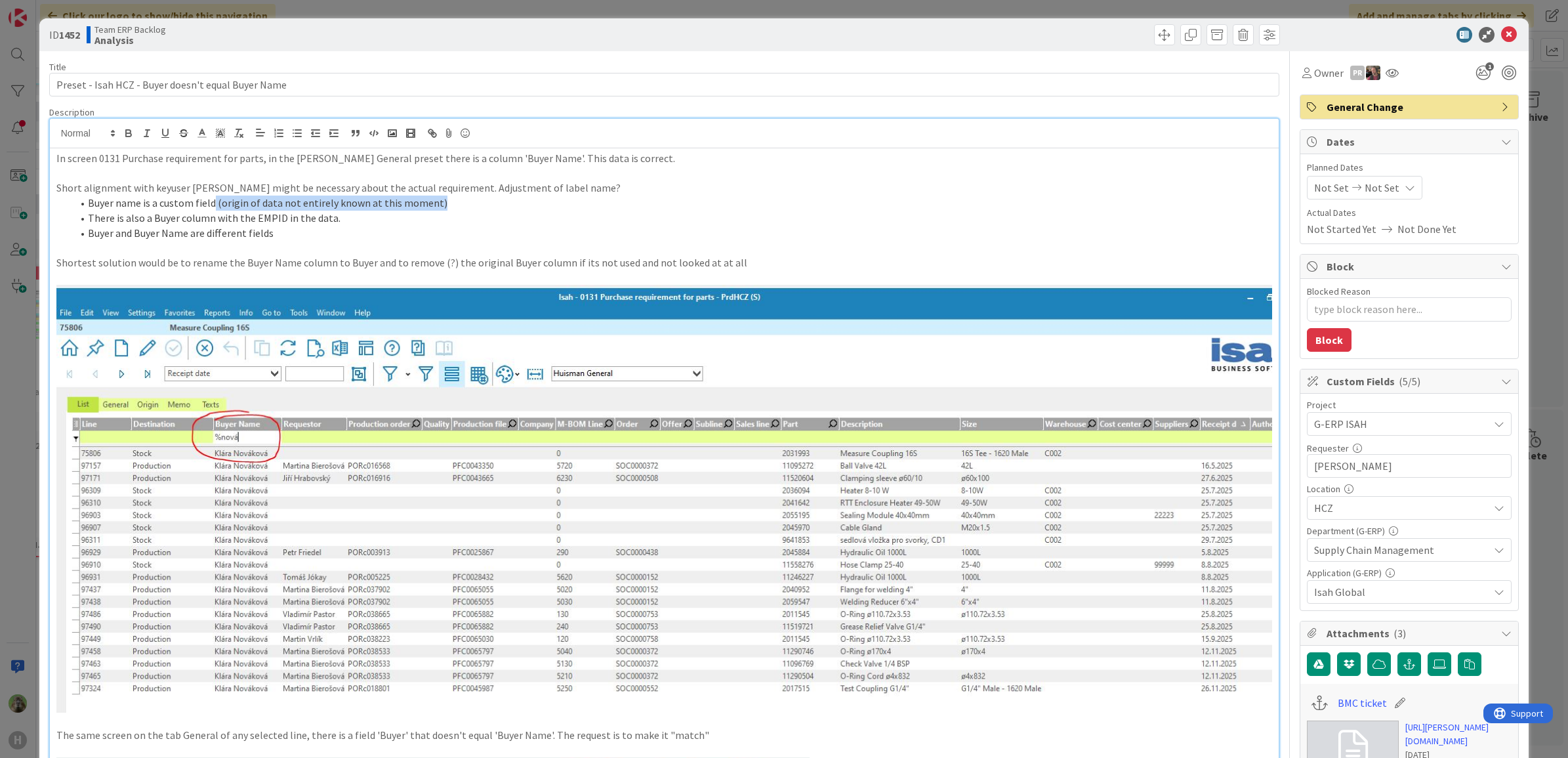
click at [16, 414] on div "ID 1452 Team ERP Backlog Analysis Title 50 / 128 Preset - Isah HCZ - Buyer does…" at bounding box center [784, 379] width 1568 height 758
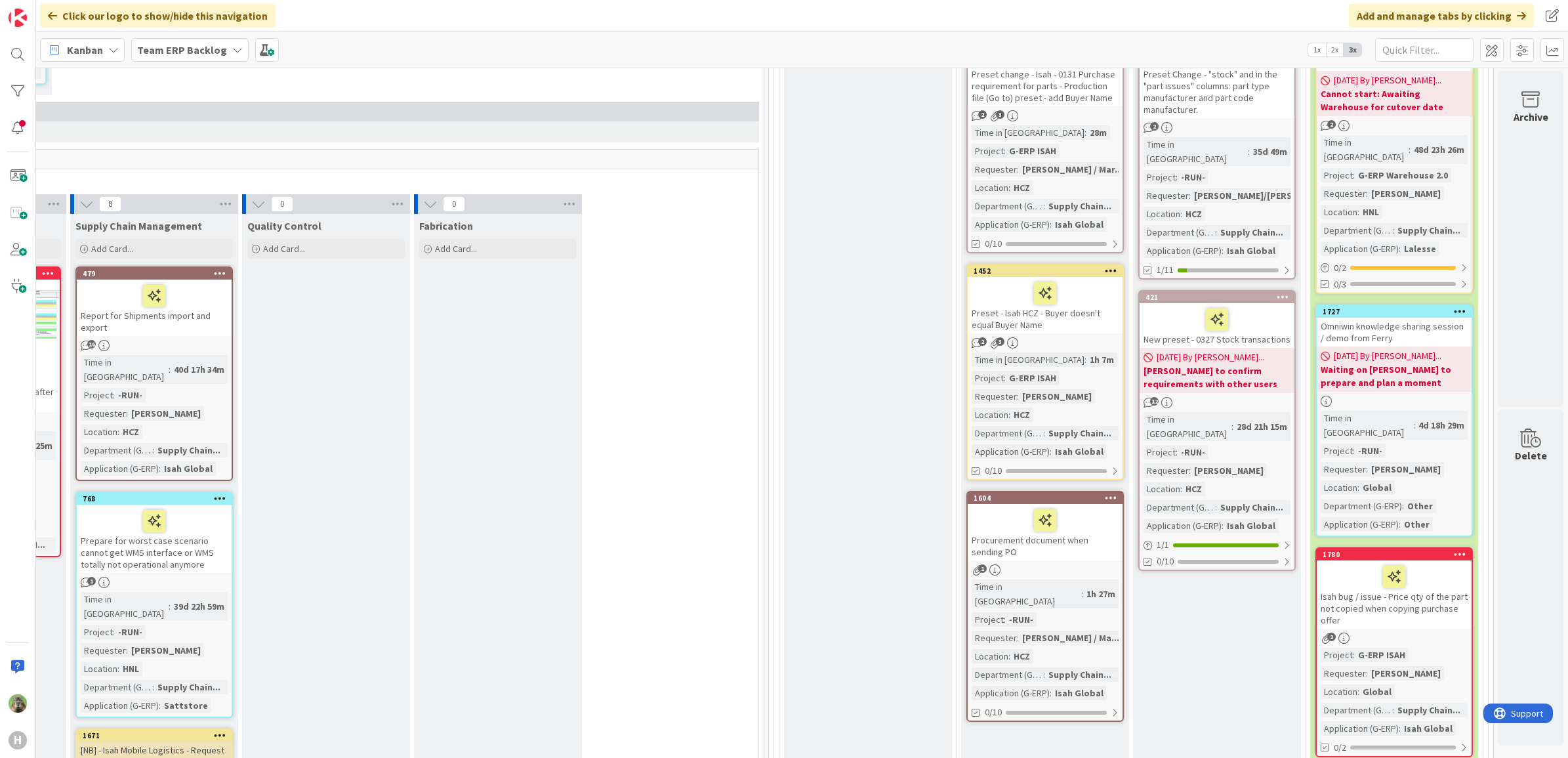
click at [16, 414] on div "H" at bounding box center [18, 379] width 36 height 758
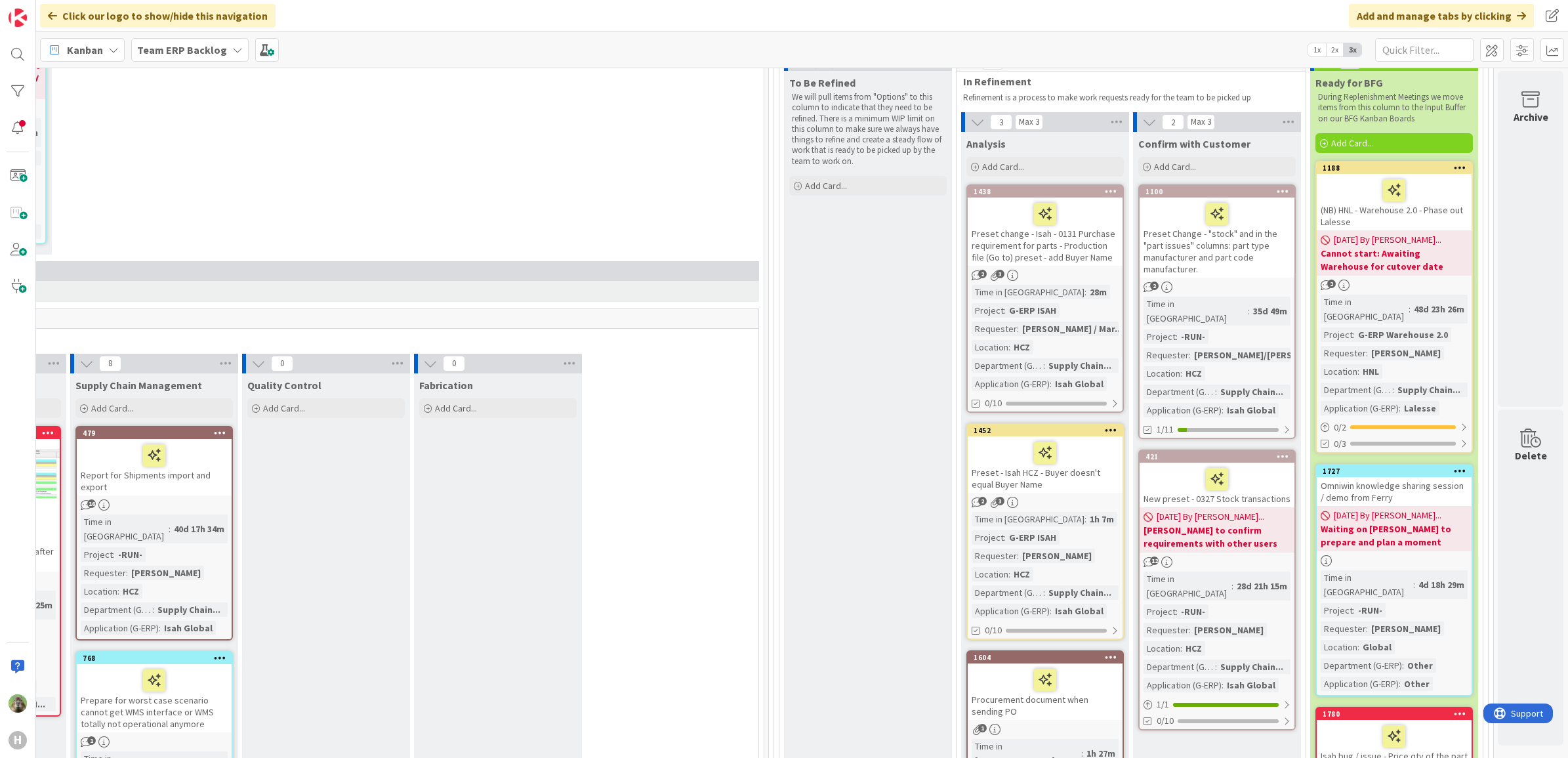
scroll to position [197, 693]
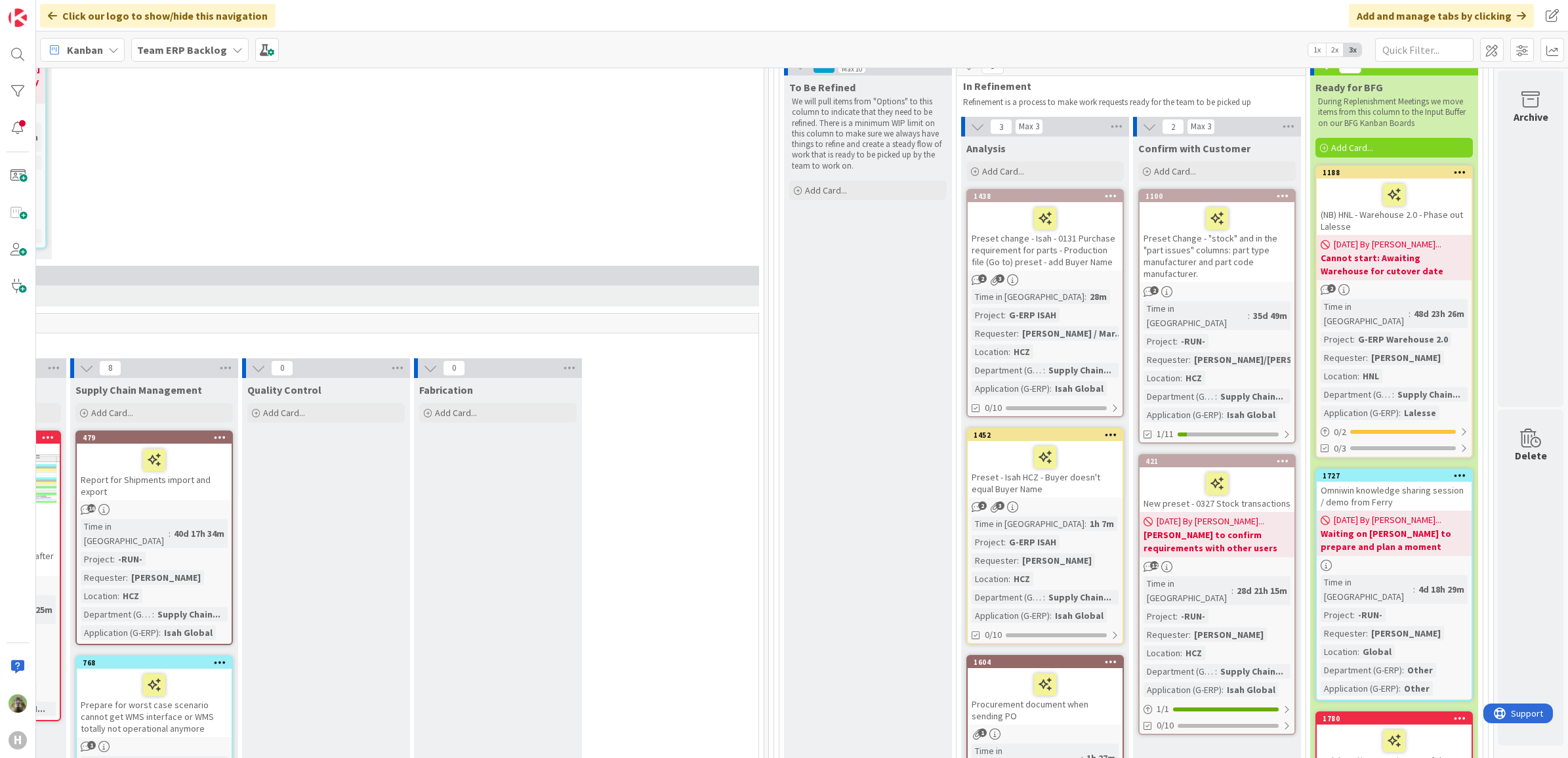
click at [1097, 259] on div "Preset change - Isah - 0131 Purchase requirement for parts - Production file (G…" at bounding box center [1044, 235] width 155 height 68
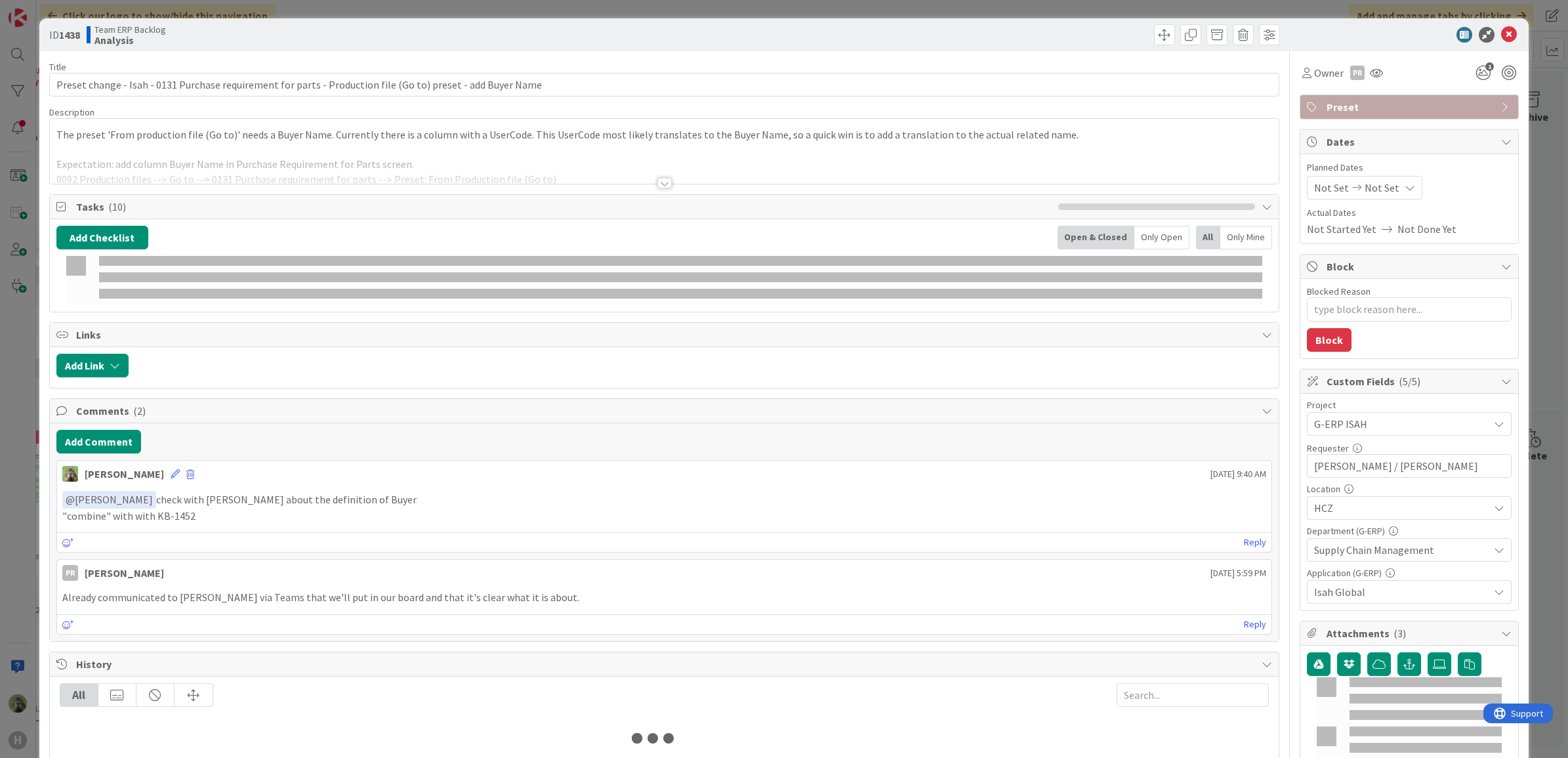
click at [702, 166] on div at bounding box center [664, 166] width 1229 height 34
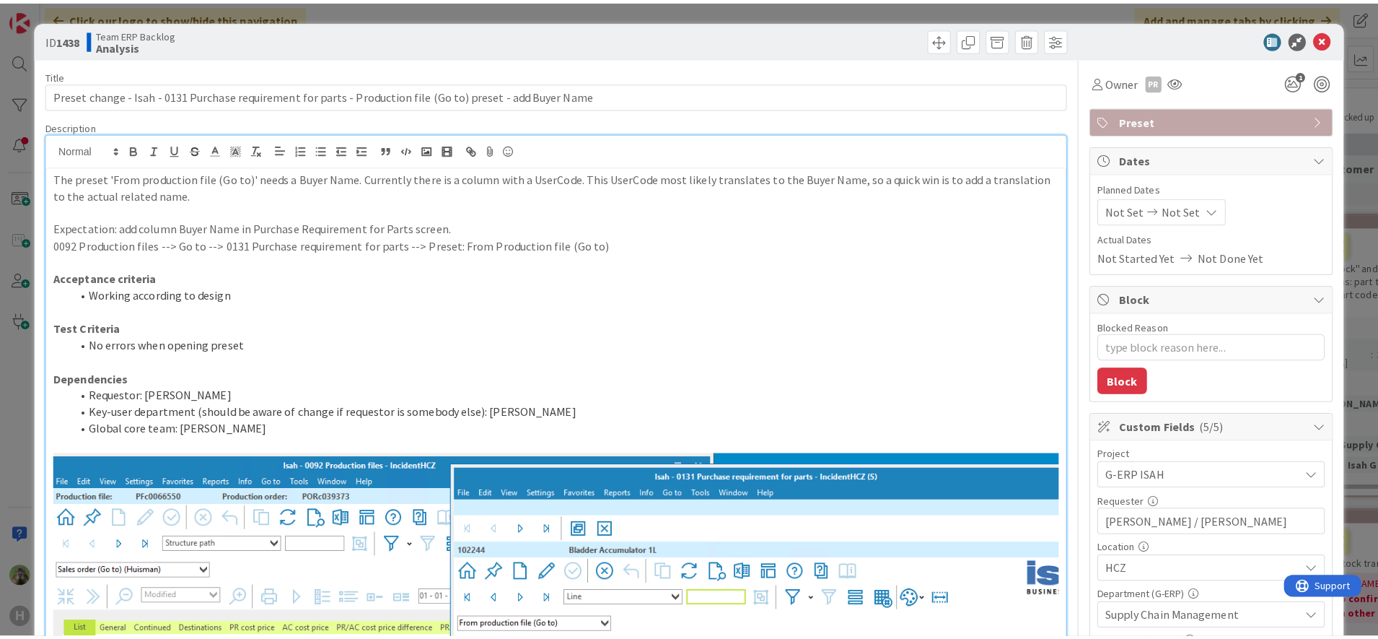
scroll to position [217, 762]
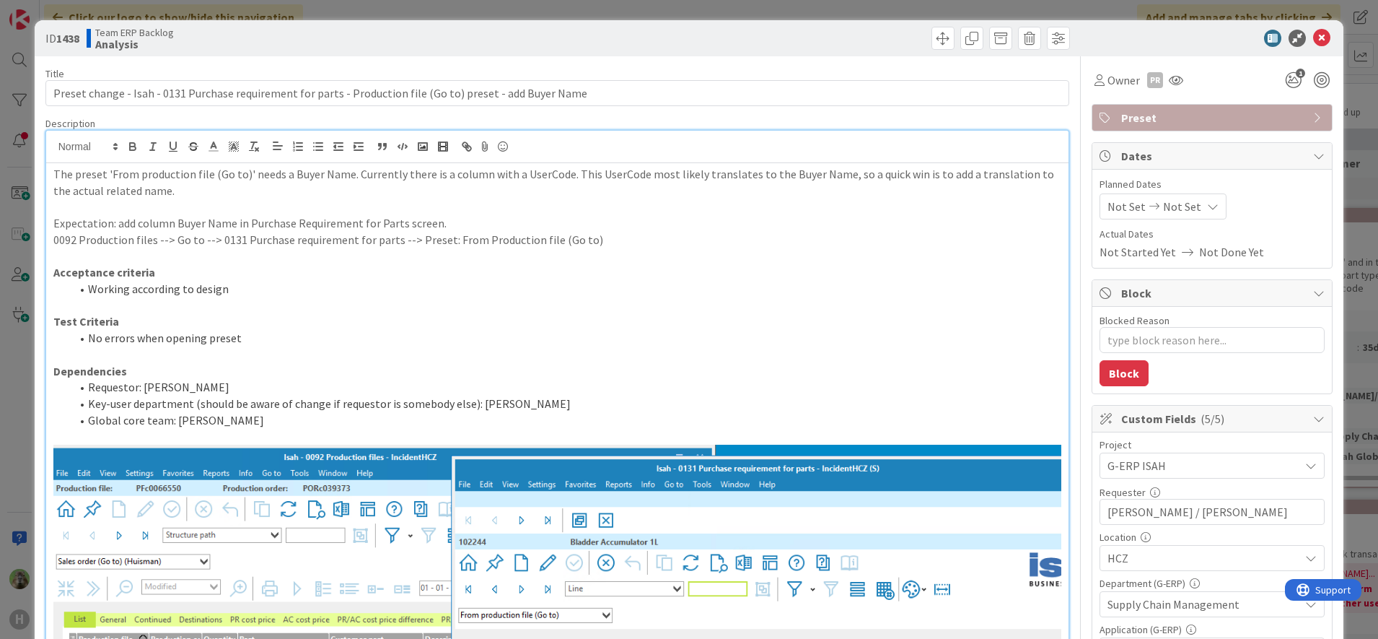
click at [25, 363] on div "ID 1438 Team ERP Backlog Analysis Title 108 / 128 Preset change - Isah - 0131 P…" at bounding box center [689, 319] width 1378 height 639
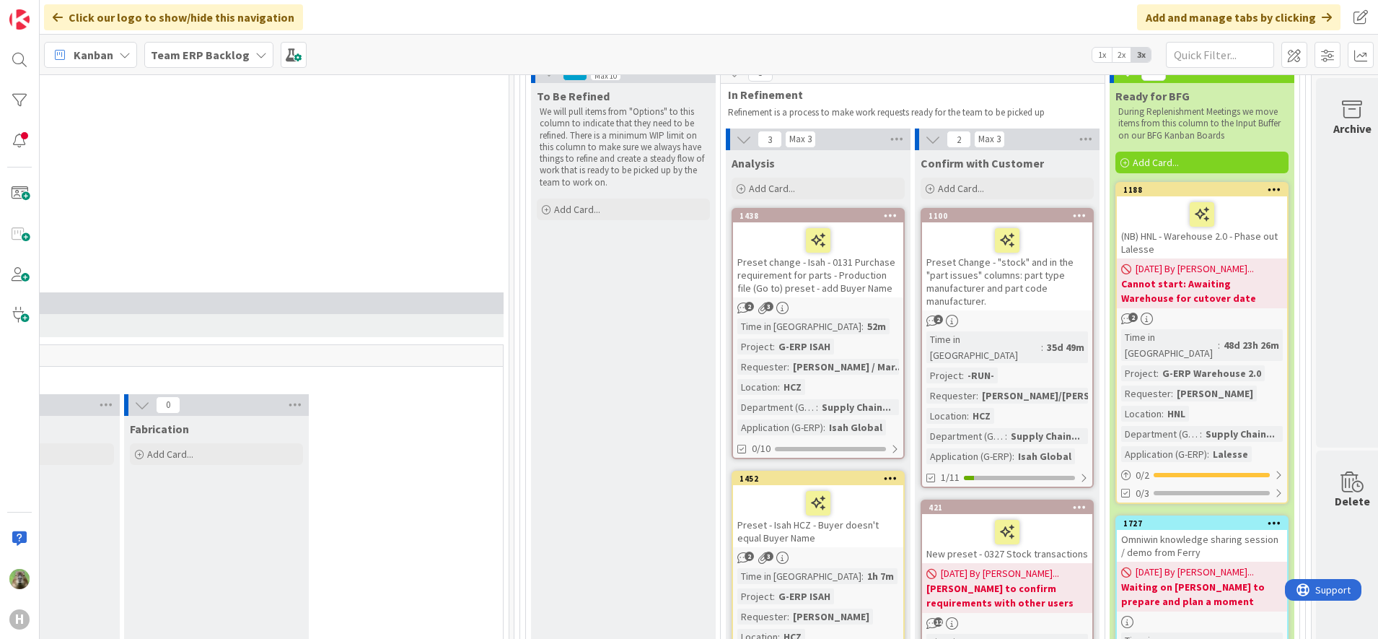
scroll to position [307, 1078]
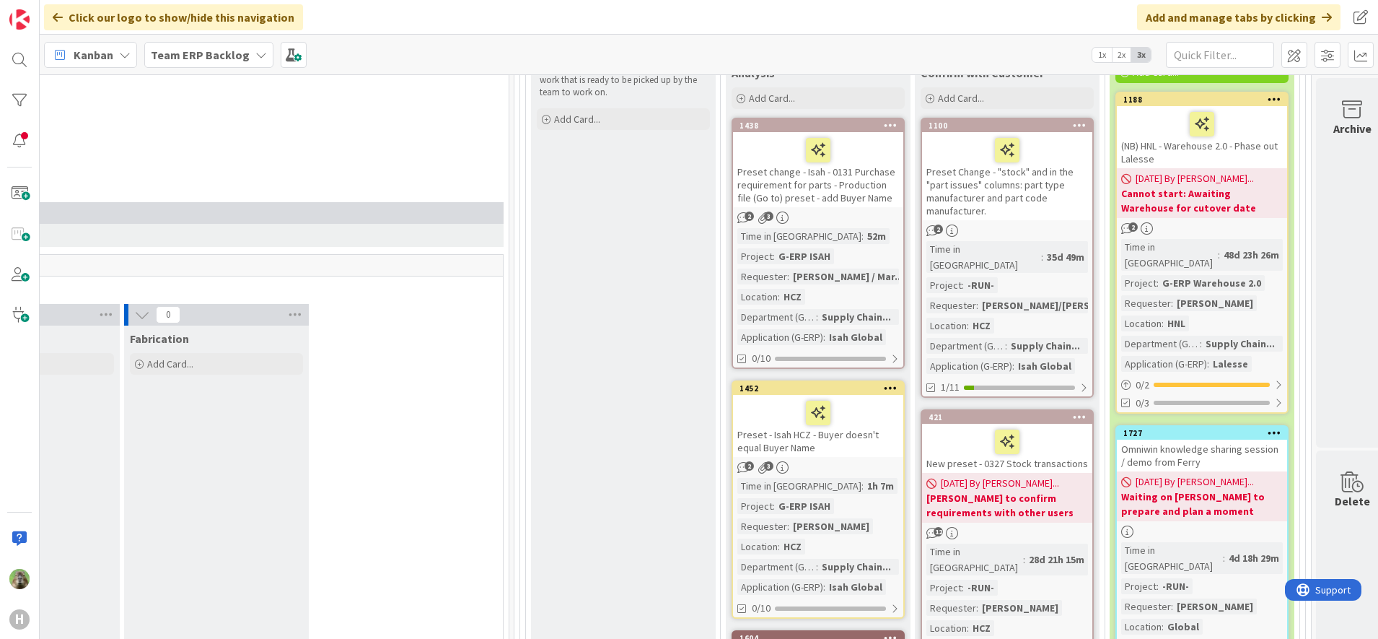
click at [880, 440] on div "Preset - Isah HCZ - Buyer doesn't equal Buyer Name" at bounding box center [818, 426] width 170 height 62
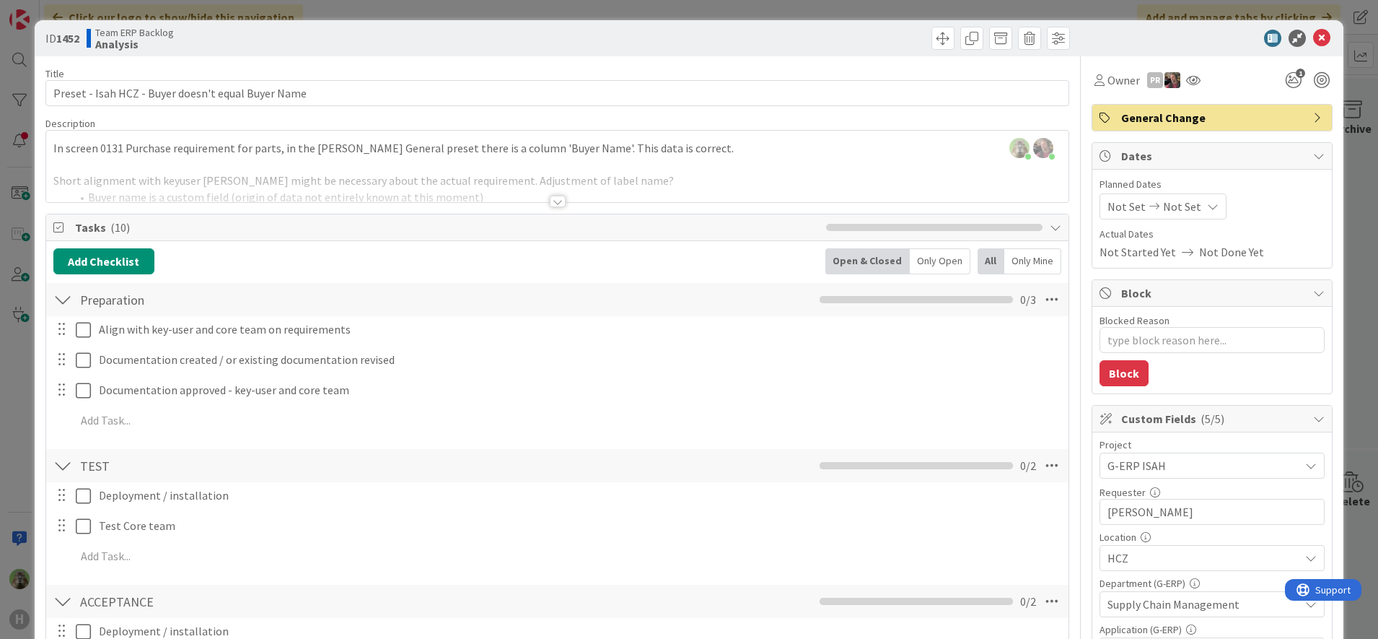
click at [600, 150] on div "Timothy Tjia just joined Ben Francis joined 35 m ago In screen 0131 Purchase re…" at bounding box center [557, 166] width 1023 height 71
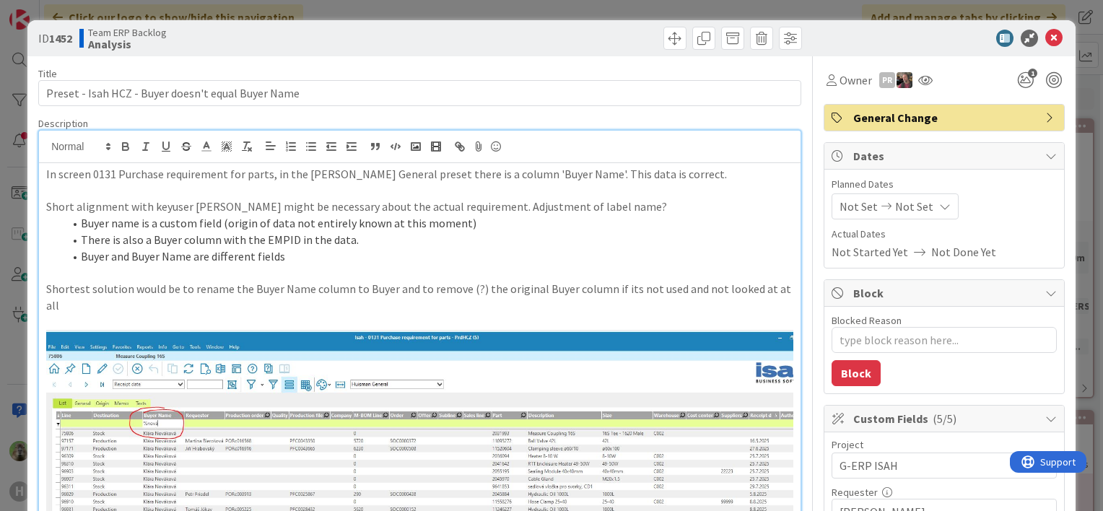
click at [17, 384] on div "ID 1452 Team ERP Backlog Analysis Title 50 / 128 Preset - Isah HCZ - Buyer does…" at bounding box center [551, 255] width 1103 height 511
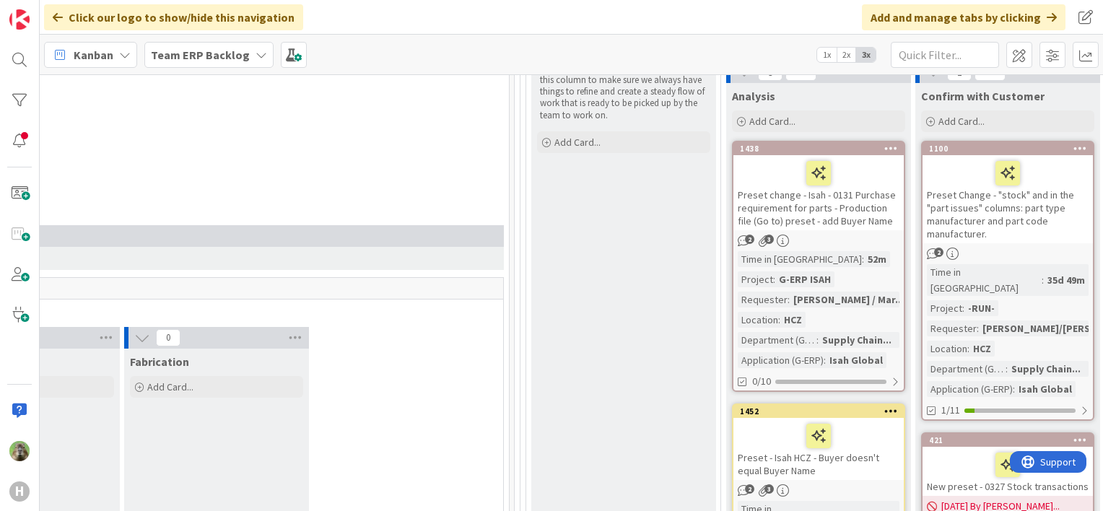
scroll to position [279, 1078]
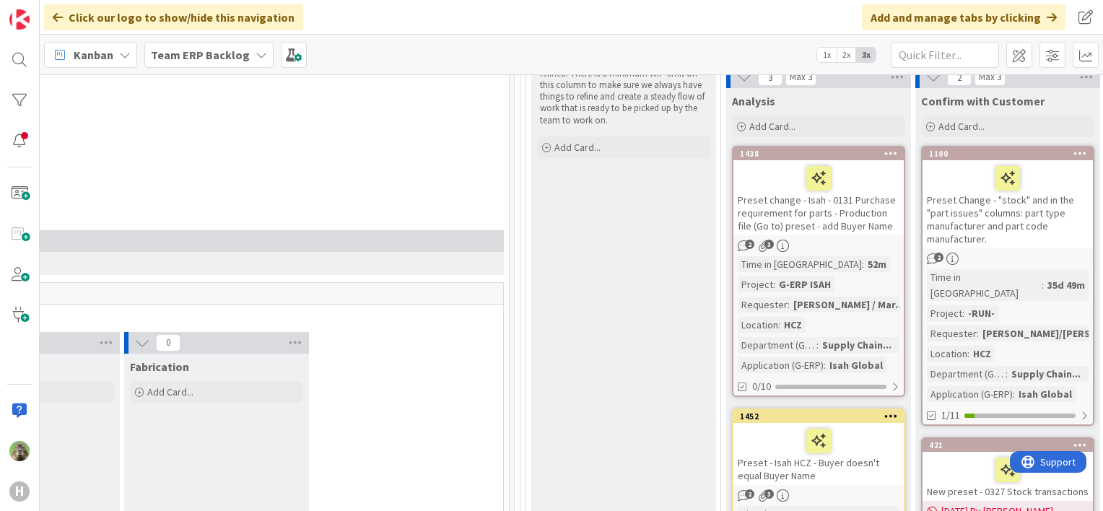
click at [869, 202] on div "Preset change - Isah - 0131 Purchase requirement for parts - Production file (G…" at bounding box center [818, 197] width 170 height 75
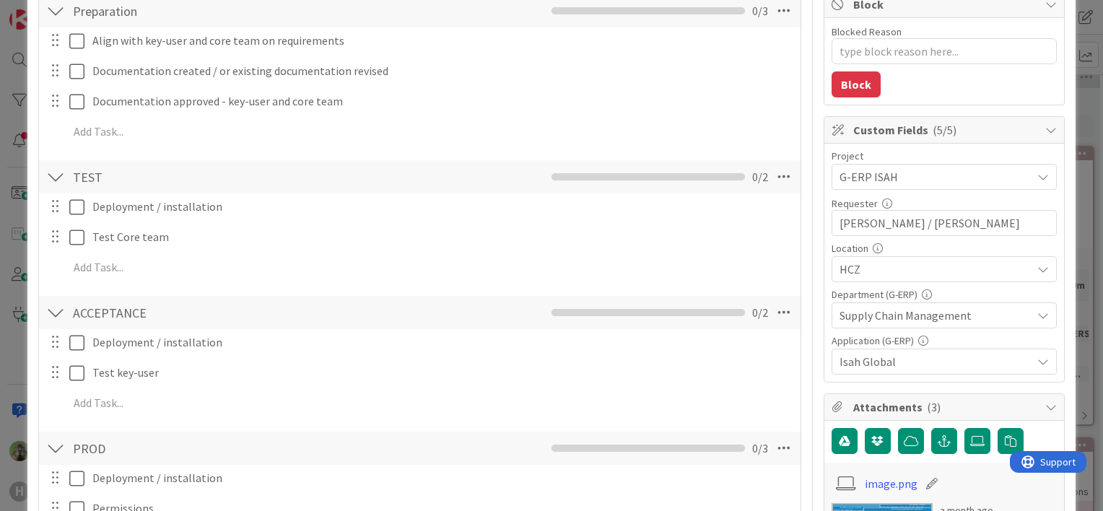
scroll to position [650, 0]
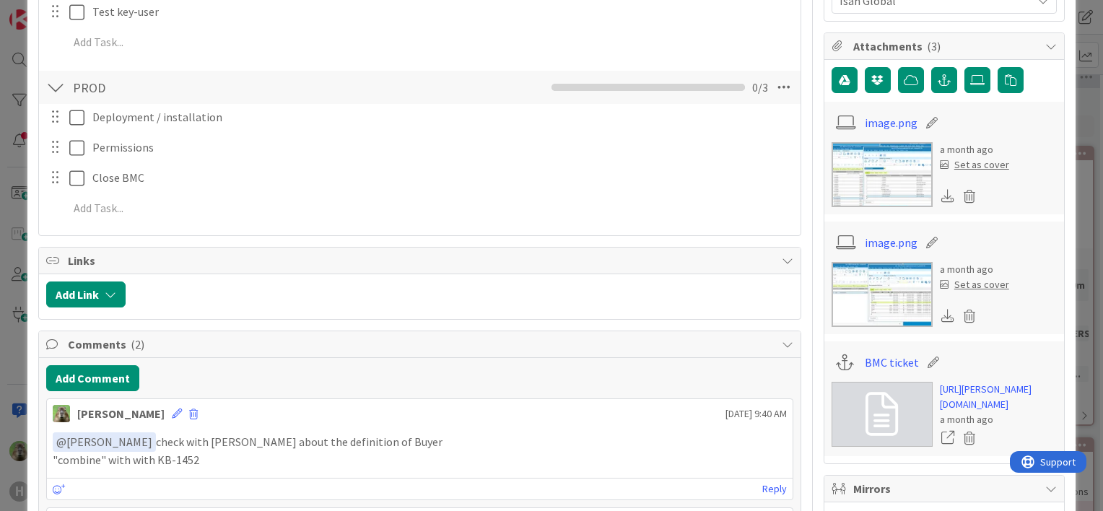
click at [18, 245] on div "ID 1438 Team ERP Backlog Analysis Title 108 / 128 Preset change - Isah - 0131 P…" at bounding box center [551, 255] width 1103 height 511
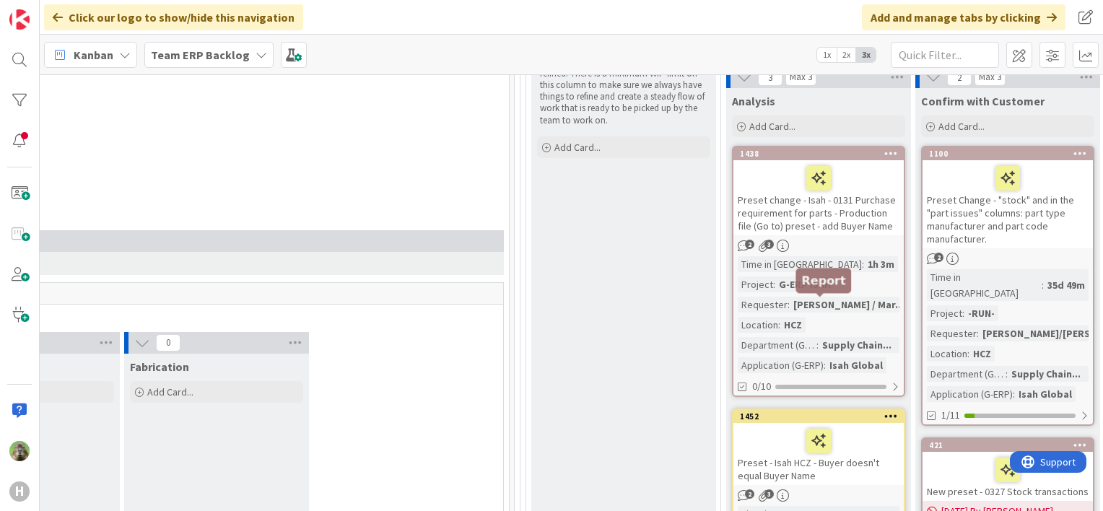
scroll to position [639, 1078]
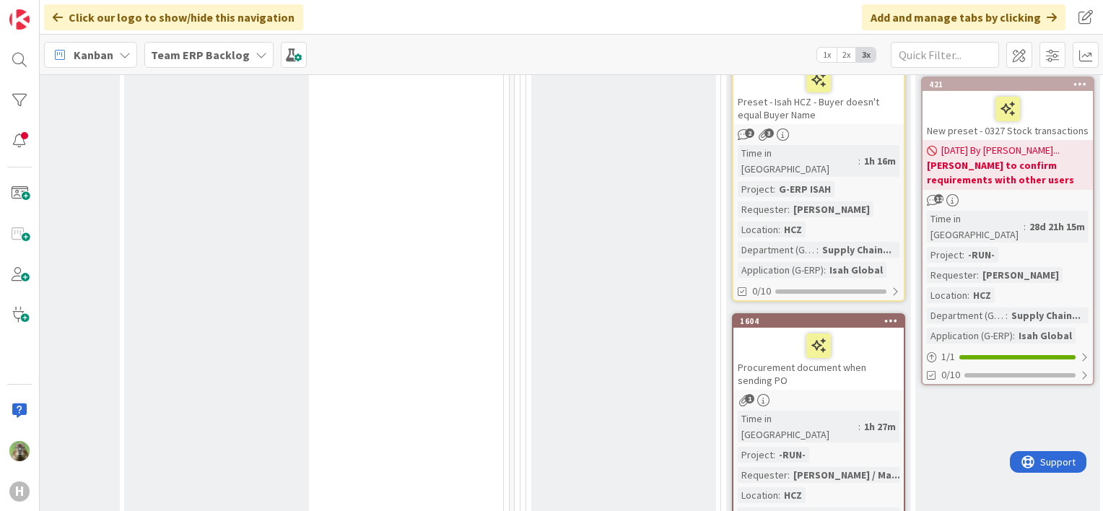
click at [893, 355] on div "Procurement document when sending PO" at bounding box center [818, 359] width 170 height 62
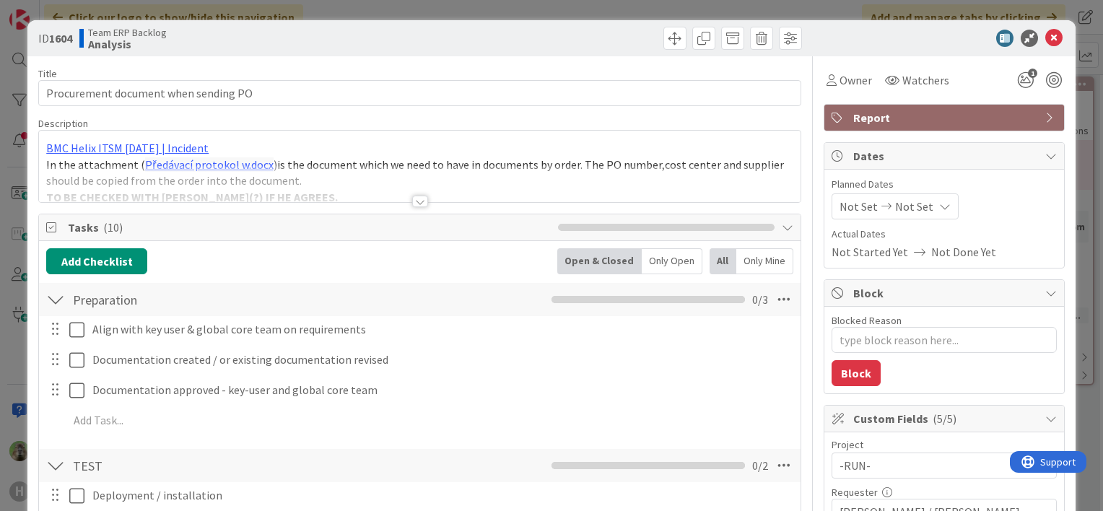
click at [364, 167] on div at bounding box center [419, 183] width 761 height 37
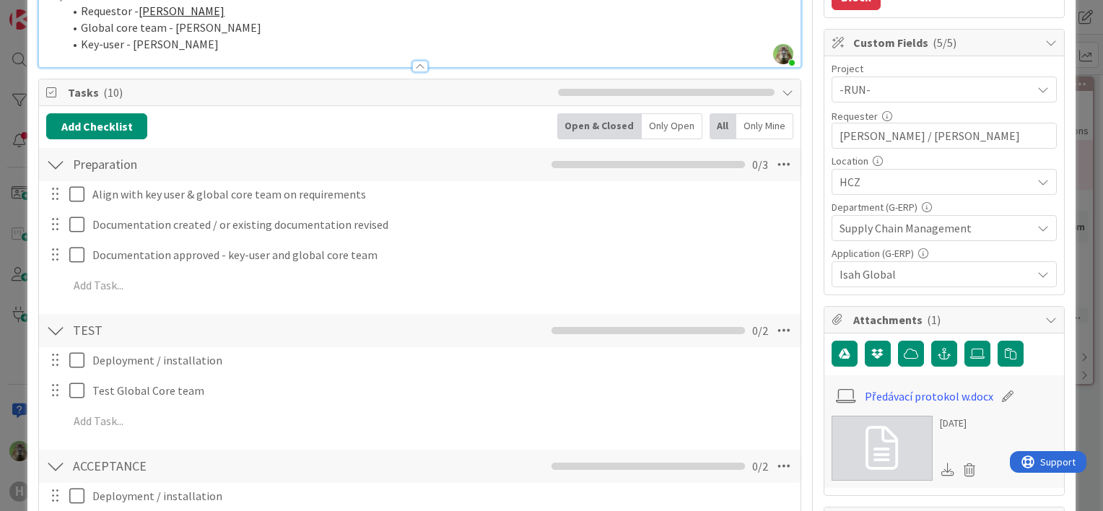
scroll to position [15, 0]
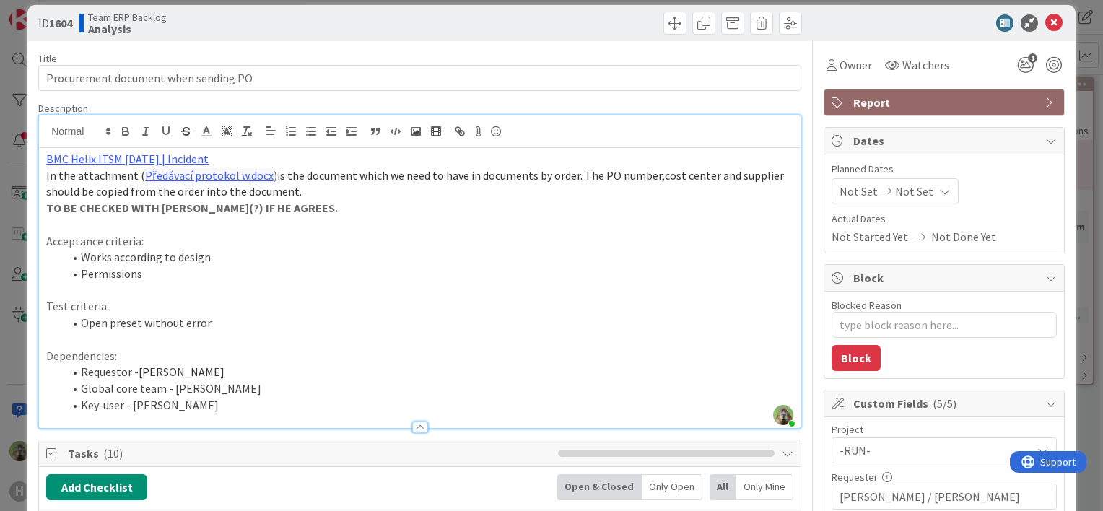
type textarea "x"
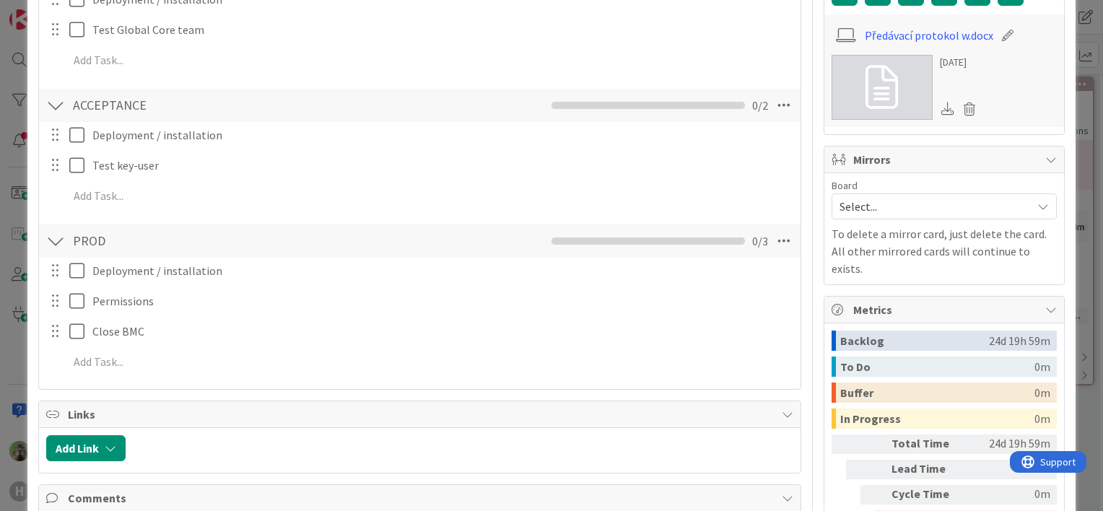
scroll to position [1025, 0]
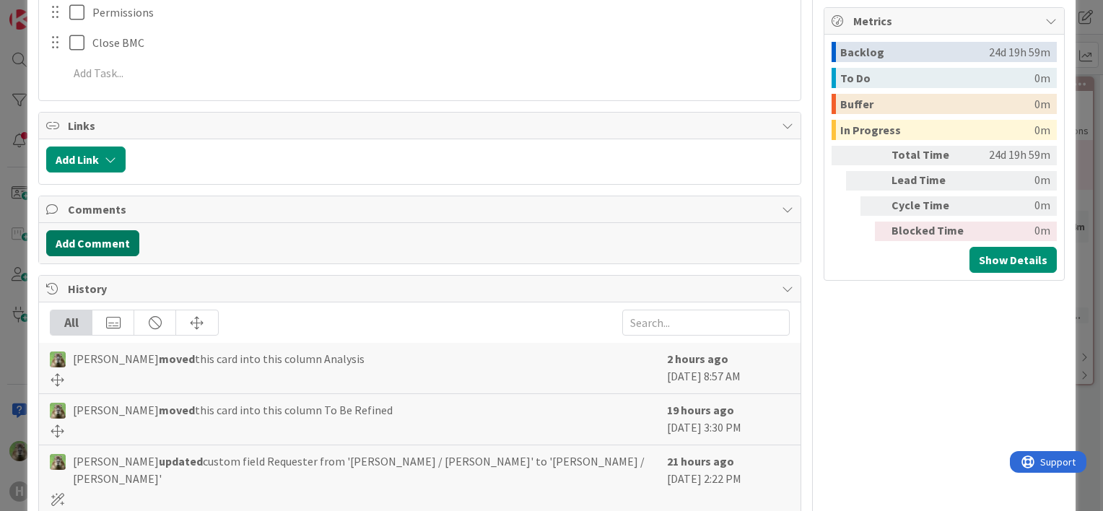
click at [95, 245] on button "Add Comment" at bounding box center [92, 243] width 93 height 26
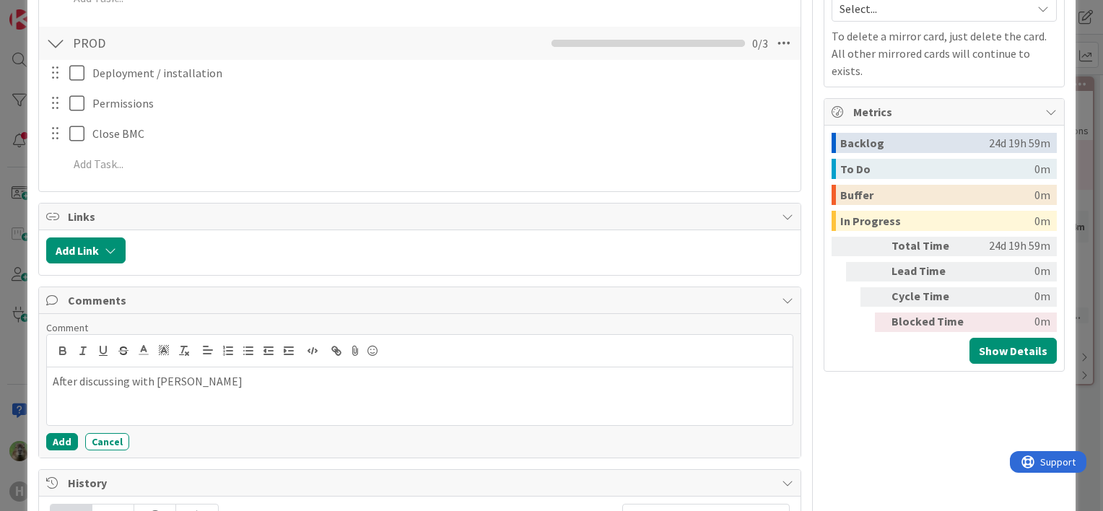
scroll to position [938, 0]
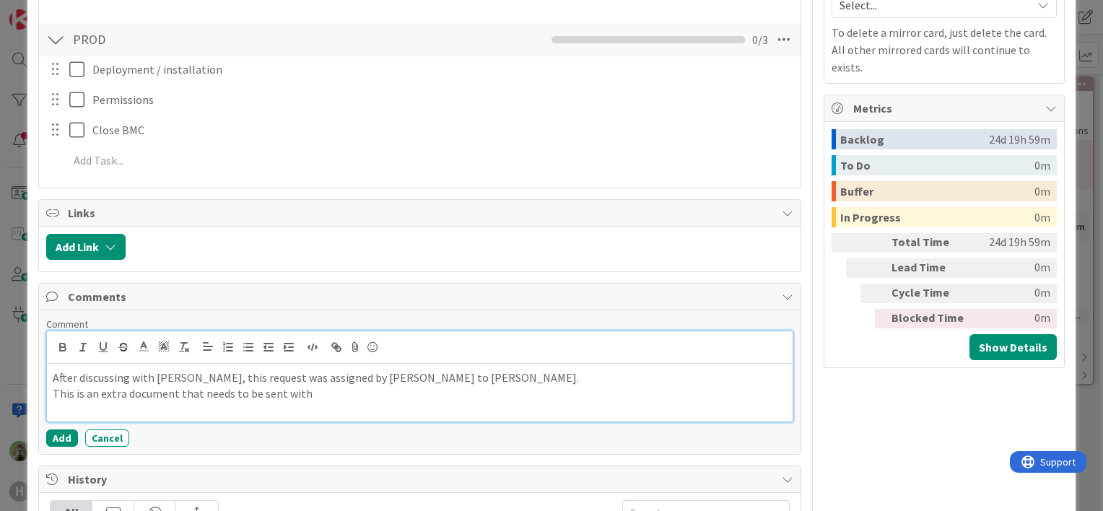
click at [314, 399] on div "After discussing with Martin, this request was assigned by Martin to Lenka. Thi…" at bounding box center [419, 393] width 745 height 58
click at [296, 369] on p "After discussing with Martin, this request was assigned by Martin to Lenka." at bounding box center [420, 377] width 734 height 17
click at [328, 394] on p "This is an extra document that needs to be sent with" at bounding box center [420, 393] width 734 height 17
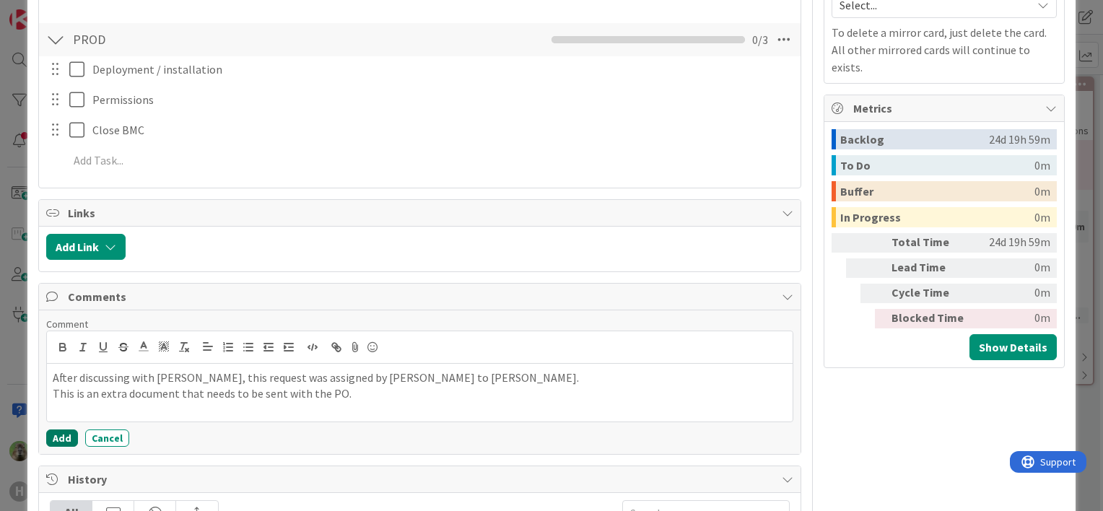
click at [72, 434] on button "Add" at bounding box center [62, 437] width 32 height 17
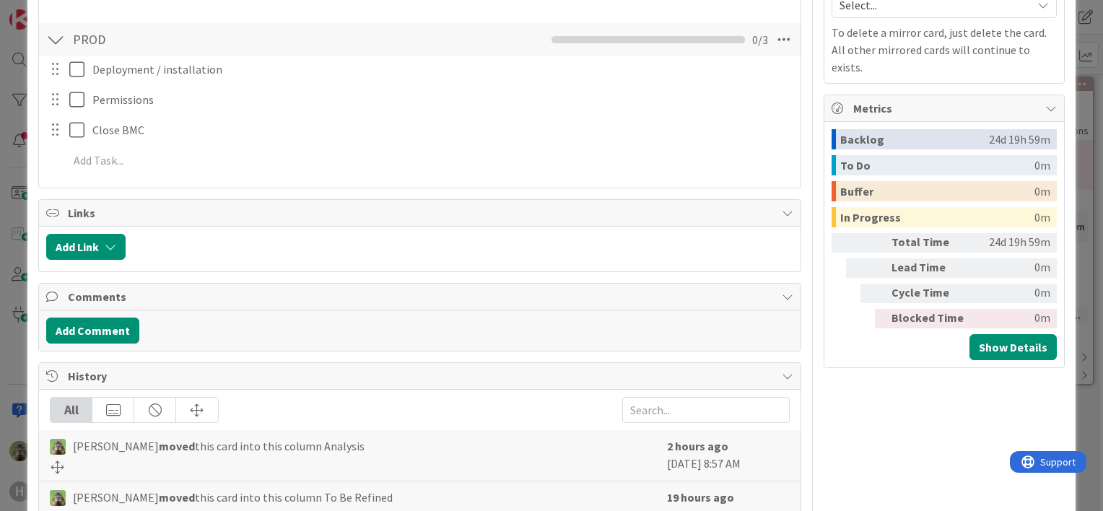
type textarea "x"
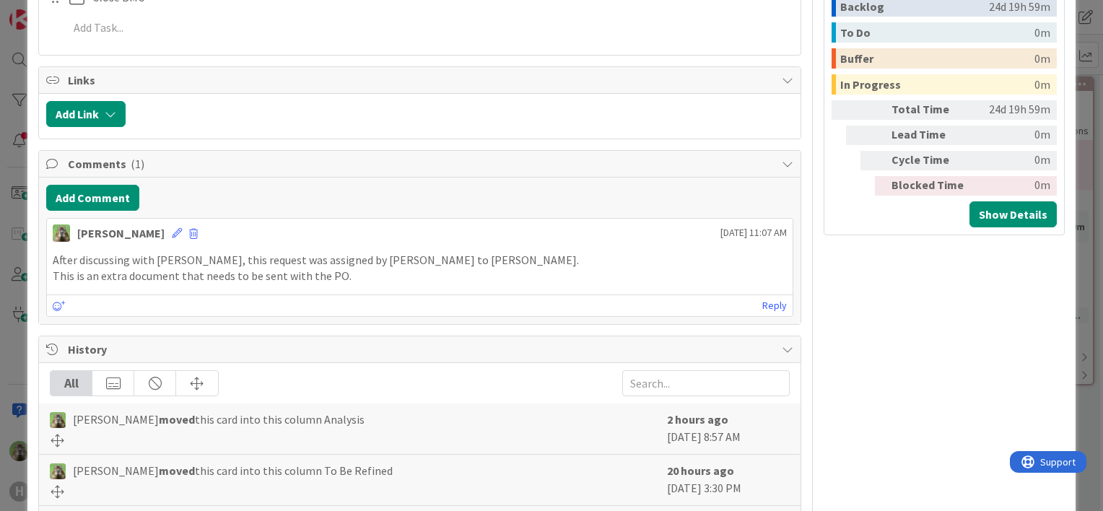
scroll to position [1083, 0]
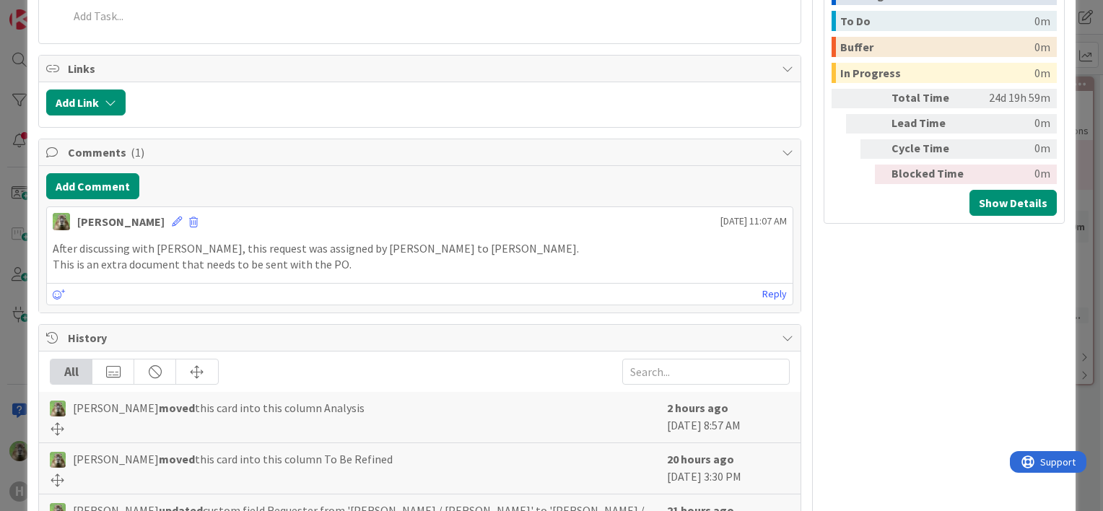
click at [283, 262] on p "This is an extra document that needs to be sent with the PO." at bounding box center [420, 264] width 734 height 17
click at [172, 217] on icon at bounding box center [177, 222] width 10 height 10
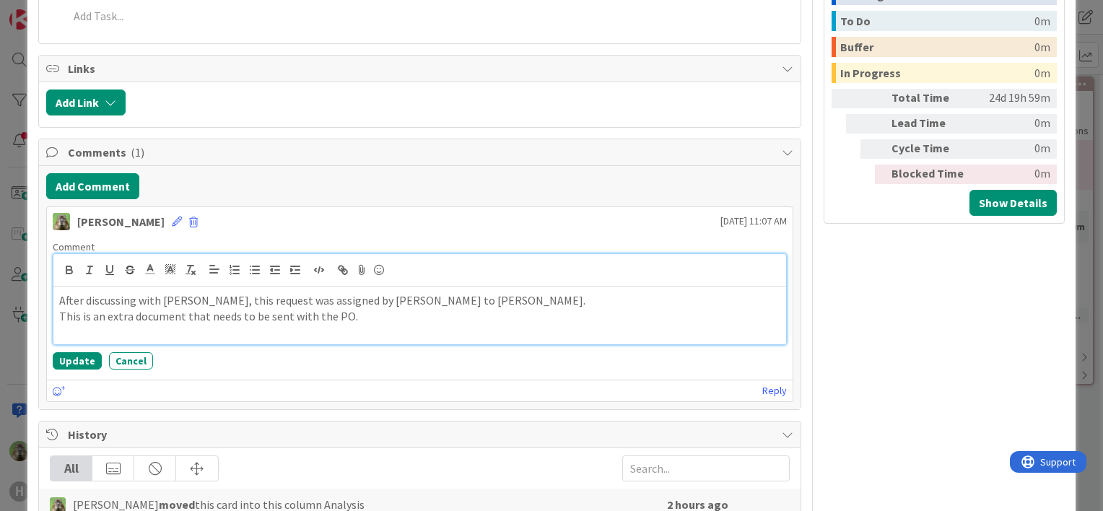
click at [181, 310] on p "This is an extra document that needs to be sent with the PO." at bounding box center [419, 316] width 721 height 17
click at [448, 319] on p "This is an extra document (Handover document for supplier) that needs to be sen…" at bounding box center [419, 316] width 721 height 17
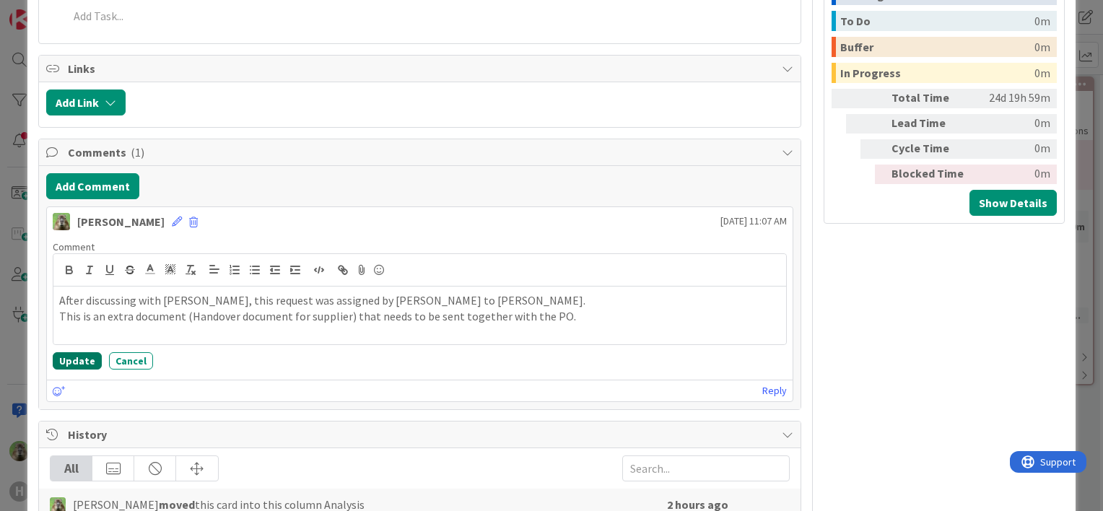
click at [78, 364] on button "Update" at bounding box center [77, 360] width 49 height 17
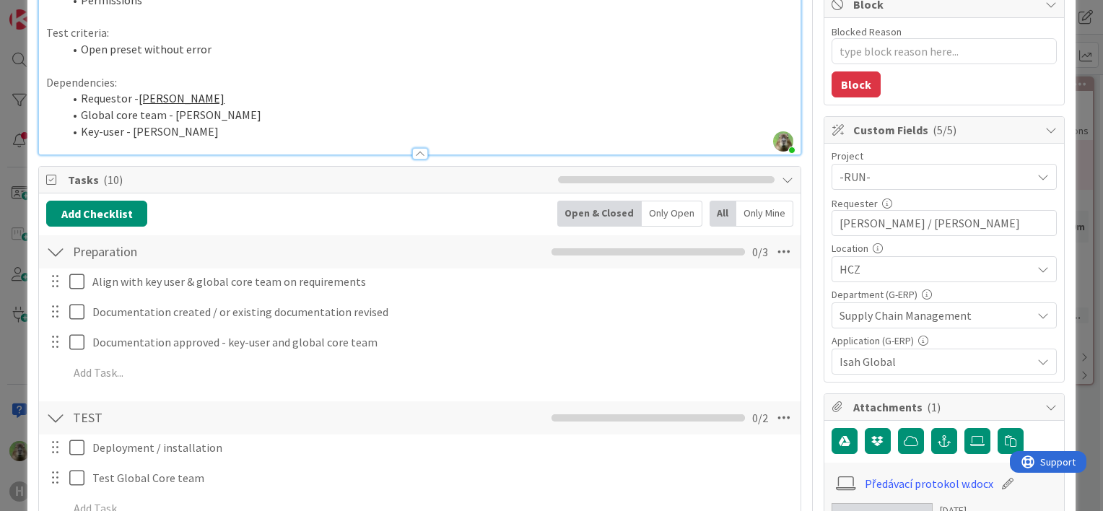
scroll to position [0, 0]
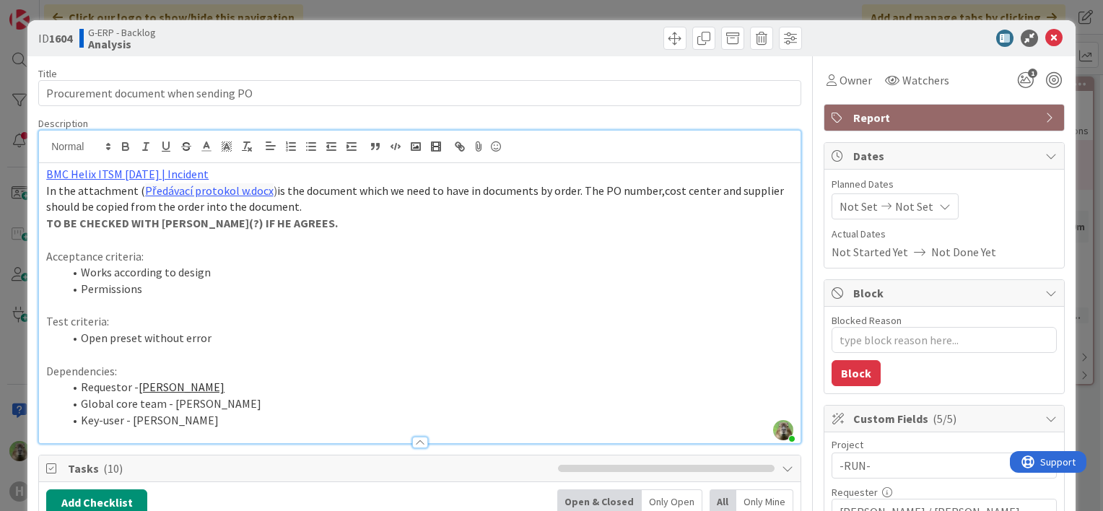
click at [3, 345] on div "ID 1604 G-ERP - Backlog Analysis Title 36 / 128 Procurement document when sendi…" at bounding box center [551, 255] width 1103 height 511
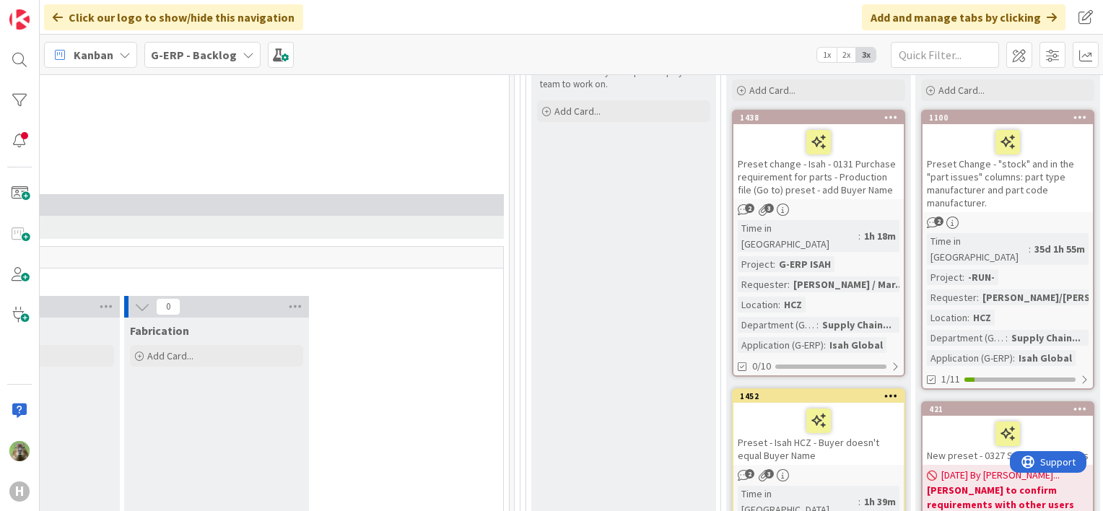
scroll to position [312, 1078]
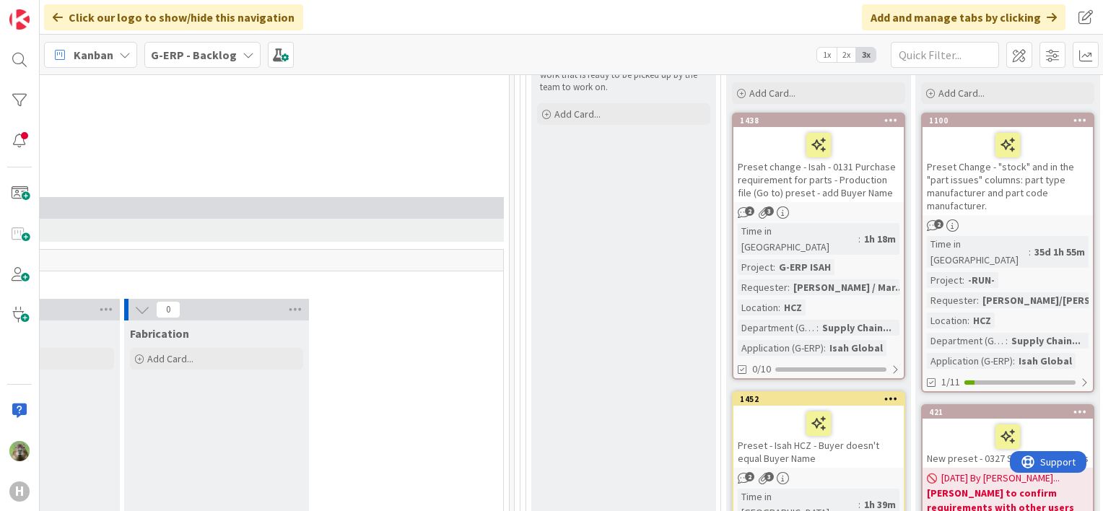
click at [792, 188] on div "Preset change - Isah - 0131 Purchase requirement for parts - Production file (G…" at bounding box center [818, 164] width 170 height 75
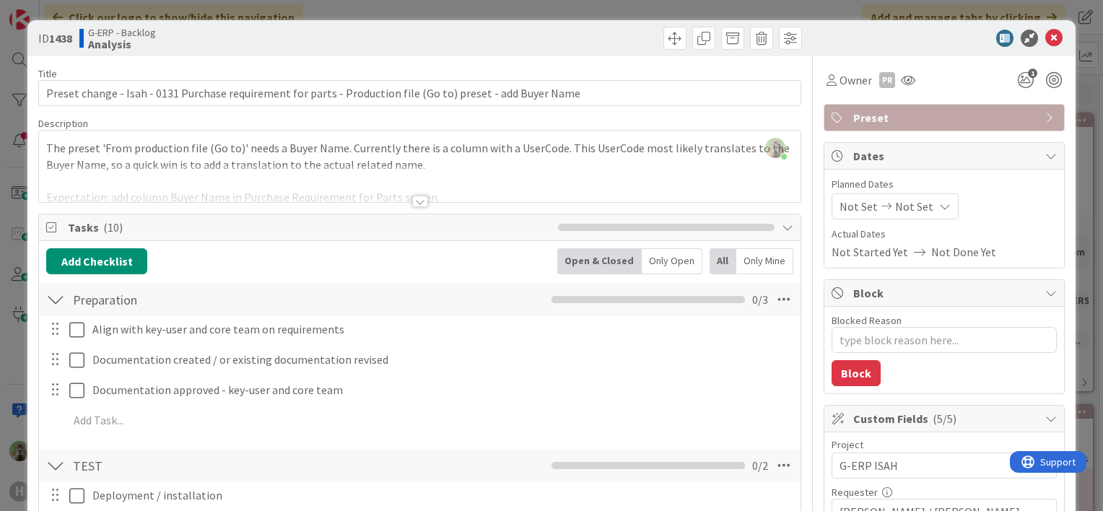
click at [74, 229] on span "Tasks ( 10 )" at bounding box center [309, 227] width 483 height 17
type textarea "x"
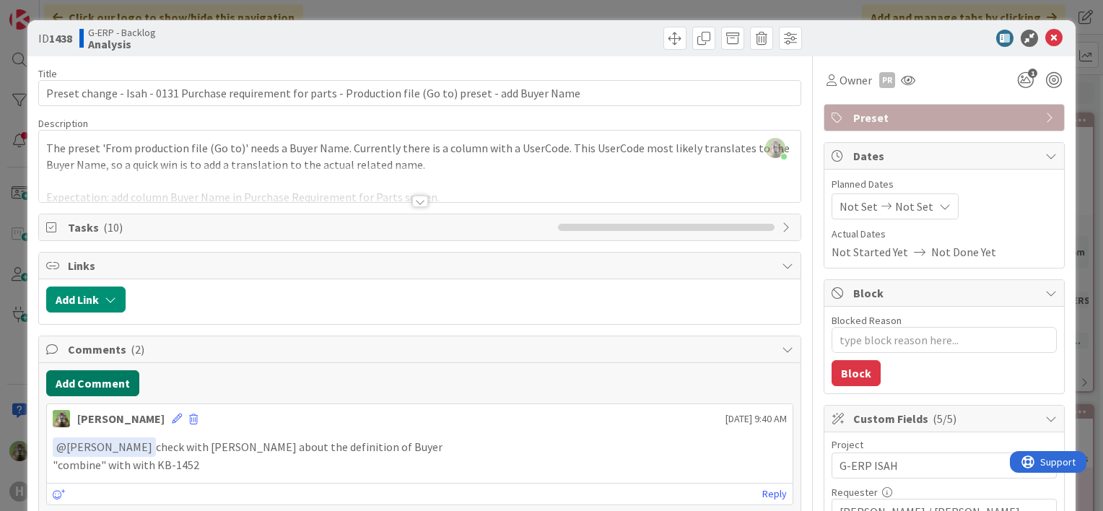
click at [102, 387] on button "Add Comment" at bounding box center [92, 383] width 93 height 26
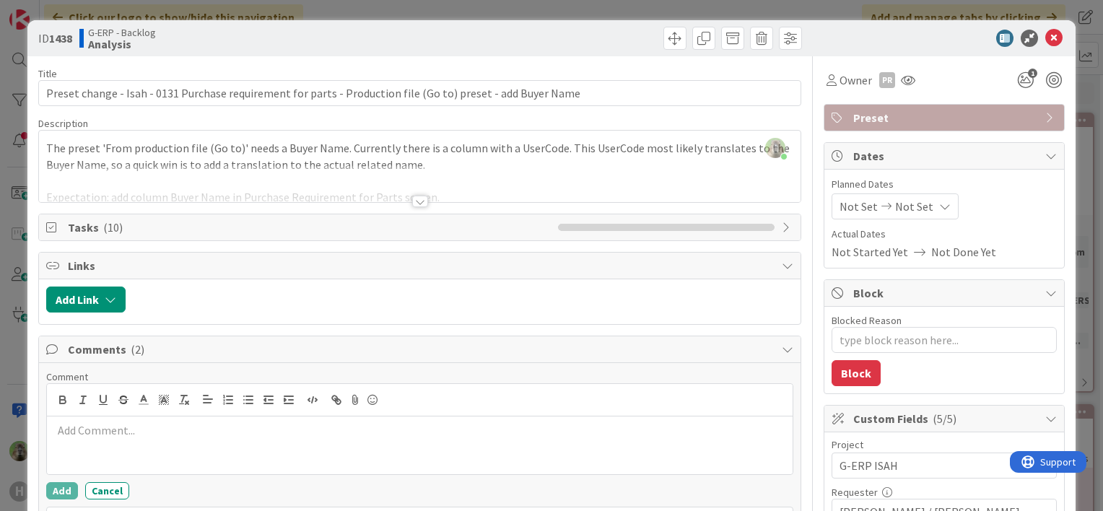
click at [203, 427] on p at bounding box center [420, 430] width 734 height 17
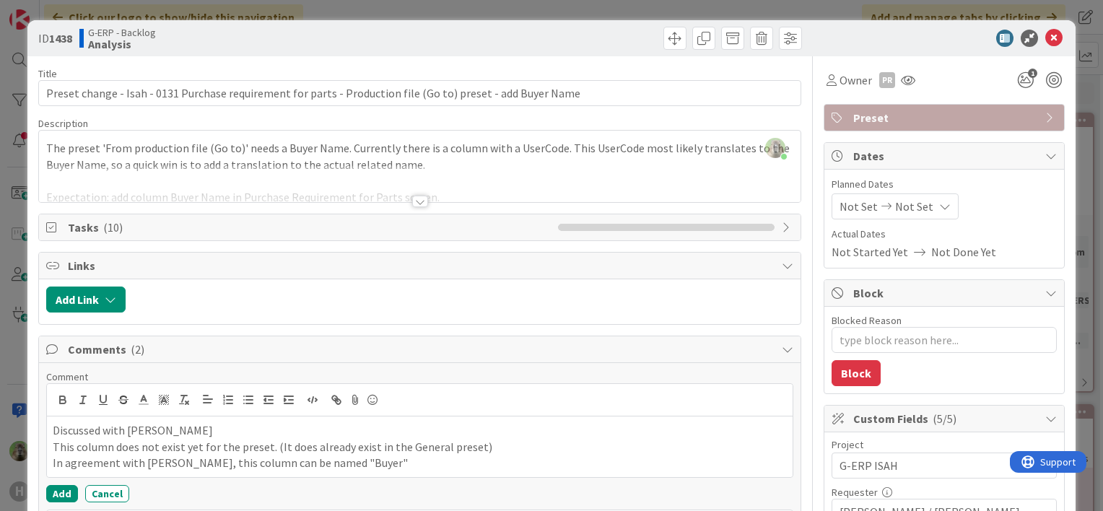
click at [418, 204] on div at bounding box center [420, 202] width 16 height 12
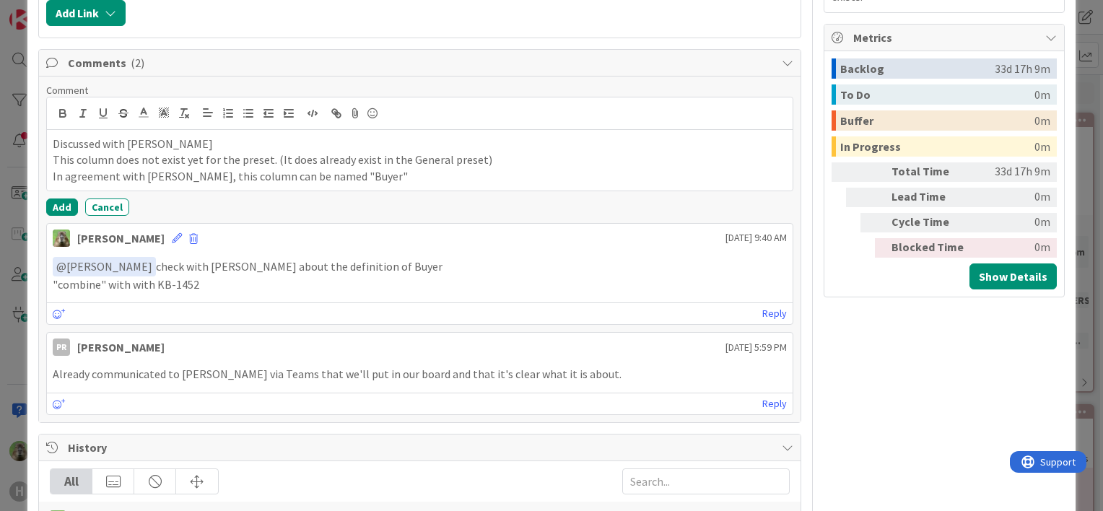
scroll to position [1227, 0]
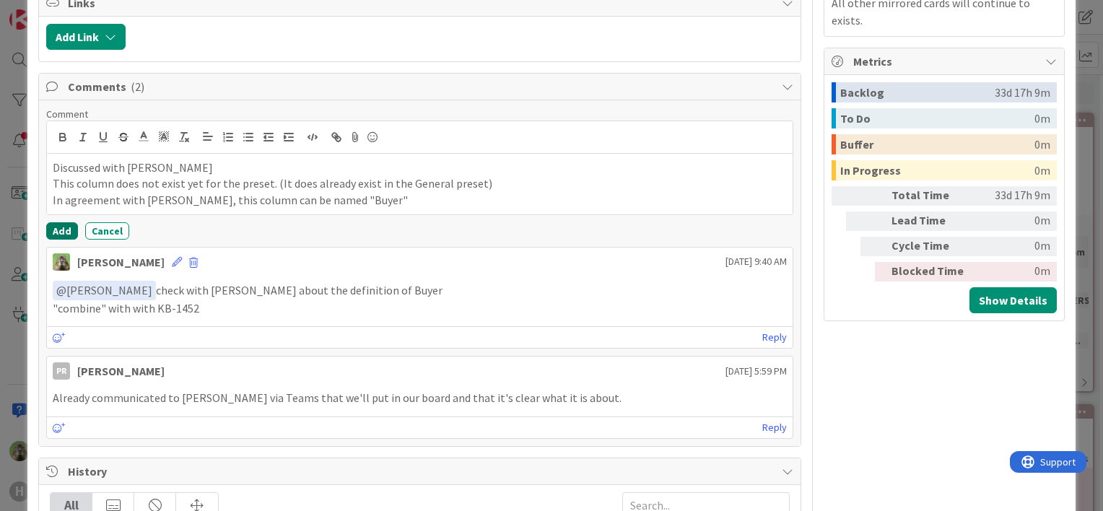
click at [58, 222] on button "Add" at bounding box center [62, 230] width 32 height 17
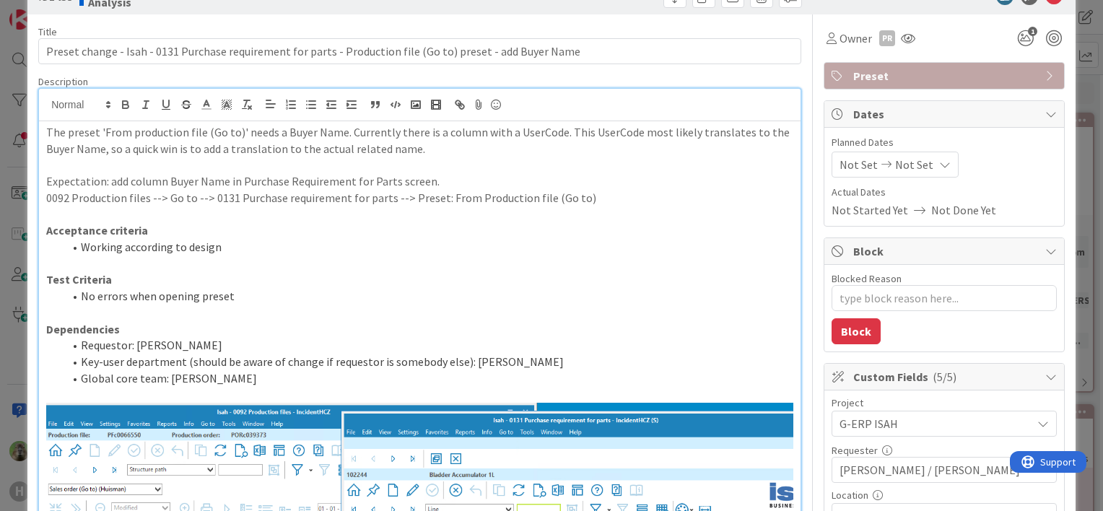
scroll to position [0, 0]
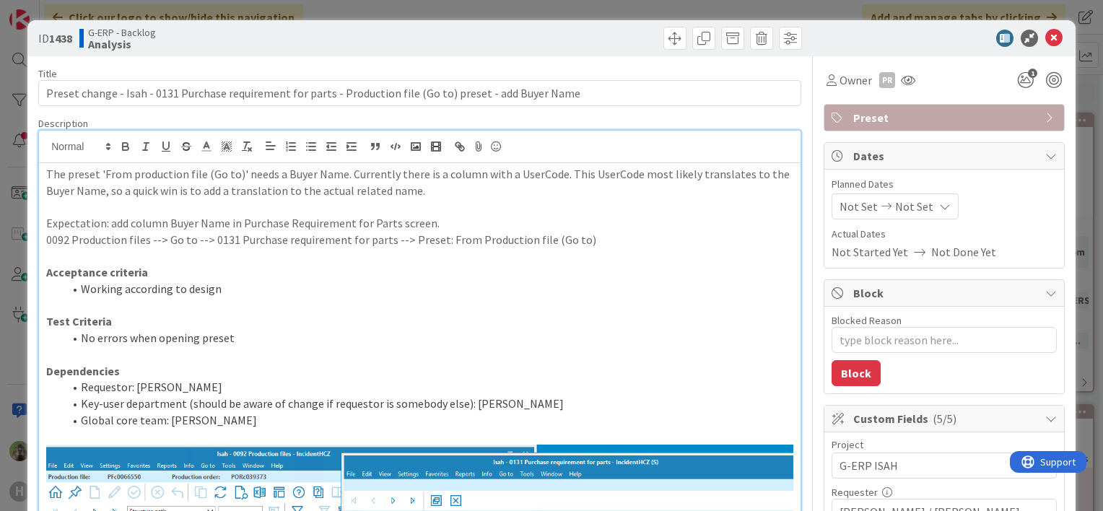
click at [19, 306] on div "ID 1438 G-ERP - Backlog Analysis Title 108 / 128 Preset change - Isah - 0131 Pu…" at bounding box center [551, 255] width 1103 height 511
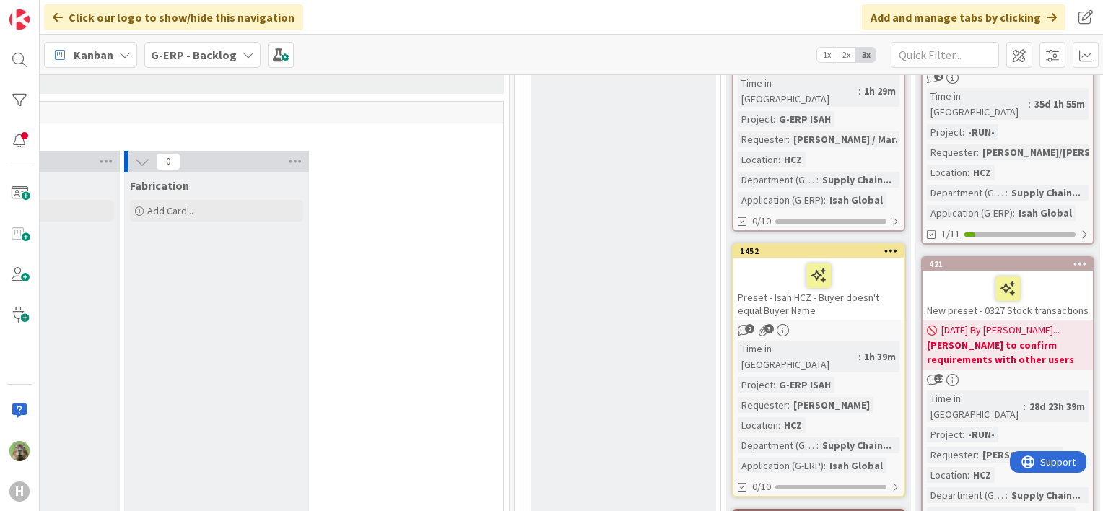
scroll to position [528, 1078]
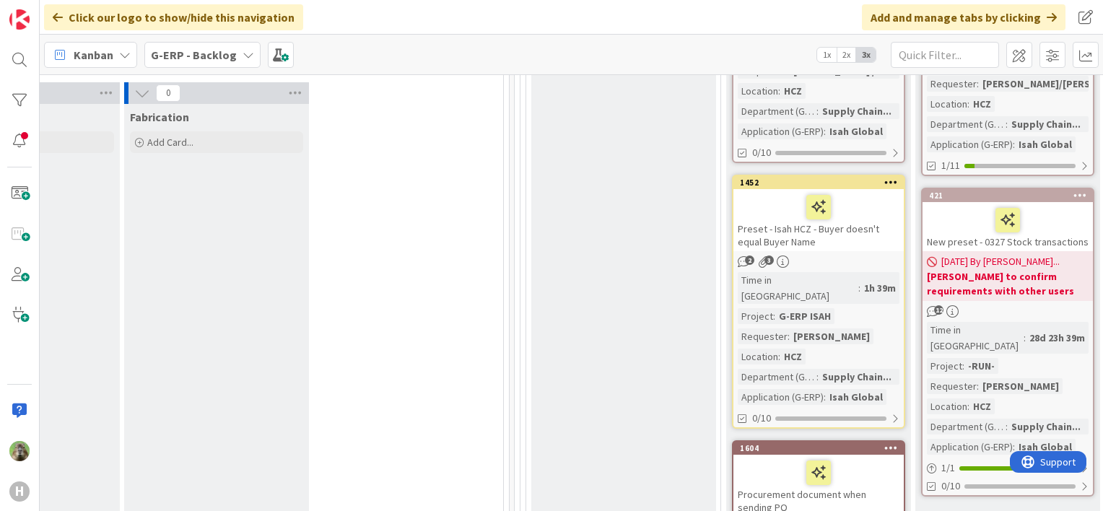
click at [834, 211] on div "Preset - Isah HCZ - Buyer doesn't equal Buyer Name" at bounding box center [818, 220] width 170 height 62
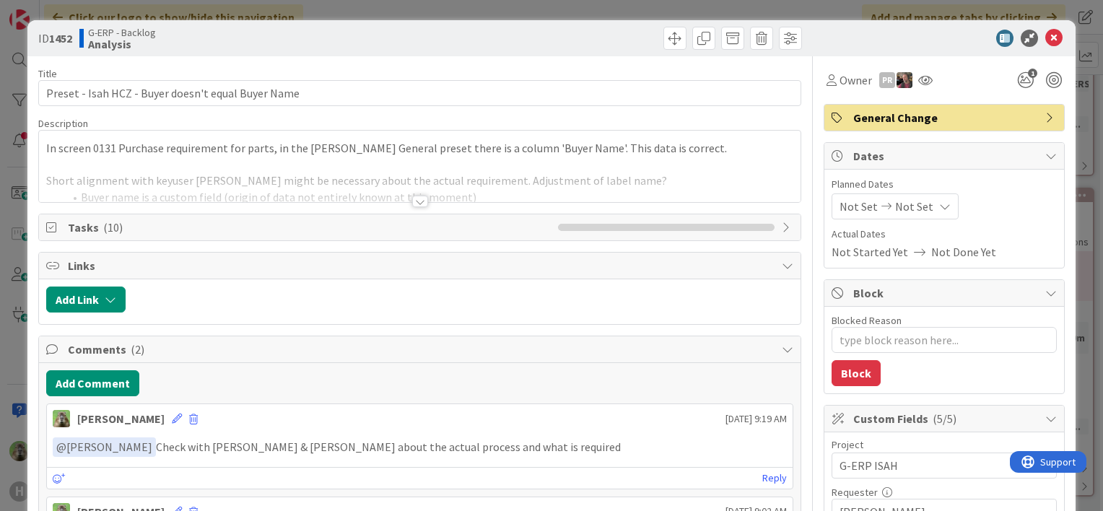
type textarea "x"
click at [122, 381] on button "Add Comment" at bounding box center [92, 383] width 93 height 26
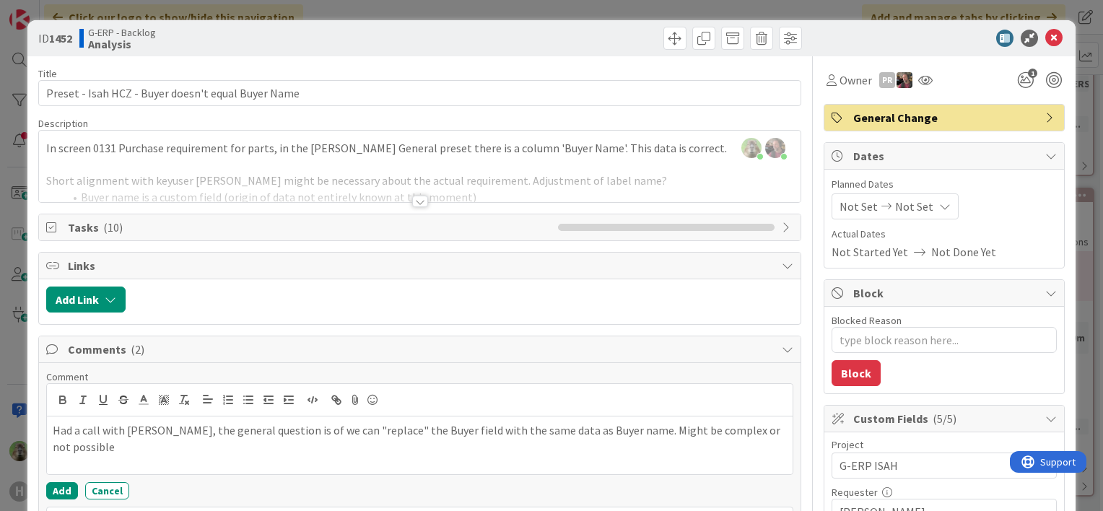
click at [444, 424] on p "Had a call with Martin, the general question is of we can "replace" the Buyer f…" at bounding box center [420, 438] width 734 height 32
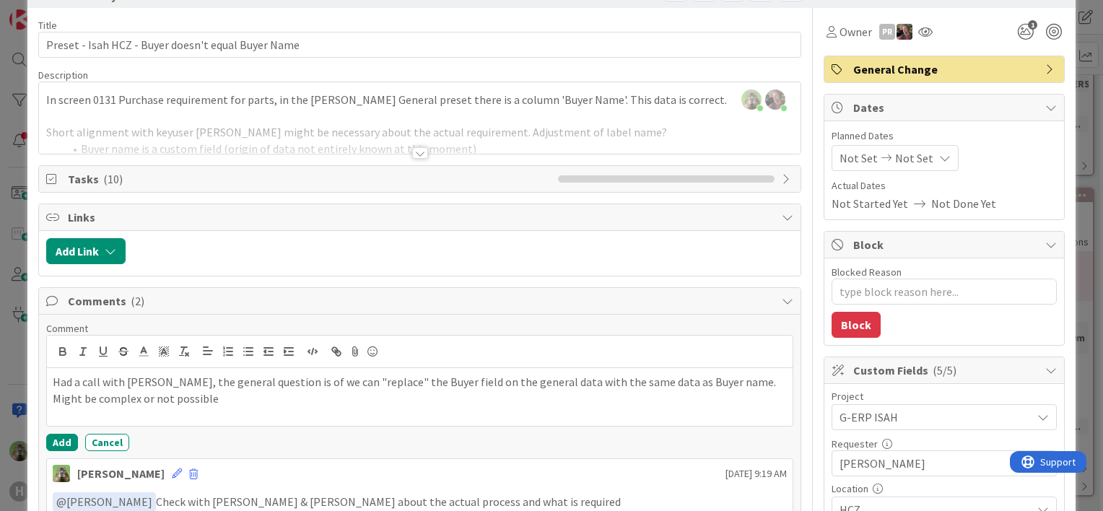
scroll to position [144, 0]
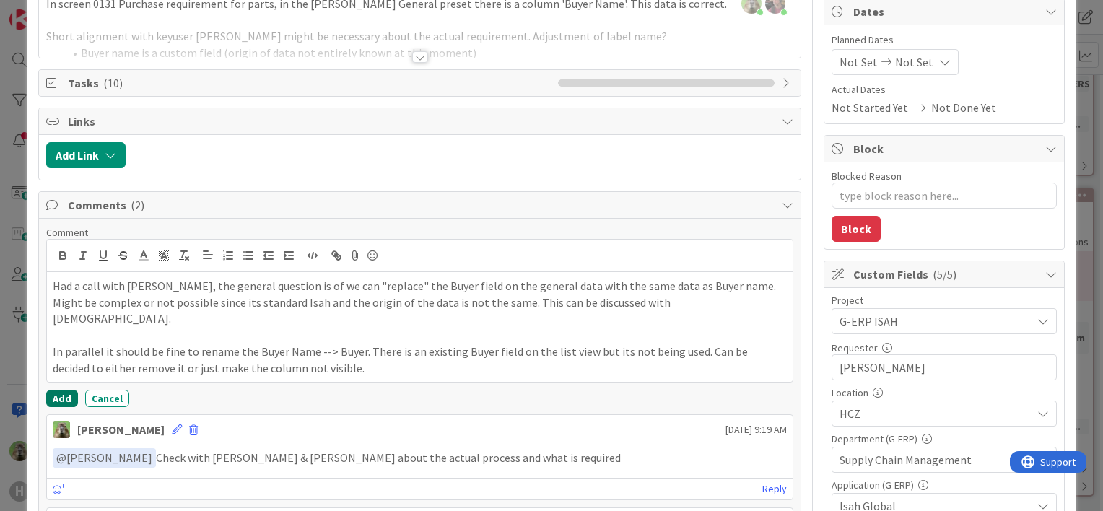
click at [74, 390] on button "Add" at bounding box center [62, 398] width 32 height 17
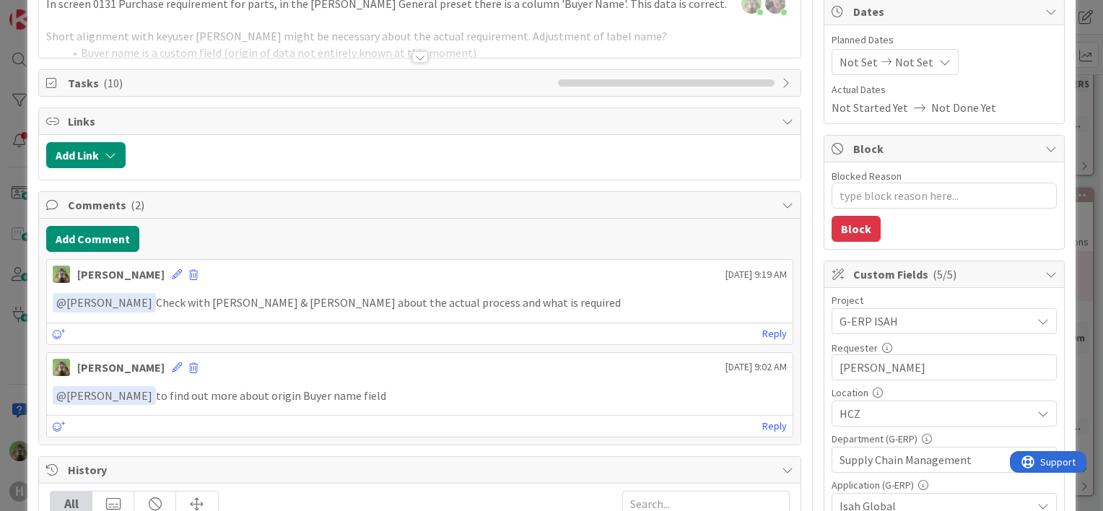
type textarea "x"
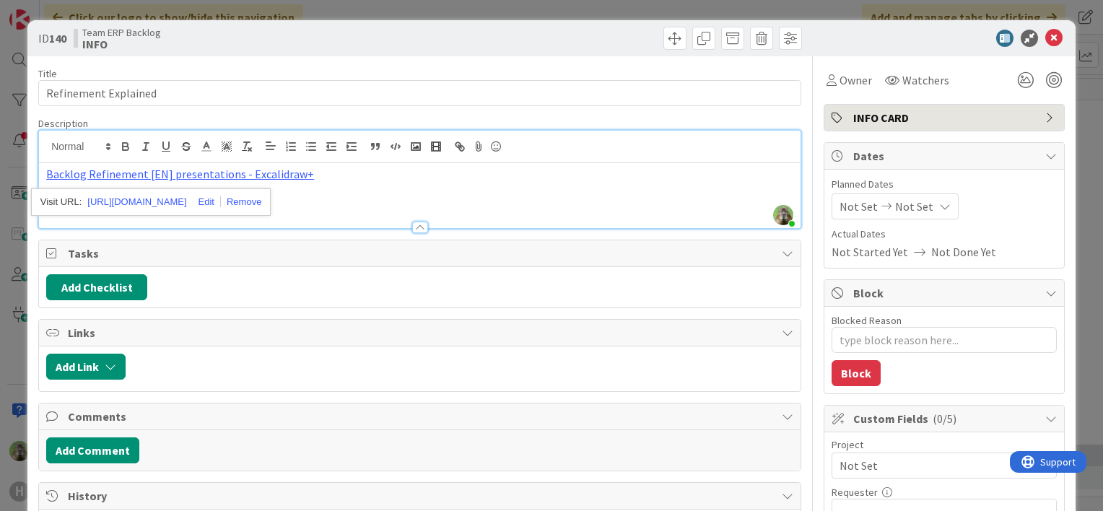
click at [218, 71] on div "Title 20 / 128" at bounding box center [419, 73] width 763 height 13
type textarea "x"
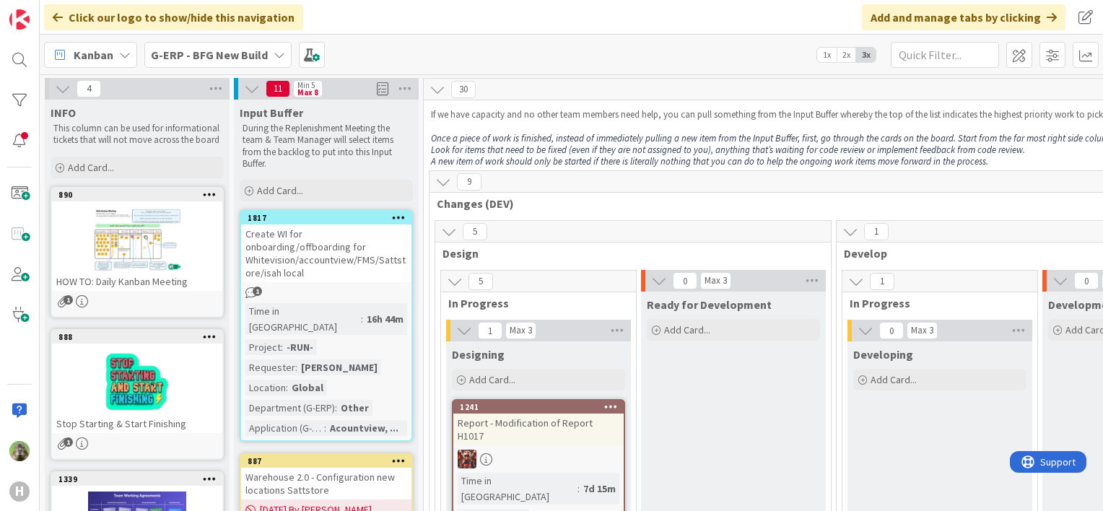
click at [228, 43] on div "G-ERP - BFG New Build" at bounding box center [217, 55] width 147 height 26
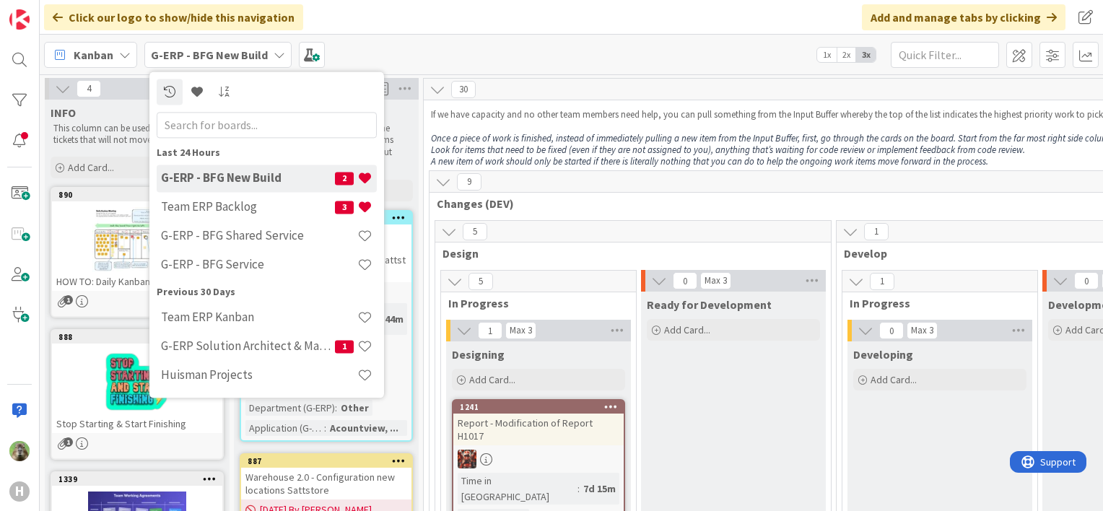
click at [583, 47] on div "Kanban G-ERP - BFG New Build Last 24 Hours G-ERP - BFG New Build 2 Team ERP Bac…" at bounding box center [571, 55] width 1063 height 40
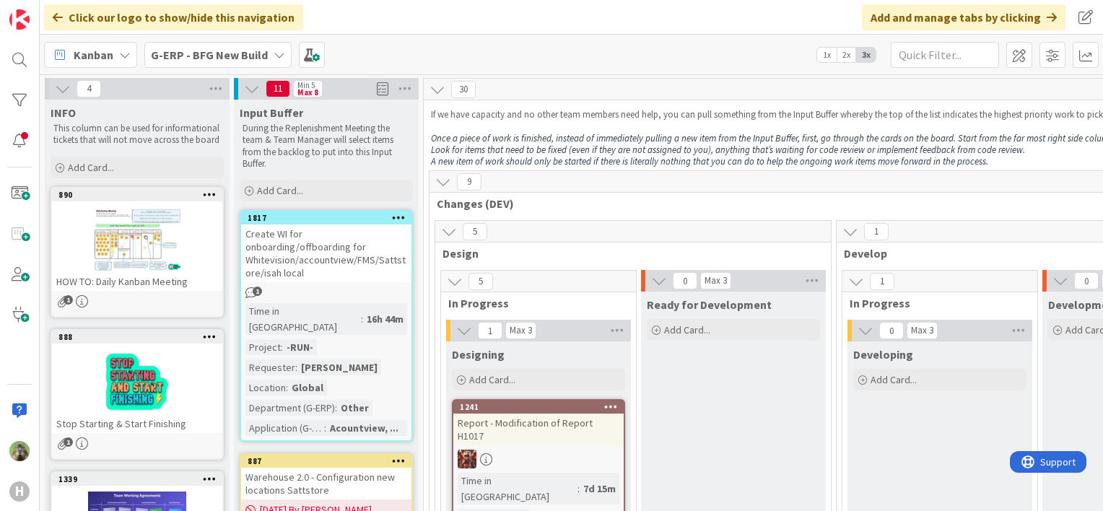
click at [183, 61] on span "G-ERP - BFG New Build" at bounding box center [209, 54] width 117 height 17
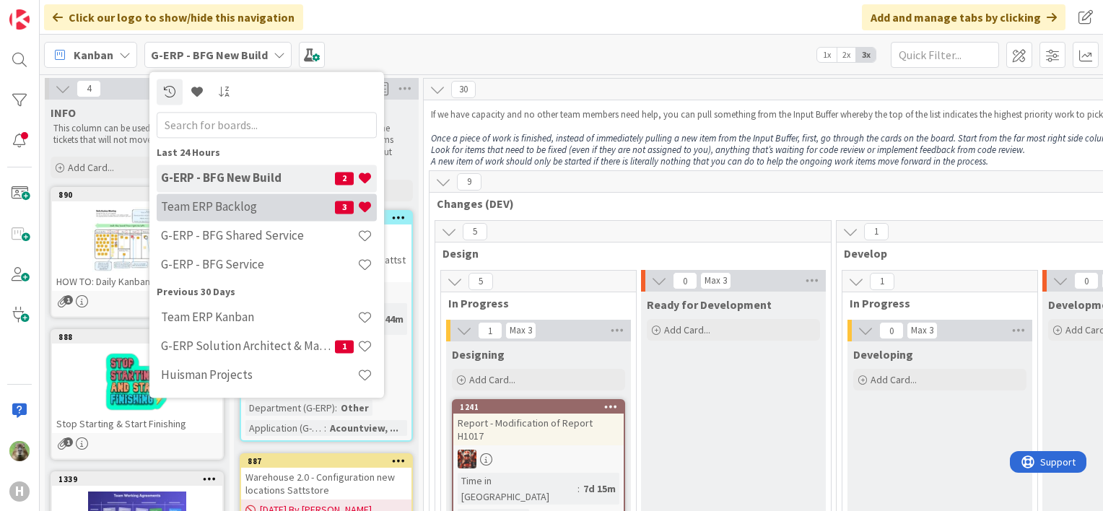
click at [231, 200] on h4 "Team ERP Backlog" at bounding box center [248, 207] width 174 height 14
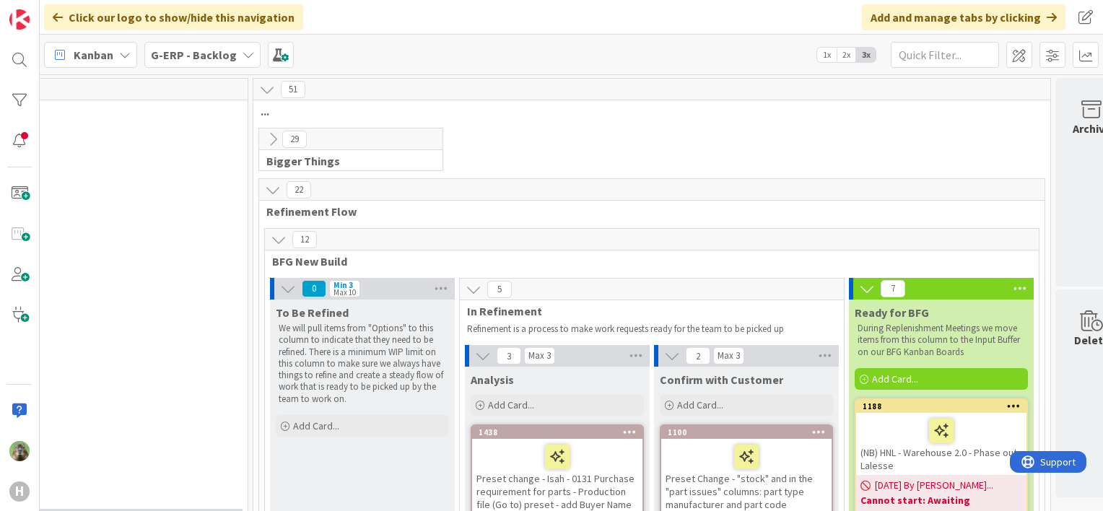
scroll to position [289, 1339]
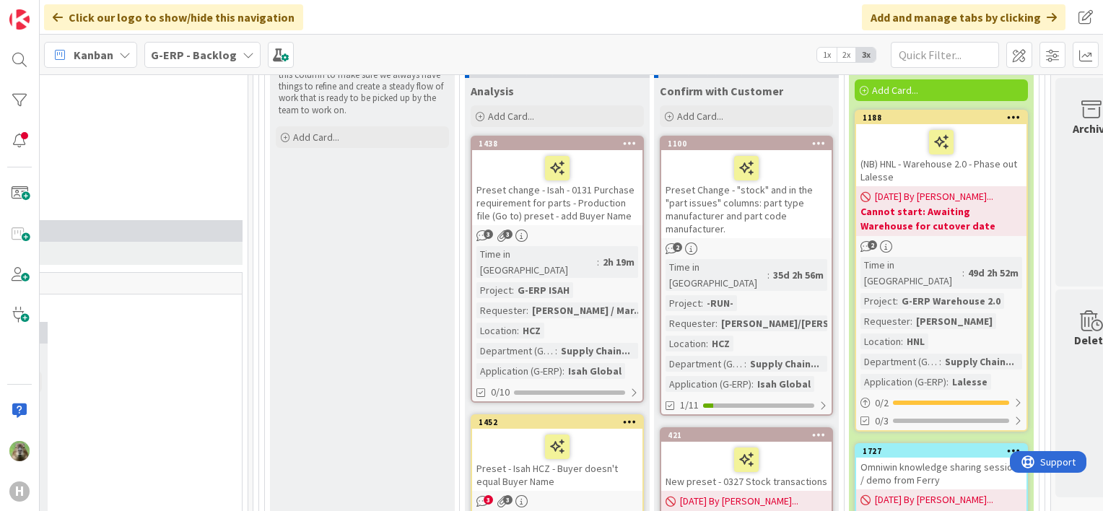
click at [797, 205] on div "Preset Change - "stock" and in the "part issues" columns: part type manufacture…" at bounding box center [746, 194] width 170 height 88
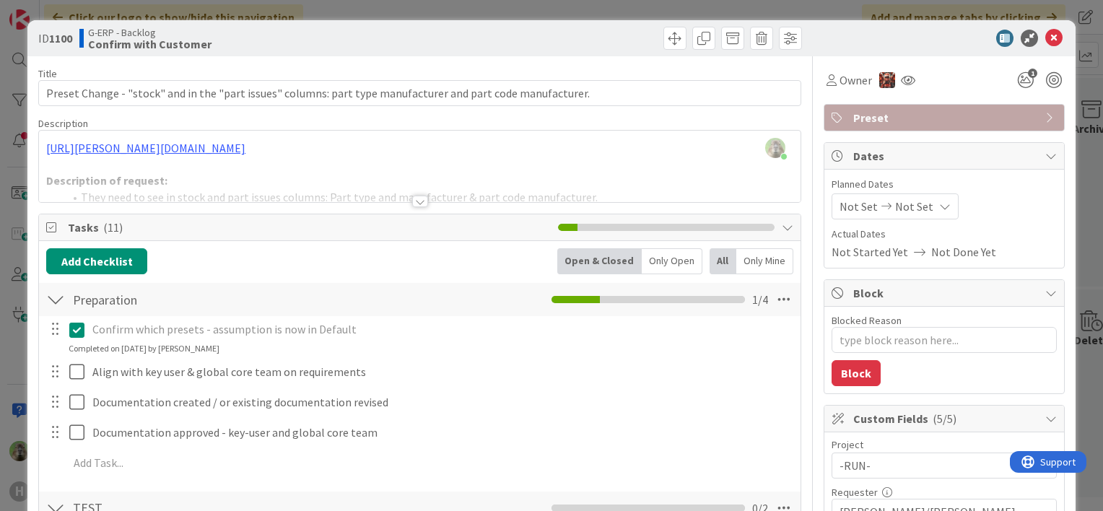
click at [9, 354] on div "ID 1100 G-ERP - Backlog Confirm with Customer Title 108 / 128 Preset Change - "…" at bounding box center [551, 255] width 1103 height 511
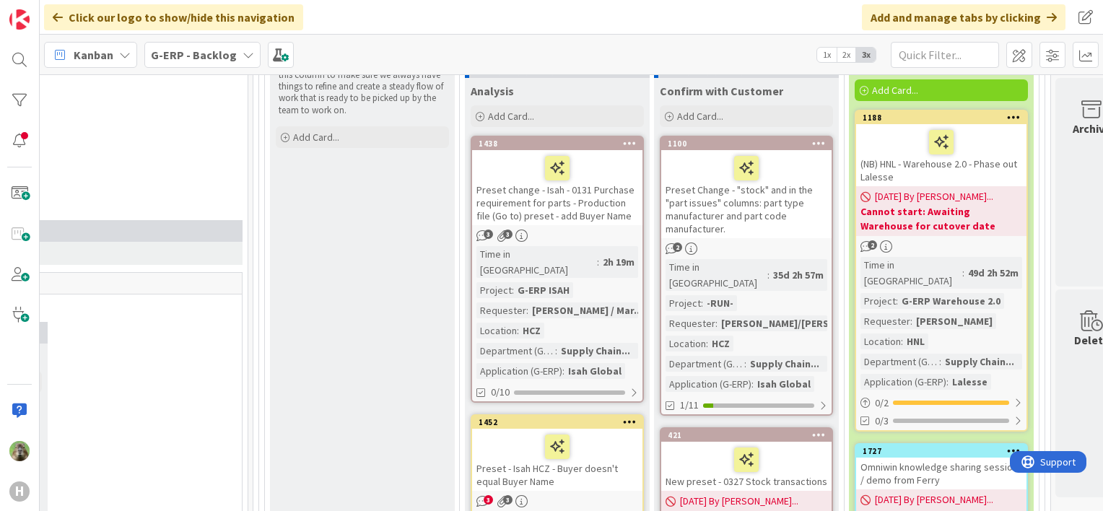
click at [766, 216] on div "Preset Change - "stock" and in the "part issues" columns: part type manufacture…" at bounding box center [746, 194] width 170 height 88
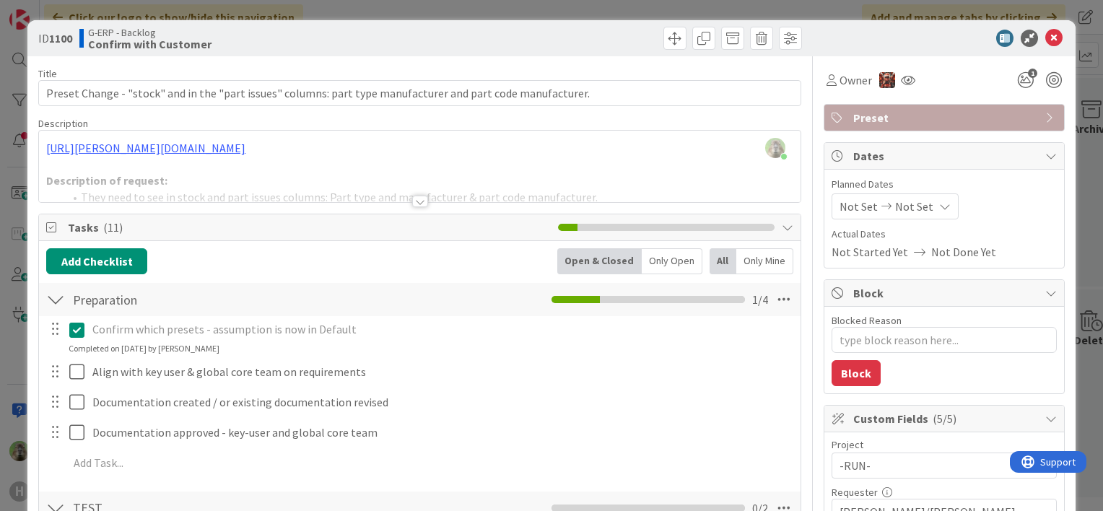
click at [315, 199] on div at bounding box center [419, 183] width 761 height 37
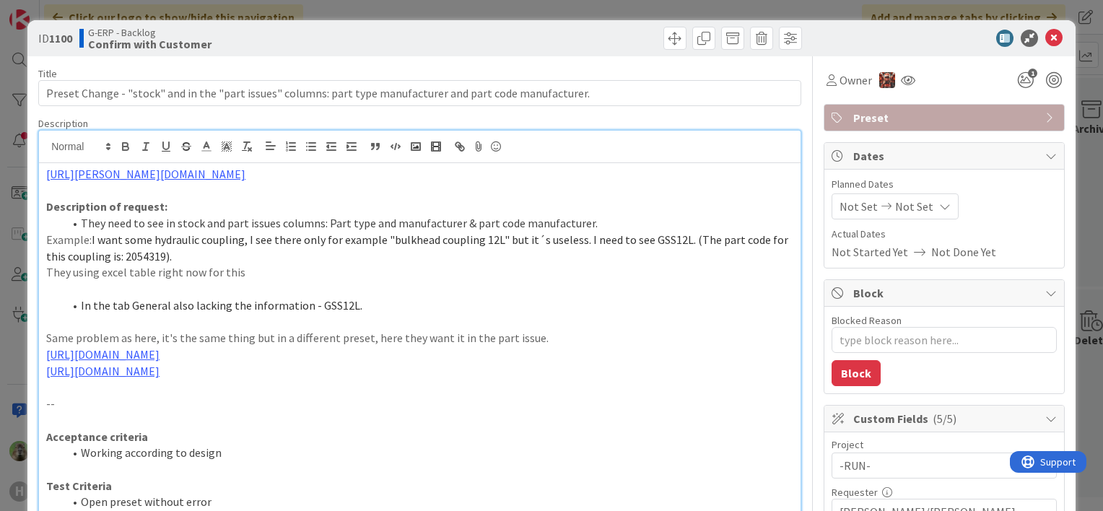
click at [10, 315] on div "ID 1100 G-ERP - Backlog Confirm with Customer Title 108 / 128 Preset Change - "…" at bounding box center [551, 255] width 1103 height 511
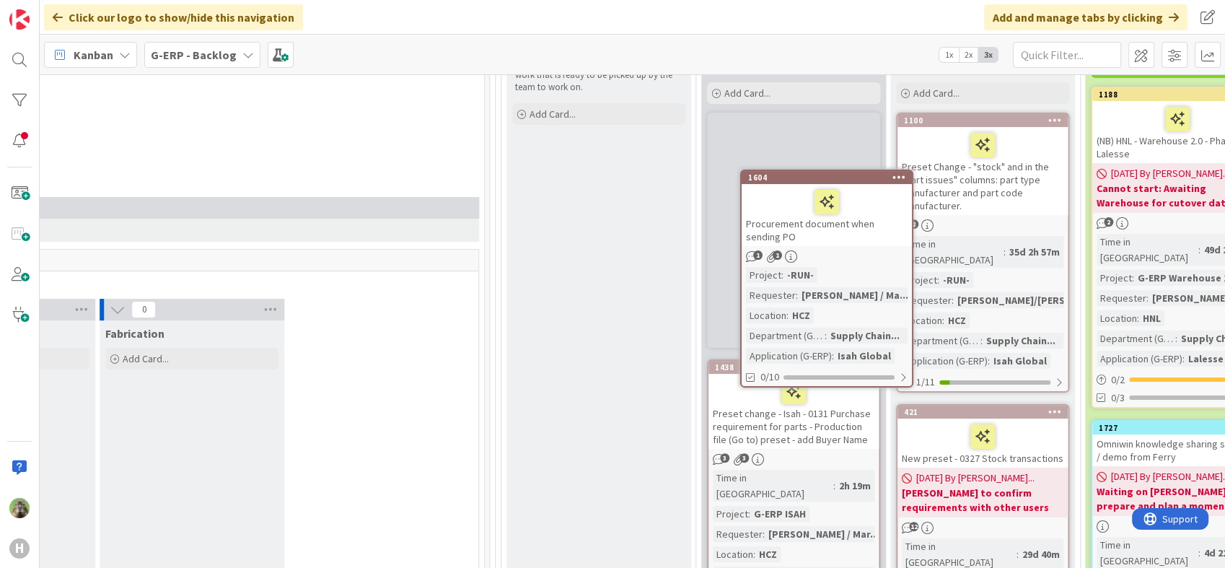
scroll to position [275, 1103]
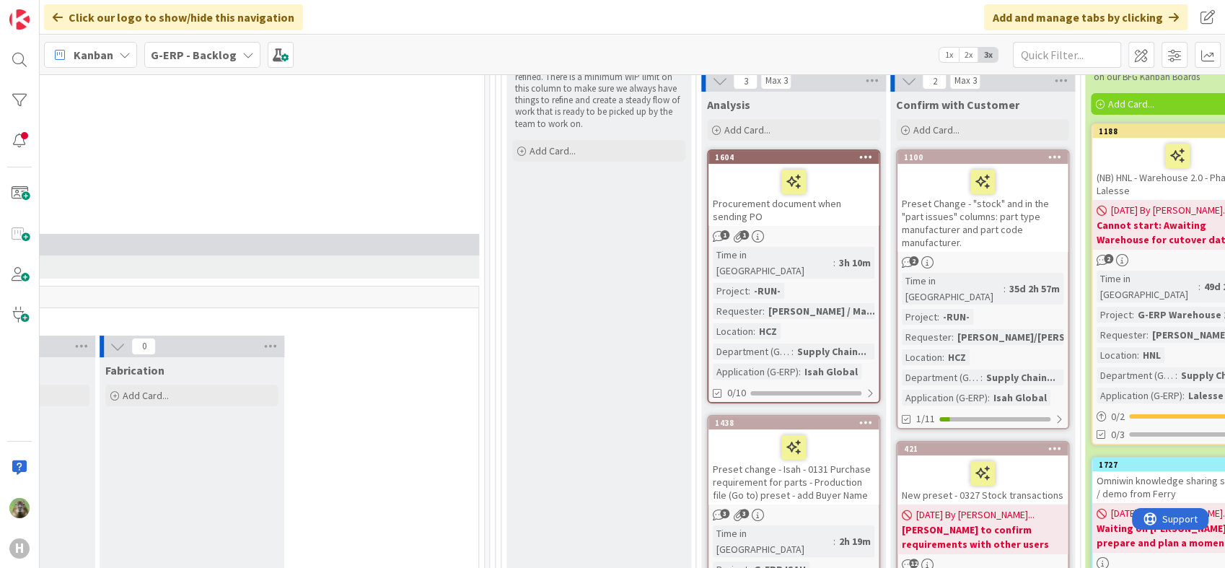
click at [844, 162] on div "1604" at bounding box center [794, 157] width 170 height 13
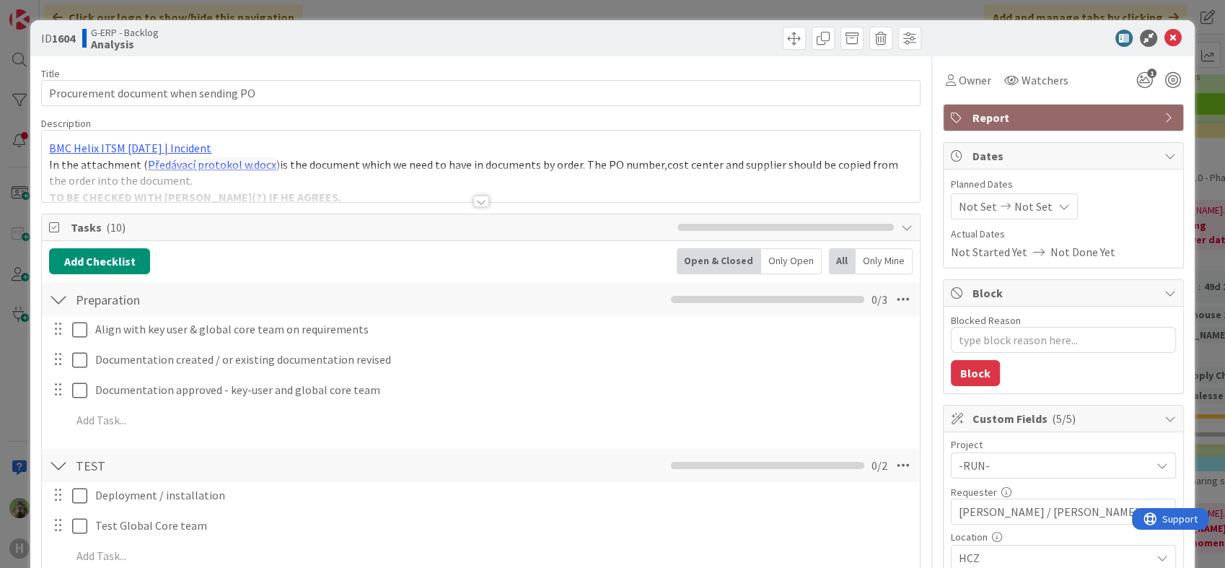
type textarea "x"
click at [484, 196] on div at bounding box center [481, 183] width 878 height 37
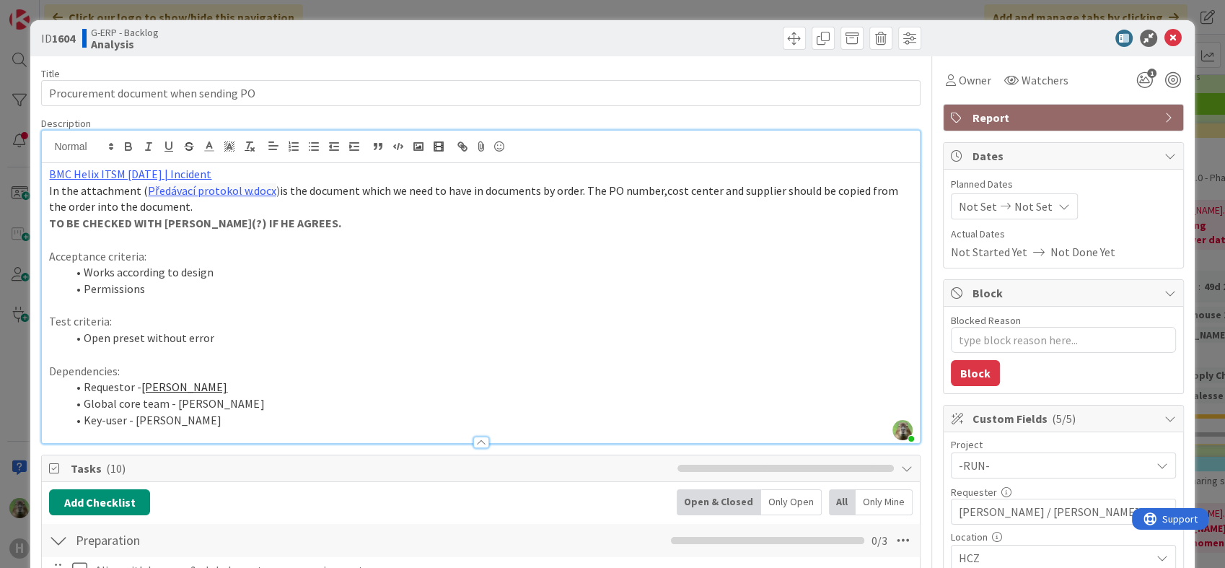
drag, startPoint x: 602, startPoint y: 183, endPoint x: 815, endPoint y: 180, distance: 213.6
click at [815, 180] on div "BMC Helix ITSM [DATE] | Incident In the attachment ( Předávací protokol w.docx …" at bounding box center [481, 303] width 878 height 280
click at [512, 210] on p "In the attachment ( Předávací protokol w.docx ) is the document which we need t…" at bounding box center [480, 199] width 863 height 32
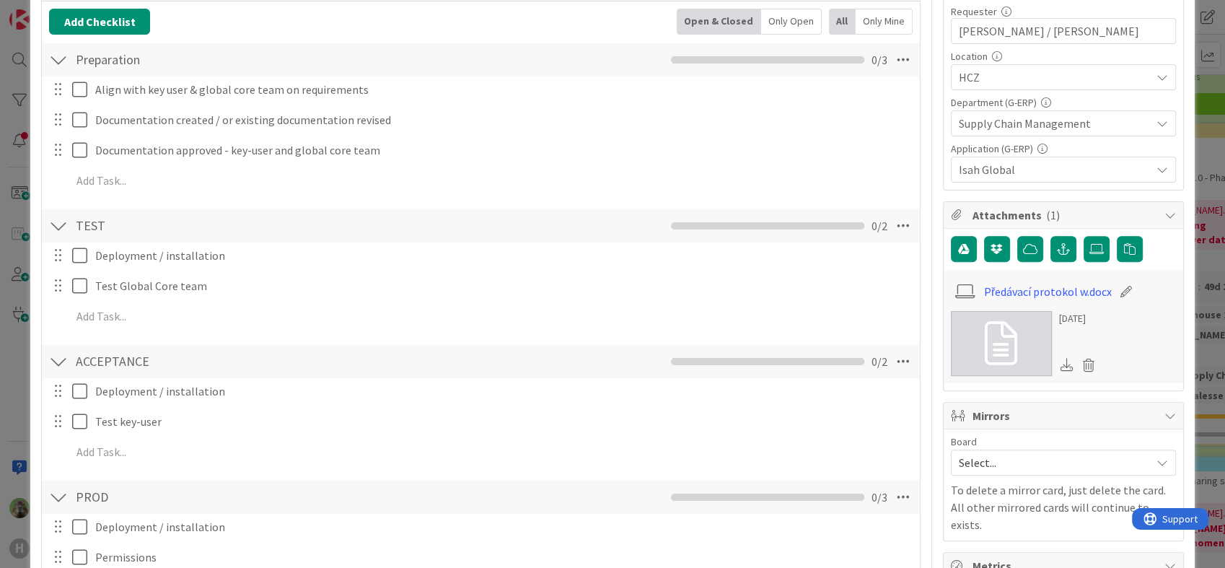
scroll to position [160, 0]
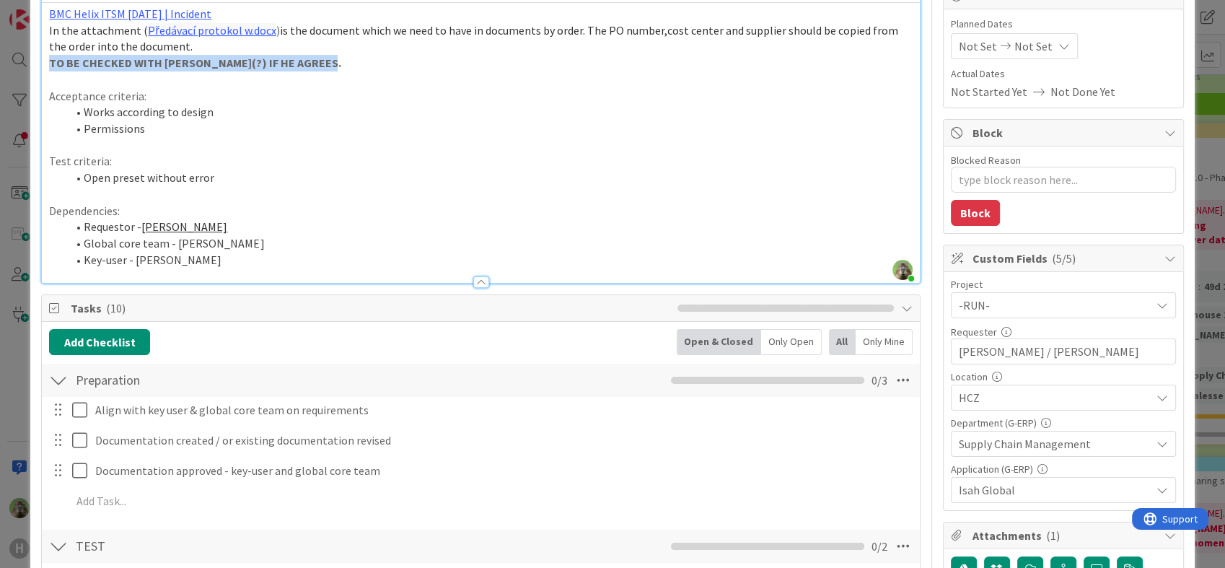
drag, startPoint x: 294, startPoint y: 64, endPoint x: 22, endPoint y: 69, distance: 272.8
click at [22, 69] on div "ID 1604 G-ERP - Backlog Analysis Title 36 / 128 Procurement document when sendi…" at bounding box center [612, 284] width 1225 height 568
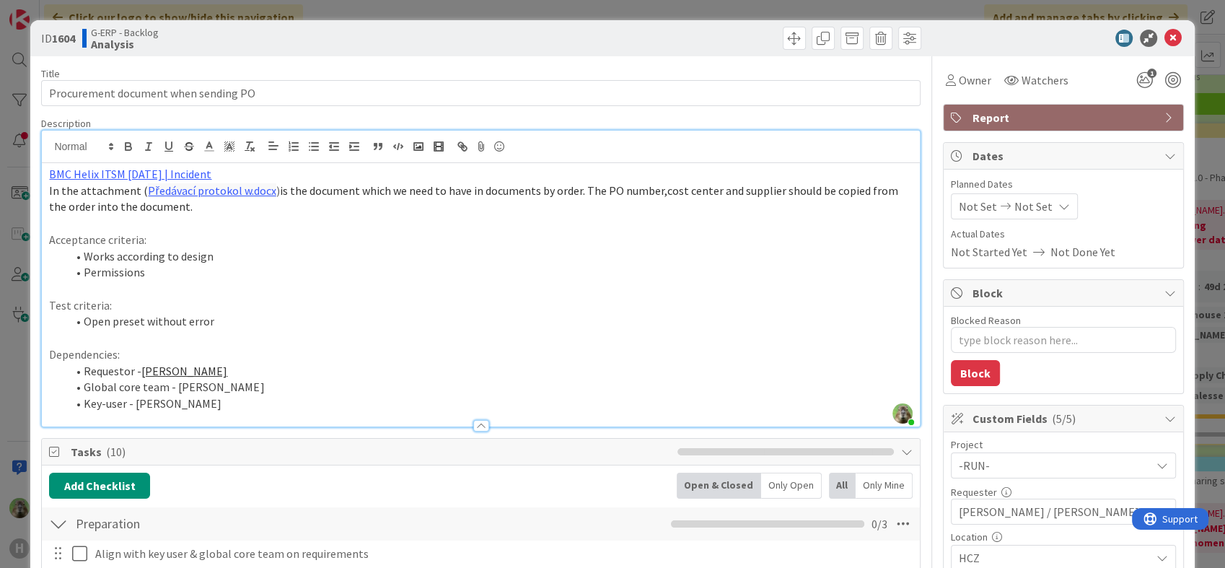
scroll to position [80, 0]
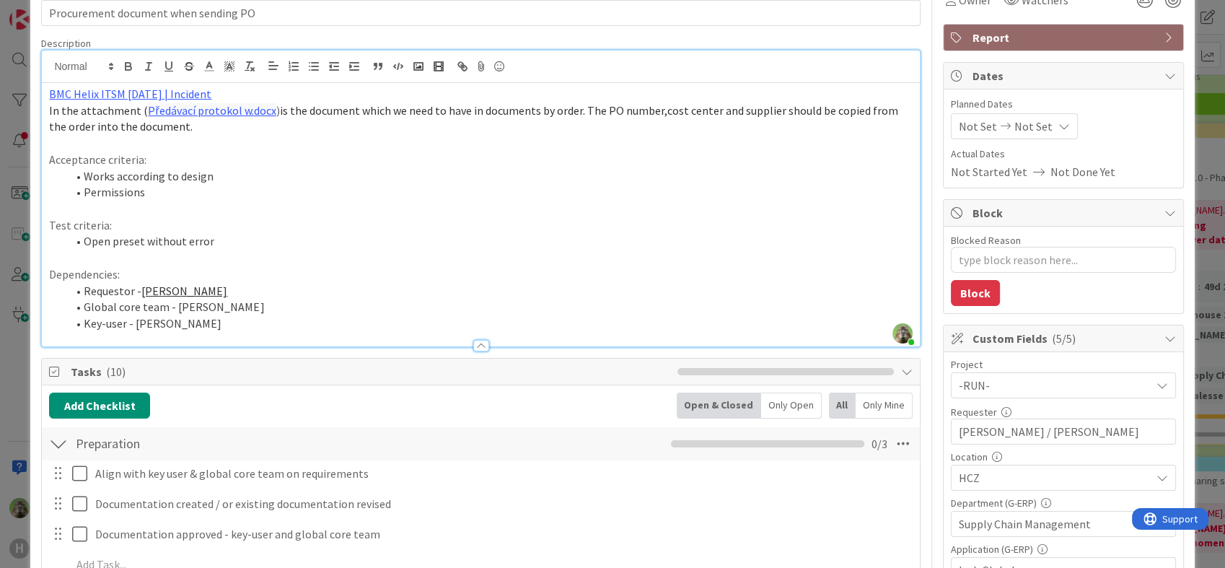
click at [1049, 385] on span "-RUN-" at bounding box center [1051, 385] width 185 height 20
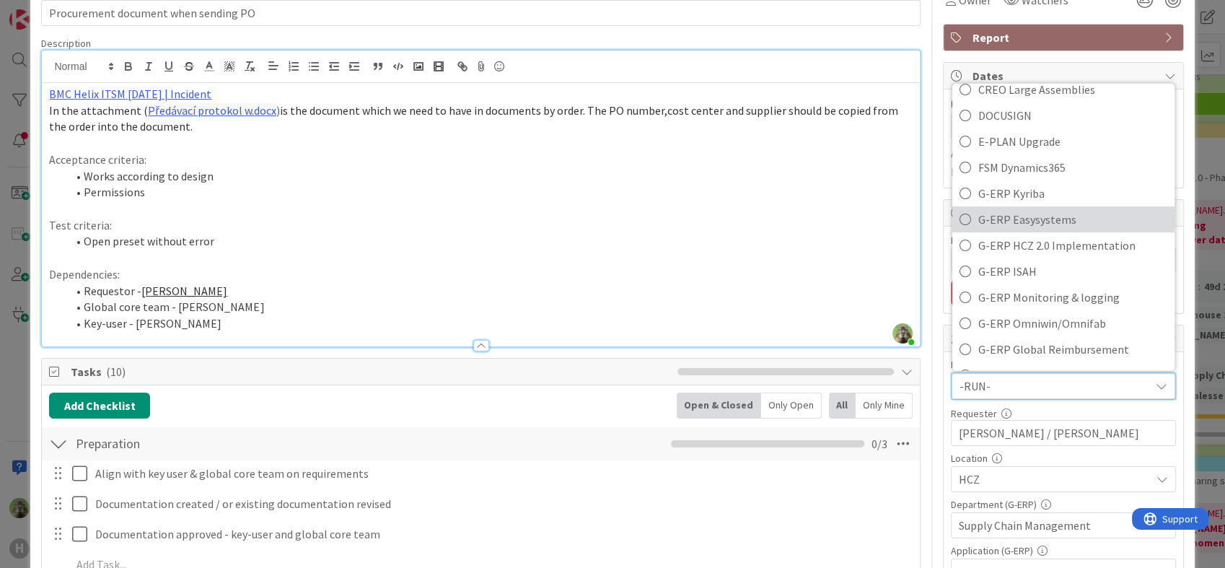
scroll to position [401, 0]
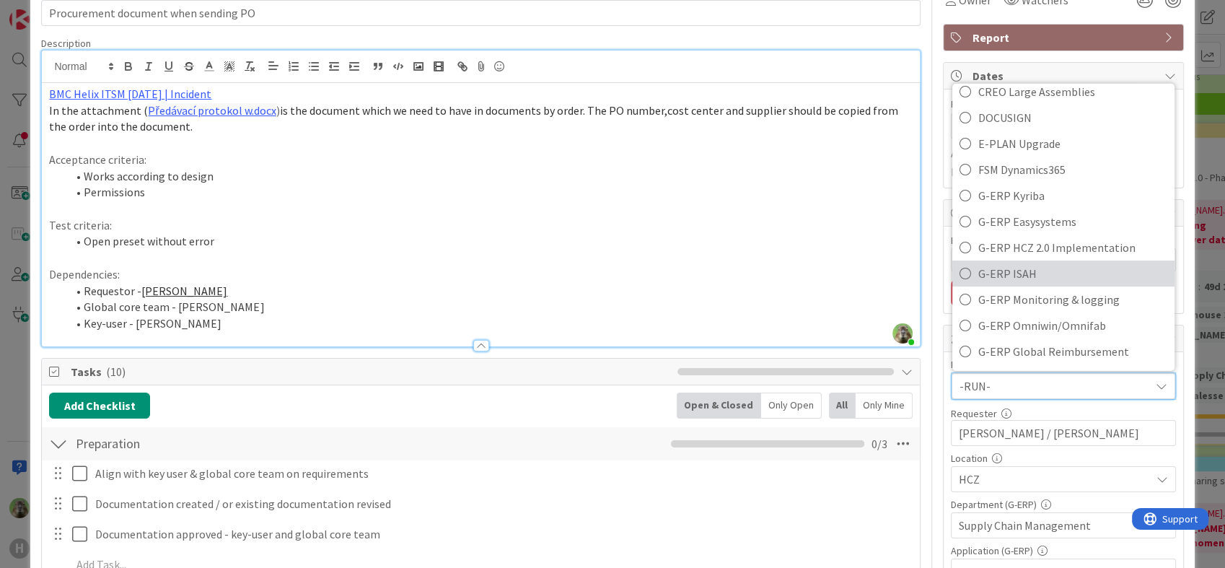
click at [1037, 271] on span "G-ERP ISAH" at bounding box center [1073, 274] width 189 height 22
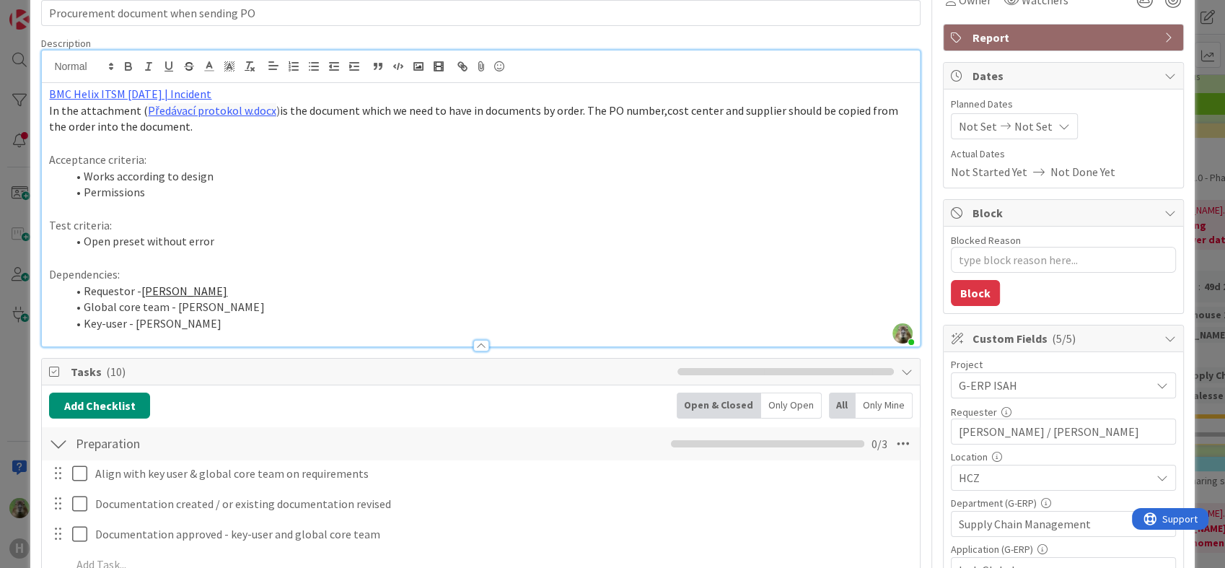
click at [246, 331] on div at bounding box center [481, 338] width 878 height 15
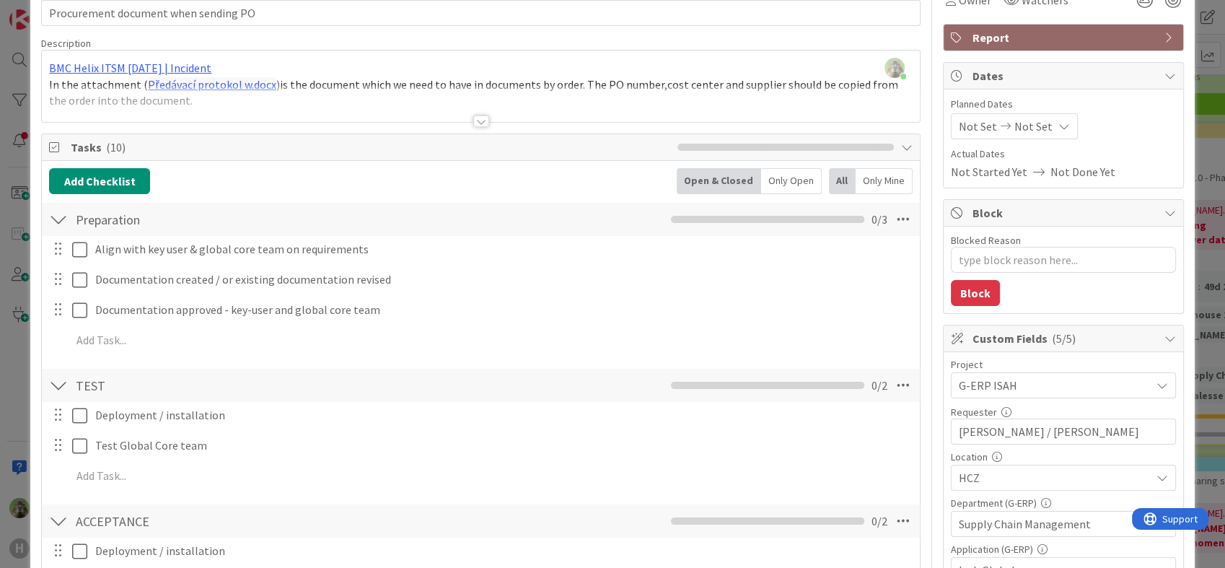
scroll to position [0, 0]
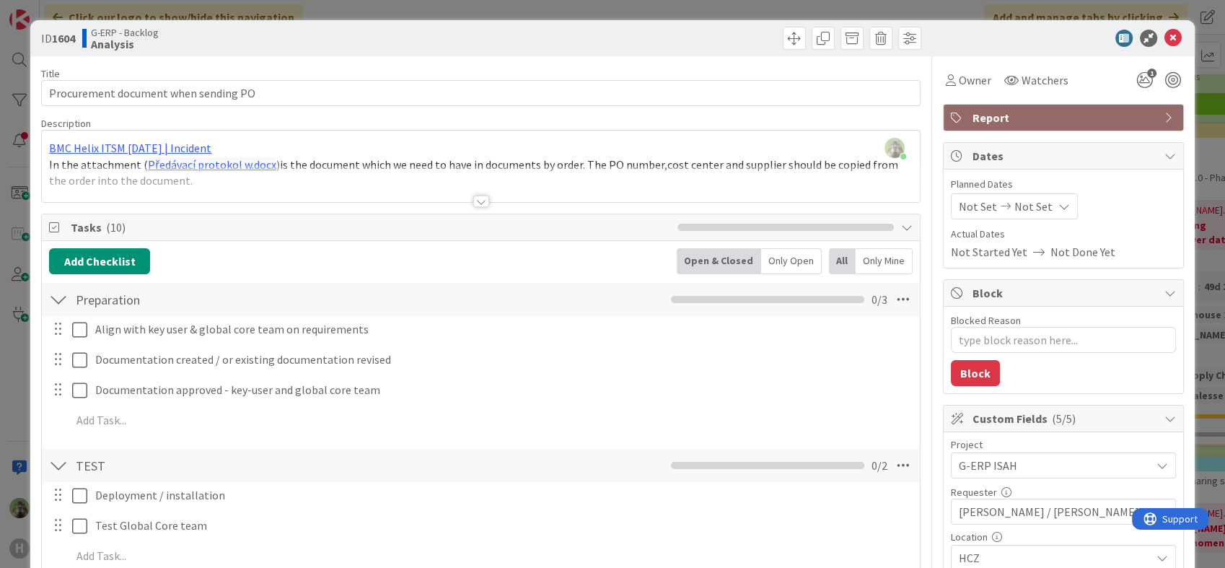
click at [322, 185] on div at bounding box center [481, 183] width 878 height 37
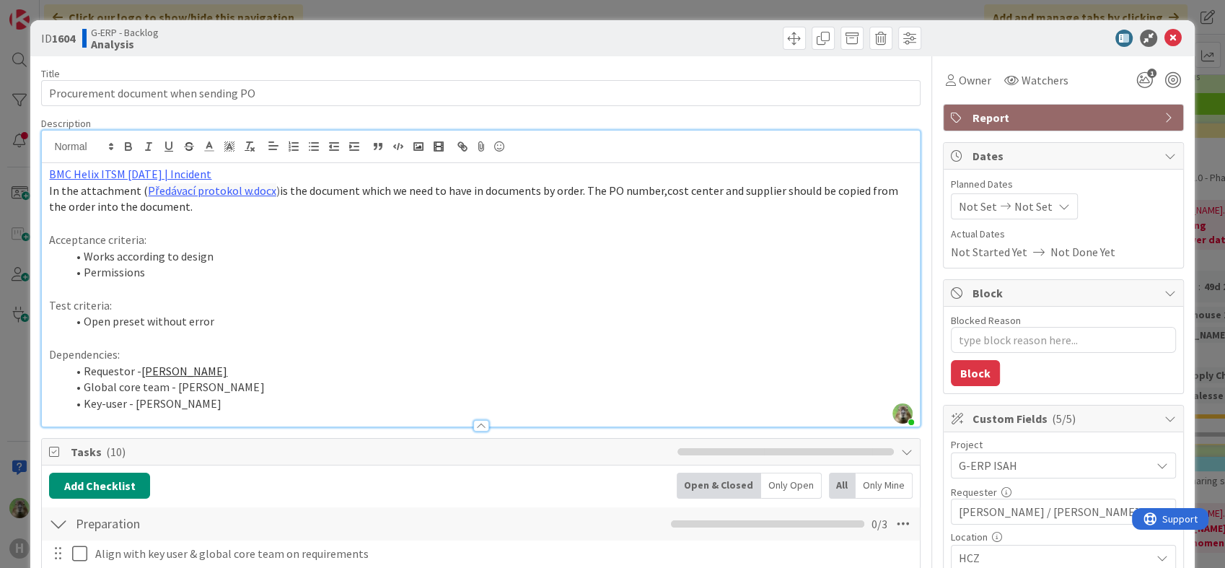
click at [214, 397] on li "Key-user - [PERSON_NAME]" at bounding box center [489, 403] width 846 height 17
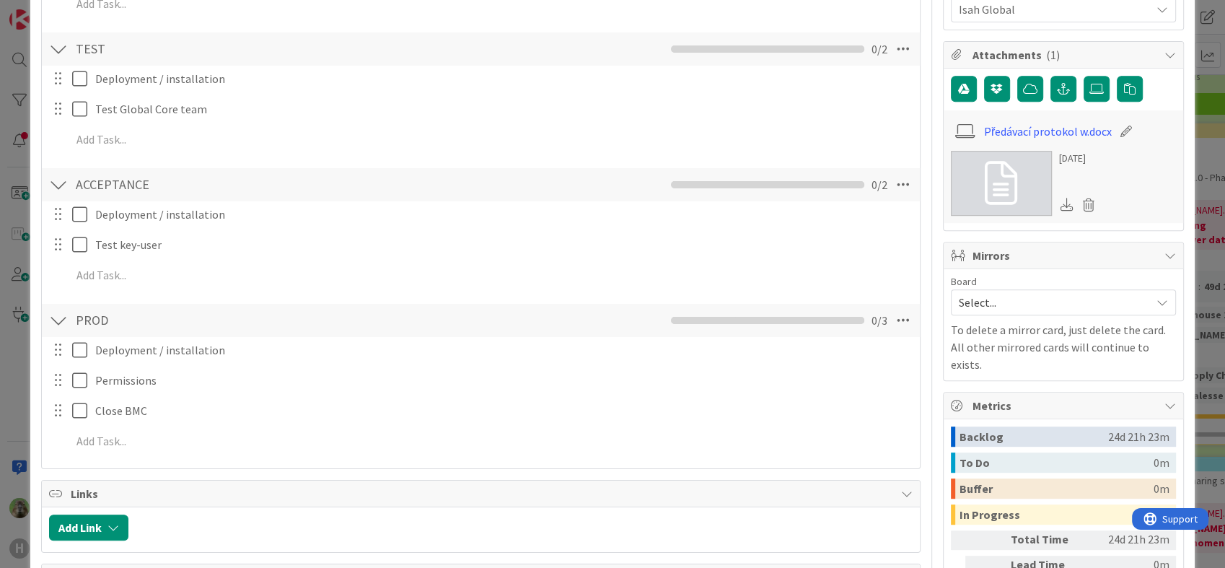
scroll to position [401, 0]
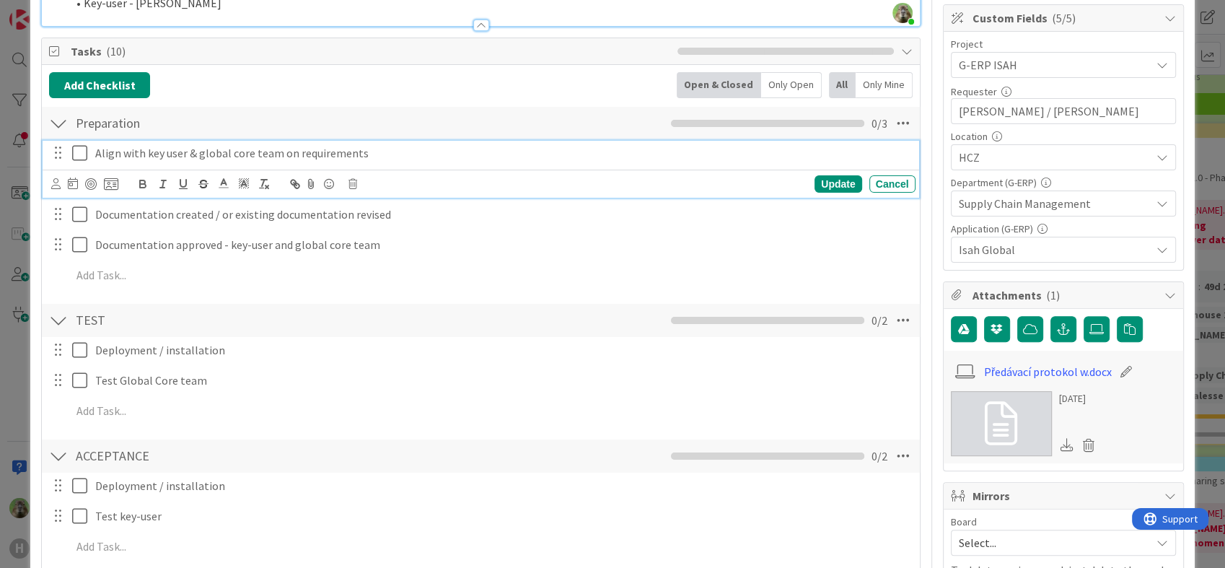
click at [334, 150] on p "Align with key user & global core team on requirements" at bounding box center [502, 153] width 815 height 17
type textarea "x"
click at [876, 118] on div "Preparation Checklist Name 11 / 64 Preparation 0 / 3" at bounding box center [481, 123] width 878 height 33
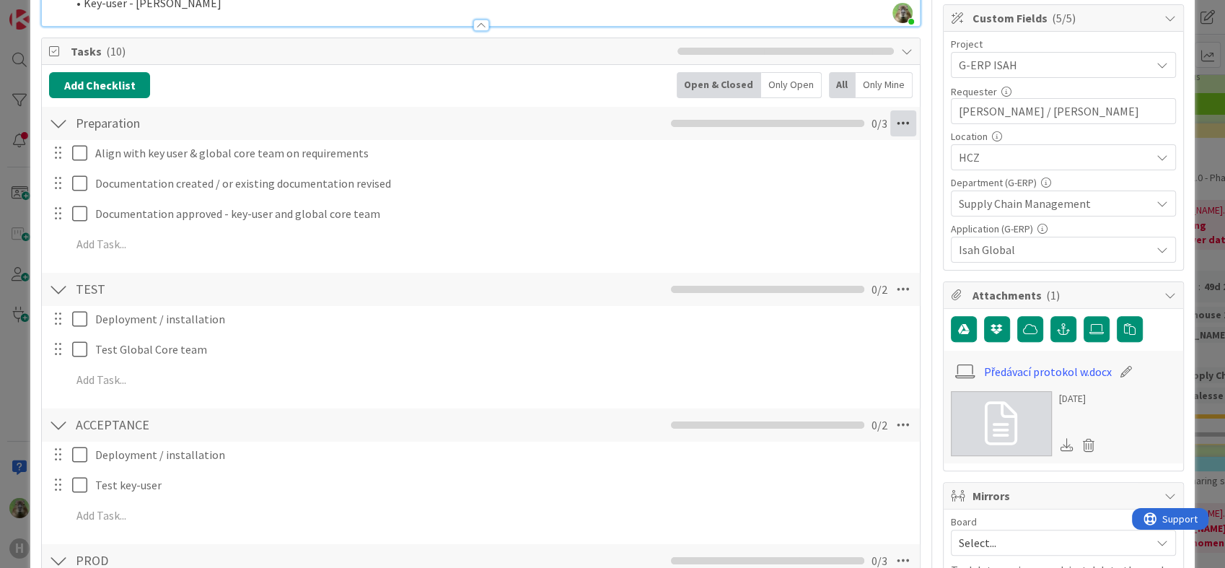
click at [891, 116] on icon at bounding box center [904, 123] width 26 height 26
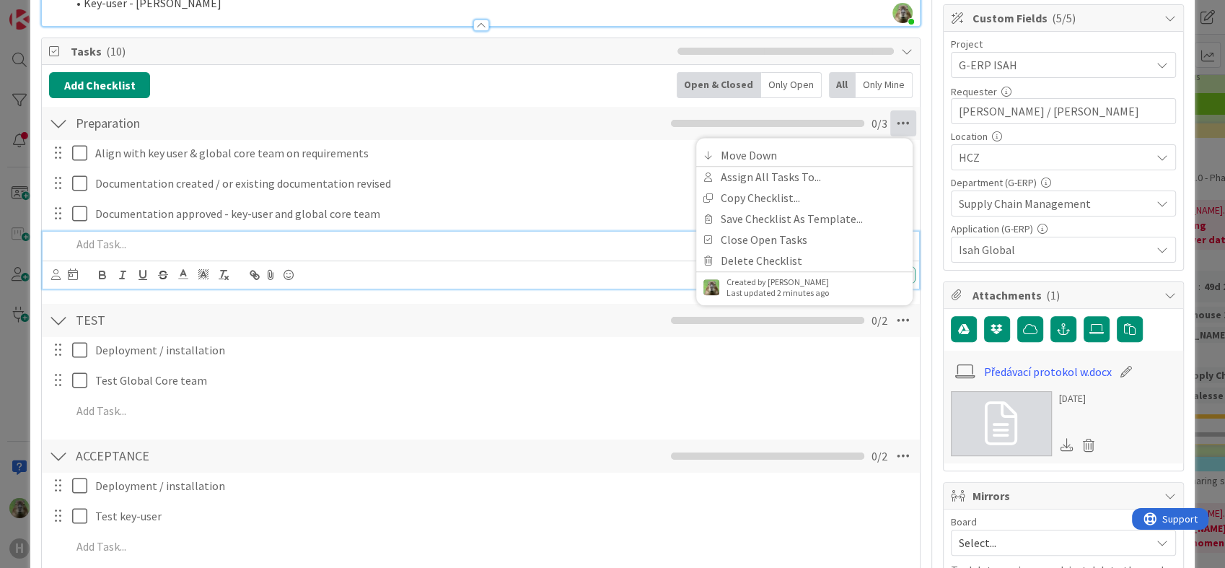
click at [394, 250] on p at bounding box center [490, 244] width 838 height 17
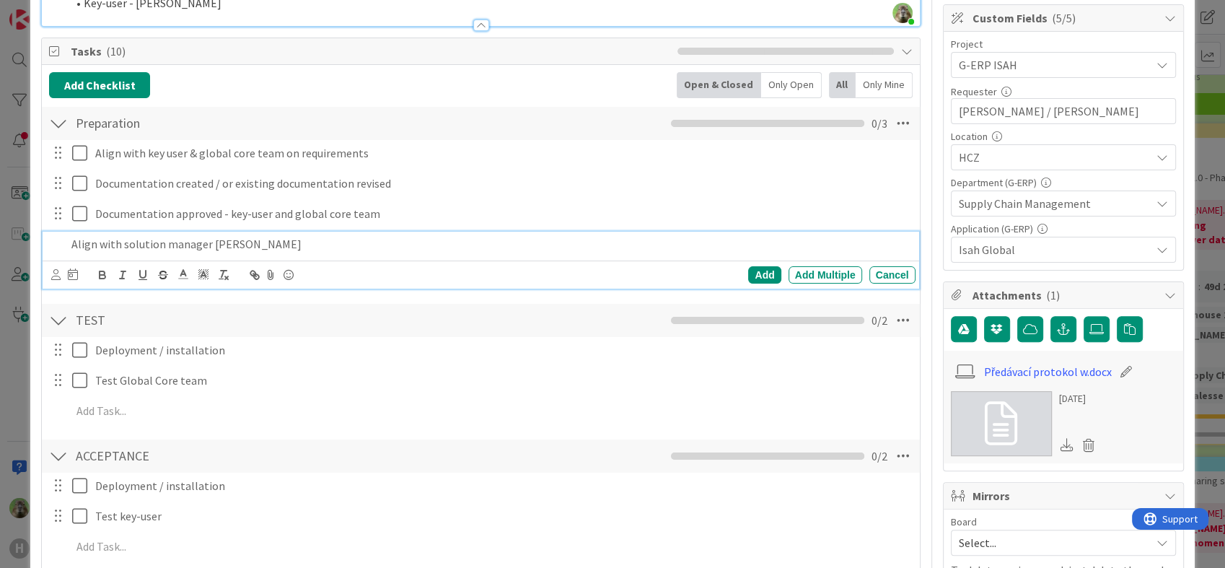
click at [609, 245] on p "Align with solution manager [PERSON_NAME]" at bounding box center [490, 244] width 838 height 17
click at [753, 276] on div "Add" at bounding box center [764, 274] width 32 height 17
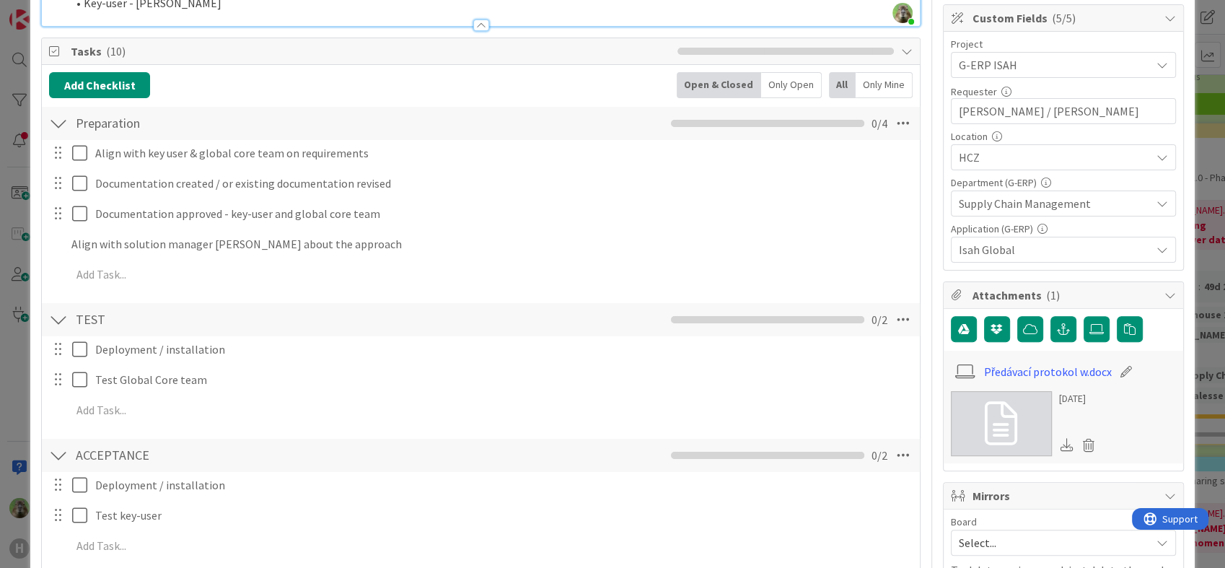
type textarea "x"
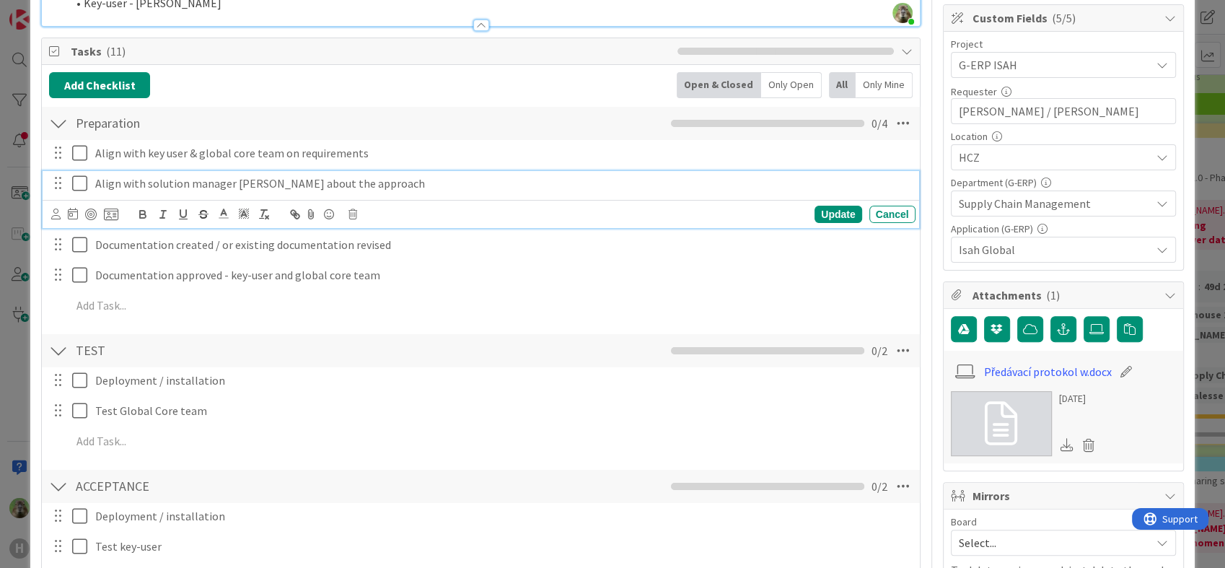
click at [416, 190] on p "Align with solution manager [PERSON_NAME] about the approach" at bounding box center [502, 183] width 815 height 17
click at [826, 217] on div "Update" at bounding box center [838, 214] width 47 height 17
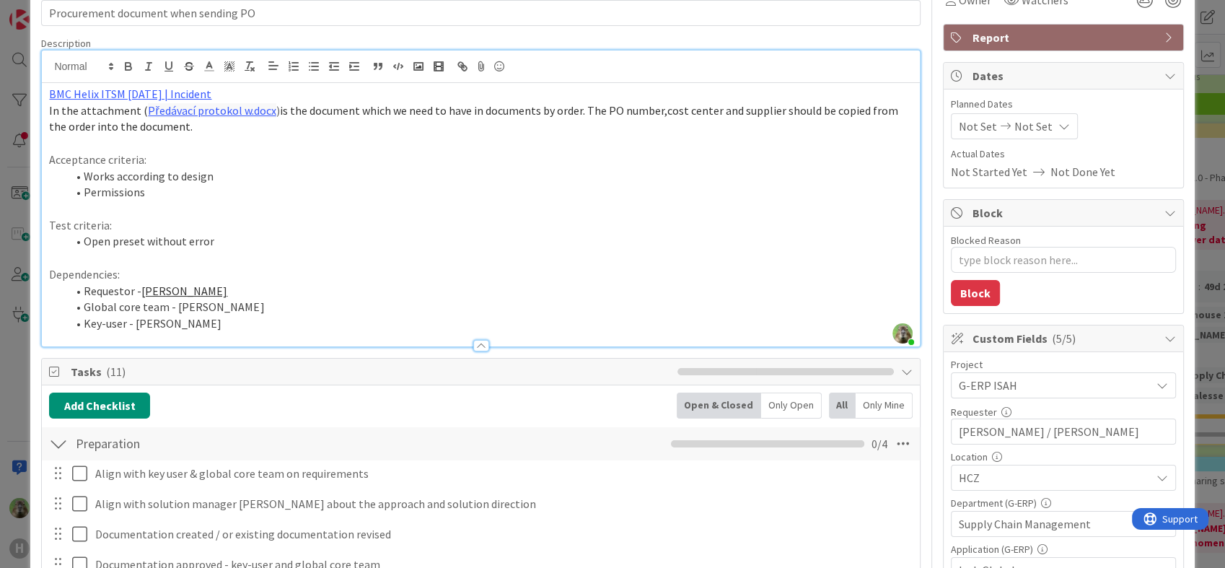
scroll to position [0, 0]
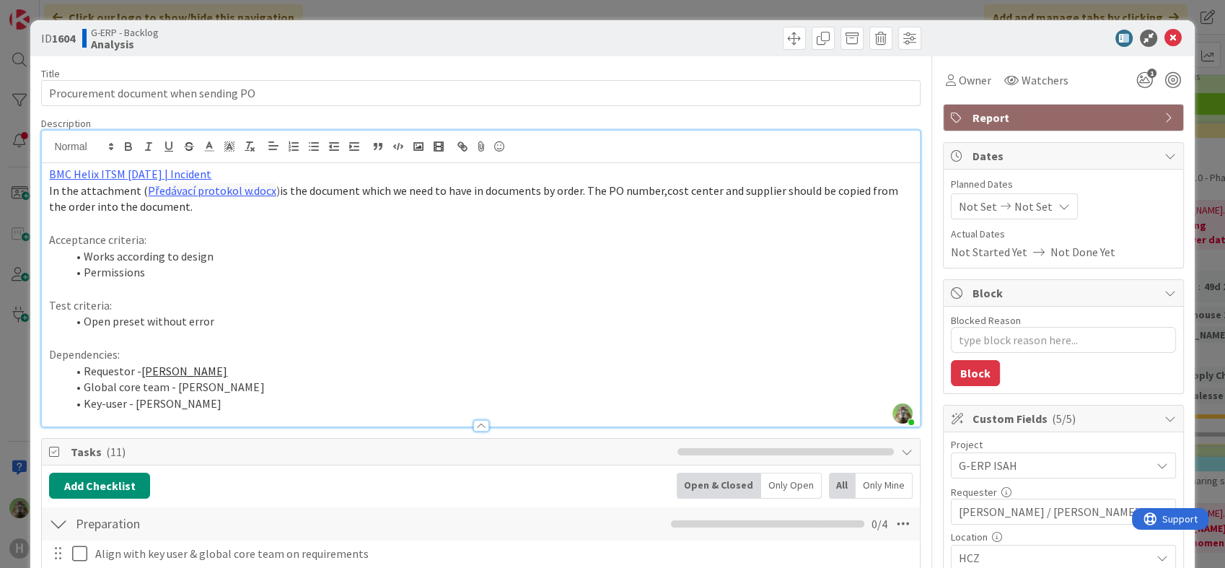
click at [463, 248] on li "Works according to design" at bounding box center [489, 256] width 846 height 17
click at [4, 410] on div "ID 1604 G-ERP - Backlog Analysis Title 36 / 128 Procurement document when sendi…" at bounding box center [612, 284] width 1225 height 568
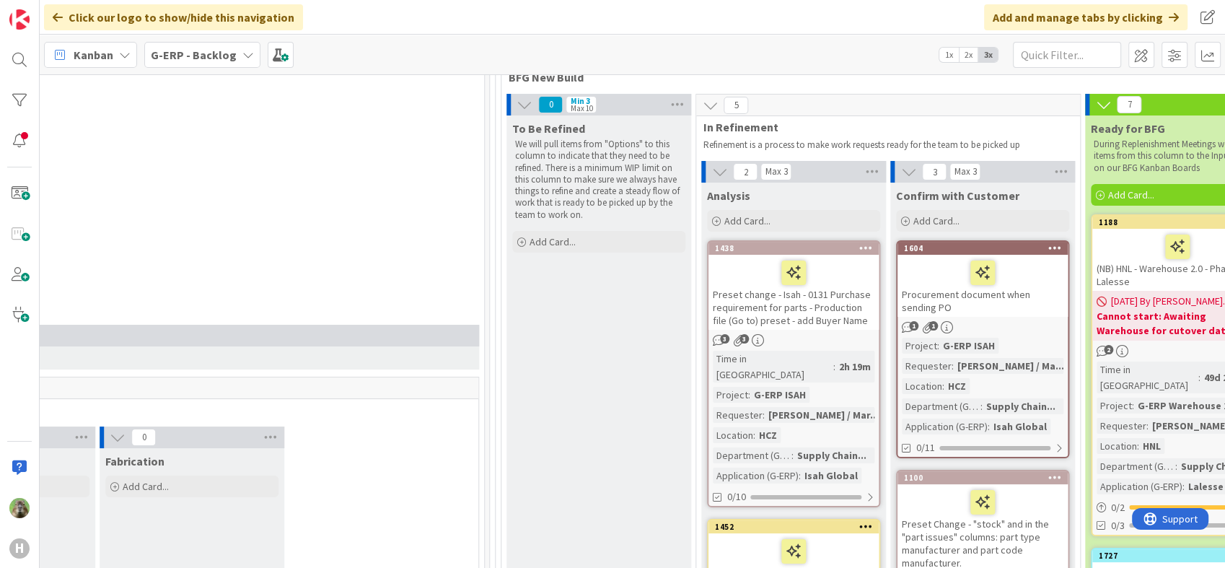
scroll to position [167, 1103]
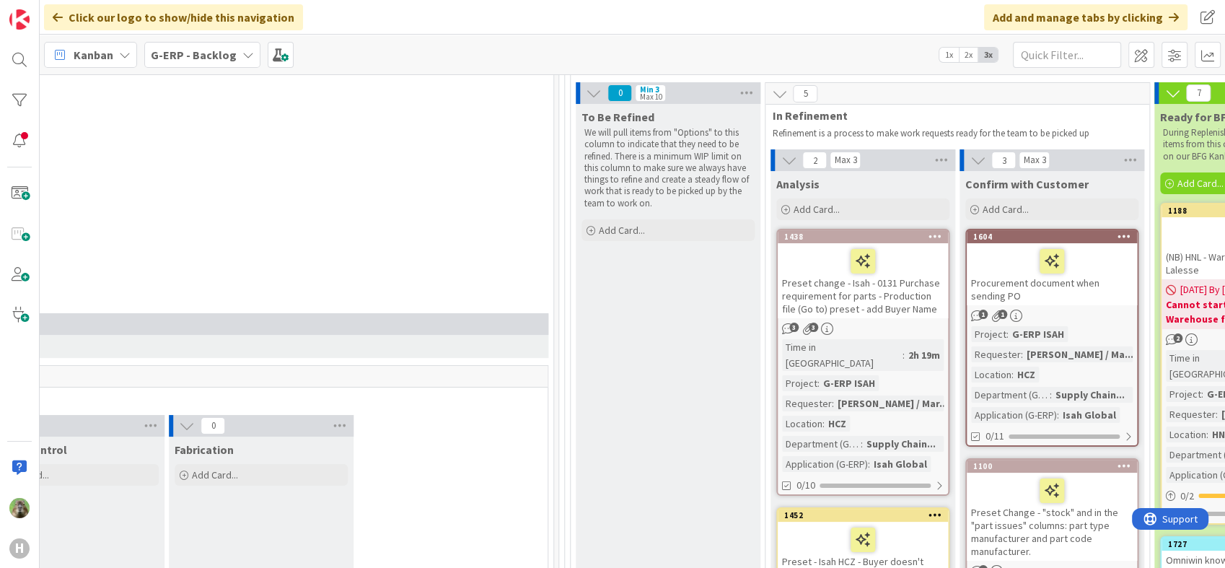
scroll to position [160, 1033]
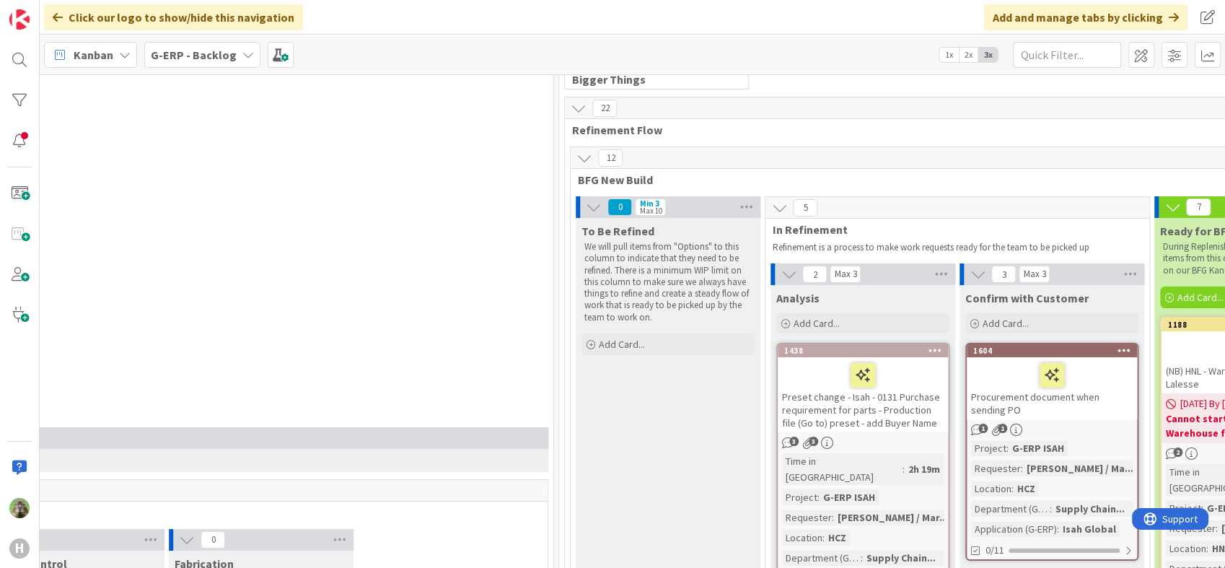
scroll to position [80, 1033]
click at [235, 51] on div "G-ERP - Backlog" at bounding box center [202, 55] width 116 height 26
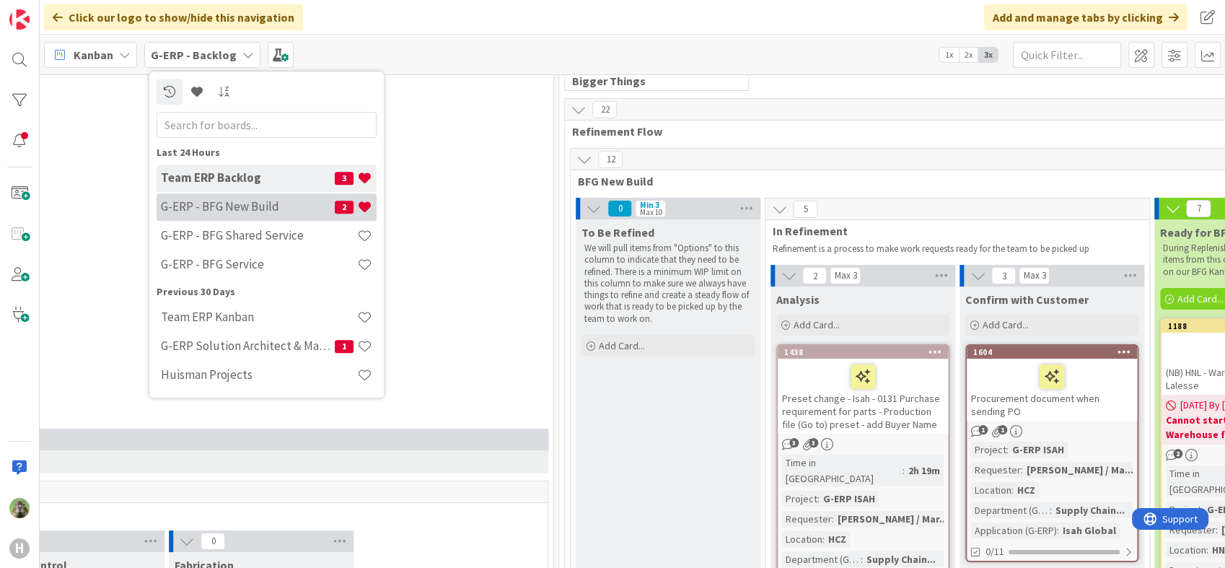
click at [231, 201] on h4 "G-ERP - BFG New Build" at bounding box center [248, 207] width 174 height 14
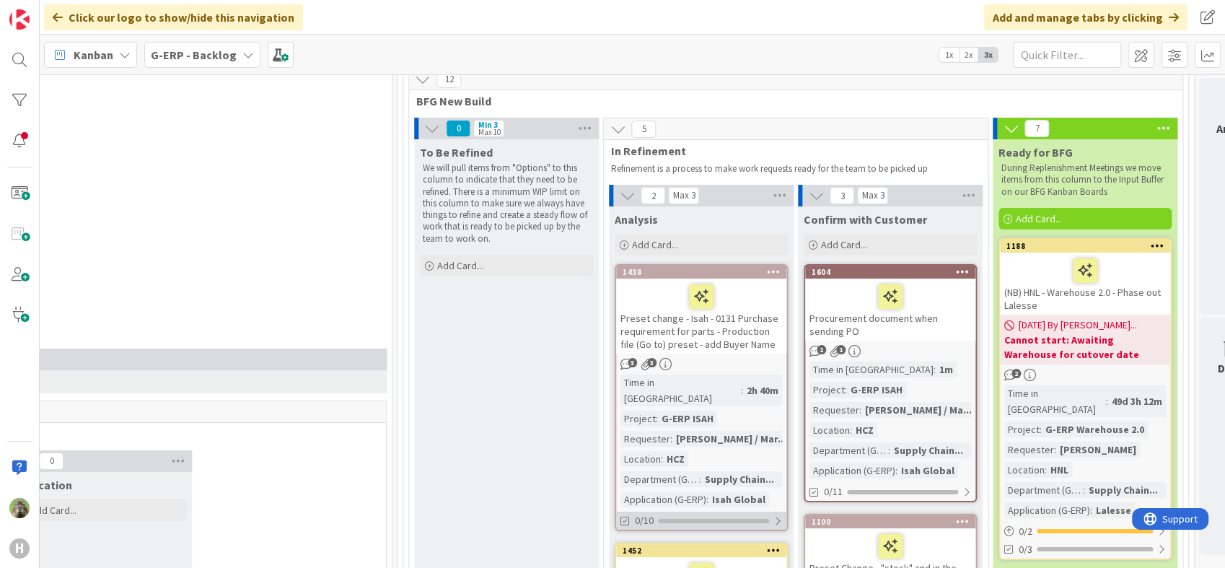
scroll to position [320, 1195]
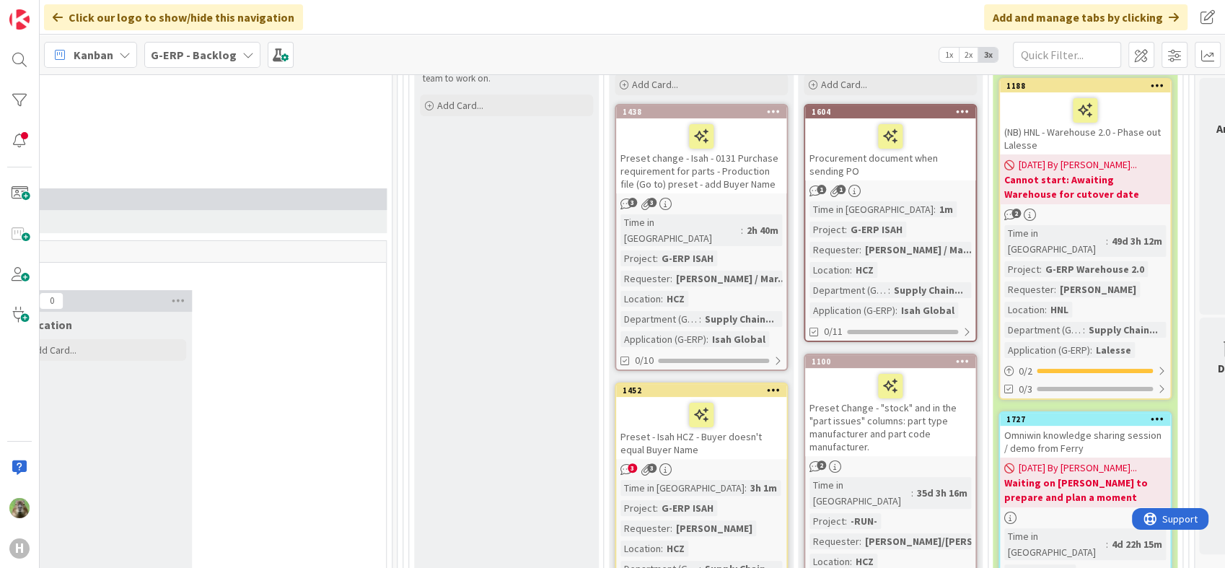
click at [687, 431] on div "Preset - Isah HCZ - Buyer doesn't equal Buyer Name" at bounding box center [701, 428] width 170 height 62
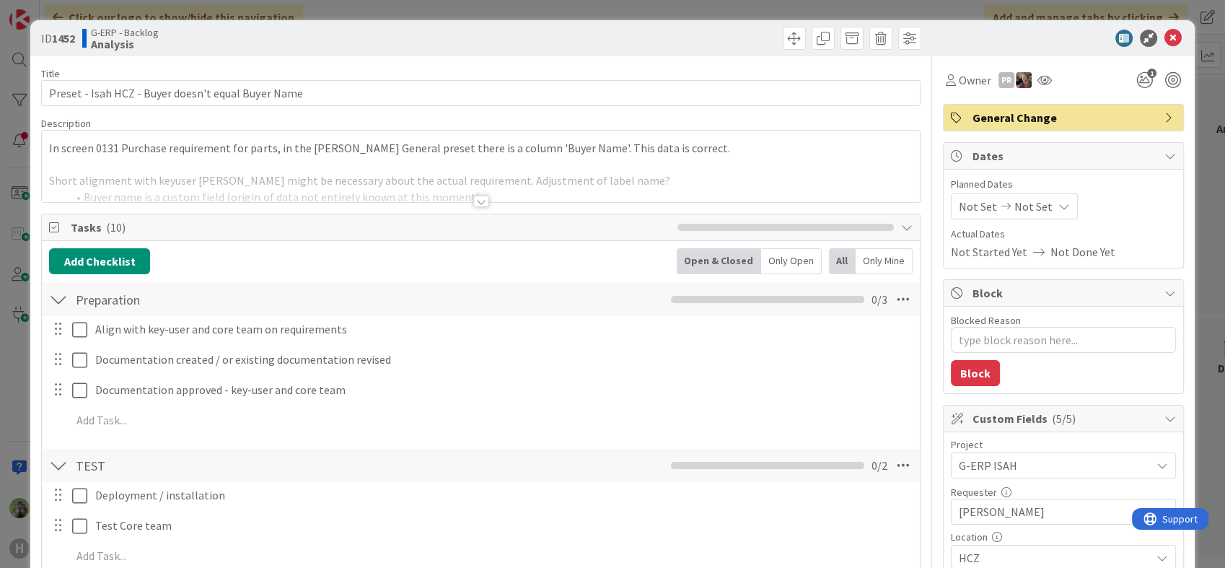
type textarea "x"
click at [401, 180] on div at bounding box center [481, 183] width 878 height 37
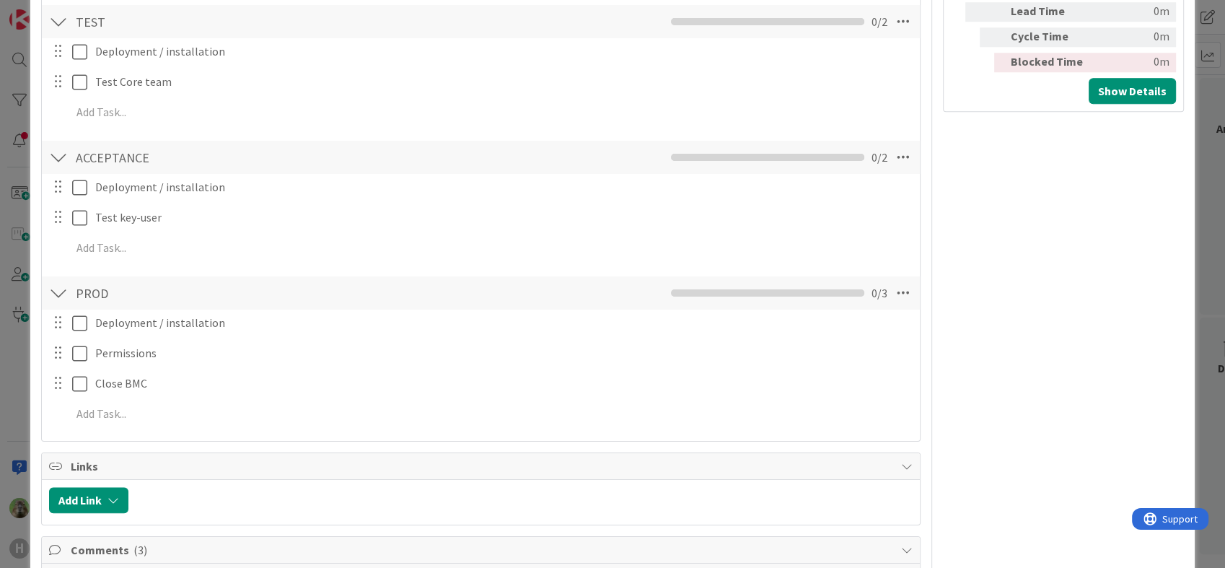
scroll to position [1764, 0]
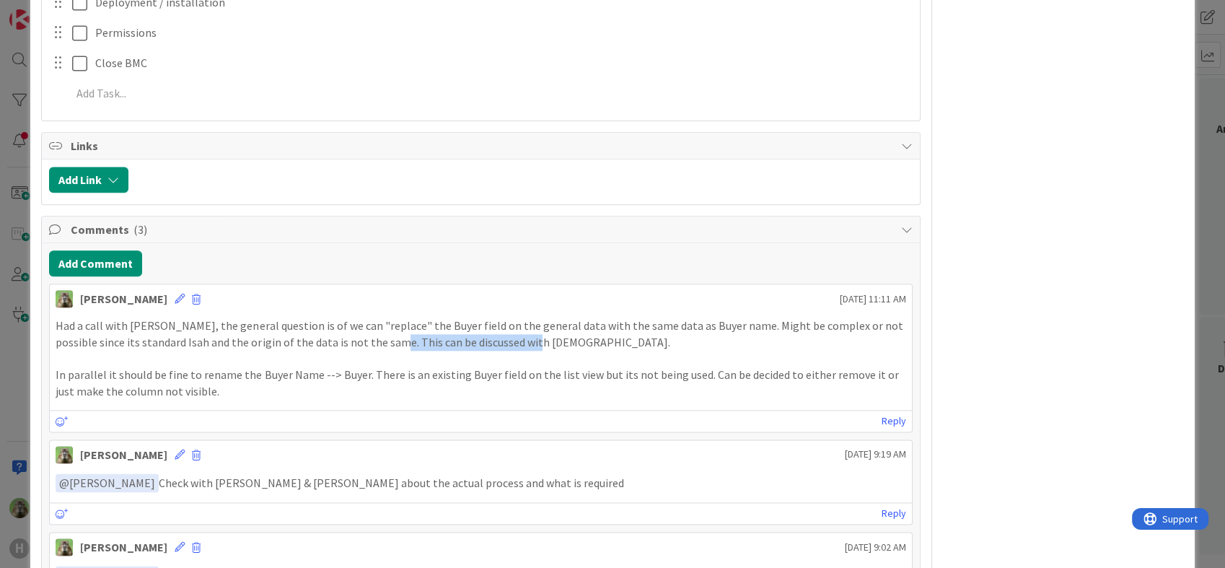
drag, startPoint x: 520, startPoint y: 337, endPoint x: 372, endPoint y: 337, distance: 147.9
click at [372, 337] on p "Had a call with [PERSON_NAME], the general question is of we can "replace" the …" at bounding box center [481, 334] width 850 height 32
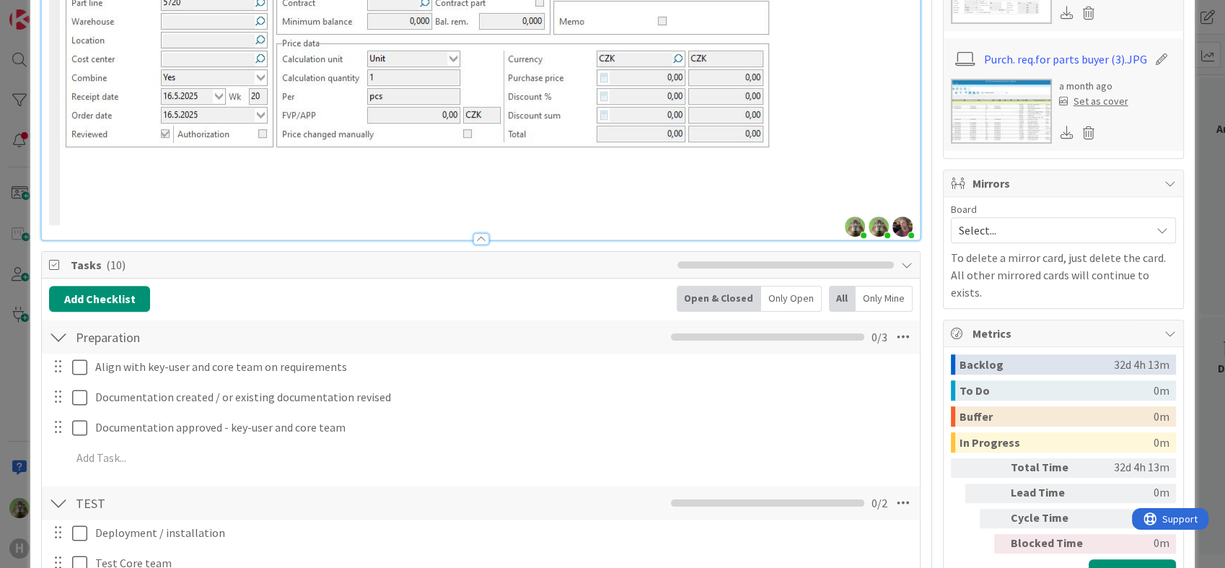
scroll to position [641, 0]
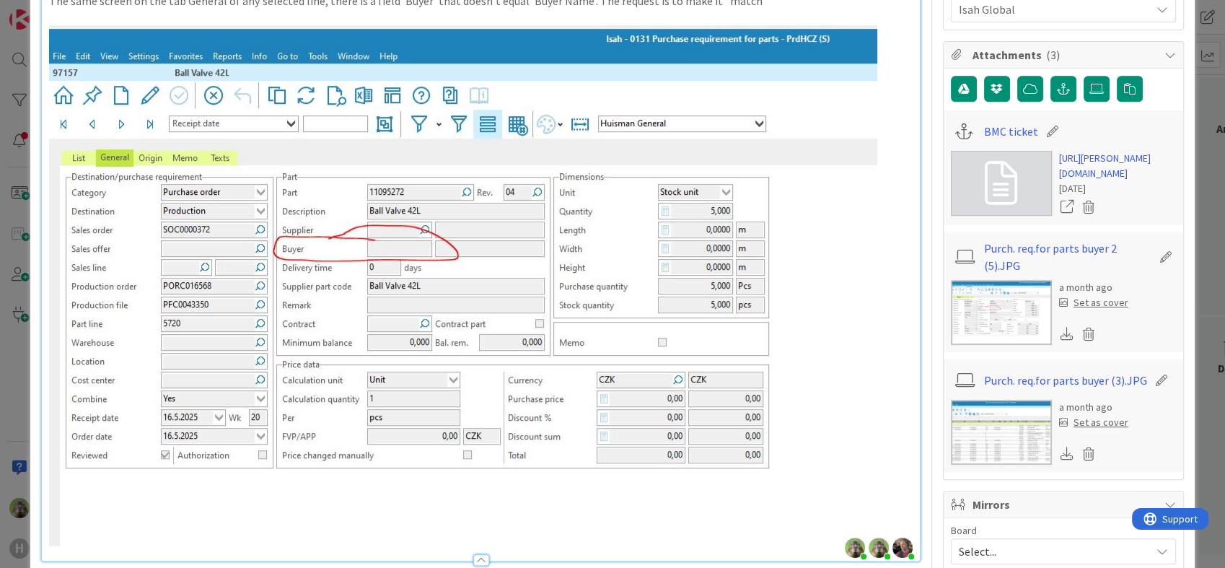
click at [280, 166] on img at bounding box center [463, 285] width 828 height 521
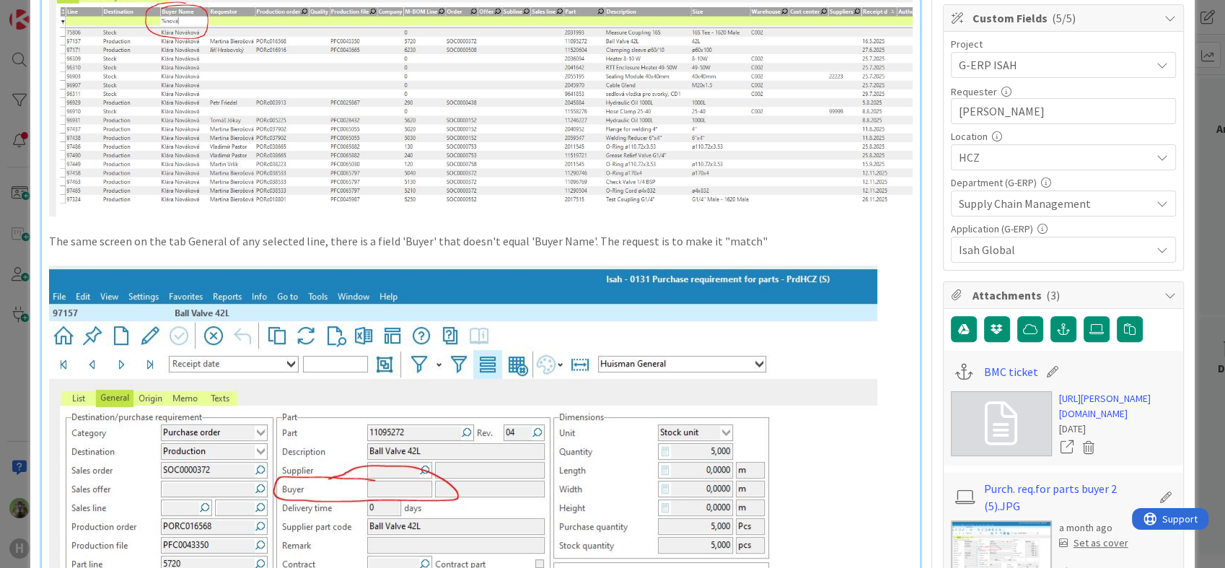
scroll to position [0, 0]
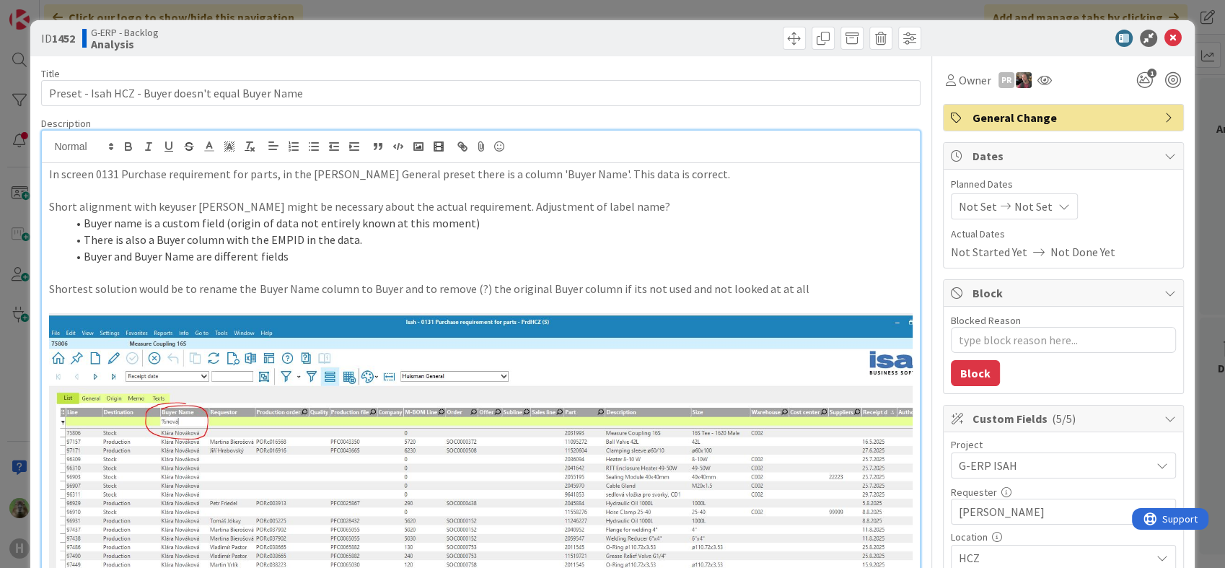
click at [410, 210] on p "Short alignment with keyuser [PERSON_NAME] might be necessary about the actual …" at bounding box center [480, 206] width 863 height 17
click at [397, 220] on li "Buyer name is a custom field (origin of data not entirely known at this moment)" at bounding box center [489, 223] width 846 height 17
click at [291, 253] on li "Buyer and Buyer Name are different fields" at bounding box center [489, 256] width 846 height 17
click at [515, 233] on li "There is also a Buyer column with the EMPID in the data." at bounding box center [489, 240] width 846 height 17
click at [22, 361] on div "ID 1452 G-ERP - Backlog Analysis Title 50 / 128 Preset - [PERSON_NAME] doesn't …" at bounding box center [612, 284] width 1225 height 568
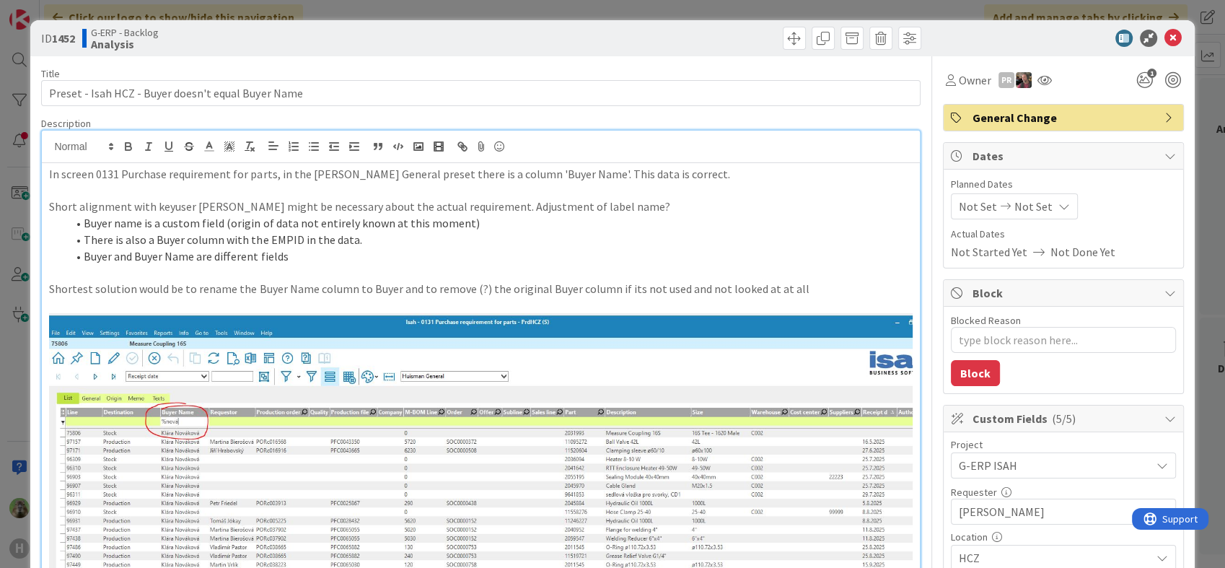
click at [1102, 35] on icon at bounding box center [1173, 38] width 17 height 17
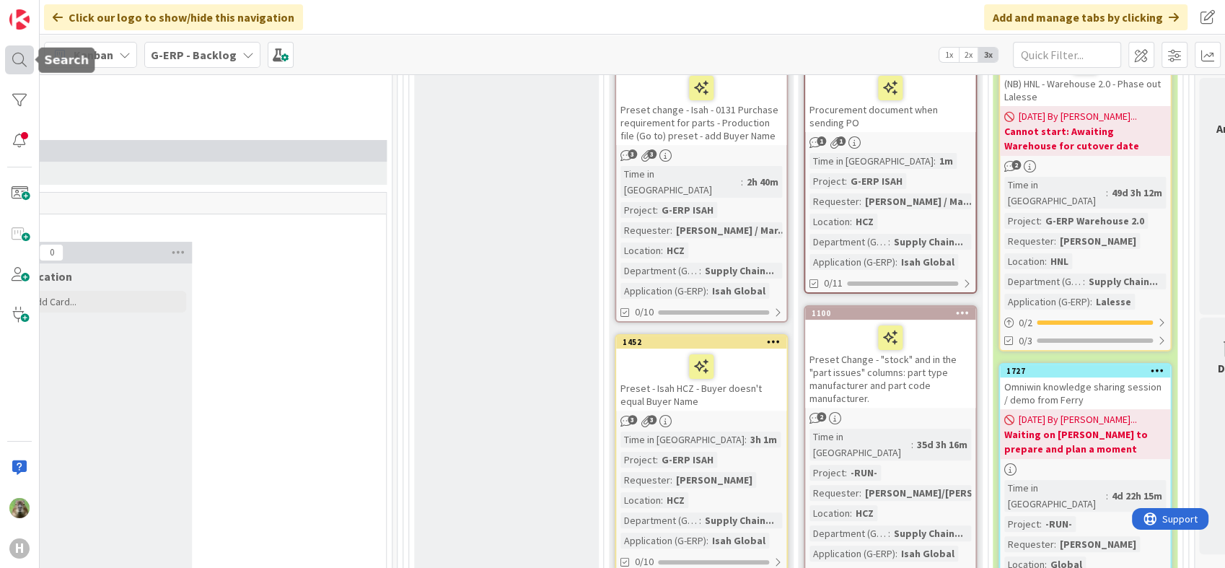
click at [8, 64] on div at bounding box center [19, 59] width 29 height 29
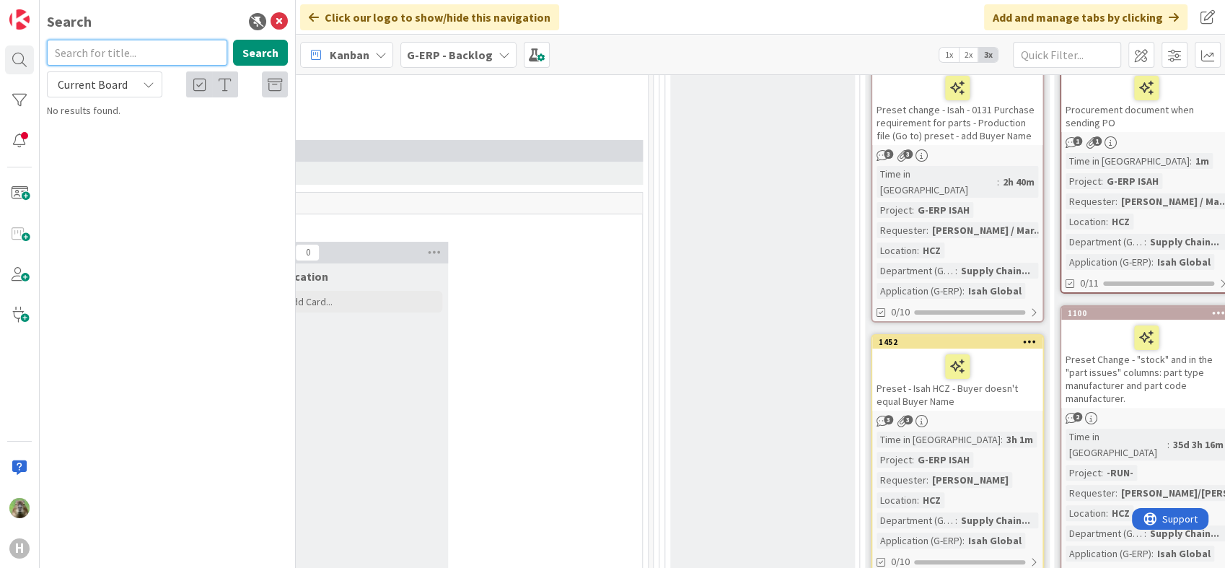
click at [181, 62] on input "text" at bounding box center [137, 53] width 180 height 26
type input "1100"
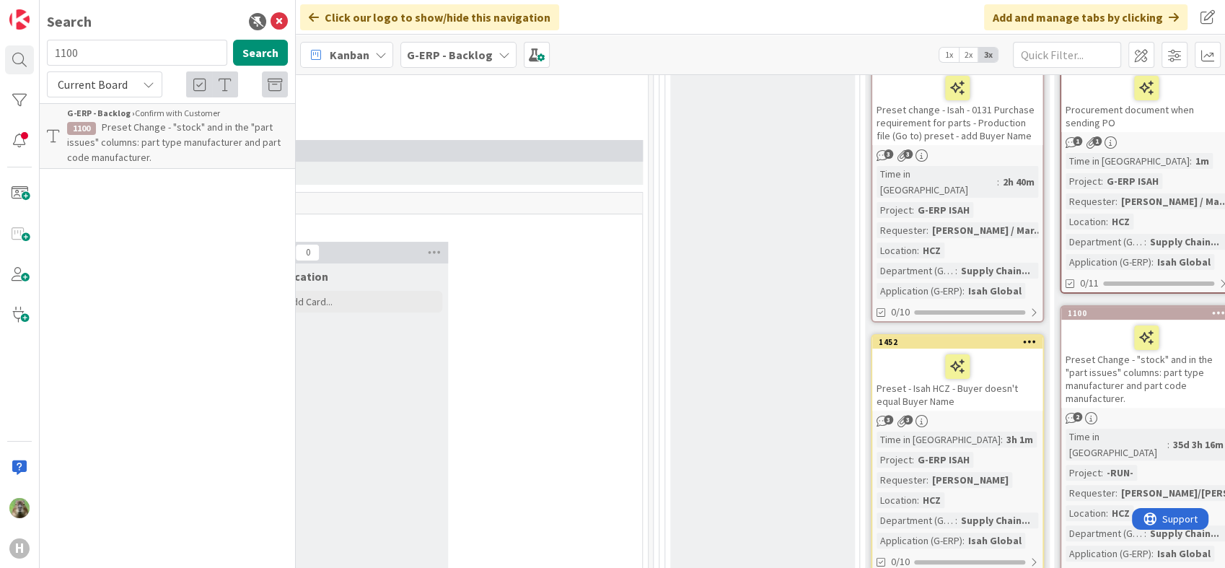
click at [165, 132] on span "Preset Change - "stock" and in the "part issues" columns: part type manufacture…" at bounding box center [174, 142] width 214 height 43
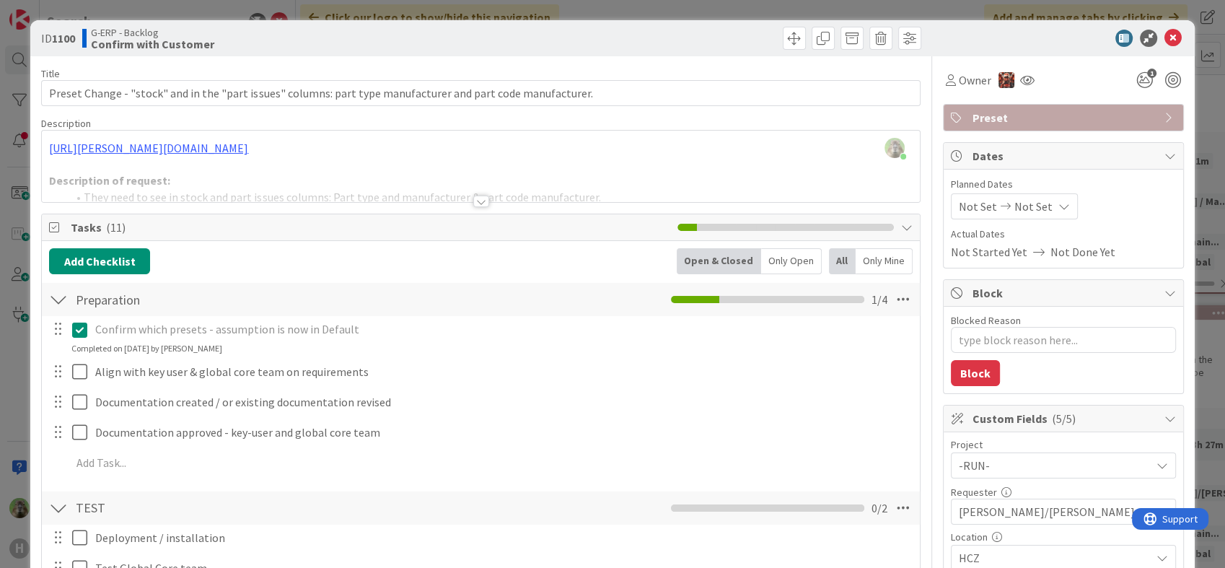
click at [11, 359] on div "ID 1100 G-ERP - Backlog Confirm with Customer Title 108 / 128 Preset Change - "…" at bounding box center [612, 284] width 1225 height 568
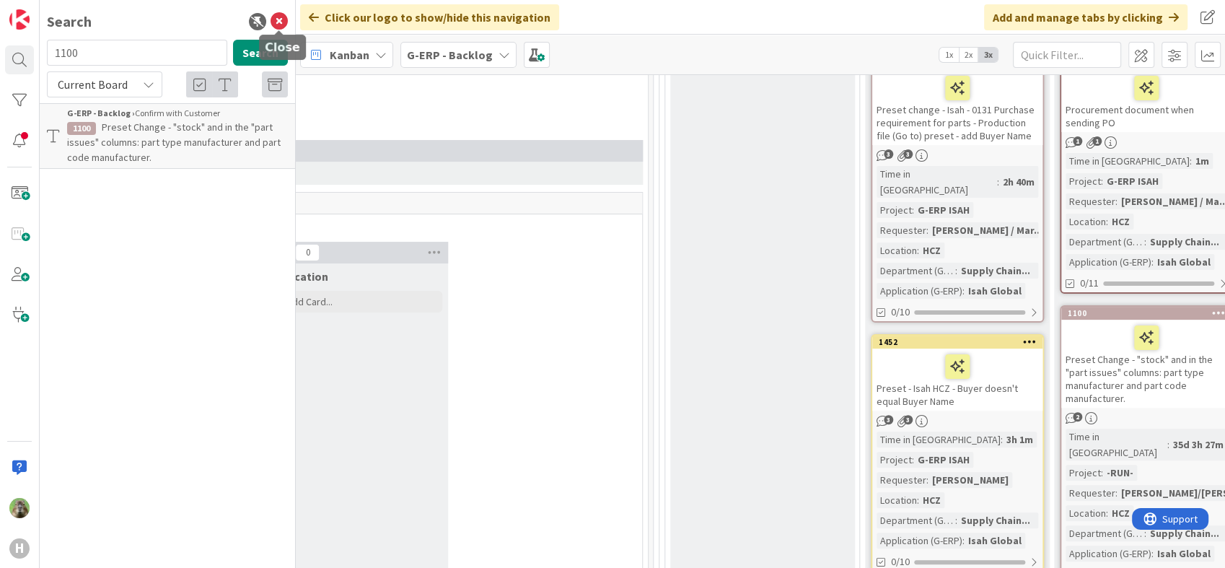
click at [277, 15] on icon at bounding box center [279, 21] width 17 height 17
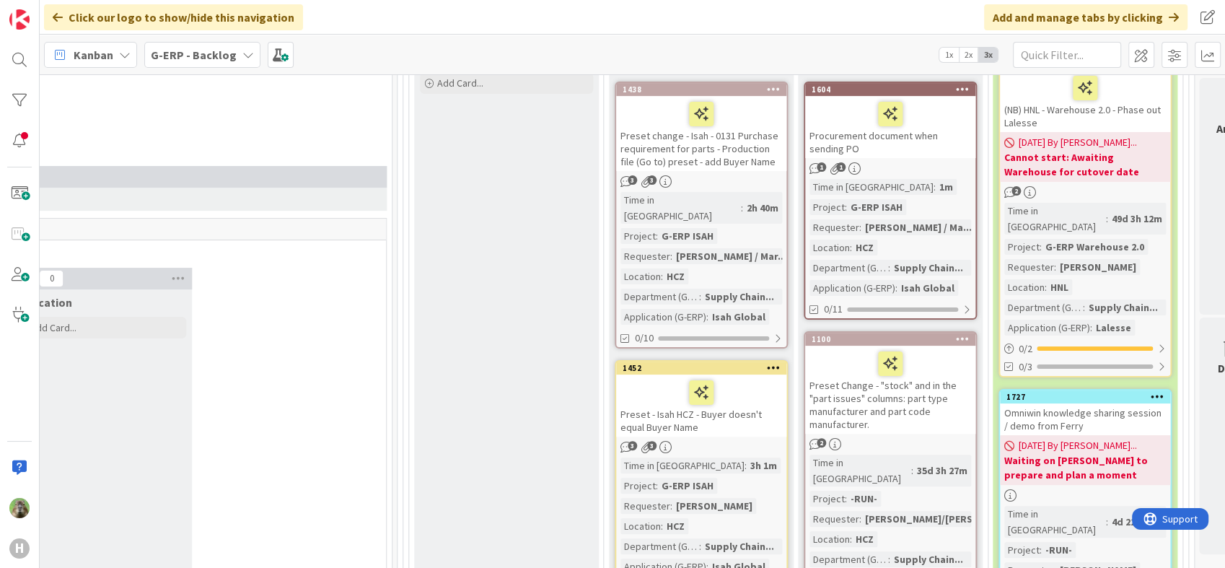
scroll to position [369, 1195]
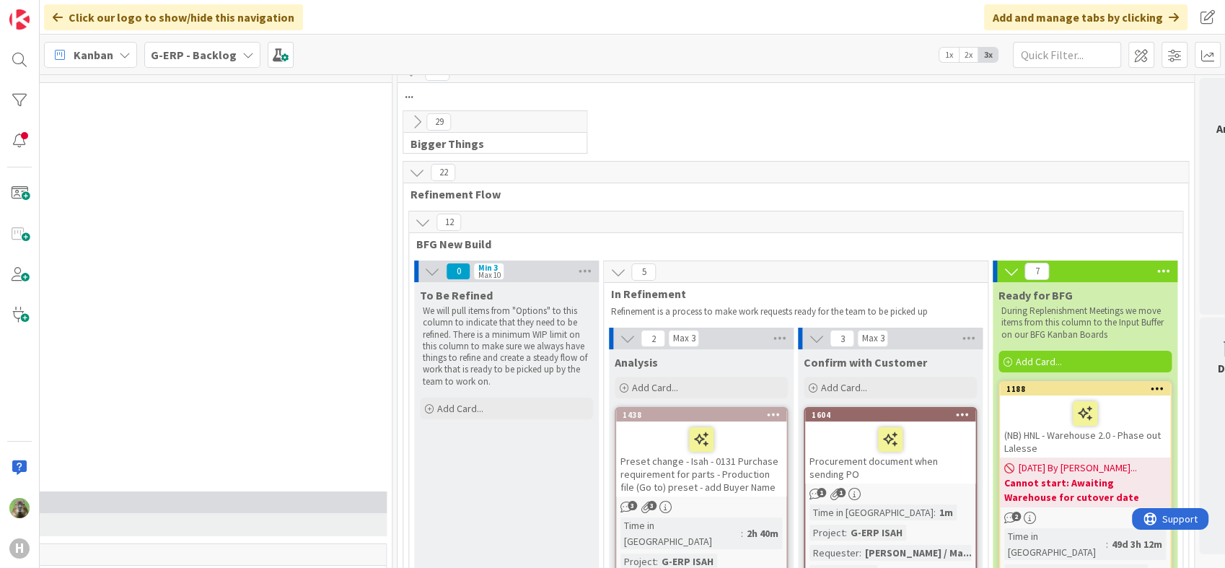
scroll to position [0, 1195]
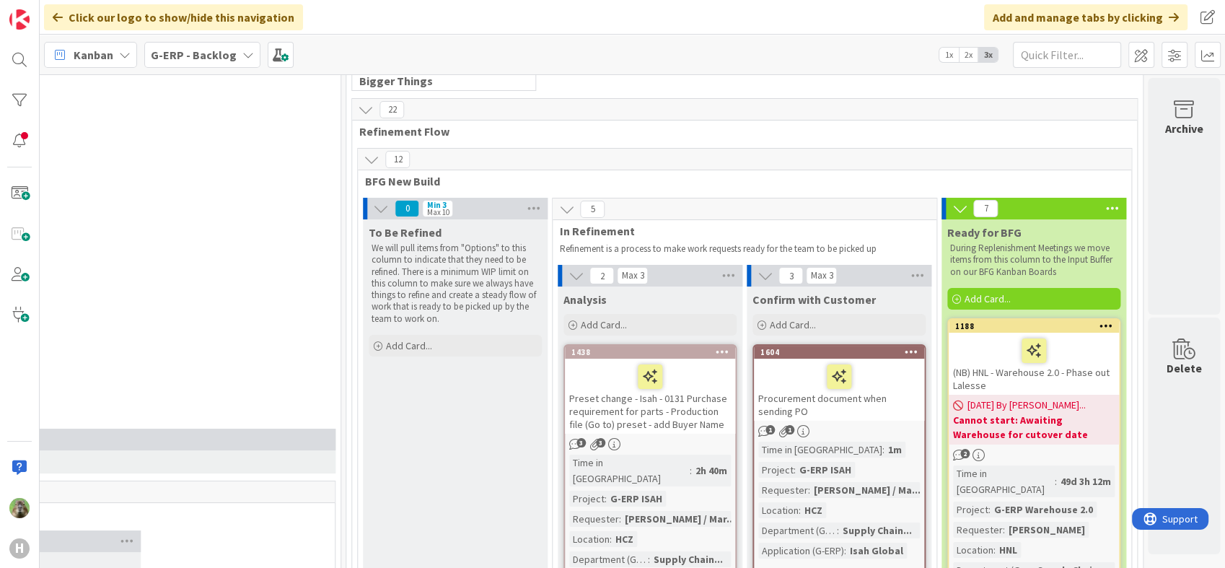
scroll to position [481, 1257]
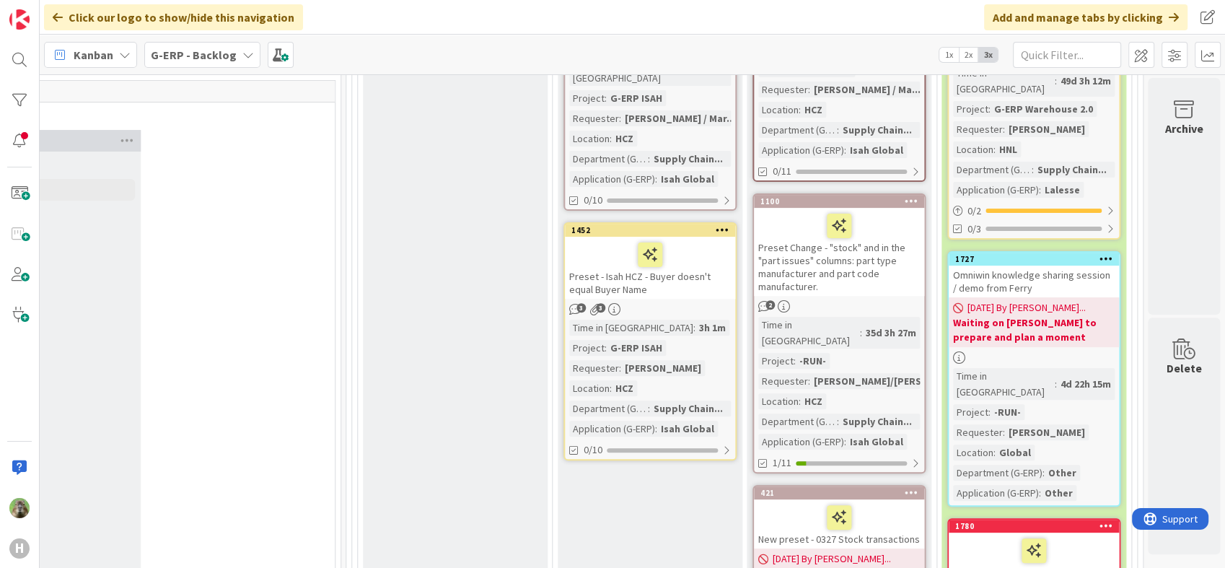
click at [843, 271] on div "Preset Change - "stock" and in the "part issues" columns: part type manufacture…" at bounding box center [839, 252] width 170 height 88
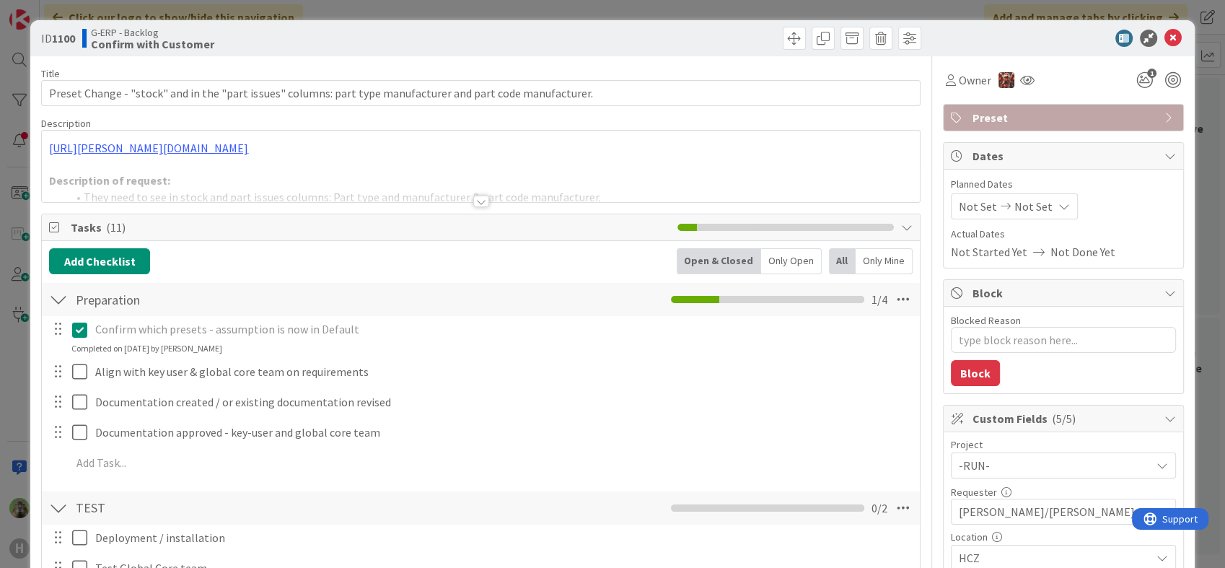
type textarea "x"
click at [612, 166] on div at bounding box center [481, 183] width 878 height 37
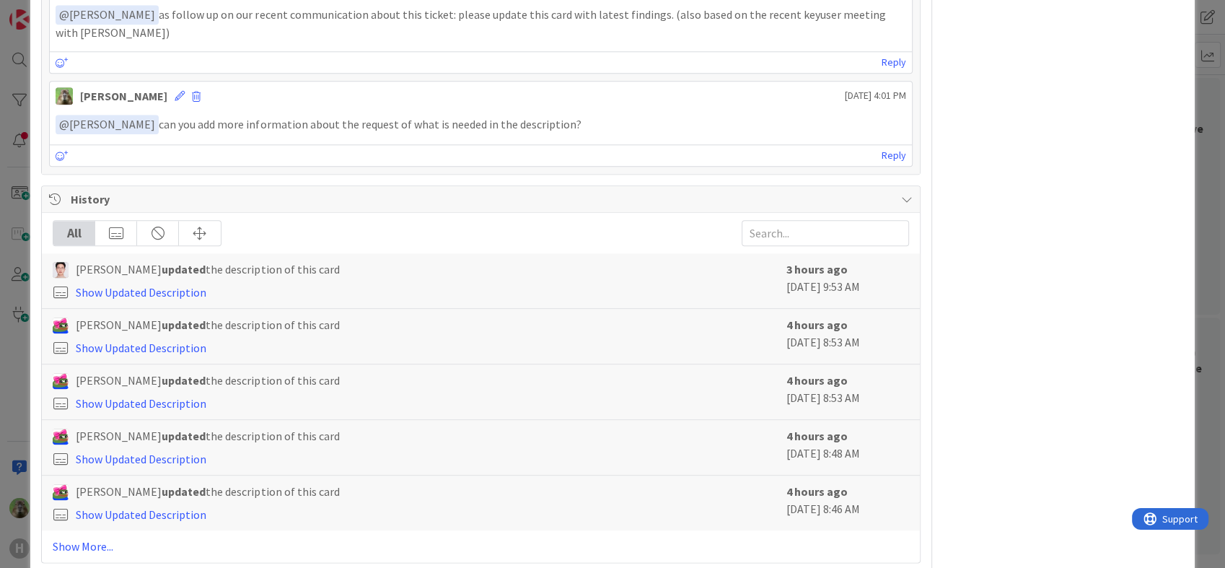
scroll to position [1600, 0]
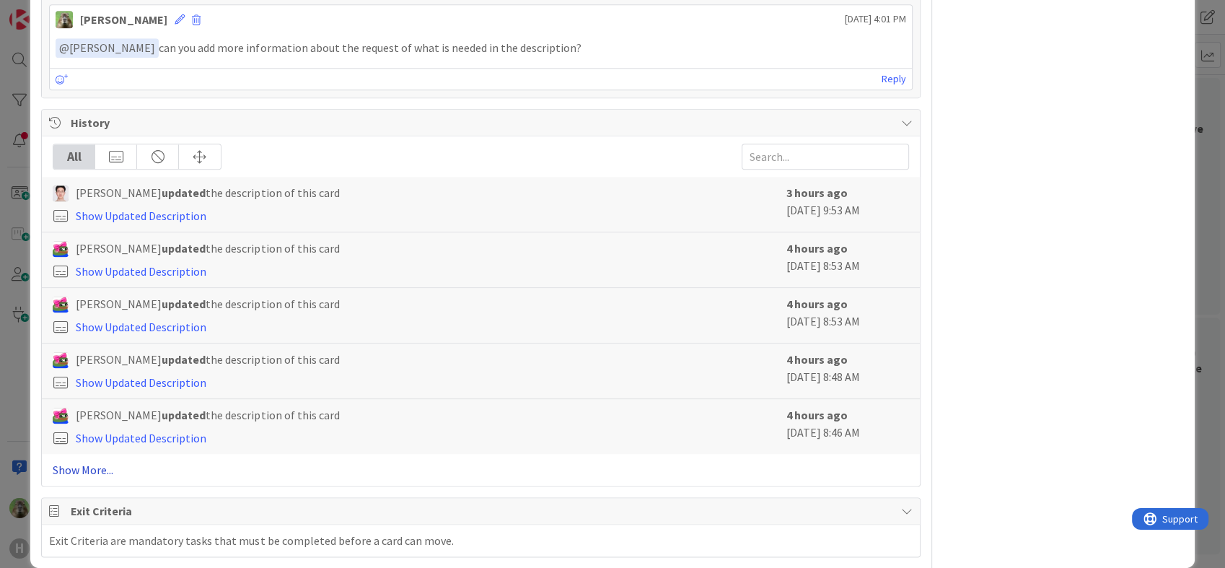
click at [97, 461] on link "Show More..." at bounding box center [481, 469] width 856 height 17
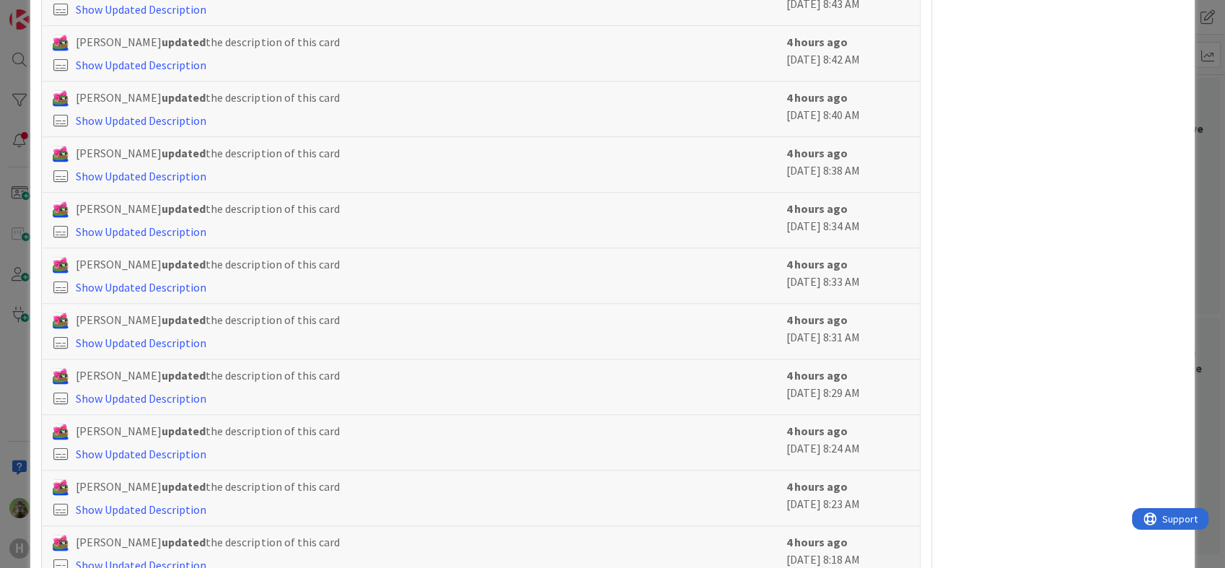
scroll to position [1764, 0]
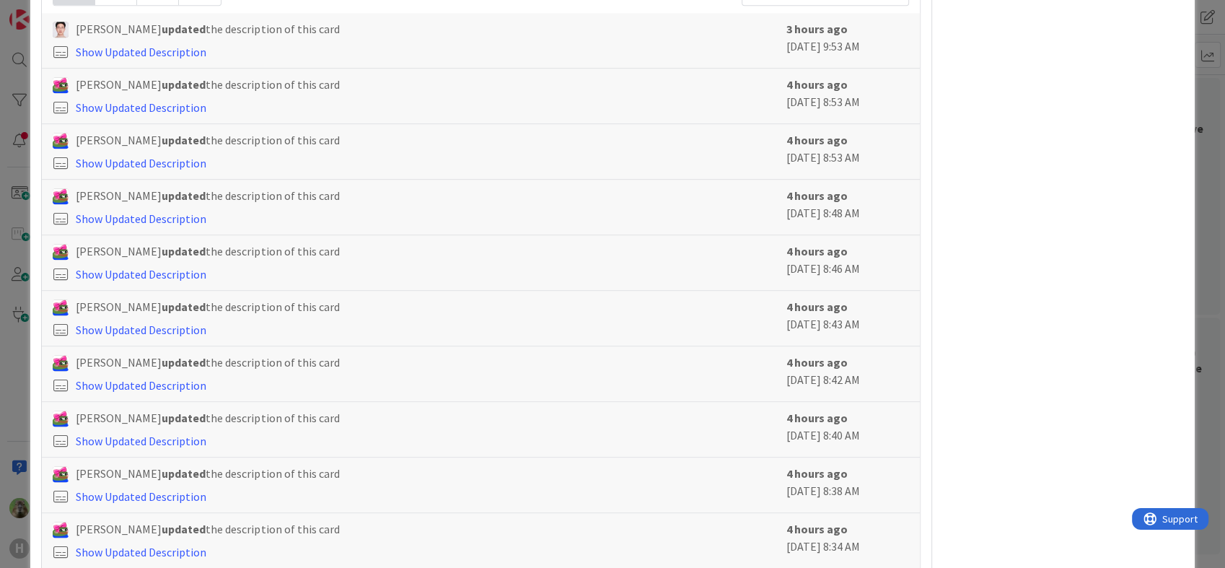
click at [8, 318] on div "ID 1100 G-ERP - Backlog Confirm with Customer Title 108 / 128 Preset Change - "…" at bounding box center [612, 284] width 1225 height 568
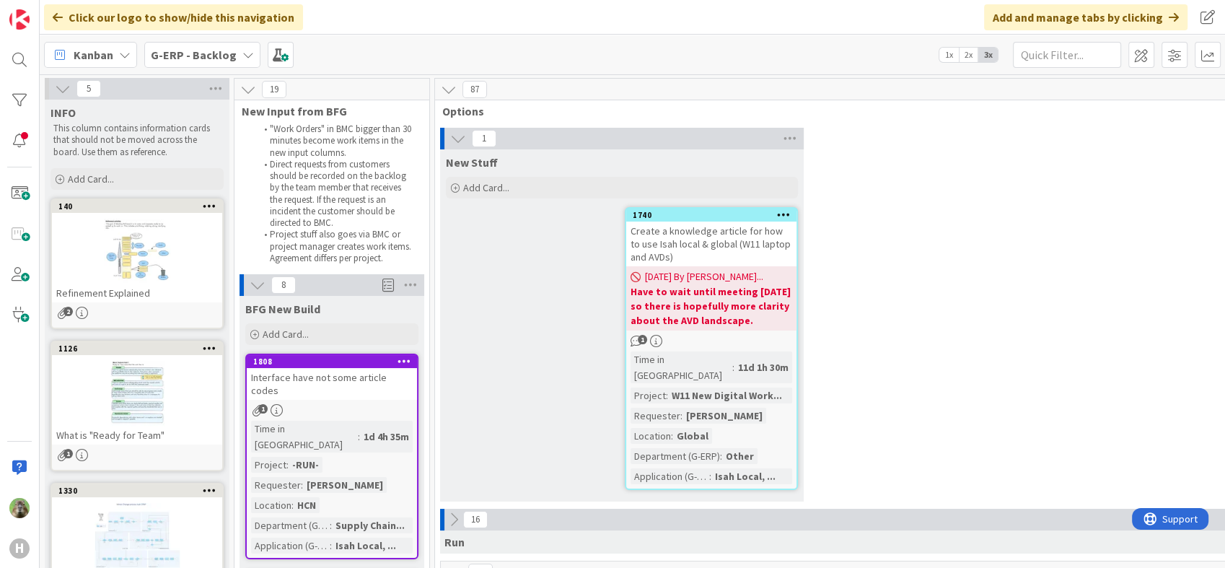
click at [234, 58] on div "G-ERP - Backlog" at bounding box center [202, 55] width 116 height 26
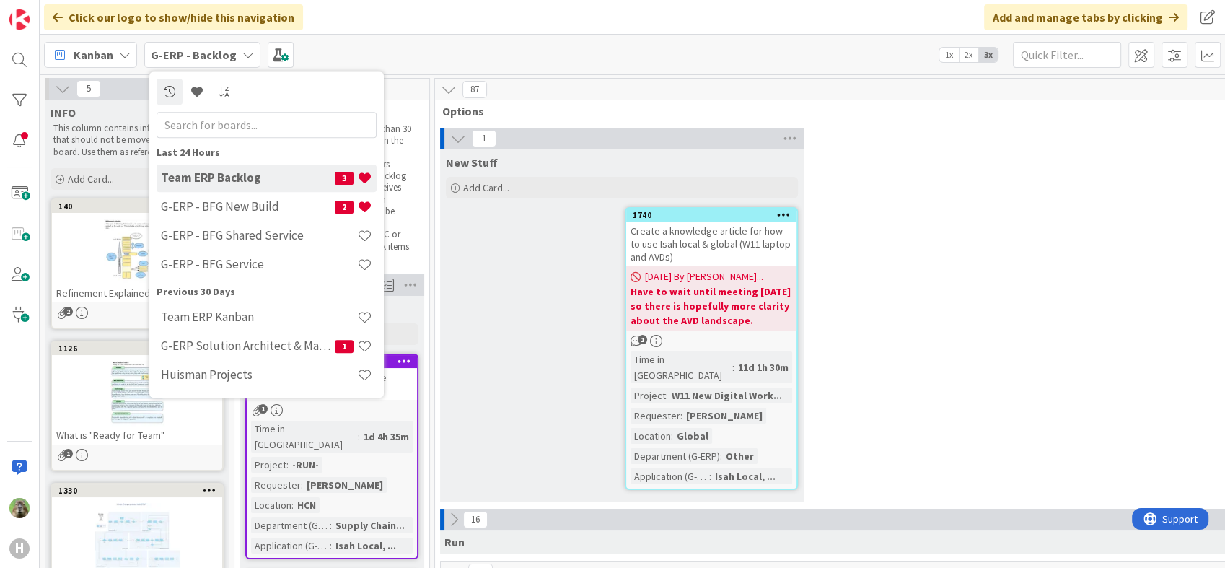
click at [944, 214] on div "1 New Stuff Add Card... 1740 Create a knowledge article for how to use Isah loc…" at bounding box center [1011, 318] width 1146 height 381
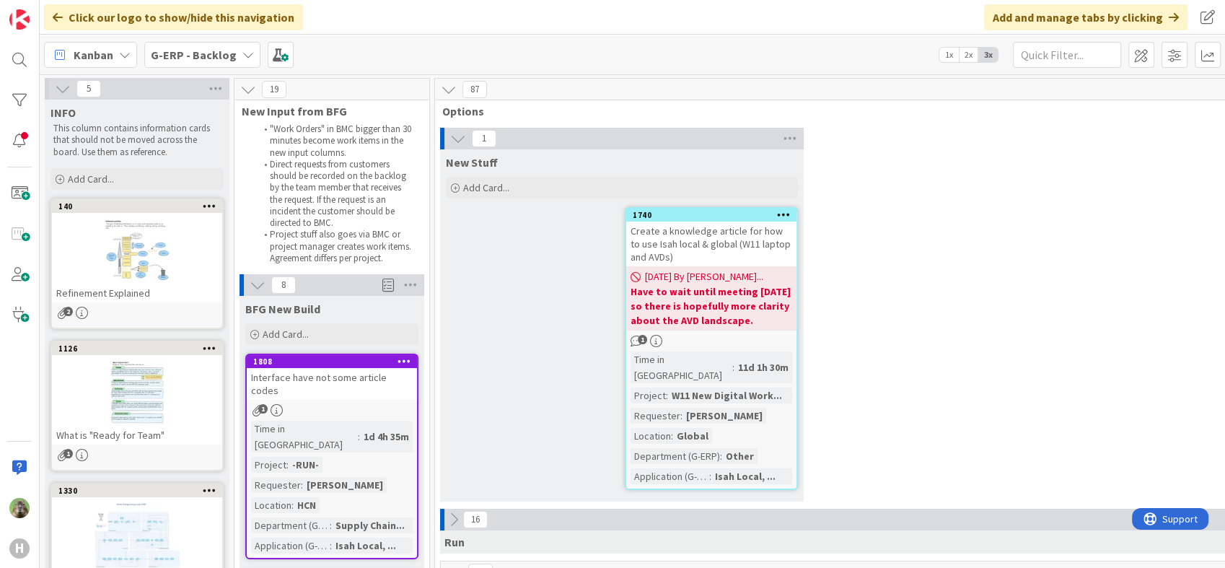
click at [193, 66] on div "G-ERP - Backlog" at bounding box center [202, 55] width 116 height 26
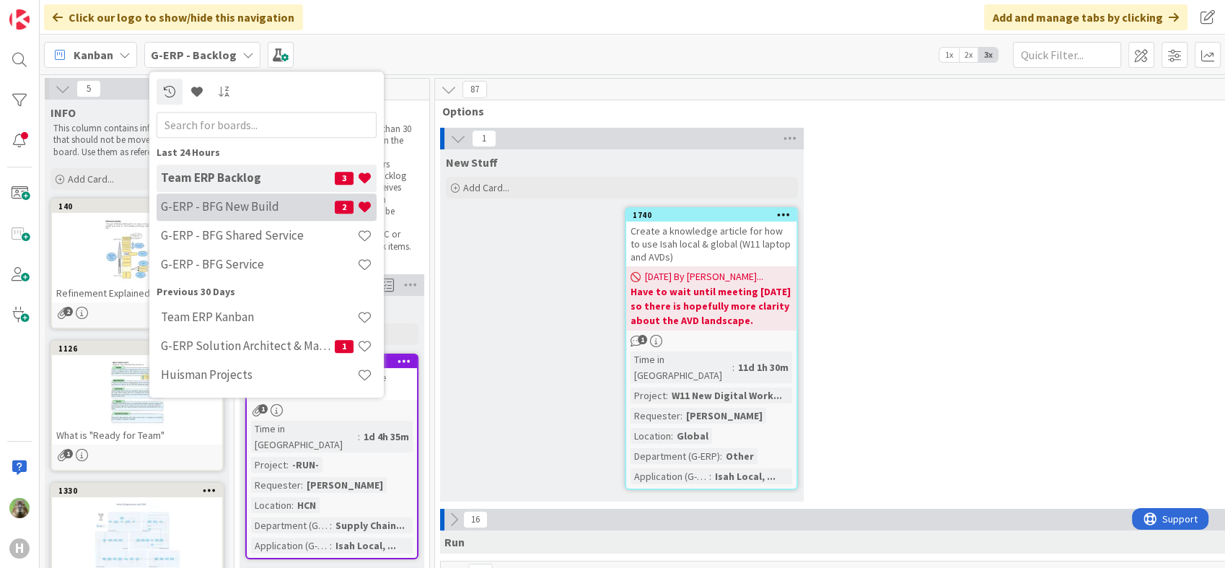
click at [250, 202] on h4 "G-ERP - BFG New Build" at bounding box center [248, 207] width 174 height 14
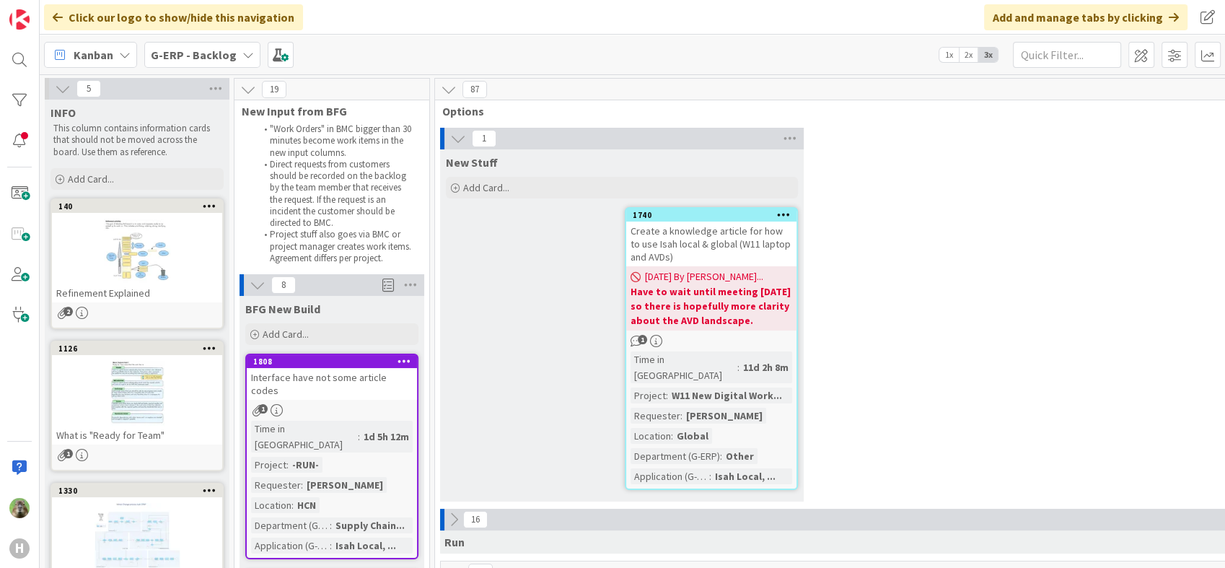
click at [195, 48] on b "G-ERP - Backlog" at bounding box center [194, 55] width 86 height 14
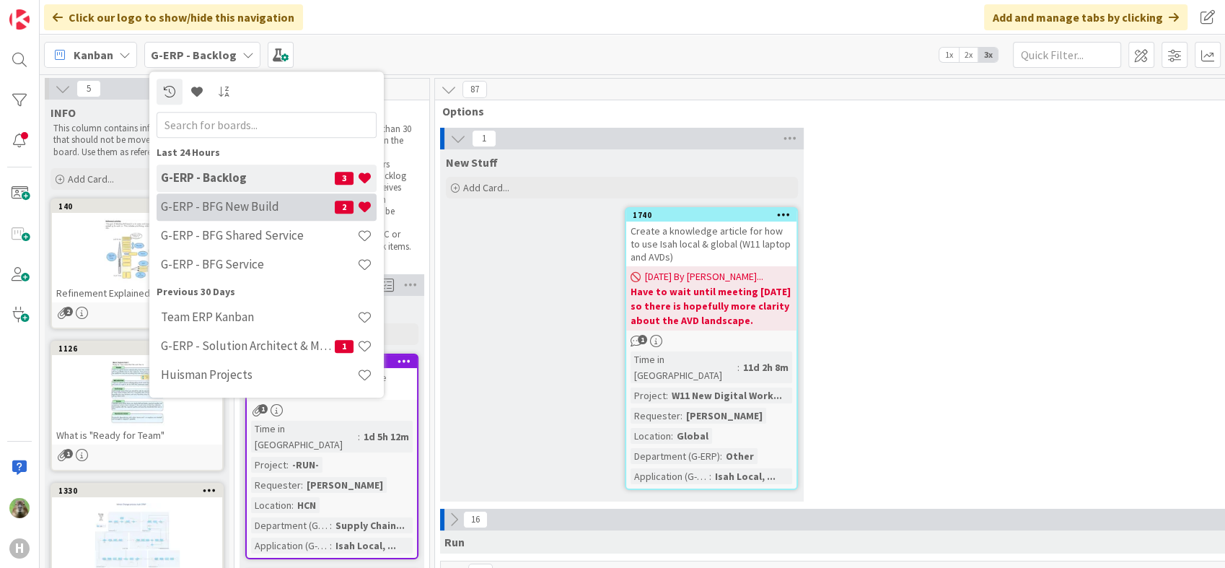
click at [246, 197] on div "G-ERP - BFG New Build 2" at bounding box center [267, 206] width 220 height 27
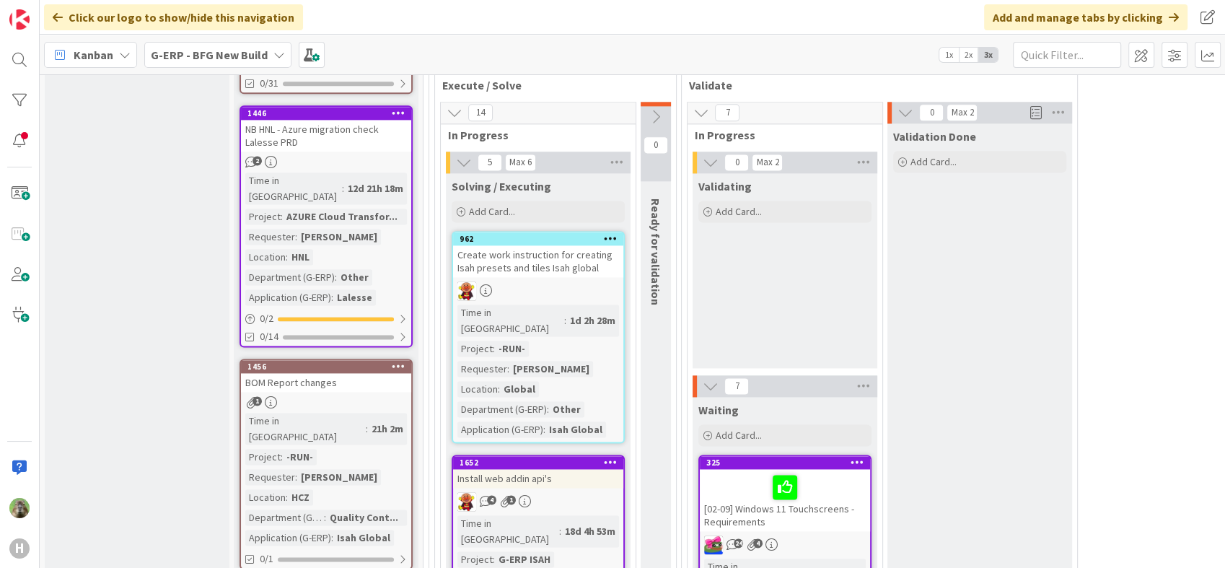
scroll to position [2084, 0]
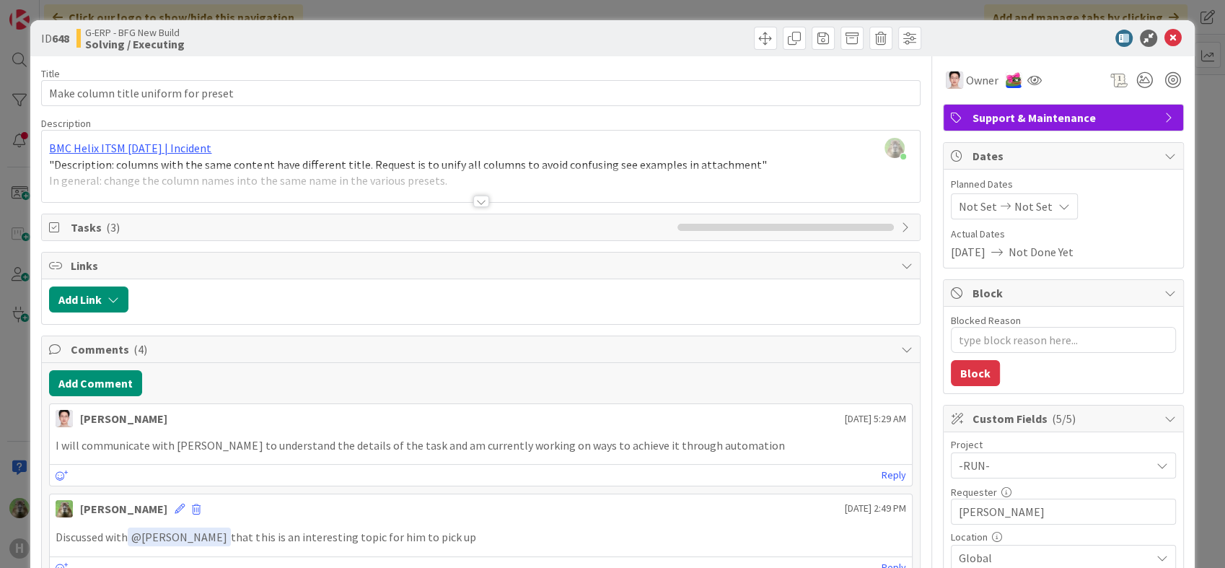
click at [29, 346] on div "ID 648 G-ERP - BFG New Build Solving / Executing Title 36 / 128 Make column tit…" at bounding box center [612, 284] width 1225 height 568
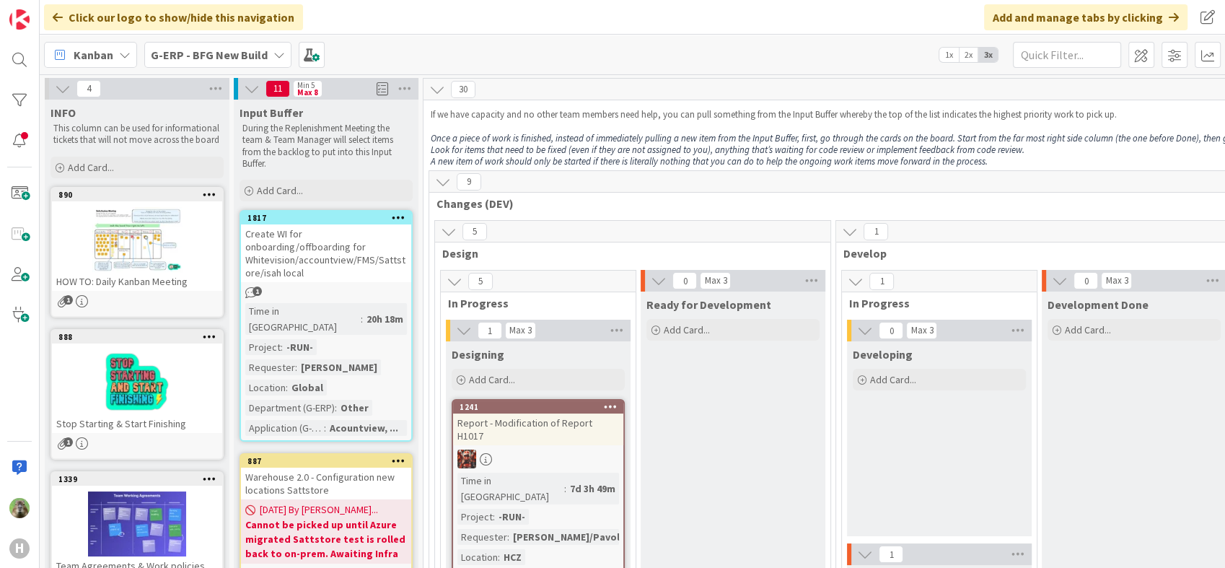
click at [191, 64] on div "G-ERP - BFG New Build" at bounding box center [217, 55] width 147 height 26
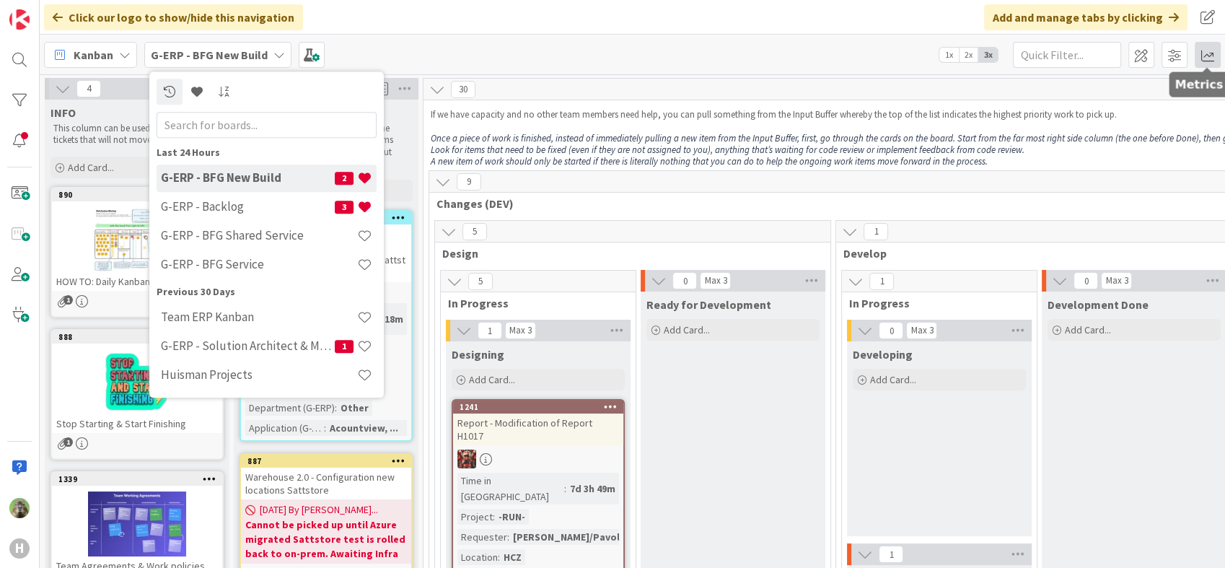
click at [1212, 53] on span at bounding box center [1208, 55] width 26 height 26
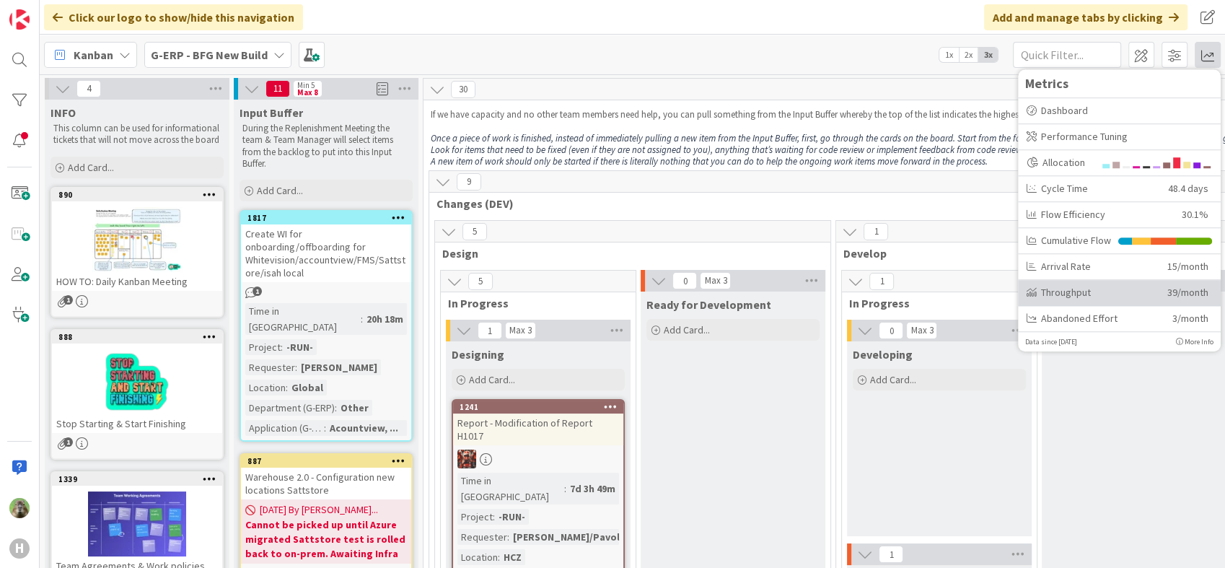
click at [1036, 294] on div "Throughput" at bounding box center [1092, 292] width 130 height 15
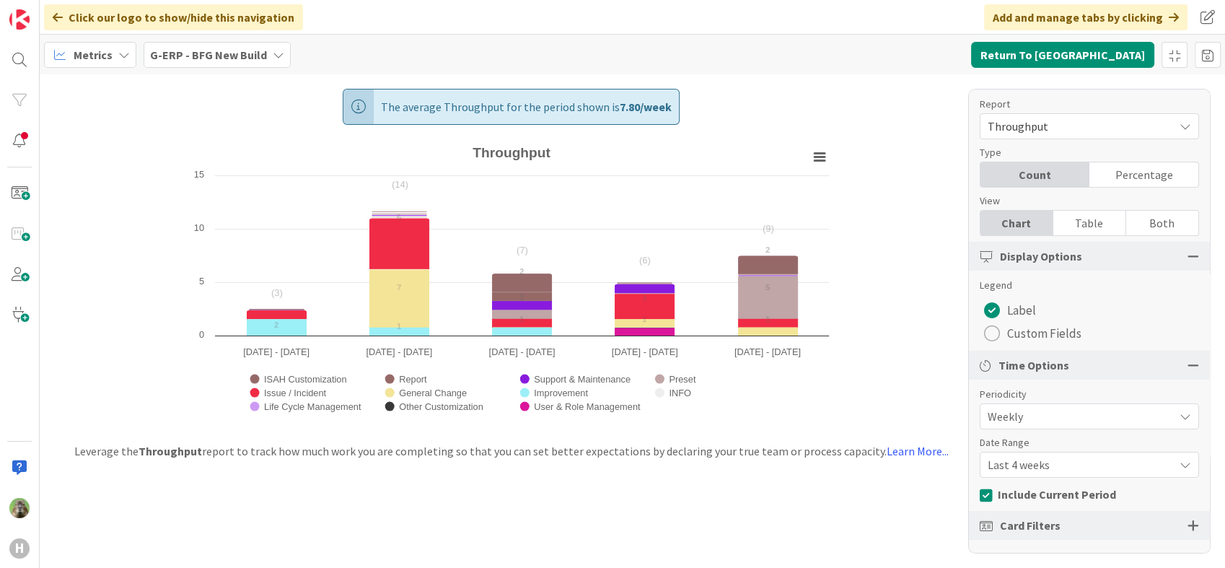
click at [180, 49] on b "G-ERP - BFG New Build" at bounding box center [208, 55] width 117 height 14
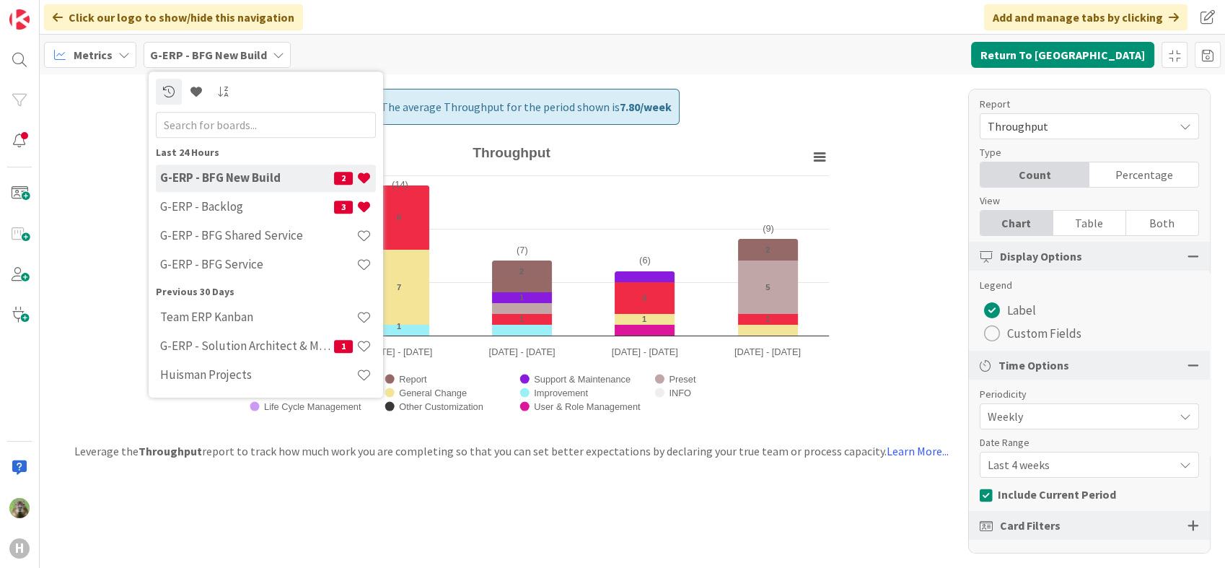
click at [122, 71] on div "Metrics G-ERP - BFG New Build Last 24 Hours G-ERP - BFG New Build 2 G-ERP - Bac…" at bounding box center [633, 55] width 1186 height 40
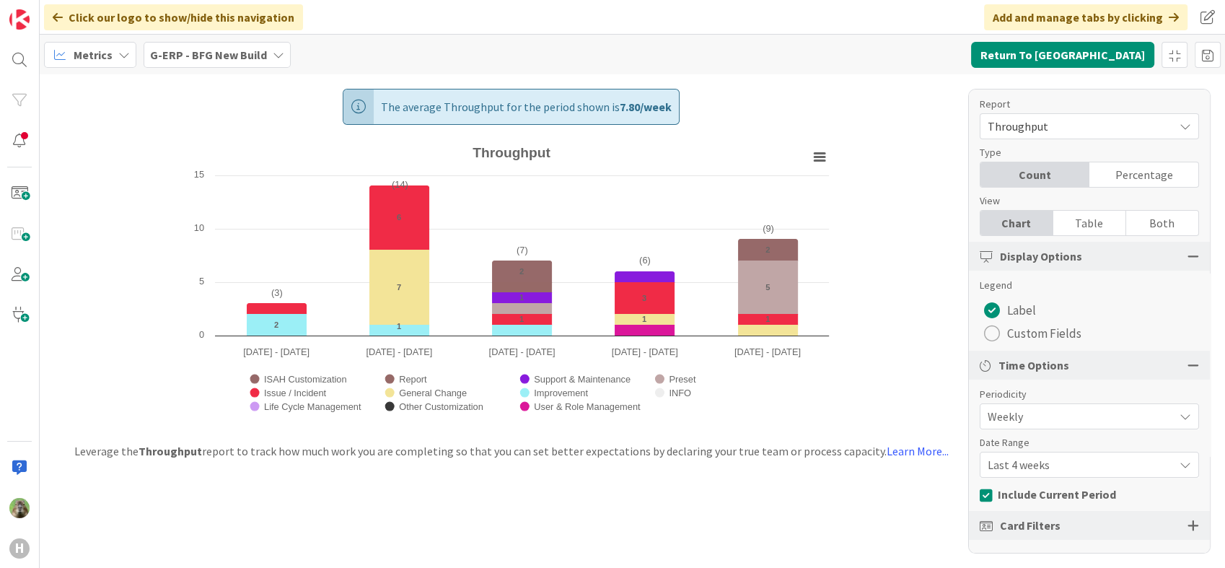
click at [119, 57] on icon at bounding box center [124, 55] width 12 height 12
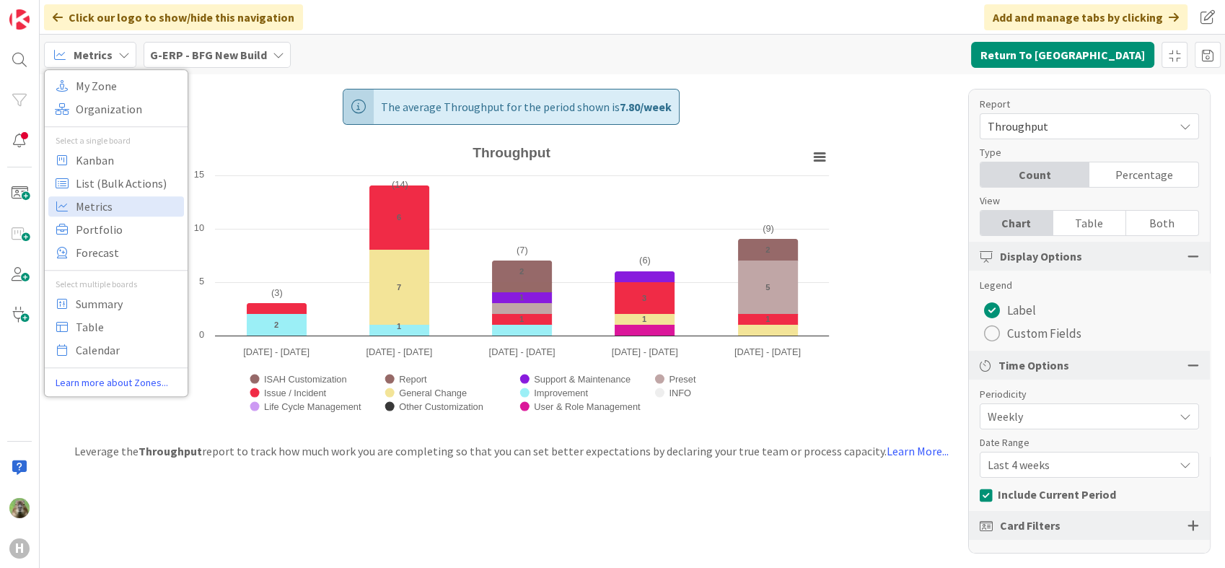
click at [119, 57] on icon at bounding box center [124, 55] width 12 height 12
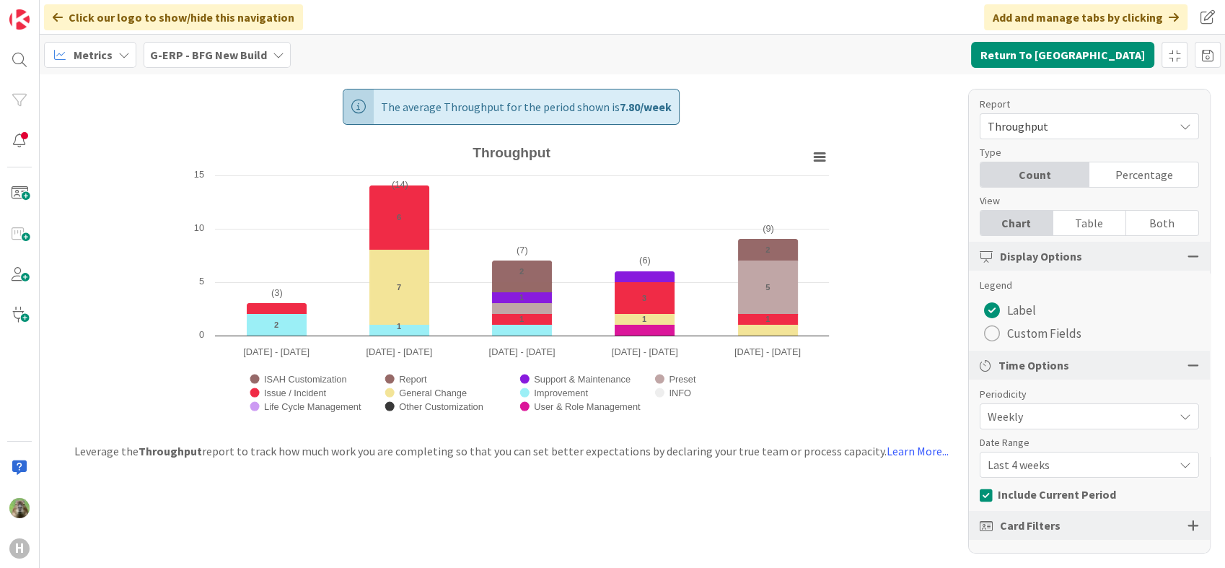
click at [201, 54] on b "G-ERP - BFG New Build" at bounding box center [208, 55] width 117 height 14
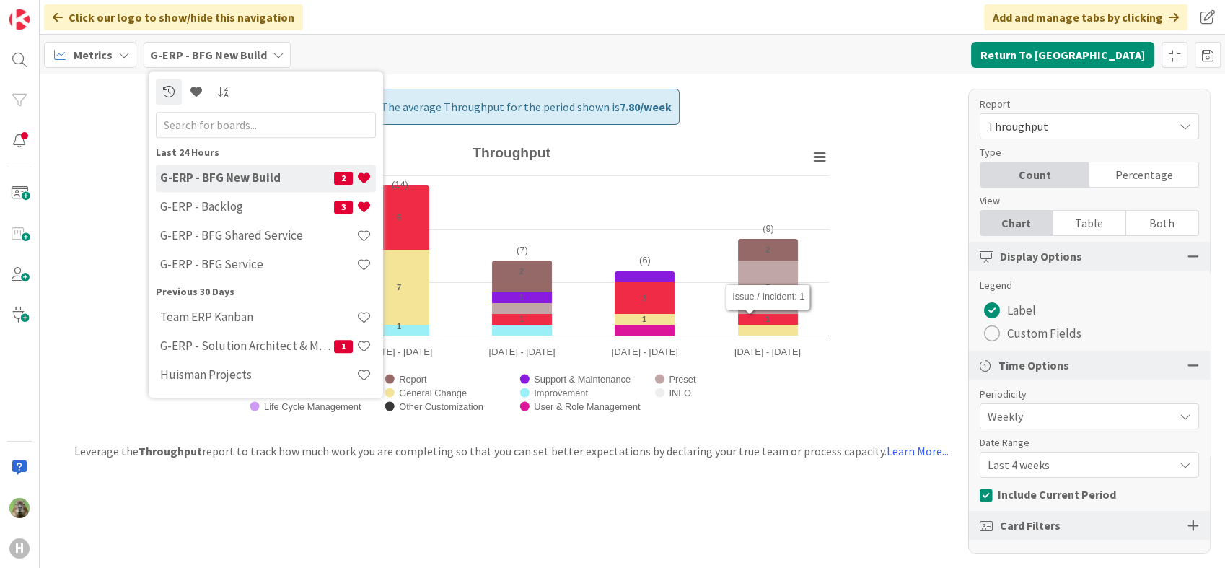
click at [826, 469] on div "The average Throughput for the period shown is 7.80 / week Created with Highcha…" at bounding box center [633, 321] width 1186 height 494
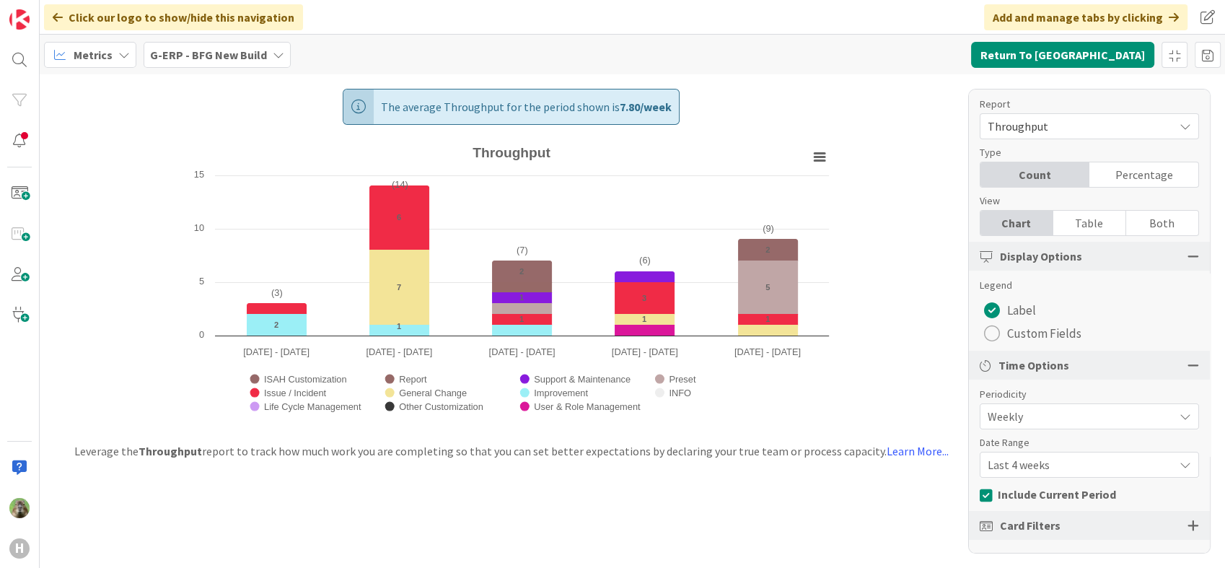
click at [119, 58] on icon at bounding box center [124, 55] width 12 height 12
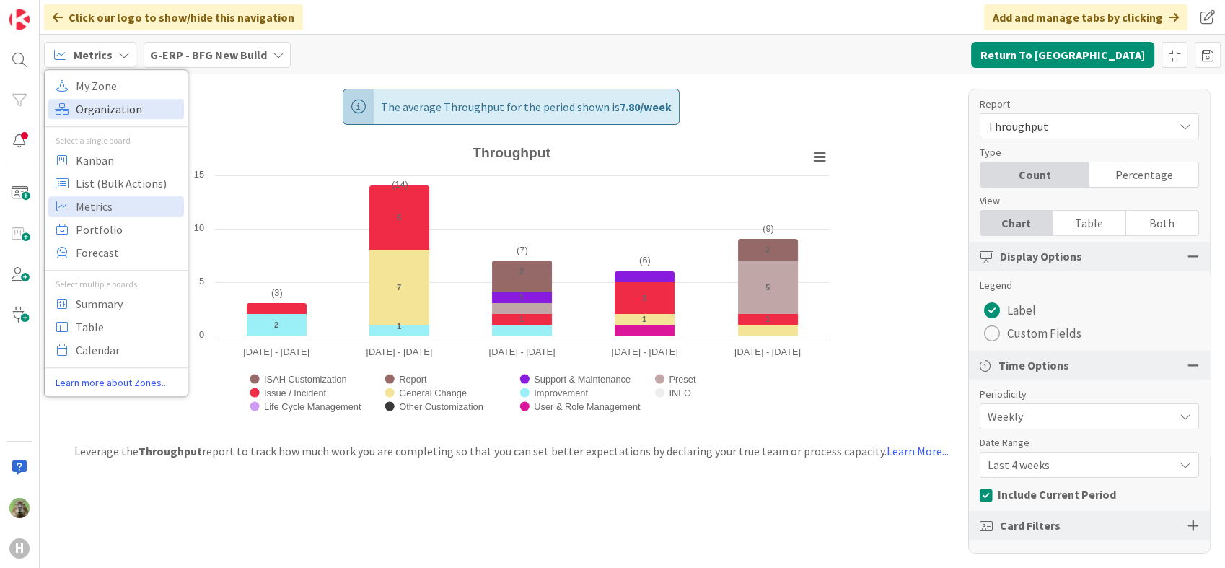
click at [157, 98] on span "Organization" at bounding box center [128, 109] width 104 height 22
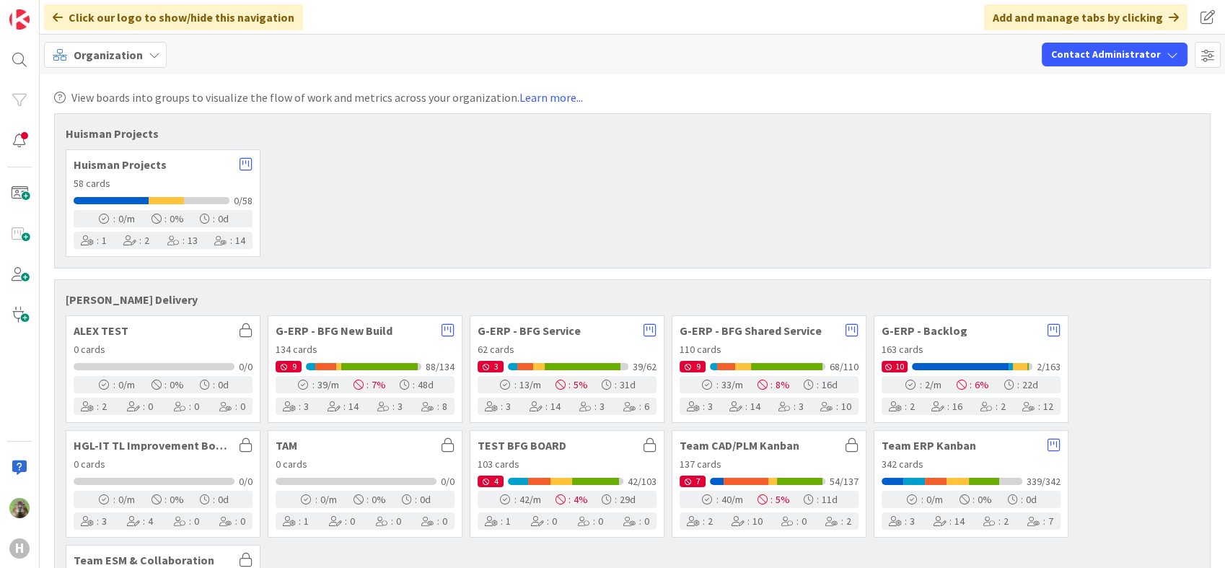
click at [135, 51] on span "Organization" at bounding box center [108, 54] width 69 height 17
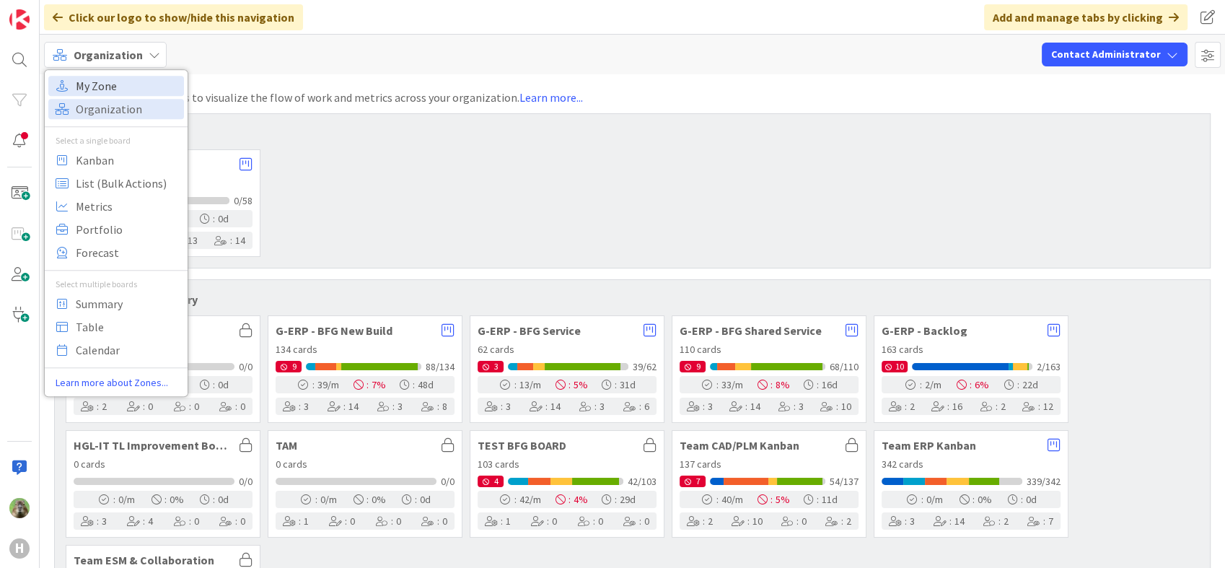
click at [141, 89] on span "My Zone" at bounding box center [128, 86] width 104 height 22
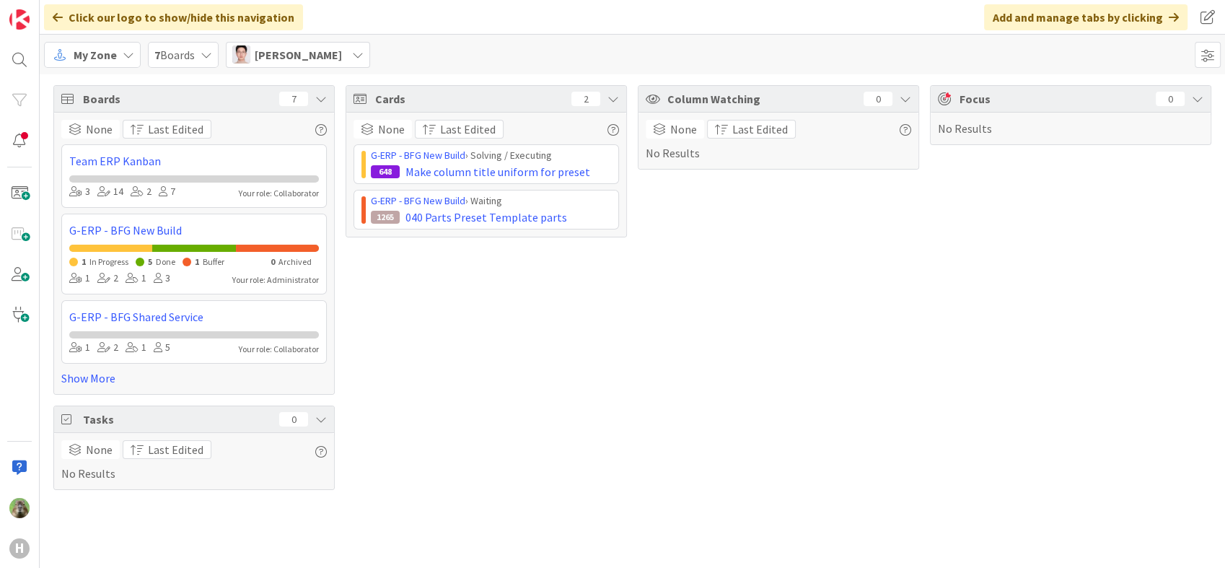
click at [725, 372] on div "Column Watching 0 None Last Edited No Results" at bounding box center [778, 287] width 281 height 405
click at [439, 348] on div "Cards 2 None Last Edited G-ERP - BFG New Build › Solving / Executing 648 Make c…" at bounding box center [486, 287] width 281 height 405
click at [808, 409] on div "Column Watching 0 None Last Edited No Results" at bounding box center [778, 287] width 281 height 405
click at [346, 56] on div "My Zone 7 Boards [PERSON_NAME]" at bounding box center [633, 55] width 1186 height 40
click at [293, 68] on div "My Zone 7 Boards [PERSON_NAME]" at bounding box center [633, 55] width 1186 height 40
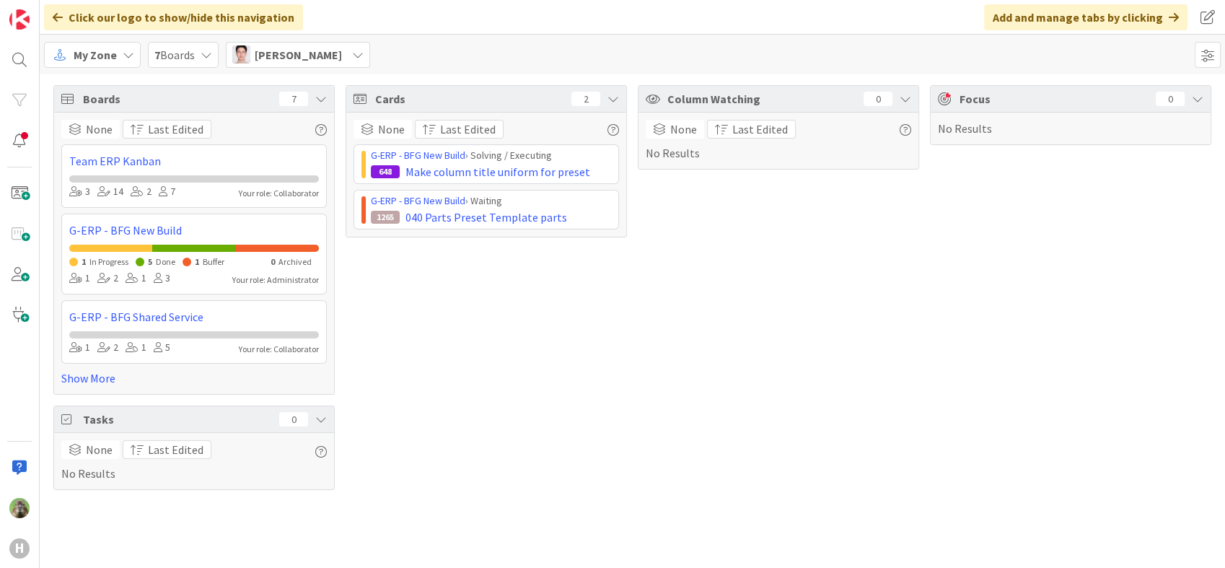
click at [291, 52] on div "[PERSON_NAME]" at bounding box center [298, 55] width 144 height 26
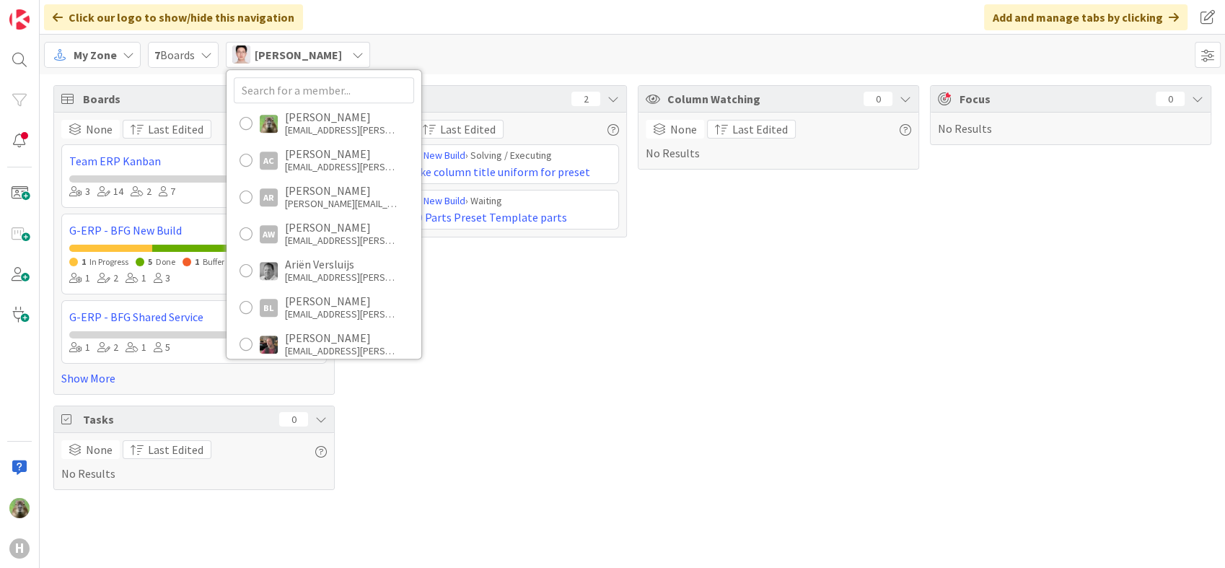
click at [641, 401] on div "Column Watching 0 None Last Edited No Results" at bounding box center [778, 287] width 281 height 405
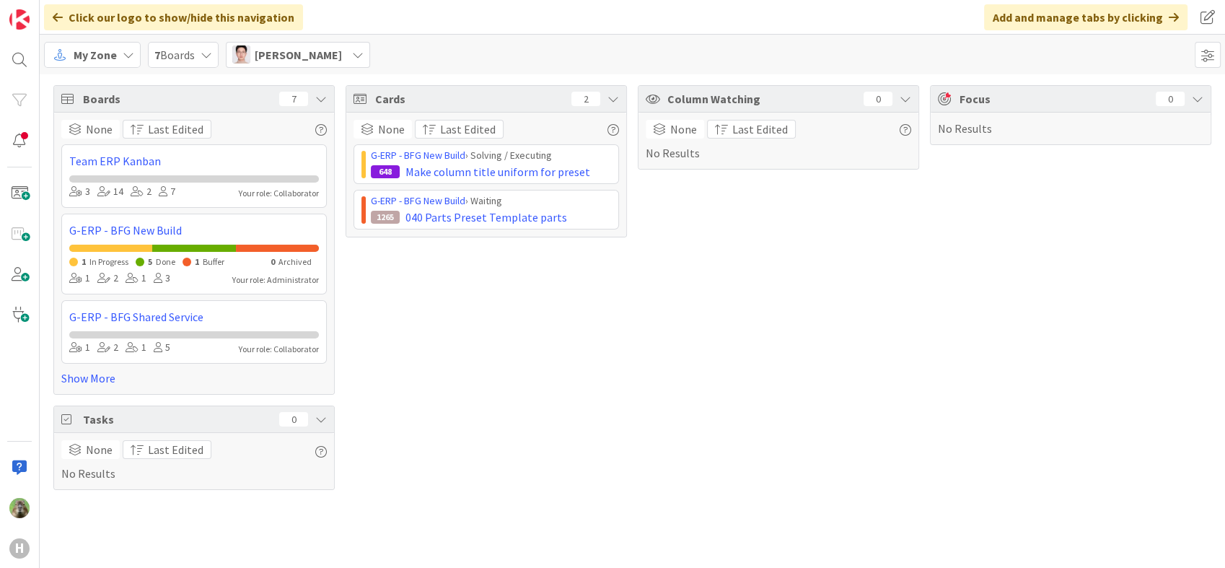
click at [272, 59] on span "[PERSON_NAME]" at bounding box center [298, 54] width 87 height 17
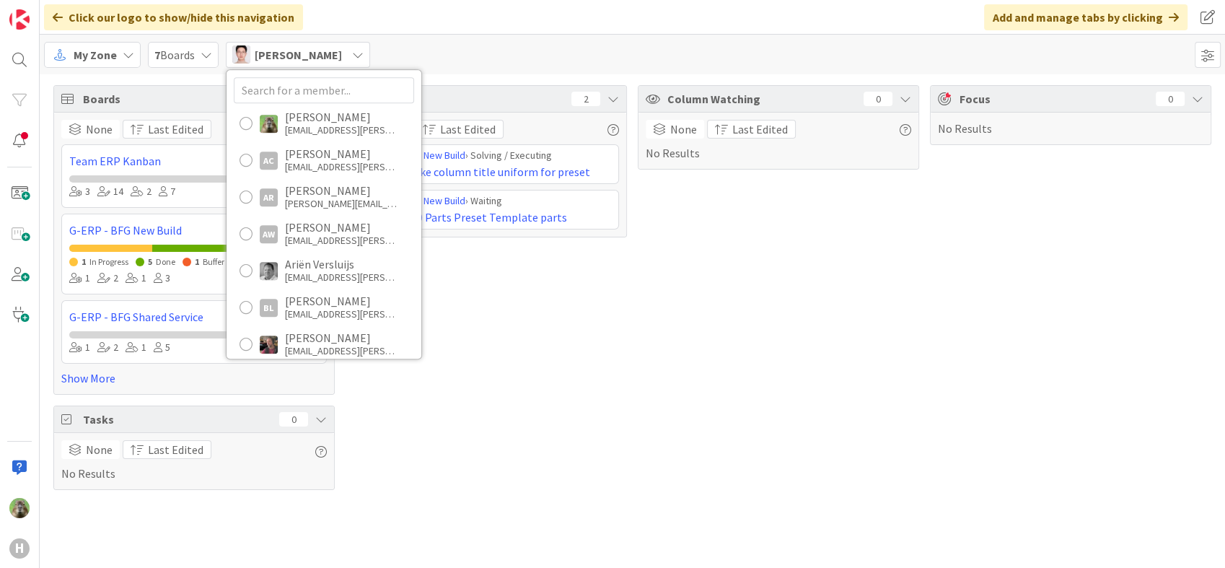
click at [133, 55] on div "My Zone" at bounding box center [92, 55] width 97 height 26
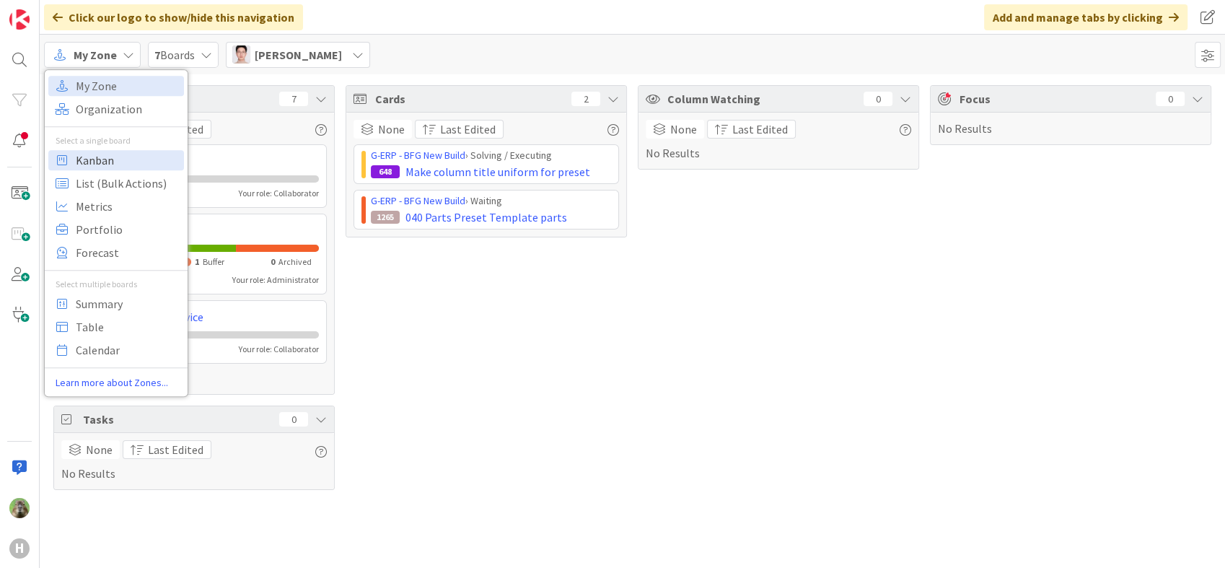
click at [123, 162] on span "Kanban" at bounding box center [128, 160] width 104 height 22
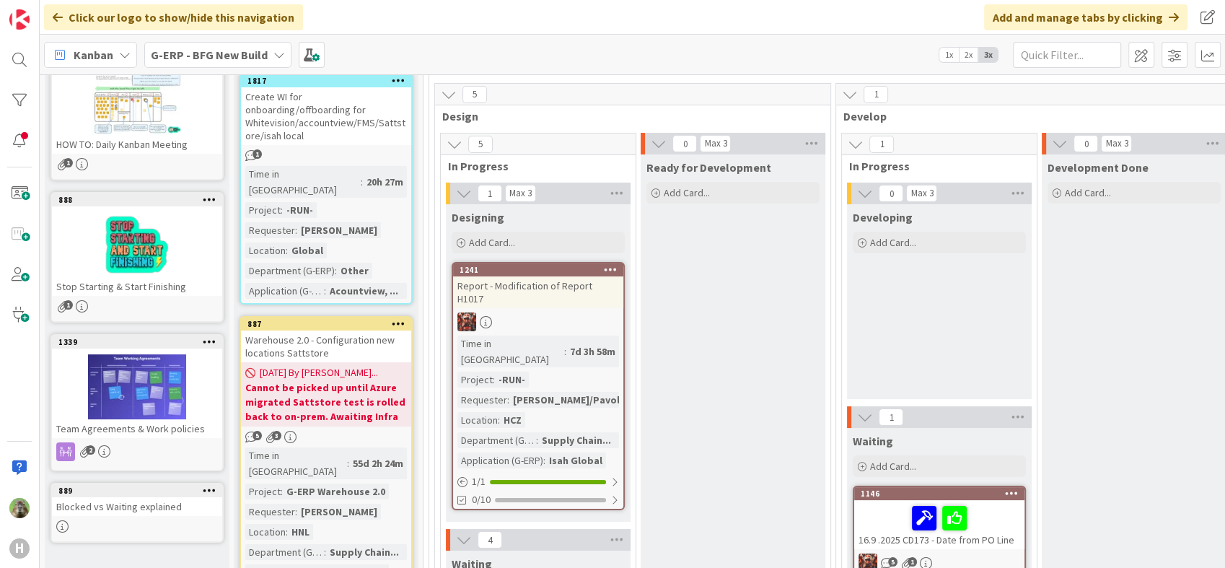
scroll to position [481, 0]
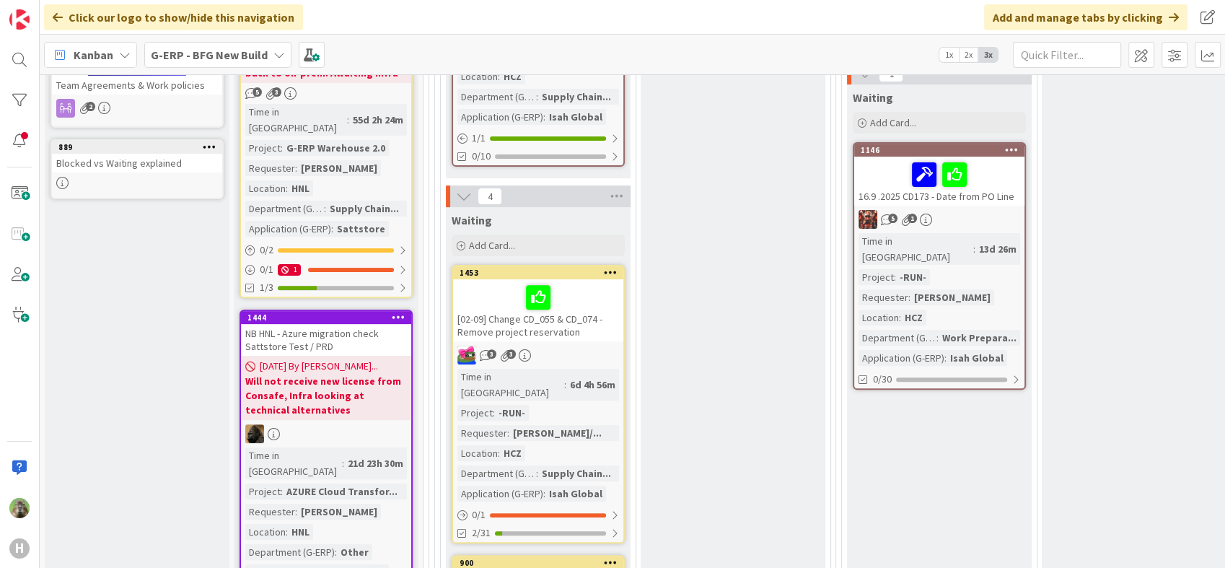
click at [246, 53] on b "G-ERP - BFG New Build" at bounding box center [209, 55] width 117 height 14
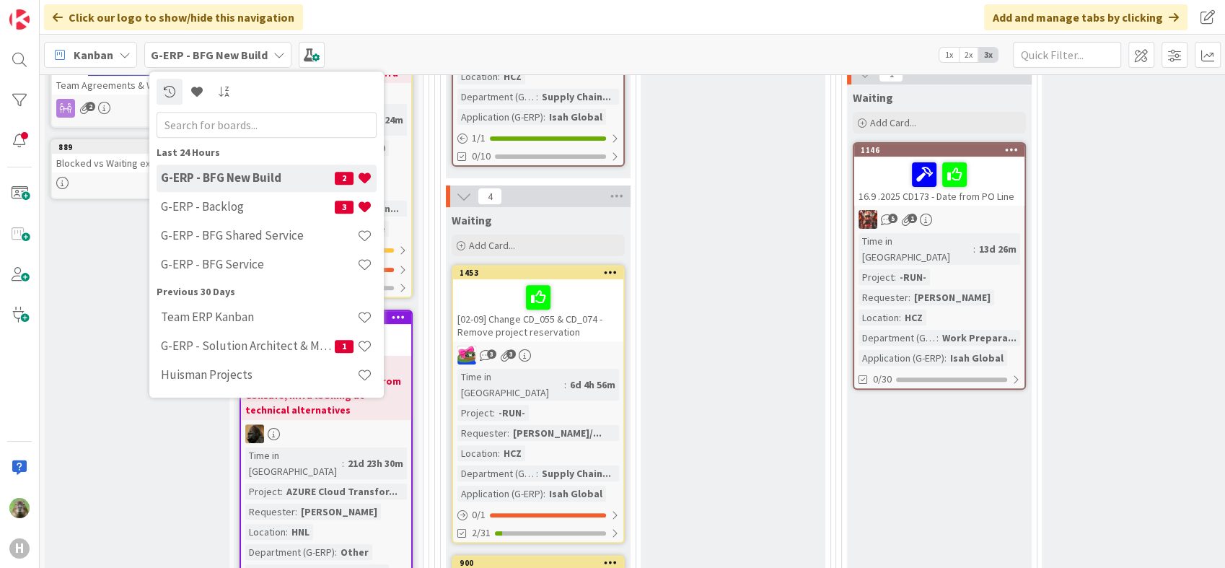
click at [132, 60] on div "Kanban" at bounding box center [90, 55] width 93 height 26
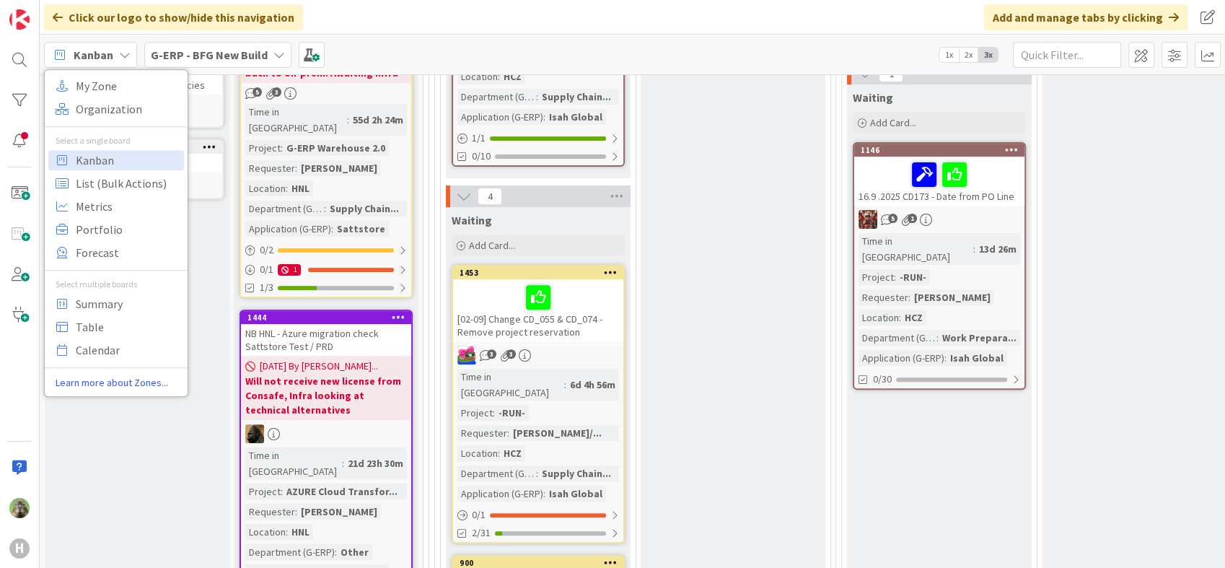
click at [173, 59] on b "G-ERP - BFG New Build" at bounding box center [209, 55] width 117 height 14
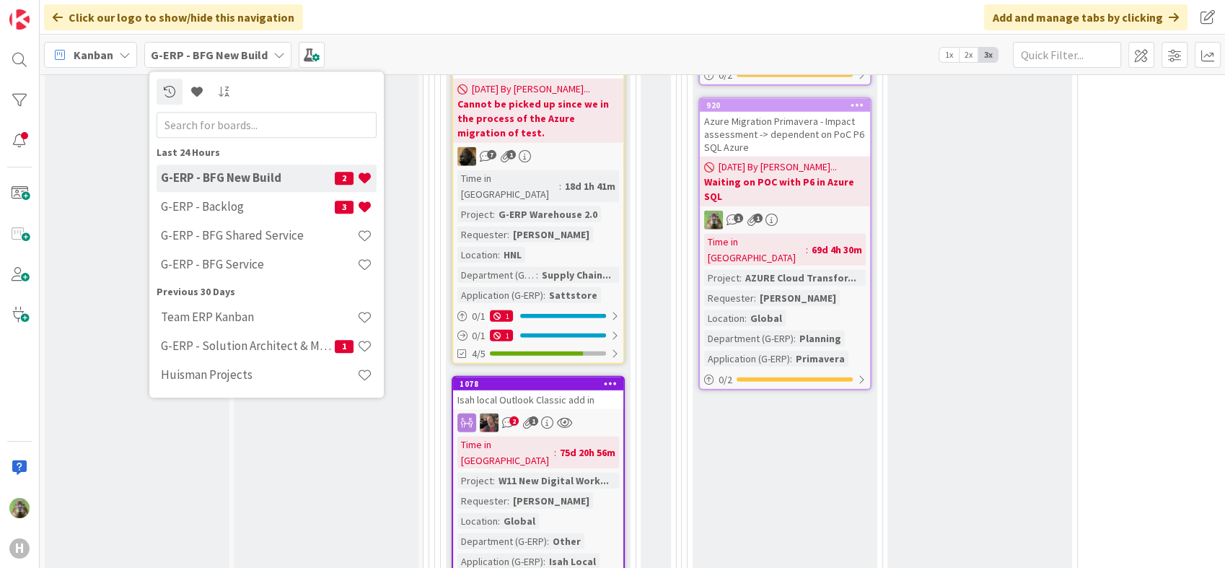
scroll to position [4410, 0]
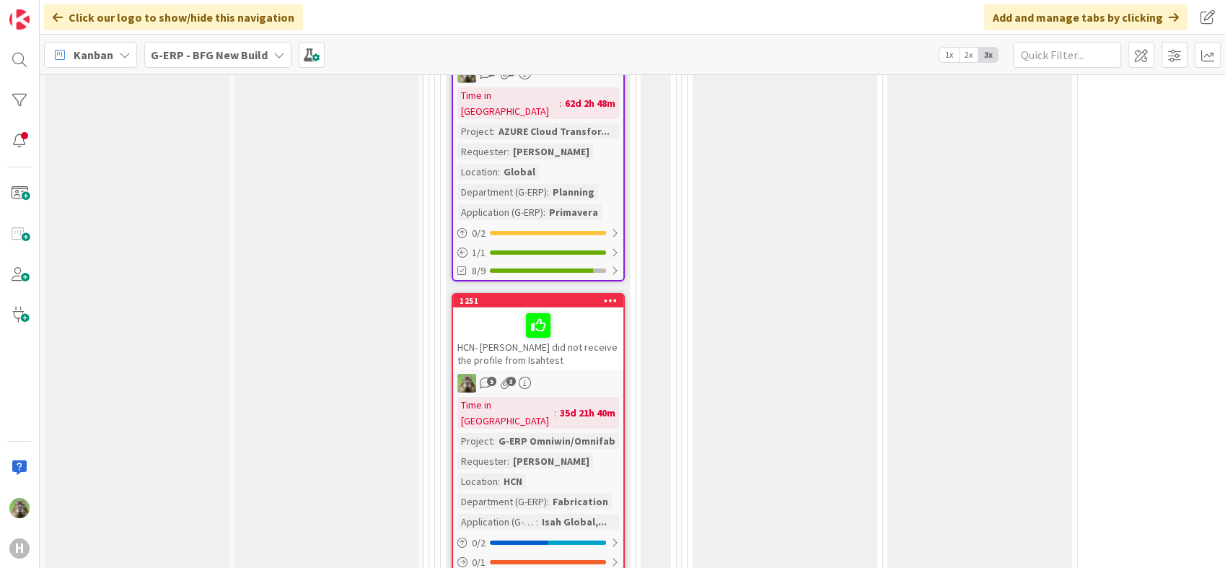
scroll to position [4891, 0]
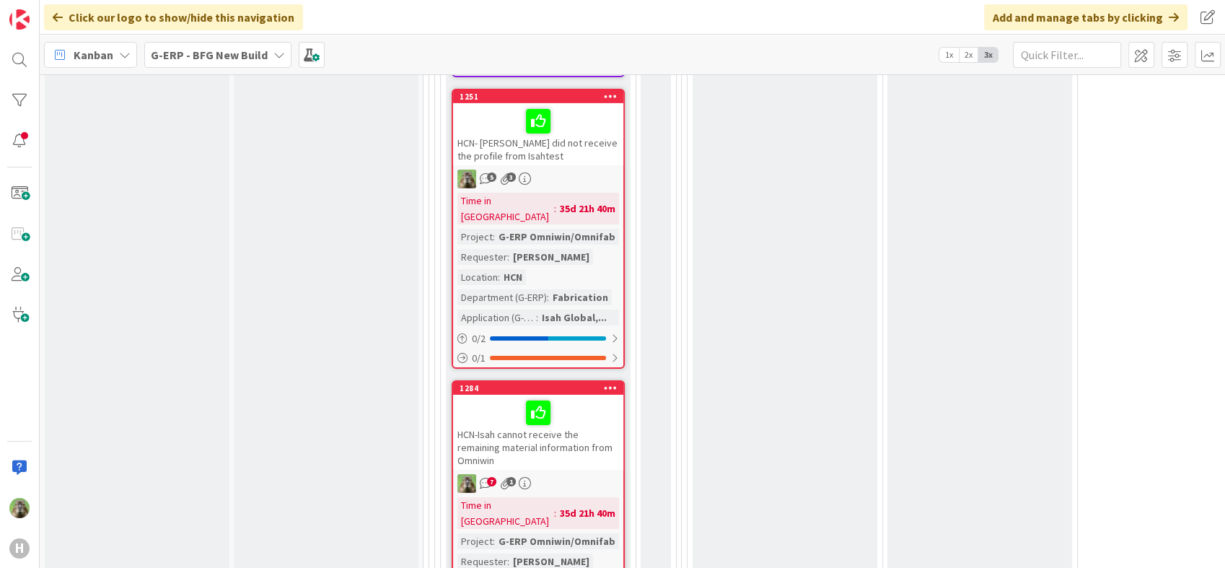
click at [600, 395] on div "HCN-Isah cannot receive the remaining material information from Omniwin" at bounding box center [538, 432] width 170 height 75
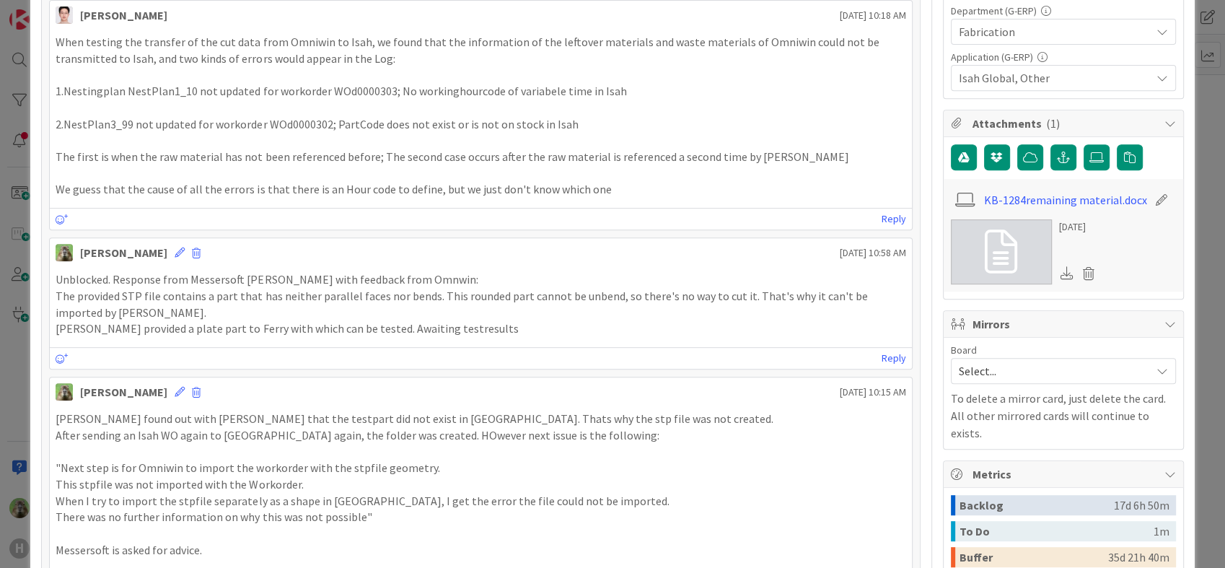
scroll to position [641, 0]
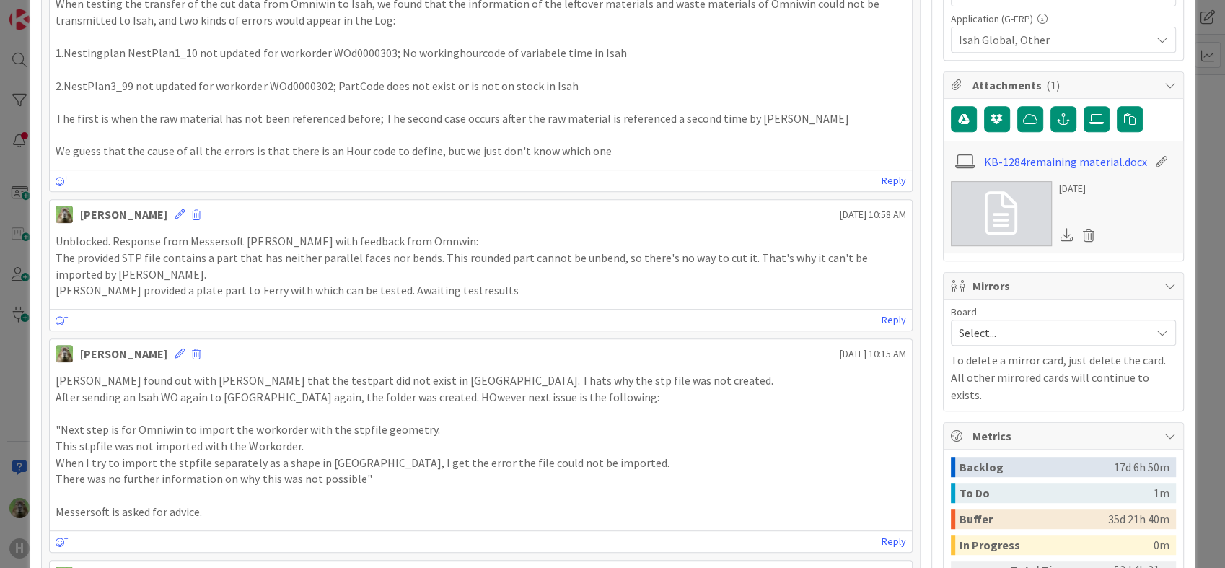
click at [12, 407] on div "ID 1284 G-ERP - BFG New Build Waiting Title 71 / 128 HCN-Isah cannot receive th…" at bounding box center [612, 284] width 1225 height 568
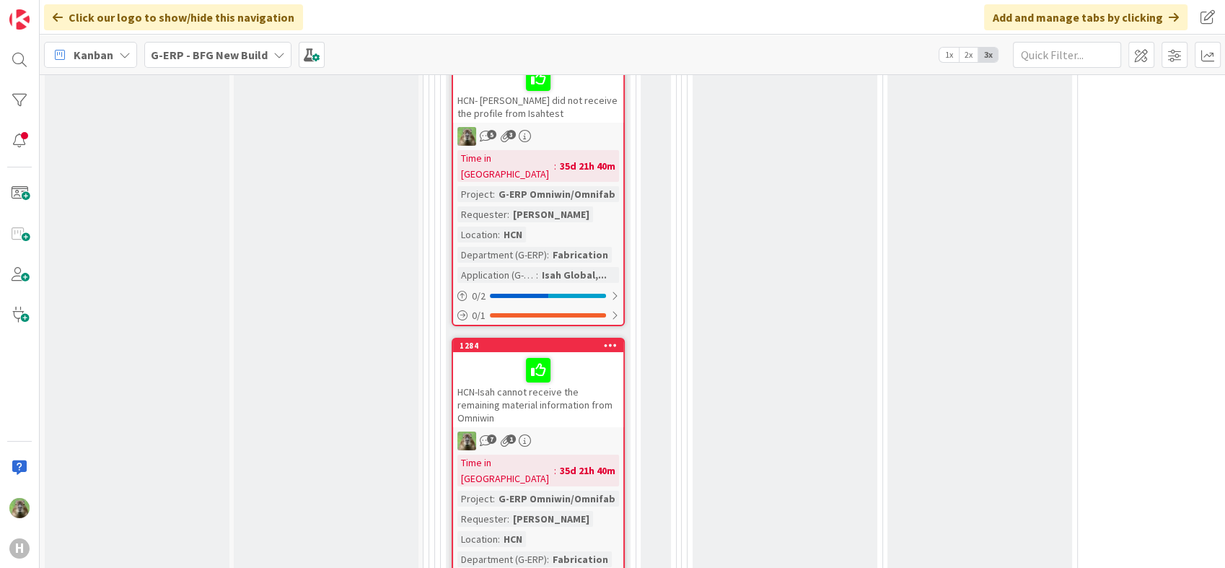
scroll to position [4971, 0]
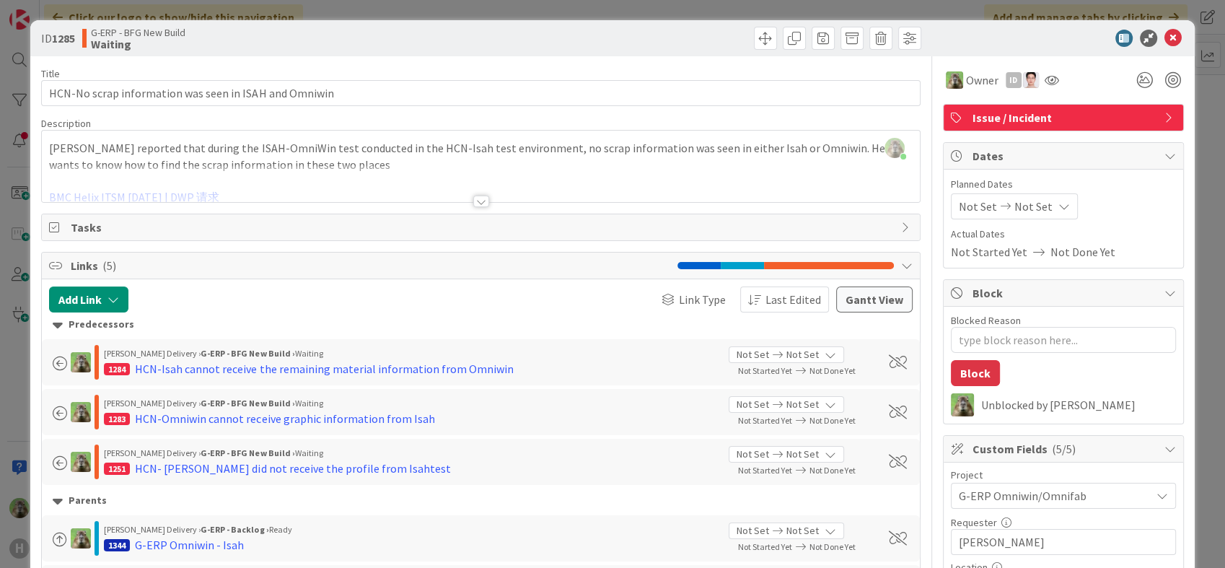
click at [23, 362] on div "ID 1285 G-ERP - BFG New Build Waiting Title 53 / 128 HCN-No scrap information w…" at bounding box center [612, 284] width 1225 height 568
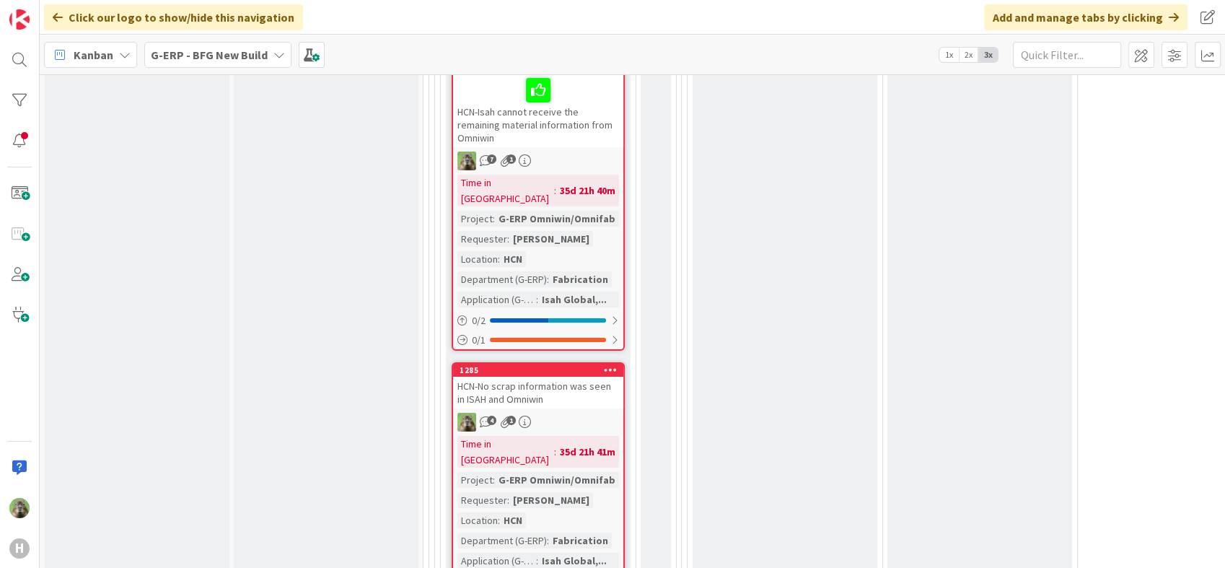
scroll to position [5314, 0]
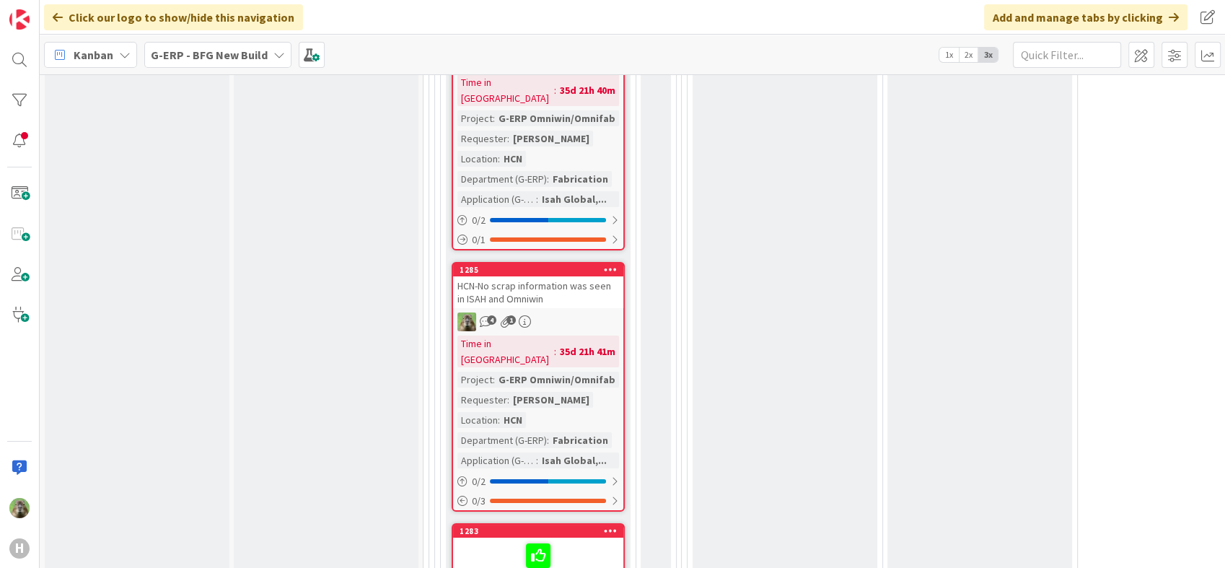
click at [590, 538] on div "HCN-Omniwin cannot receive graphic information from Isah" at bounding box center [538, 569] width 170 height 62
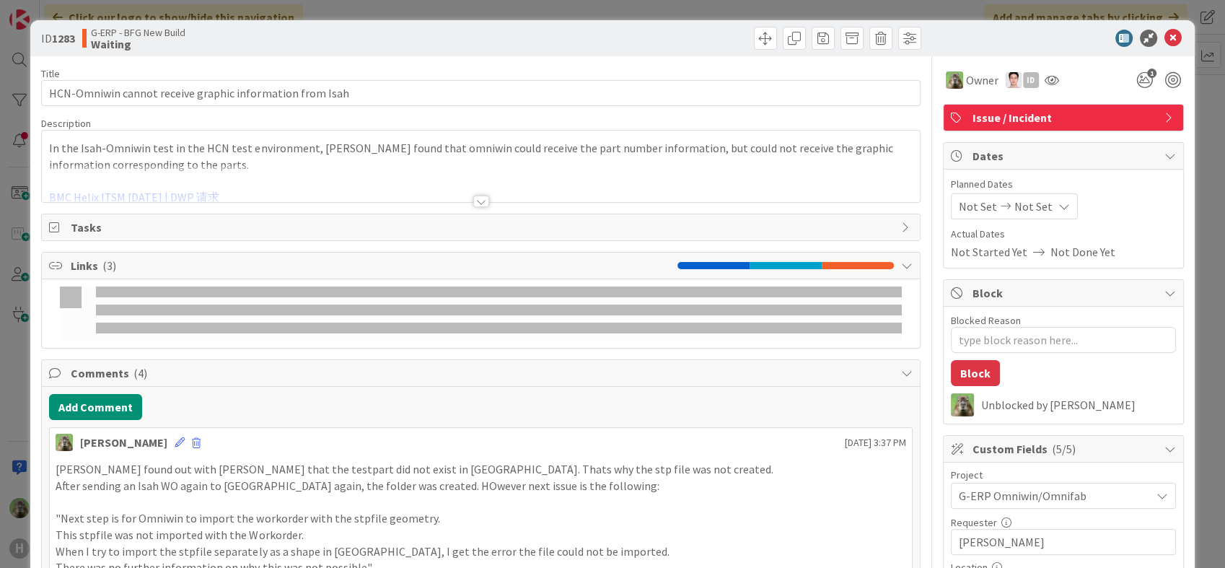
type textarea "x"
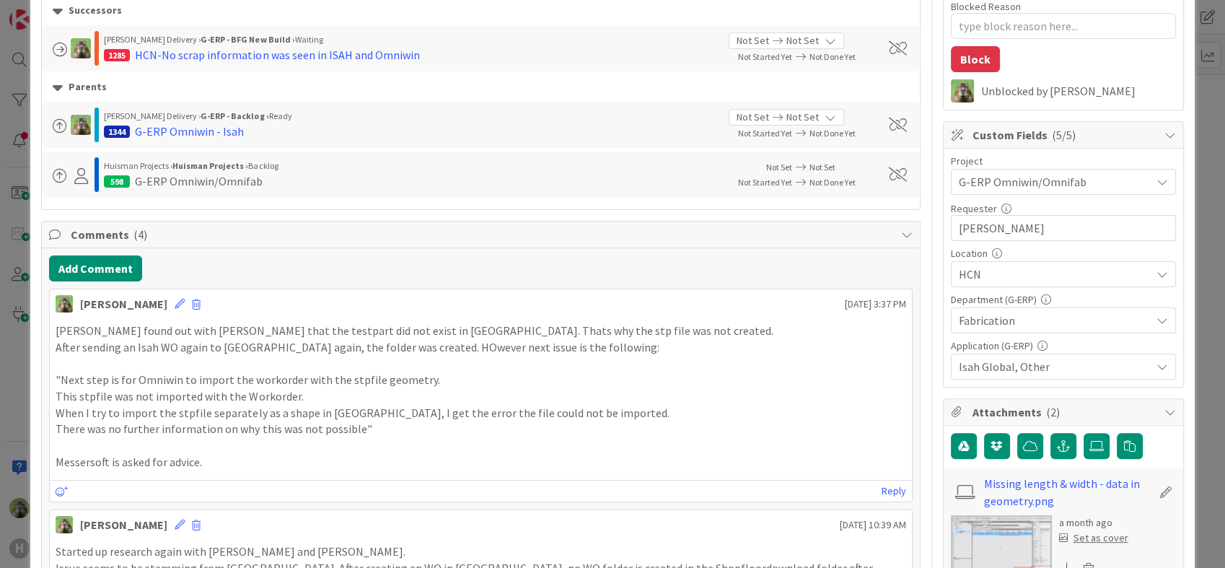
scroll to position [401, 0]
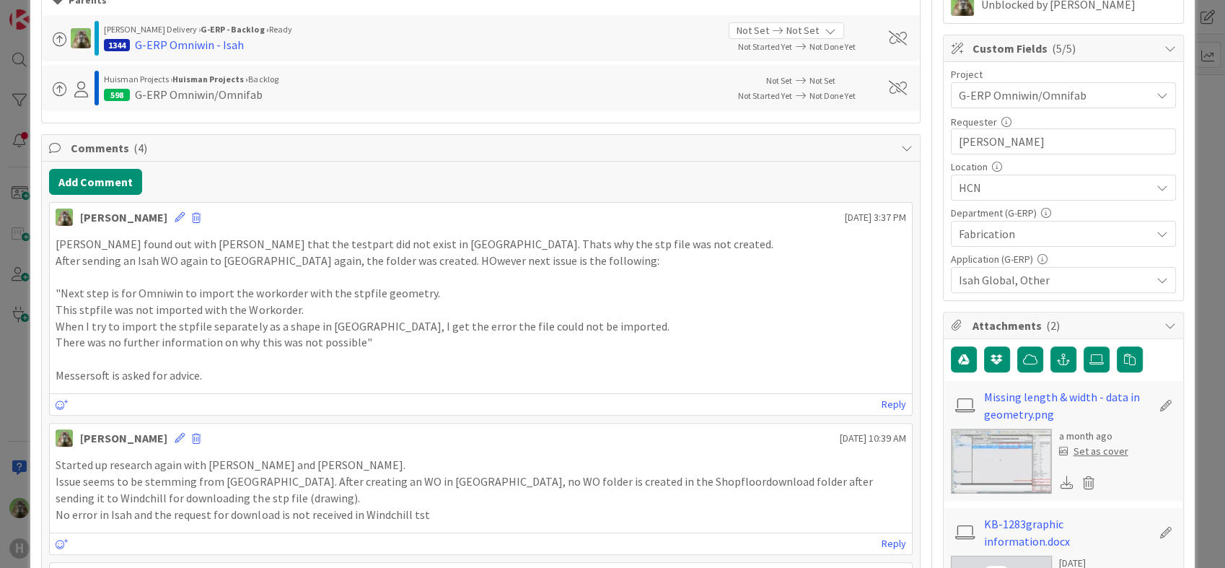
click at [15, 351] on div "ID 1283 G-ERP - BFG New Build Waiting Title 56 / 128 HCN-Omniwin cannot receive…" at bounding box center [612, 284] width 1225 height 568
